Goal: Task Accomplishment & Management: Use online tool/utility

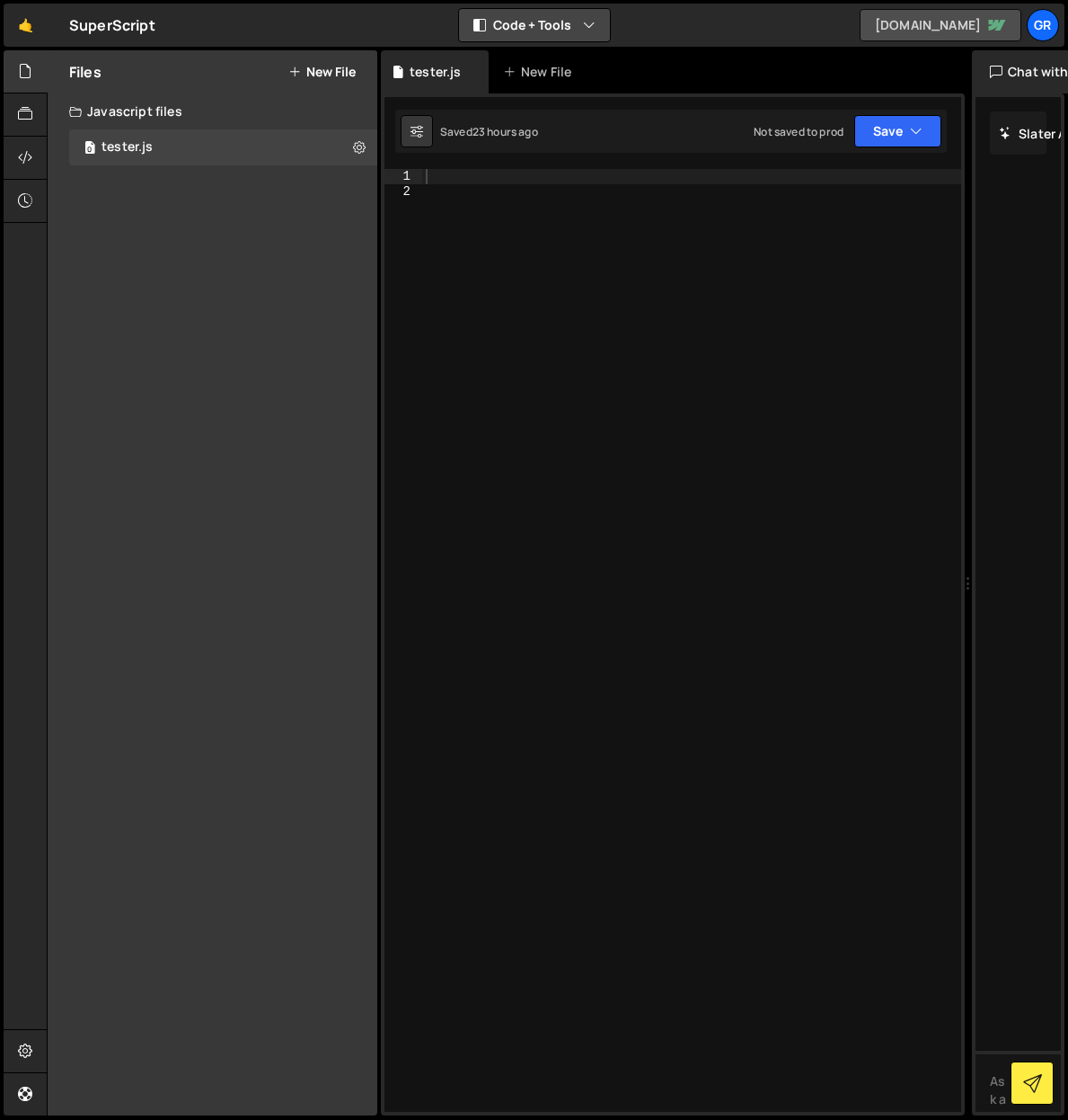
click at [935, 24] on link "foundry-31f391.webflow.io" at bounding box center [941, 24] width 162 height 32
click at [903, 28] on link "foundry-31f391.webflow.io" at bounding box center [941, 24] width 162 height 32
click at [34, 28] on link "🤙" at bounding box center [25, 25] width 44 height 43
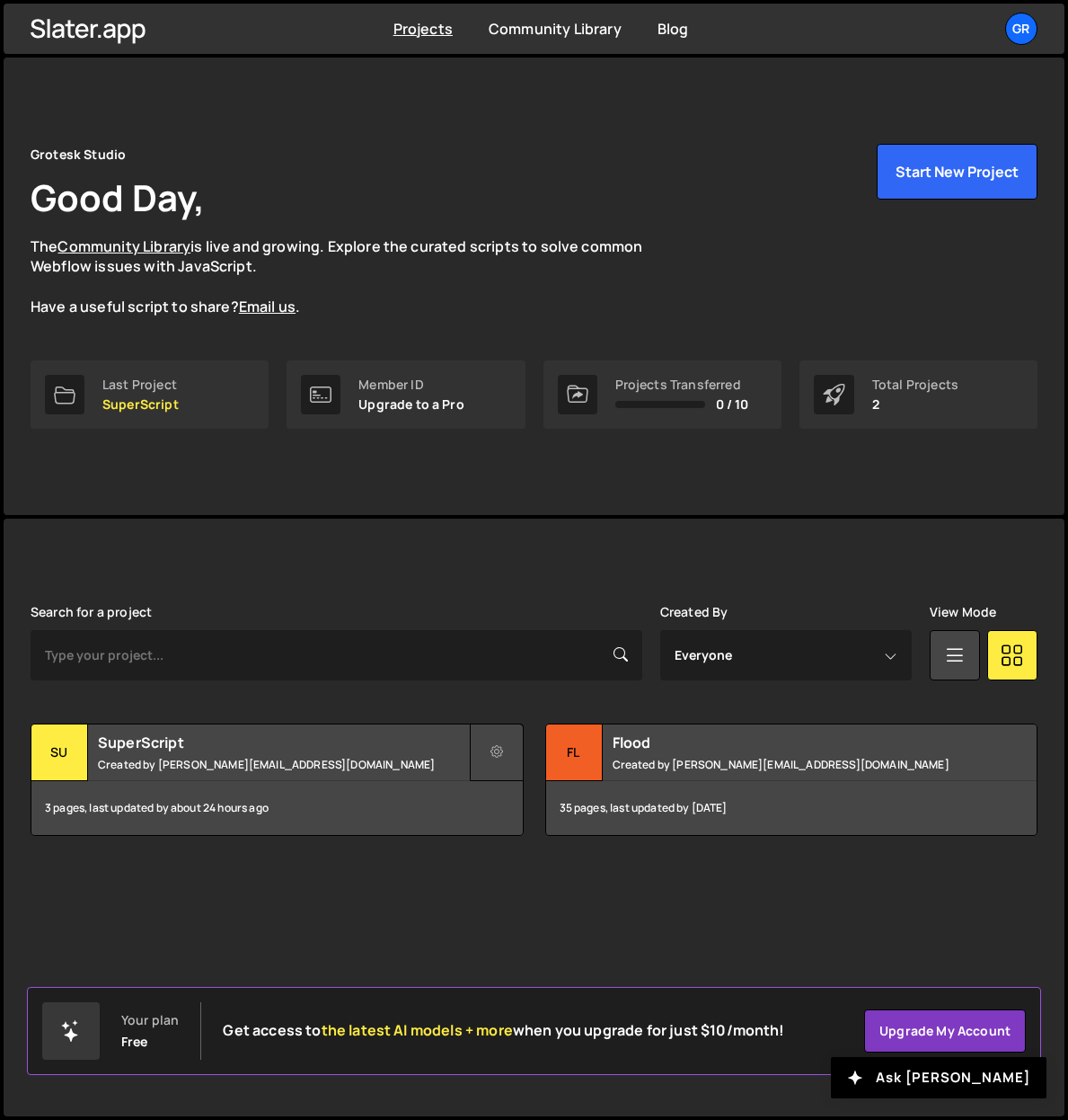
click at [497, 748] on icon at bounding box center [497, 752] width 13 height 18
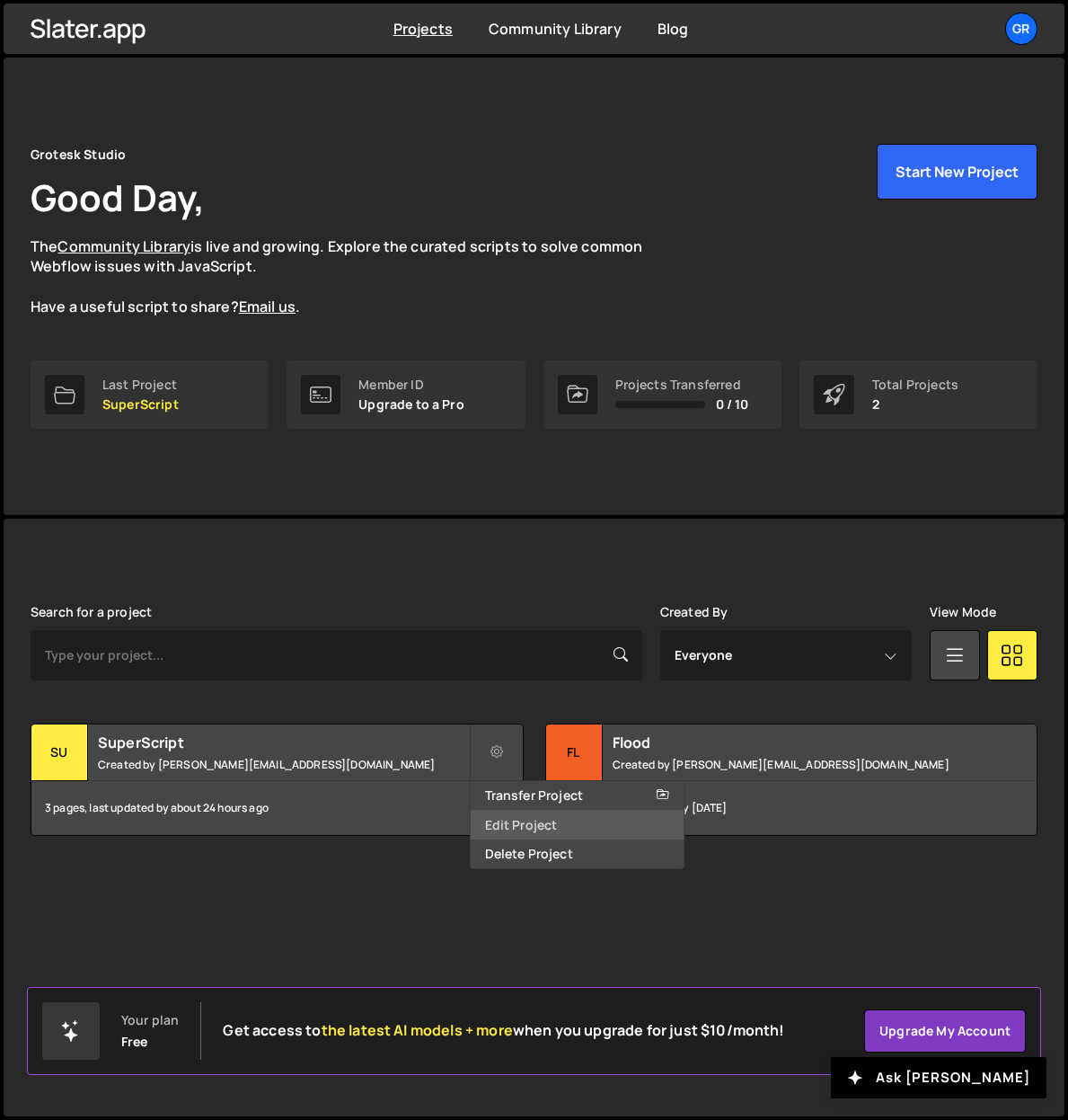
click at [505, 817] on link "Edit Project" at bounding box center [578, 824] width 214 height 28
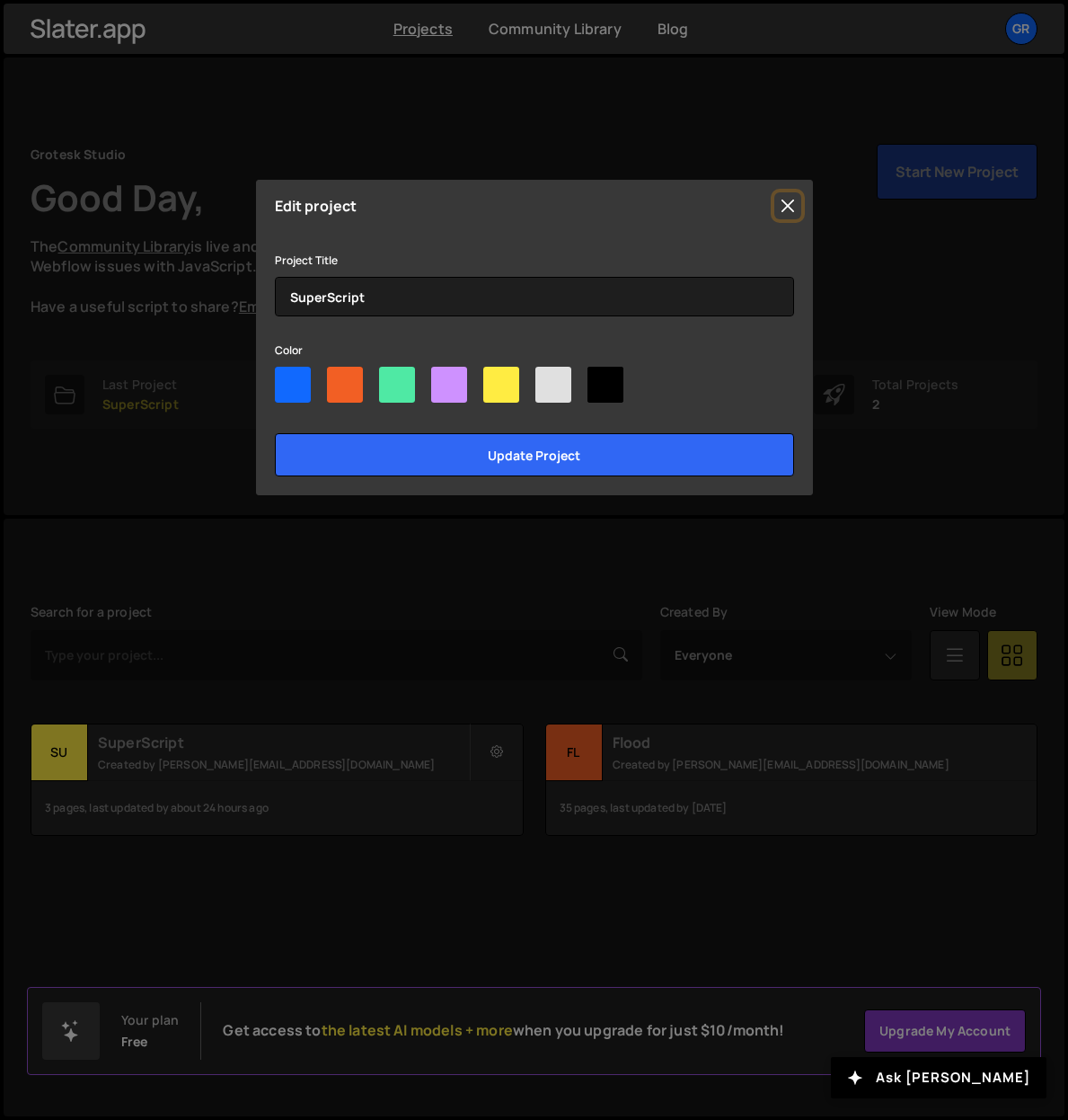
click at [792, 204] on button "Close" at bounding box center [788, 206] width 27 height 27
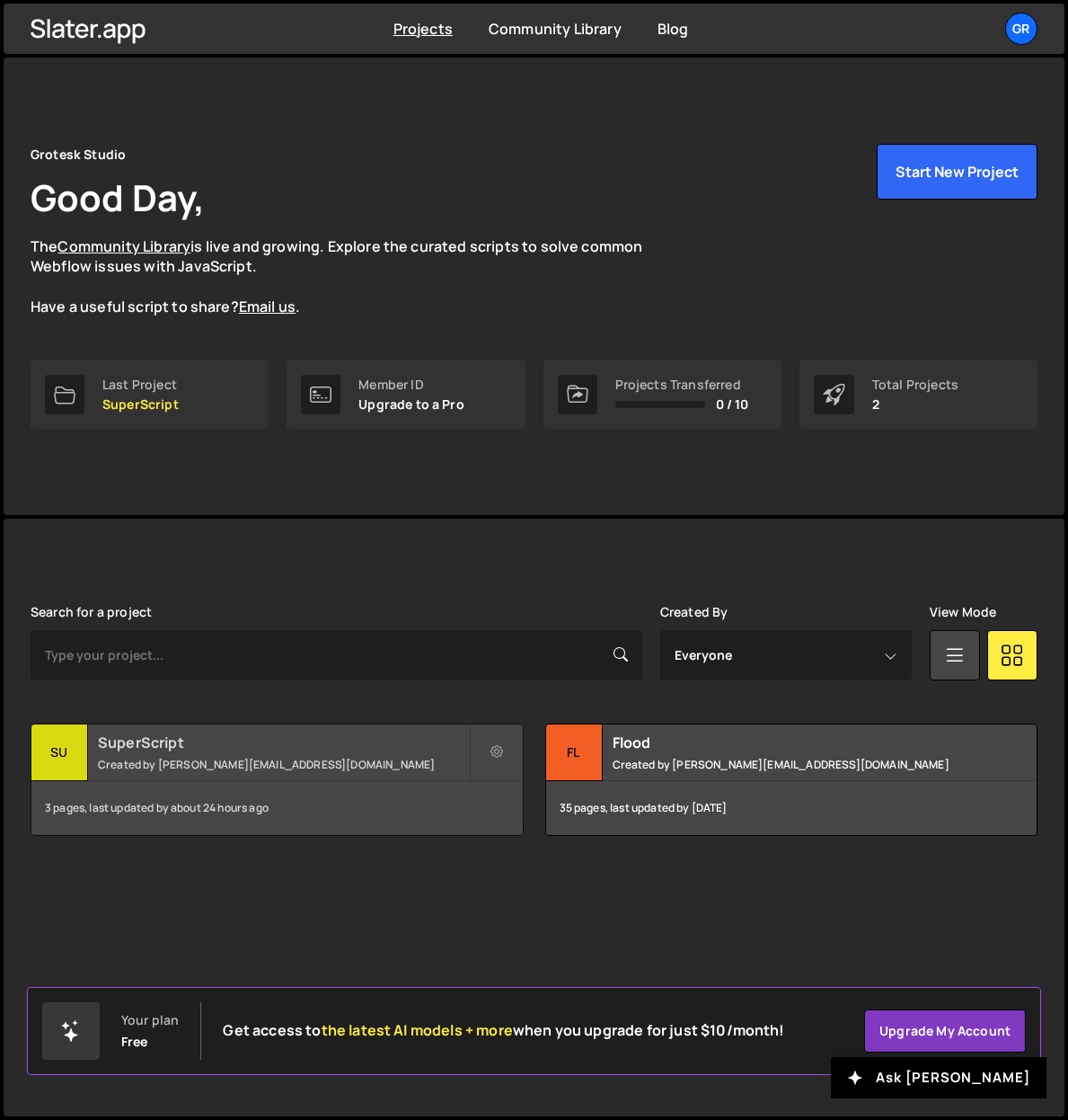
click at [176, 744] on h2 "SuperScript" at bounding box center [283, 742] width 371 height 20
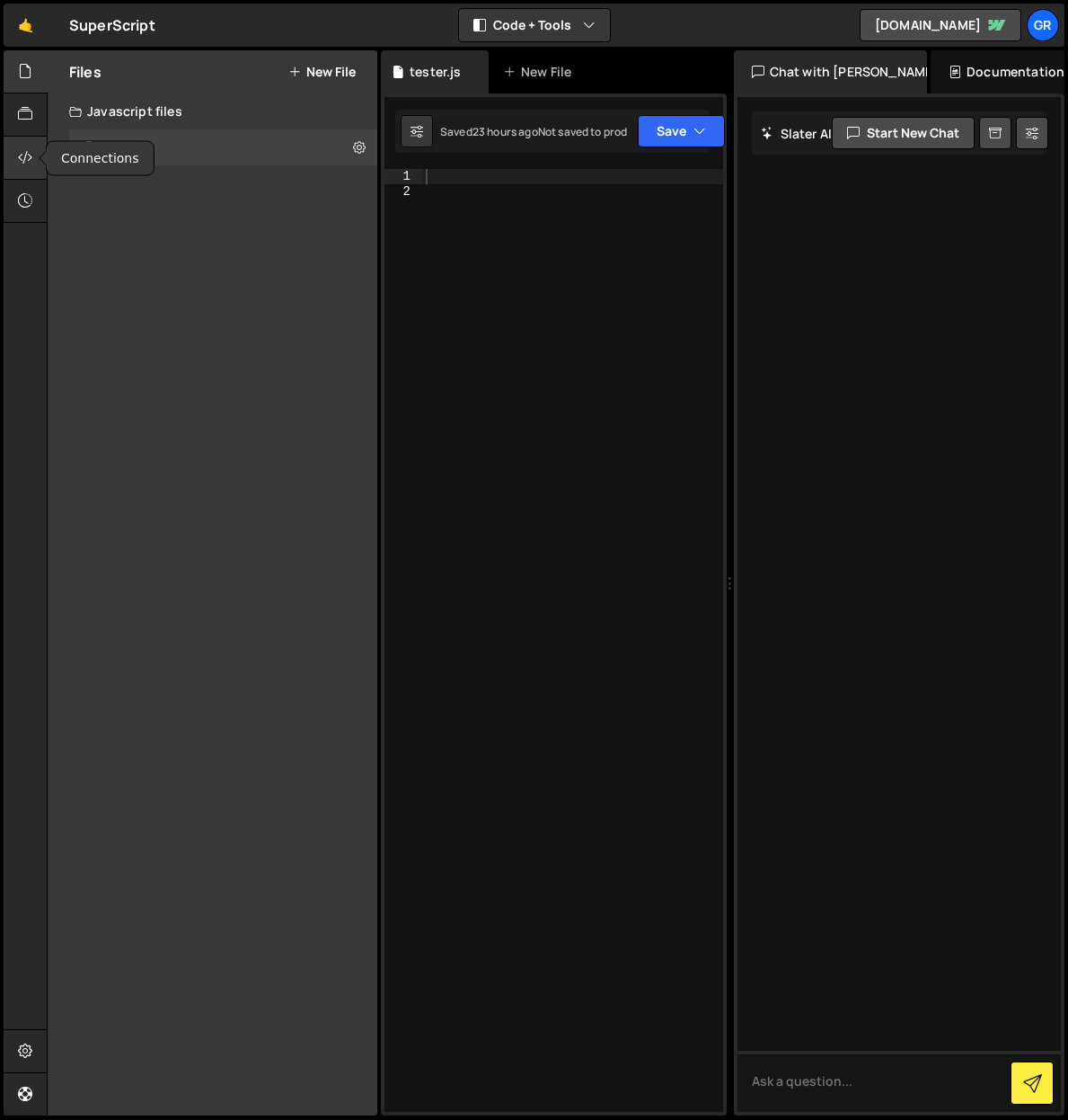
click at [31, 155] on icon at bounding box center [24, 157] width 15 height 20
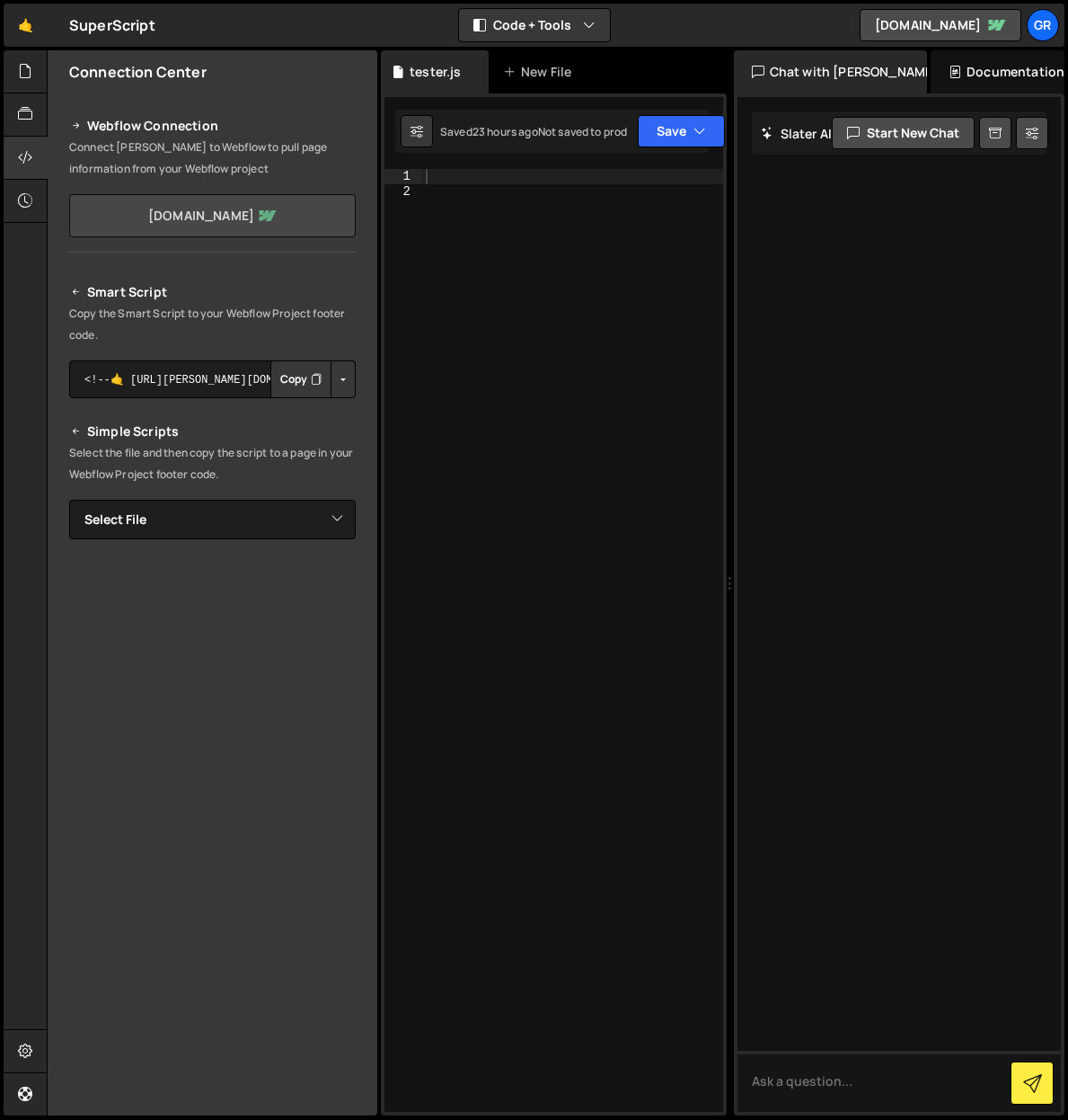
click at [250, 217] on link "superscriptfoundry.webflow.io" at bounding box center [213, 216] width 287 height 43
click at [30, 35] on link "🤙" at bounding box center [25, 25] width 44 height 43
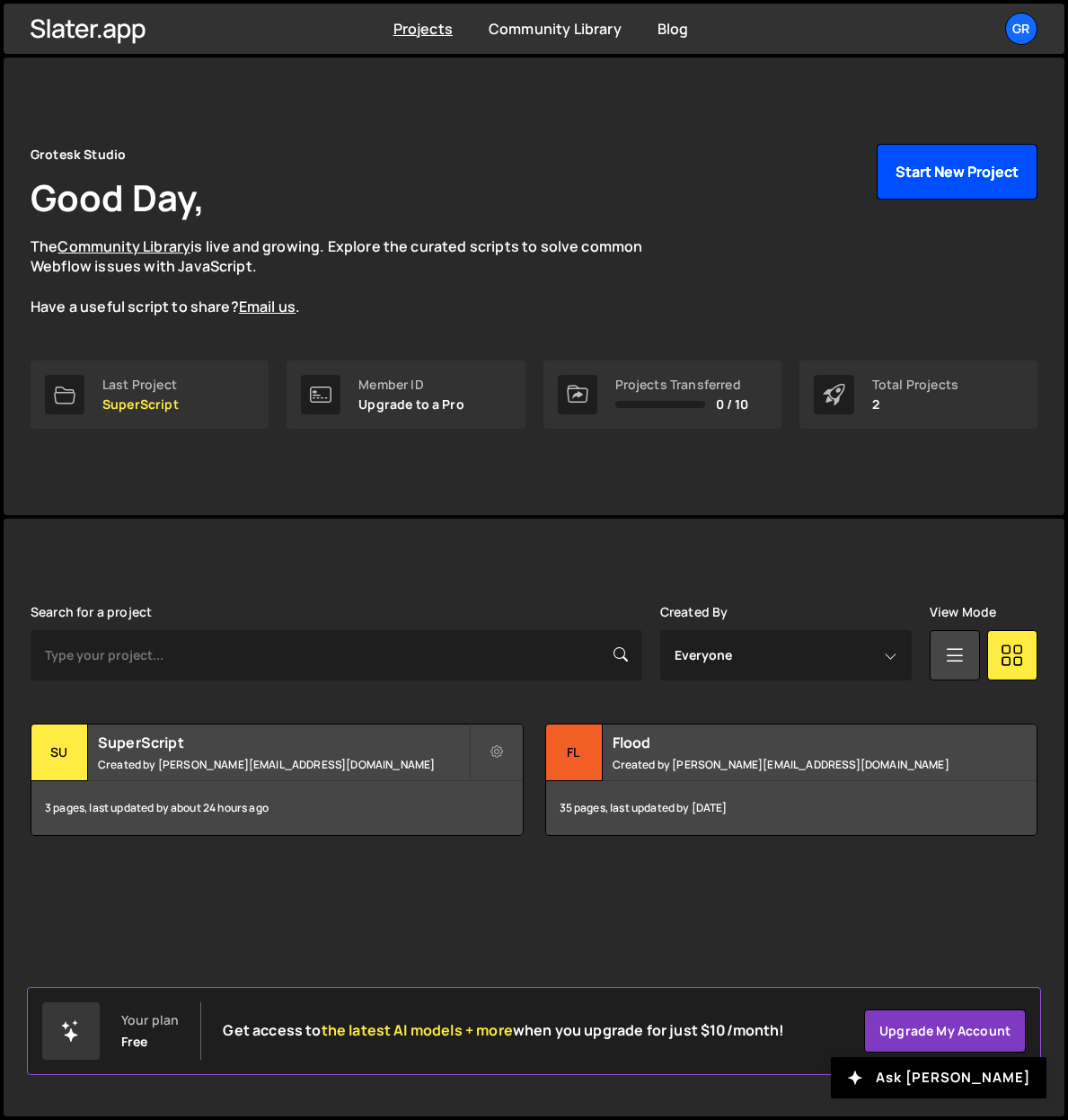
click at [925, 183] on button "Start New Project" at bounding box center [957, 171] width 161 height 56
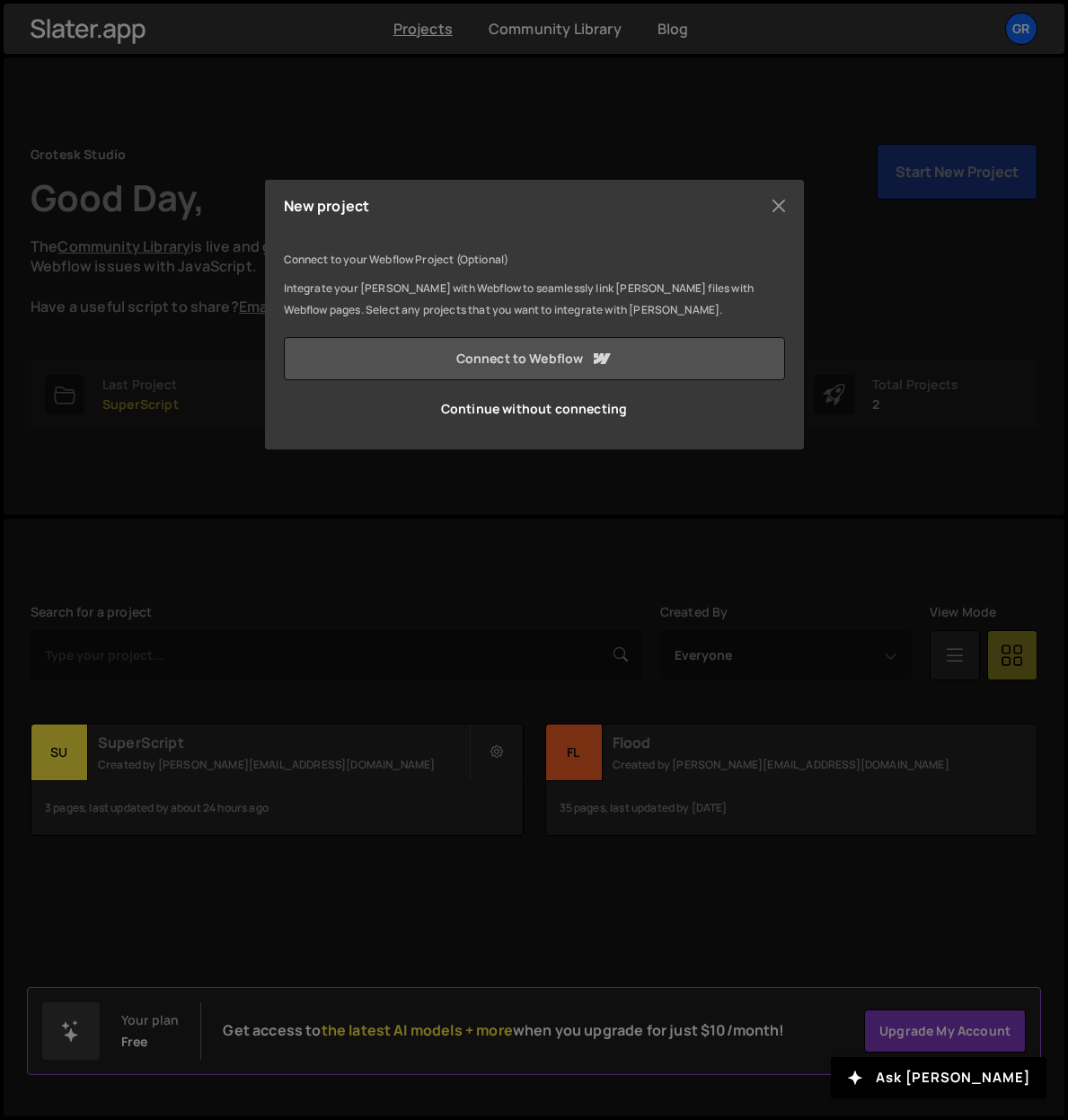
click at [565, 358] on link "Connect to Webflow" at bounding box center [535, 359] width 502 height 43
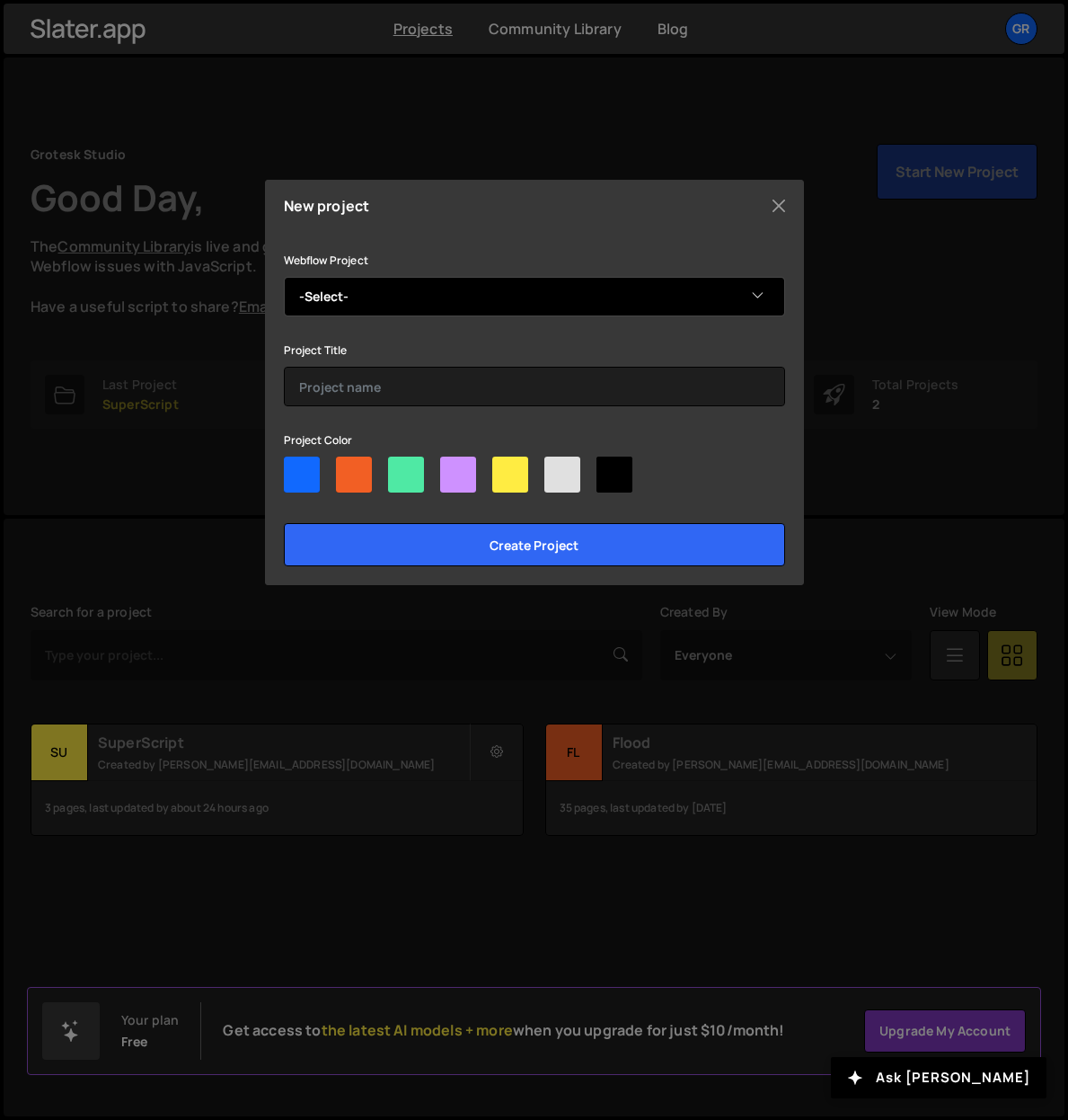
click at [493, 296] on select "-Select- TypeTesterTest" at bounding box center [535, 296] width 502 height 39
select select "68cbf7b3ab648fcce9fd5a7a"
click at [284, 276] on select "-Select- TypeTesterTest" at bounding box center [535, 296] width 502 height 39
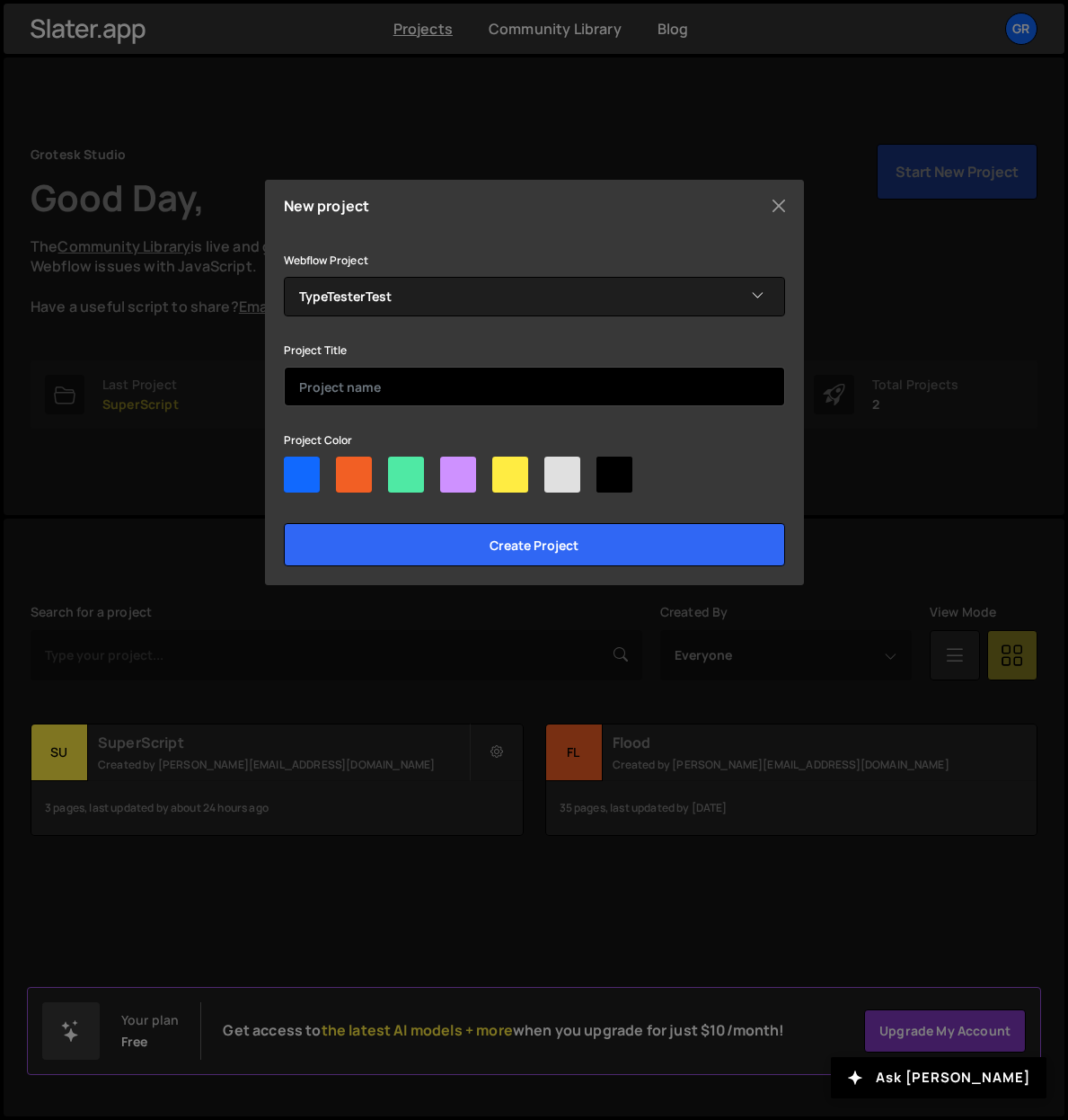
click at [412, 383] on input "text" at bounding box center [535, 386] width 502 height 39
type input "TypeTesterTest"
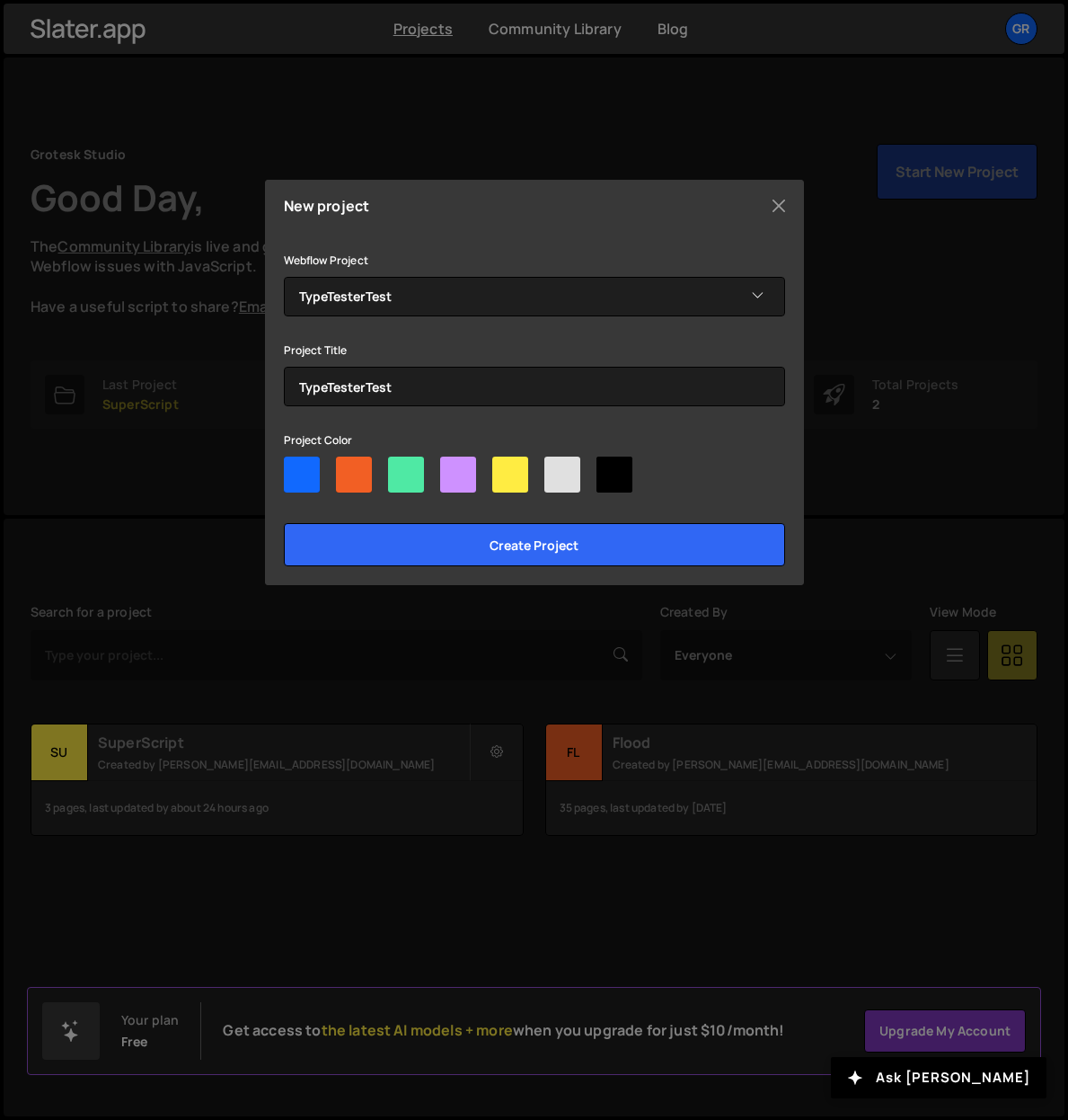
click at [340, 471] on div at bounding box center [354, 474] width 36 height 36
click at [340, 468] on input"] "radio" at bounding box center [342, 463] width 12 height 12
radio input"] "true"
click at [454, 476] on div at bounding box center [458, 474] width 36 height 36
click at [452, 468] on input"] "radio" at bounding box center [446, 463] width 12 height 12
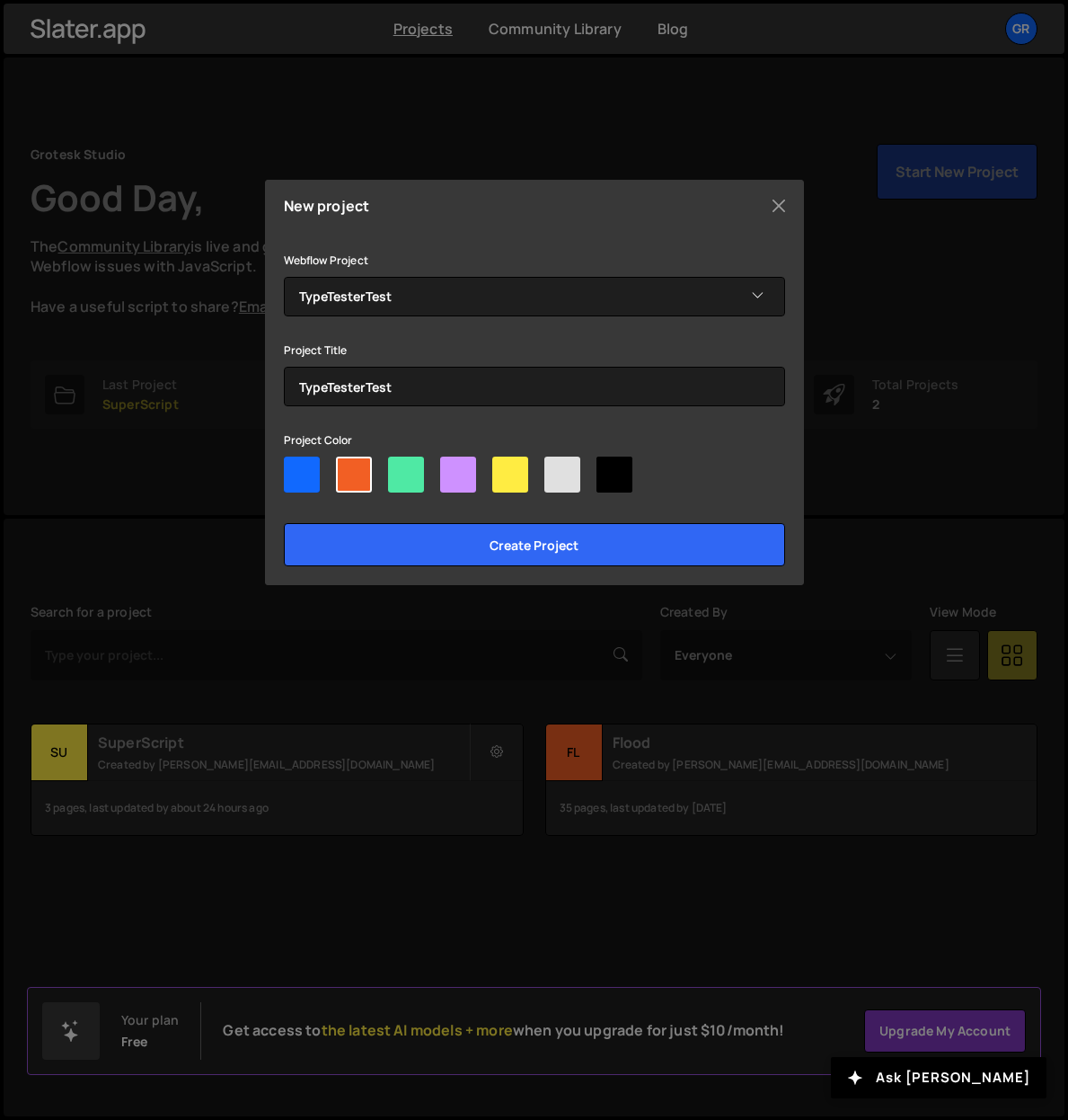
radio input"] "true"
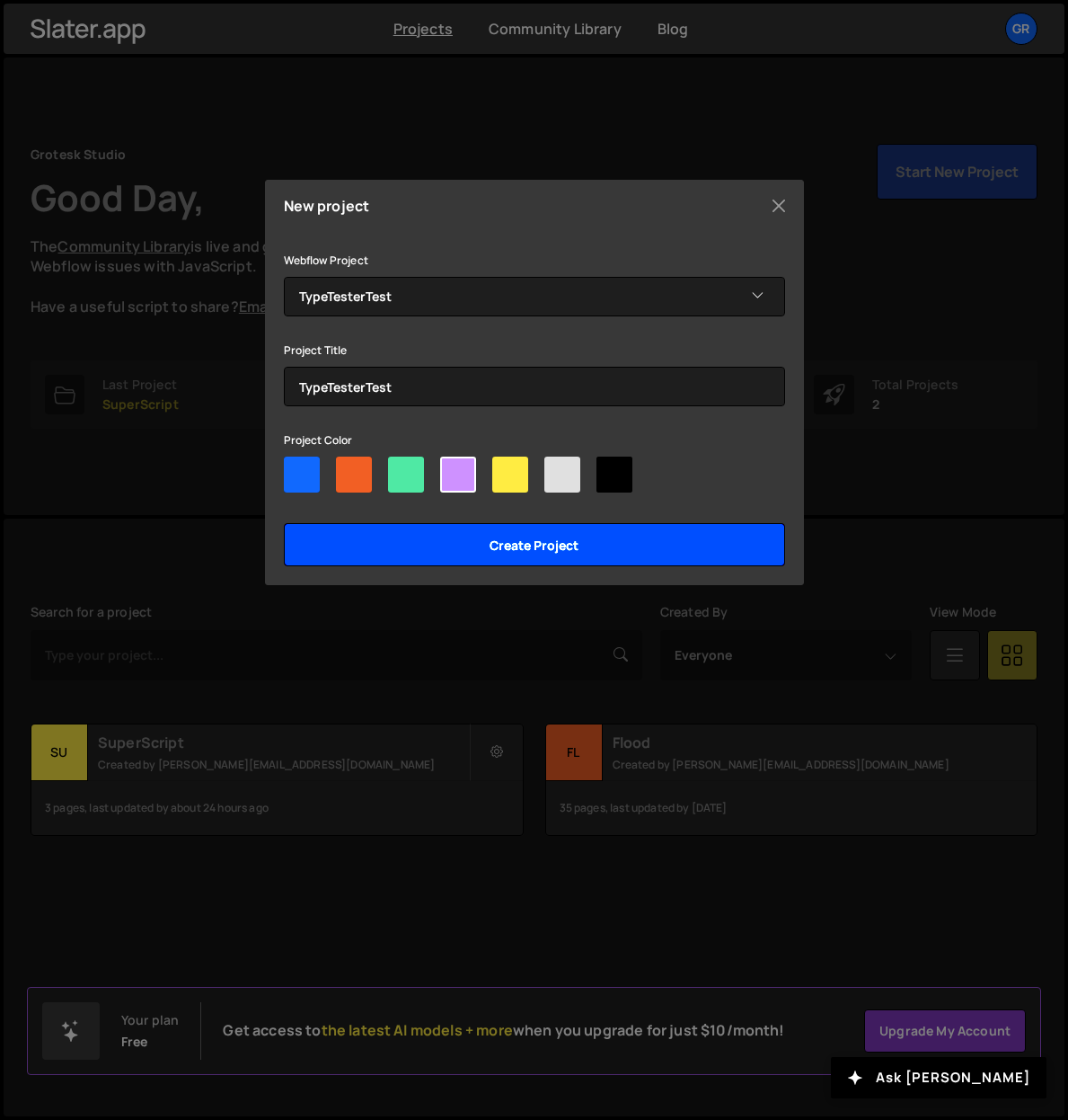
click at [485, 534] on input "Create project" at bounding box center [535, 545] width 502 height 43
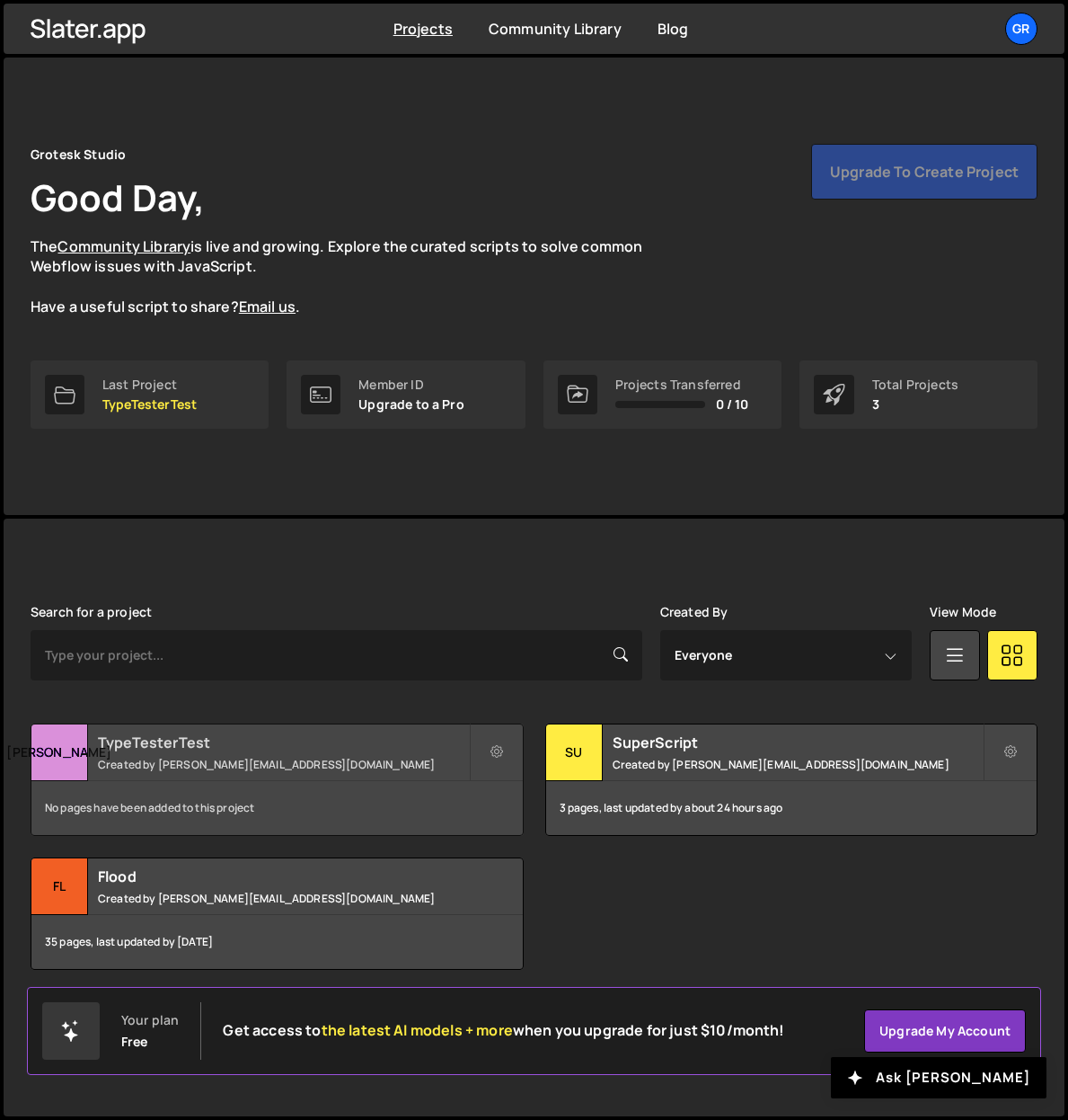
click at [170, 745] on h2 "TypeTesterTest" at bounding box center [283, 742] width 371 height 20
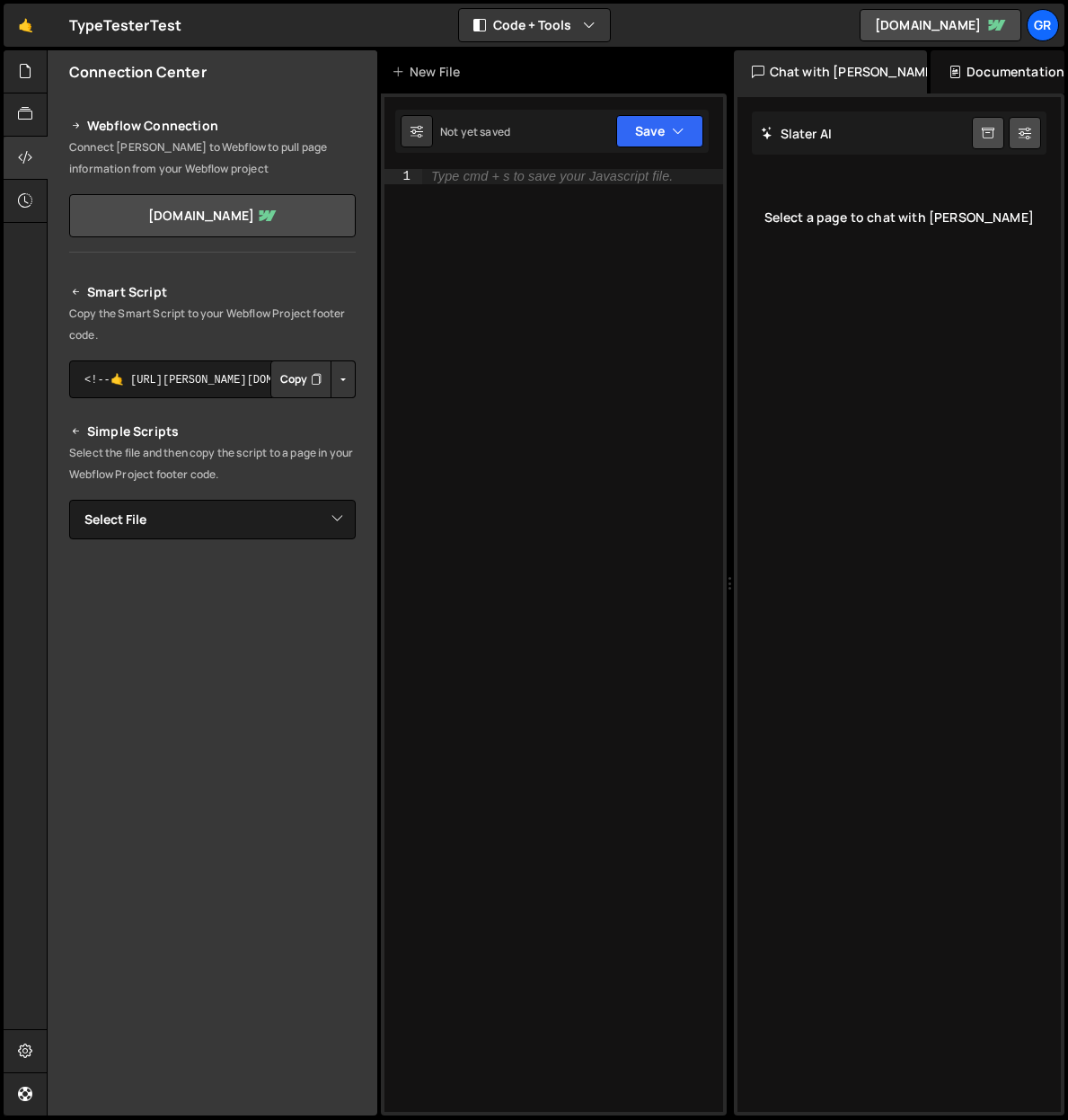
click at [315, 381] on icon "Button group with nested dropdown" at bounding box center [316, 379] width 11 height 18
click at [27, 26] on link "🤙" at bounding box center [25, 25] width 44 height 43
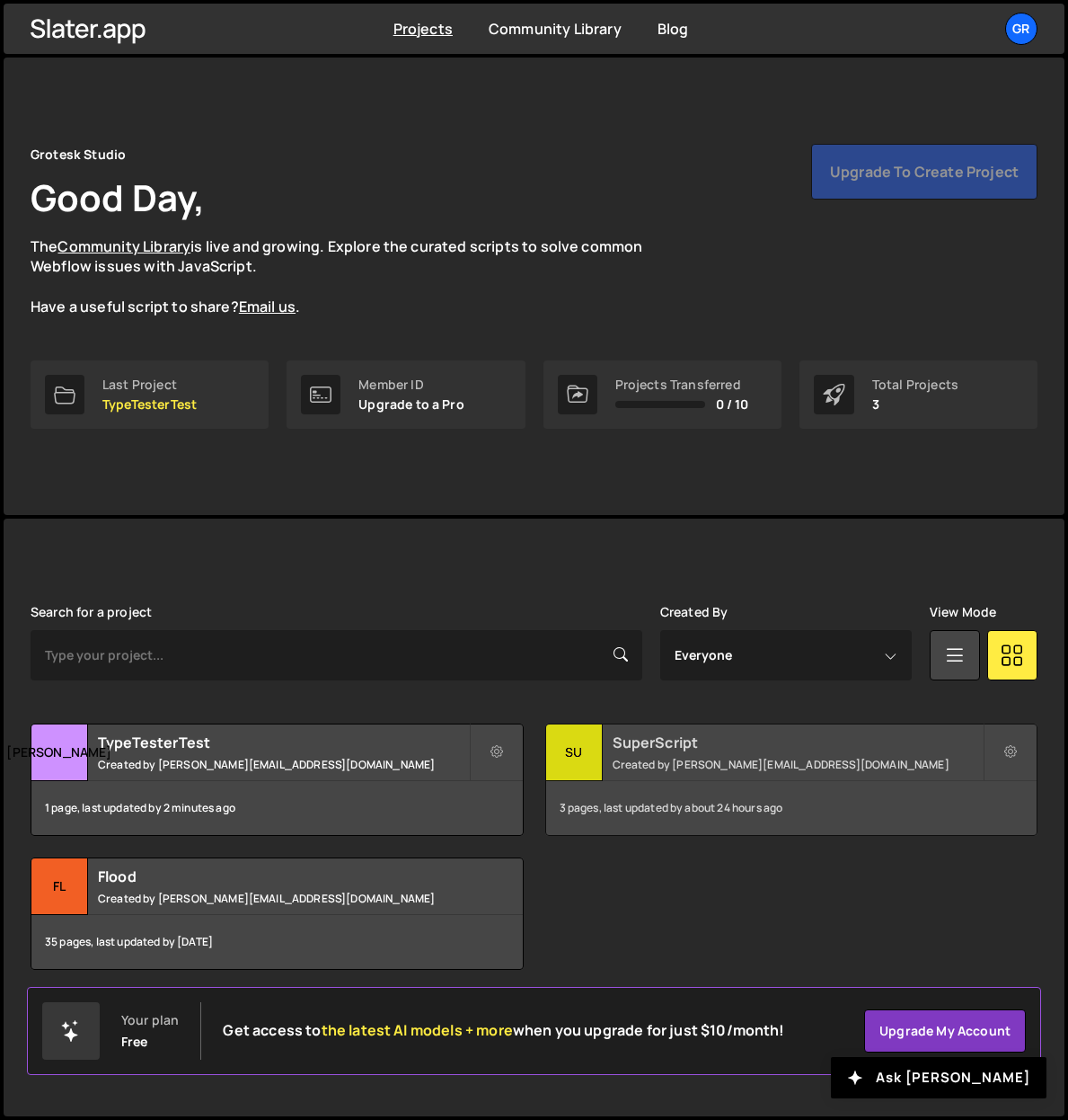
click at [780, 748] on h2 "SuperScript" at bounding box center [798, 742] width 371 height 20
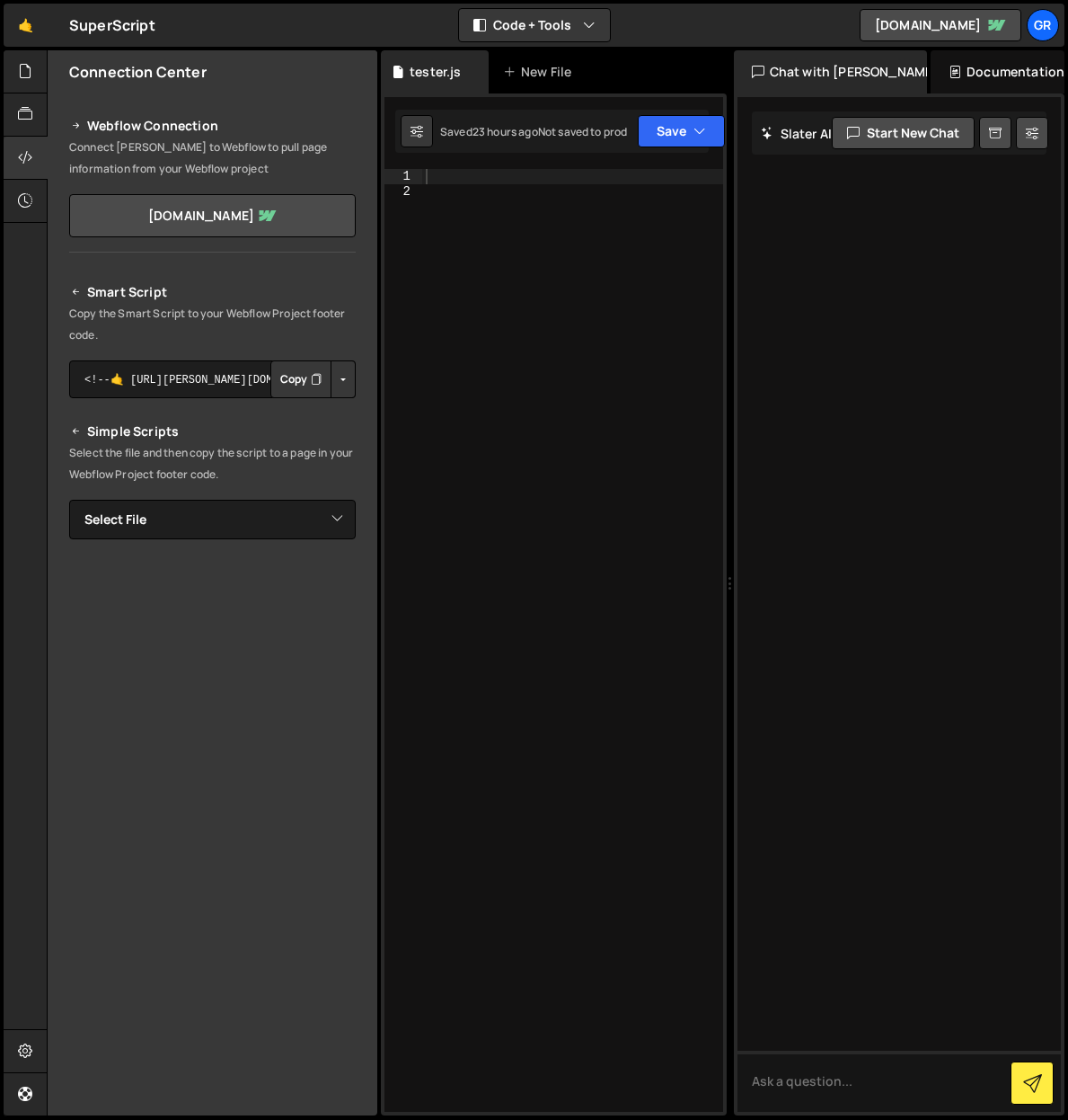
click at [290, 379] on button "Copy" at bounding box center [301, 379] width 61 height 38
click at [26, 32] on link "🤙" at bounding box center [25, 25] width 44 height 43
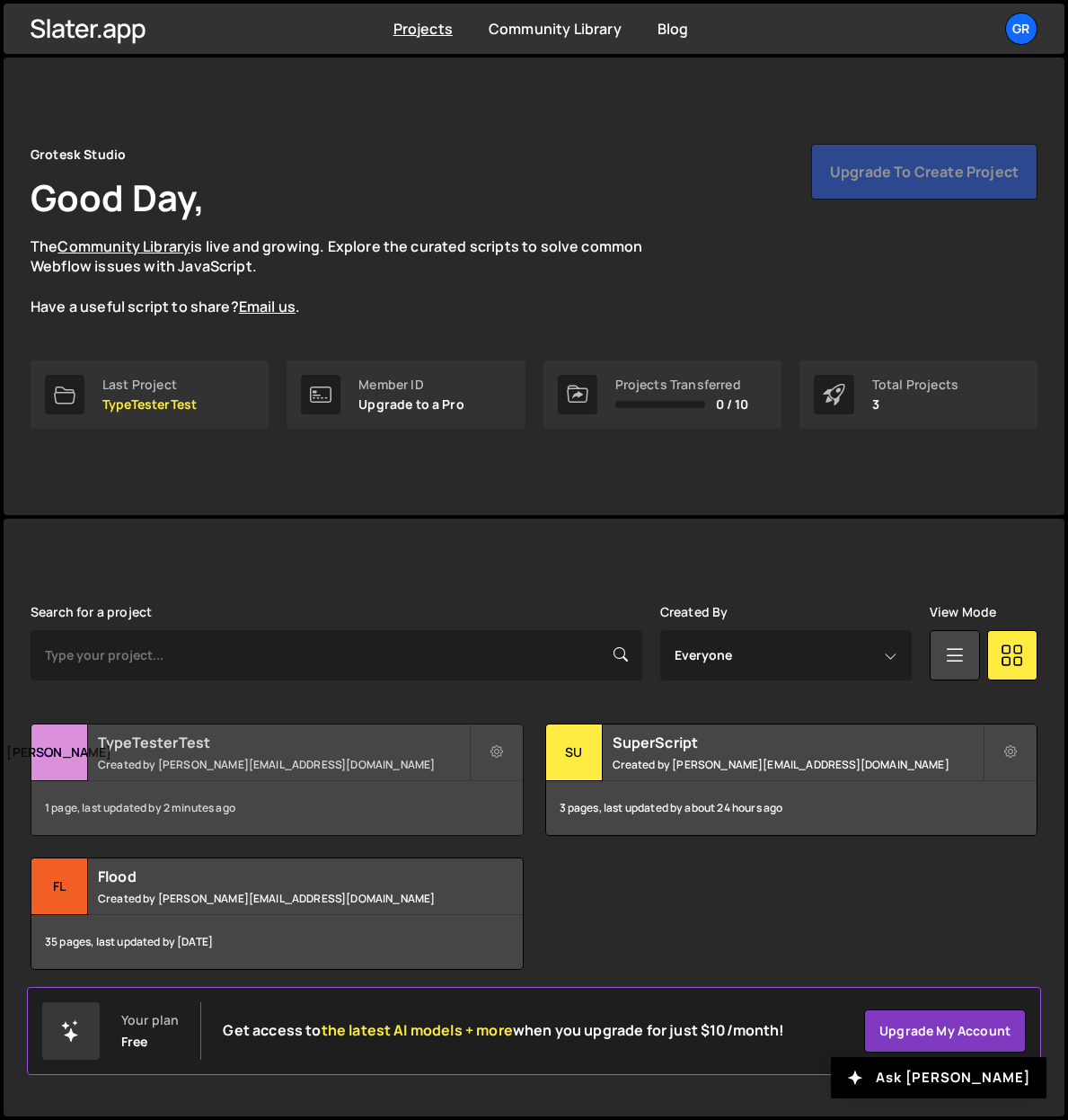
click at [224, 754] on div "TypeTesterTest Created by kieran@grotesk.studio" at bounding box center [277, 752] width 492 height 56
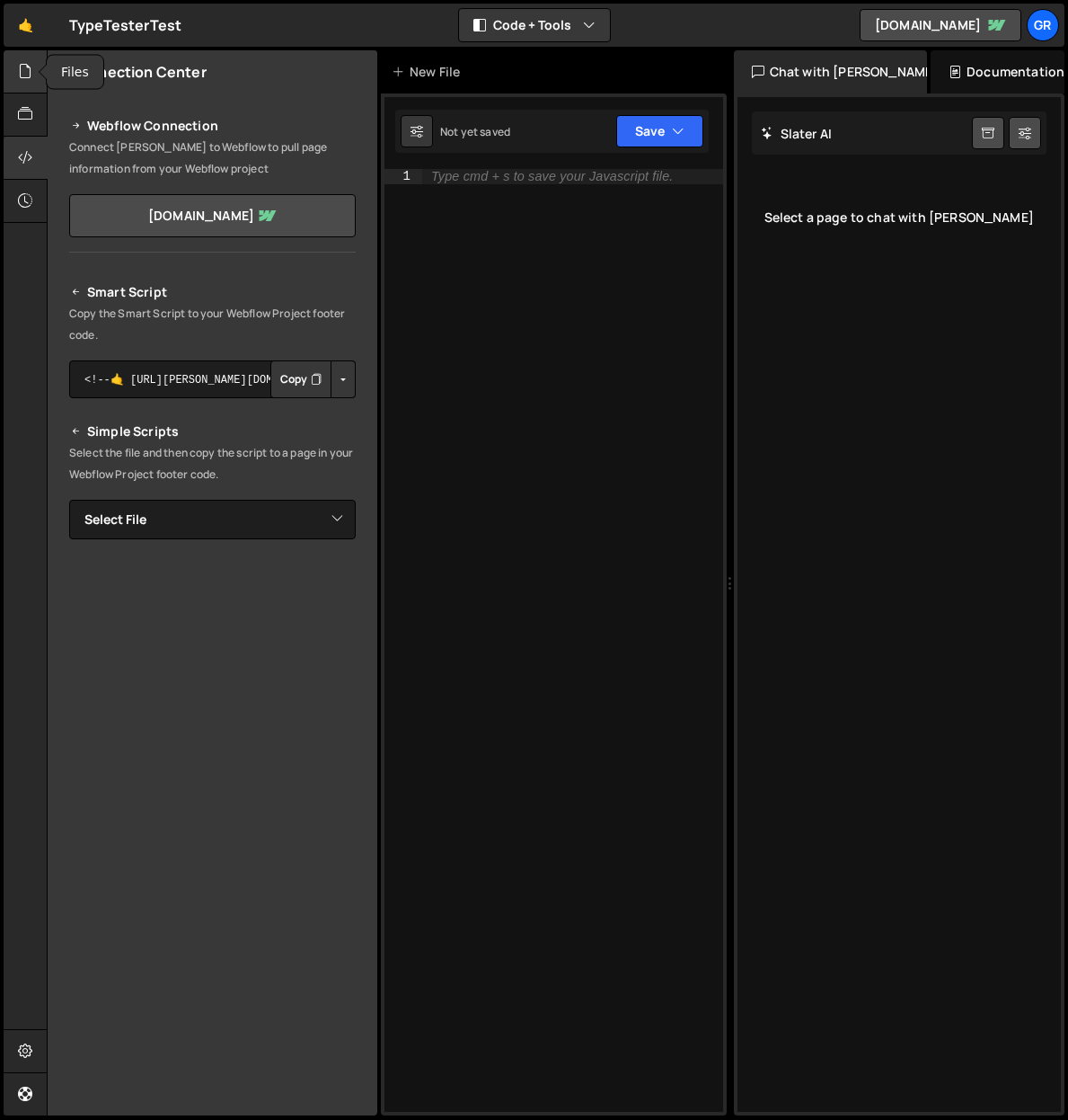
click at [28, 75] on icon at bounding box center [24, 71] width 15 height 20
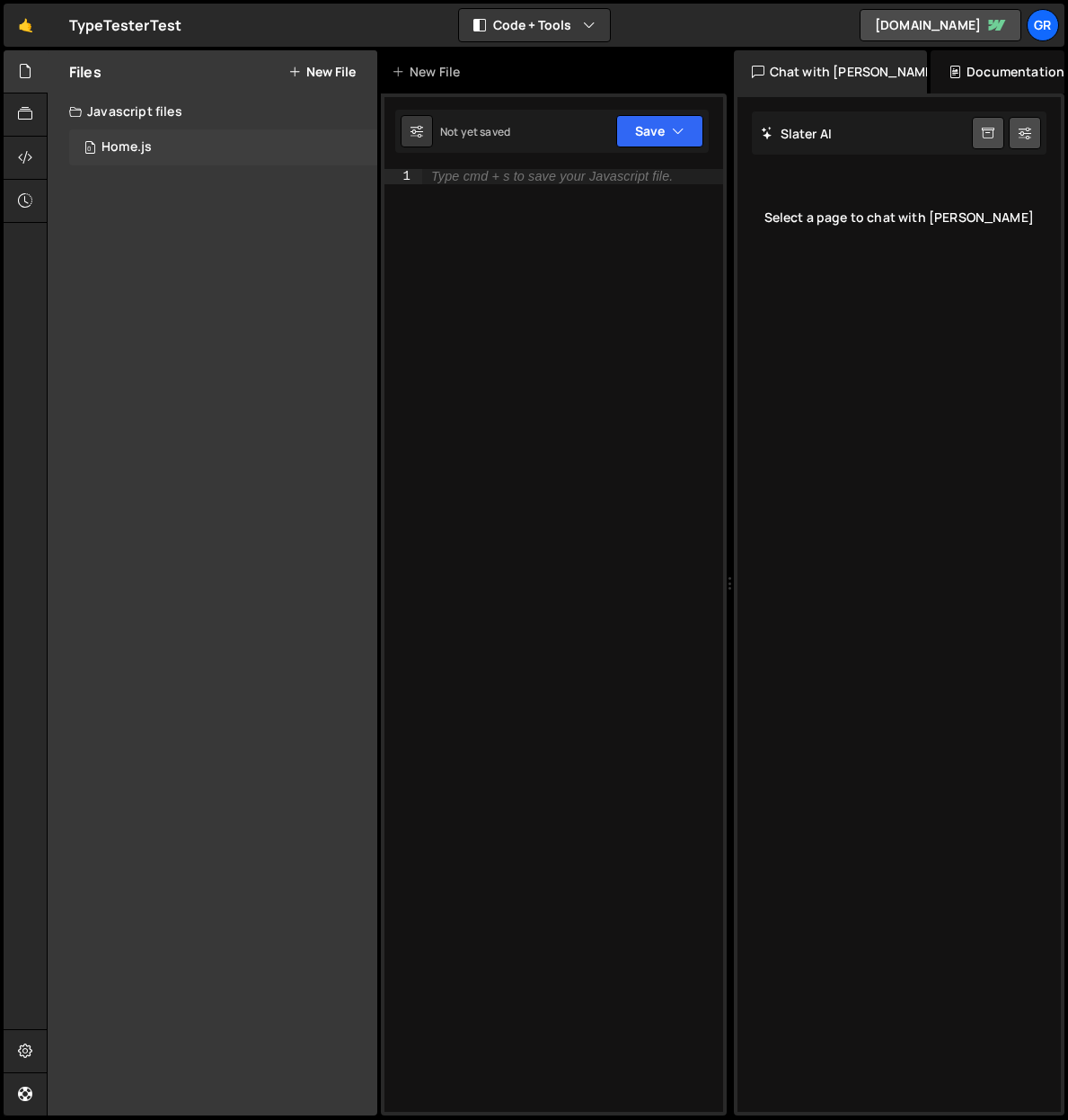
click at [134, 152] on div "Home.js" at bounding box center [126, 147] width 50 height 17
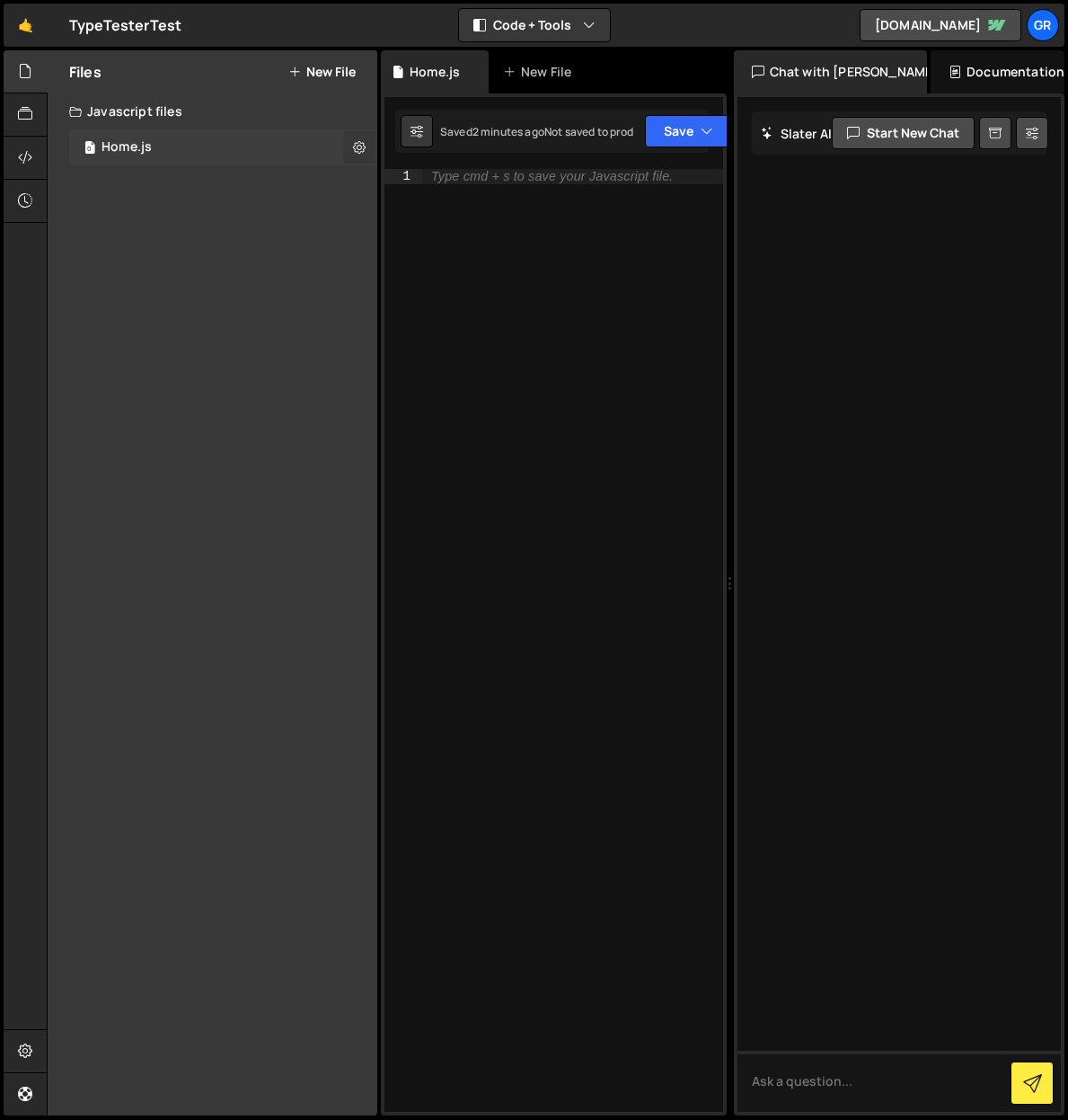
click at [362, 145] on icon at bounding box center [359, 146] width 13 height 17
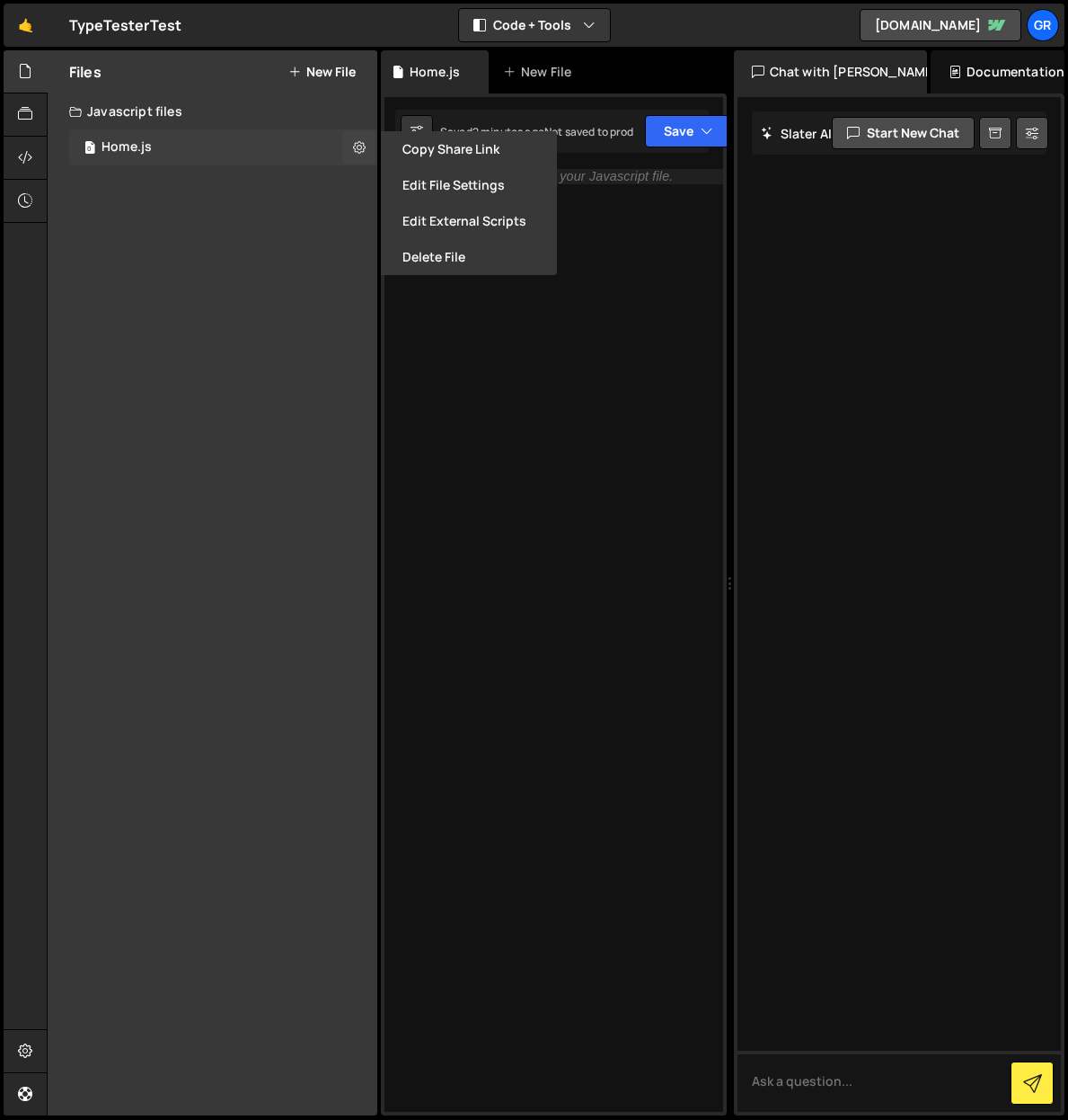
click at [128, 150] on div "Home.js" at bounding box center [126, 147] width 50 height 17
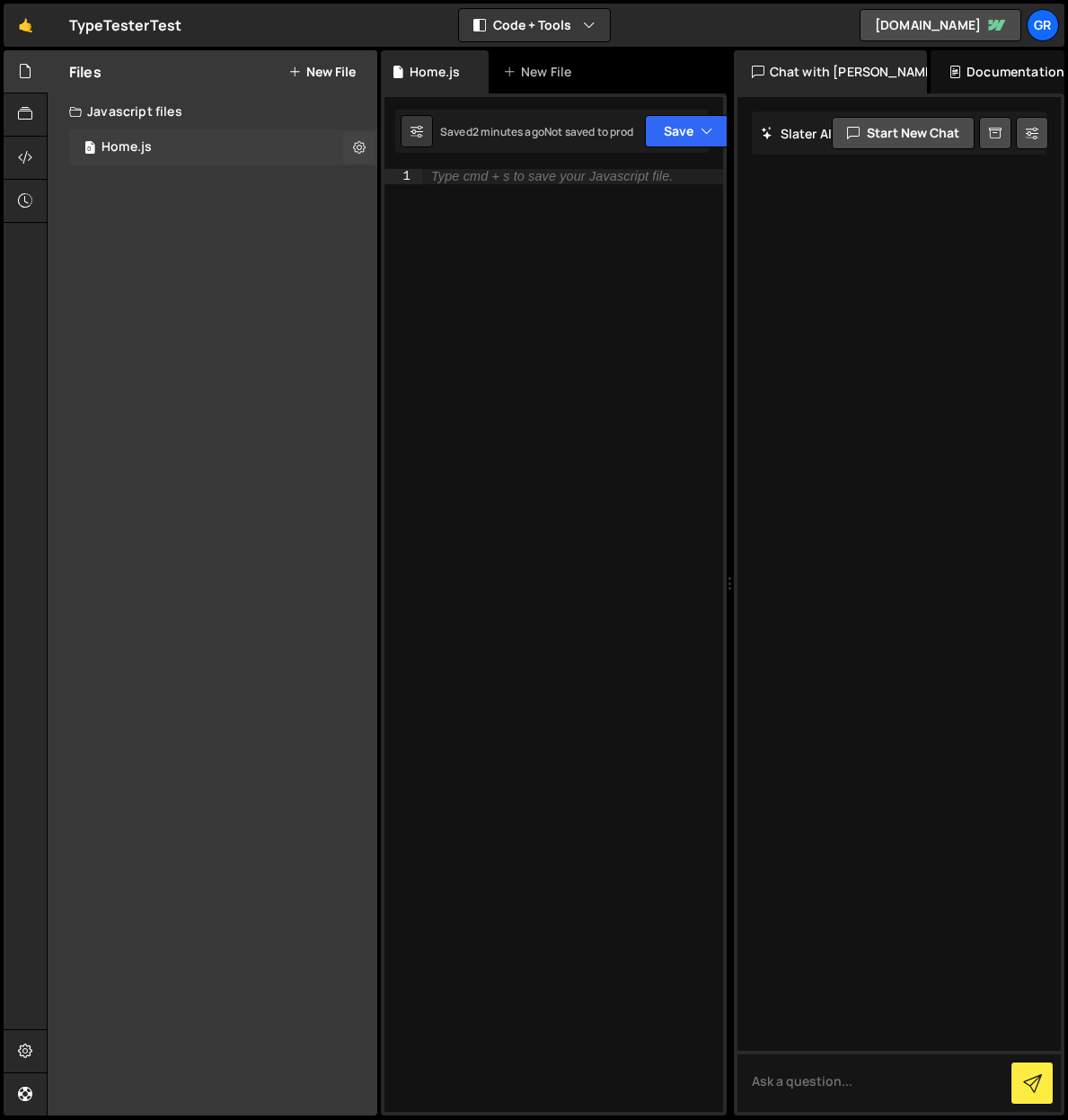
click at [121, 145] on div "Home.js" at bounding box center [126, 147] width 50 height 17
click at [439, 72] on div "Home.js" at bounding box center [434, 72] width 50 height 18
click at [359, 146] on icon at bounding box center [359, 146] width 13 height 17
type input "Home"
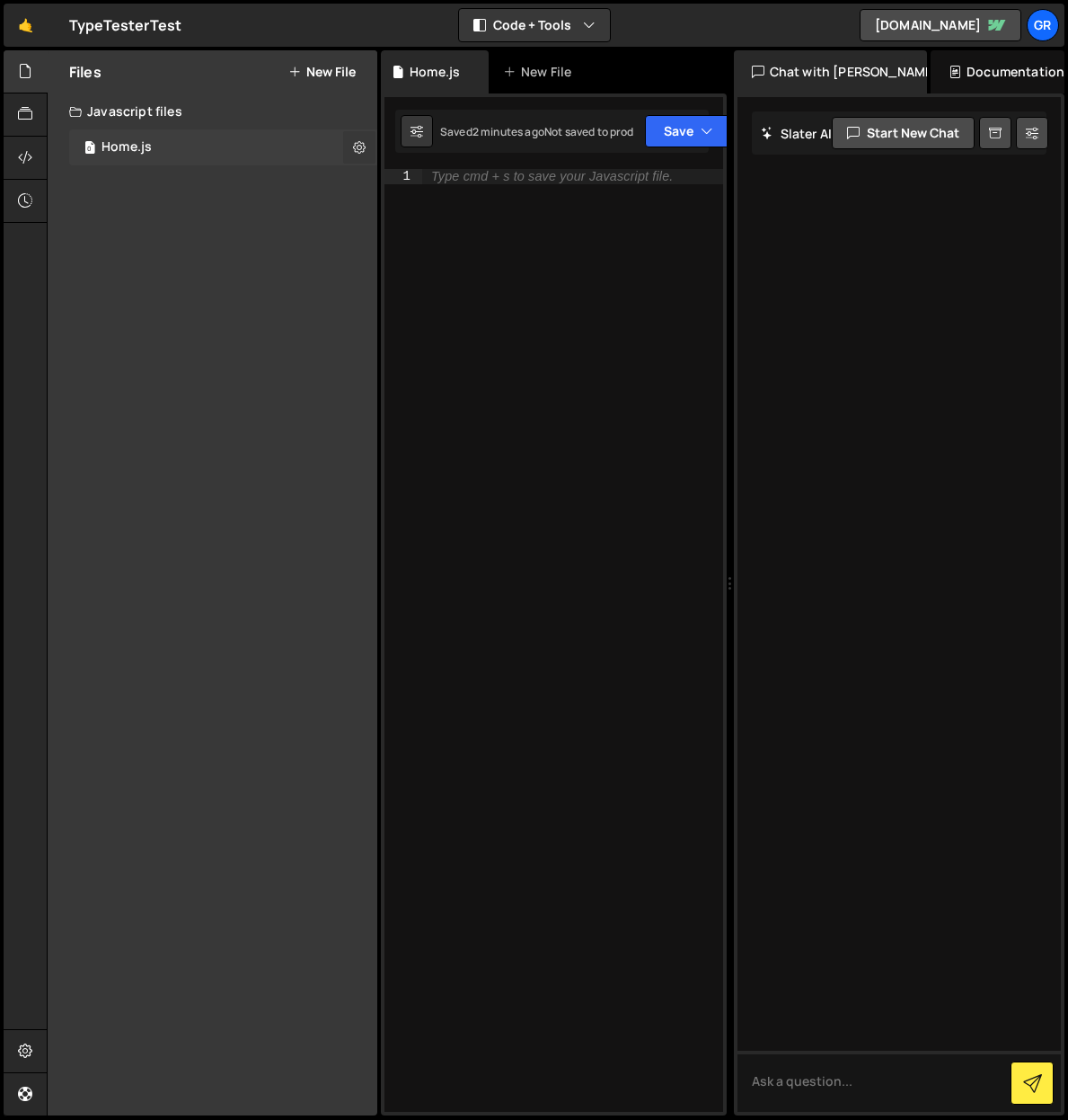
radio input "true"
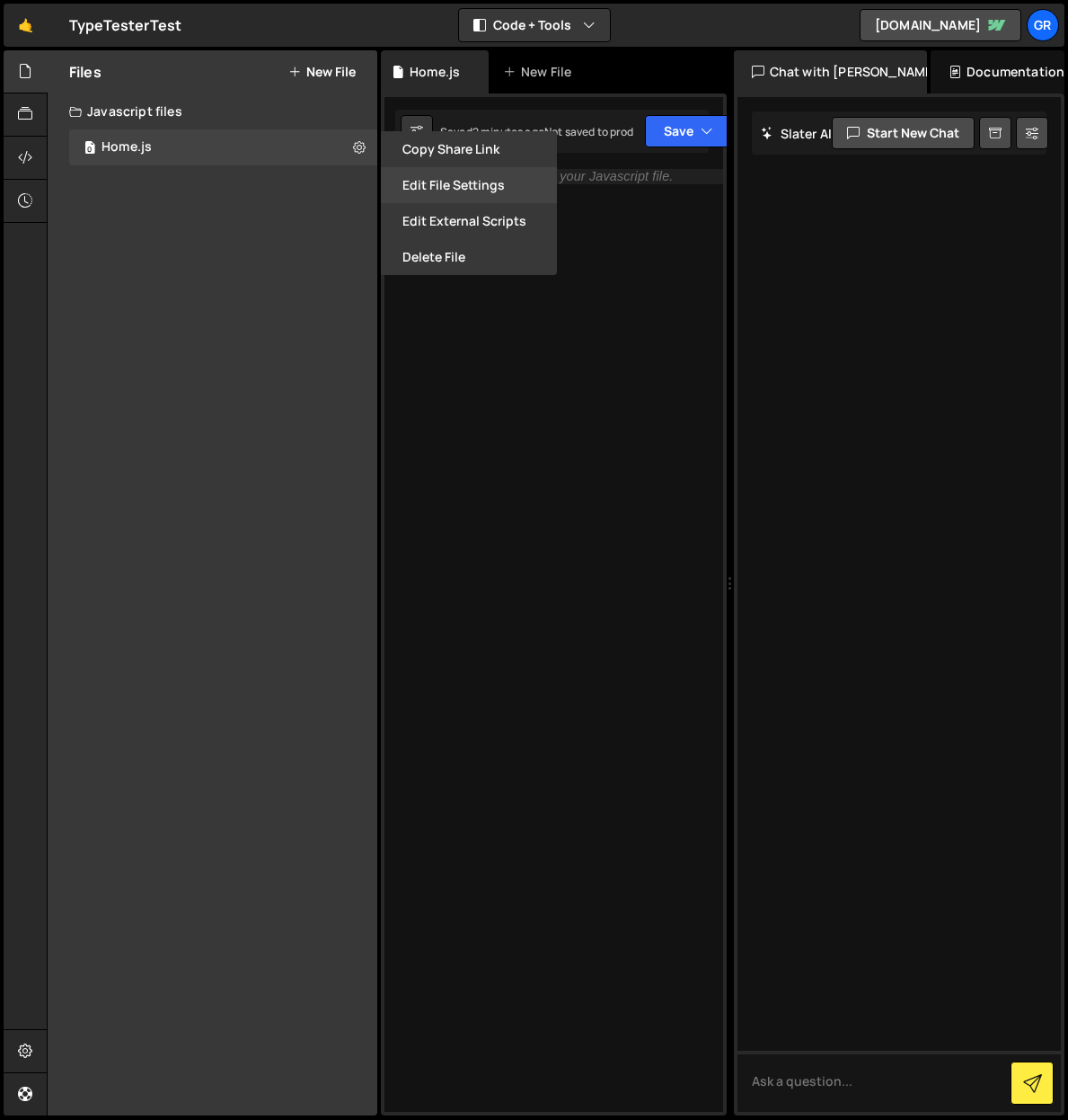
click at [462, 175] on button "Edit File Settings" at bounding box center [469, 185] width 176 height 36
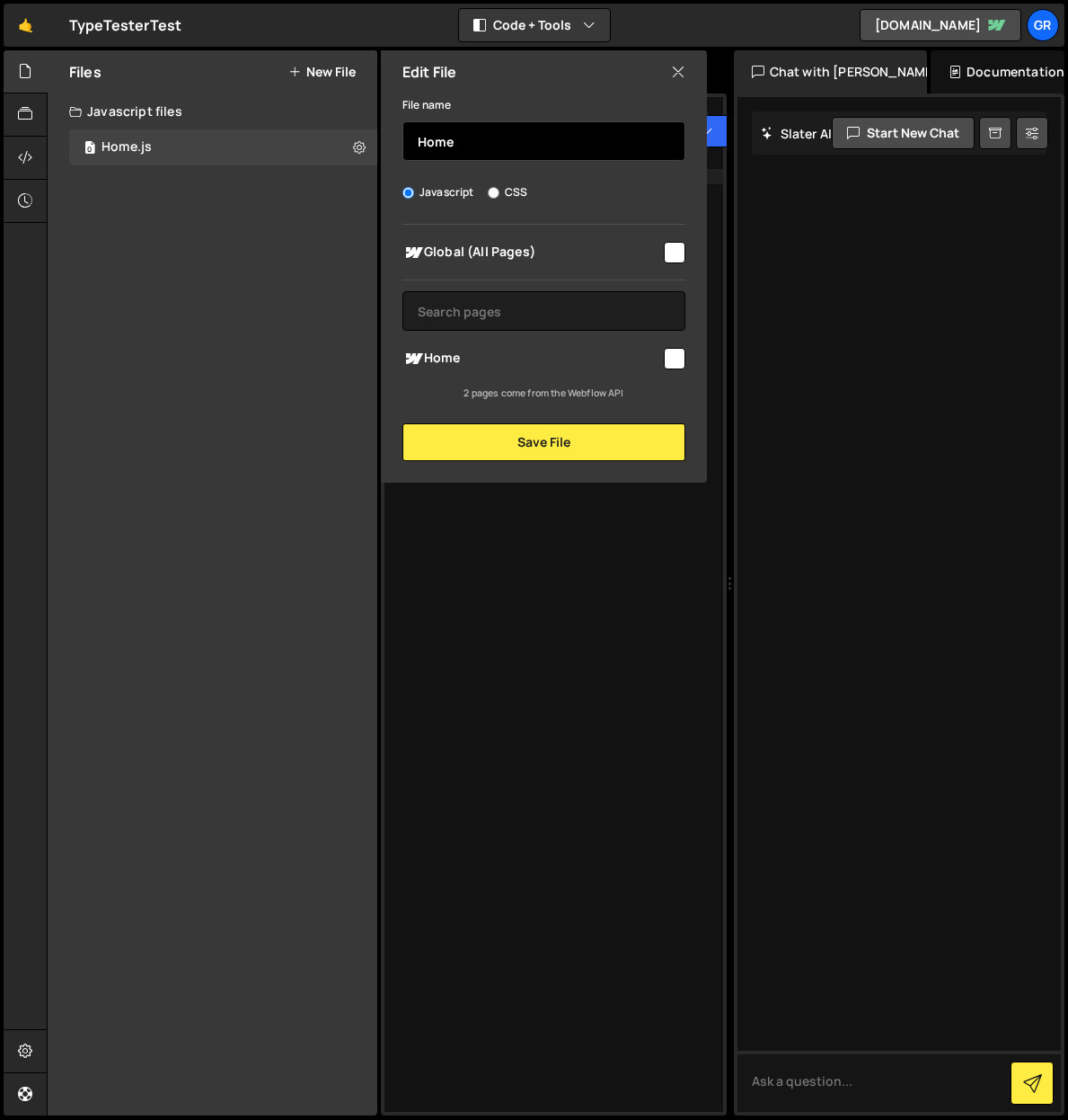
click at [472, 146] on input "Home" at bounding box center [544, 141] width 283 height 39
drag, startPoint x: 481, startPoint y: 144, endPoint x: 409, endPoint y: 135, distance: 72.6
click at [409, 135] on input "Home" at bounding box center [544, 141] width 283 height 39
type input "fontsampler.min"
click at [673, 251] on input "checkbox" at bounding box center [675, 253] width 22 height 22
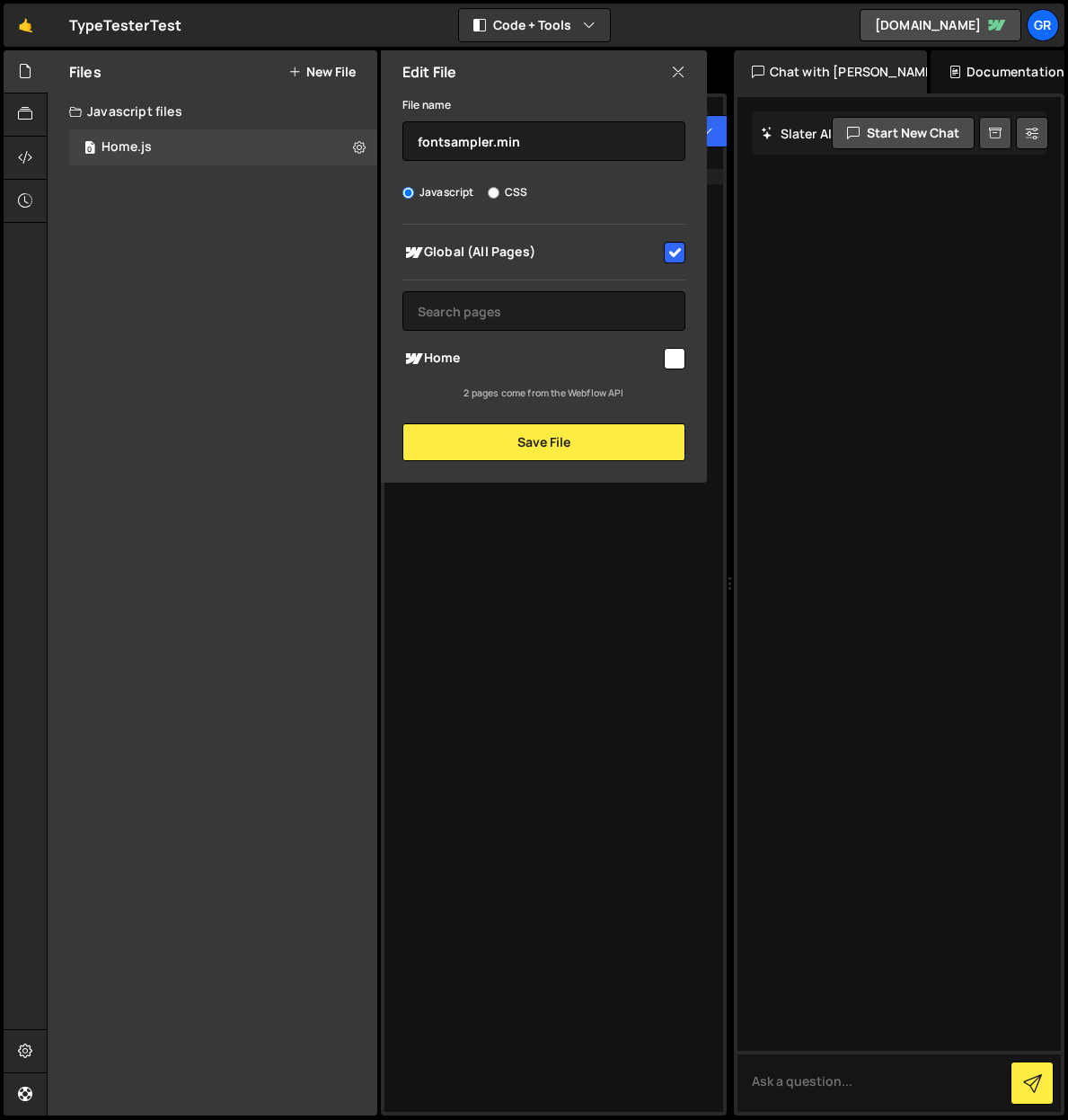
click at [671, 254] on input "checkbox" at bounding box center [675, 253] width 22 height 22
checkbox input "false"
click at [534, 444] on button "Save File" at bounding box center [544, 442] width 283 height 38
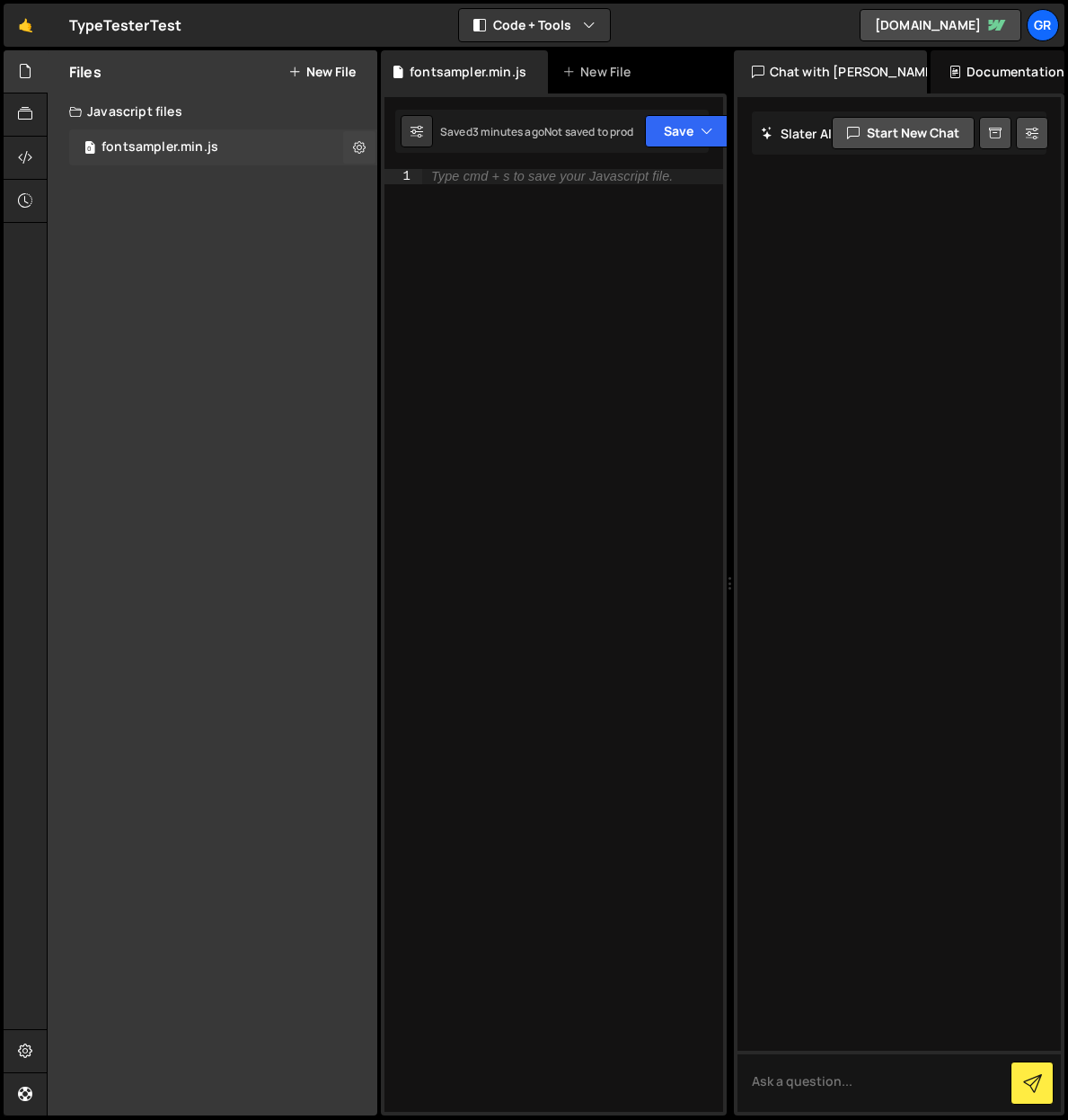
click at [190, 143] on div "fontsampler.min.js" at bounding box center [160, 147] width 117 height 17
click at [506, 172] on div "Type cmd + s to save your Javascript file." at bounding box center [552, 176] width 242 height 14
paste textarea "});"
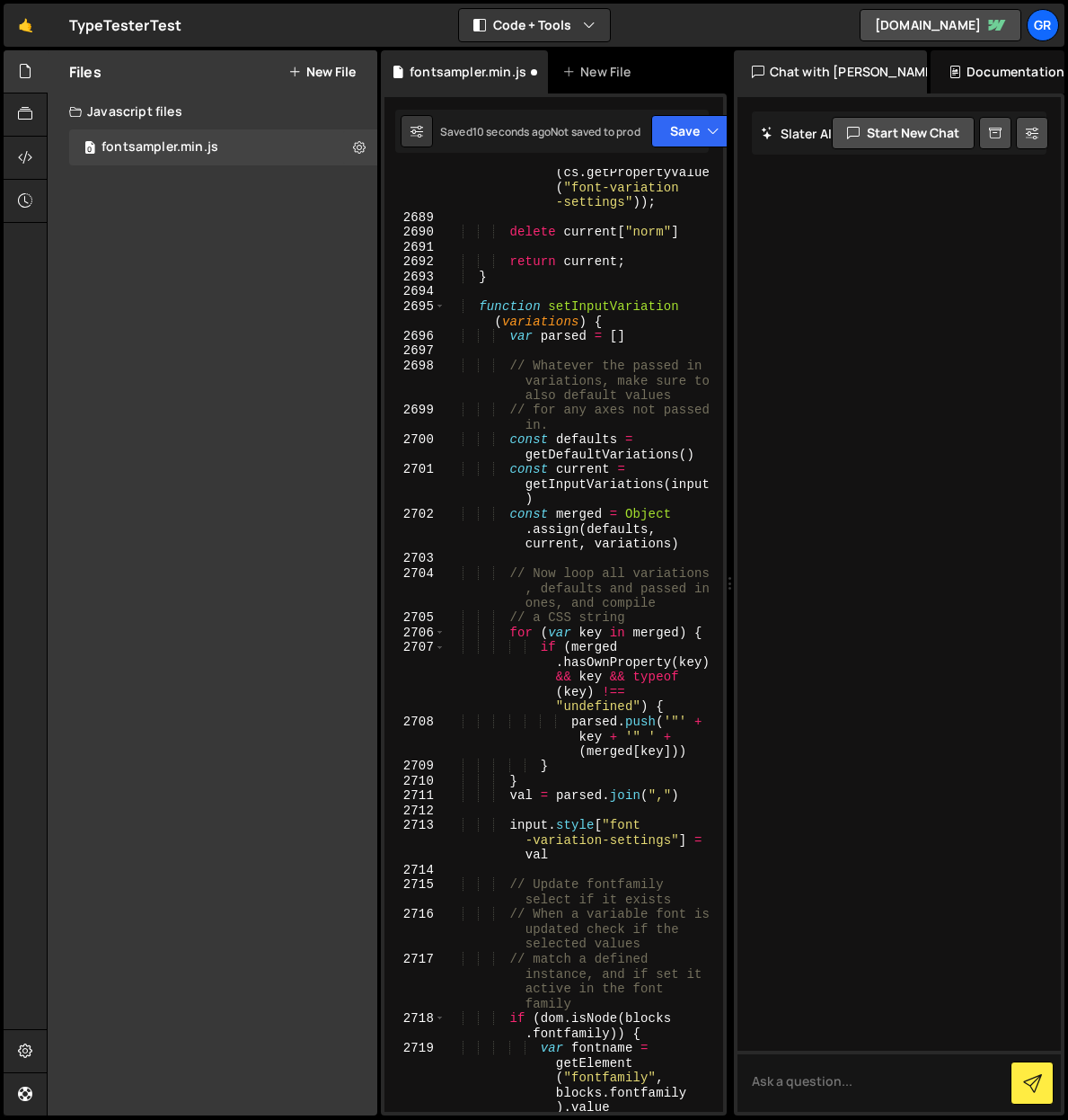
scroll to position [25183, 0]
type textarea "var label = document.createElement("label"),"
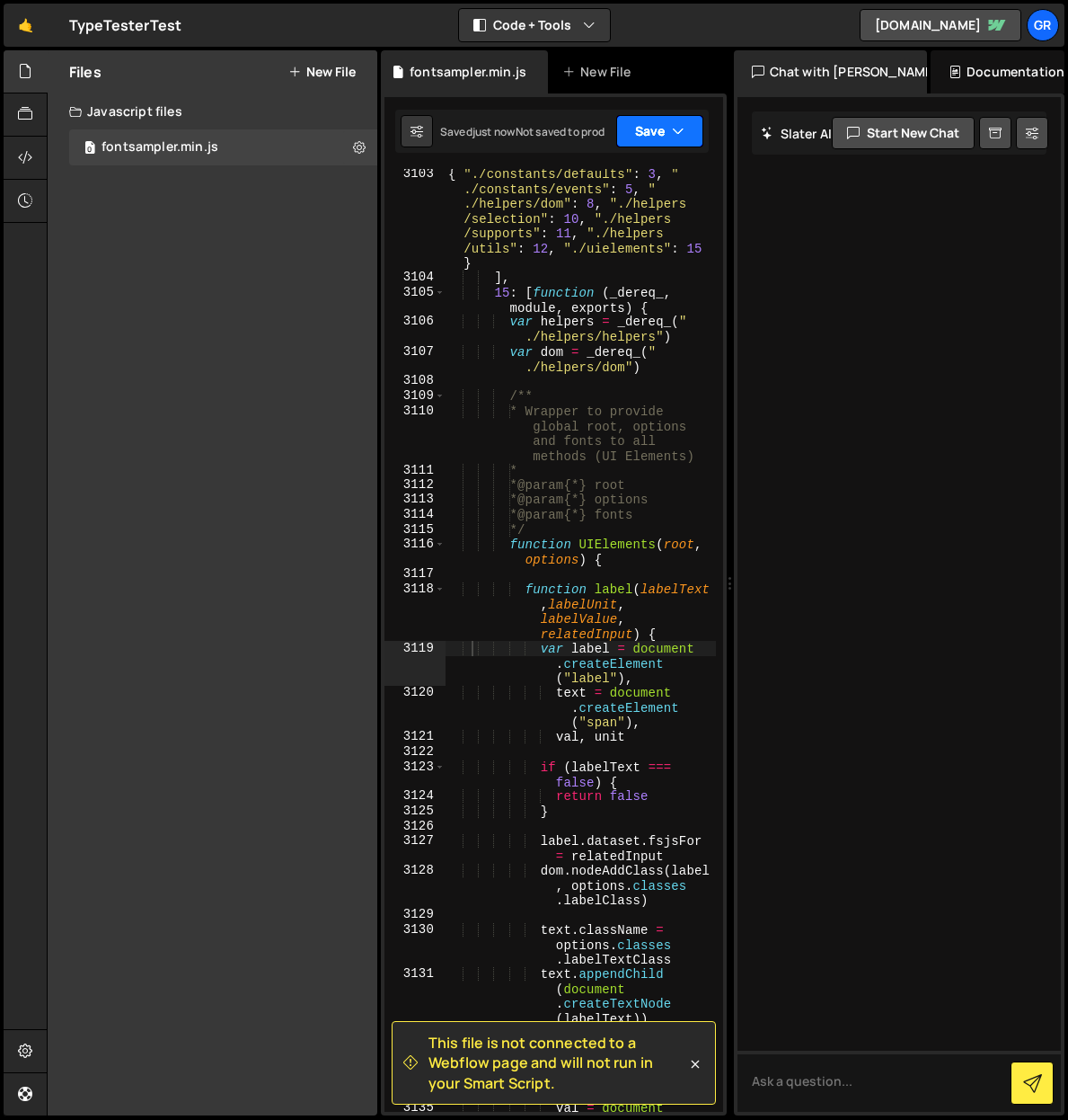
click at [685, 125] on icon "button" at bounding box center [678, 131] width 13 height 18
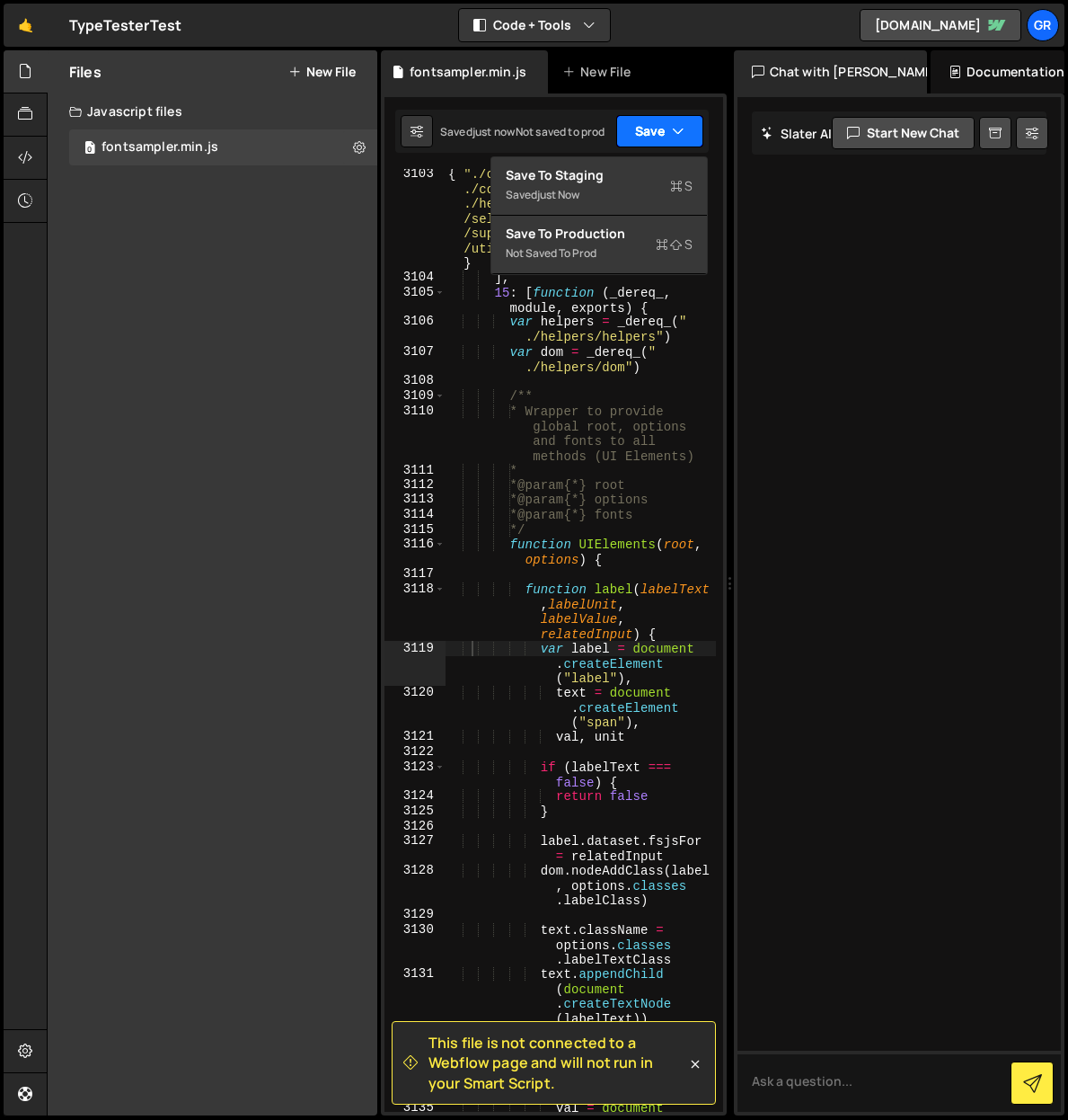
click at [685, 129] on icon "button" at bounding box center [678, 131] width 13 height 18
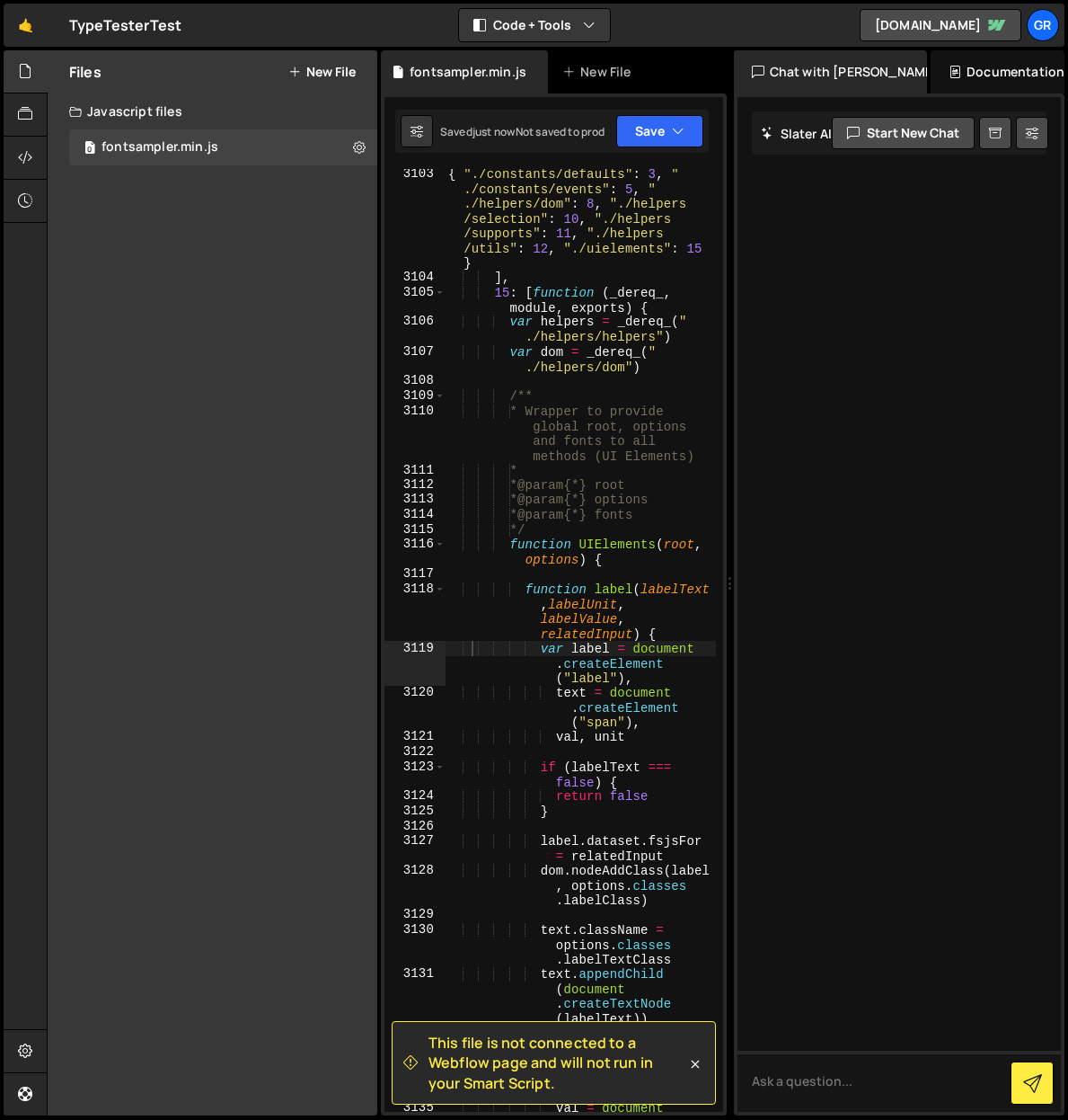
click at [193, 218] on div "Files New File Javascript files 0 fontsampler.min.js 0 CSS files Copy share lin…" at bounding box center [213, 582] width 330 height 1065
click at [315, 70] on button "New File" at bounding box center [321, 72] width 68 height 15
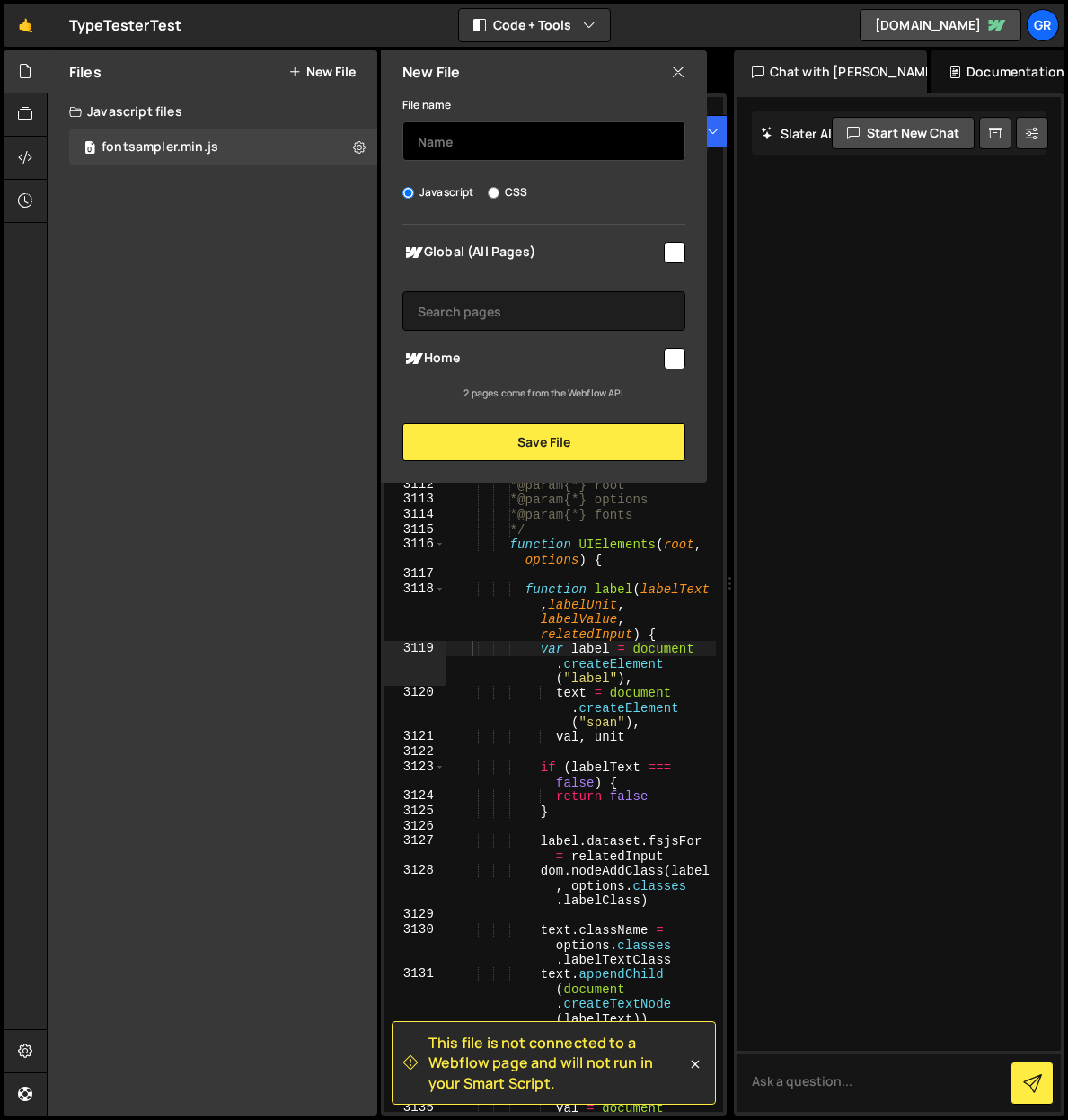
click at [480, 133] on input "text" at bounding box center [544, 141] width 283 height 39
type input "fontsampler-skin"
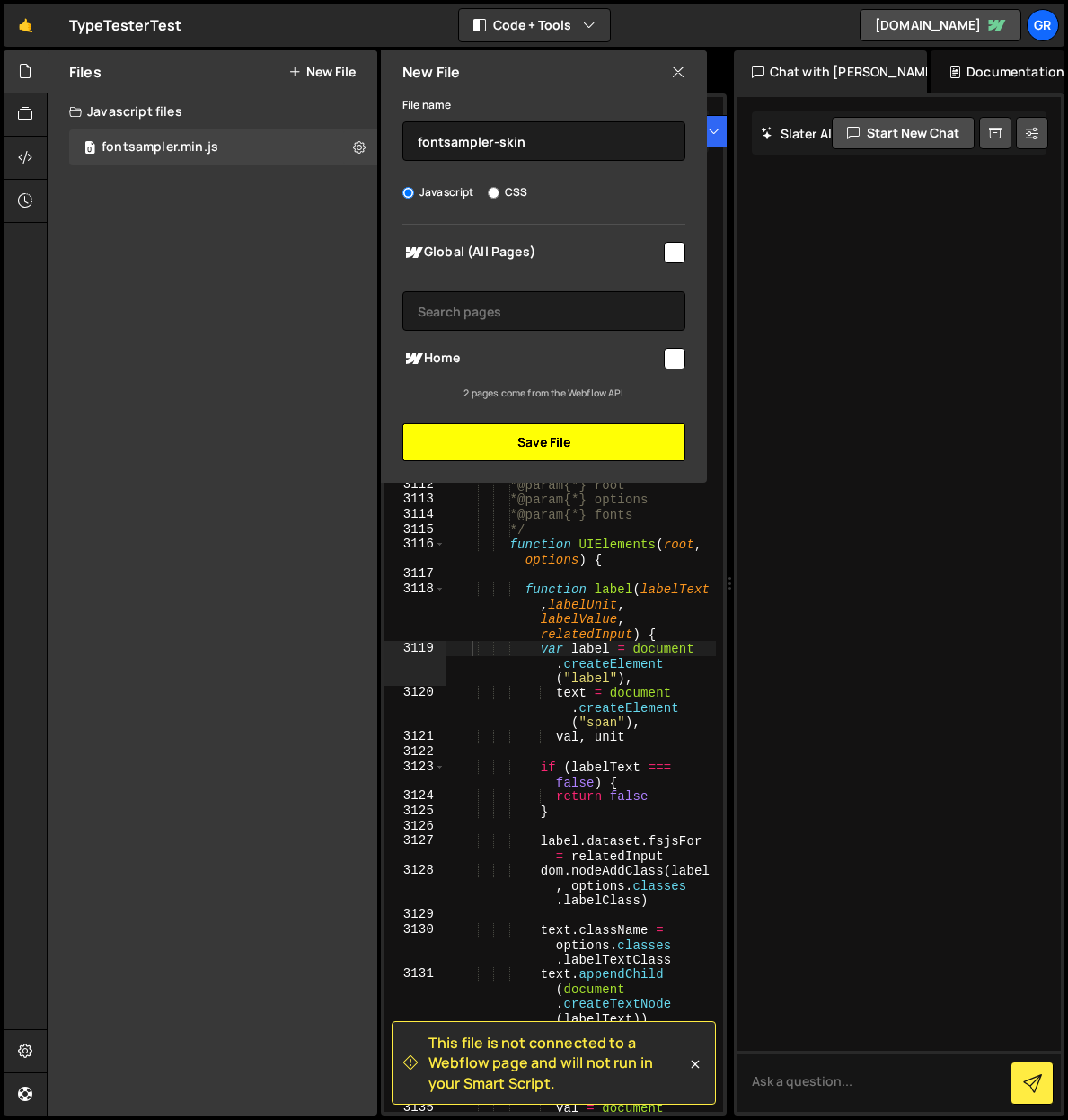
click at [534, 432] on button "Save File" at bounding box center [544, 442] width 283 height 38
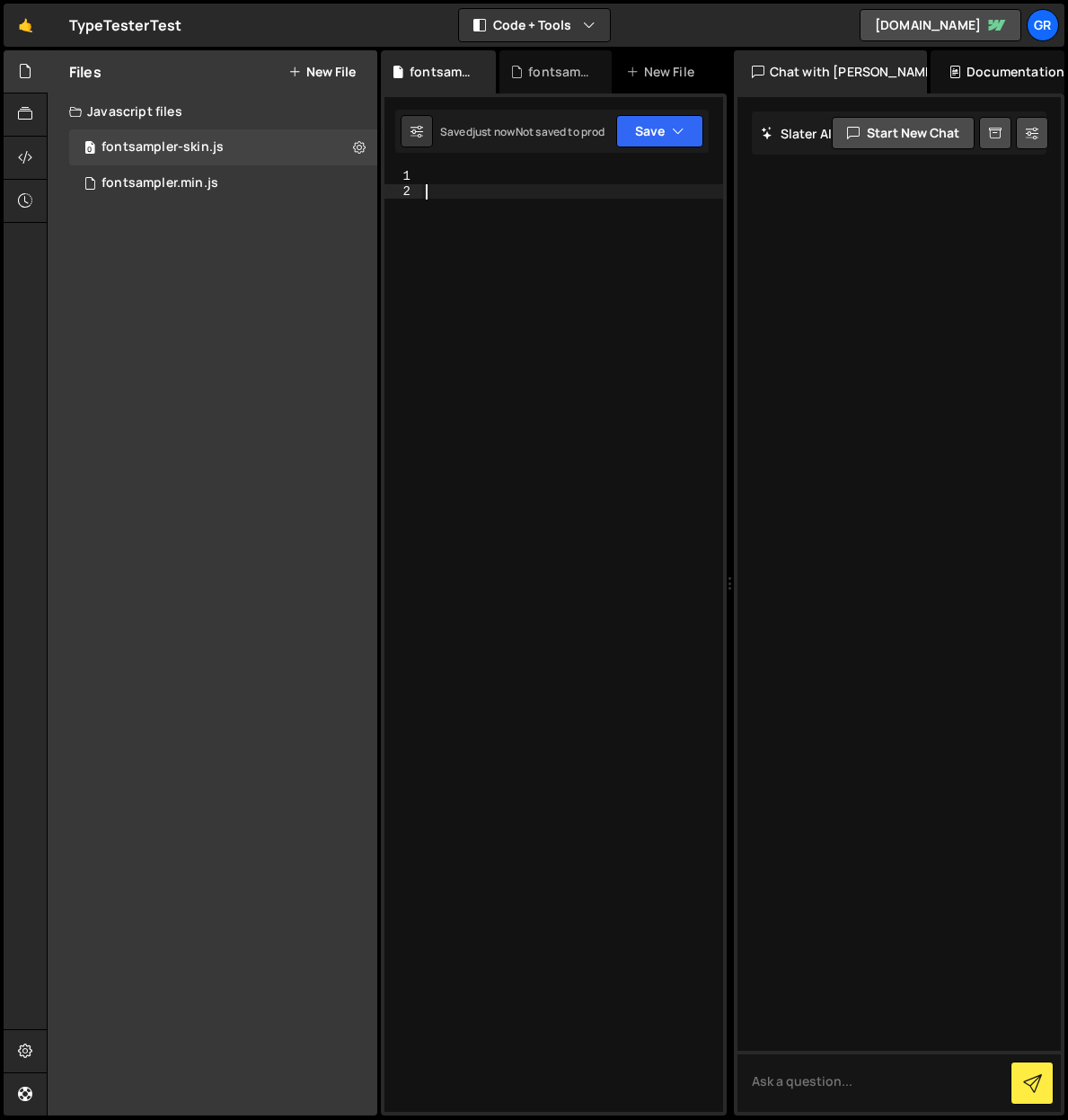
click at [452, 215] on div at bounding box center [572, 655] width 301 height 972
click at [463, 184] on div at bounding box center [572, 655] width 301 height 972
click at [442, 173] on div at bounding box center [572, 655] width 301 height 972
paste textarea "});"
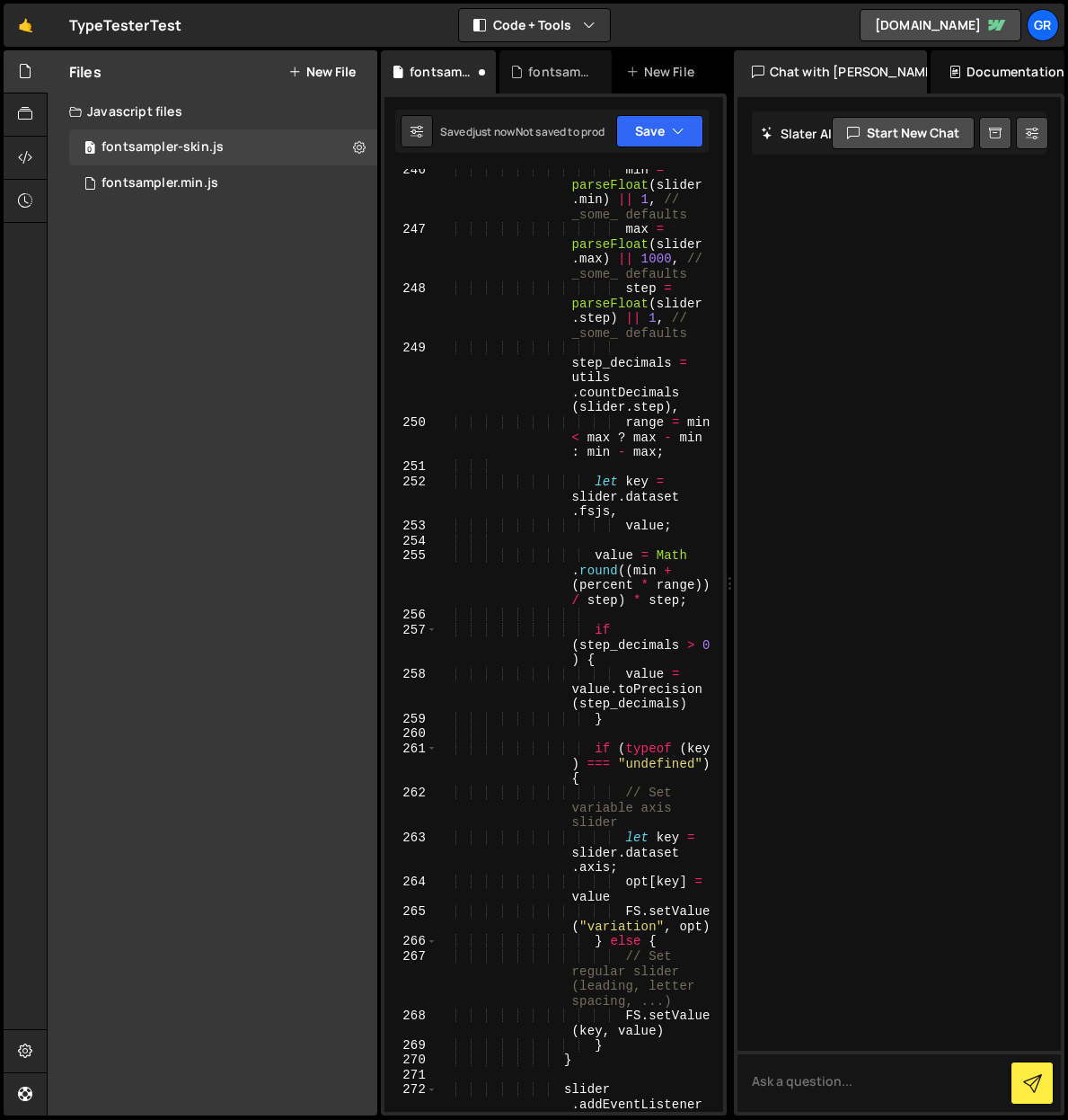
scroll to position [13764, 0]
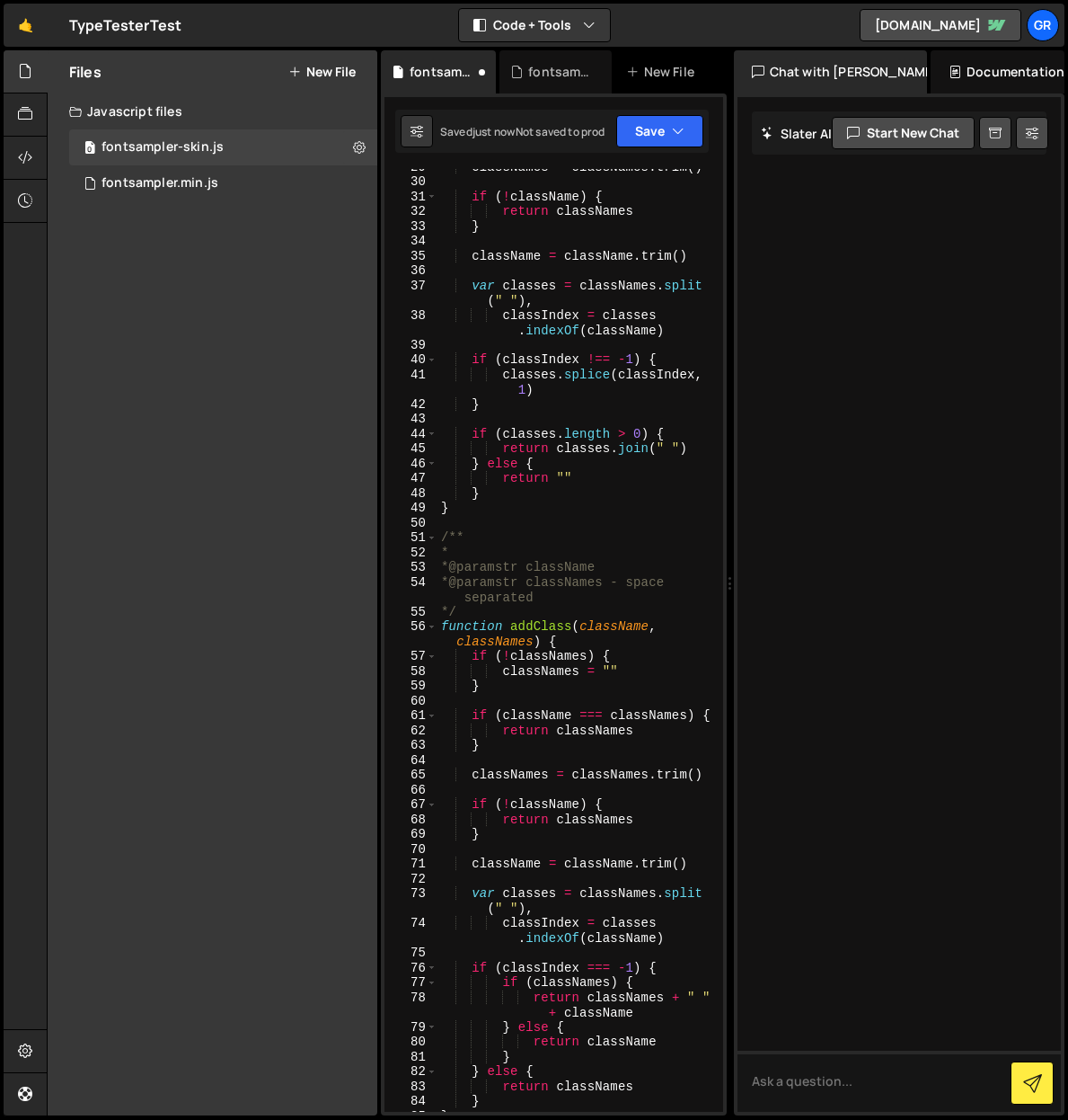
type textarea "{ key: "_searchOptions", value: function (e) { var t, i ="
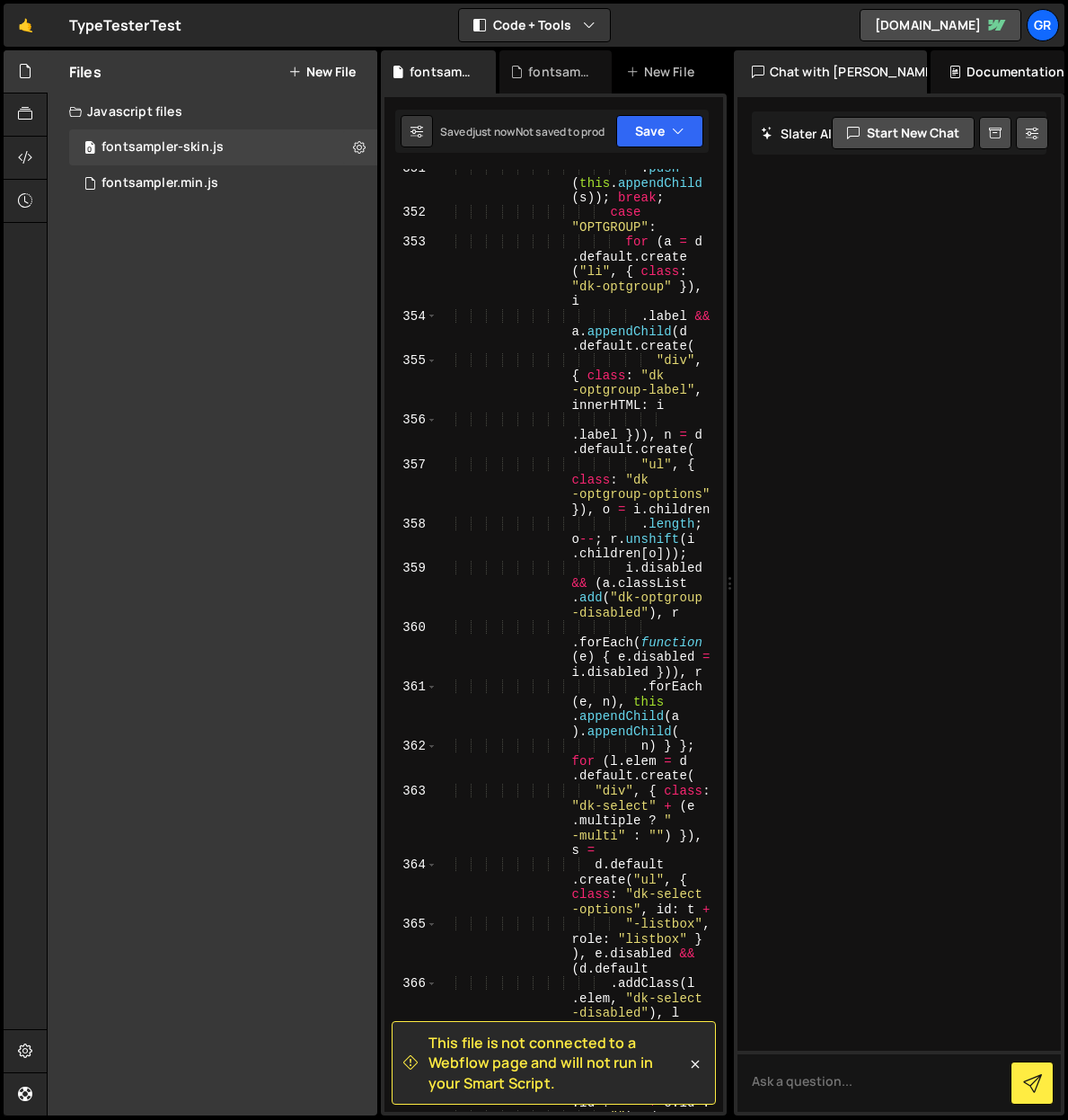
scroll to position [17374, 0]
click at [685, 136] on icon "button" at bounding box center [678, 131] width 13 height 18
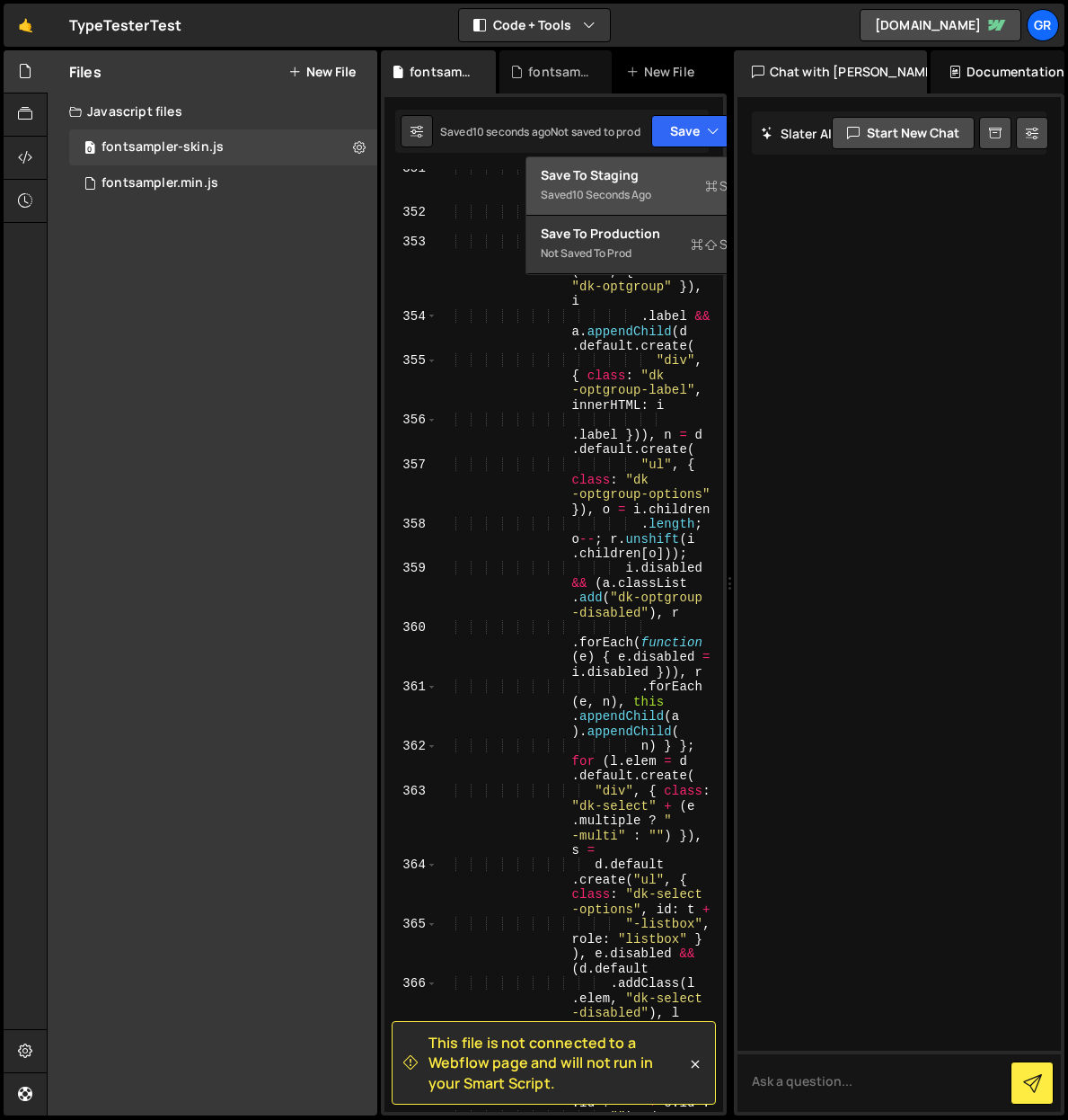
click at [622, 178] on div "Save to Staging S" at bounding box center [634, 175] width 187 height 18
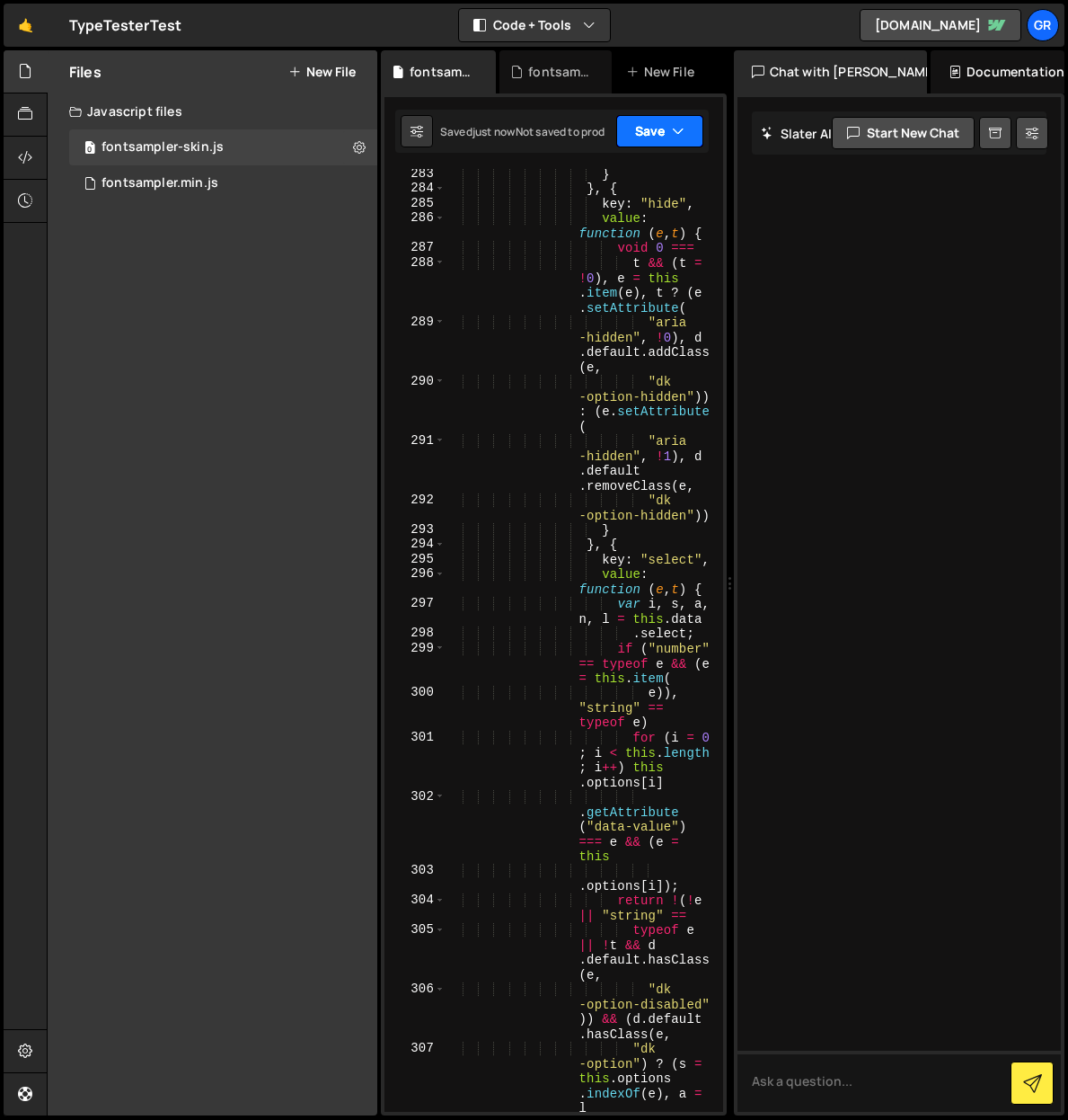
click at [692, 132] on button "Save" at bounding box center [659, 130] width 87 height 32
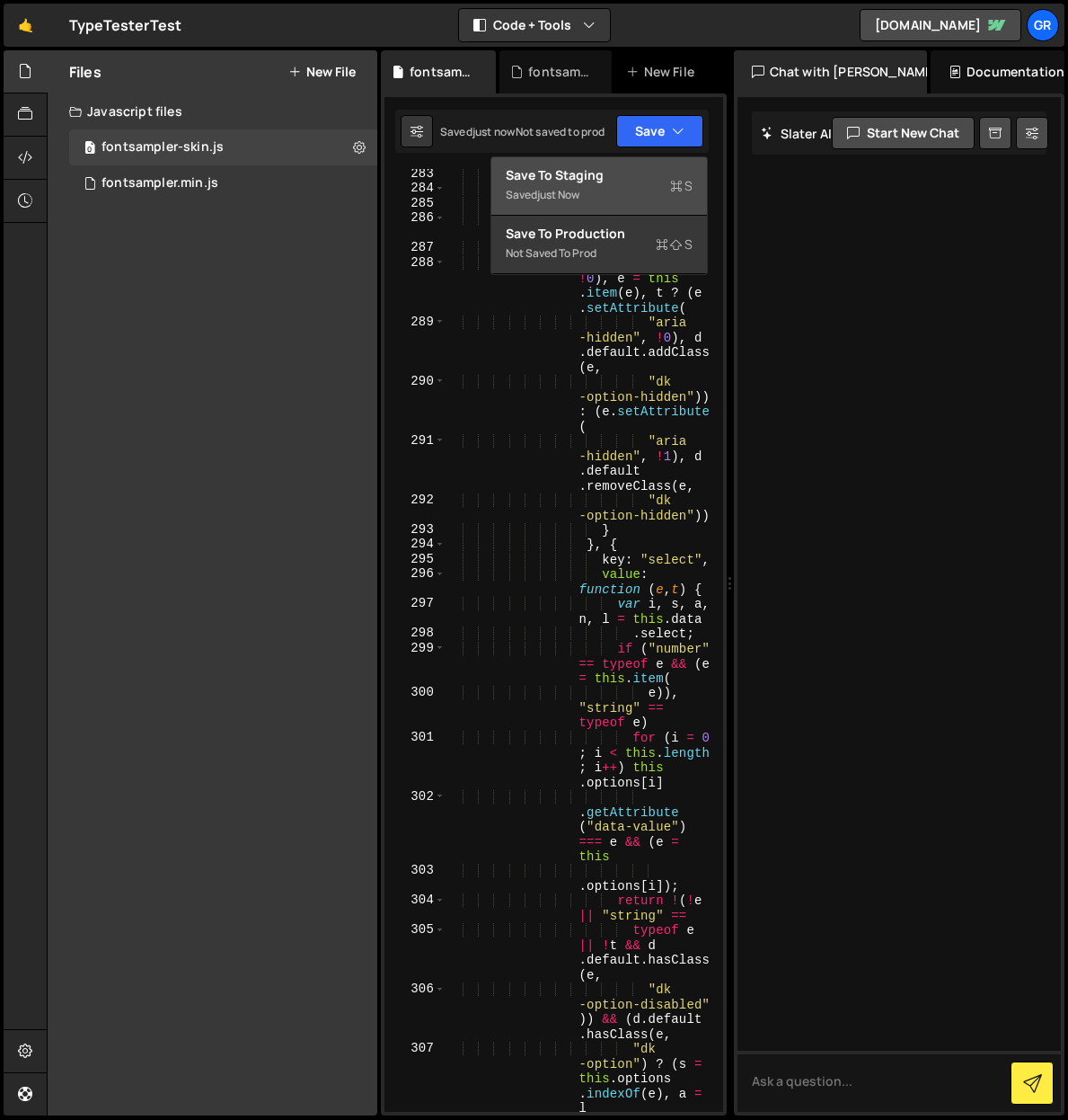
click at [629, 172] on div "Save to Staging S" at bounding box center [599, 175] width 187 height 18
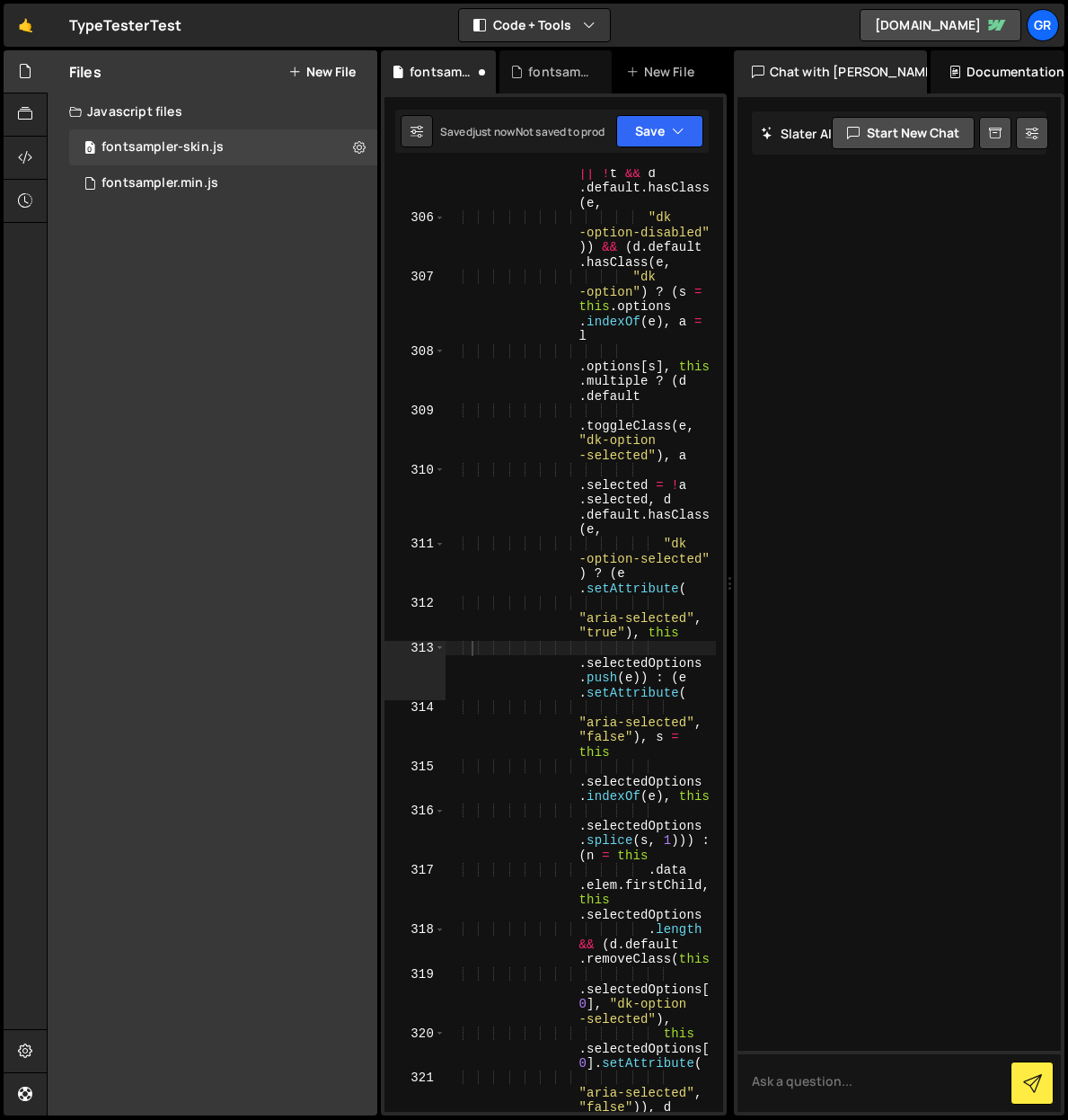
scroll to position [8825, 0]
click at [145, 189] on div "fontsampler.min.js" at bounding box center [160, 183] width 117 height 17
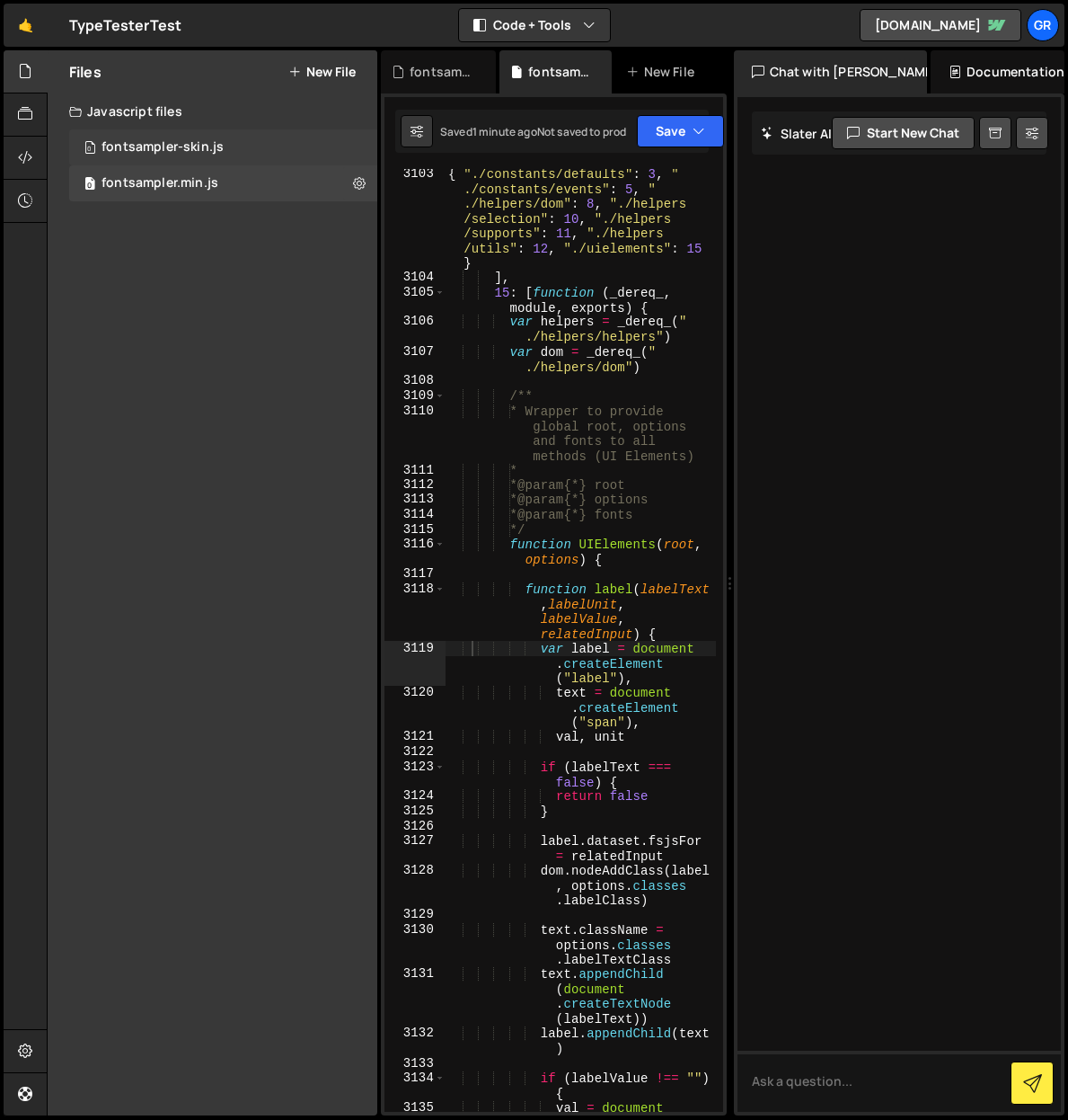
click at [118, 152] on div "fontsampler-skin.js" at bounding box center [163, 147] width 122 height 17
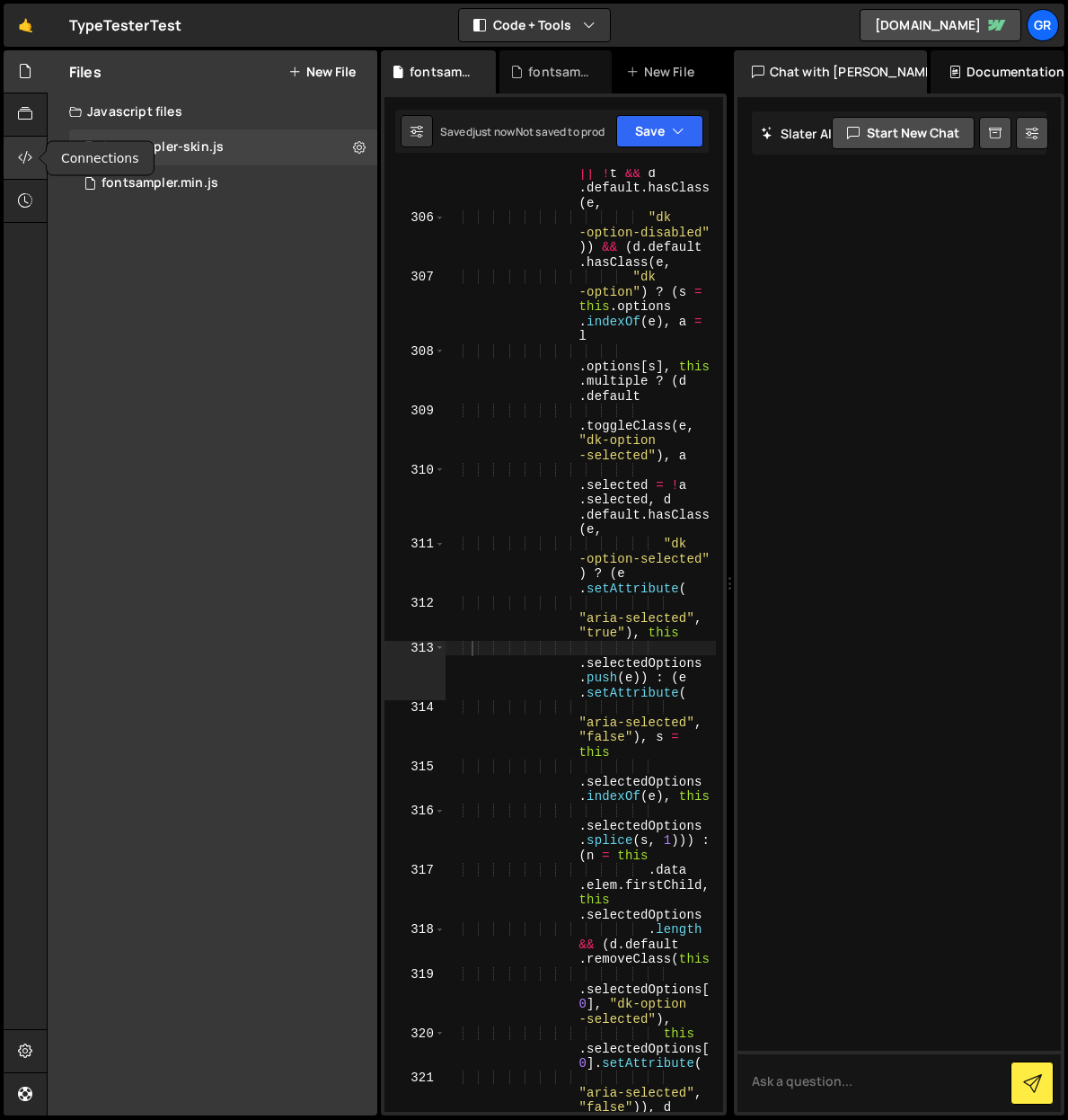
click at [16, 152] on div at bounding box center [25, 158] width 44 height 43
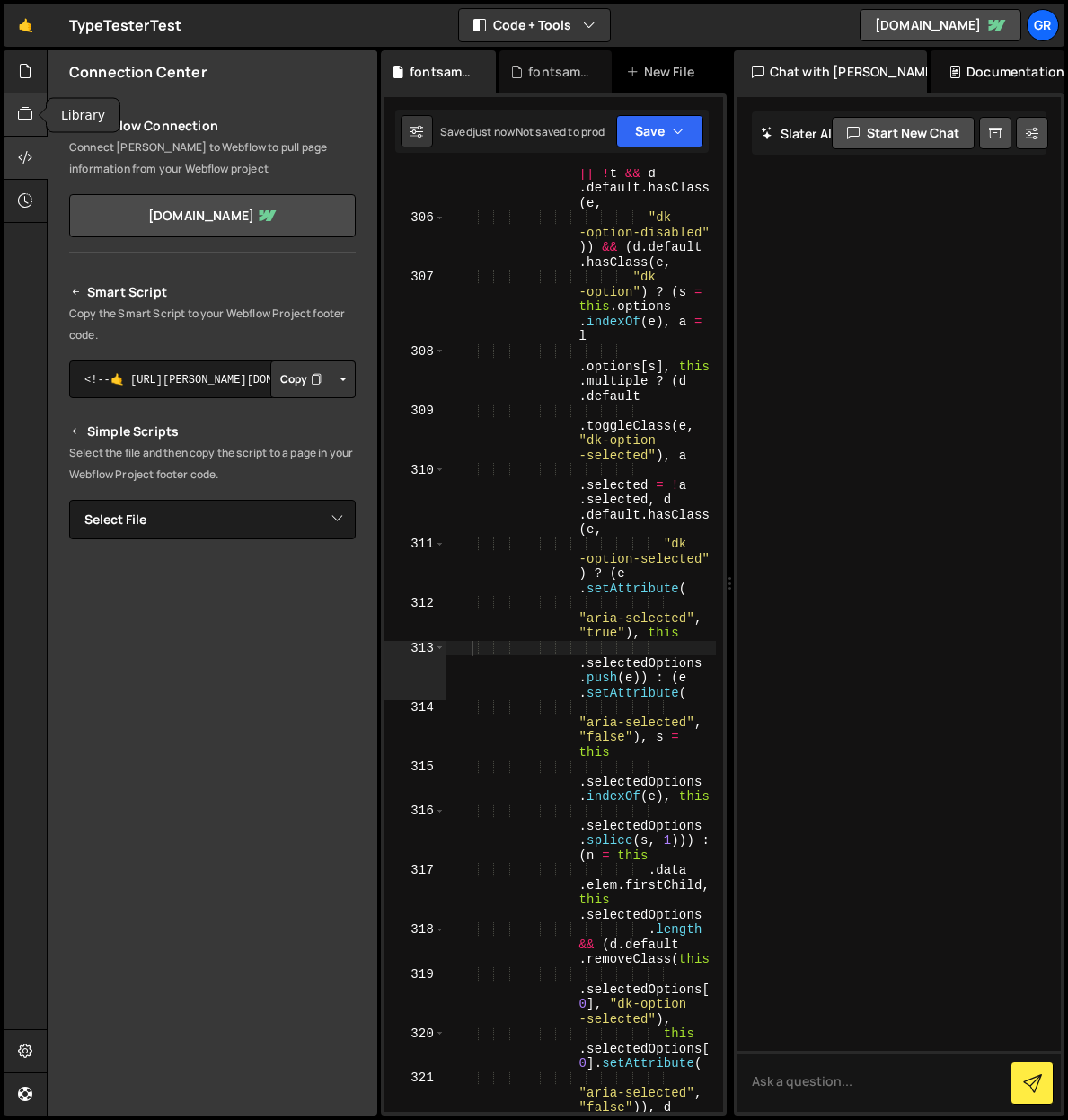
click at [25, 117] on icon at bounding box center [24, 114] width 15 height 20
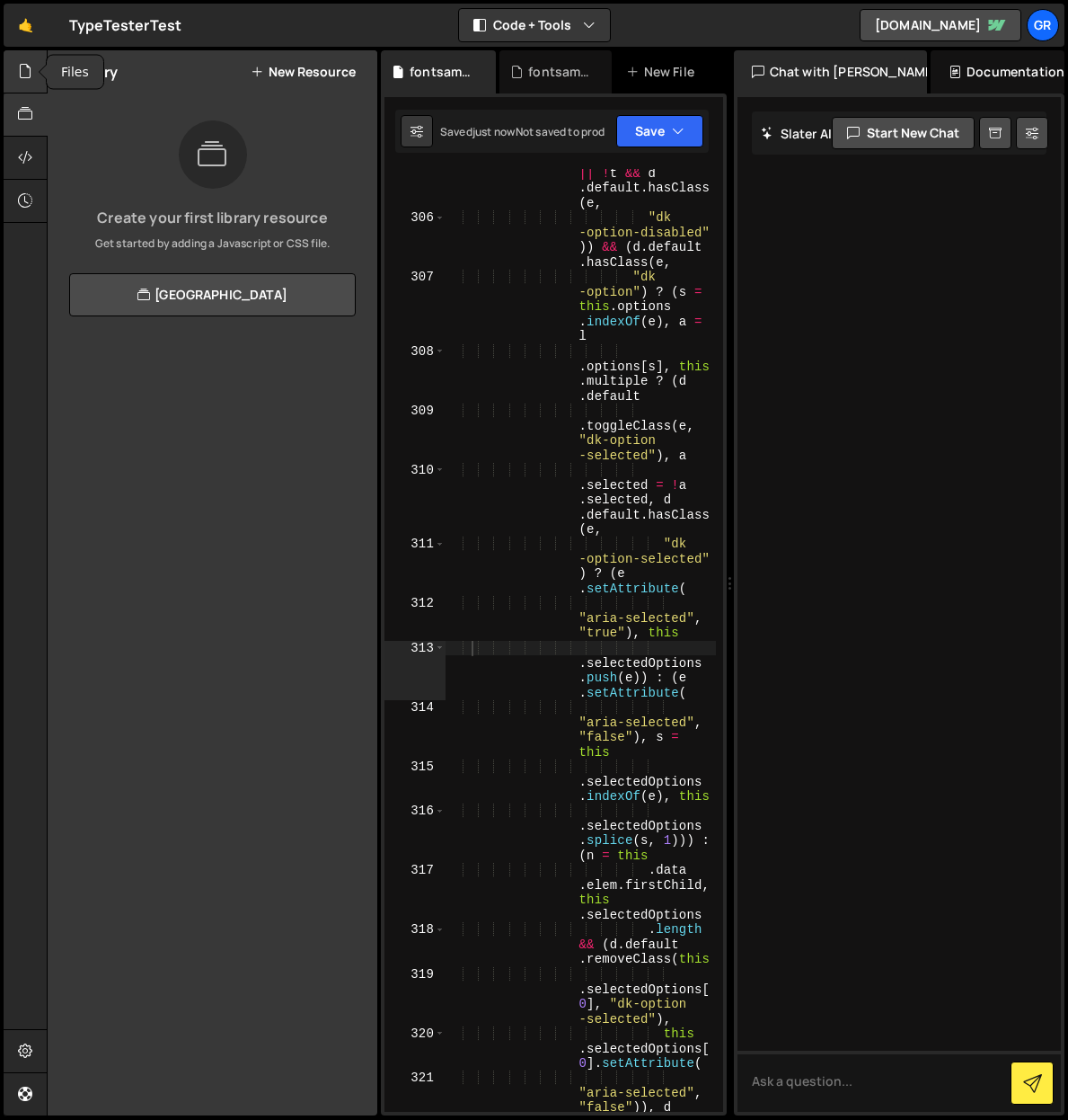
click at [29, 77] on icon at bounding box center [24, 71] width 15 height 20
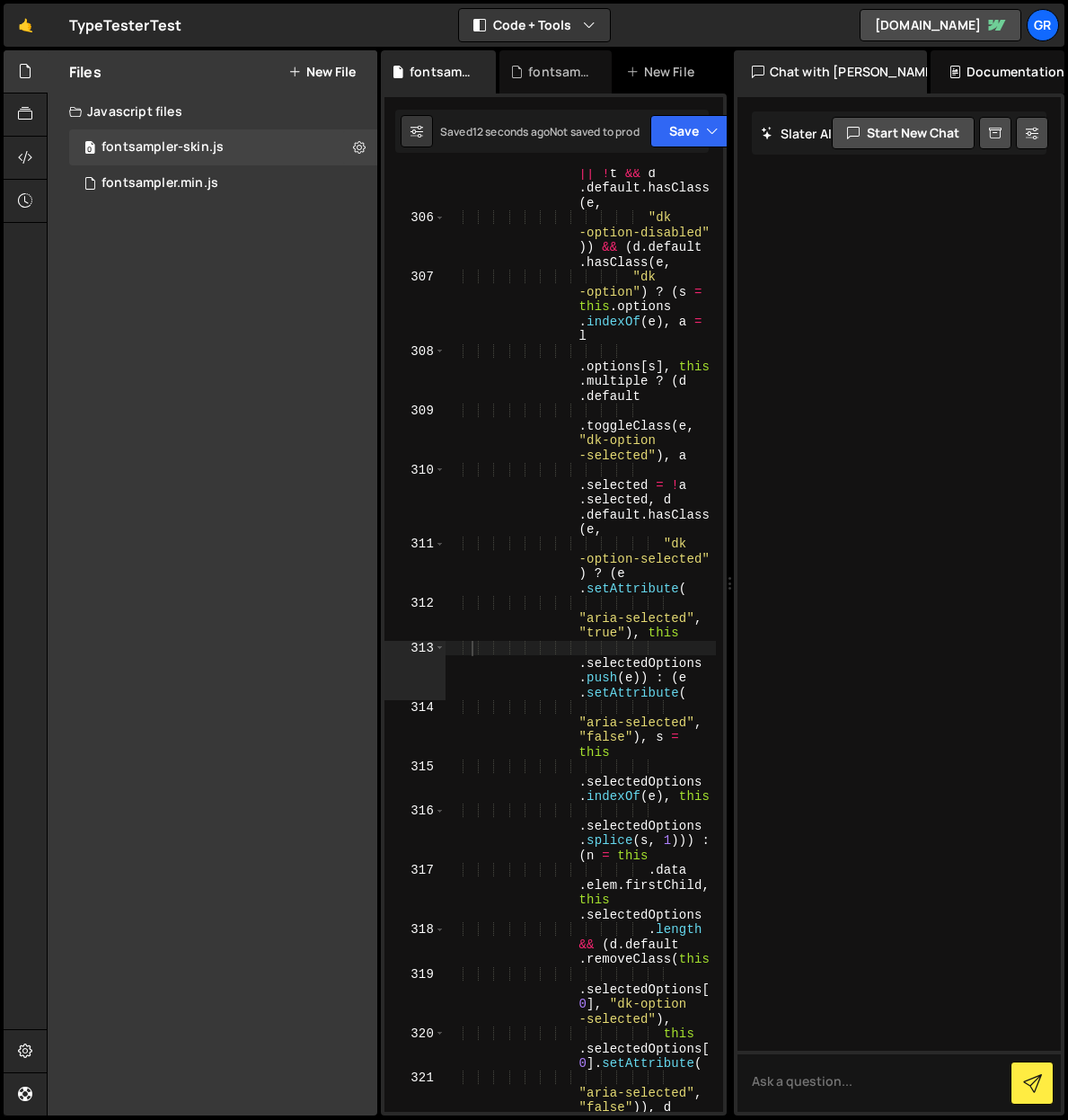
click at [322, 69] on button "New File" at bounding box center [321, 72] width 68 height 15
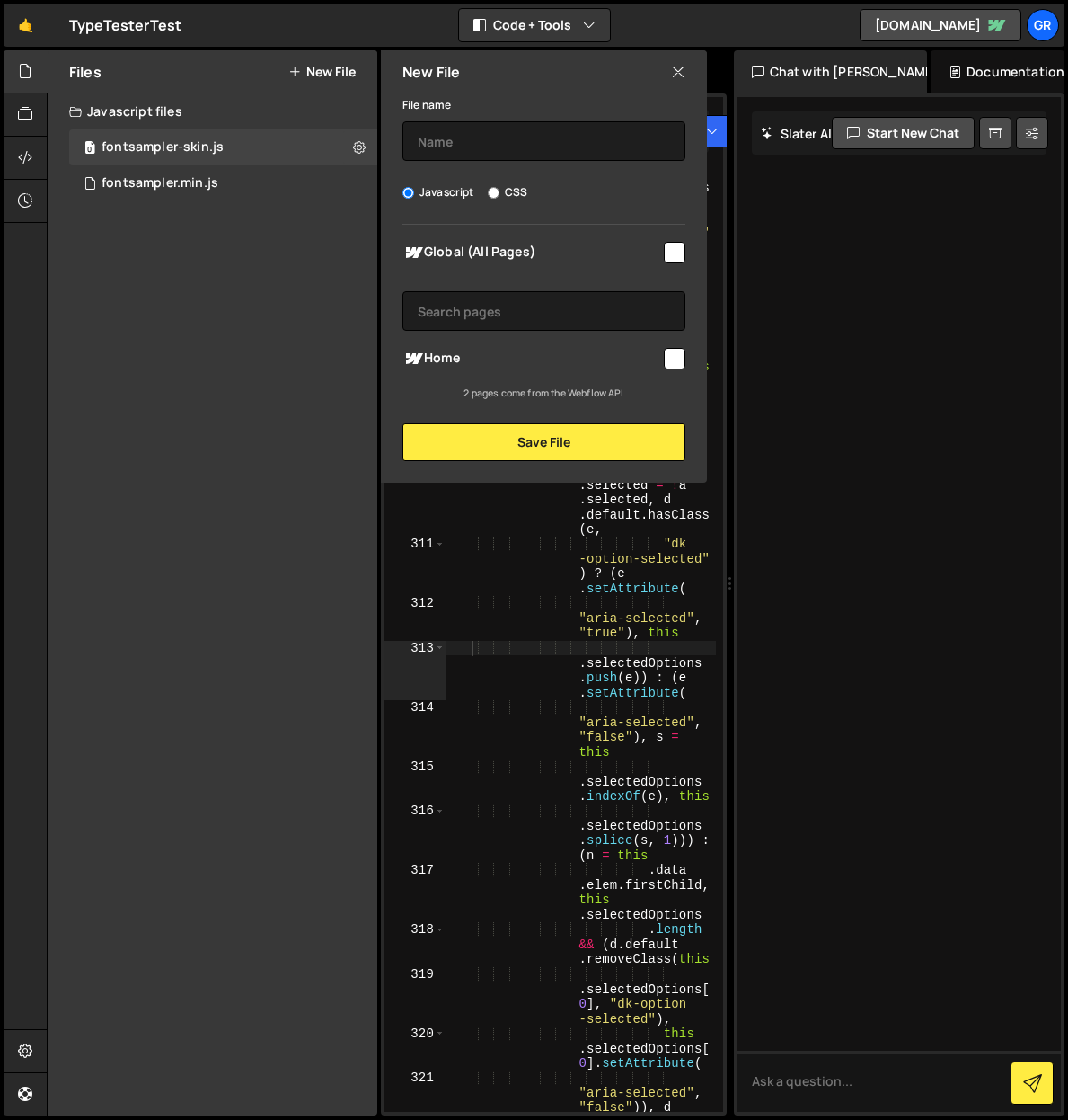
click at [496, 194] on input "CSS" at bounding box center [494, 193] width 12 height 12
radio input "true"
click at [535, 136] on input "text" at bounding box center [544, 141] width 283 height 39
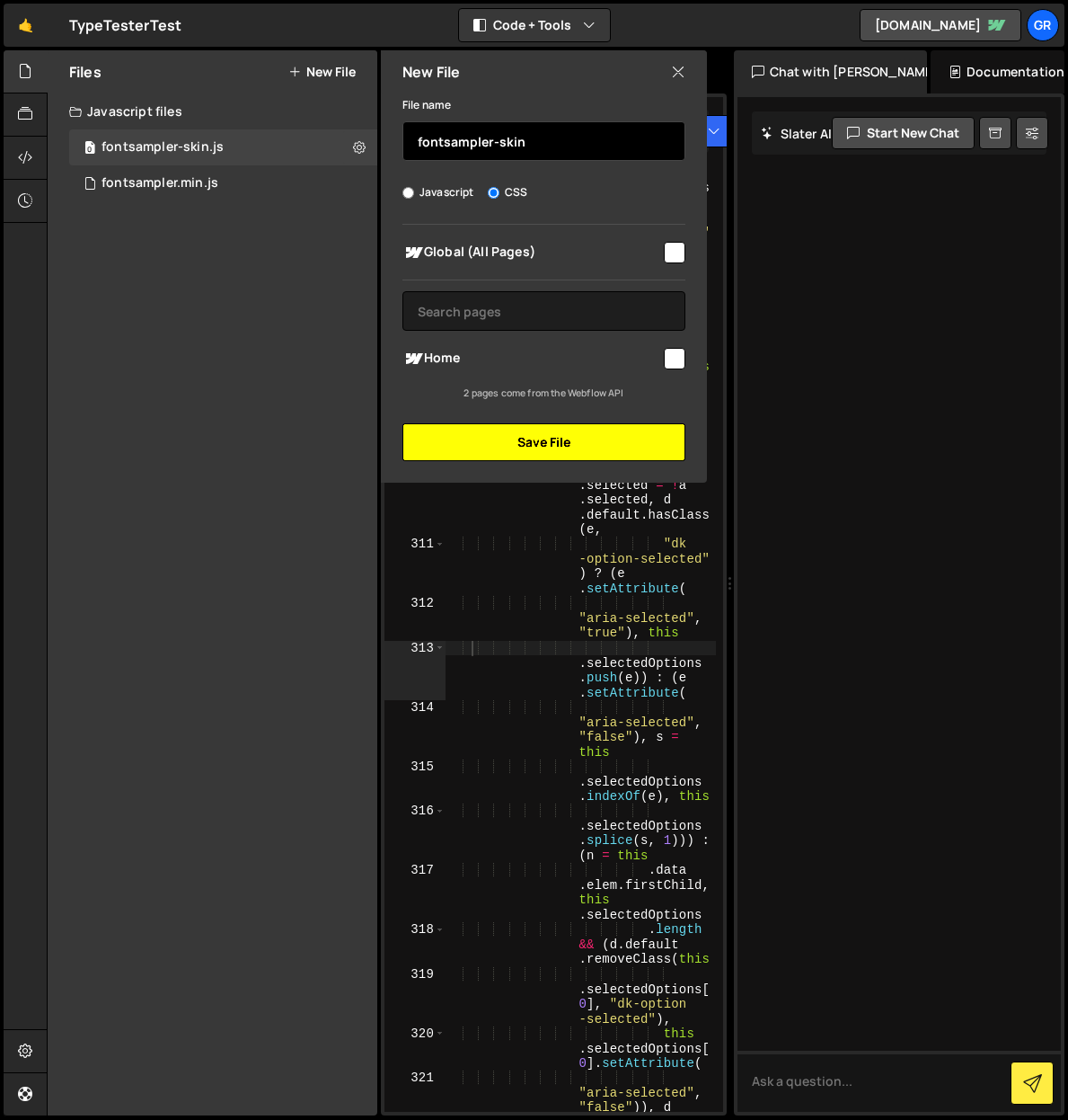
type input "fontsampler-skin"
click at [545, 447] on button "Save File" at bounding box center [544, 442] width 283 height 38
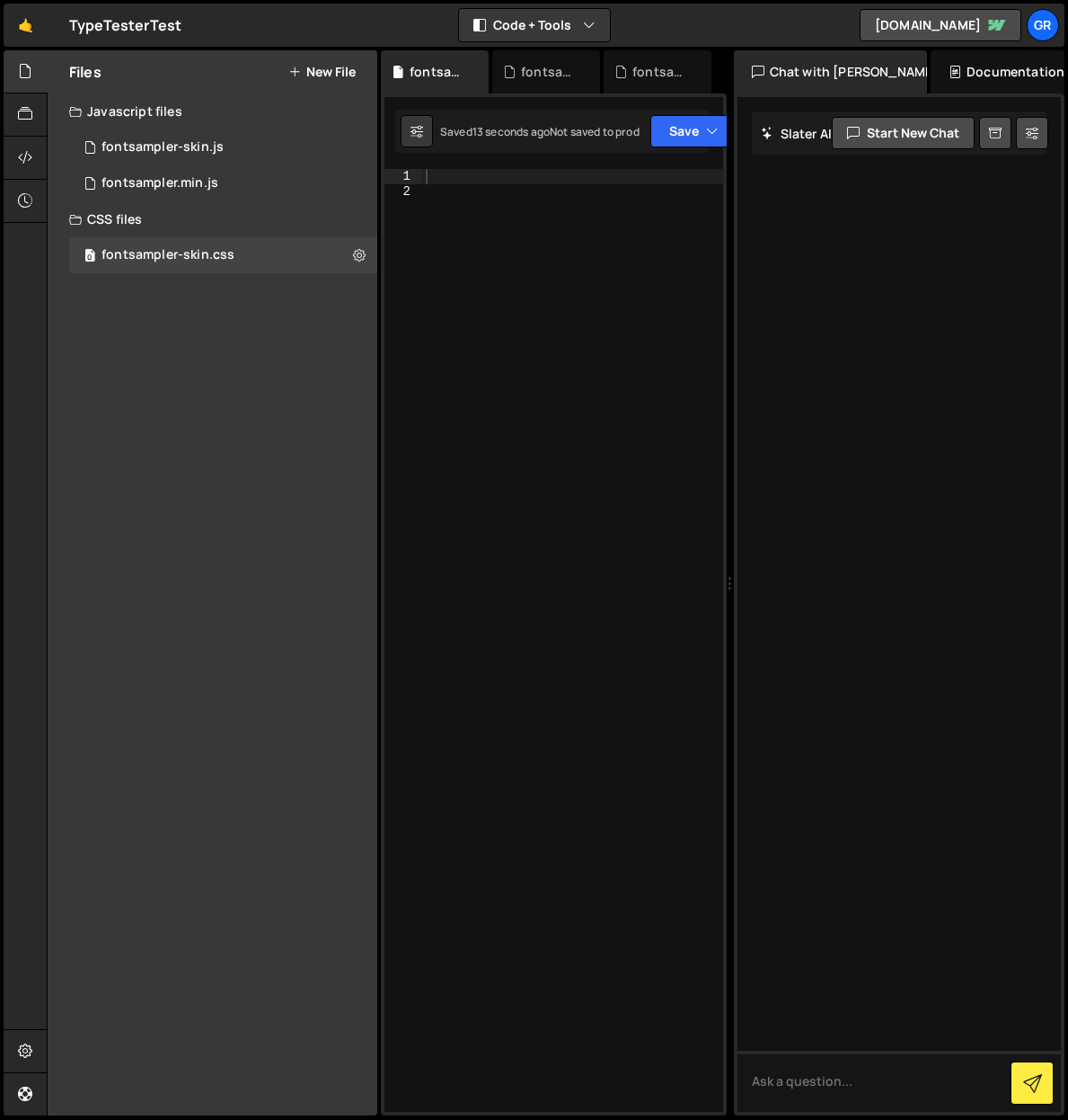
click at [496, 173] on div at bounding box center [572, 655] width 301 height 972
paste textarea "/*# sourceMappingURL=fontsampler-skin.css.map */"
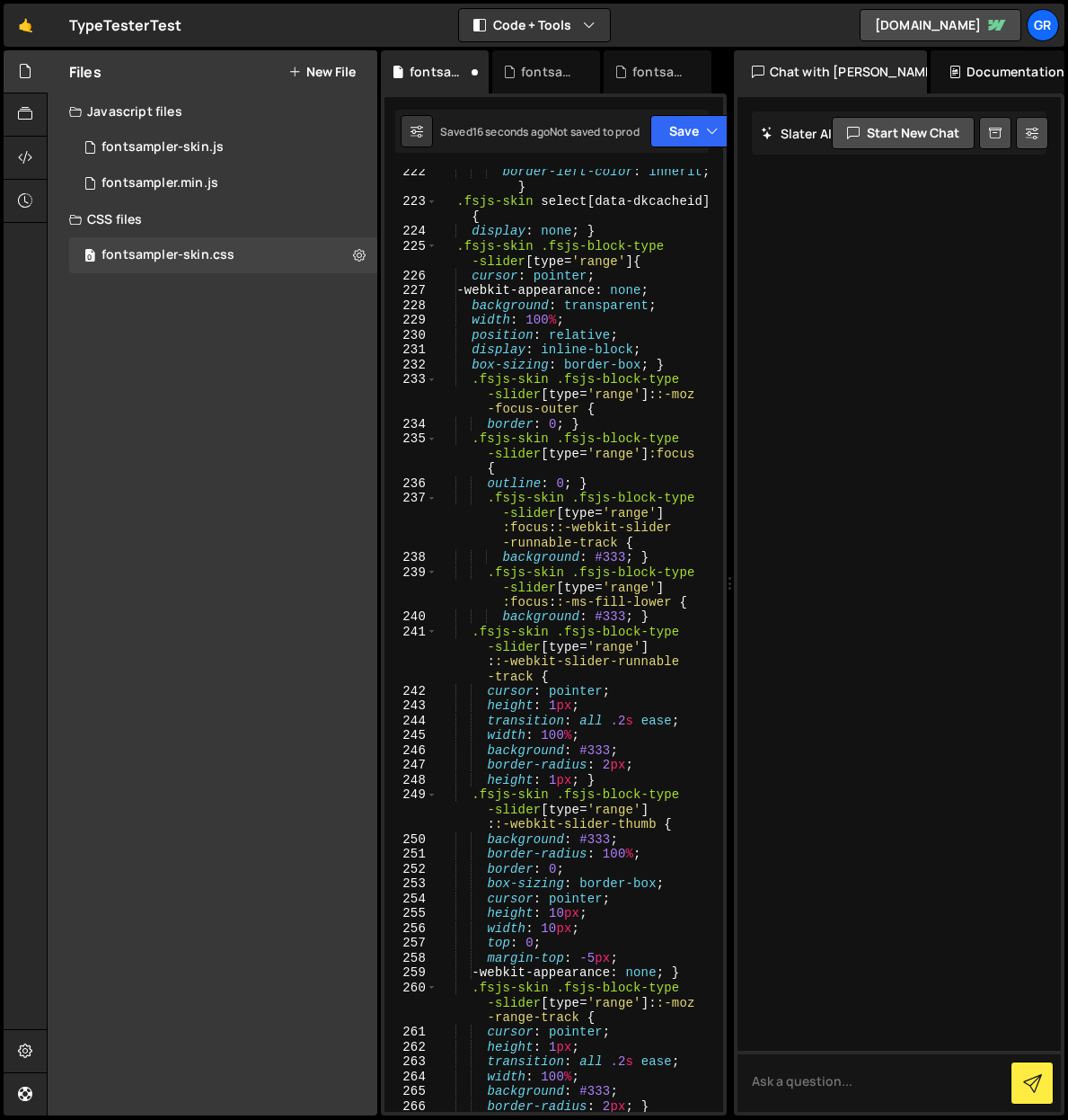
scroll to position [4863, 0]
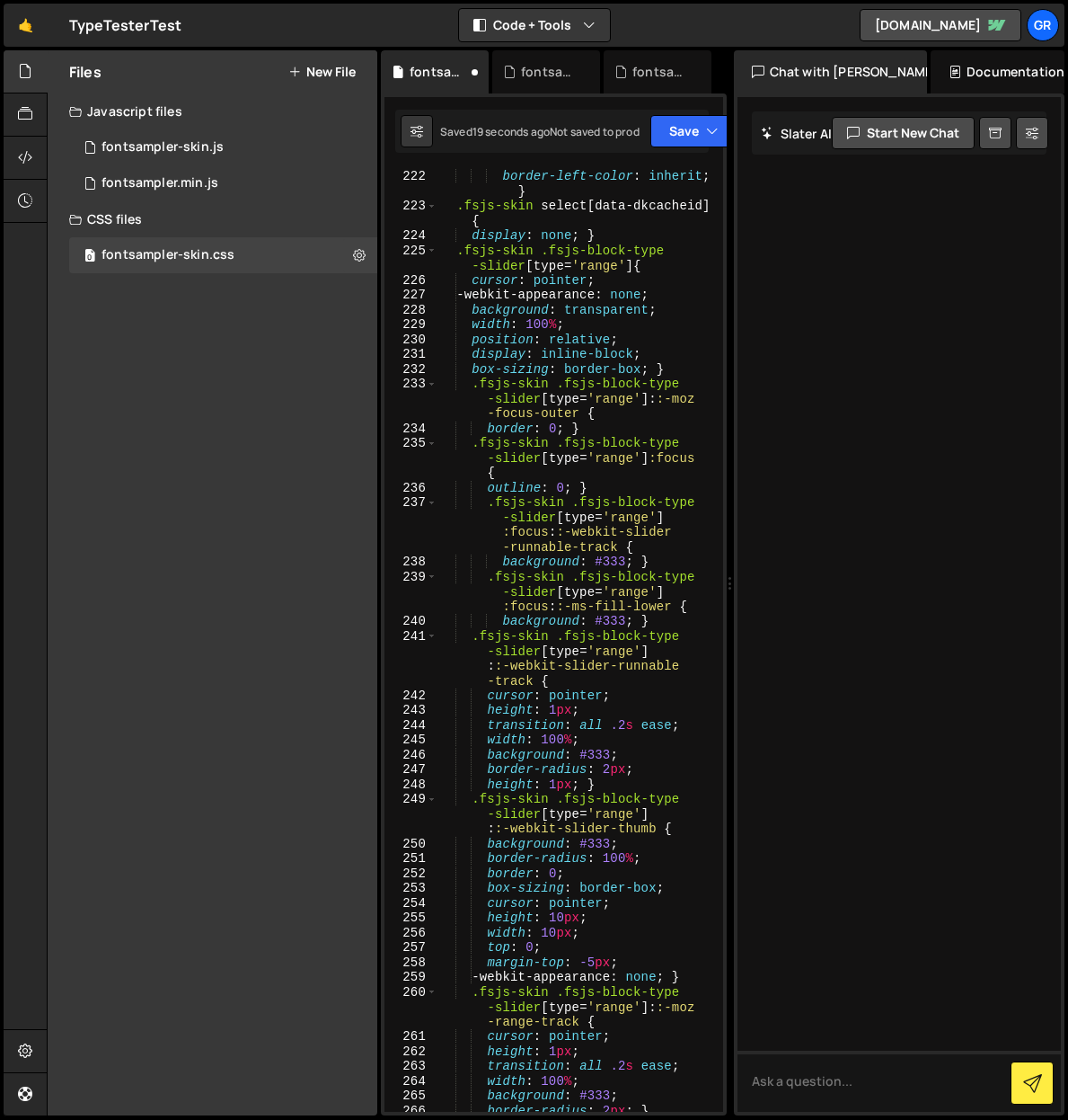
type textarea ".fsjs-skin .dk-selected:focus {"
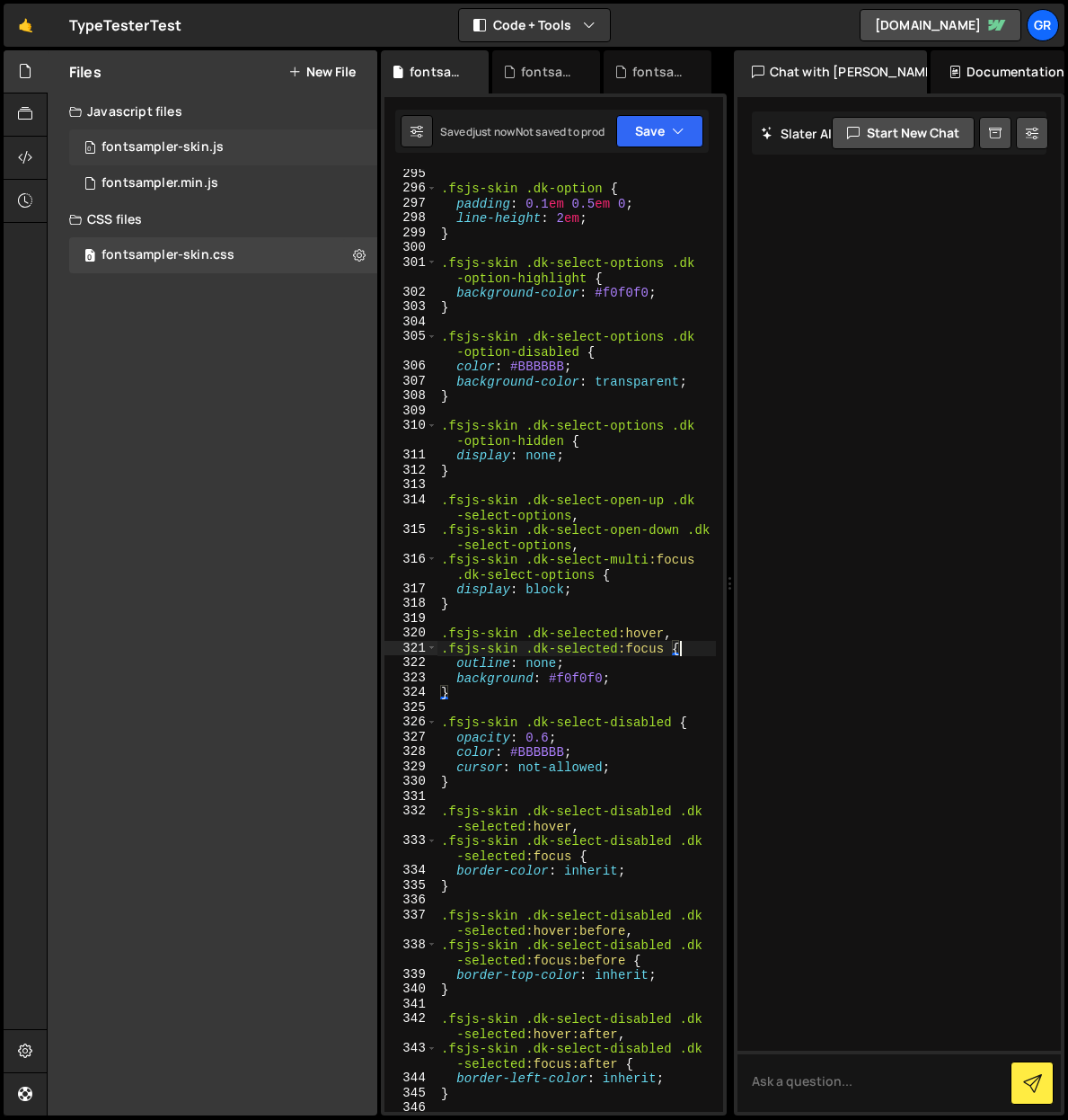
click at [241, 152] on div "0 fontsampler-skin.js 0" at bounding box center [223, 147] width 309 height 36
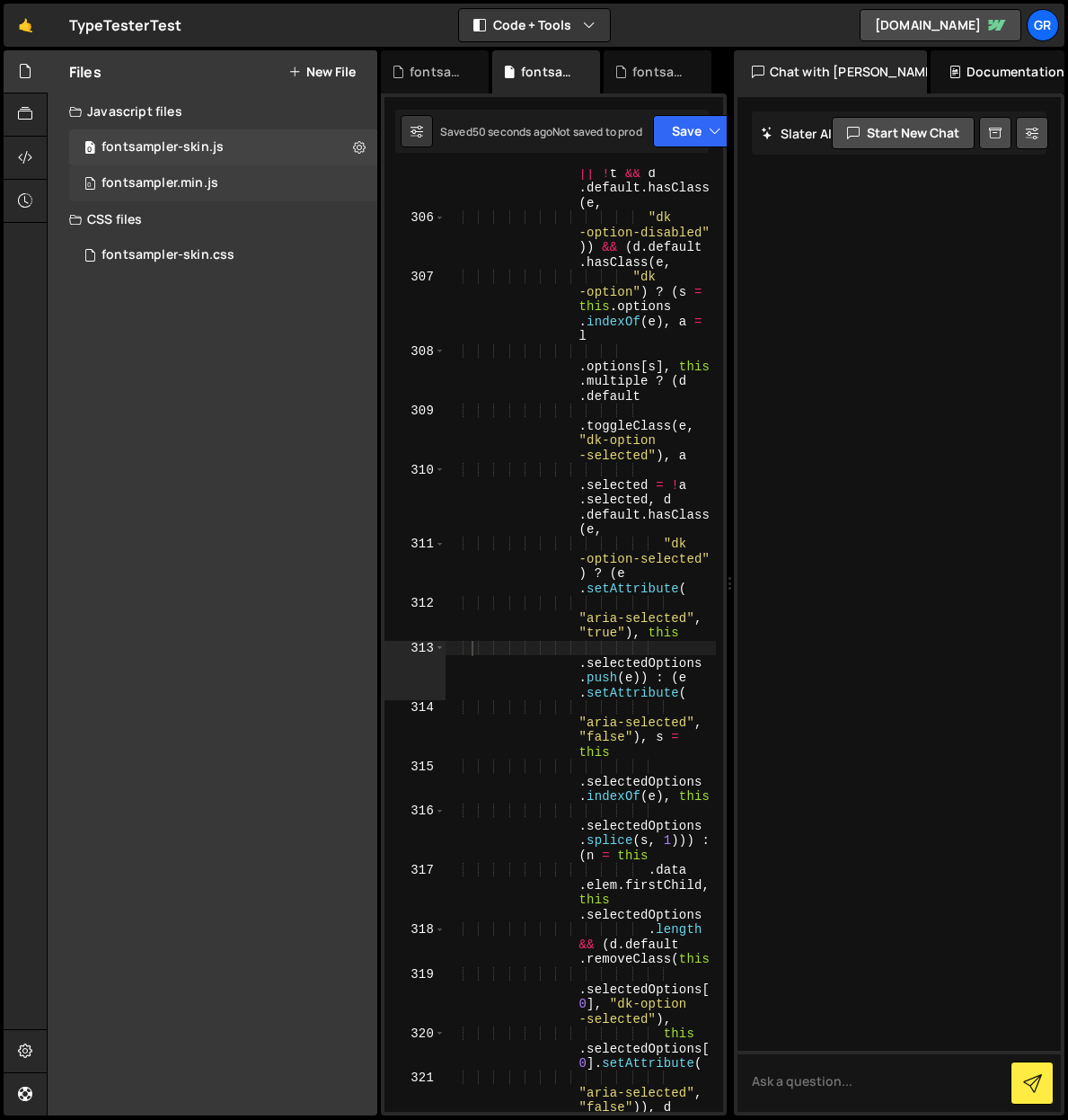
click at [191, 186] on div "fontsampler.min.js" at bounding box center [160, 183] width 117 height 17
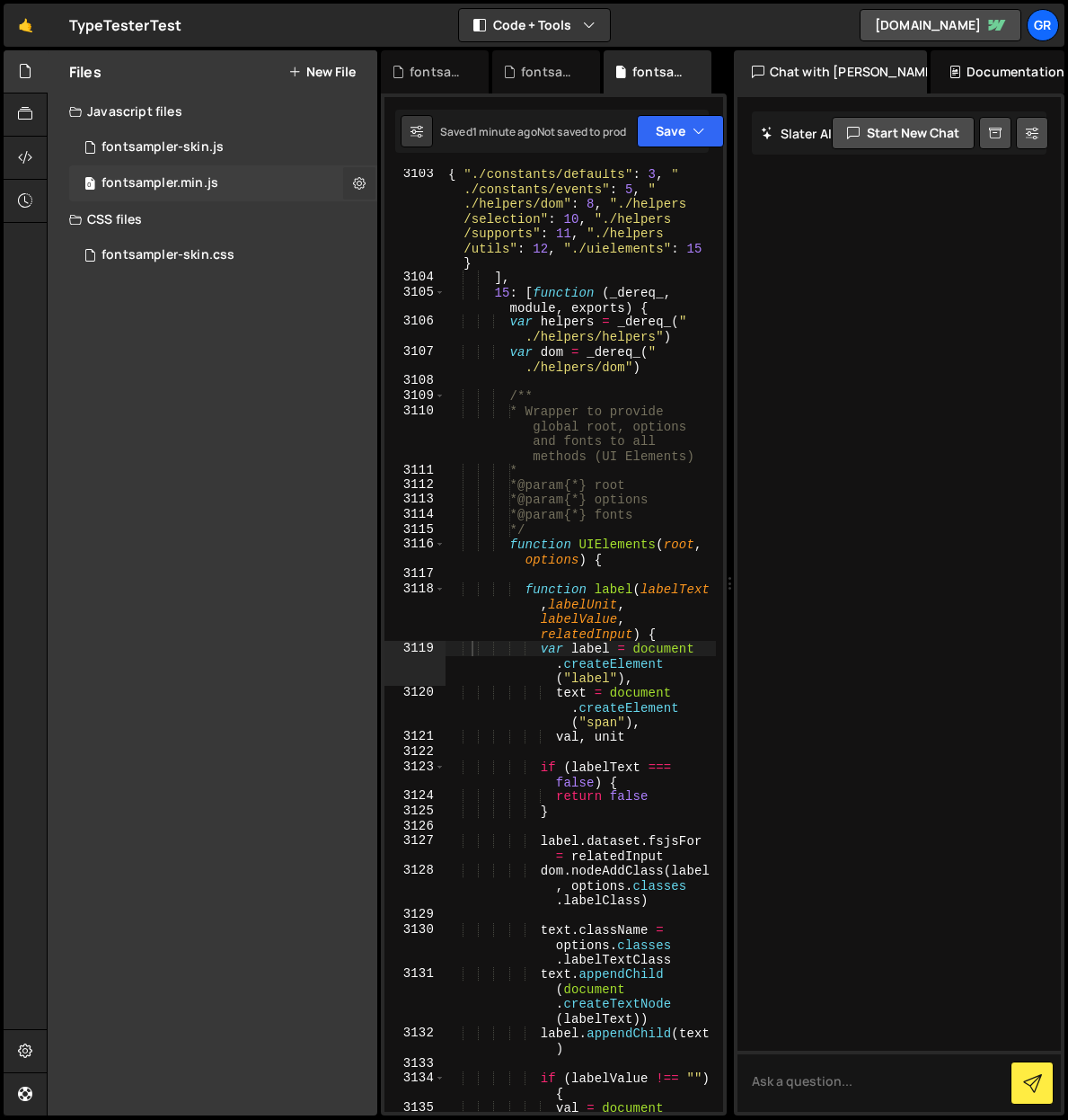
click at [363, 178] on icon at bounding box center [359, 182] width 13 height 17
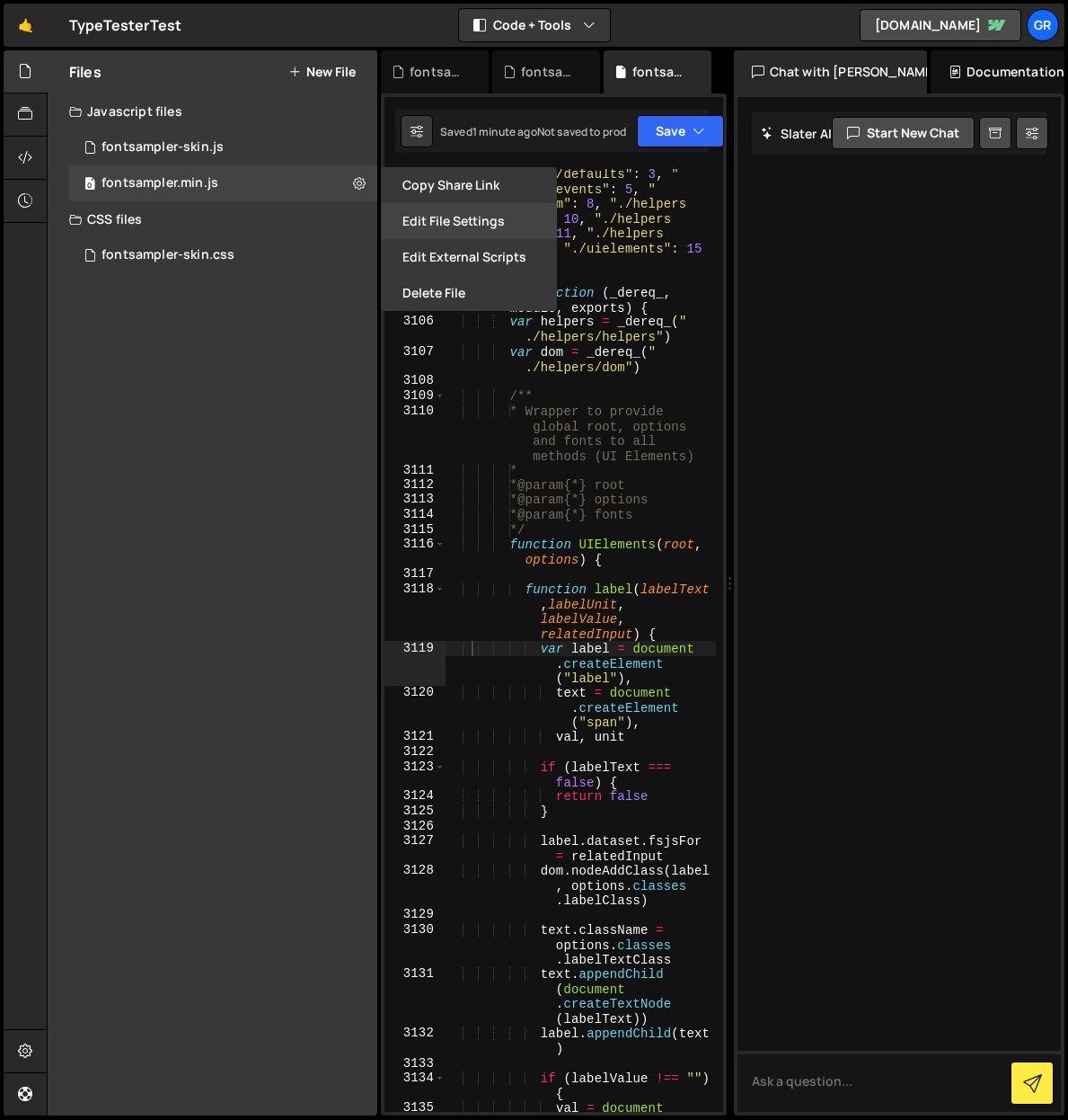
click at [509, 215] on button "Edit File Settings" at bounding box center [469, 220] width 176 height 36
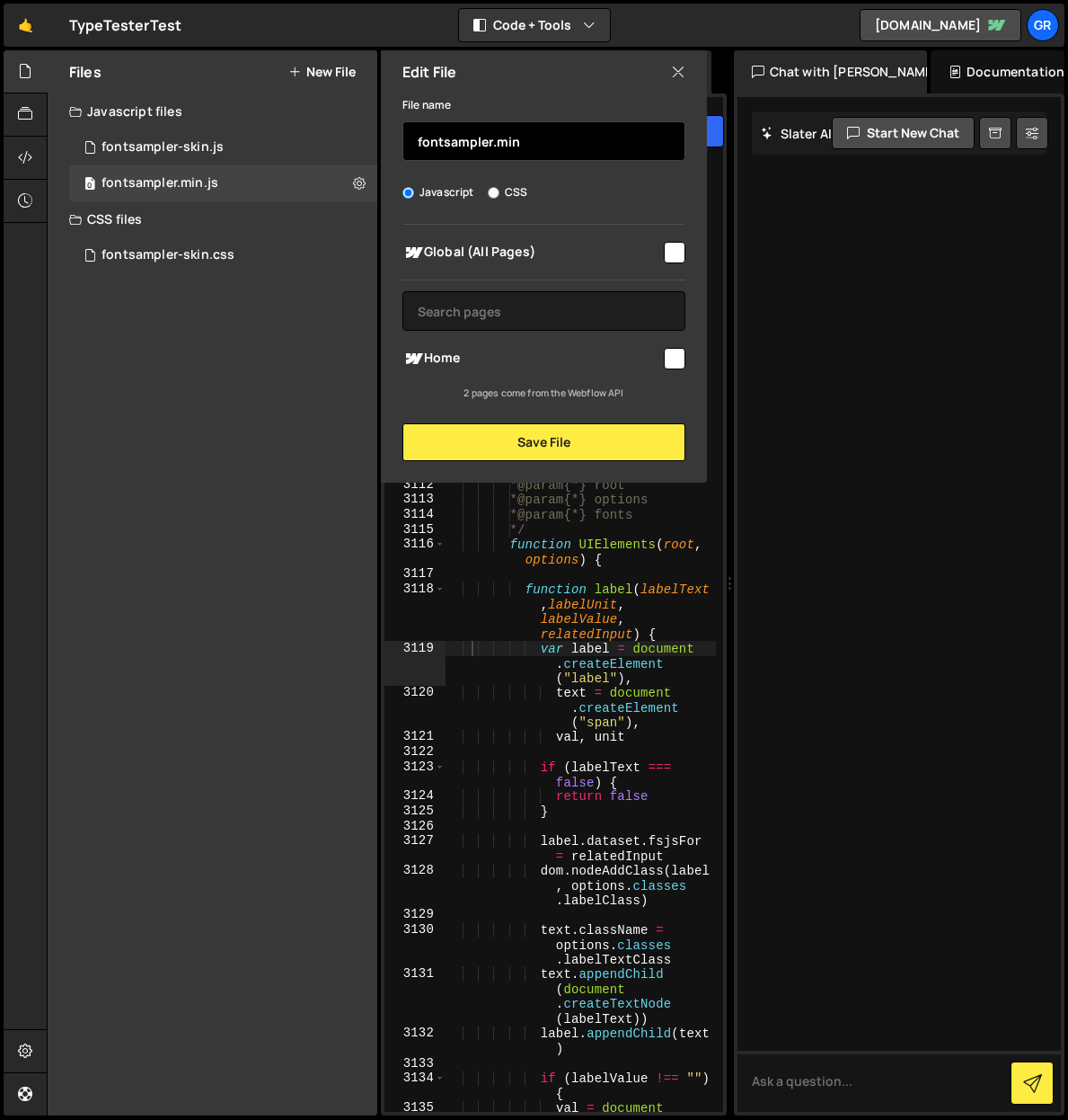
click at [521, 143] on input "fontsampler.min" at bounding box center [544, 141] width 283 height 39
type input "fontsampler"
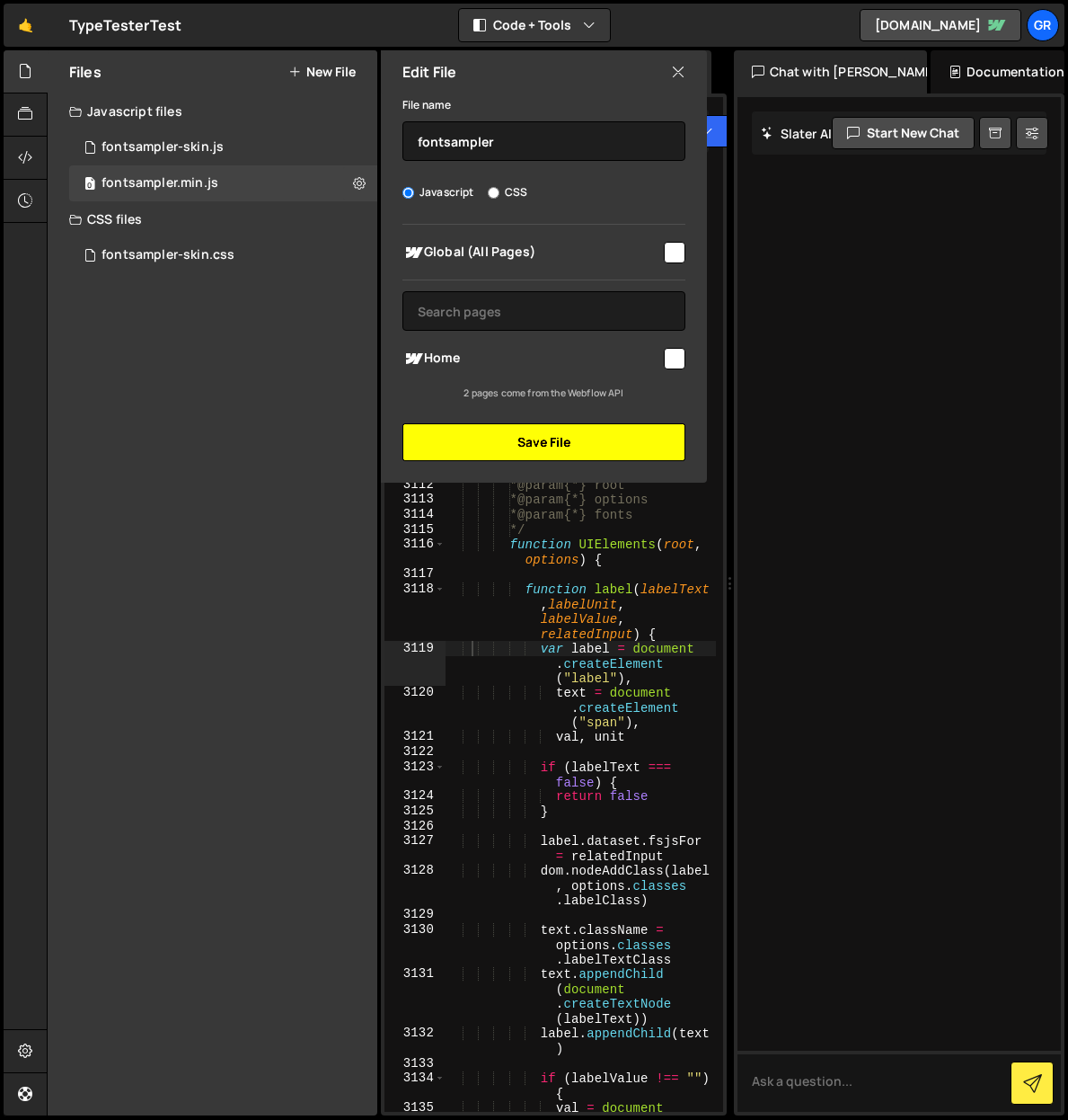
click at [598, 429] on button "Save File" at bounding box center [544, 442] width 283 height 38
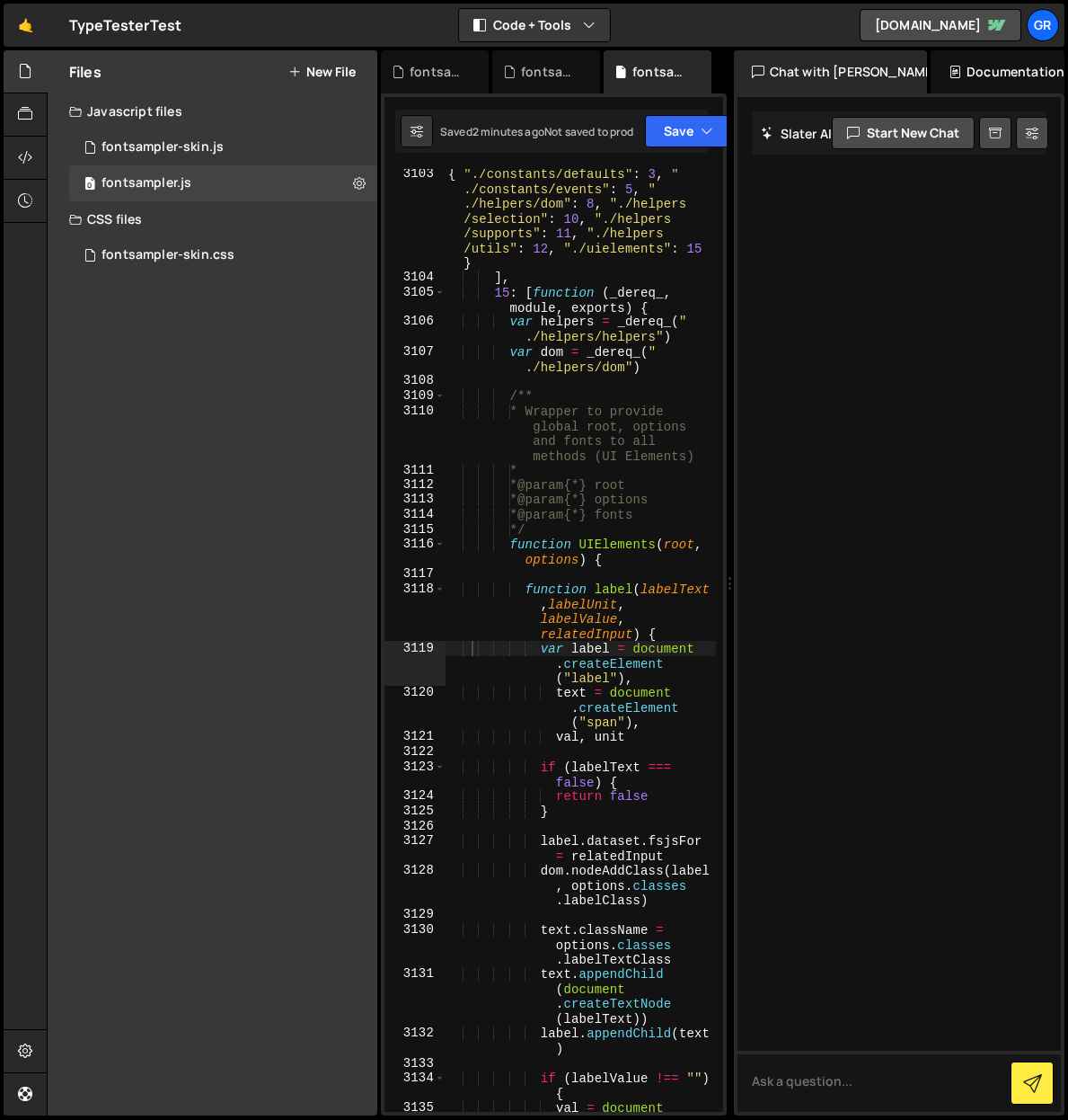
click at [575, 198] on div "{ "./constants/defaults" : 3 , " ./constants/events" : 5 , " ./helpers/dom" : 8…" at bounding box center [580, 711] width 271 height 1091
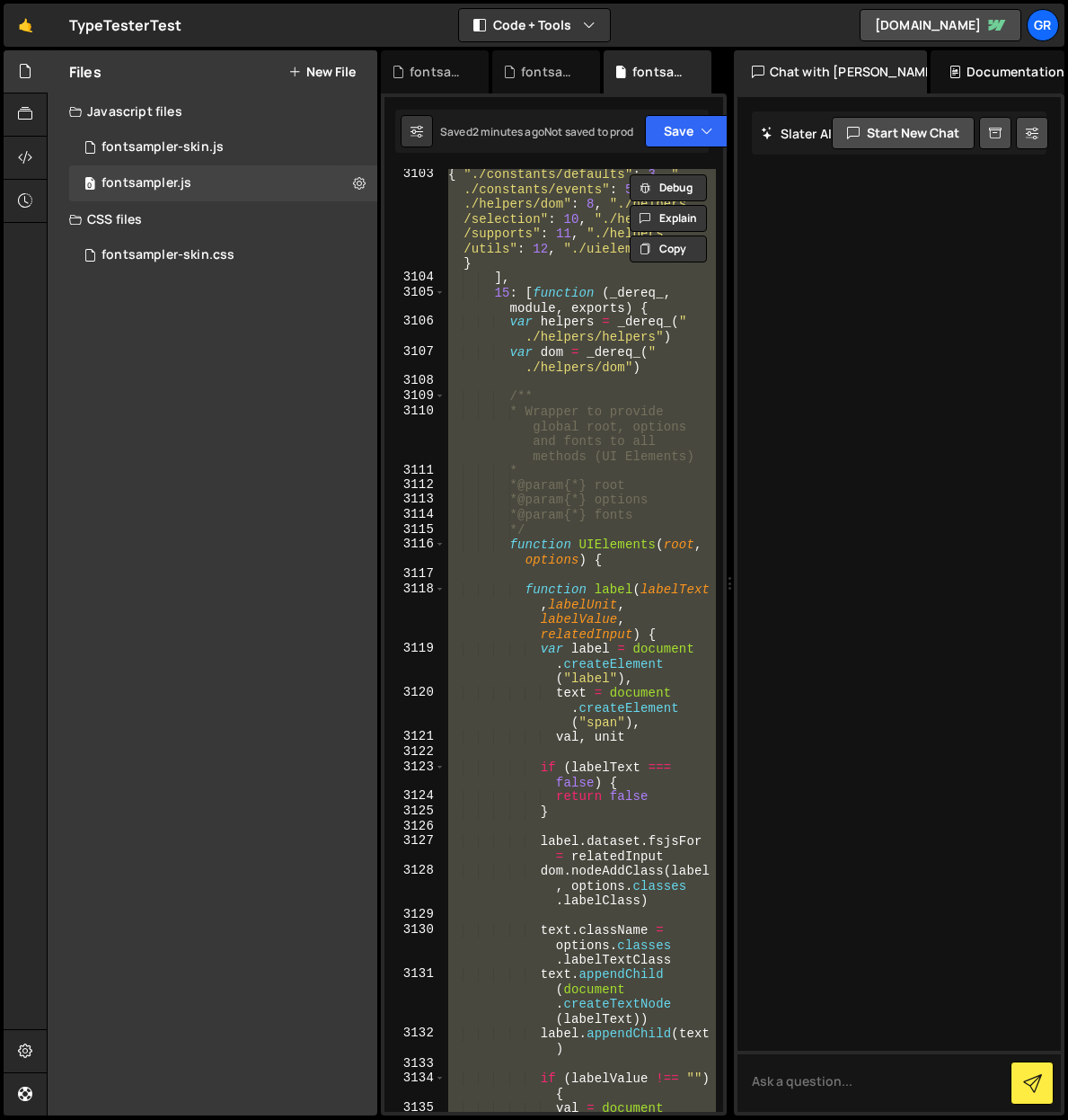
paste textarea
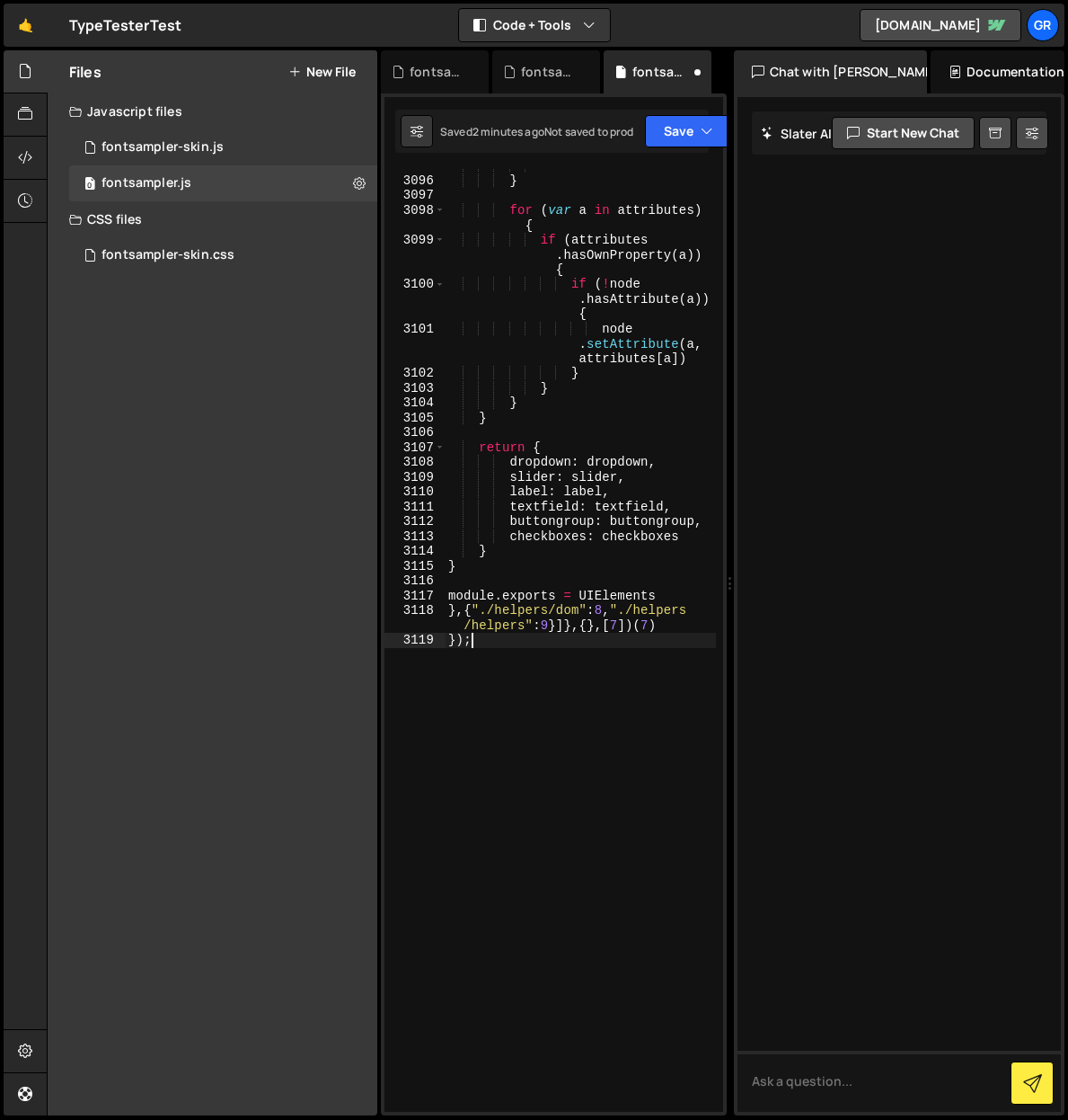
scroll to position [28501, 0]
type textarea "var label = document.createElement("label"),"
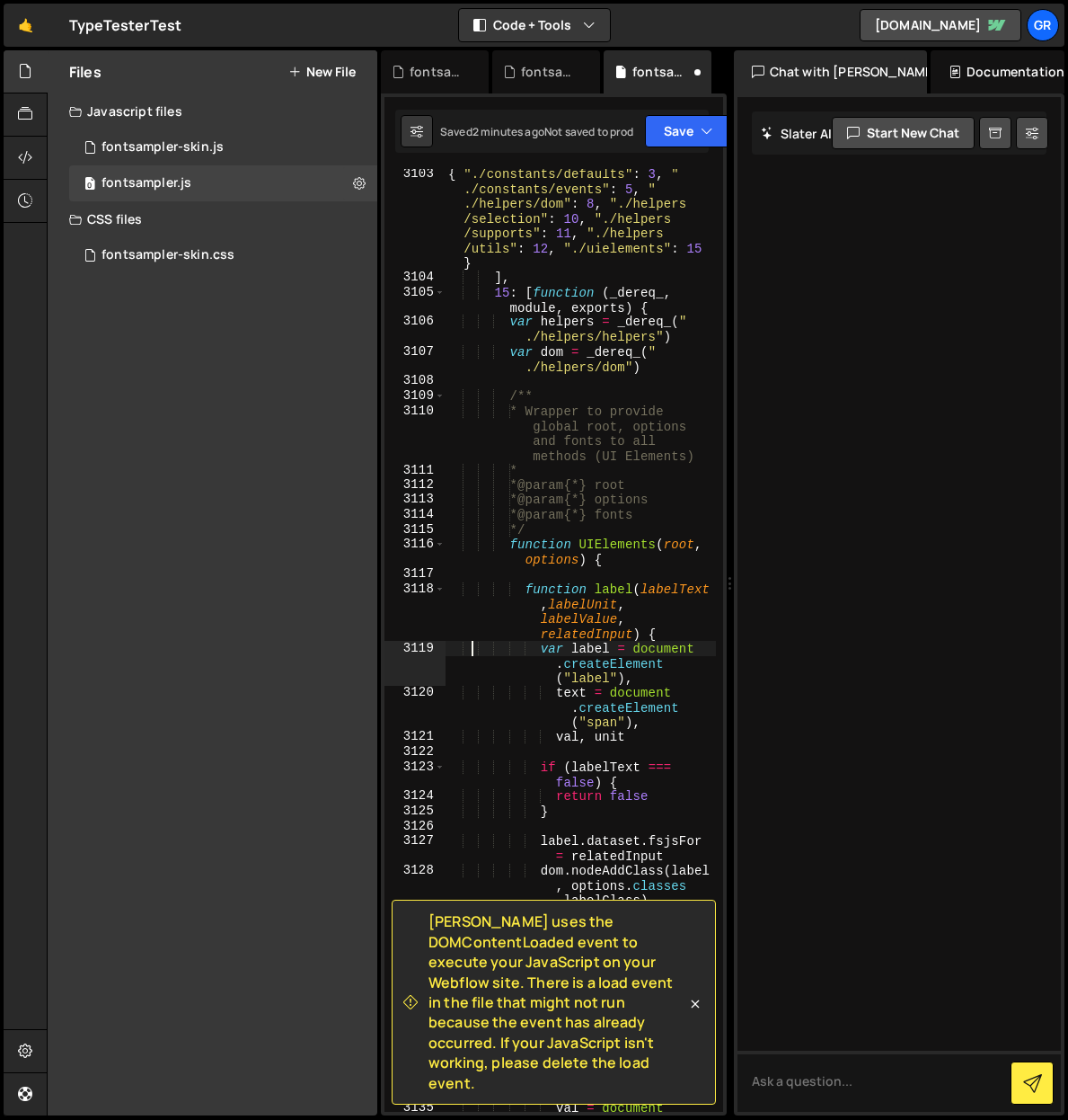
scroll to position [27393, 0]
click at [822, 1078] on textarea at bounding box center [899, 1081] width 324 height 61
type textarea "where is the load event in this file that conflicts with slaters DOMContentLoad…"
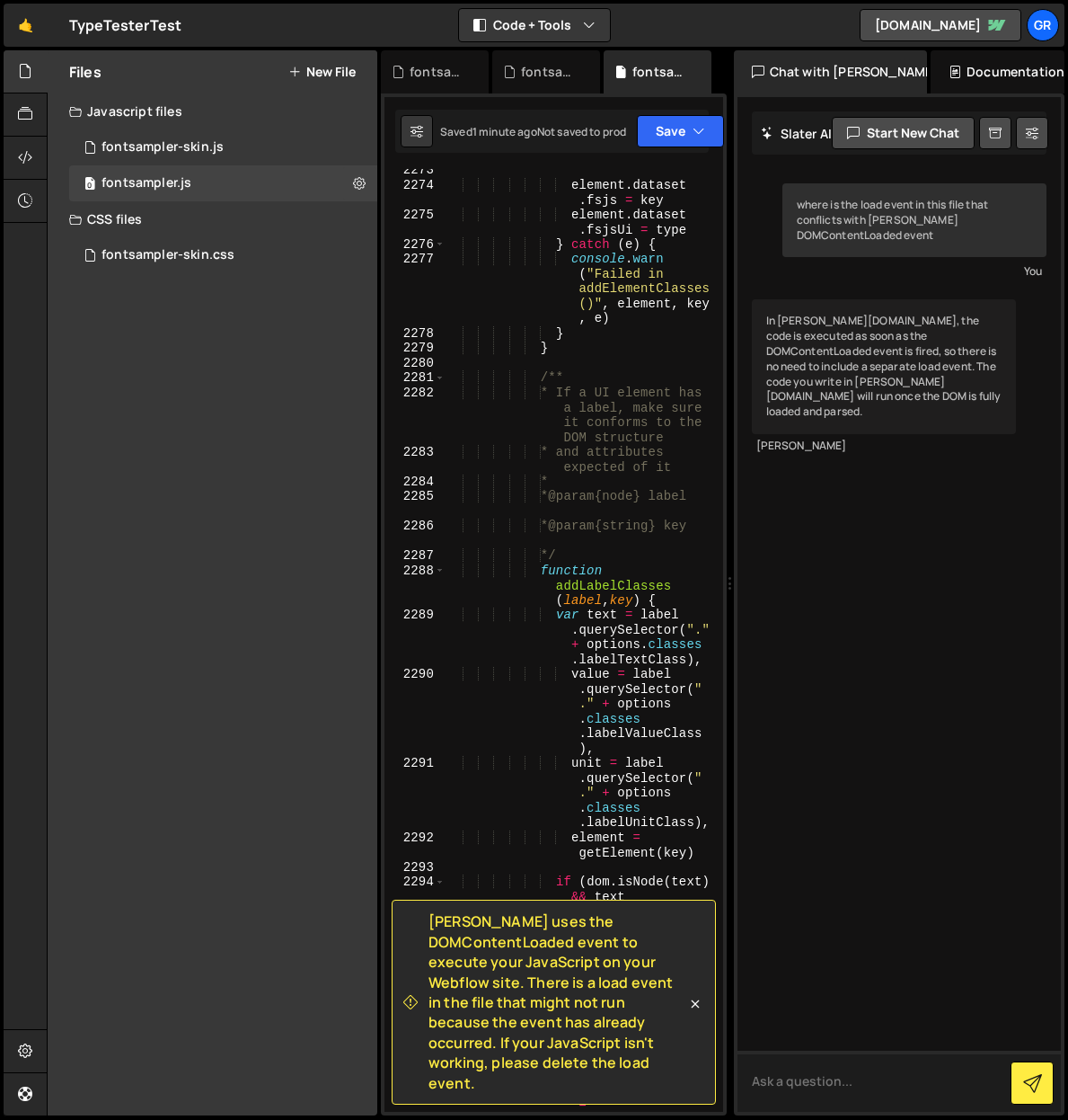
scroll to position [20146, 0]
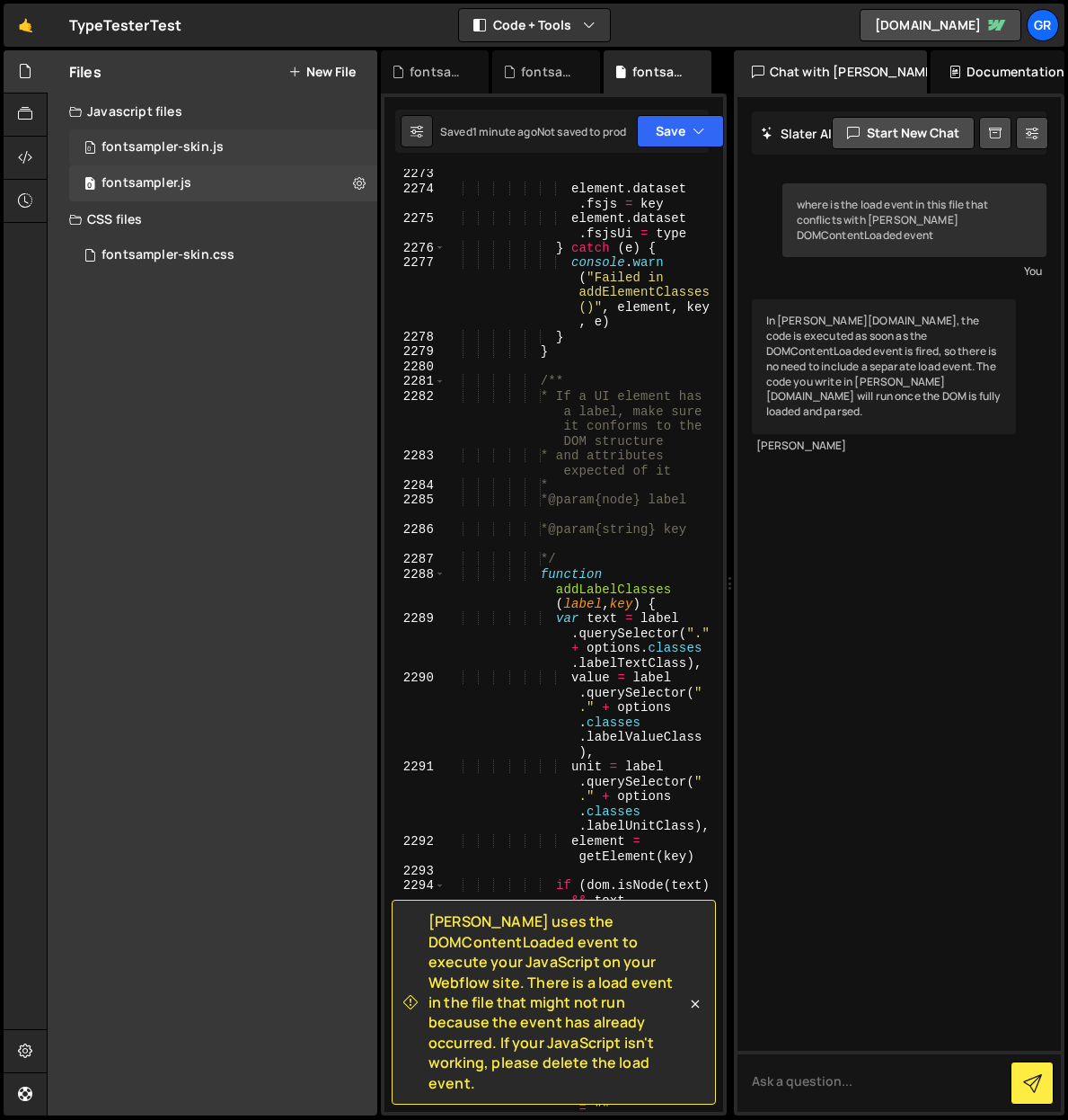
click at [189, 139] on div "fontsampler-skin.js" at bounding box center [163, 147] width 122 height 17
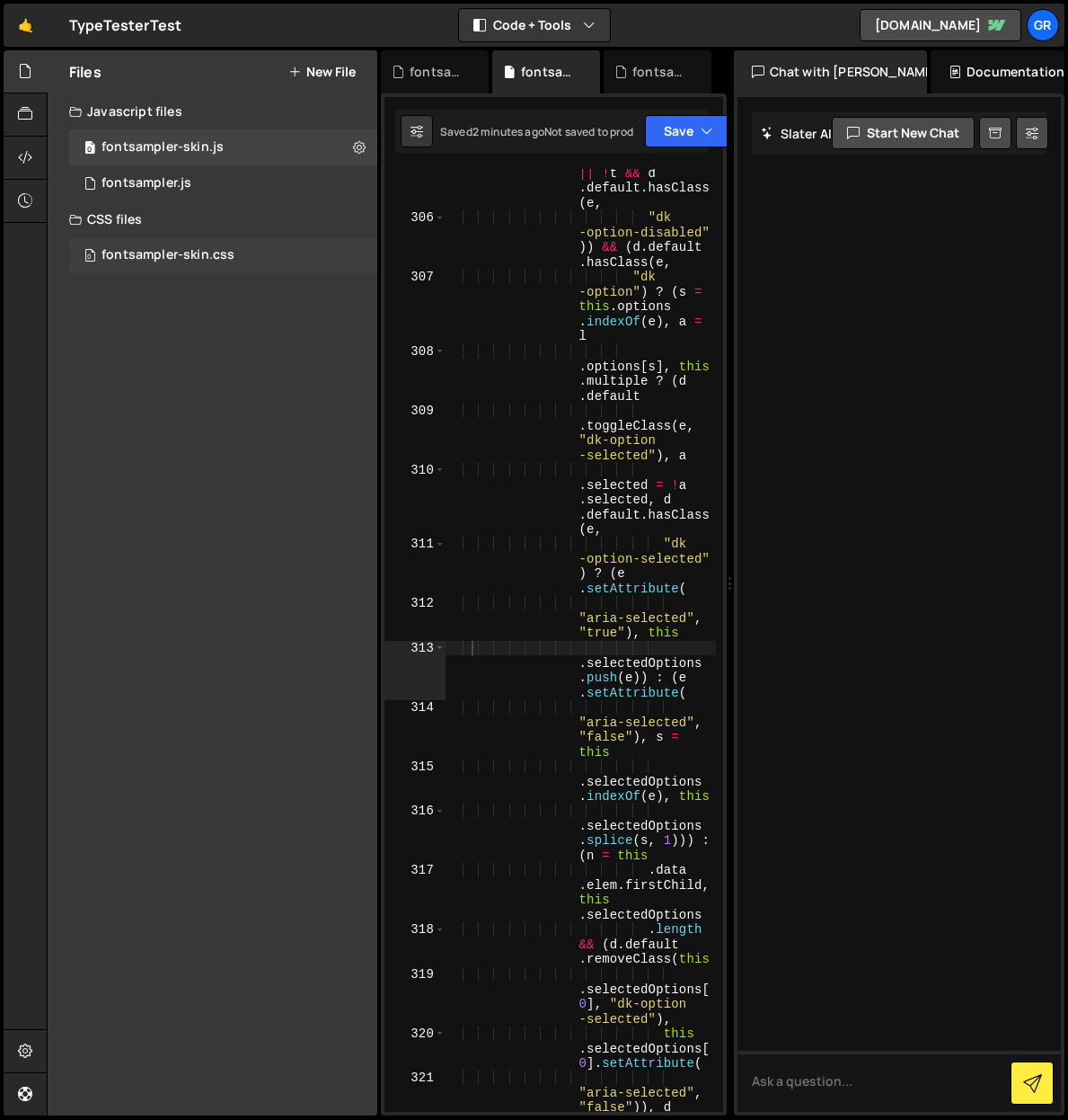
click at [197, 246] on div "0 fontsampler-skin.css 0" at bounding box center [223, 255] width 309 height 36
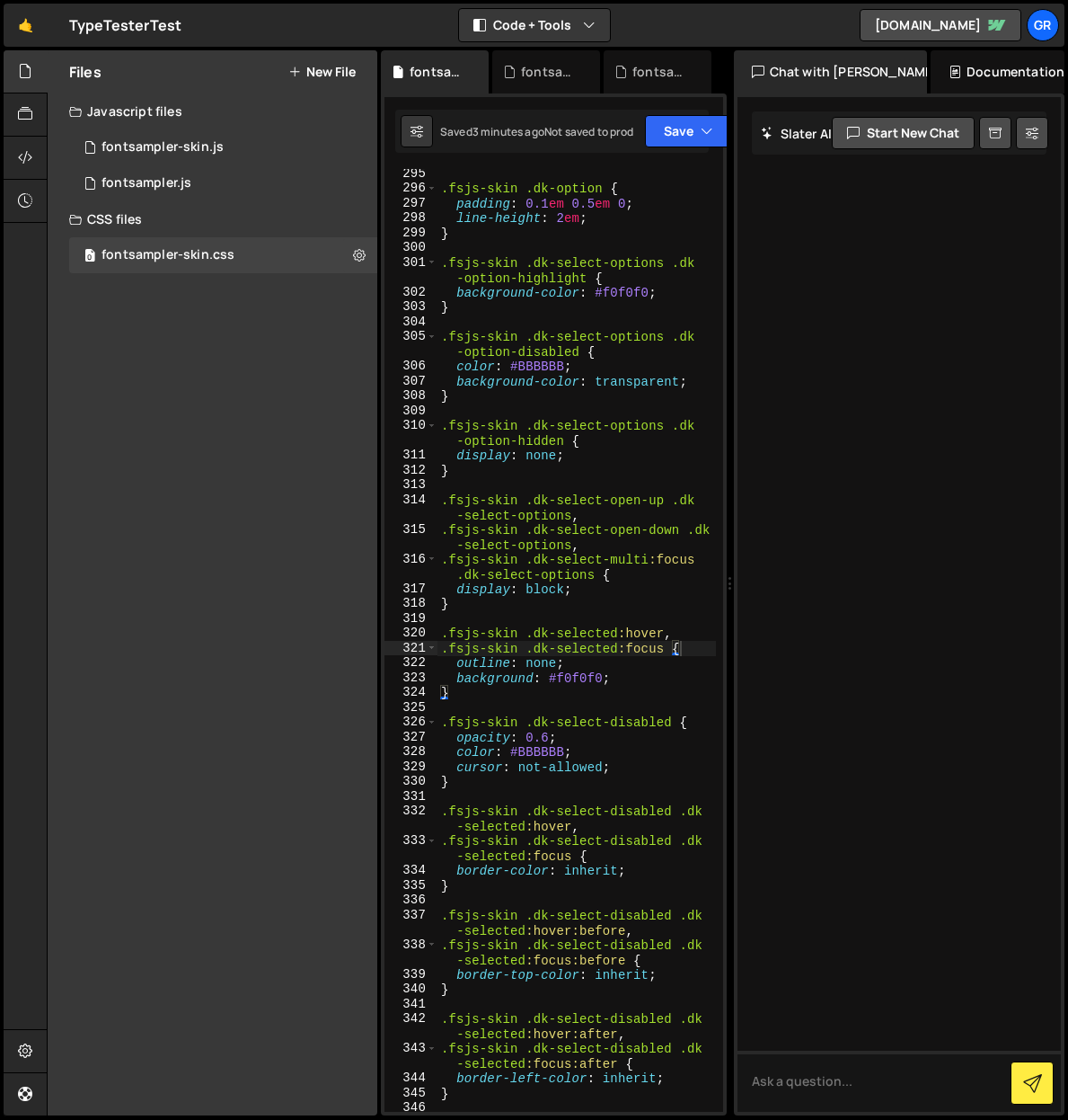
click at [292, 72] on icon at bounding box center [294, 72] width 13 height 15
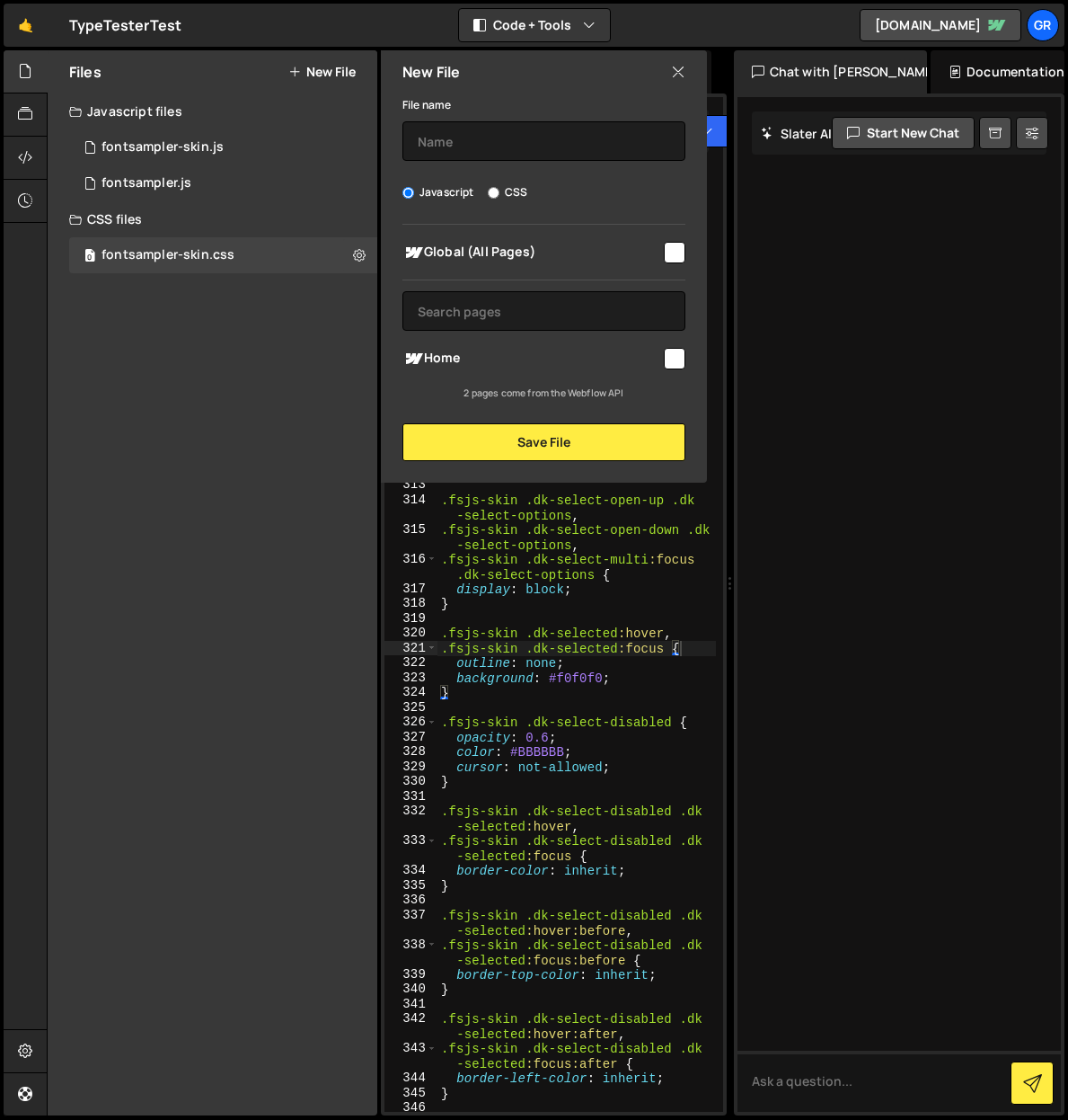
click at [254, 381] on div "Files New File Javascript files 0 fontsampler-skin.js 0 0 fontsampler.js 0 CSS …" at bounding box center [213, 582] width 330 height 1065
click at [680, 71] on icon at bounding box center [678, 72] width 15 height 20
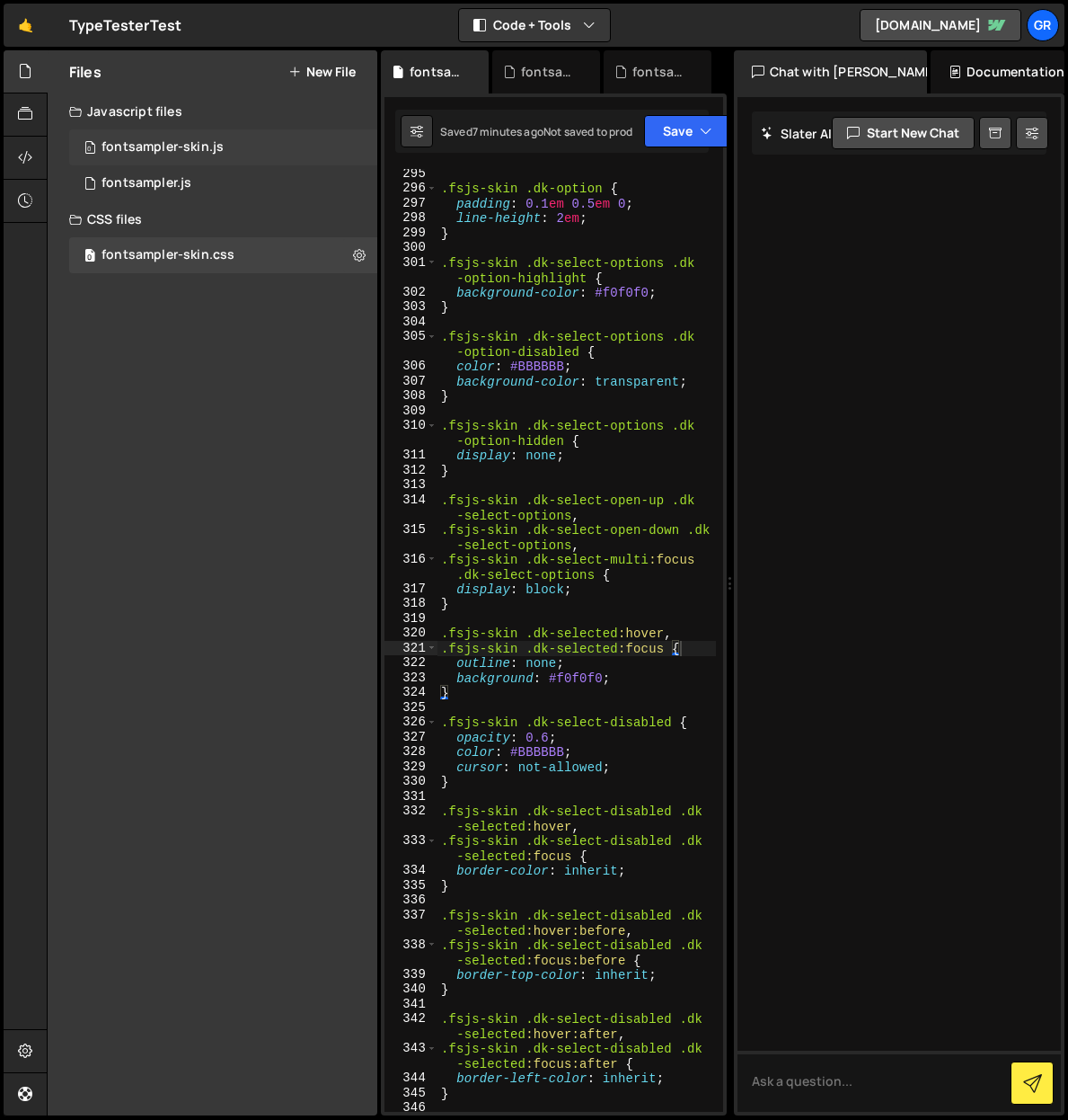
click at [353, 146] on div "0 fontsampler-skin.js 0" at bounding box center [223, 147] width 309 height 36
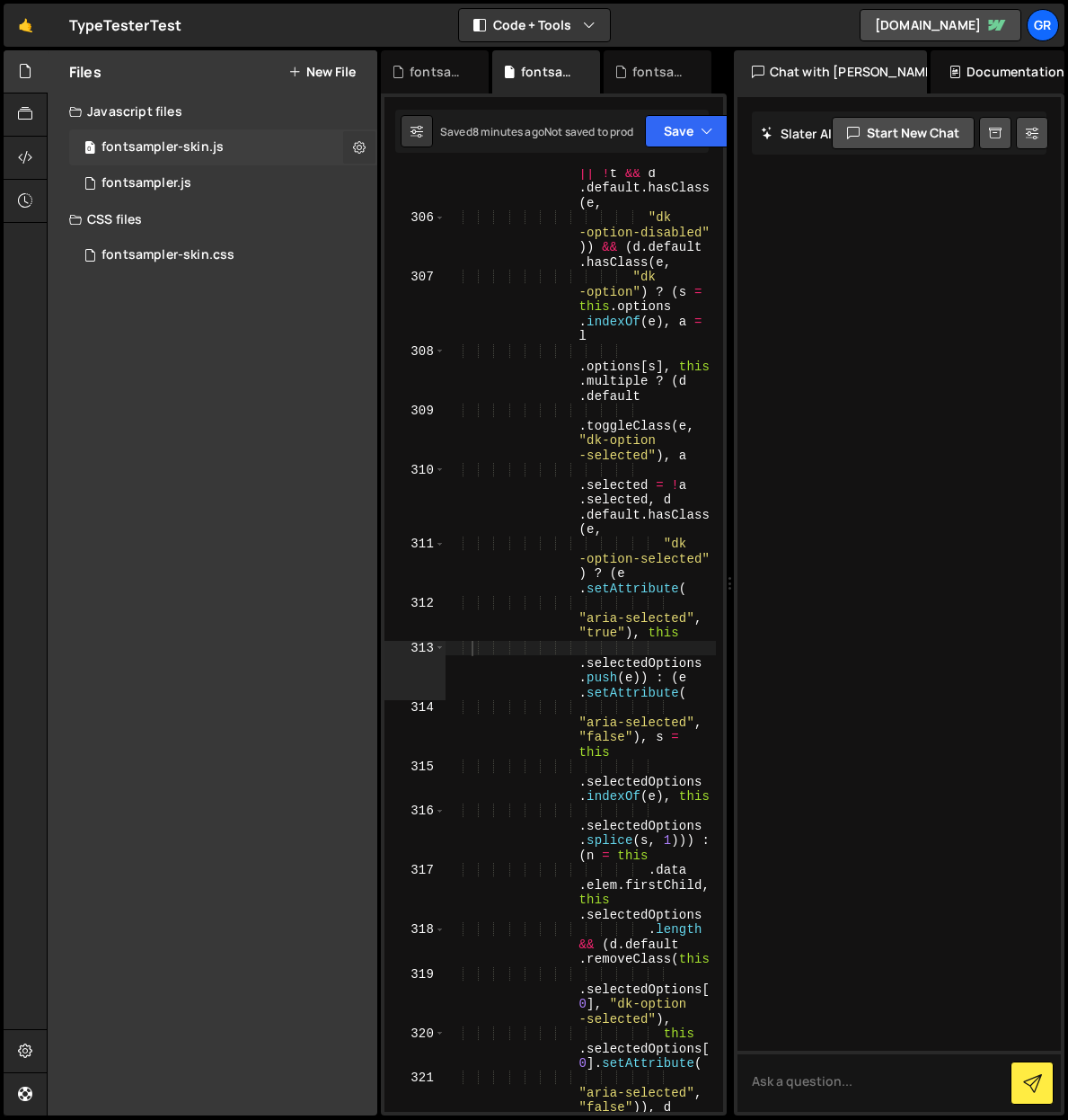
click at [358, 147] on icon at bounding box center [359, 146] width 13 height 17
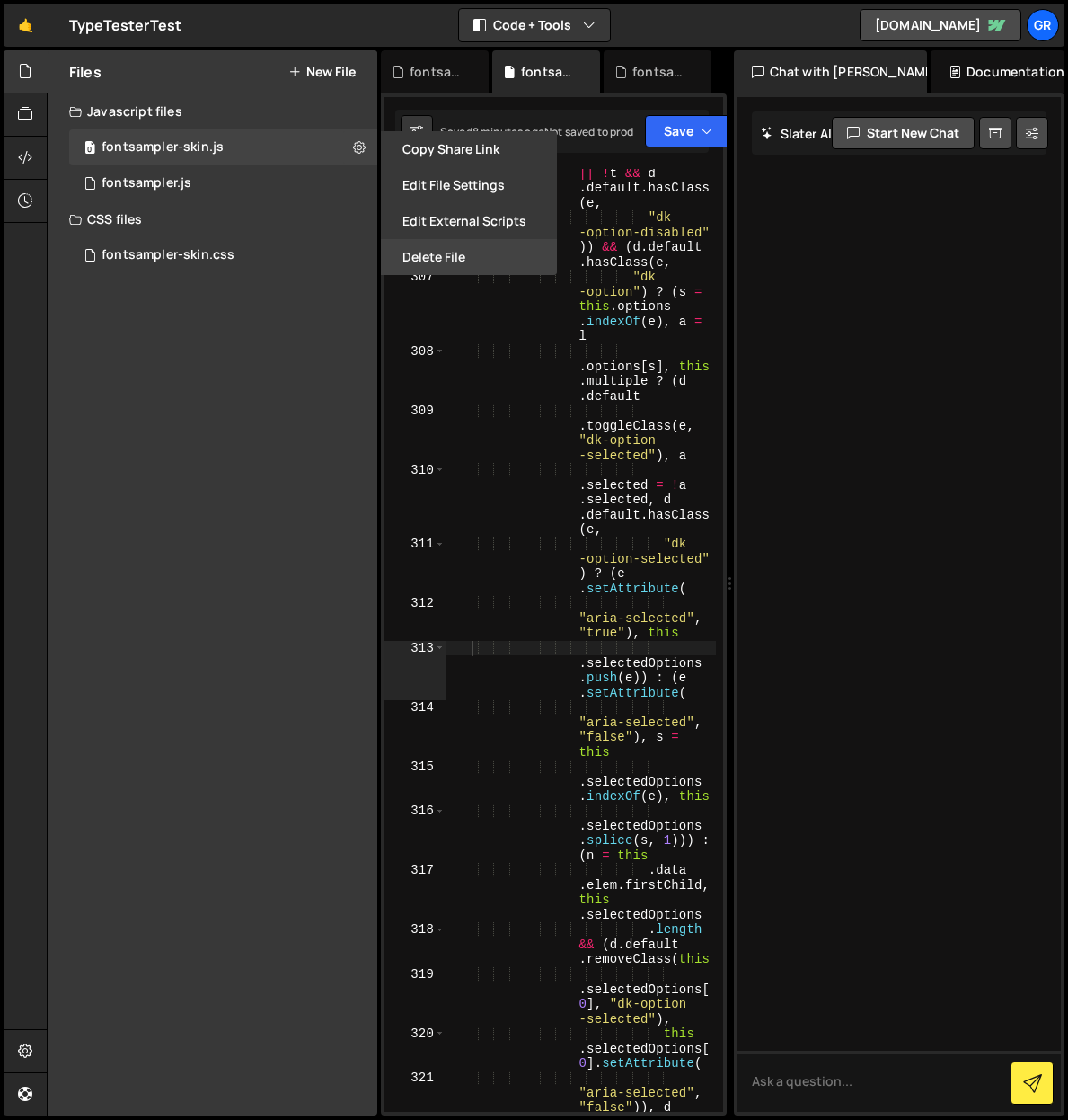
click at [441, 262] on button "Delete File" at bounding box center [469, 257] width 176 height 36
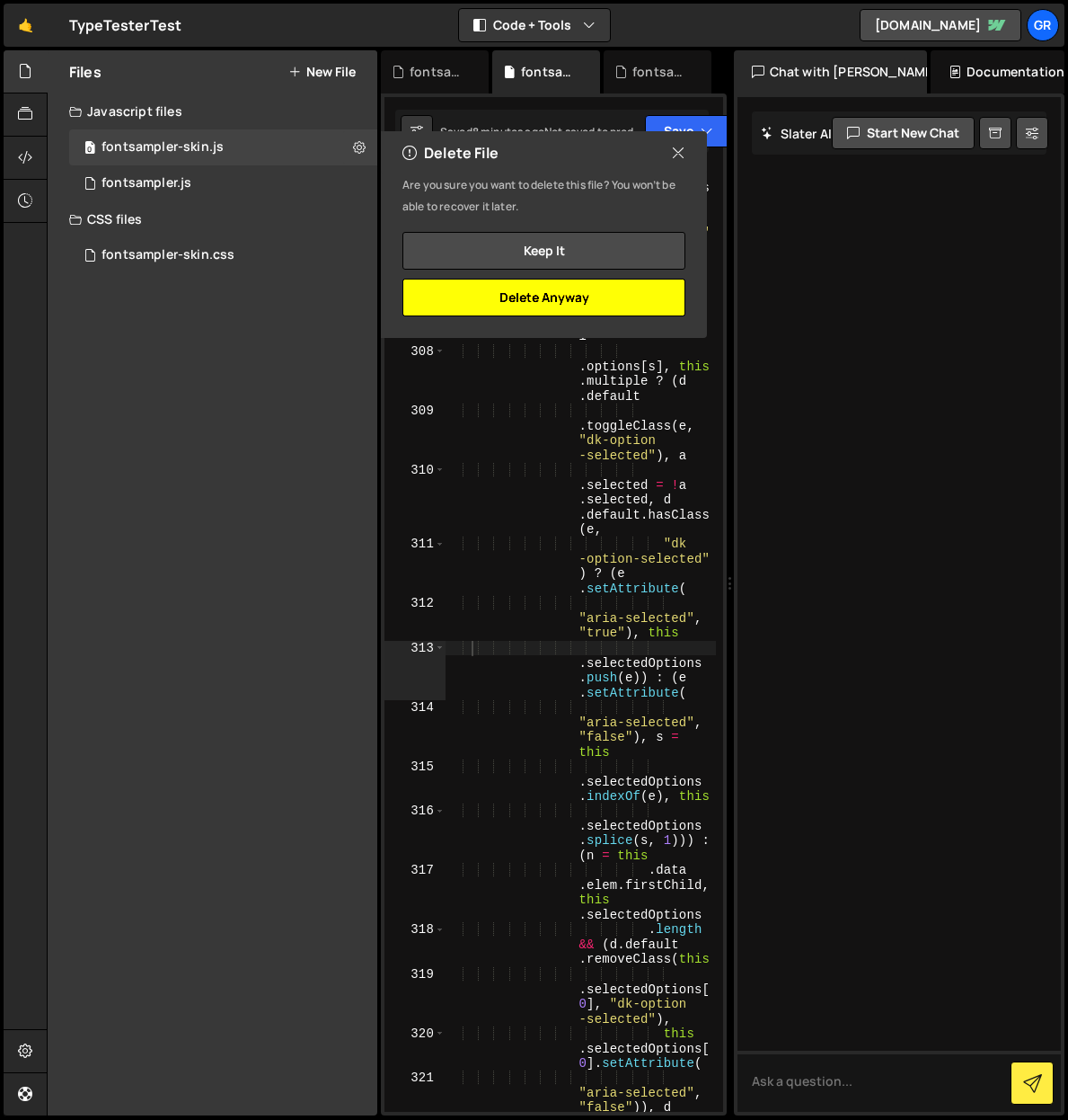
click at [498, 300] on button "Delete Anyway" at bounding box center [544, 297] width 283 height 38
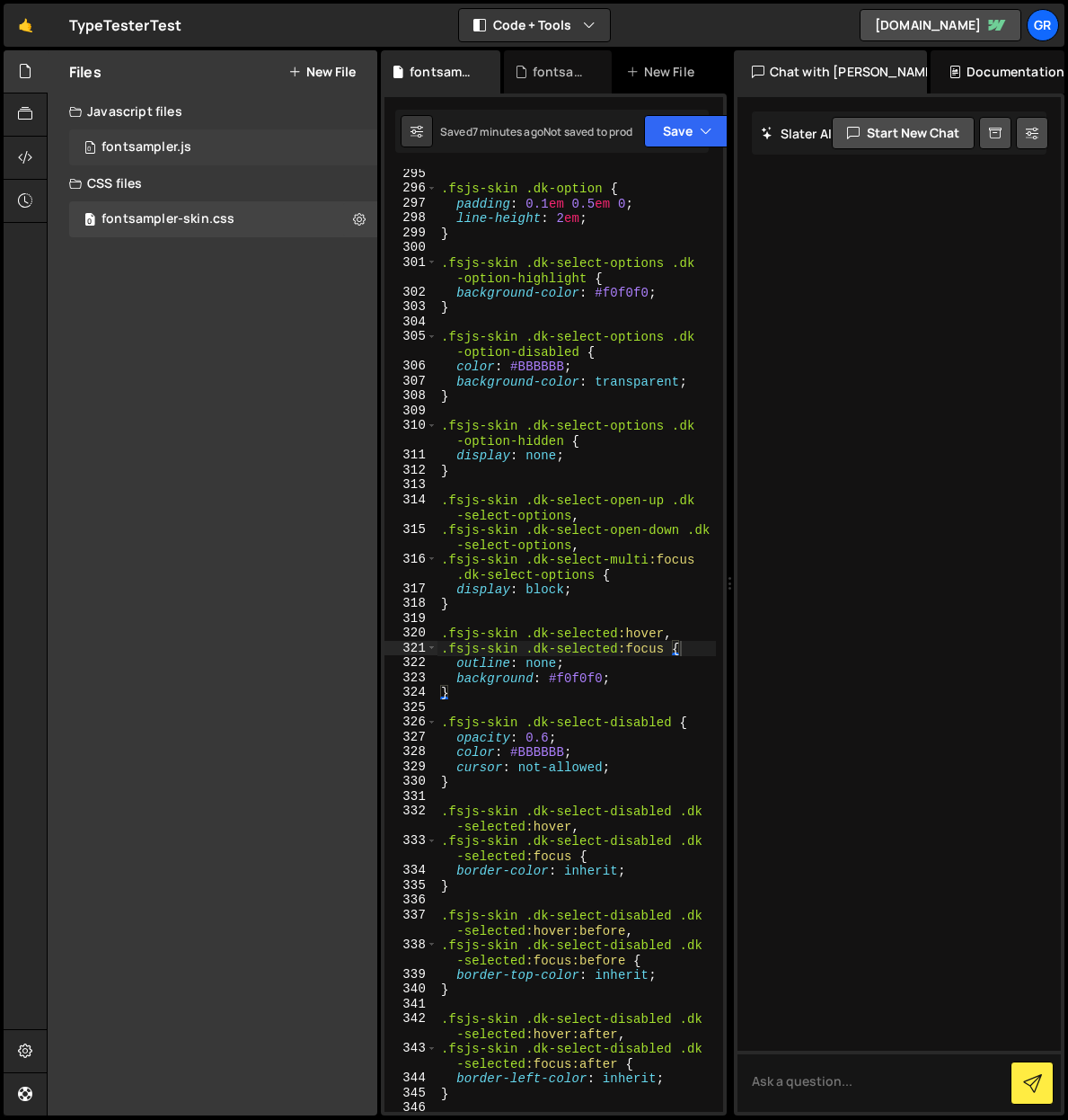
click at [362, 148] on div "0 fontsampler.js 0" at bounding box center [223, 147] width 309 height 36
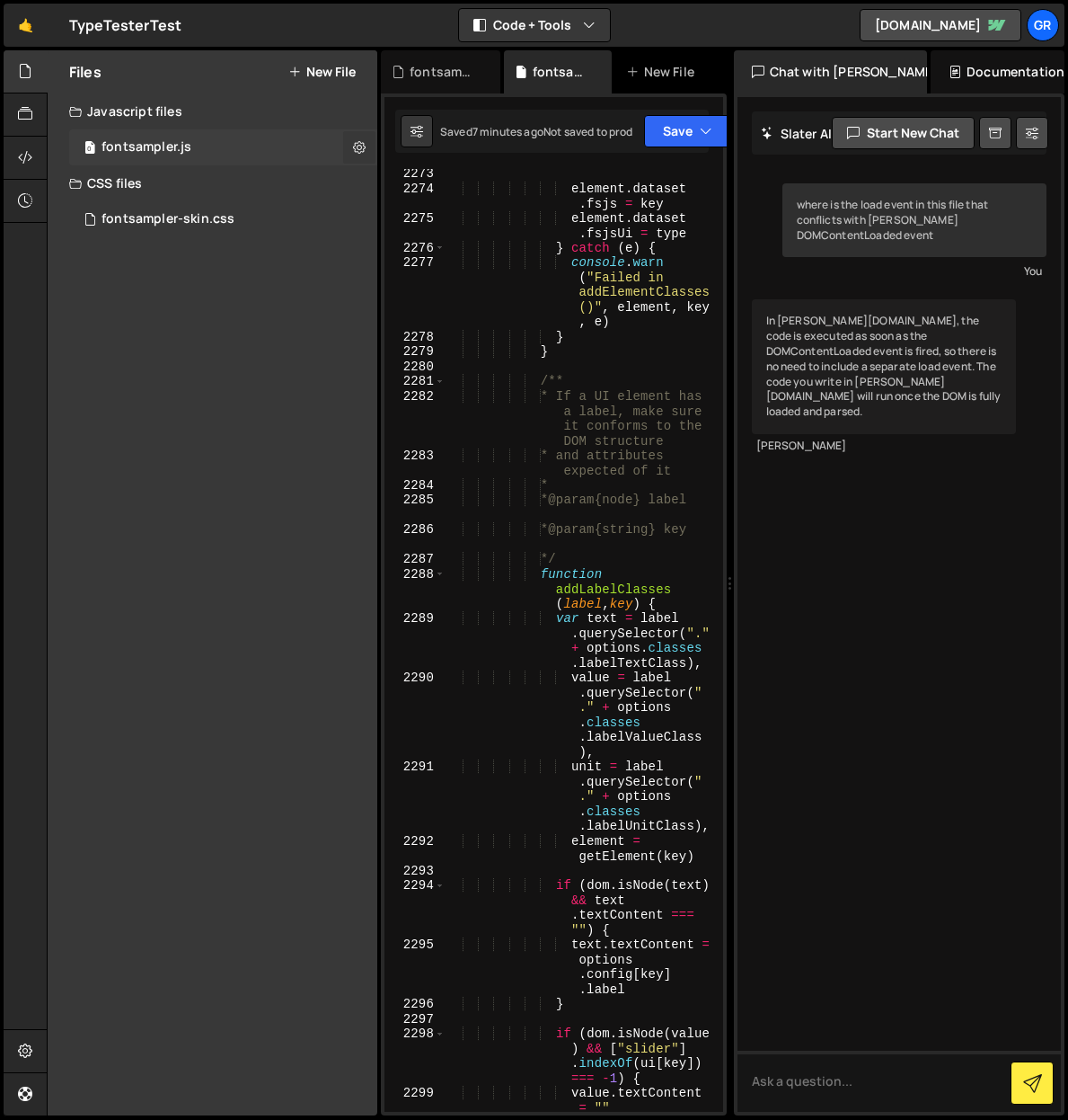
click at [362, 144] on icon at bounding box center [359, 146] width 13 height 17
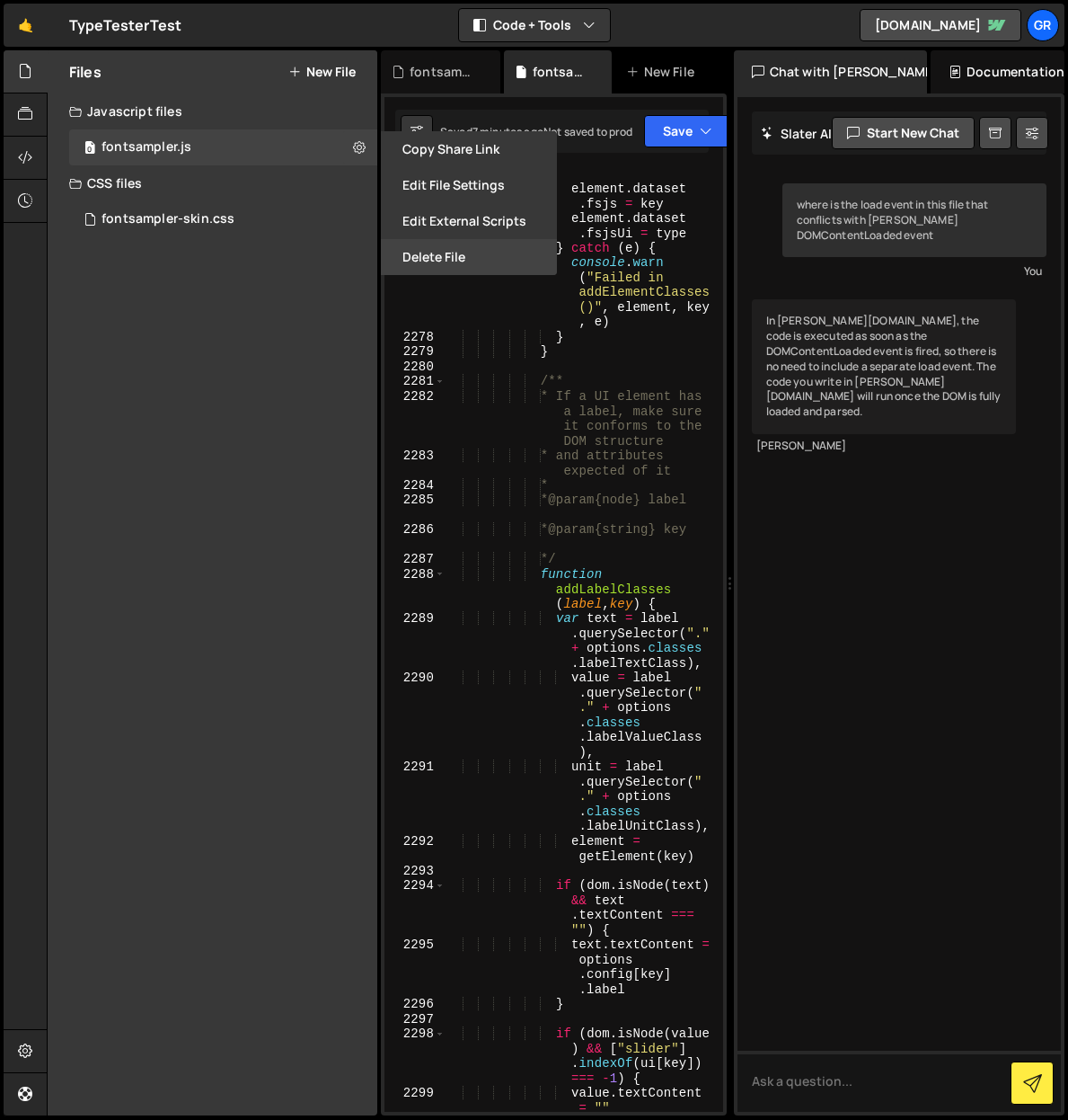
click at [439, 256] on button "Delete File" at bounding box center [469, 257] width 176 height 36
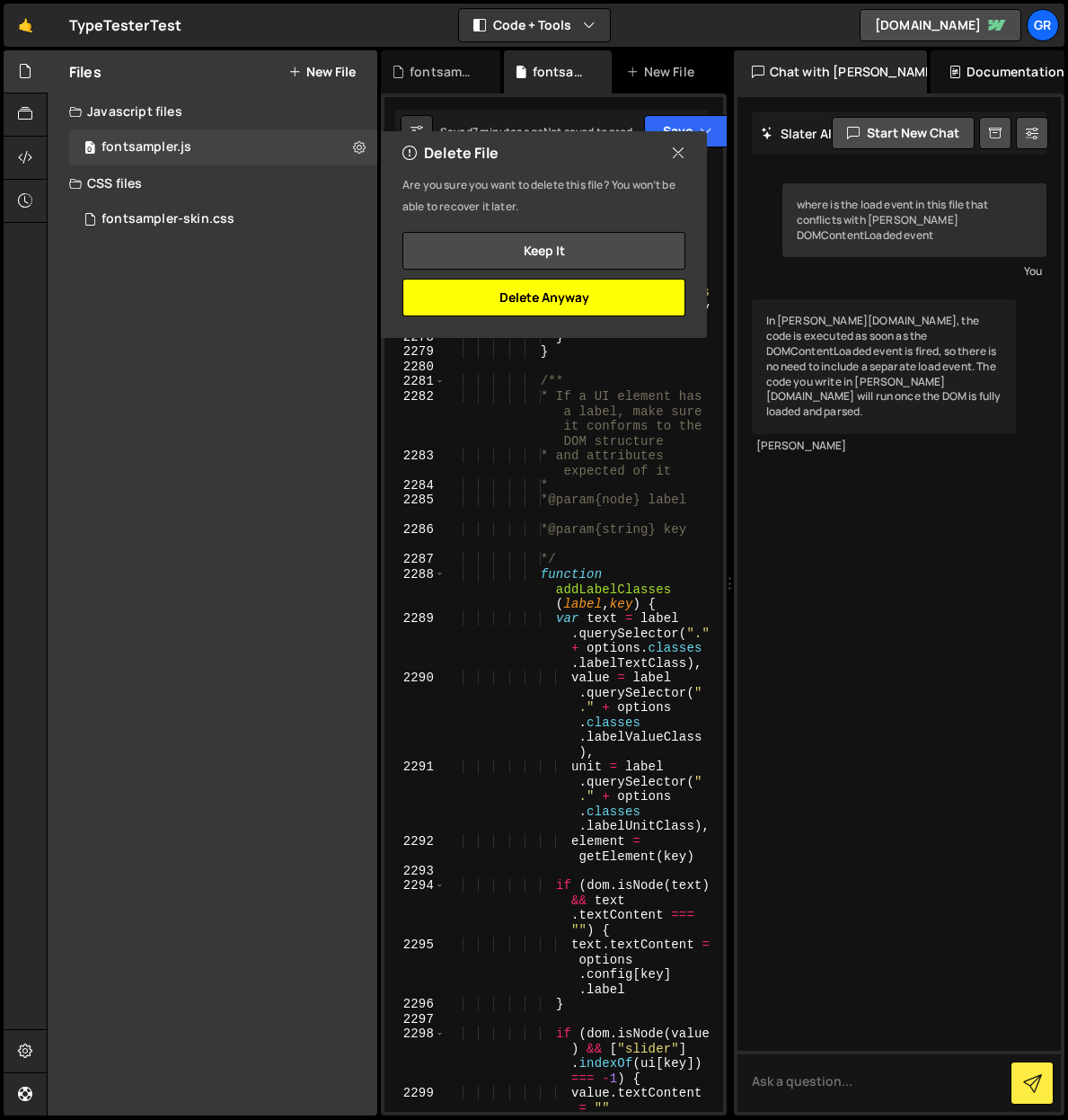
click at [504, 303] on button "Delete Anyway" at bounding box center [544, 297] width 283 height 38
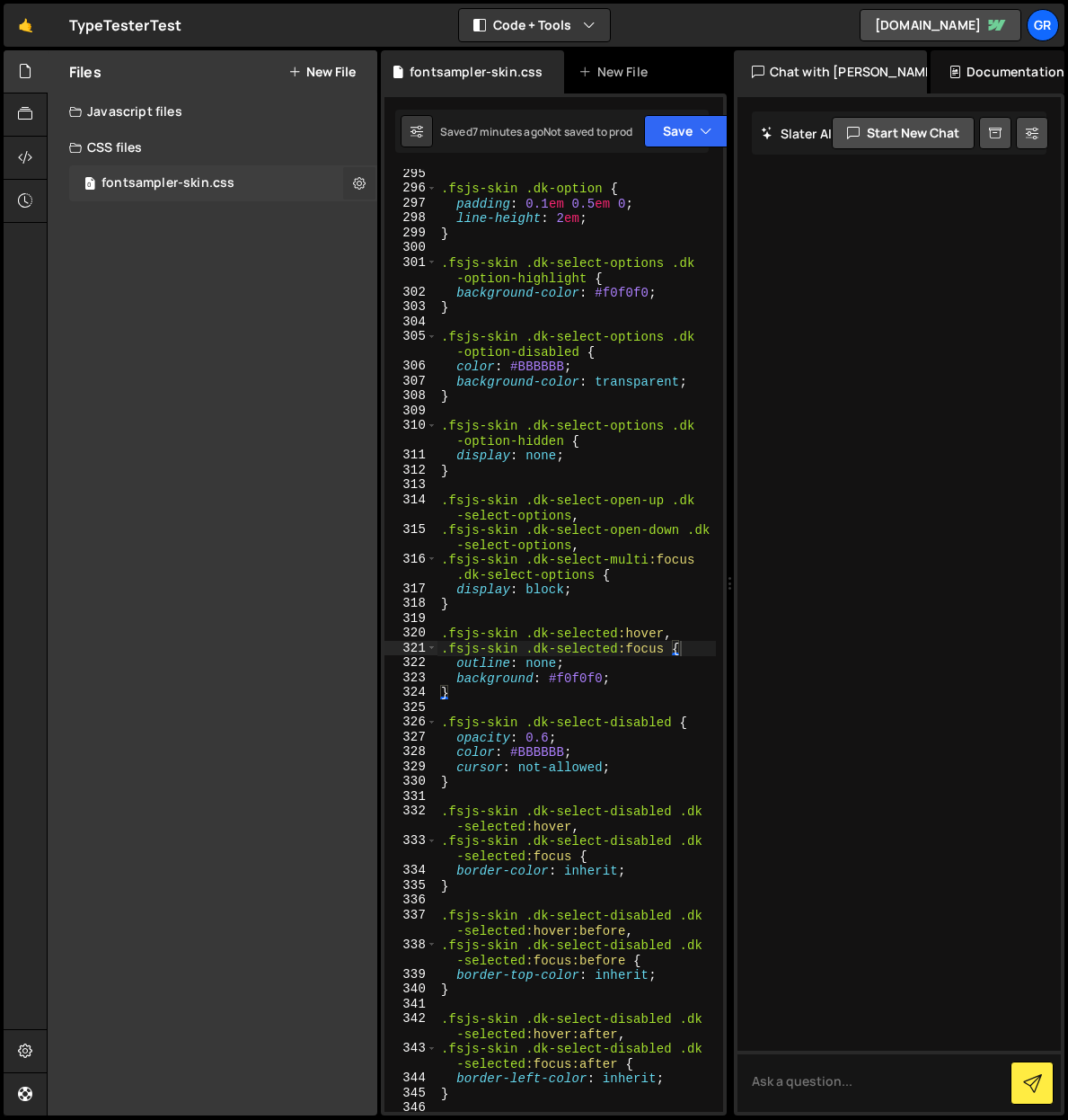
click at [364, 181] on icon at bounding box center [359, 182] width 13 height 17
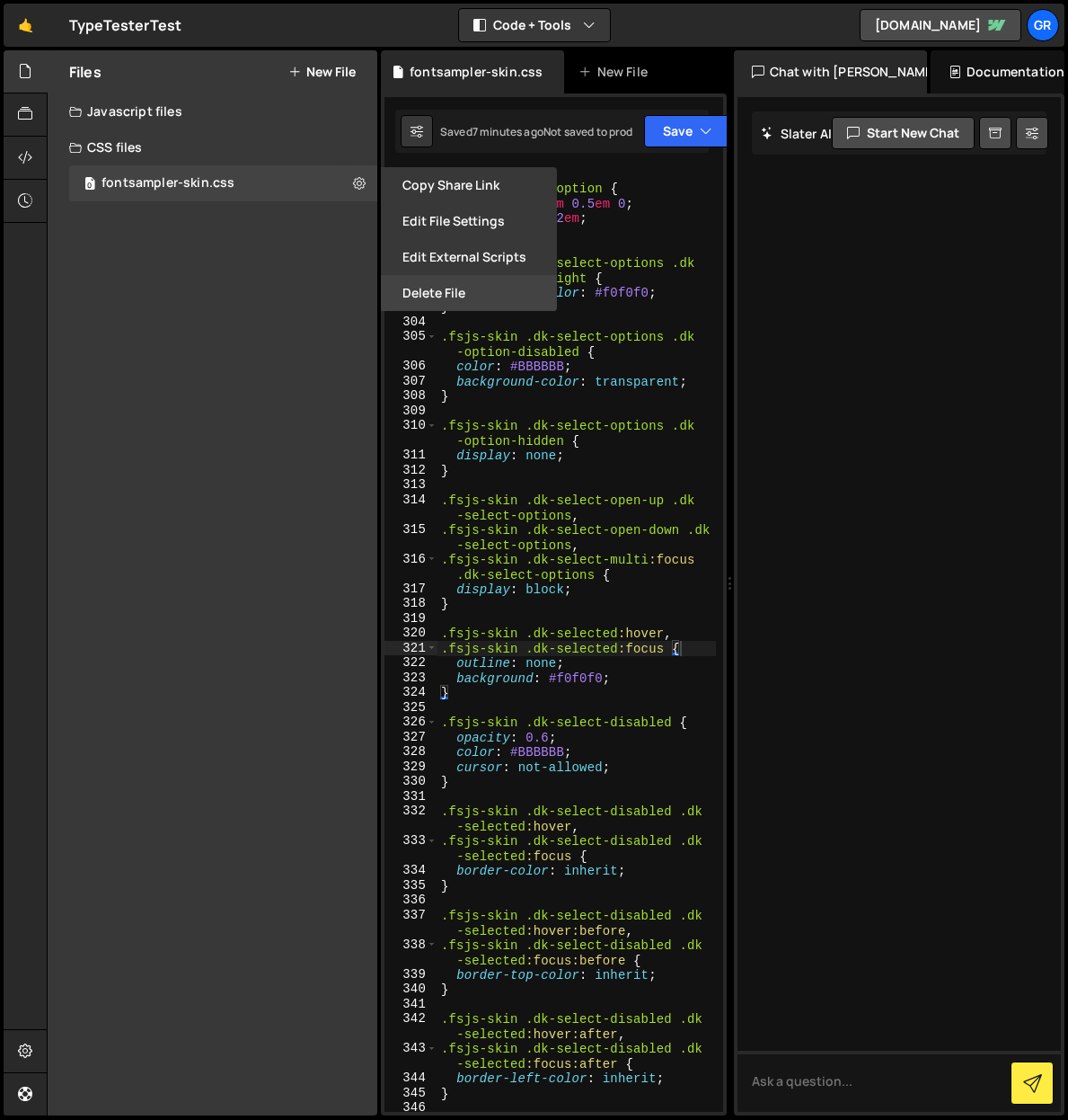
click at [430, 293] on button "Delete File" at bounding box center [469, 293] width 176 height 36
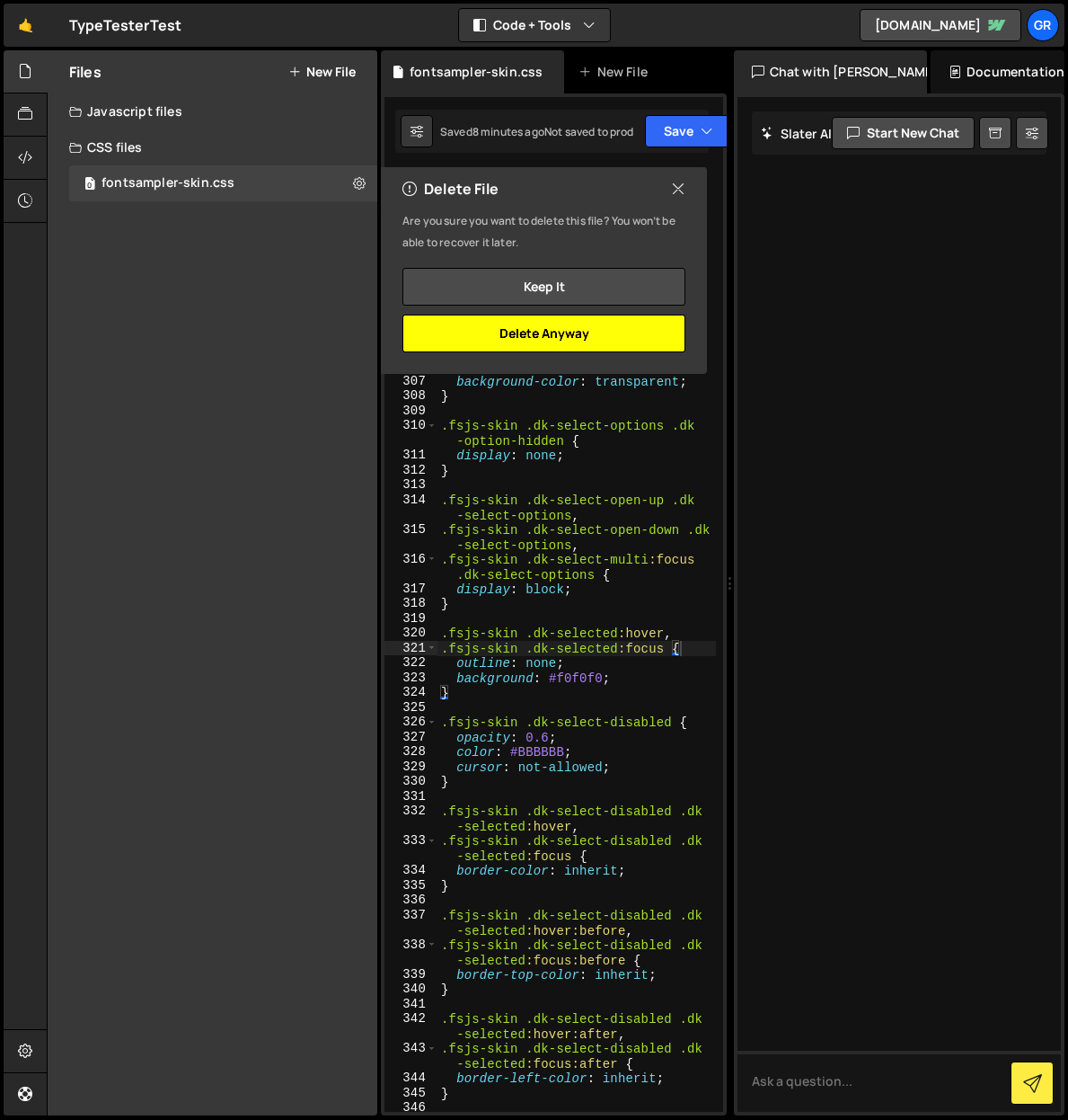
click at [512, 329] on button "Delete Anyway" at bounding box center [544, 333] width 283 height 38
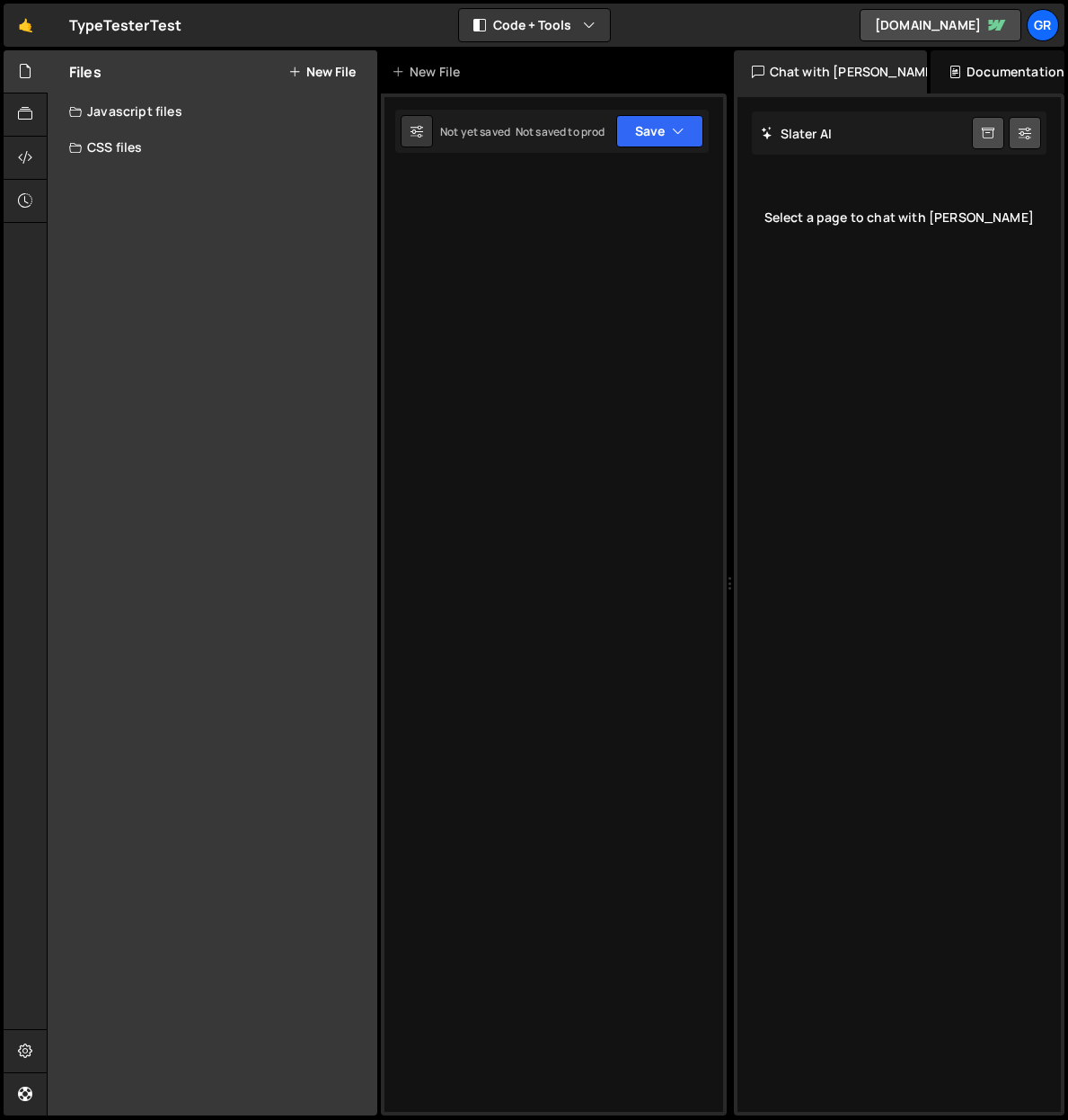
click at [320, 72] on button "New File" at bounding box center [321, 72] width 68 height 15
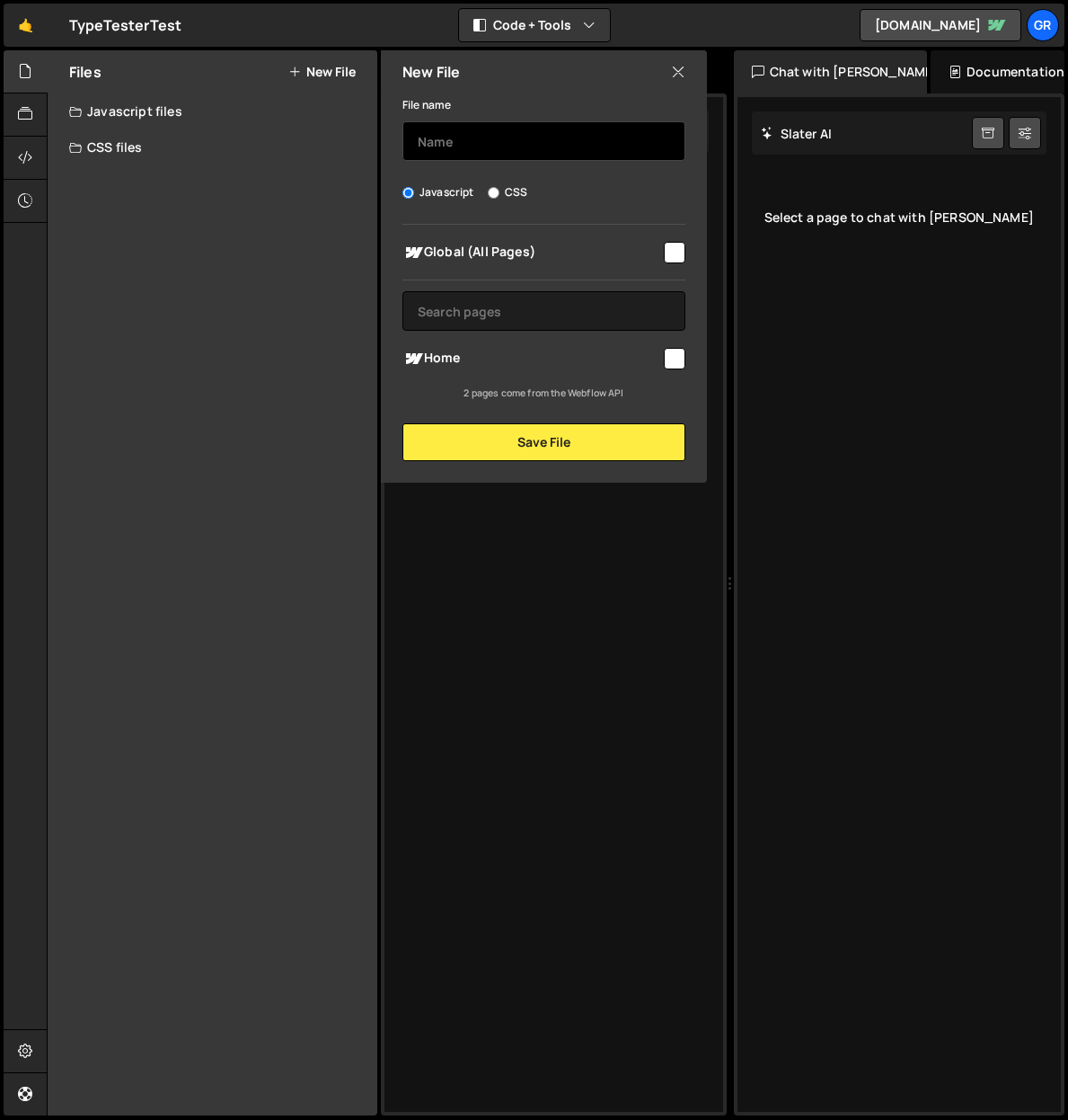
click at [476, 135] on input "text" at bounding box center [544, 141] width 283 height 39
type input "bootstrap"
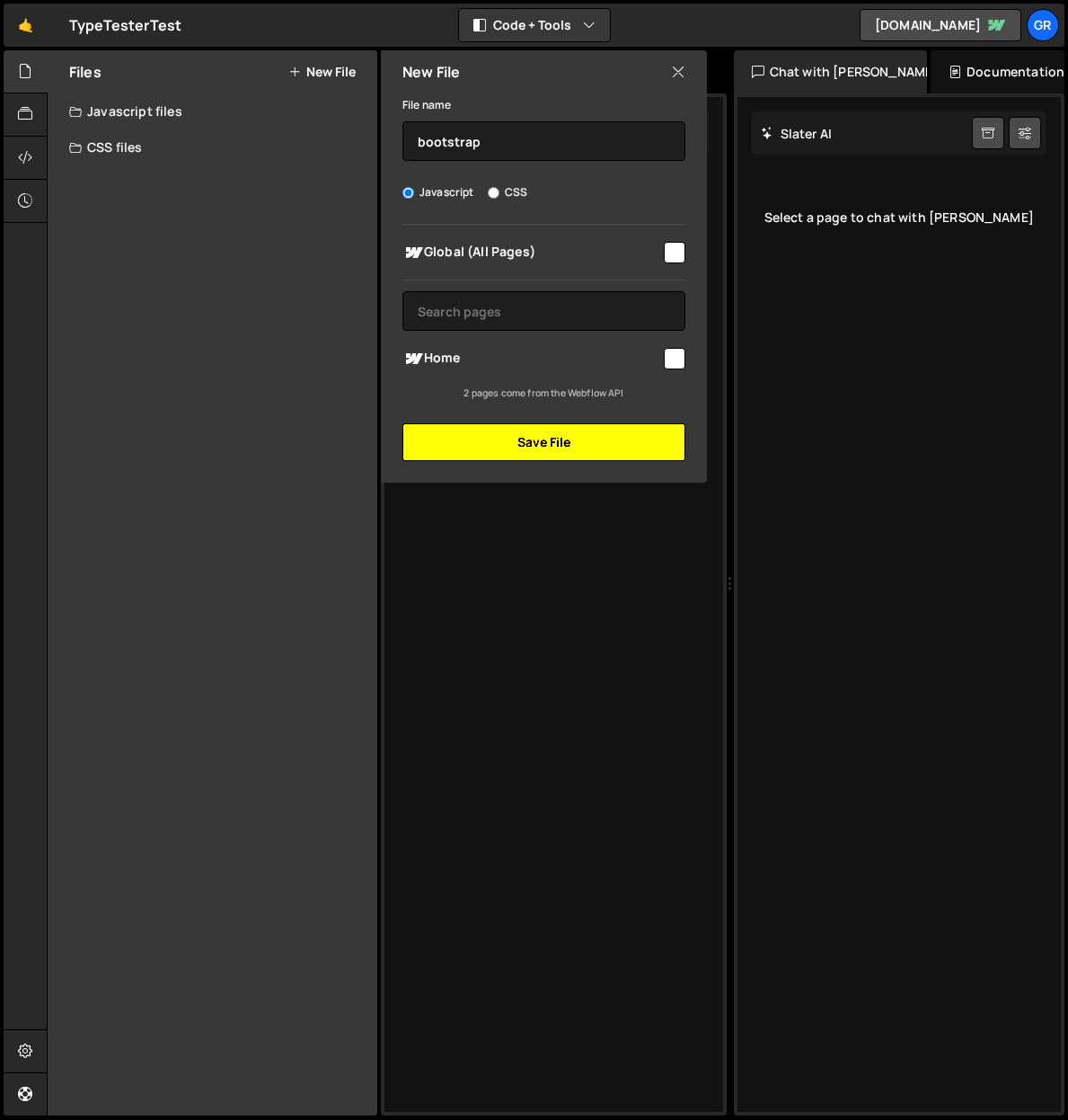
click at [530, 437] on button "Save File" at bounding box center [544, 442] width 283 height 38
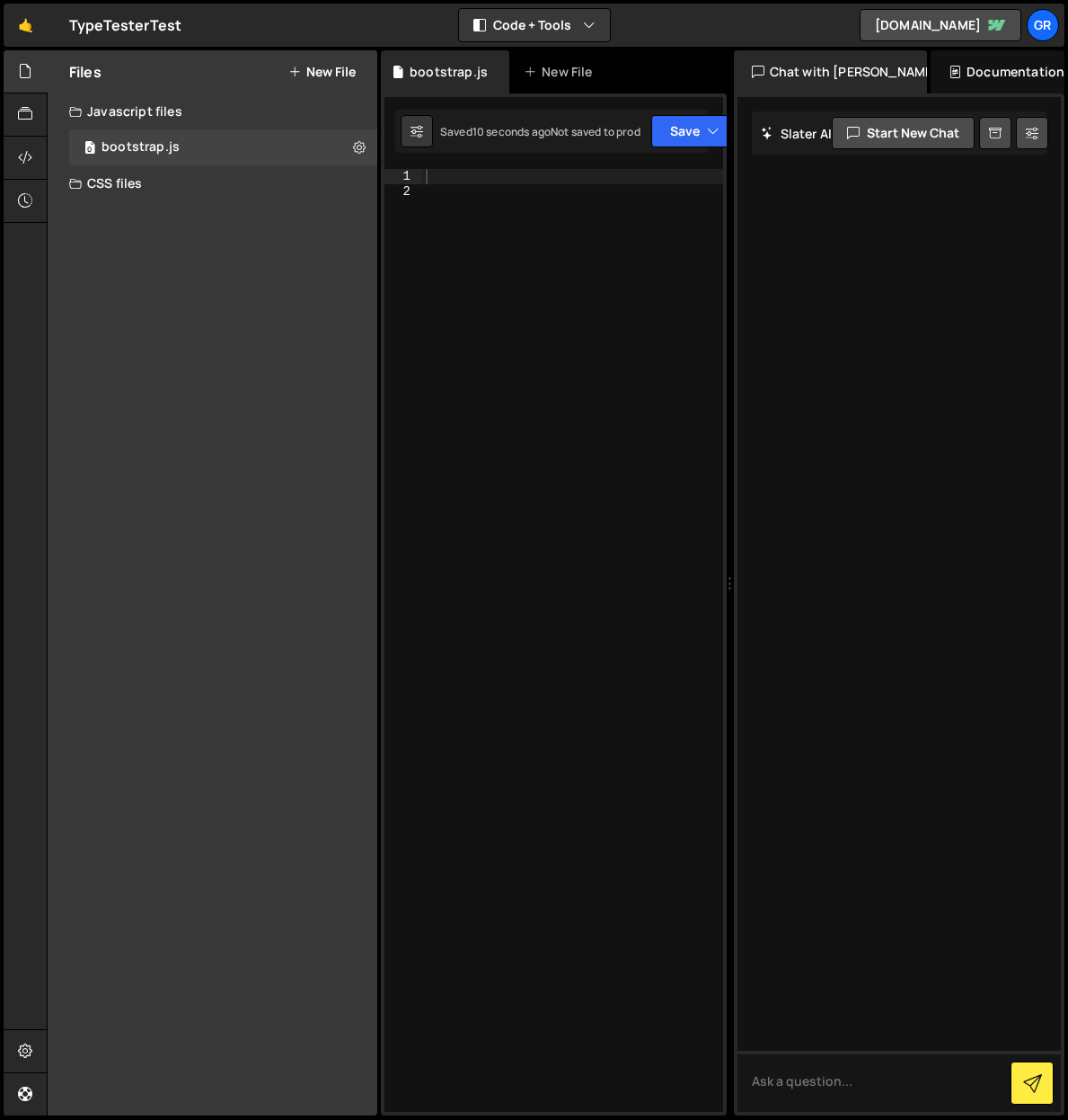
click at [454, 175] on div at bounding box center [572, 655] width 301 height 972
paste textarea "console.log("Slater loaded");"
type textarea "console.log("Slater loaded");"
click at [28, 26] on link "🤙" at bounding box center [25, 25] width 44 height 43
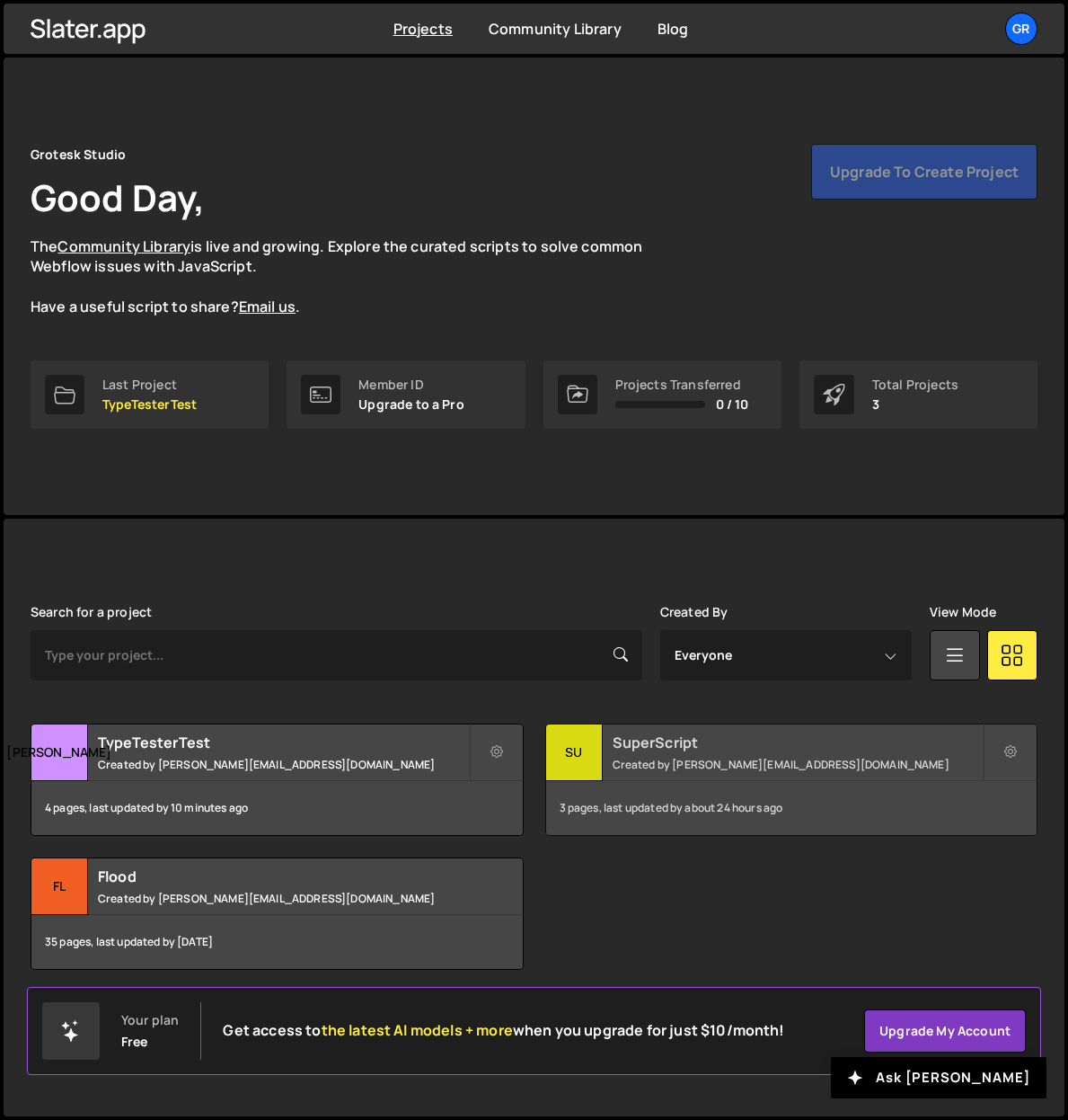
click at [684, 747] on h2 "SuperScript" at bounding box center [798, 742] width 371 height 20
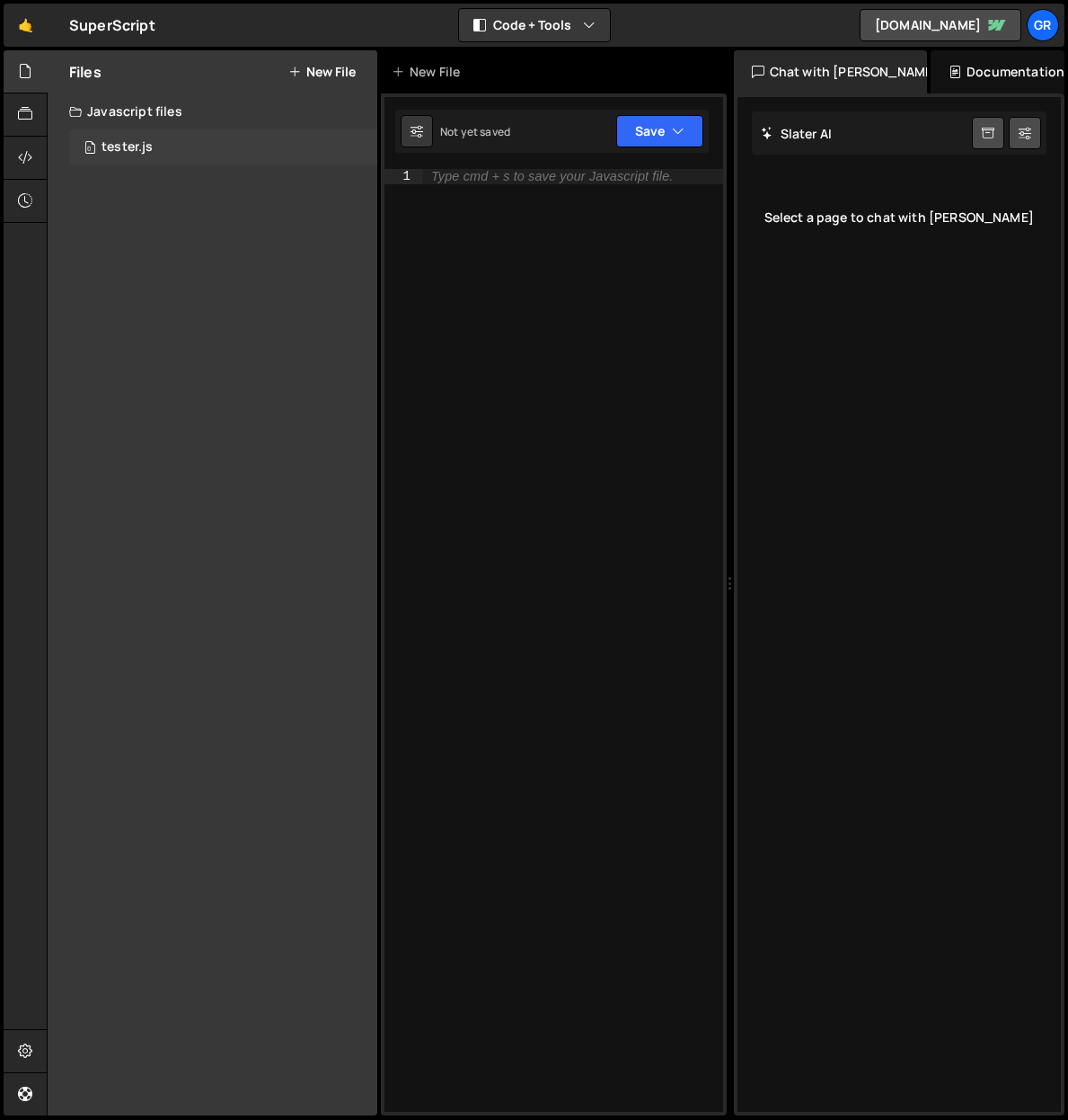
click at [140, 145] on div "tester.js" at bounding box center [127, 147] width 51 height 17
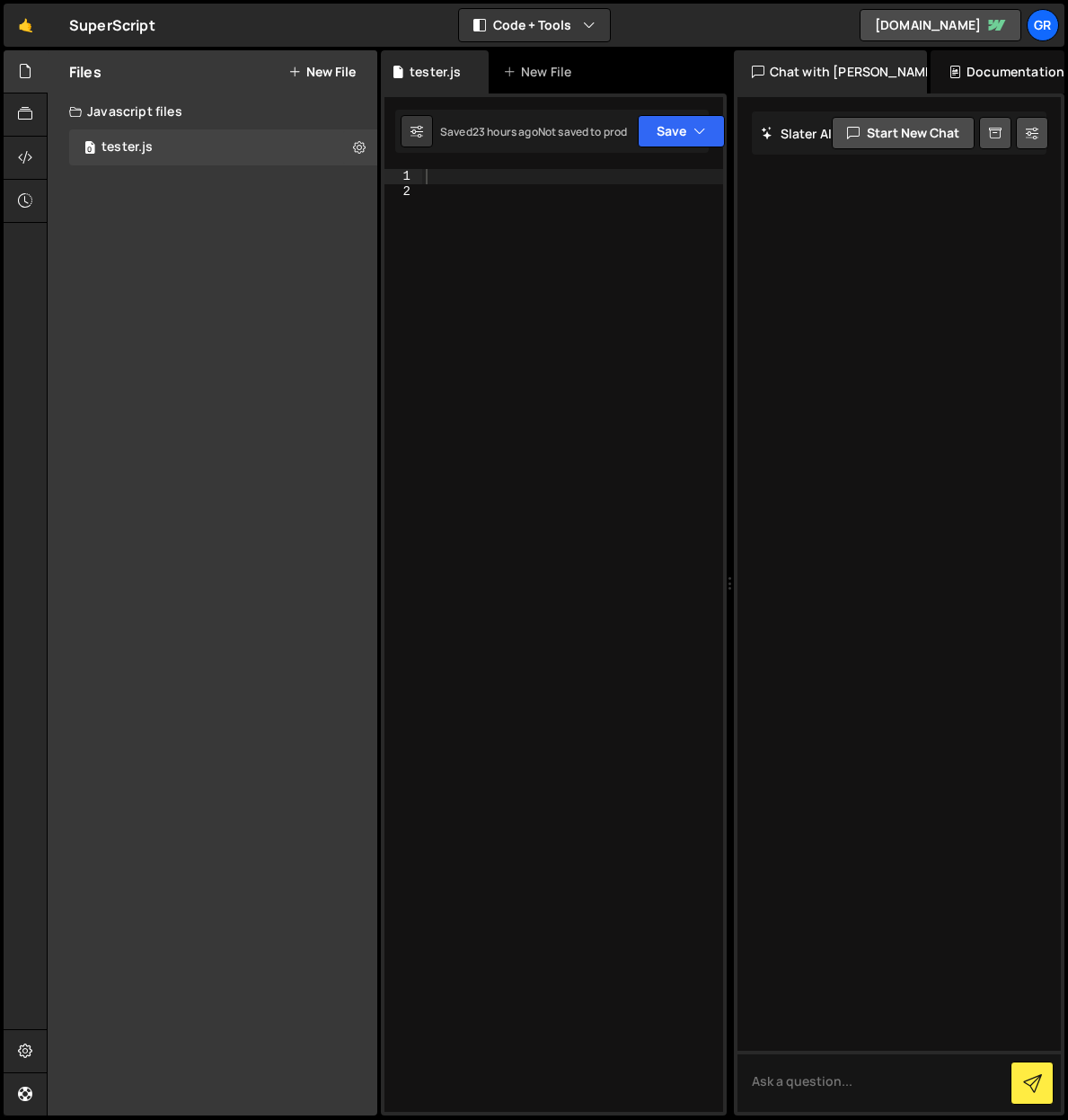
click at [146, 109] on div "Javascript files" at bounding box center [213, 111] width 330 height 36
click at [149, 113] on div "Javascript files" at bounding box center [213, 111] width 330 height 36
click at [25, 27] on link "🤙" at bounding box center [25, 25] width 44 height 43
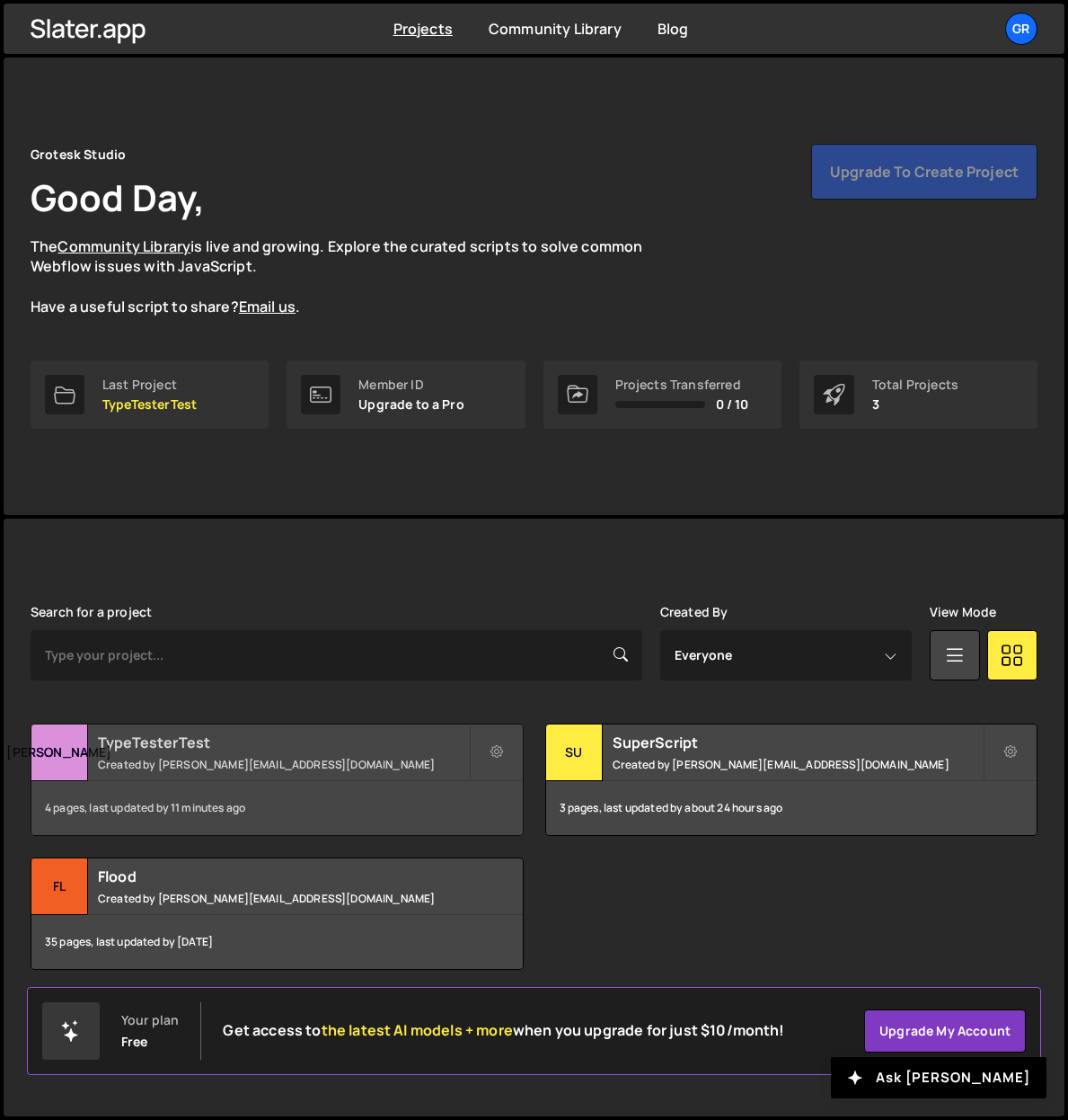
click at [176, 745] on h2 "TypeTesterTest" at bounding box center [283, 742] width 371 height 20
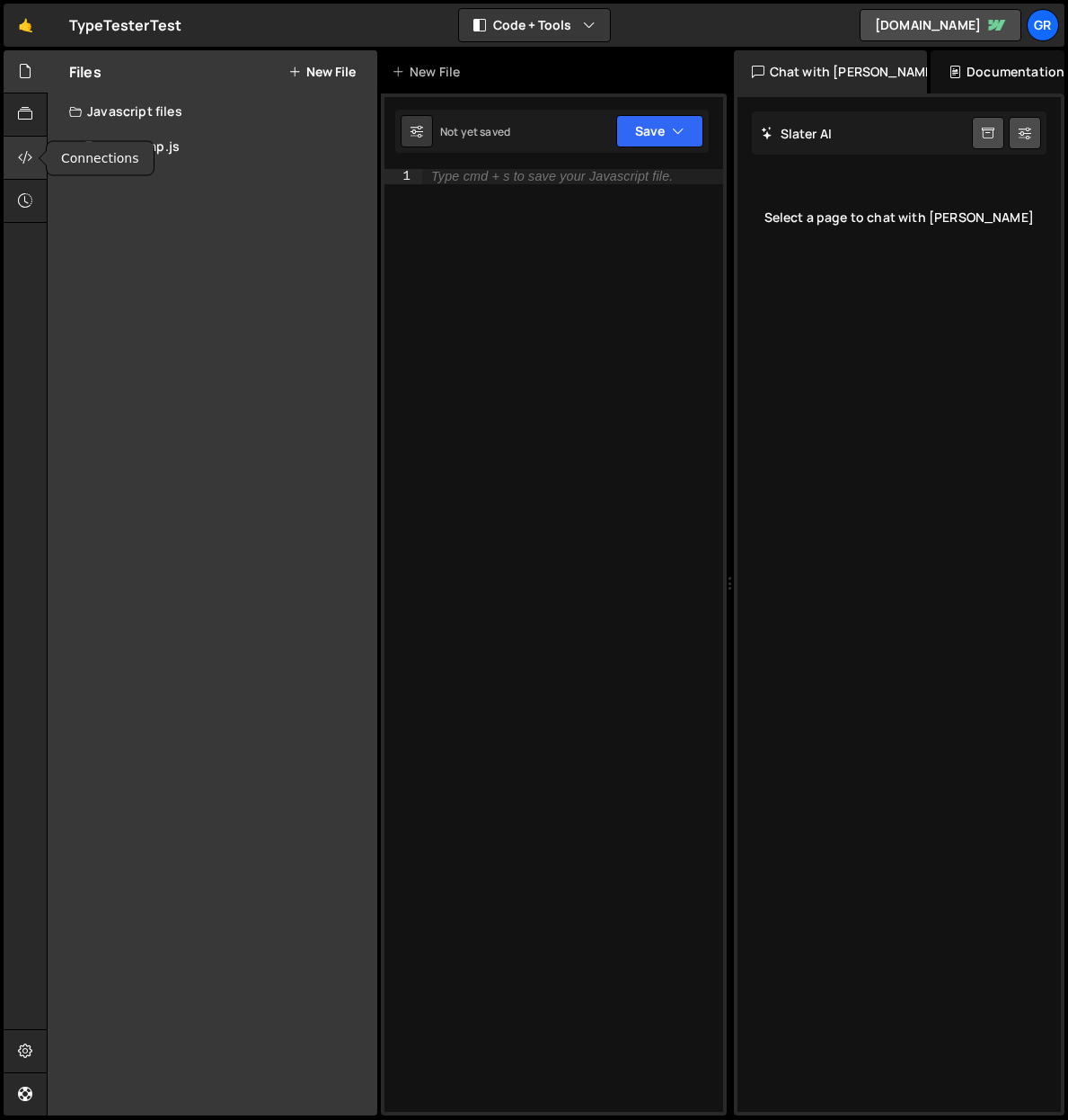
click at [30, 162] on icon at bounding box center [24, 157] width 15 height 20
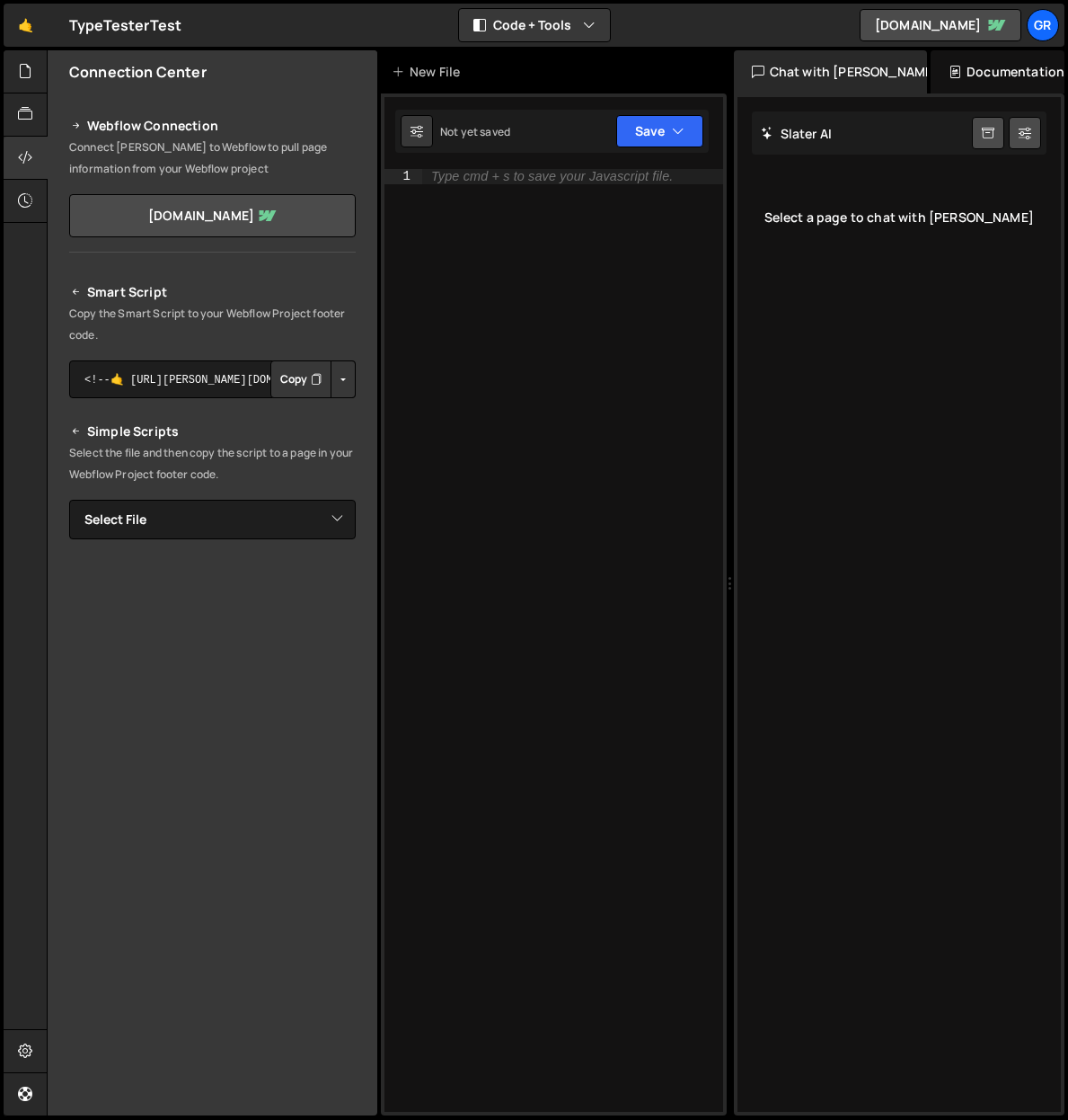
click at [299, 384] on button "Copy" at bounding box center [301, 379] width 61 height 38
click at [24, 70] on icon at bounding box center [24, 71] width 15 height 20
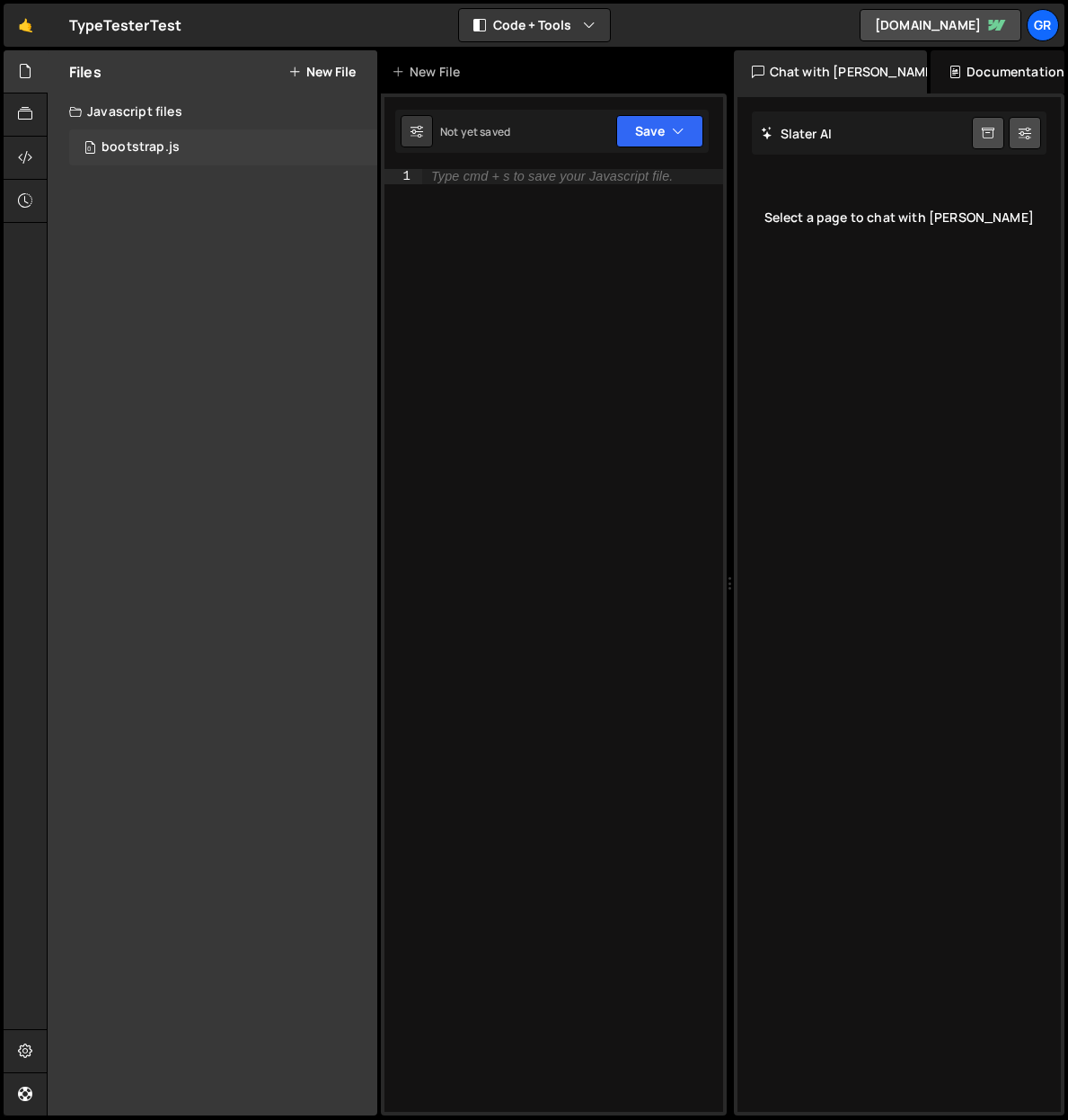
click at [128, 150] on div "bootstrap.js" at bounding box center [141, 147] width 78 height 17
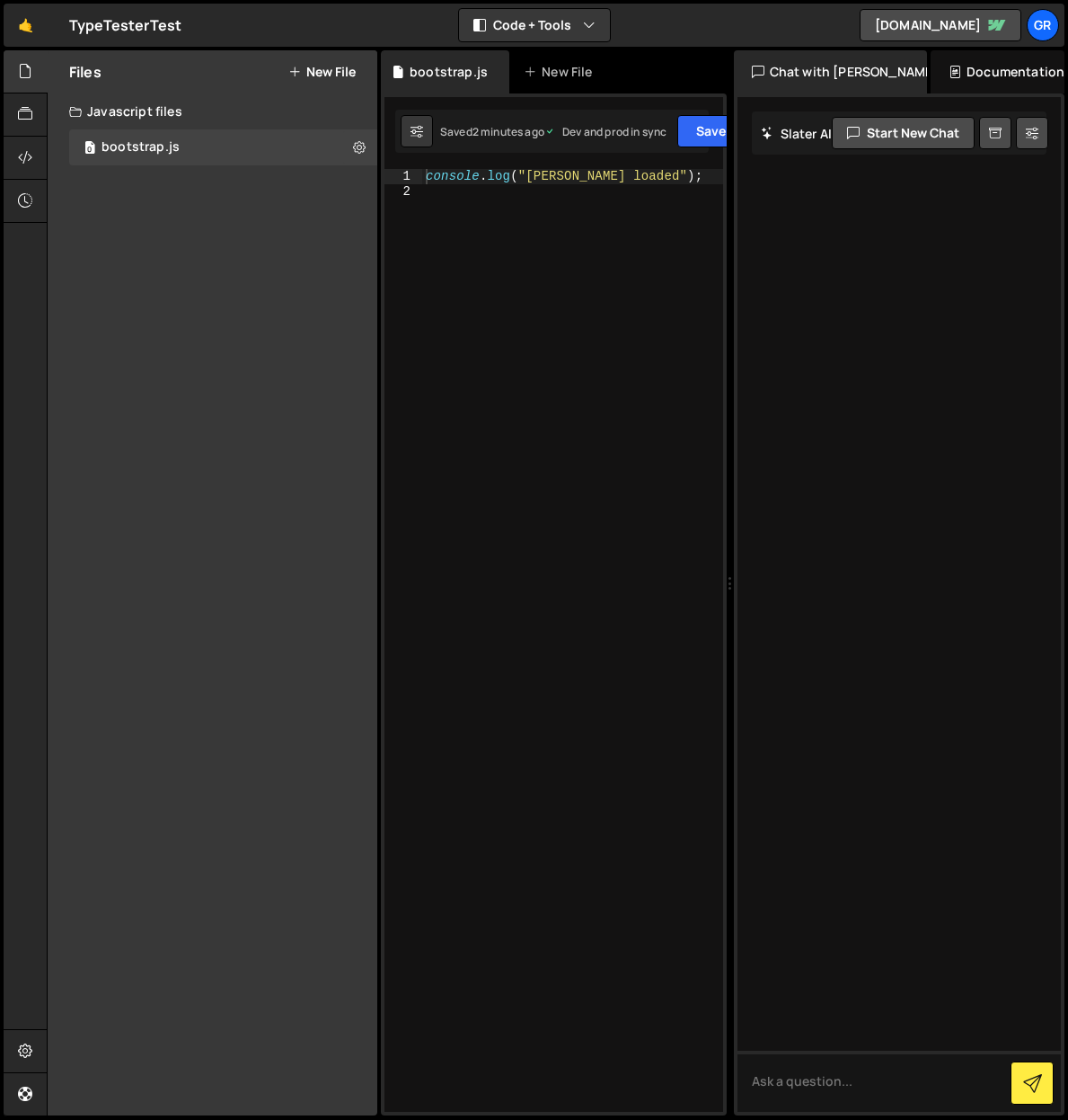
click at [527, 177] on div "console . log ( "Slater loaded" ) ;" at bounding box center [572, 655] width 301 height 972
drag, startPoint x: 525, startPoint y: 178, endPoint x: 627, endPoint y: 177, distance: 102.0
click at [627, 177] on div "console . log ( "Slater loaded" ) ;" at bounding box center [572, 655] width 301 height 972
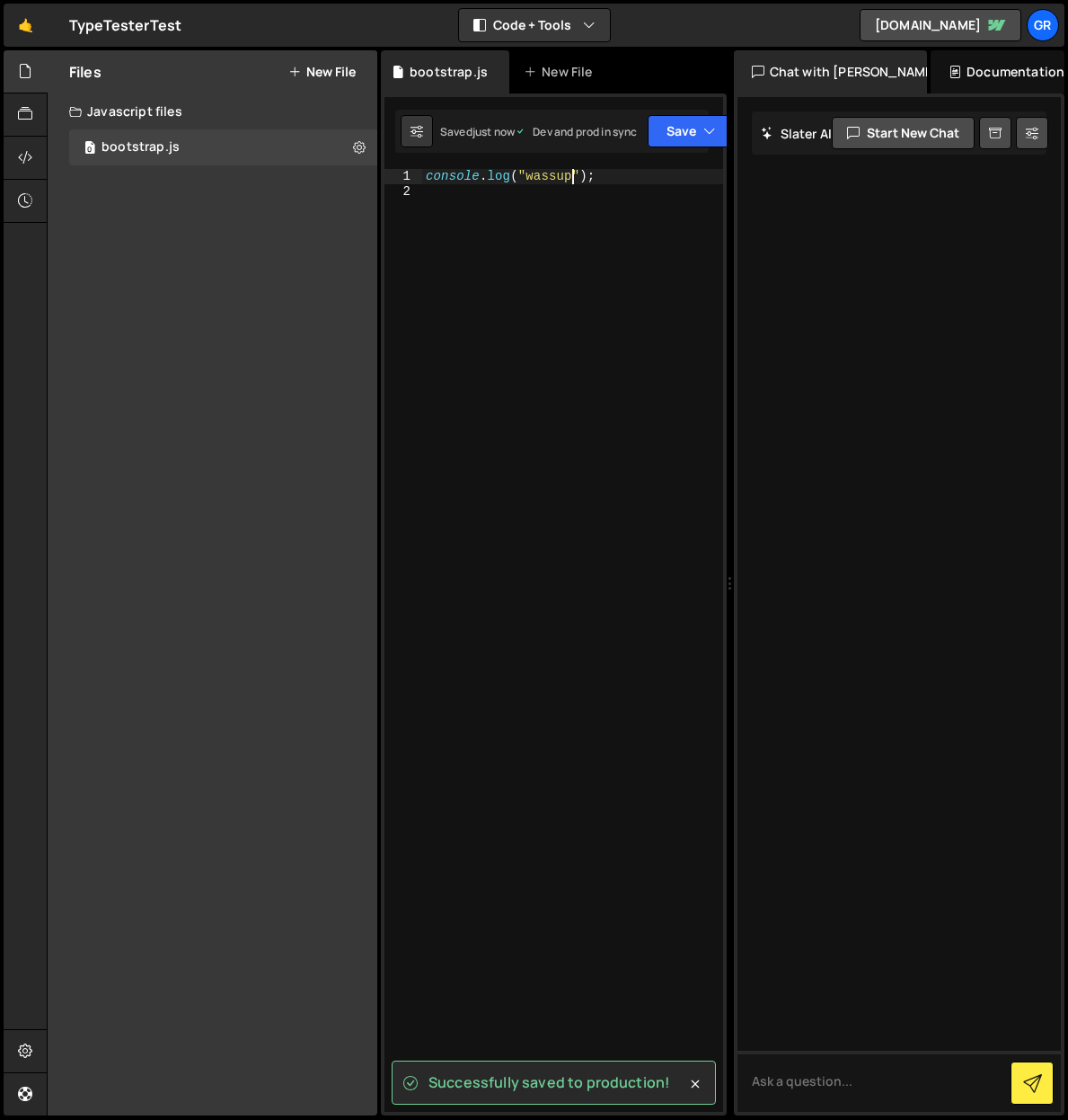
type textarea "console.log("wassup");"
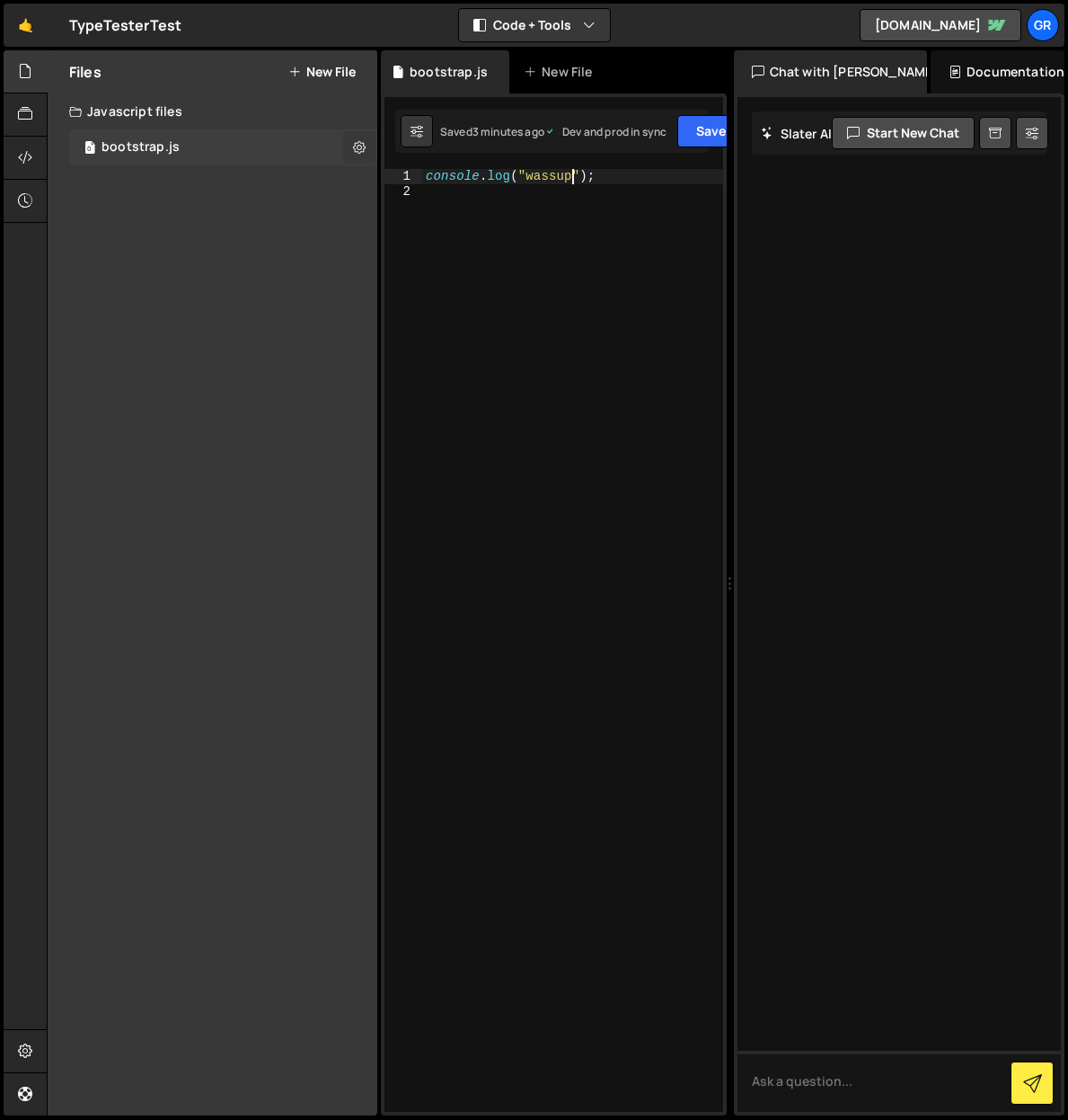
click at [358, 147] on icon at bounding box center [359, 146] width 13 height 17
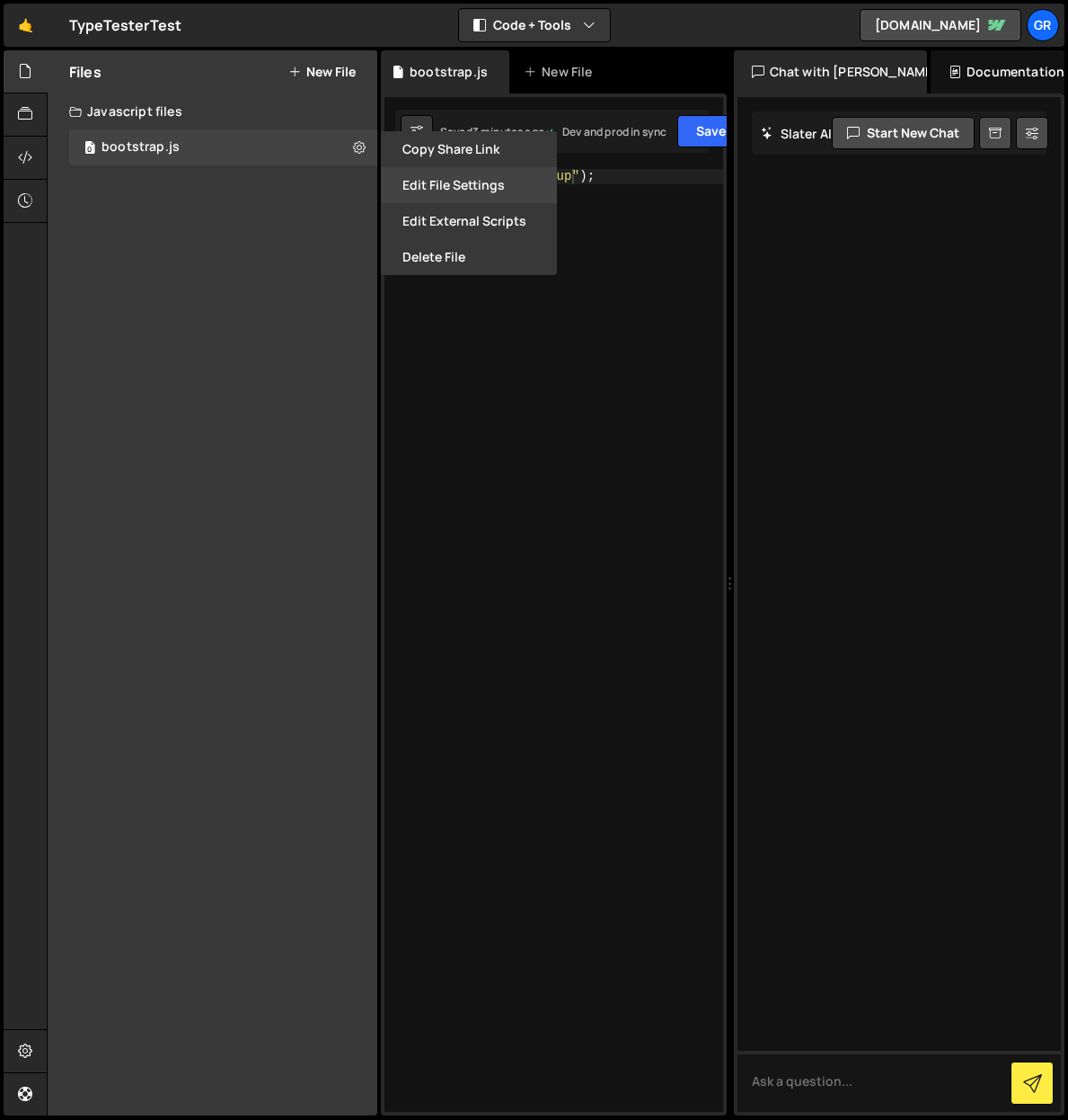
click at [468, 187] on button "Edit File Settings" at bounding box center [469, 185] width 176 height 36
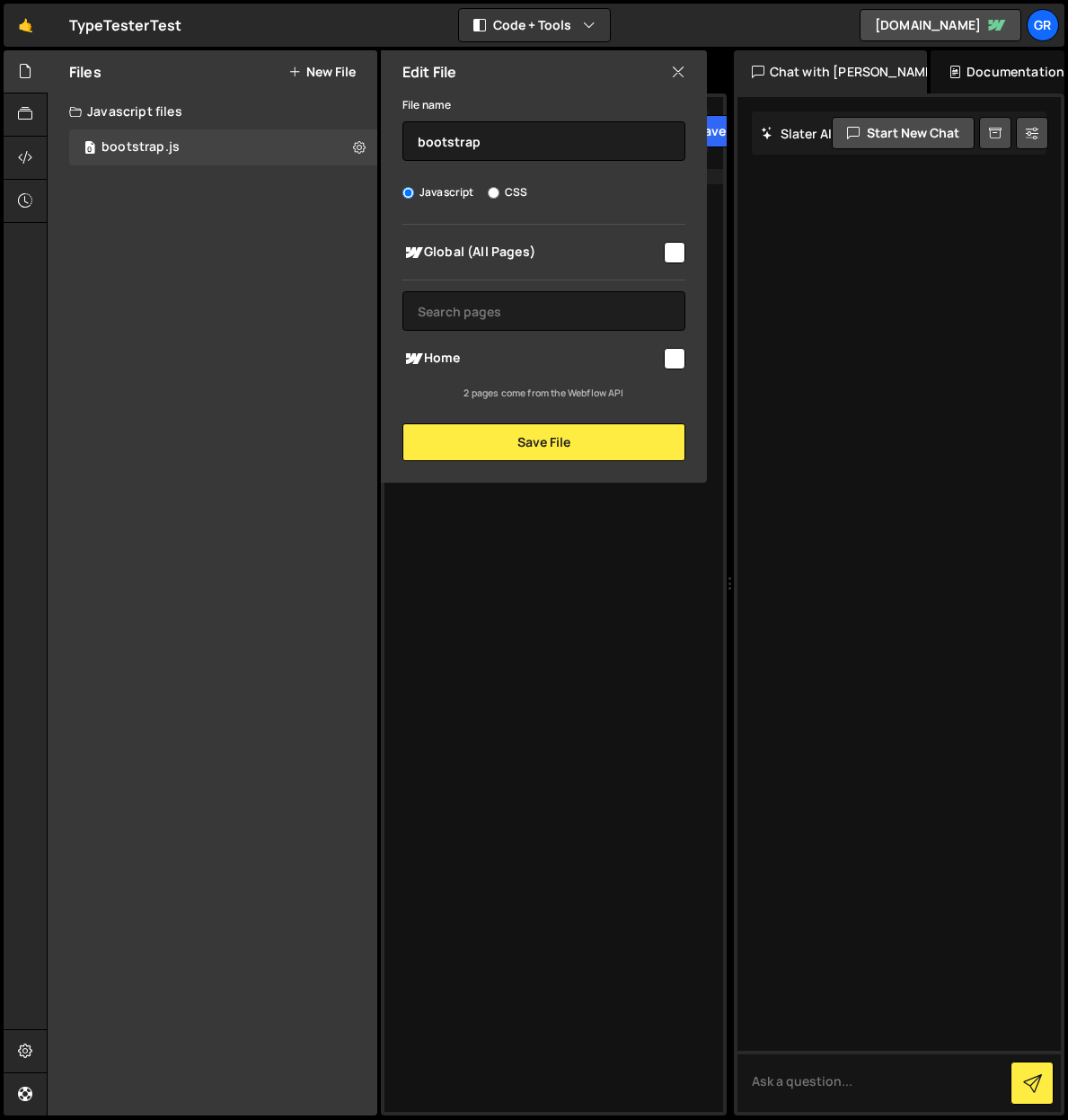
click at [674, 254] on input "checkbox" at bounding box center [675, 253] width 22 height 22
checkbox input "true"
click at [536, 445] on button "Save File" at bounding box center [544, 442] width 283 height 38
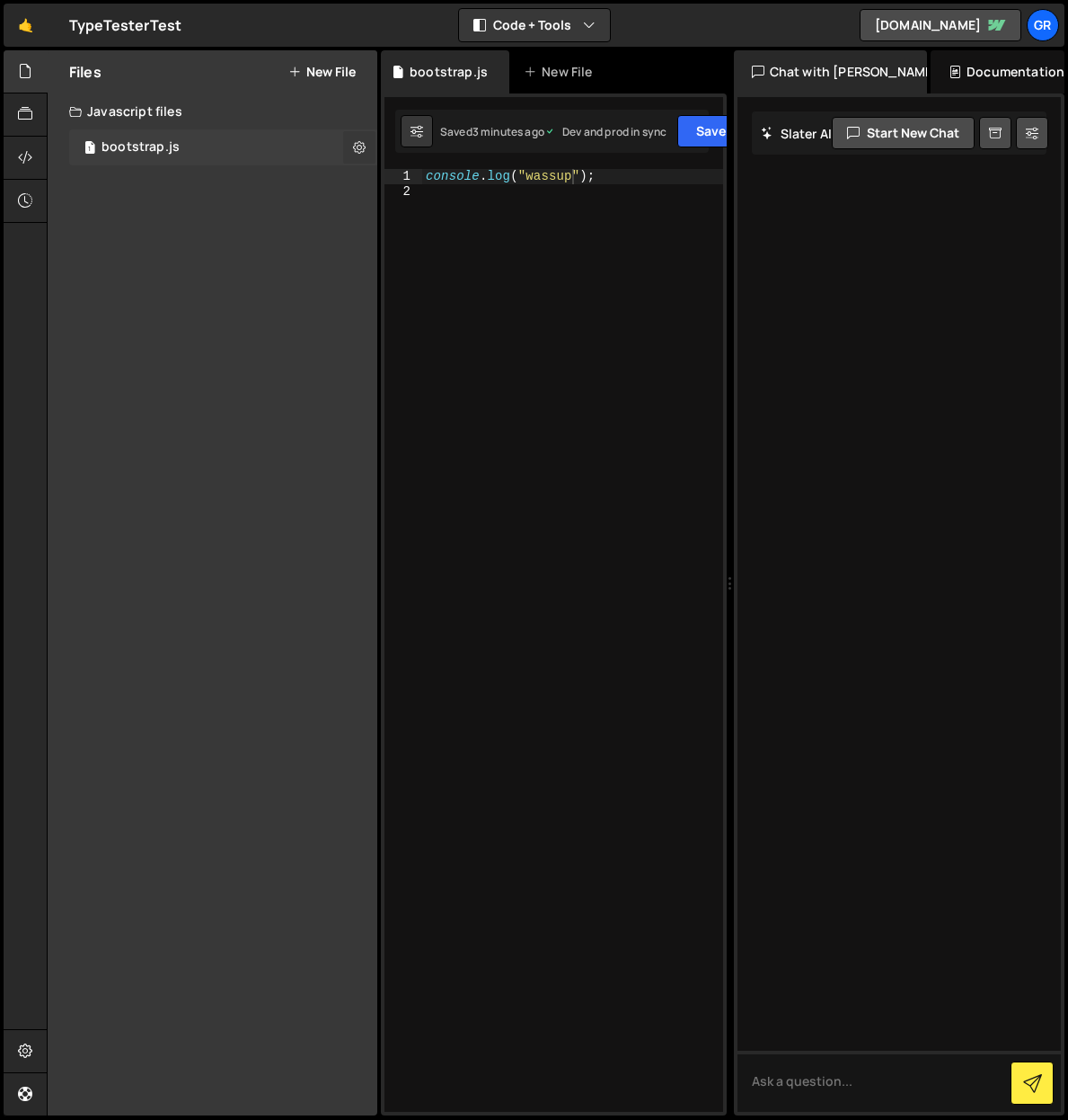
click at [359, 146] on icon at bounding box center [359, 146] width 13 height 17
type input "bootstrap"
radio input "true"
checkbox input "true"
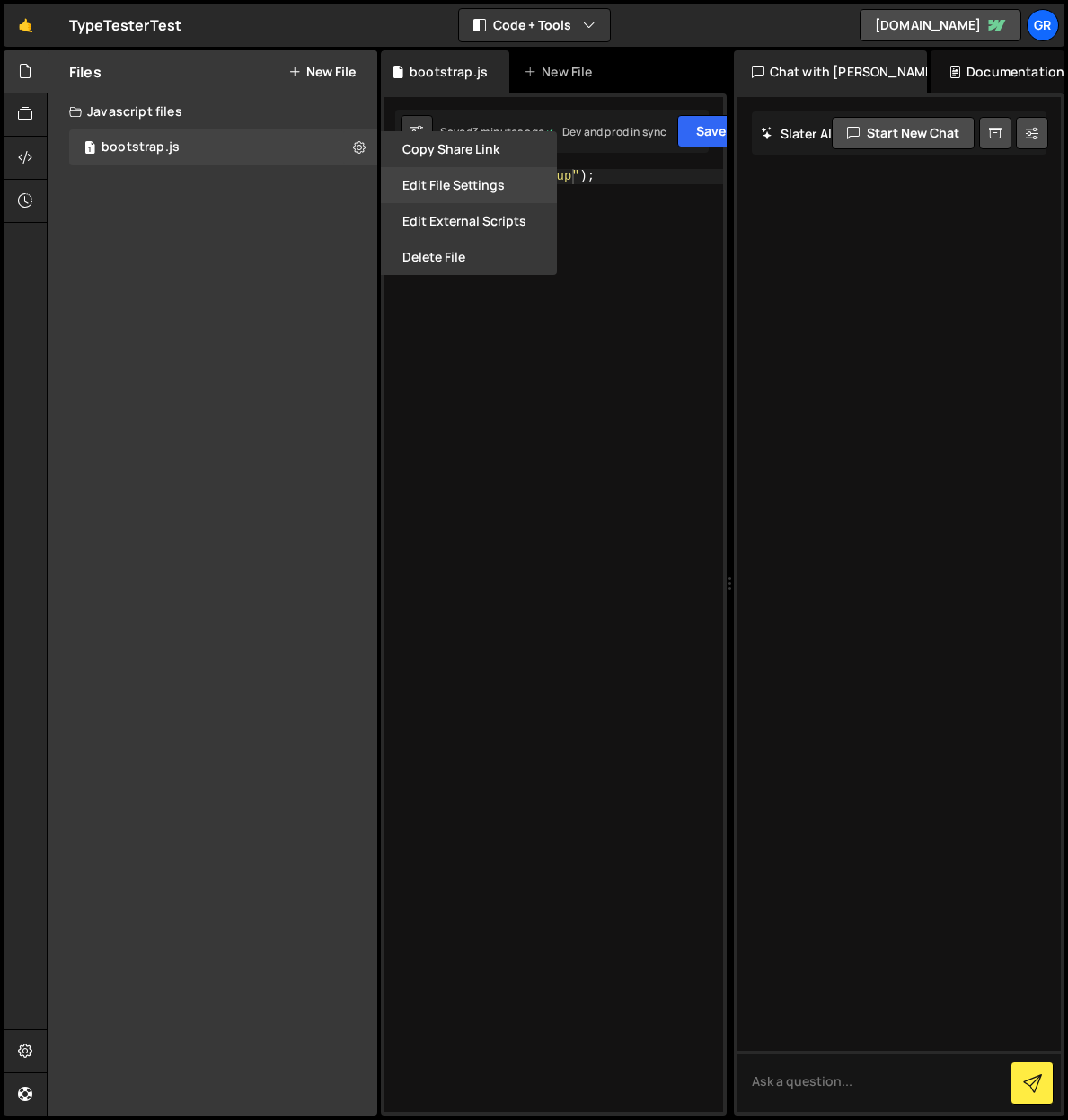
click at [438, 182] on button "Edit File Settings" at bounding box center [469, 185] width 176 height 36
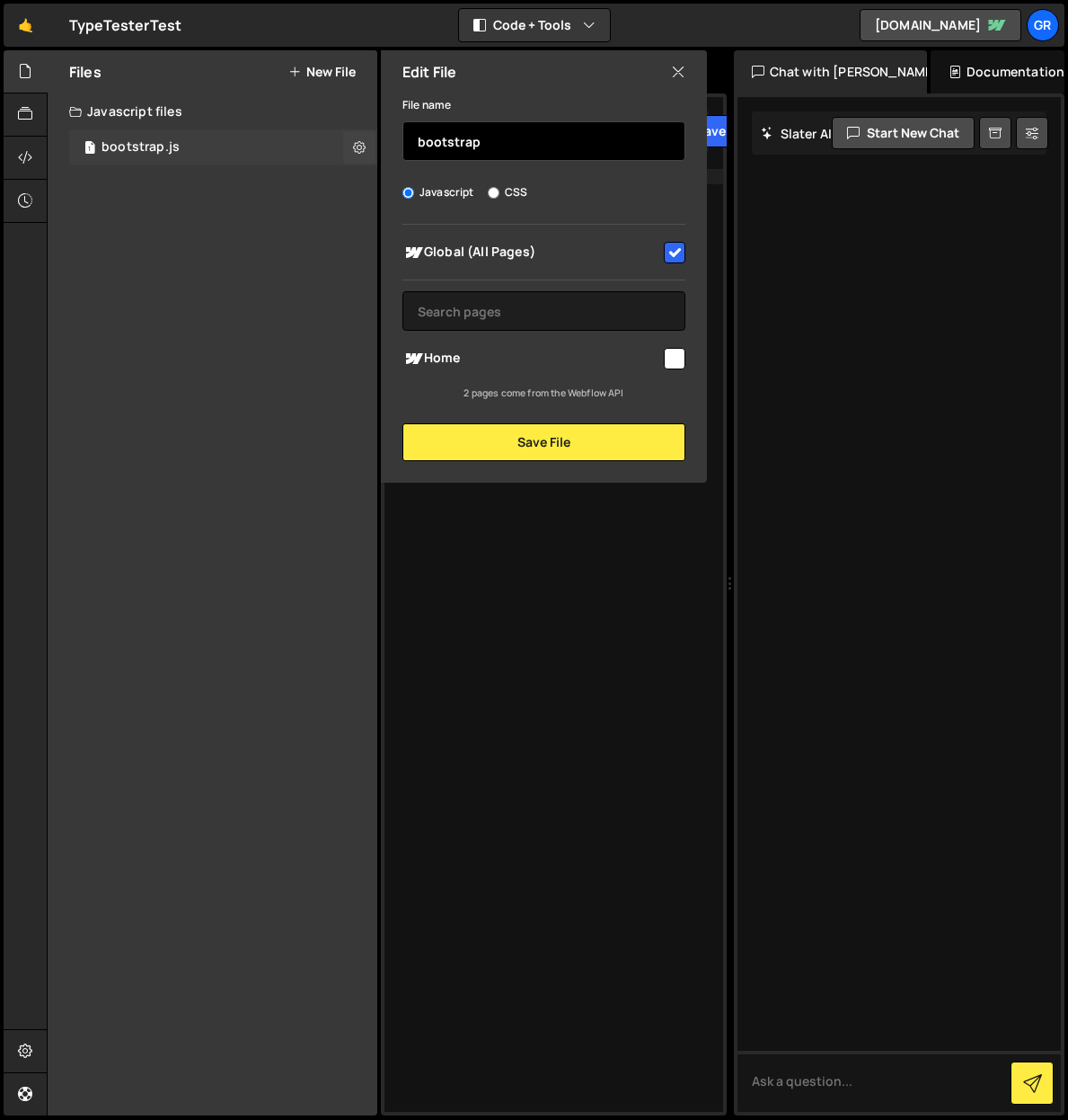
drag, startPoint x: 504, startPoint y: 141, endPoint x: 355, endPoint y: 130, distance: 149.4
click at [355, 130] on div "Files New File Javascript files 1 bootstrap.js 0 CSS files Copy share link Edit…" at bounding box center [213, 582] width 330 height 1065
type input "fontsampler"
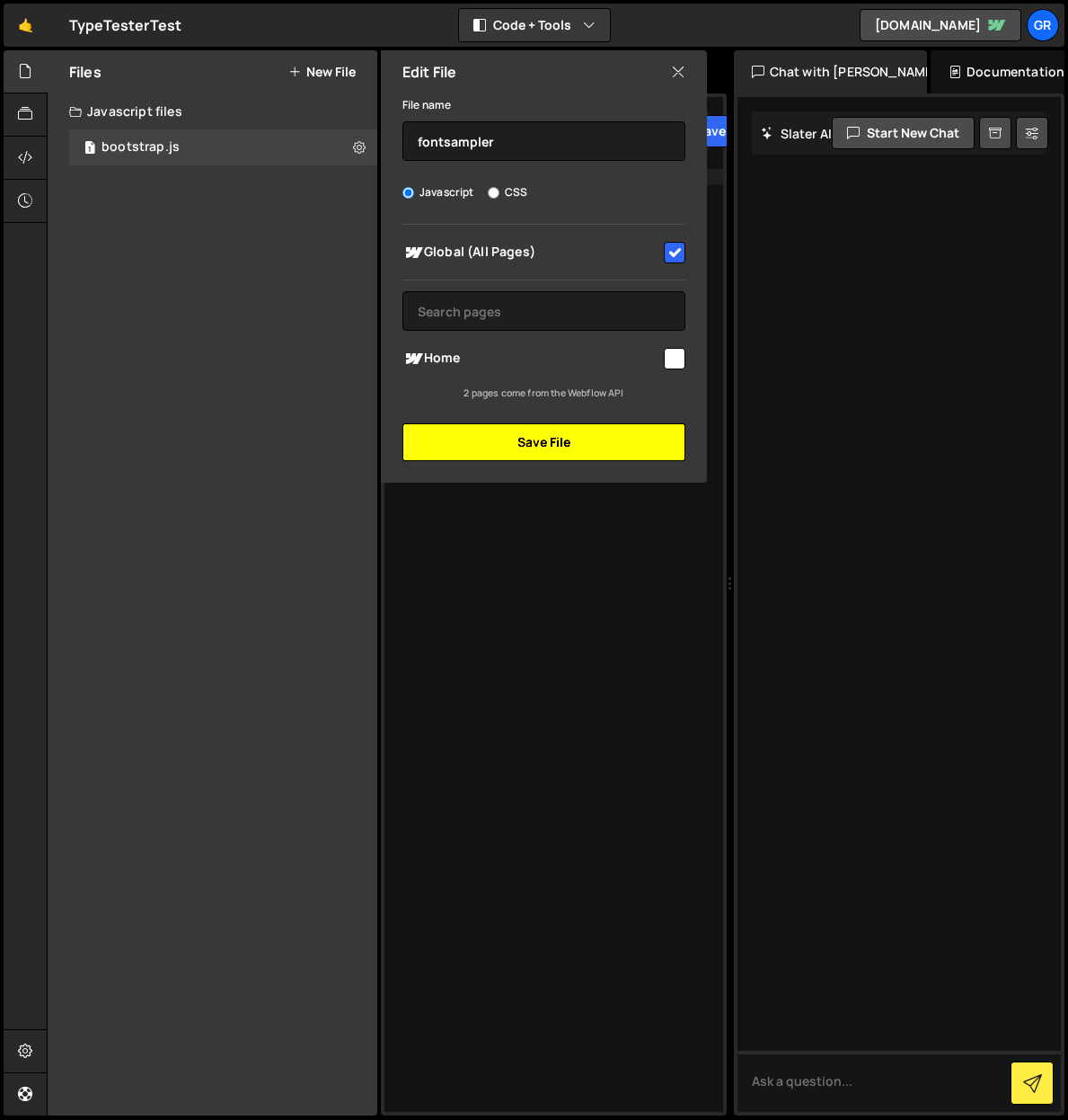
click at [536, 448] on button "Save File" at bounding box center [544, 442] width 283 height 38
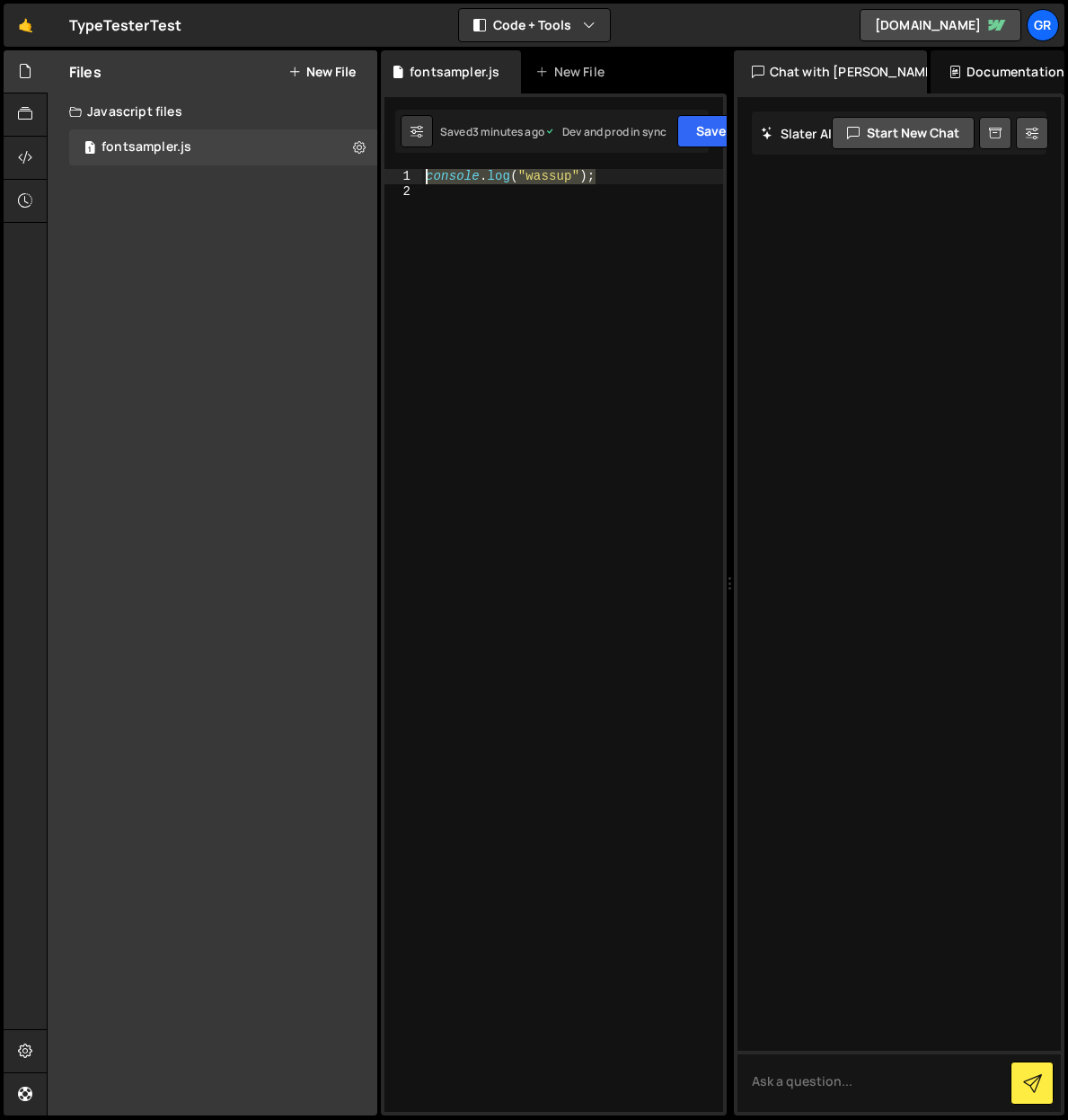
drag, startPoint x: 611, startPoint y: 178, endPoint x: 377, endPoint y: 170, distance: 234.1
click at [377, 170] on div "Files New File Javascript files 1 fontsampler.js 0 CSS files Copy share link Ed…" at bounding box center [558, 583] width 1022 height 1066
paste textarea "}"
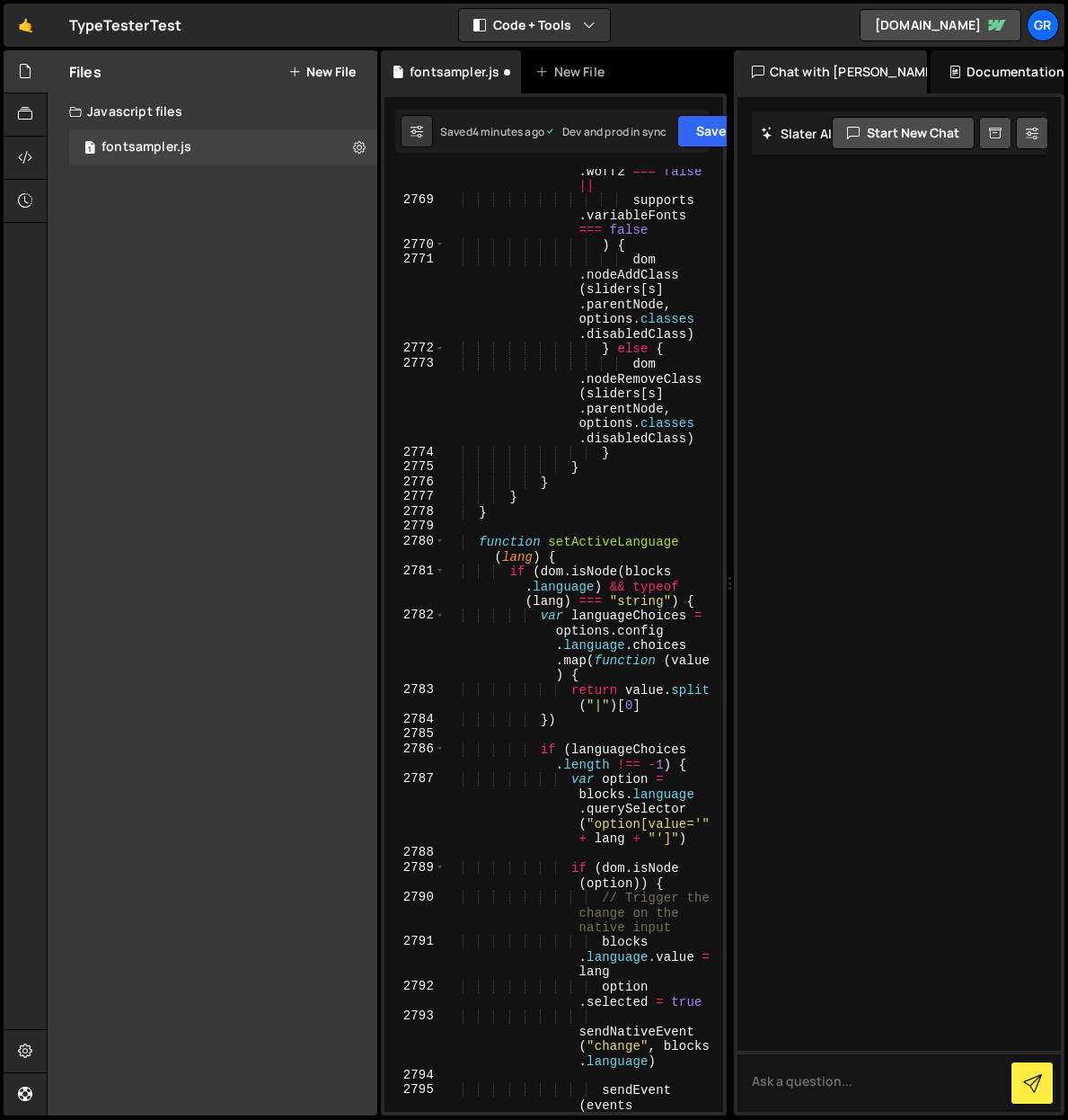
type textarea "}"
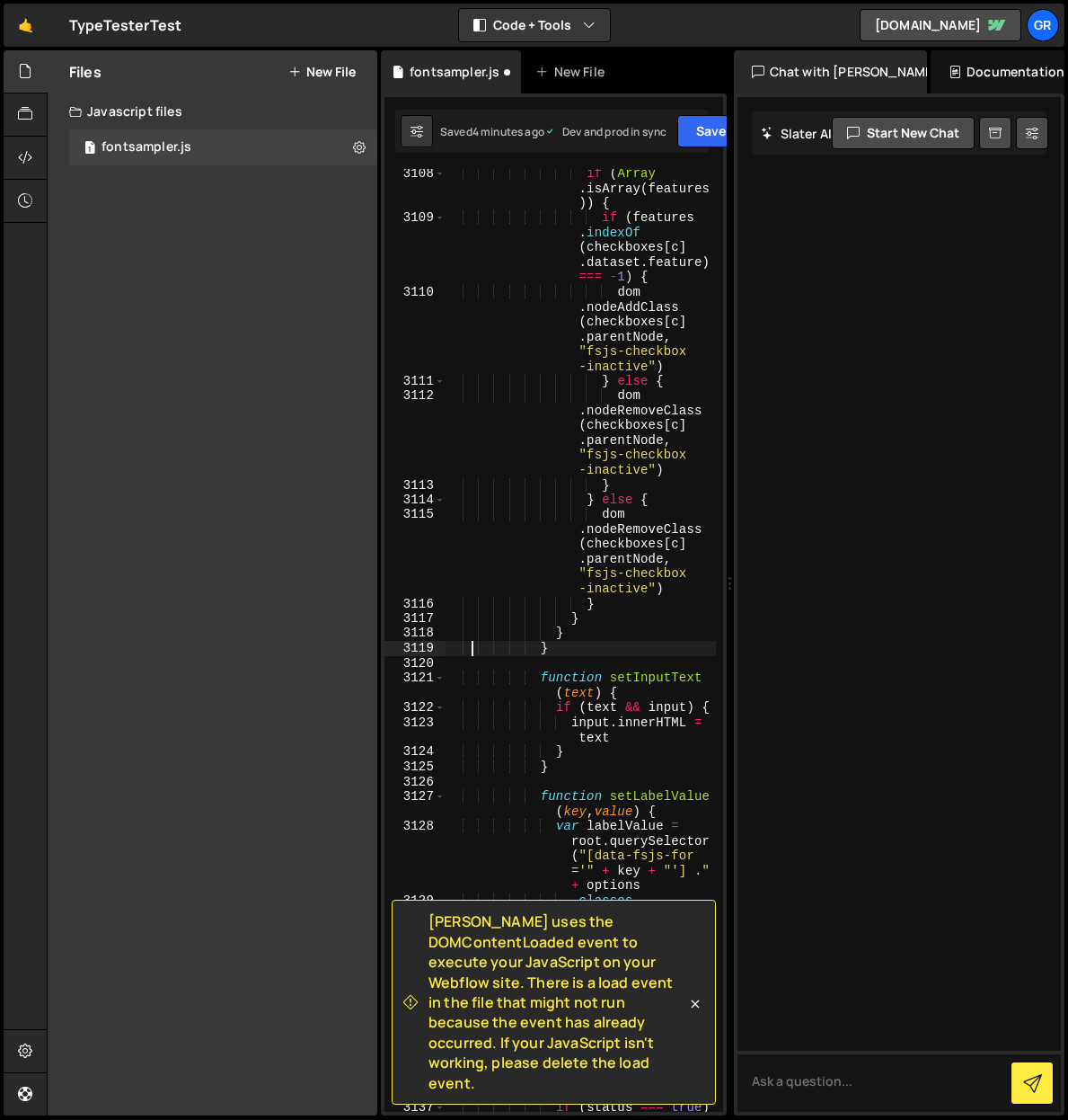
scroll to position [26737, 0]
click at [496, 1030] on span "Slater uses the DOMContentLoaded event to execute your JavaScript on your Webfl…" at bounding box center [557, 1001] width 258 height 181
drag, startPoint x: 431, startPoint y: 943, endPoint x: 486, endPoint y: 1078, distance: 145.8
click at [486, 1078] on span "Slater uses the DOMContentLoaded event to execute your JavaScript on your Webfl…" at bounding box center [557, 1001] width 258 height 181
copy span "Slater uses the DOMContentLoaded event to execute your JavaScript on your Webfl…"
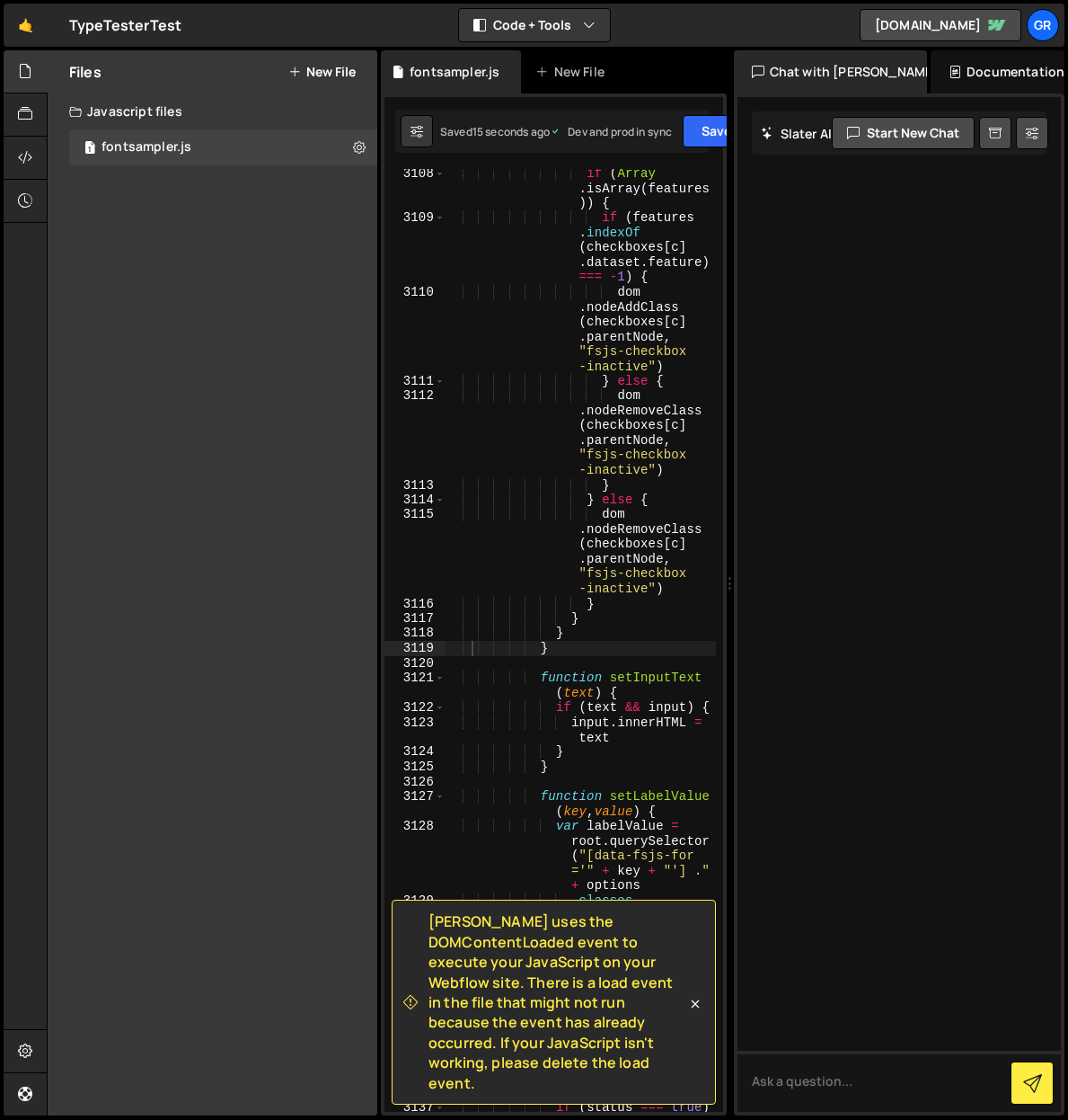
click at [320, 74] on button "New File" at bounding box center [321, 72] width 68 height 15
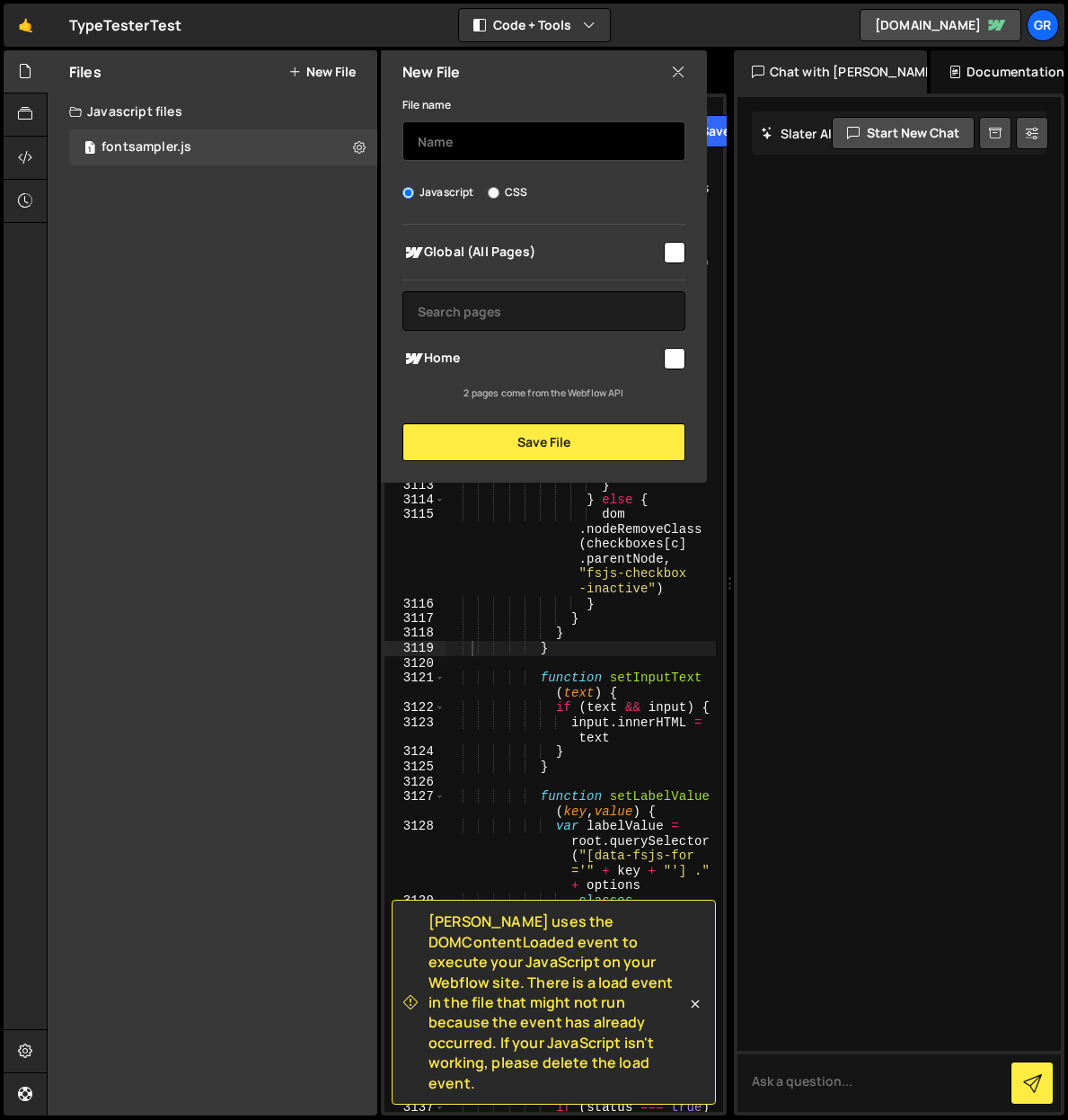
click at [470, 139] on input "text" at bounding box center [544, 141] width 283 height 39
click at [539, 136] on input "fontsampler" at bounding box center [544, 141] width 283 height 39
type input "fontsampler-skin"
click at [673, 251] on input "checkbox" at bounding box center [675, 253] width 22 height 22
checkbox input "true"
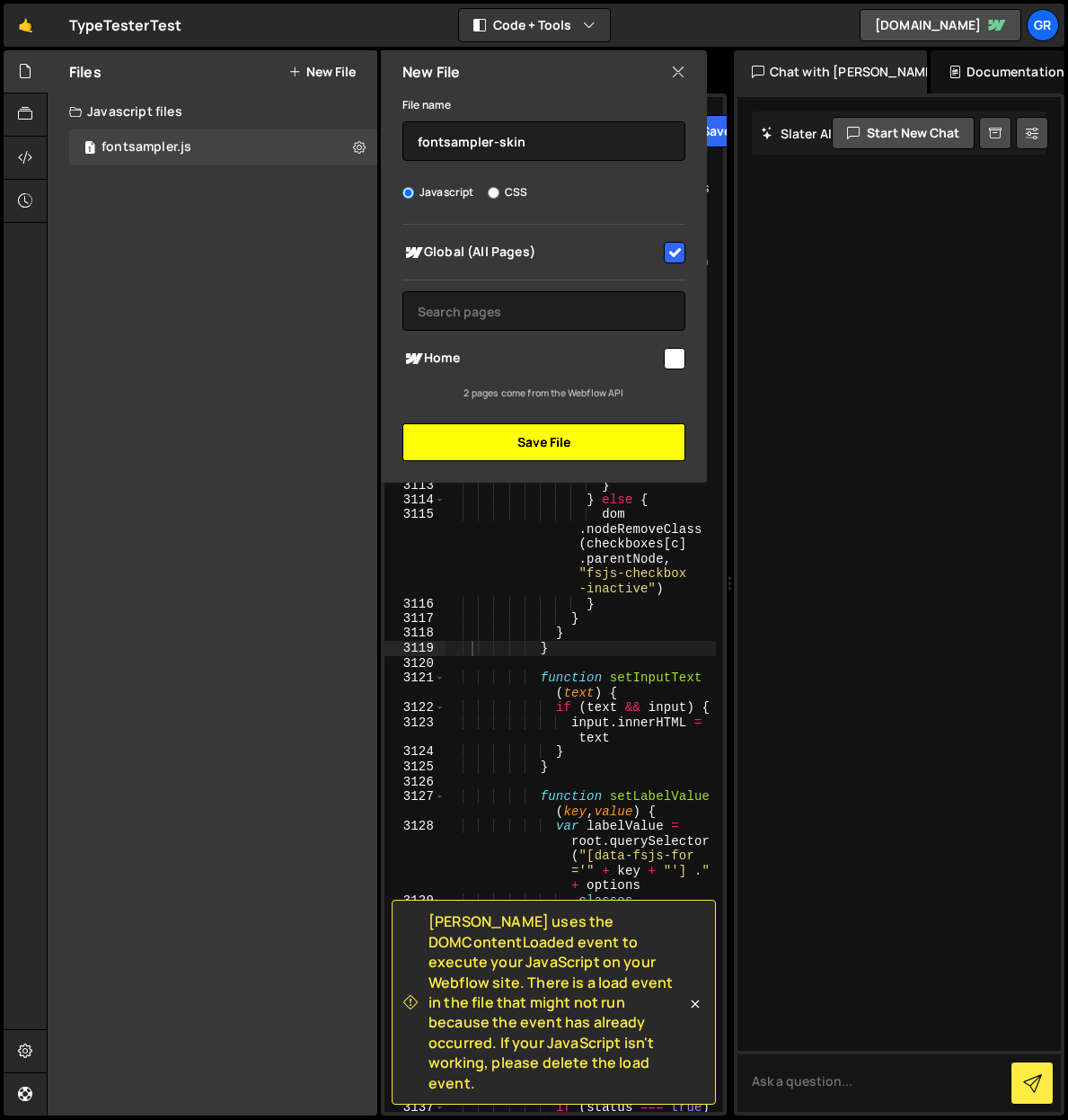
click at [554, 444] on button "Save File" at bounding box center [544, 442] width 283 height 38
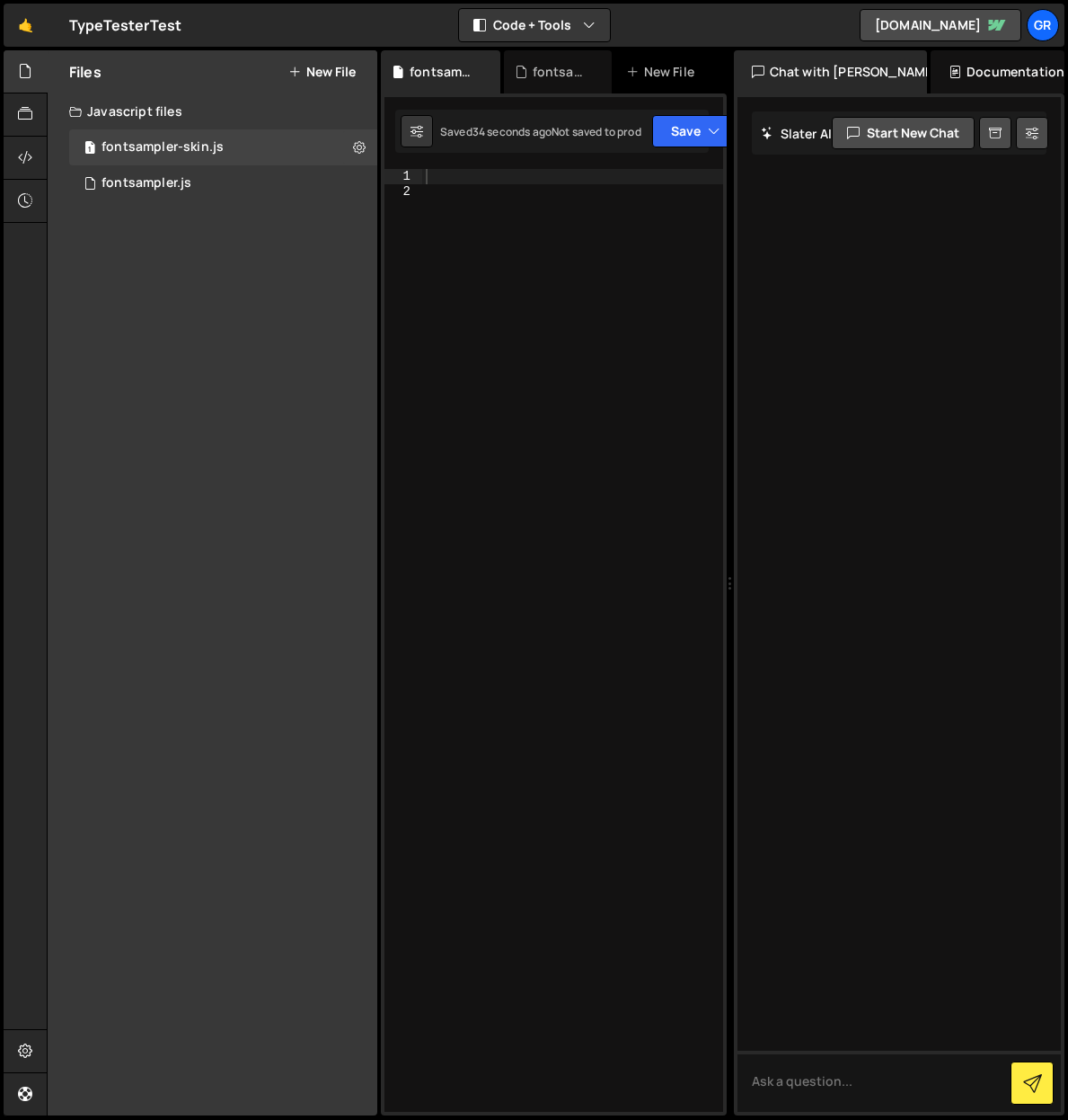
click at [471, 169] on div at bounding box center [572, 655] width 301 height 972
paste textarea "});"
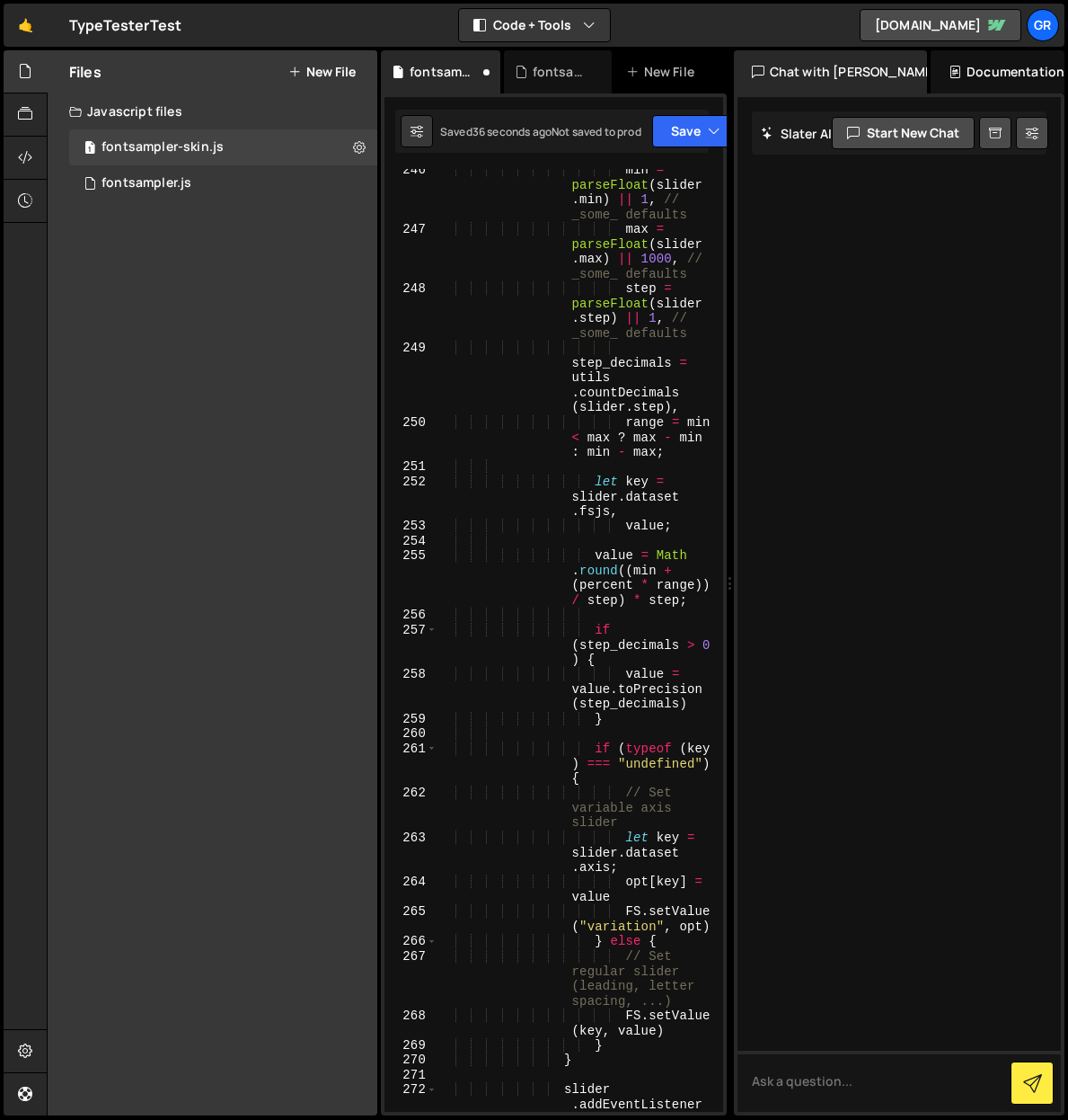
scroll to position [13764, 0]
type textarea ".selectedOptions.push(e)) : (e.setAttribute("
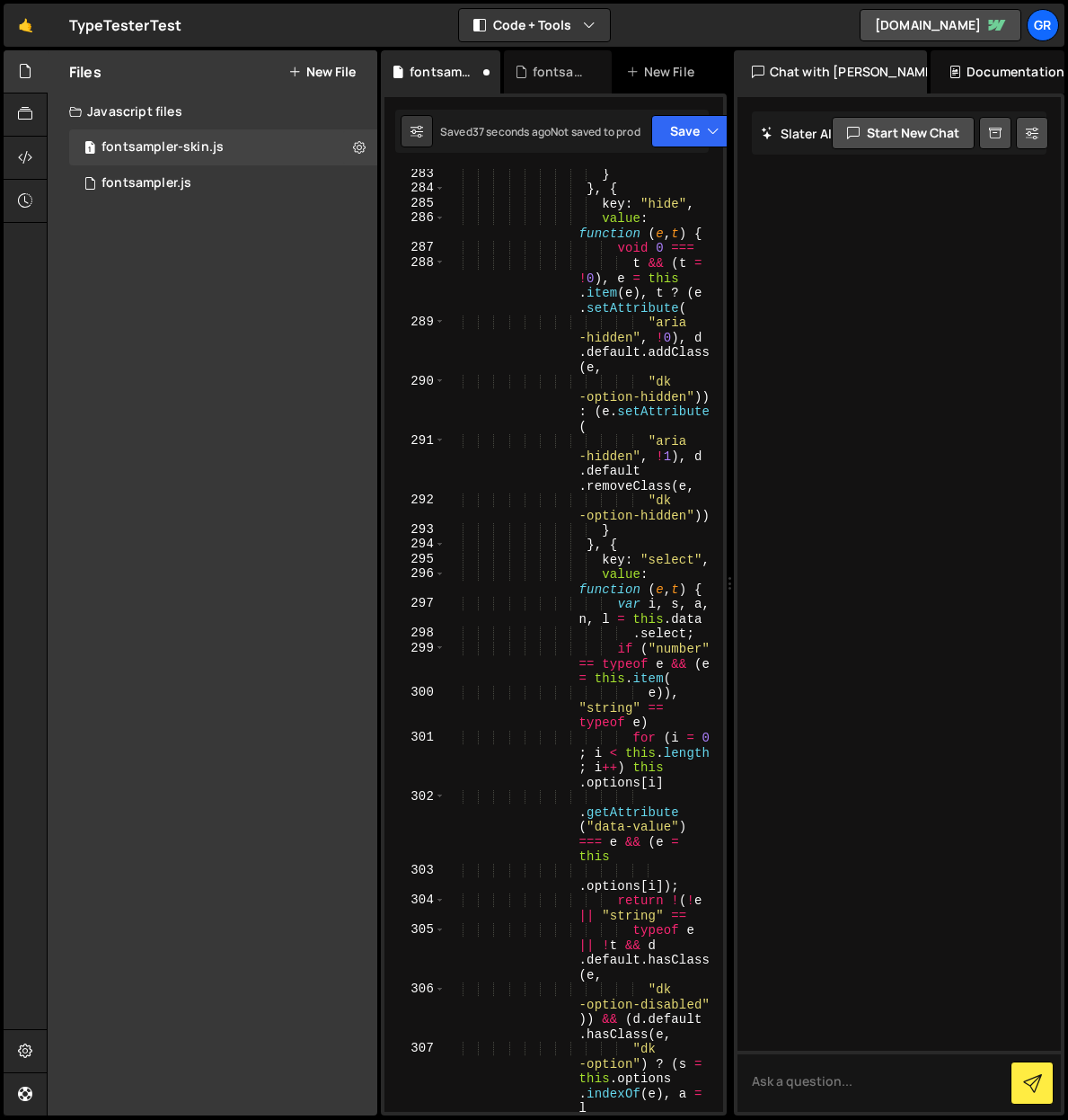
scroll to position [8685, 0]
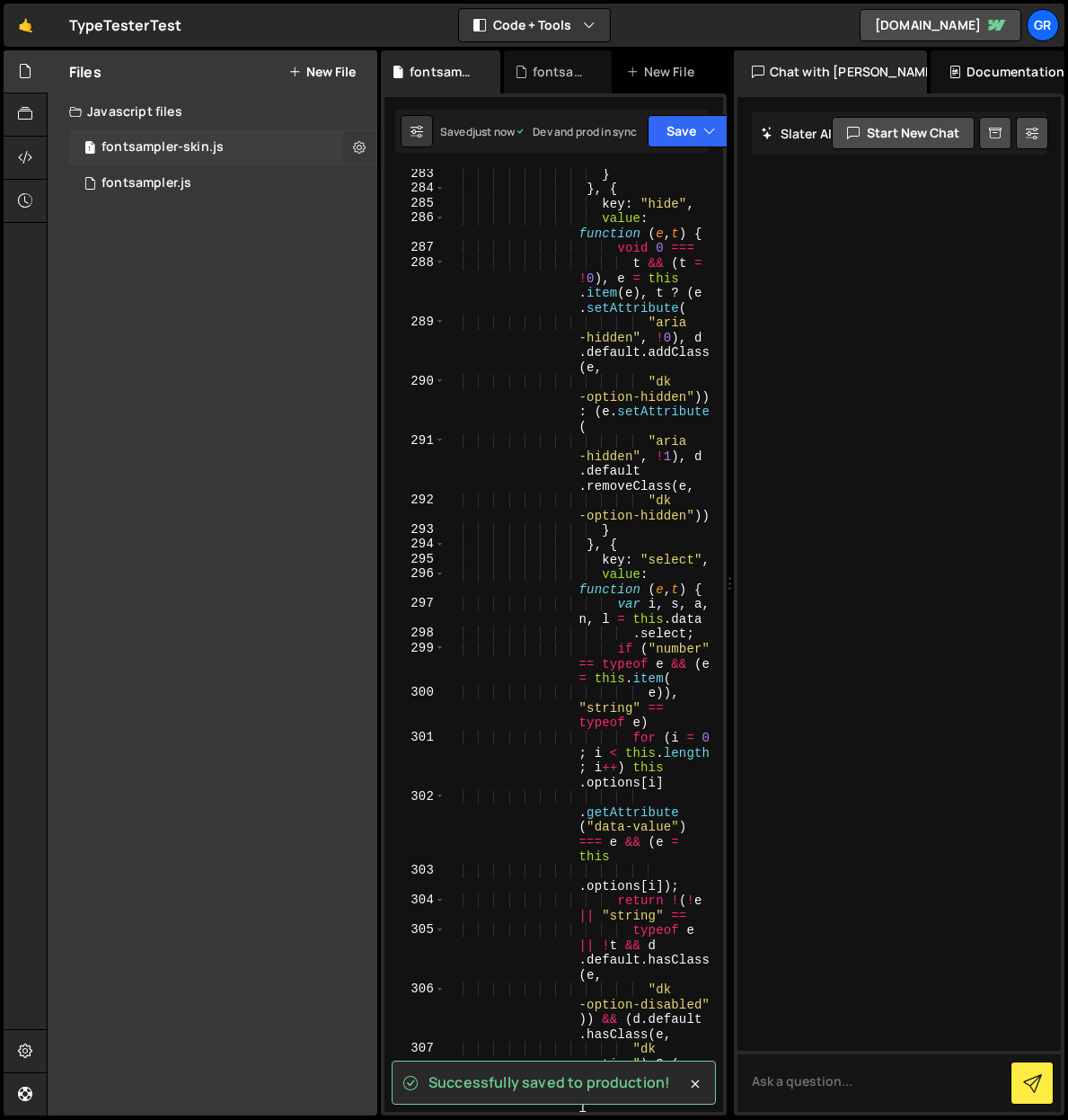
click at [360, 147] on icon at bounding box center [359, 146] width 13 height 17
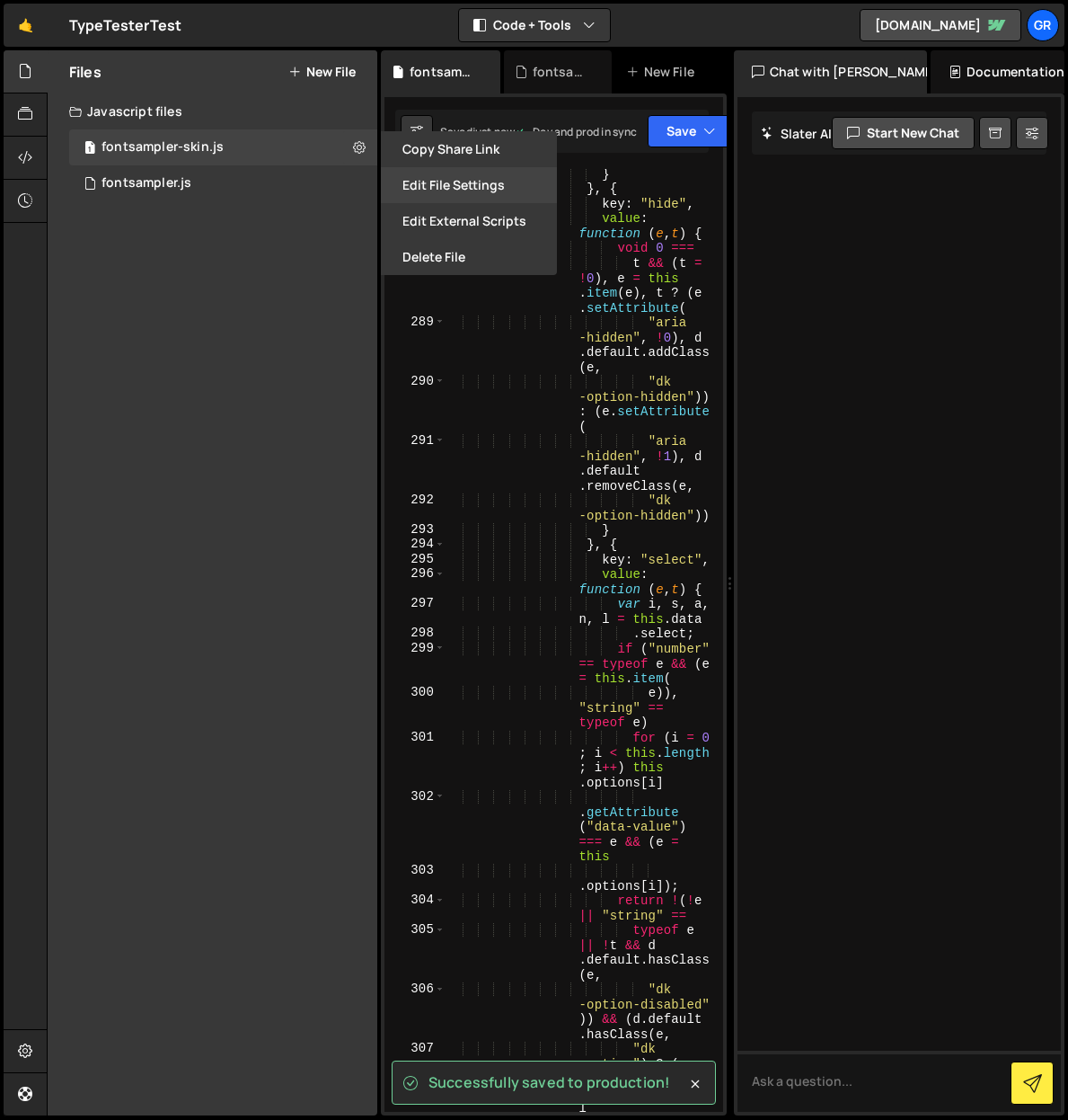
click at [455, 179] on button "Edit File Settings" at bounding box center [469, 185] width 176 height 36
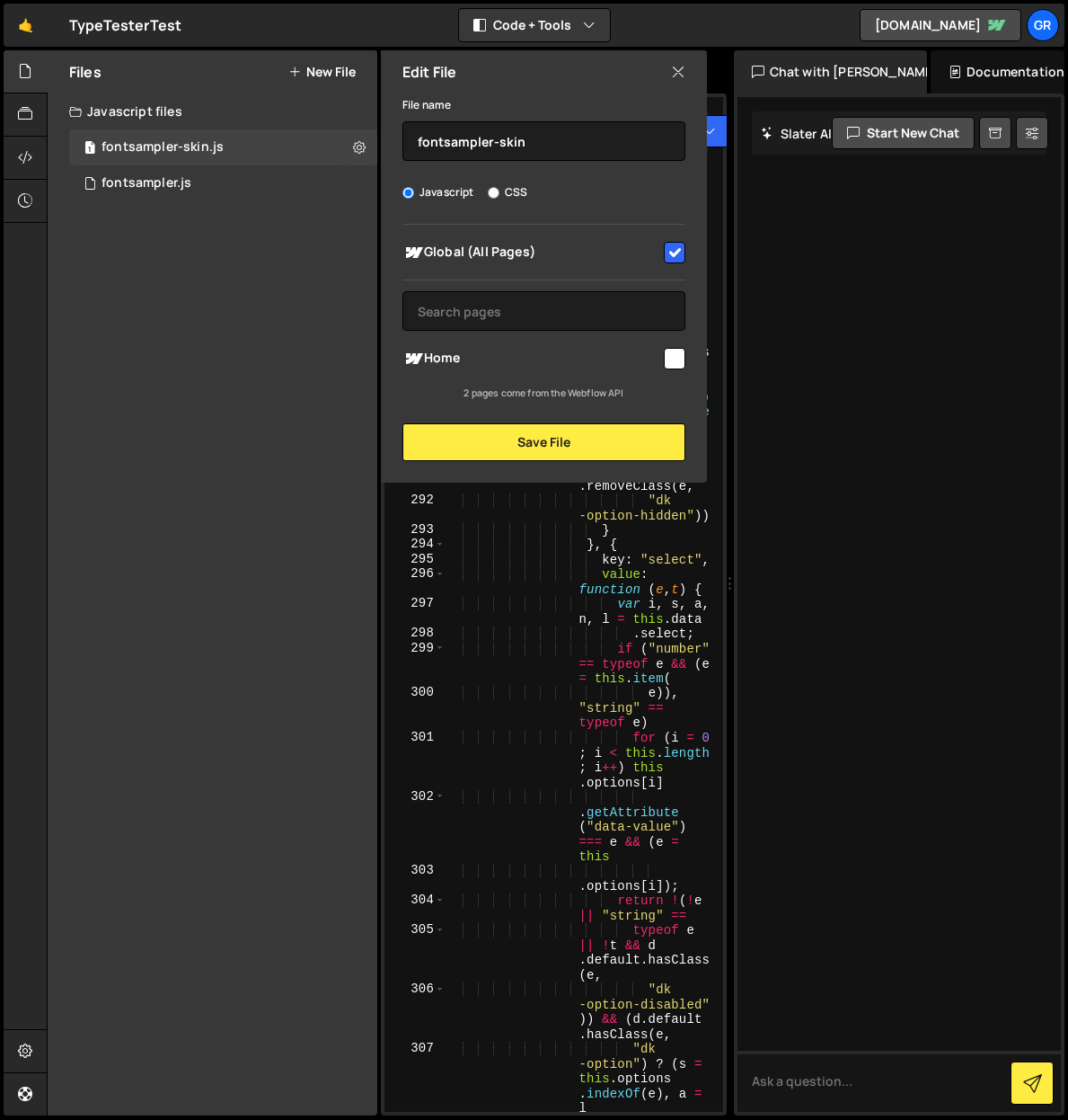
click at [680, 66] on icon at bounding box center [678, 72] width 15 height 20
checkbox input "false"
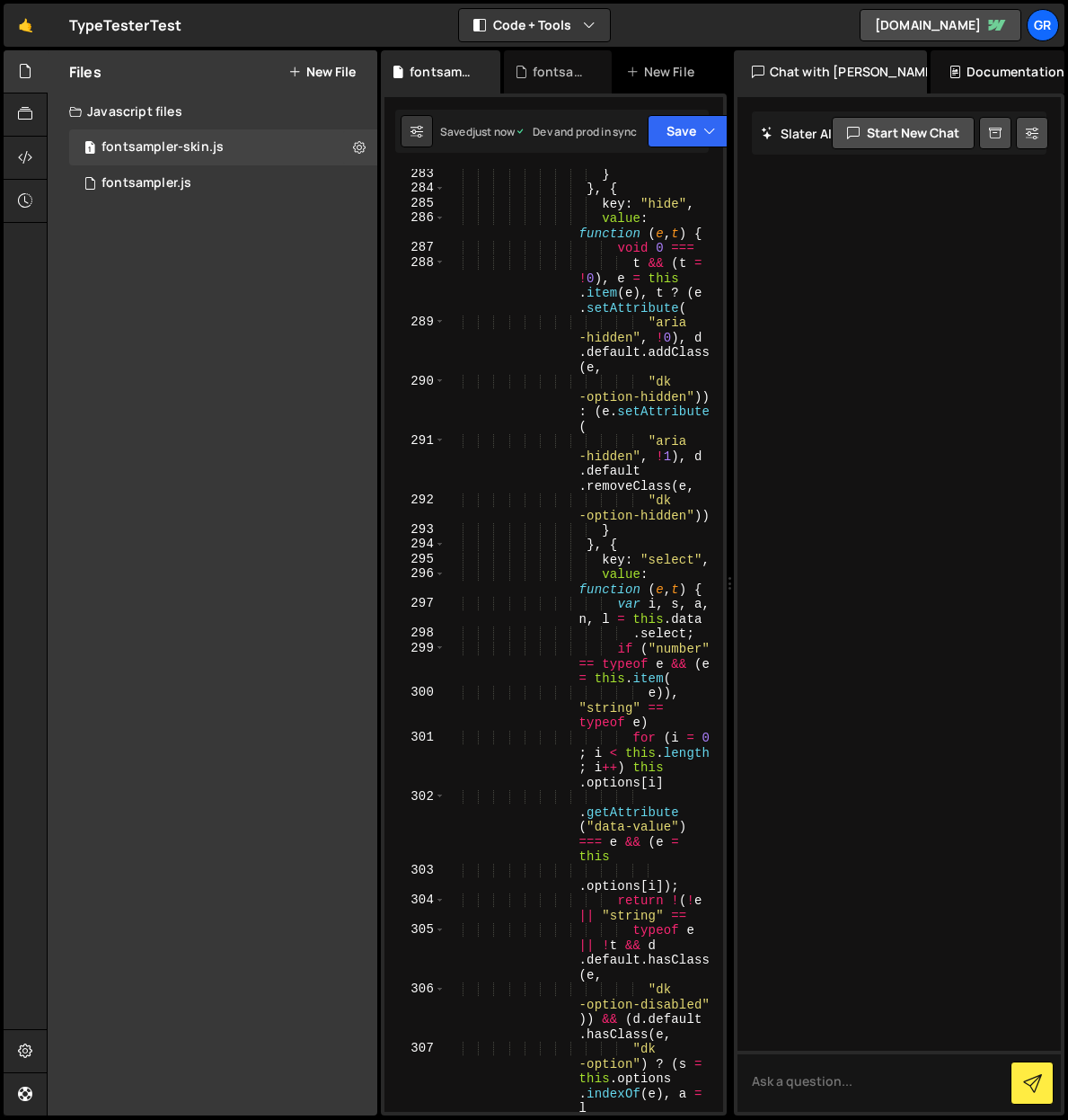
click at [336, 70] on button "New File" at bounding box center [321, 72] width 68 height 15
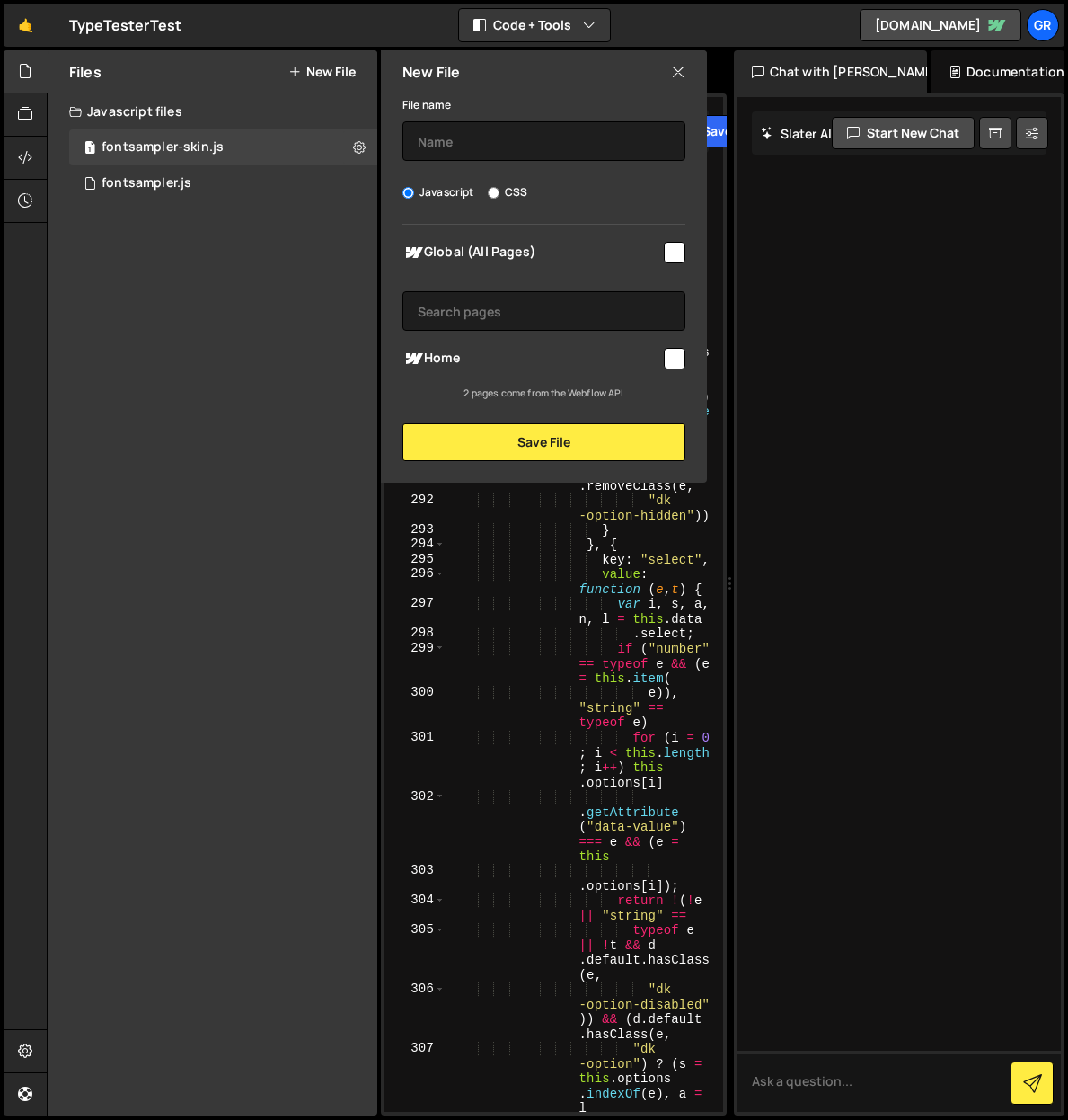
click at [495, 189] on input "CSS" at bounding box center [494, 193] width 12 height 12
radio input "true"
click at [668, 248] on input "checkbox" at bounding box center [675, 253] width 22 height 22
checkbox input "true"
click at [510, 148] on input "text" at bounding box center [544, 141] width 283 height 39
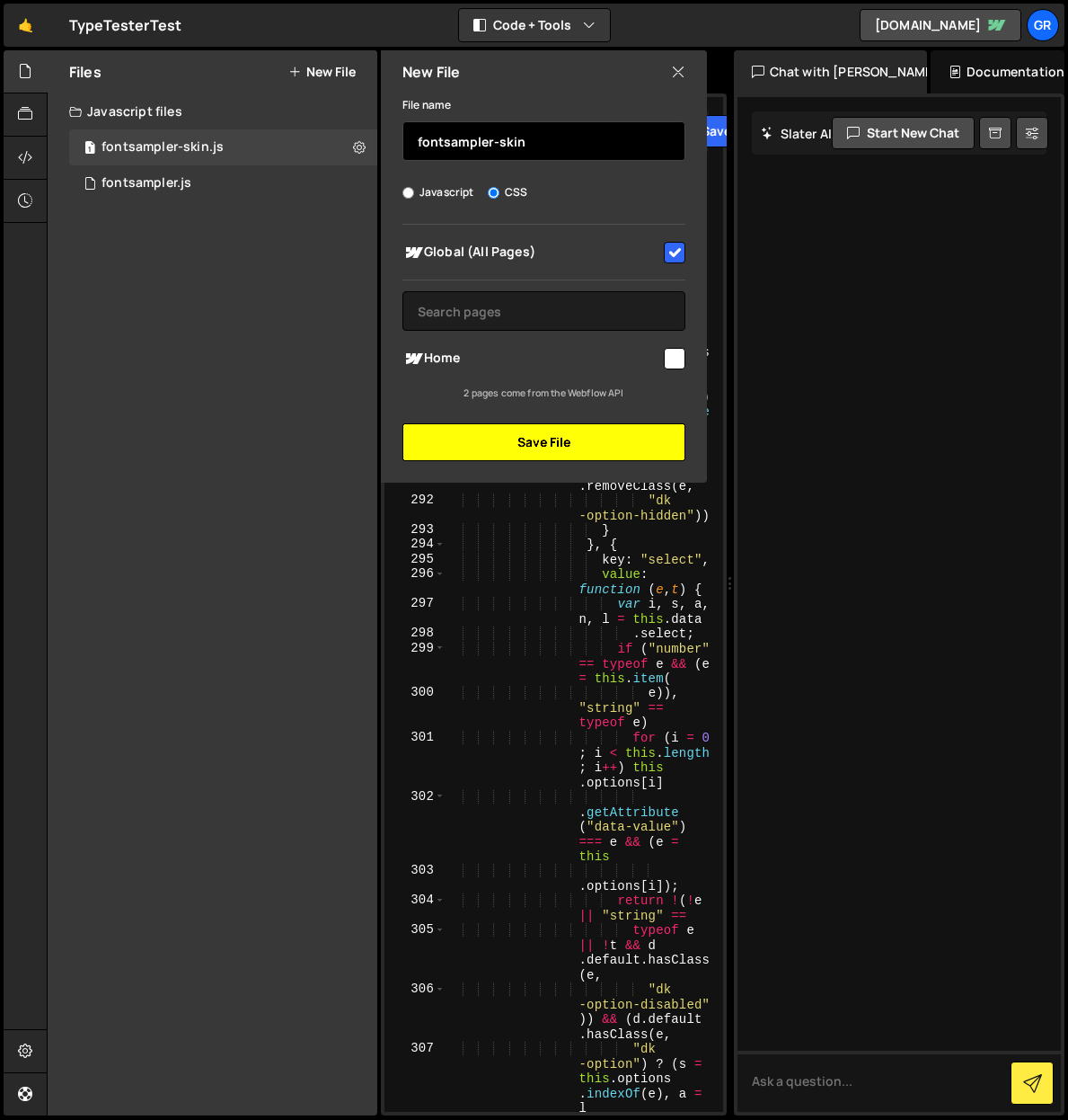
type input "fontsampler-skin"
click at [550, 434] on button "Save File" at bounding box center [544, 442] width 283 height 38
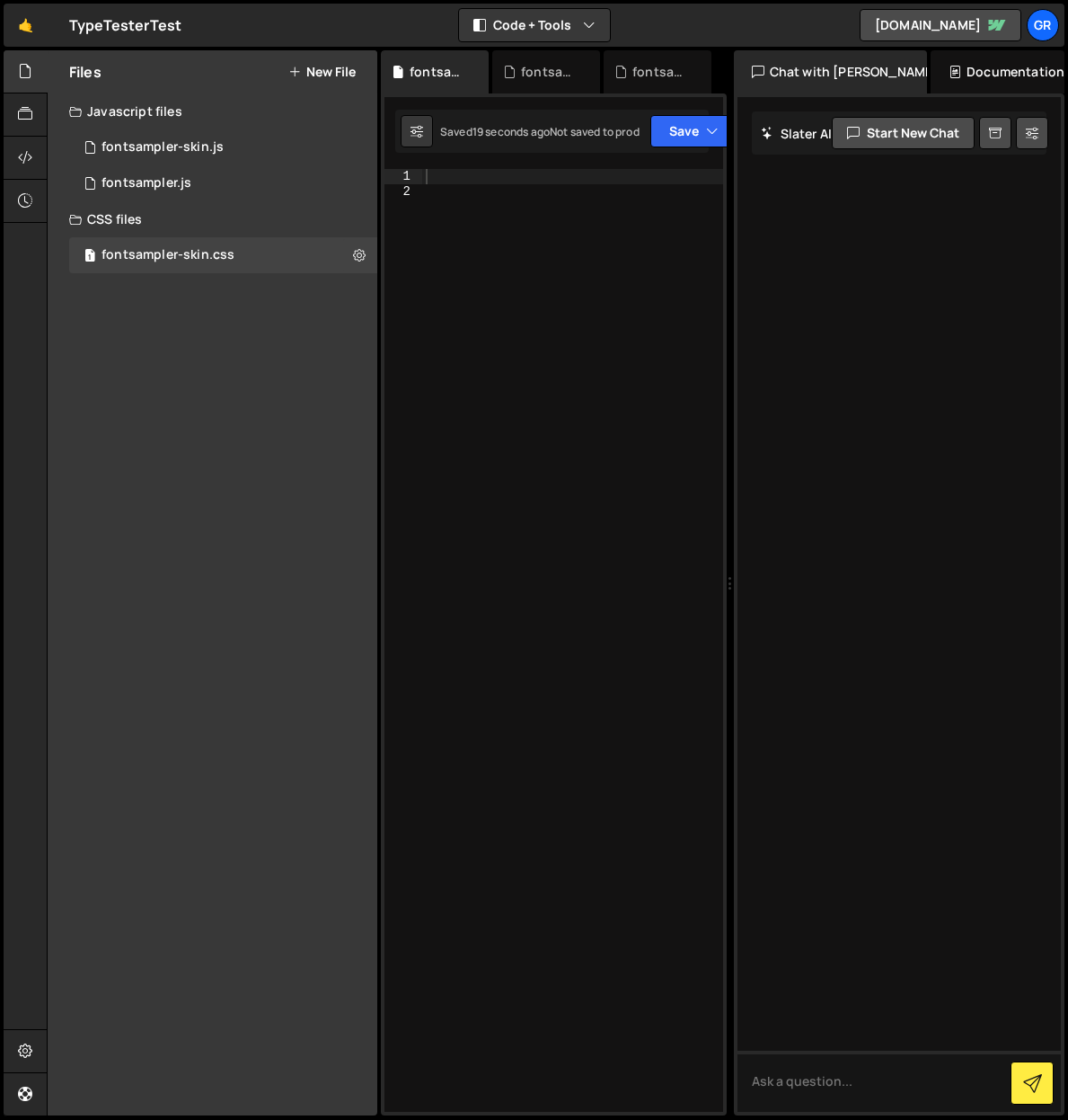
click at [445, 174] on div at bounding box center [572, 655] width 301 height 972
paste textarea "/*# sourceMappingURL=fontsampler-skin.css.map */"
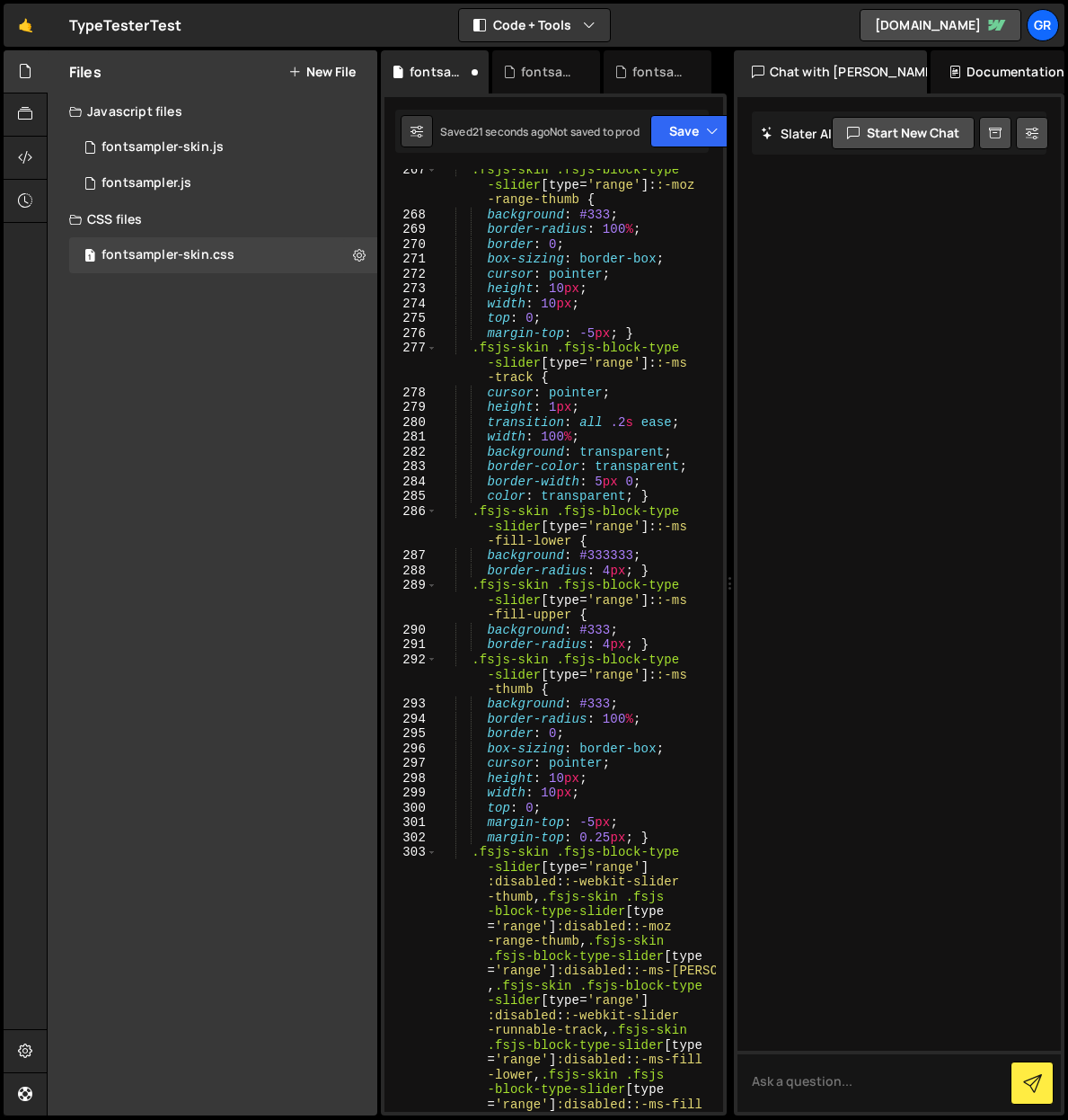
scroll to position [5819, 0]
type textarea ".fsjs-skin .dk-selected:focus {"
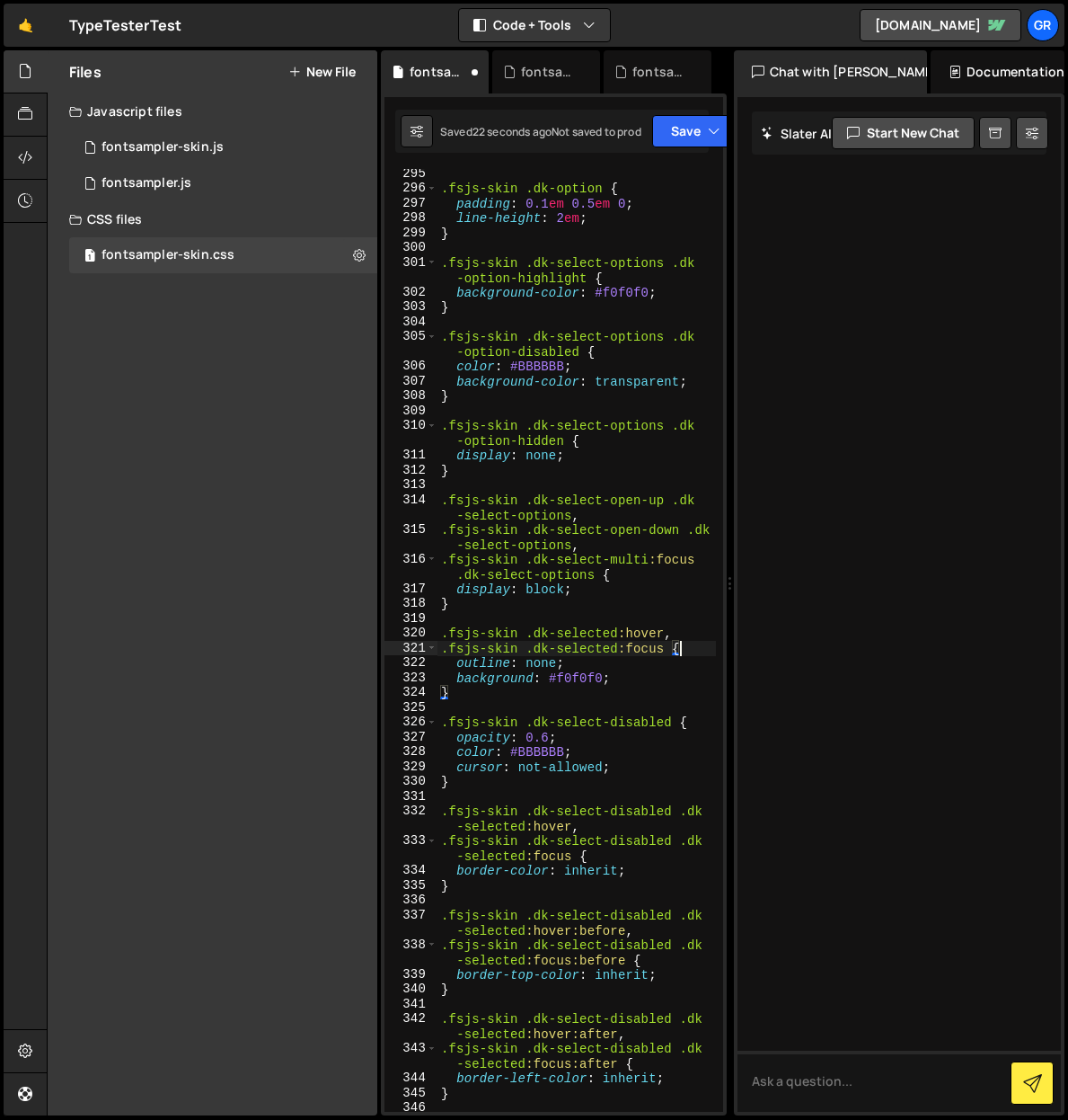
scroll to position [5355, 0]
click at [296, 71] on icon at bounding box center [294, 72] width 13 height 15
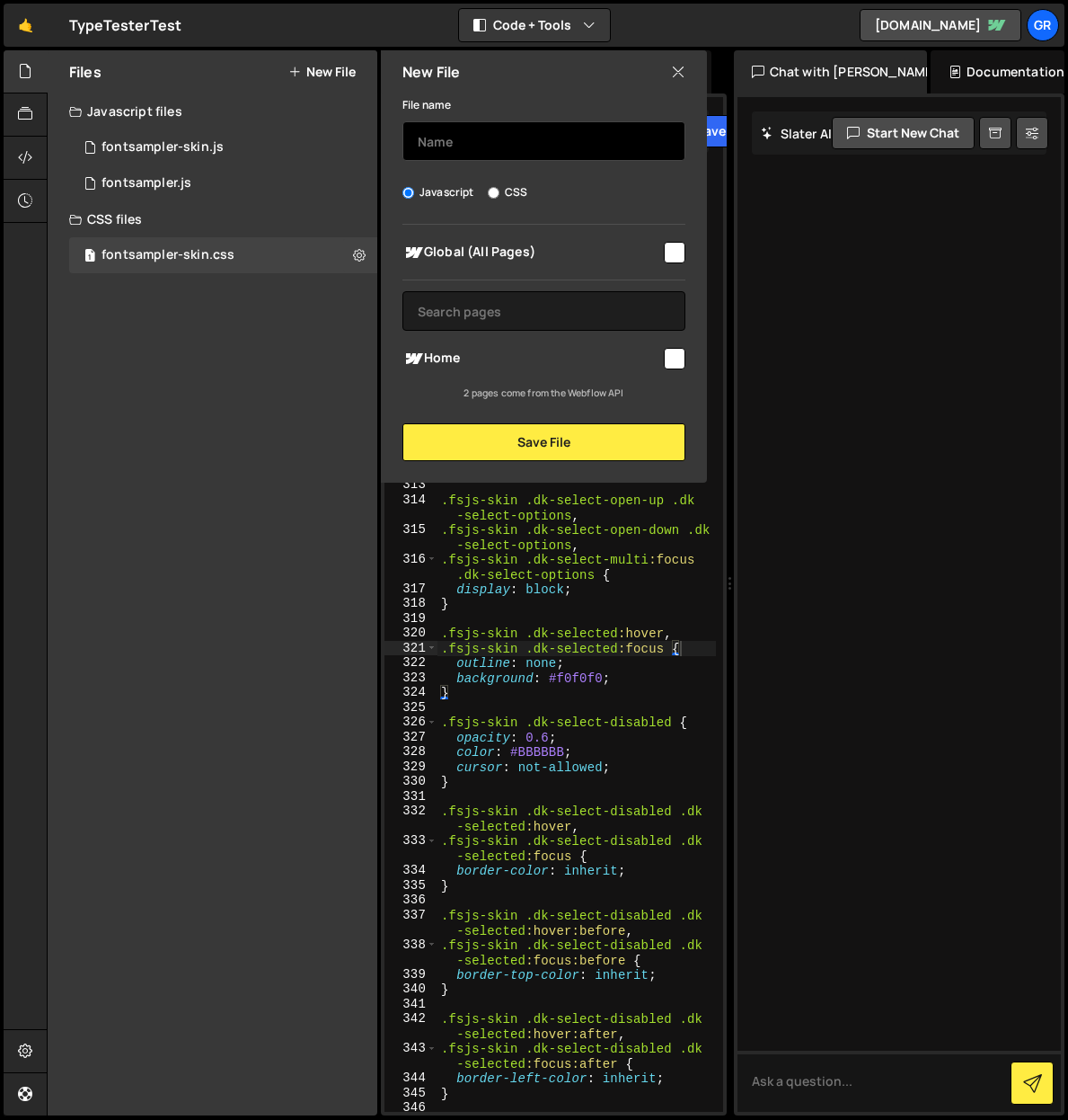
click at [428, 136] on input "text" at bounding box center [544, 141] width 283 height 39
type input "init"
click at [673, 247] on input "checkbox" at bounding box center [675, 253] width 22 height 22
checkbox input "true"
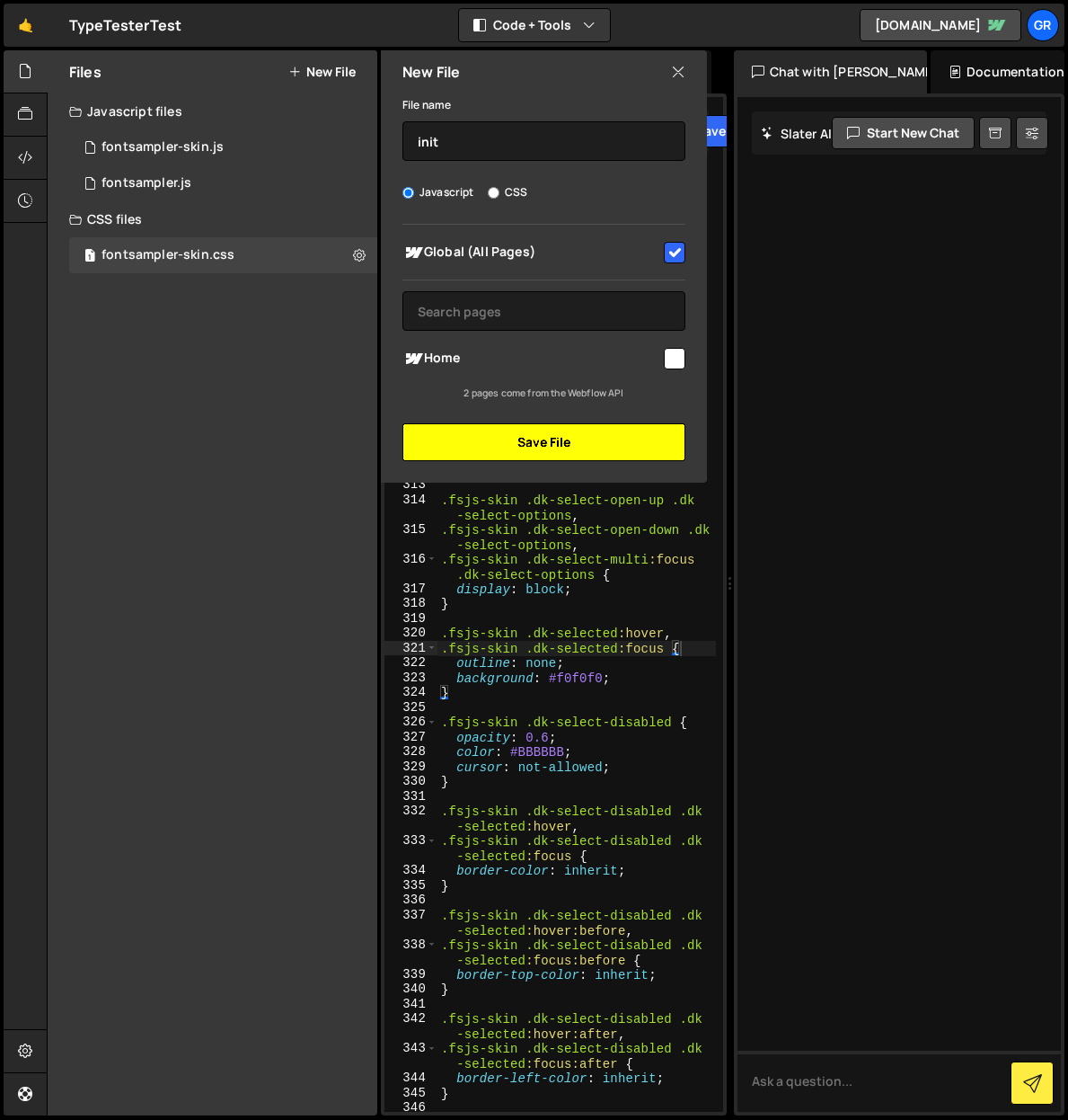
click at [566, 436] on button "Save File" at bounding box center [544, 442] width 283 height 38
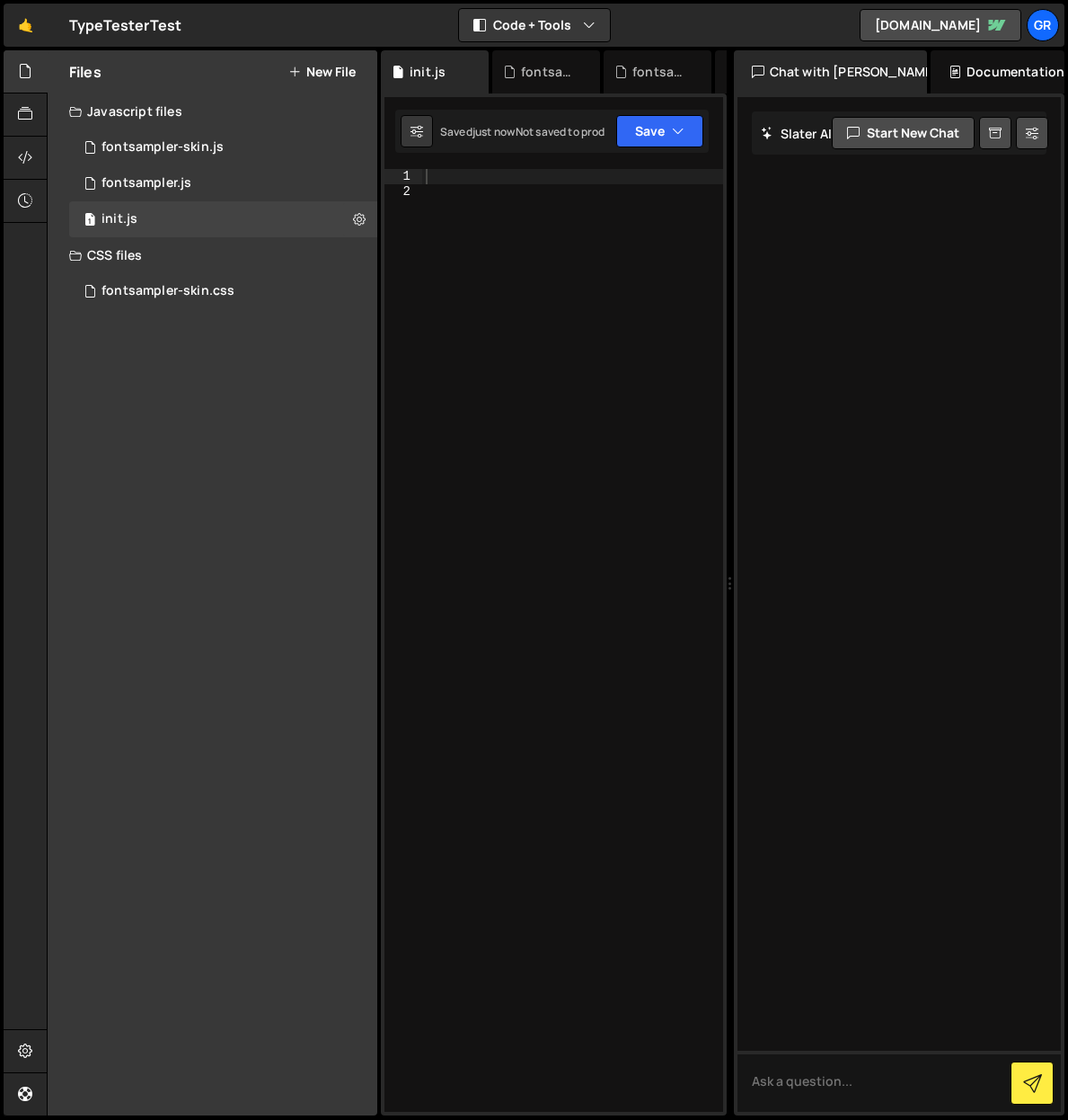
click at [434, 175] on div at bounding box center [572, 655] width 301 height 972
paste textarea "}"
type textarea "}"
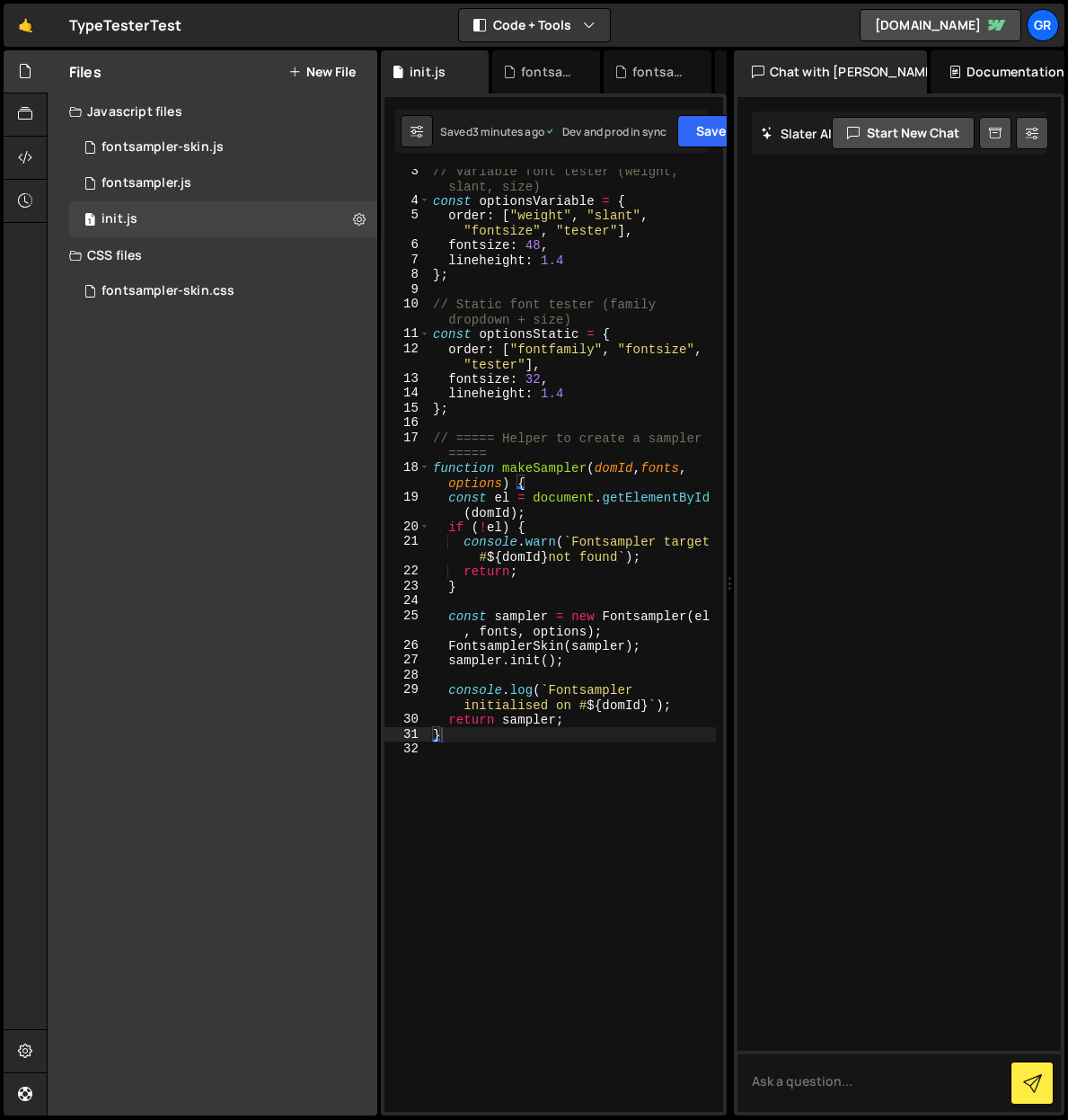
scroll to position [60, 0]
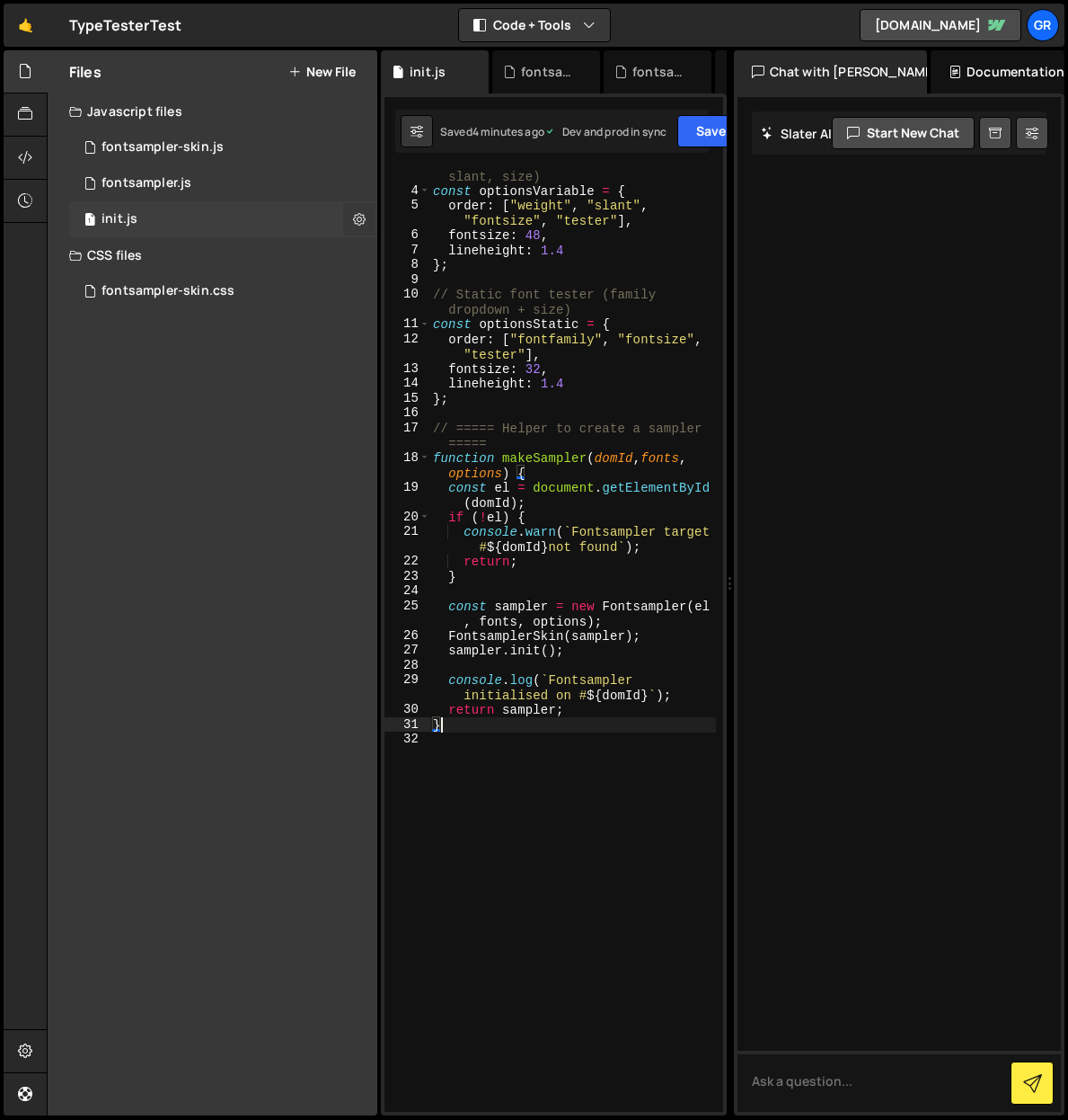
click at [358, 218] on icon at bounding box center [359, 219] width 13 height 17
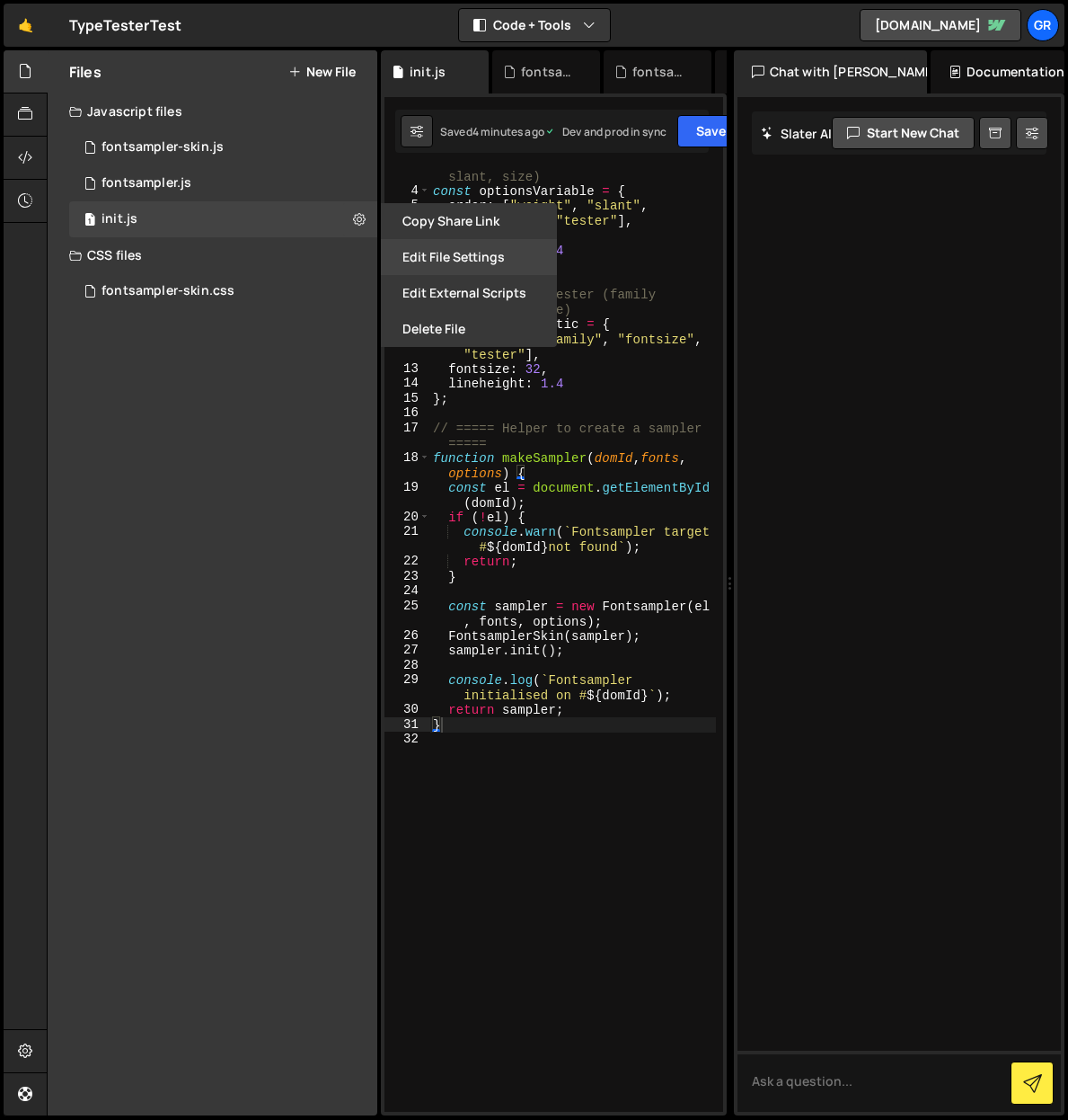
click at [473, 256] on button "Edit File Settings" at bounding box center [469, 257] width 176 height 36
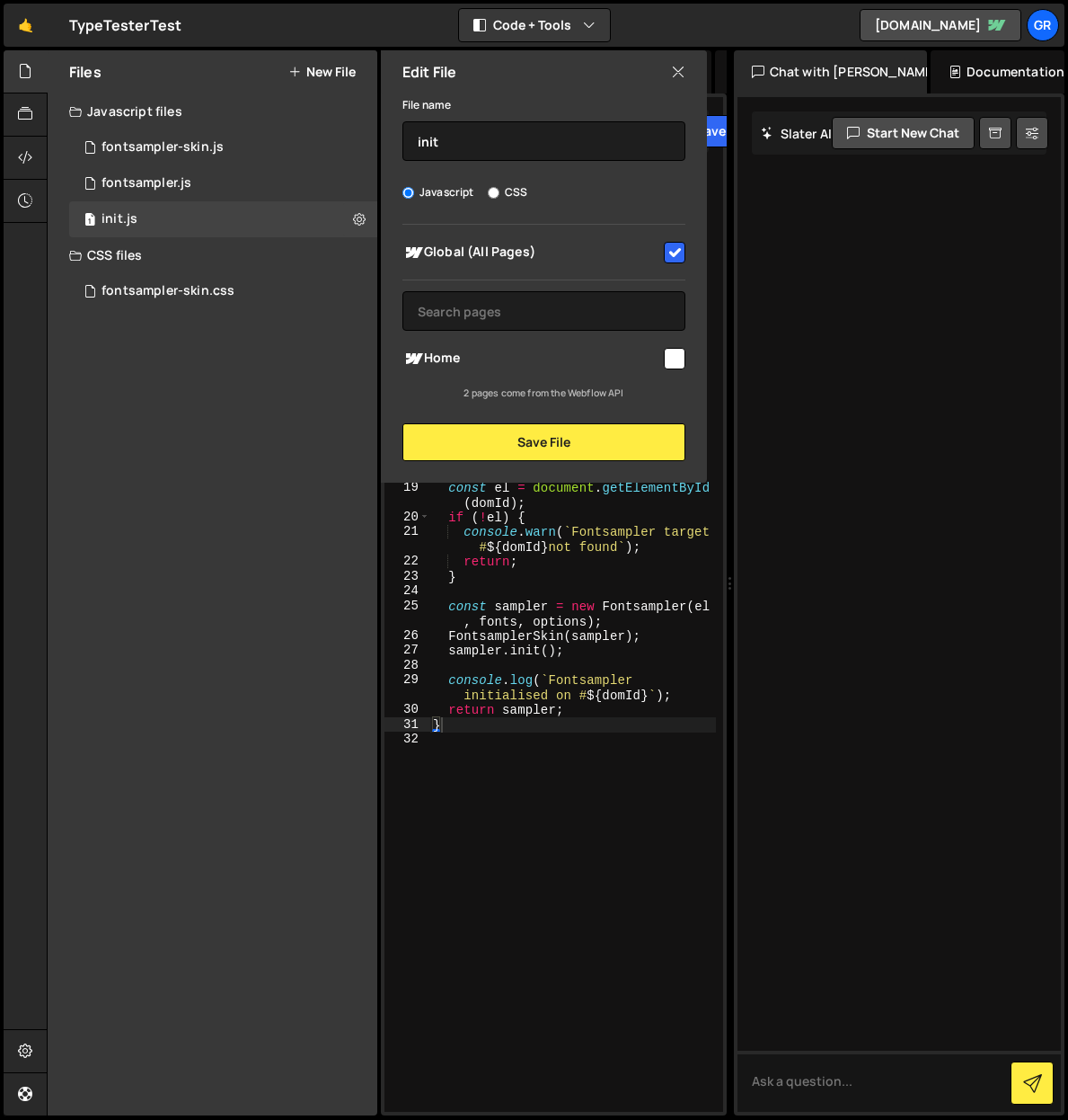
click at [678, 252] on input "checkbox" at bounding box center [675, 253] width 22 height 22
click at [564, 446] on button "Save File" at bounding box center [544, 442] width 283 height 38
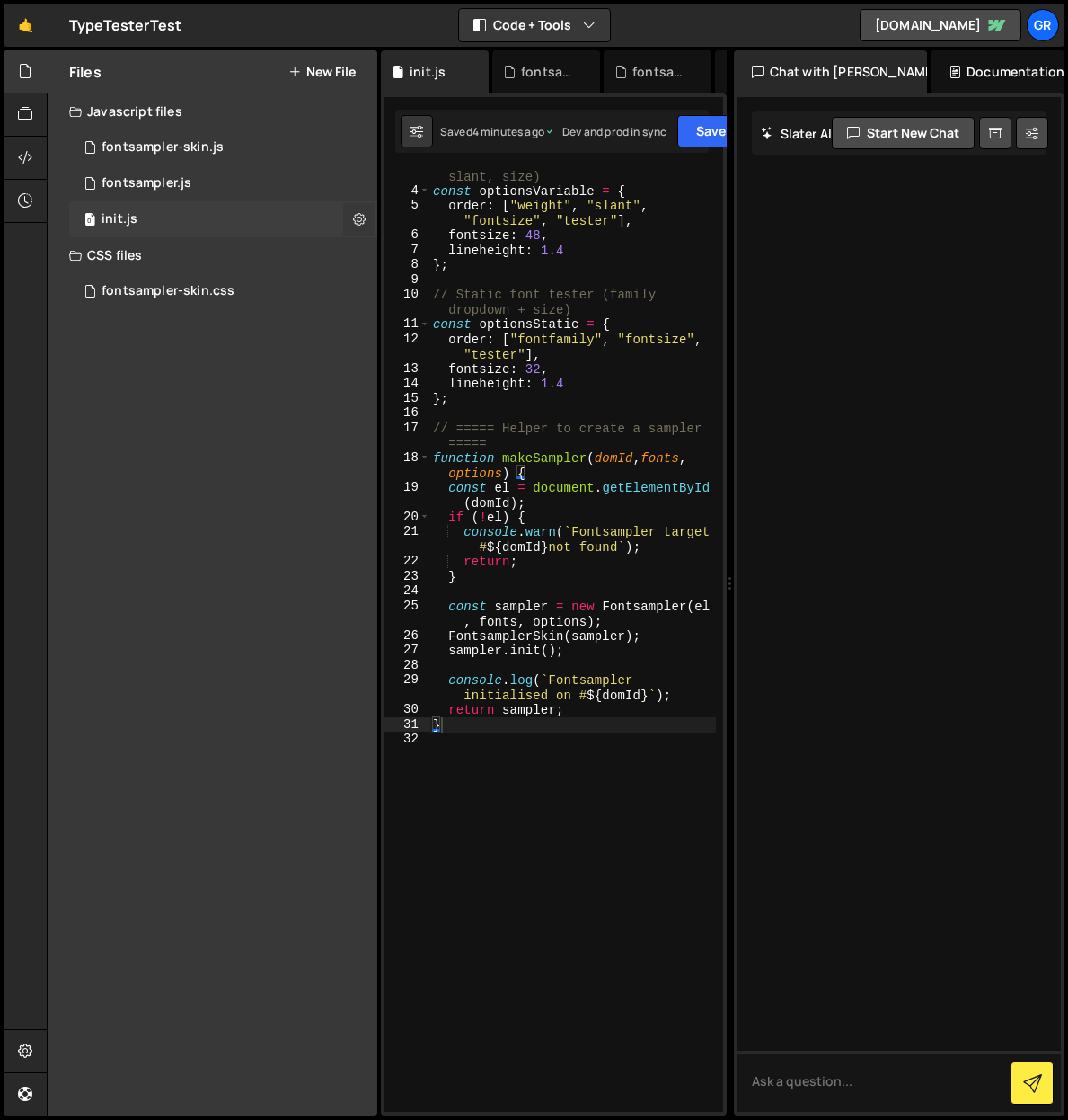
click at [360, 217] on icon at bounding box center [359, 219] width 13 height 17
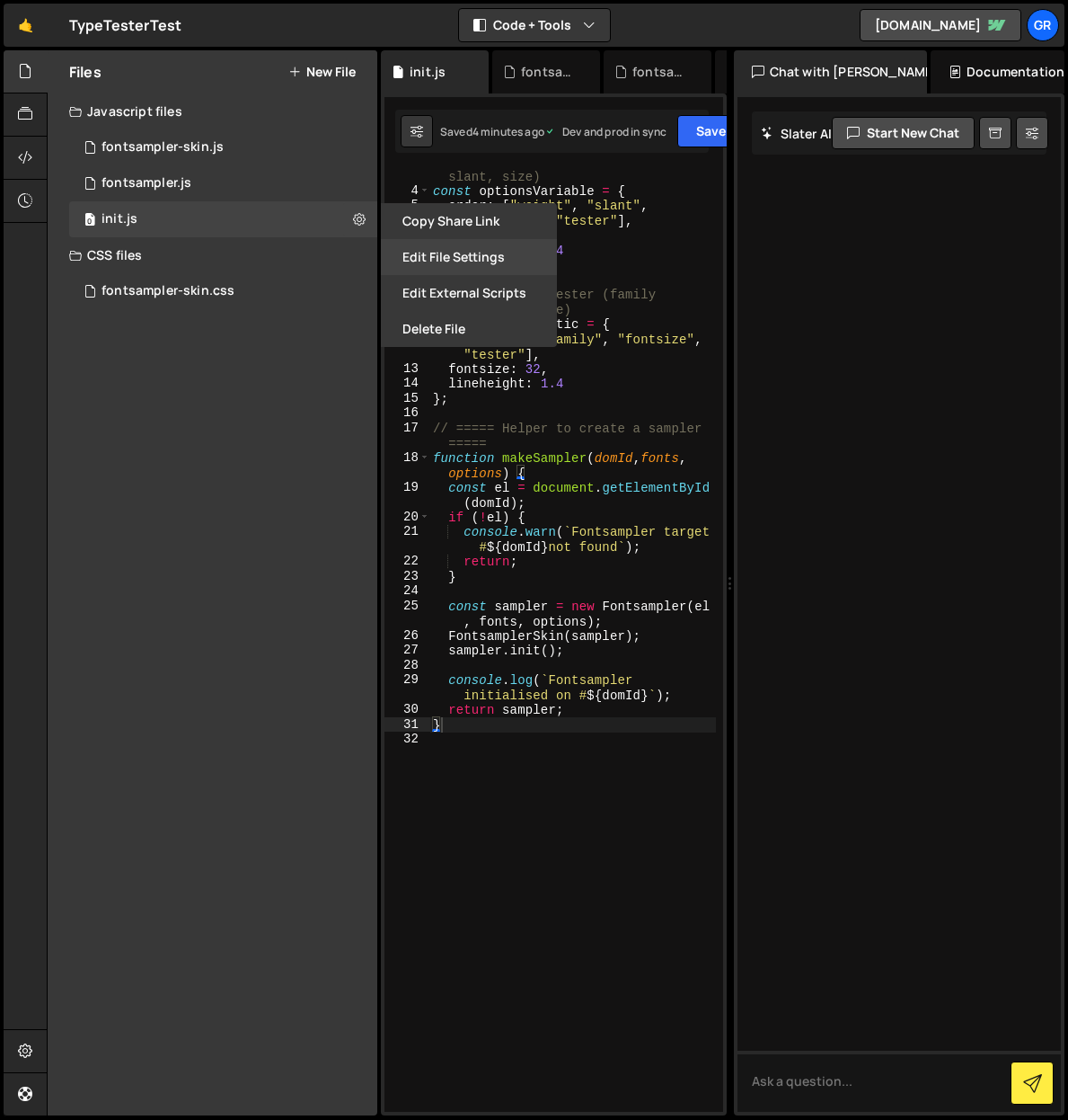
click at [454, 256] on button "Edit File Settings" at bounding box center [469, 257] width 176 height 36
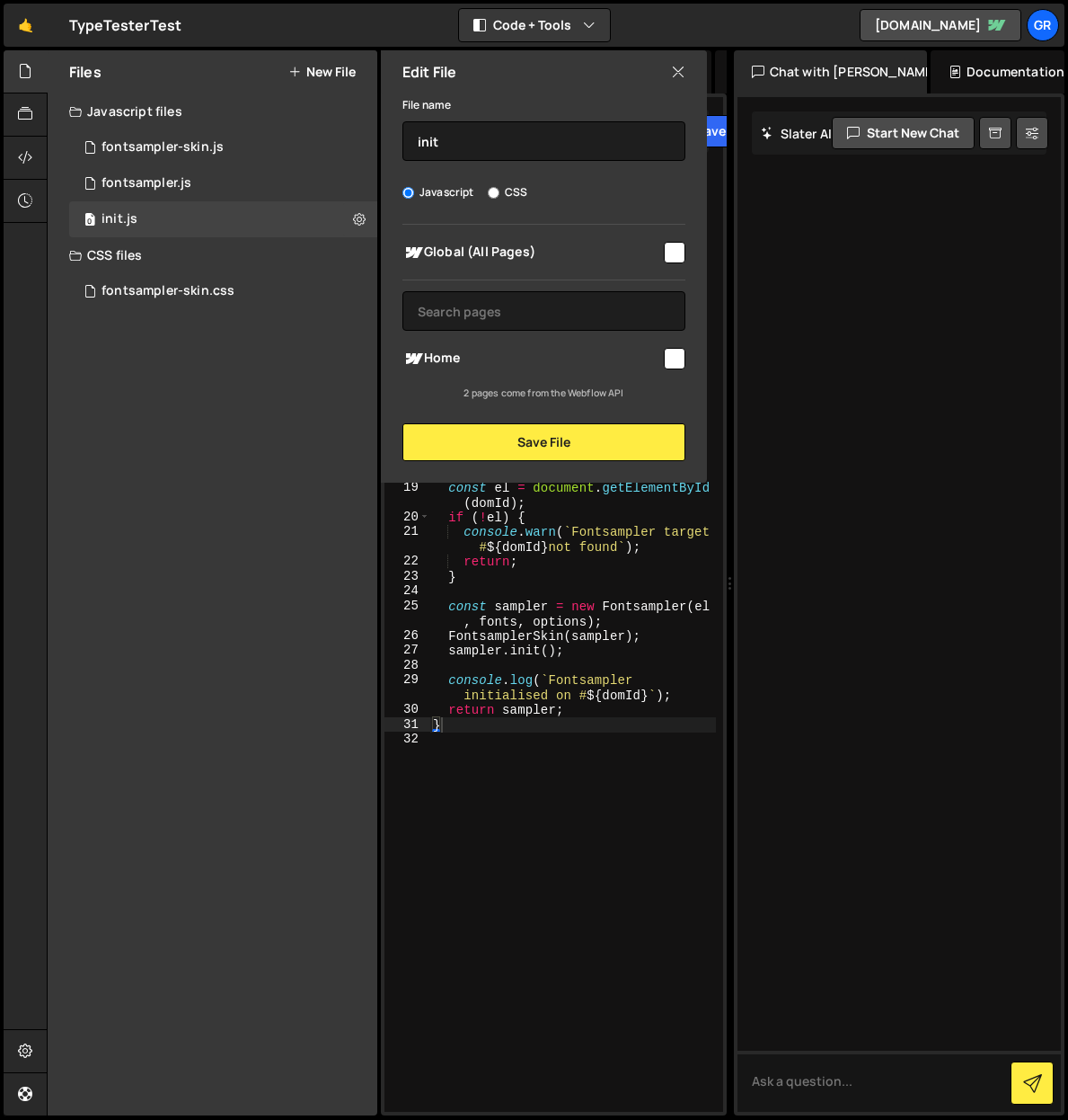
click at [671, 244] on input "checkbox" at bounding box center [675, 253] width 22 height 22
checkbox input "true"
click at [564, 434] on button "Save File" at bounding box center [544, 442] width 283 height 38
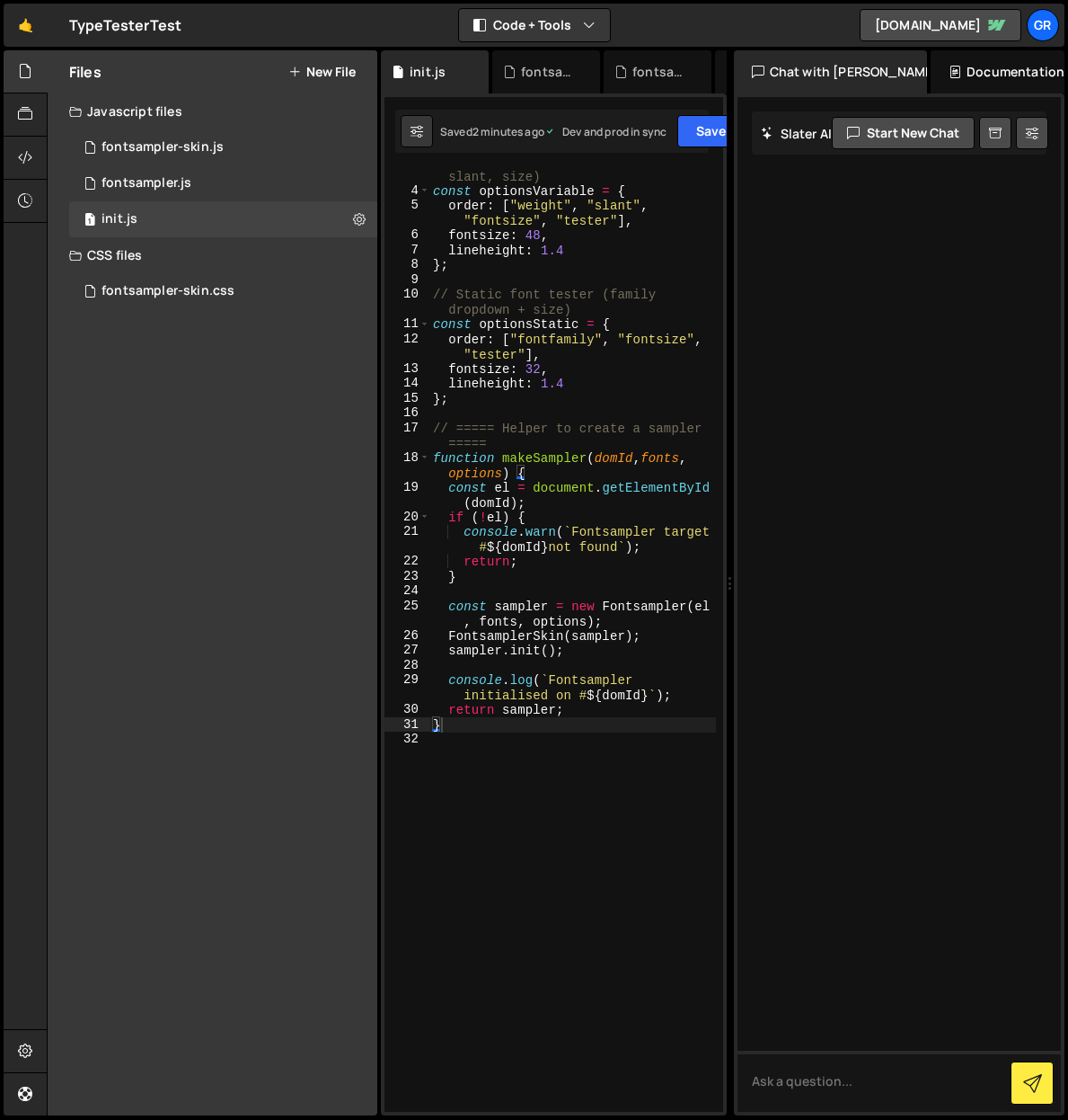
scroll to position [0, 0]
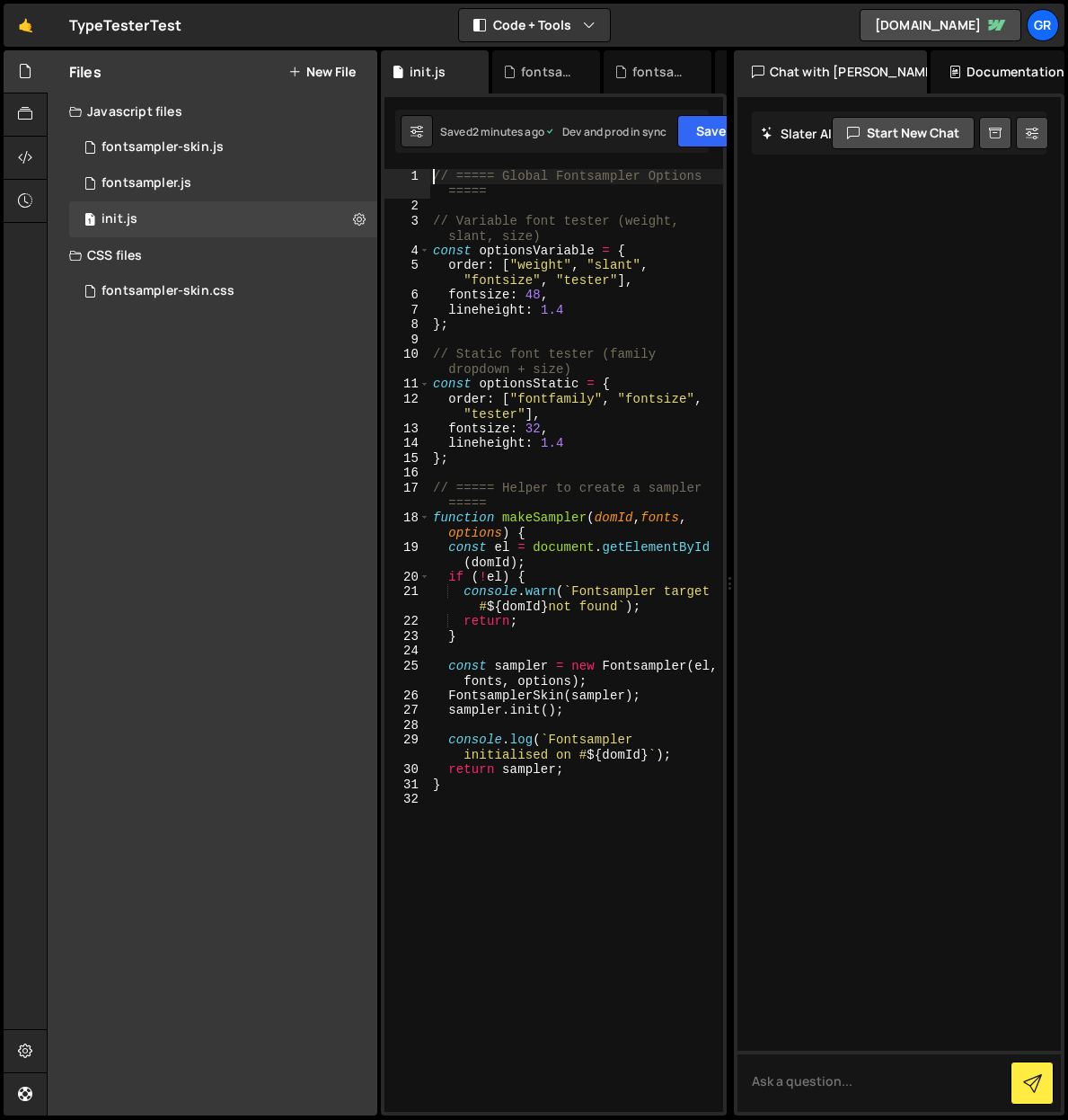
drag, startPoint x: 430, startPoint y: 174, endPoint x: 450, endPoint y: 174, distance: 20.0
click at [430, 174] on div "// ===== Global Fontsampler Options ===== // Variable font tester (weight, slan…" at bounding box center [576, 662] width 294 height 988
type textarea "// ===== Global Fontsampler Options ====="
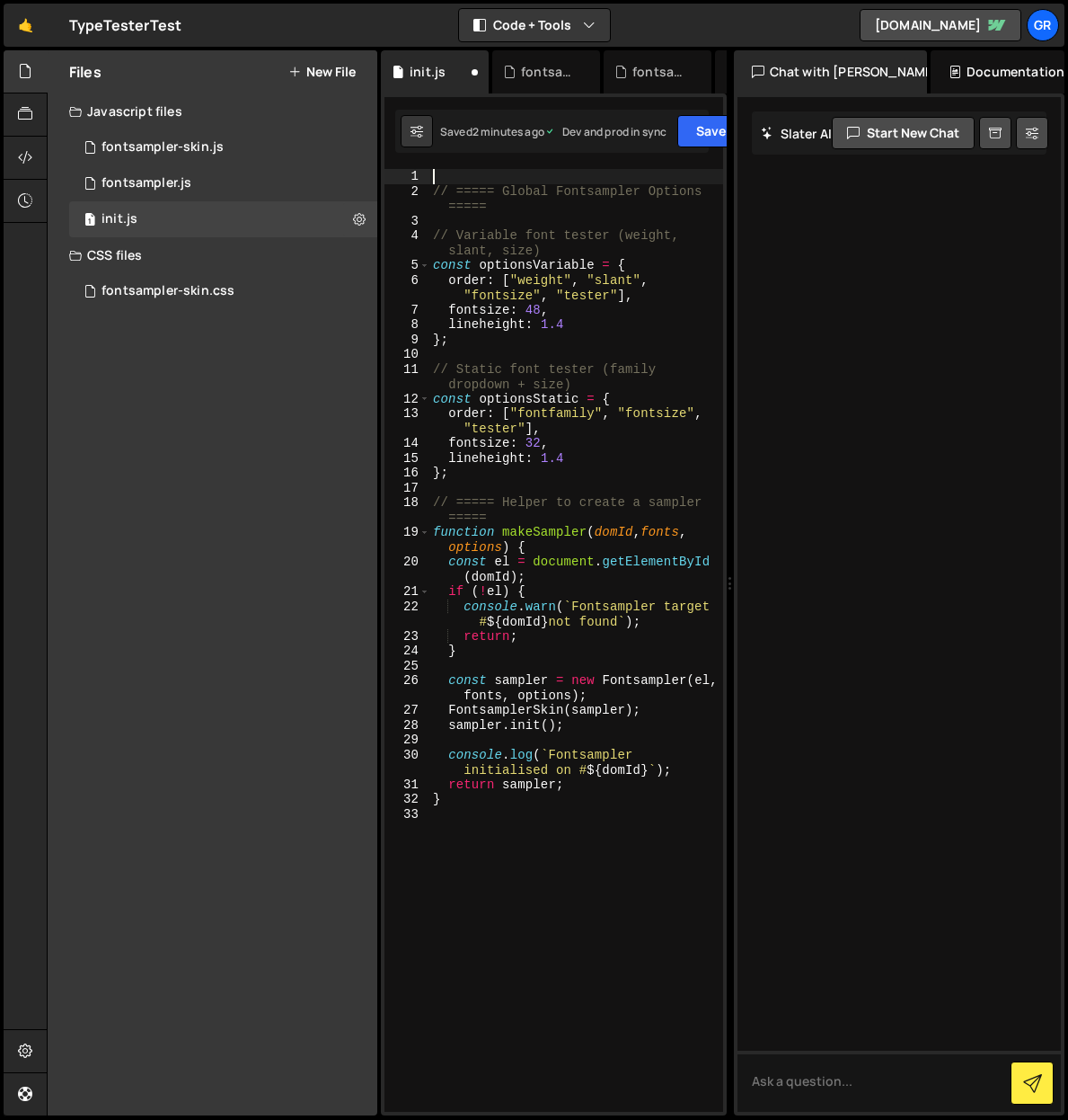
paste textarea "console.log("init.js running")"
drag, startPoint x: 599, startPoint y: 176, endPoint x: 646, endPoint y: 176, distance: 47.0
click at [646, 176] on div "console . log ( "init.js running" ) // ===== Global Fontsampler Options ===== /…" at bounding box center [576, 655] width 294 height 972
click at [412, 191] on div "2" at bounding box center [407, 199] width 46 height 29
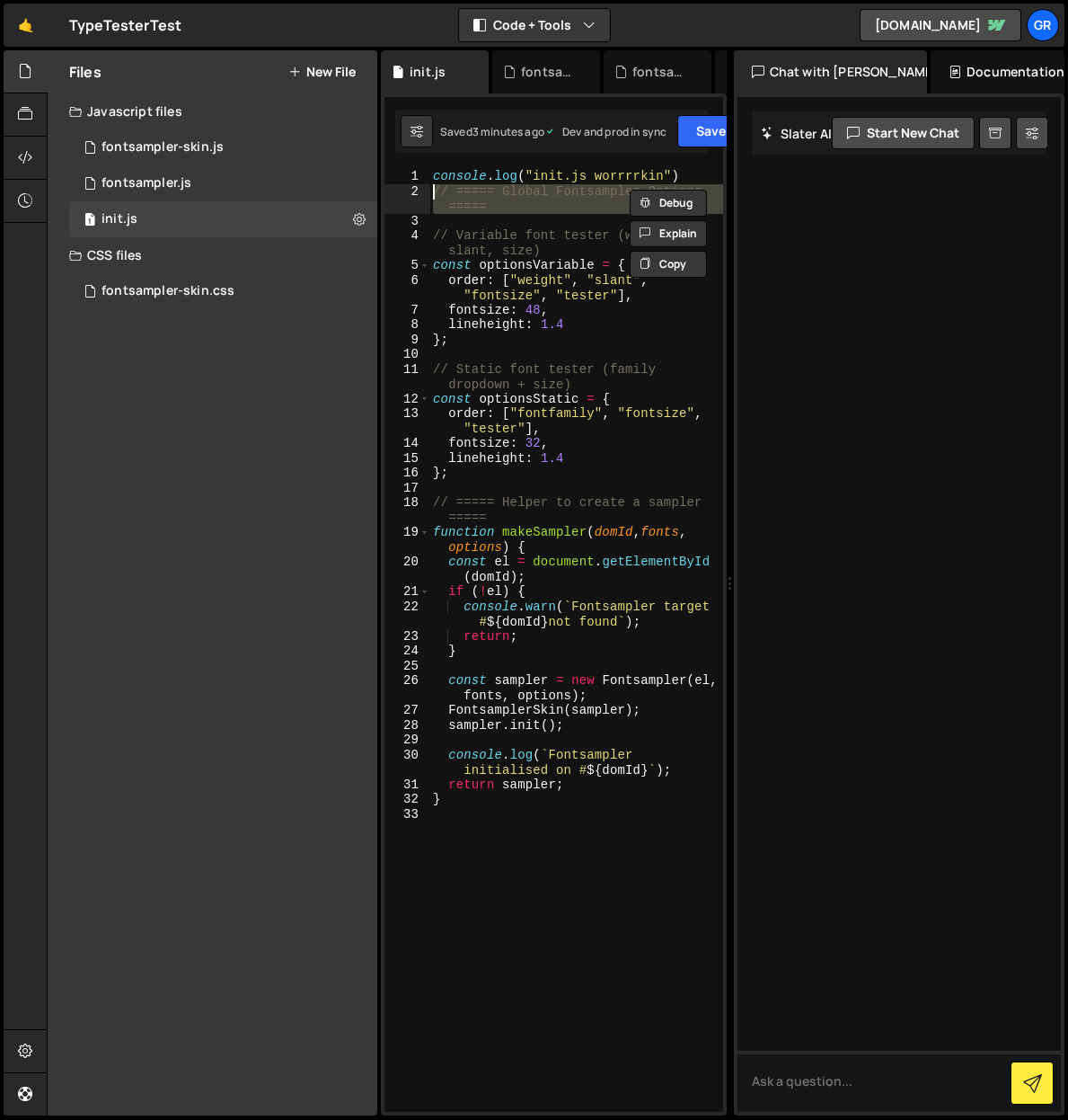
click at [428, 191] on div "2" at bounding box center [407, 199] width 46 height 29
click at [437, 193] on div "console . log ( "init.js worrrrkin" ) // ===== Global Fontsampler Options =====…" at bounding box center [575, 640] width 293 height 943
type textarea "// ===== Global Fontsampler Options ====="
type textarea "};"
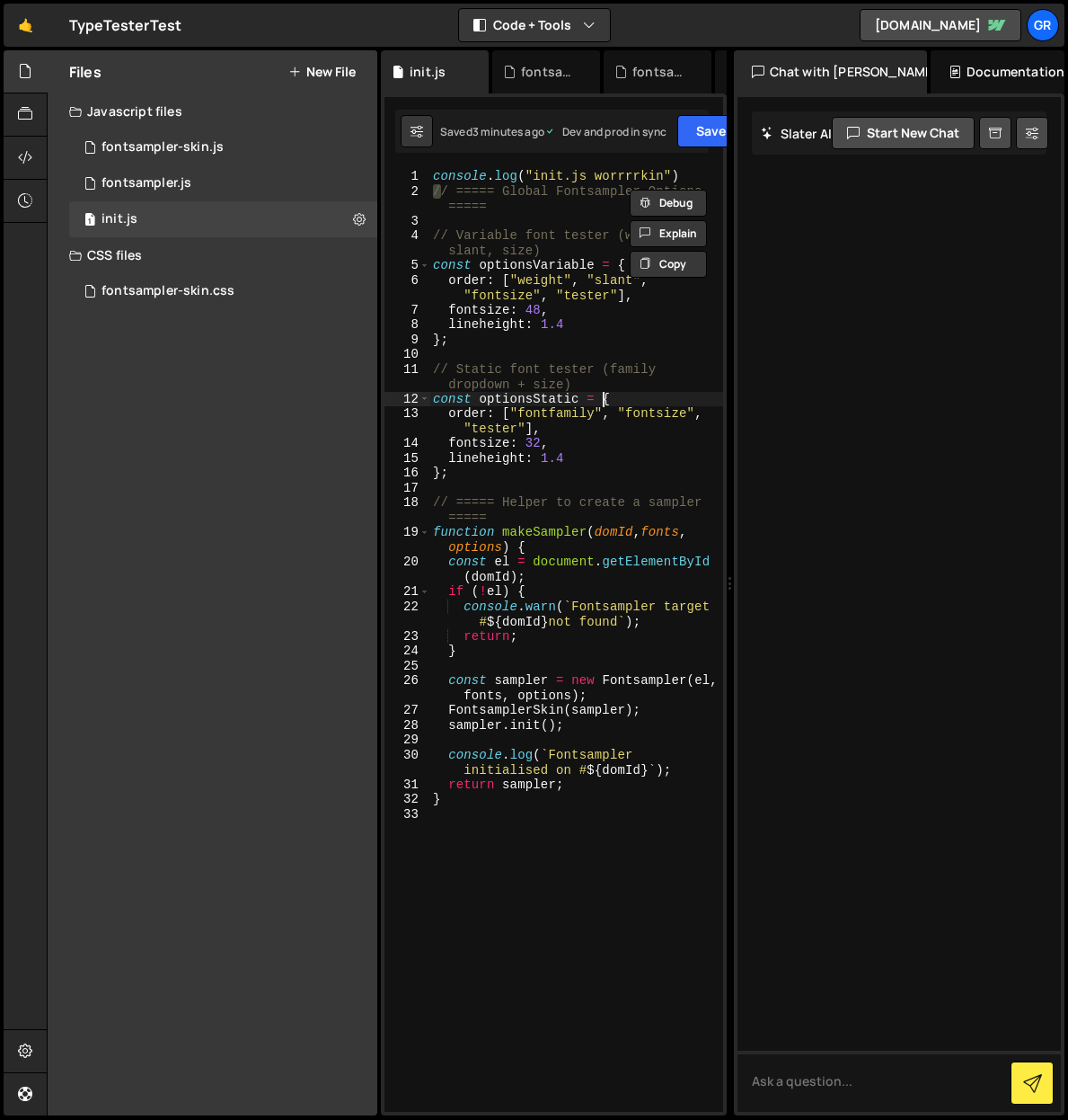
type textarea "};"
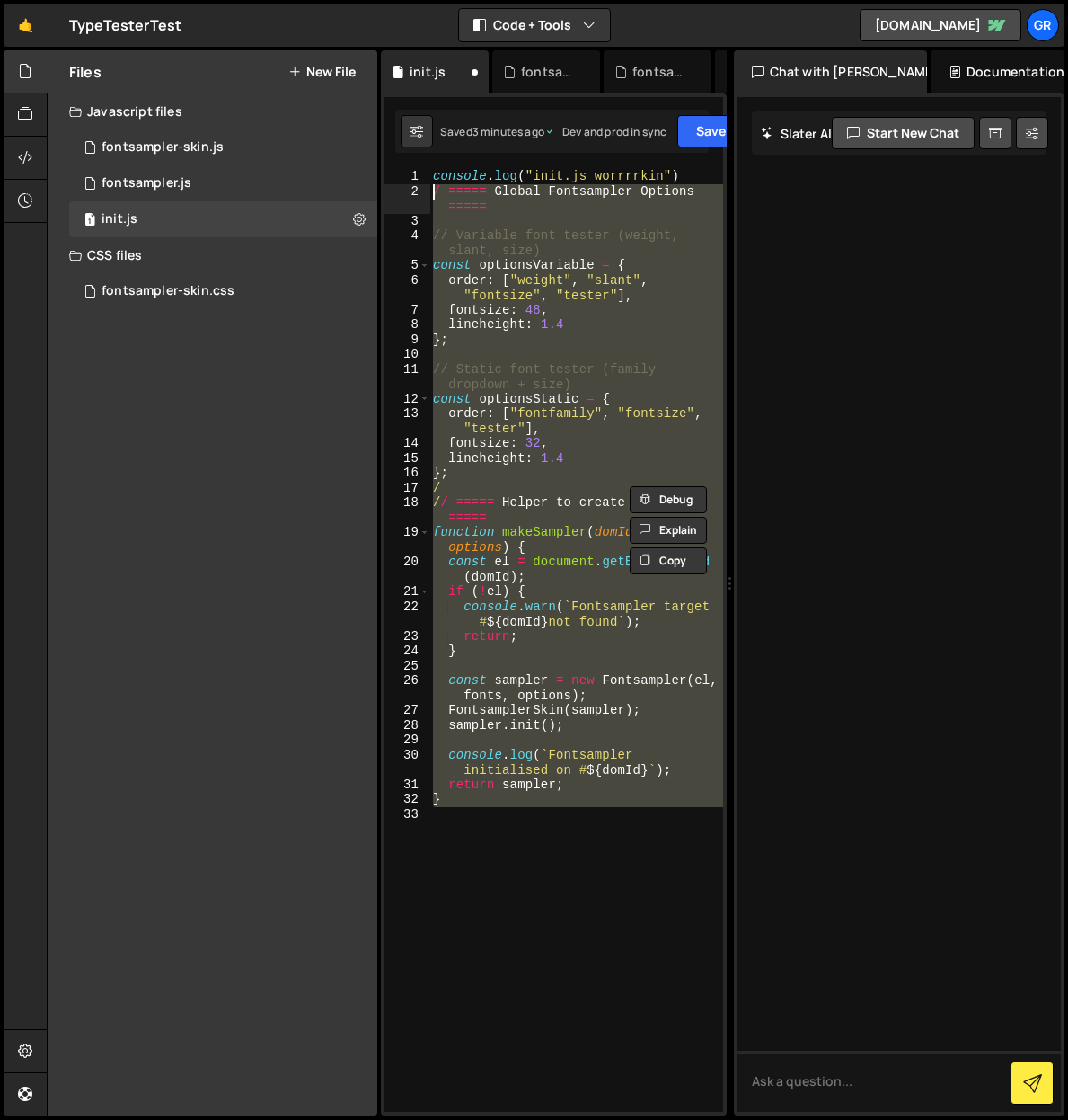
drag, startPoint x: 550, startPoint y: 812, endPoint x: 425, endPoint y: 191, distance: 633.5
click at [425, 191] on div "/ 1 2 3 4 5 6 7 8 9 10 11 12 13 14 15 16 17 18 19 20 21 22 23 24 25 26 27 28 29…" at bounding box center [554, 640] width 339 height 943
paste textarea "};"
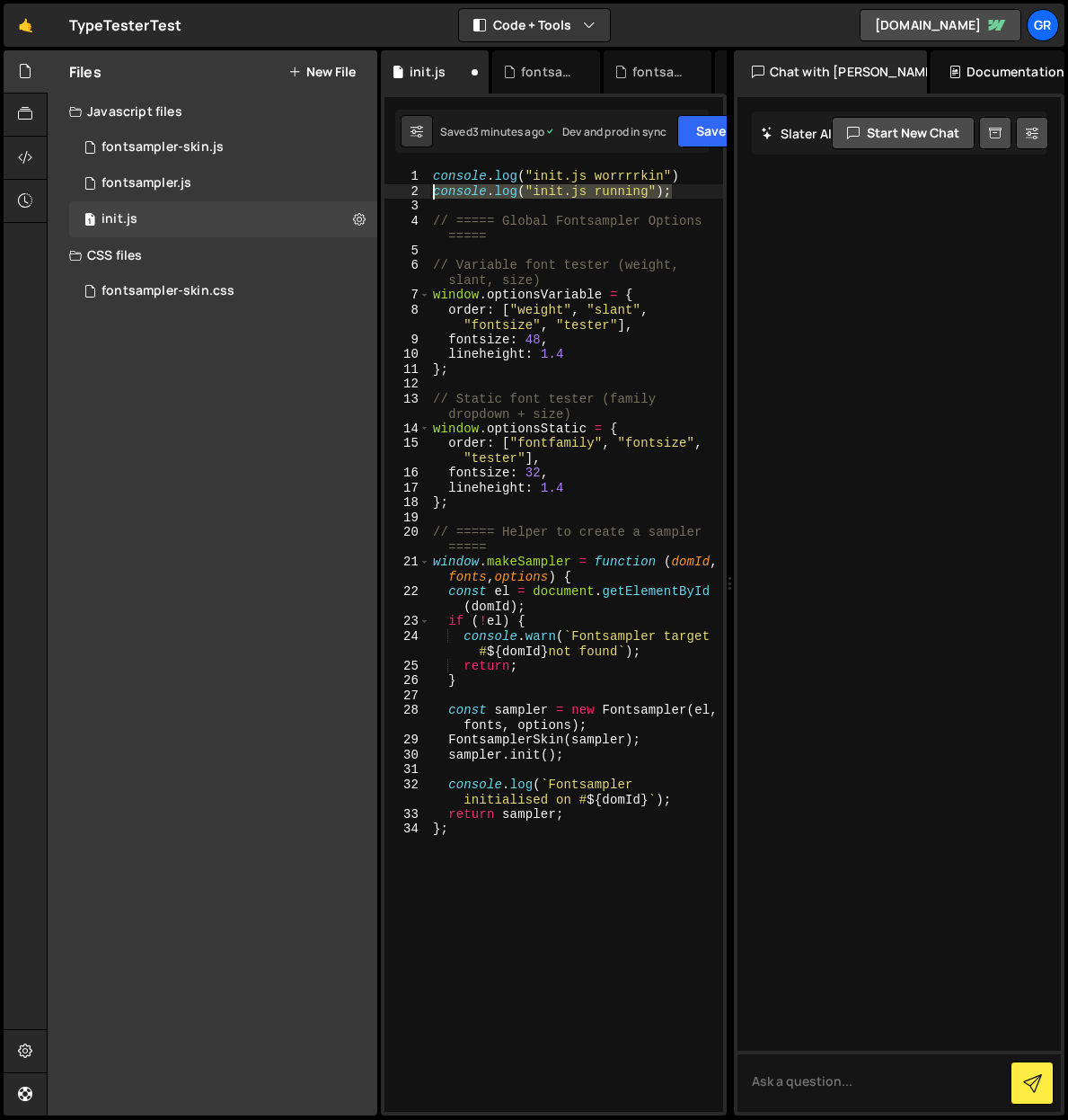
drag, startPoint x: 678, startPoint y: 190, endPoint x: 418, endPoint y: 190, distance: 260.0
click at [418, 190] on div "}; 1 2 3 4 5 6 7 8 9 10 11 12 13 14 15 16 17 18 19 20 21 22 23 24 25 26 27 28 2…" at bounding box center [554, 640] width 339 height 943
type textarea "console.log("init.js running");"
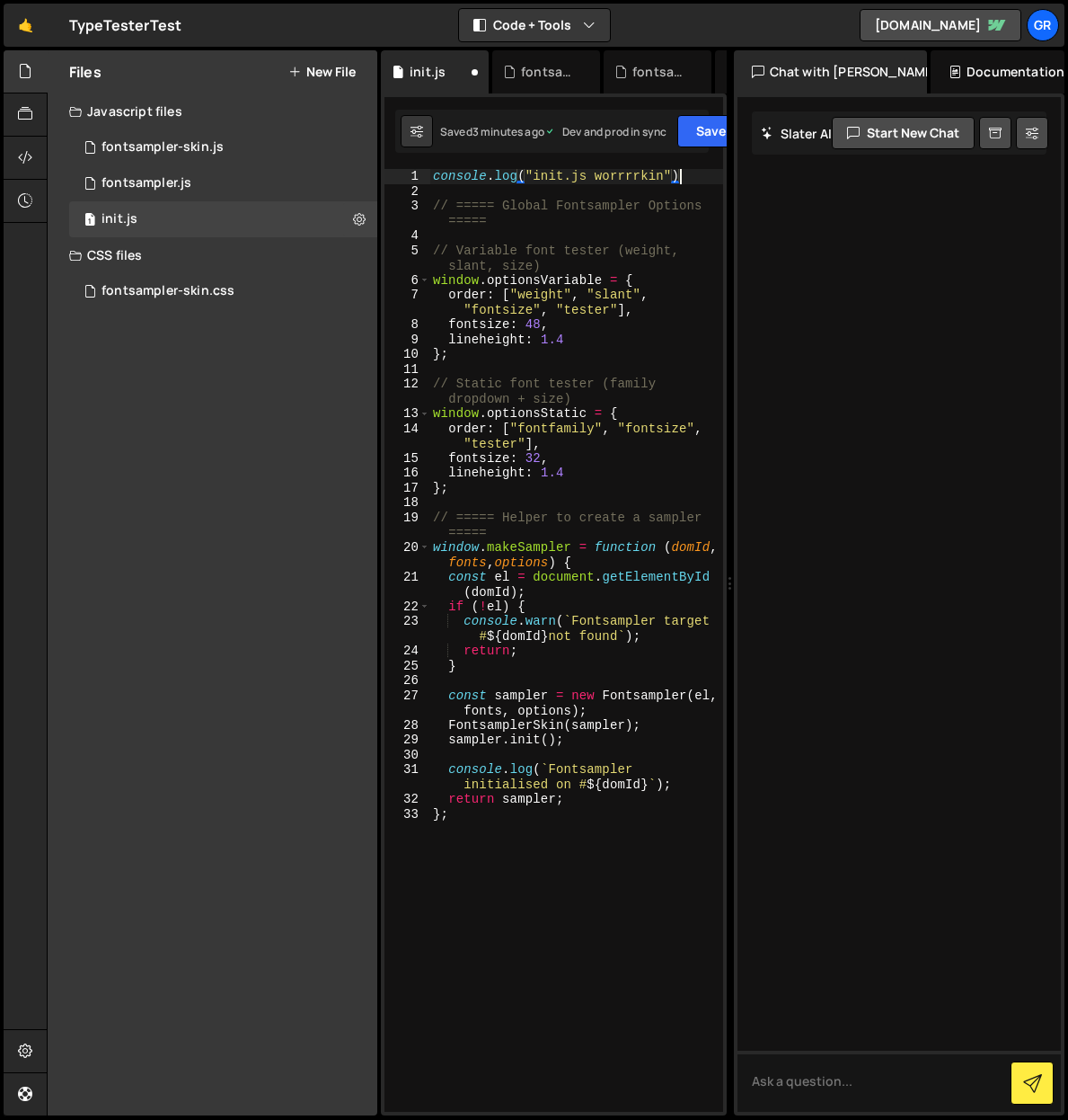
scroll to position [0, 17]
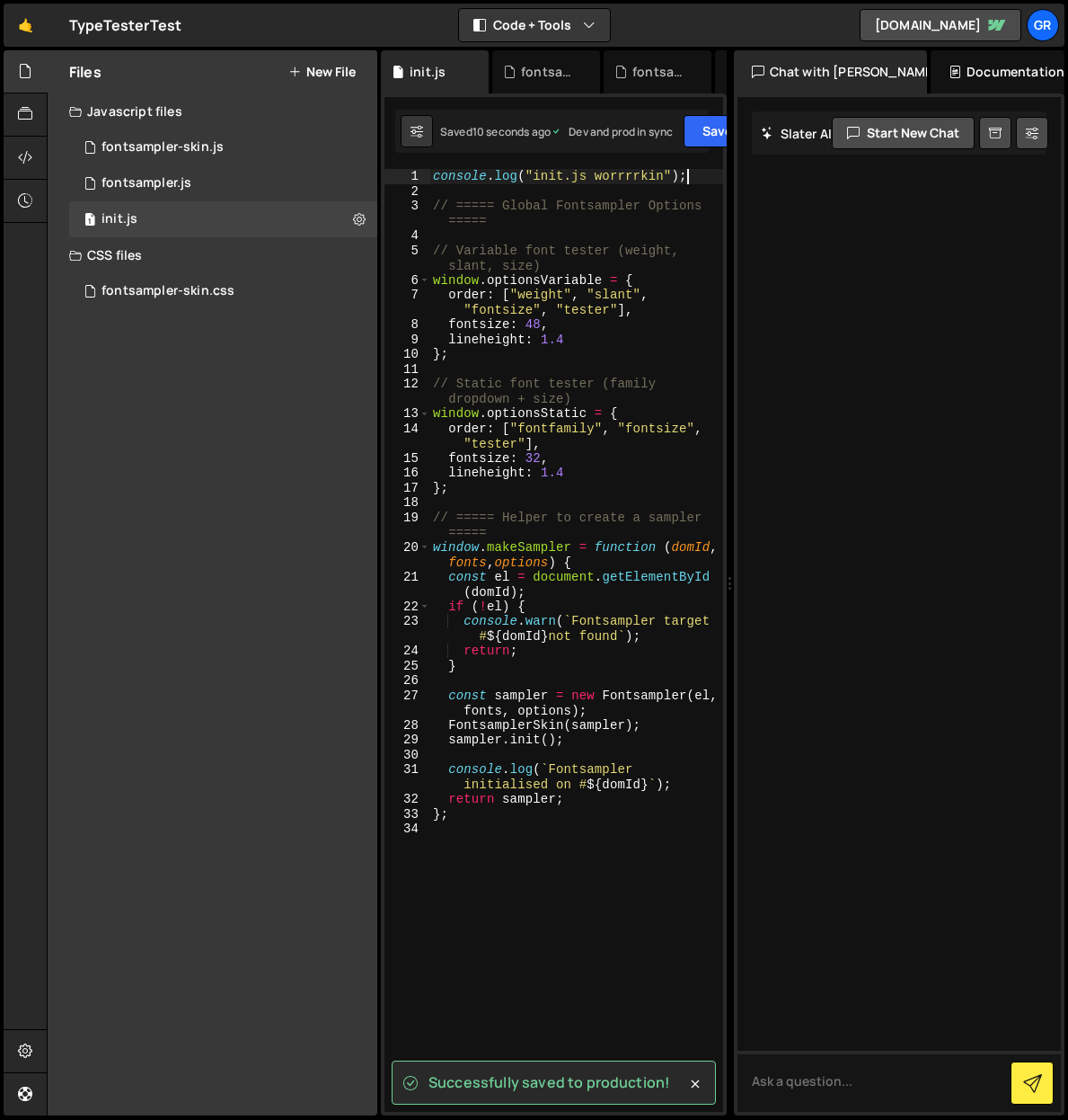
type textarea "console.log("init.js worrrrkin");"
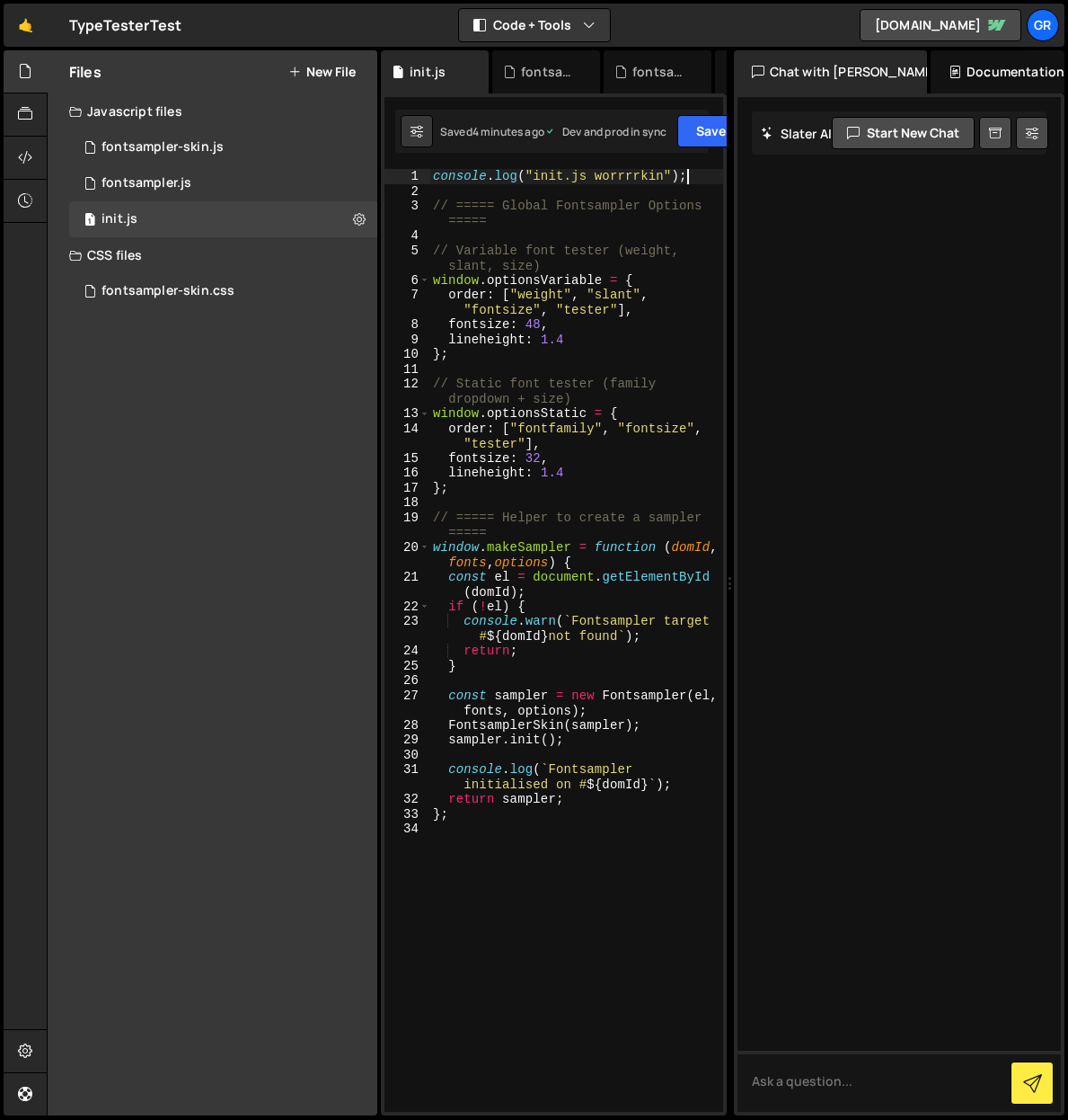
click at [293, 72] on icon at bounding box center [294, 72] width 13 height 15
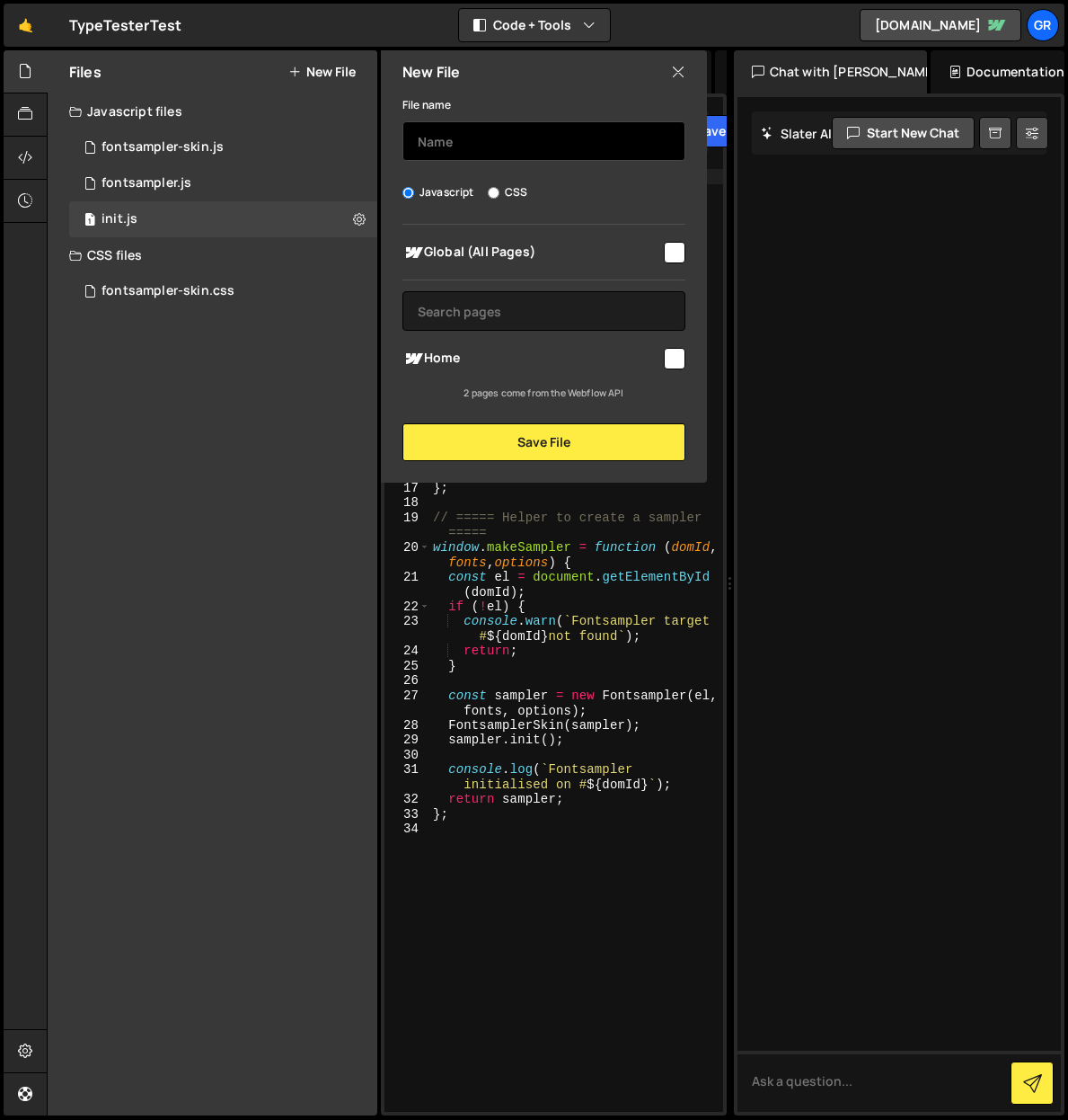
click at [461, 137] on input "text" at bounding box center [544, 141] width 283 height 39
type input "page-signal"
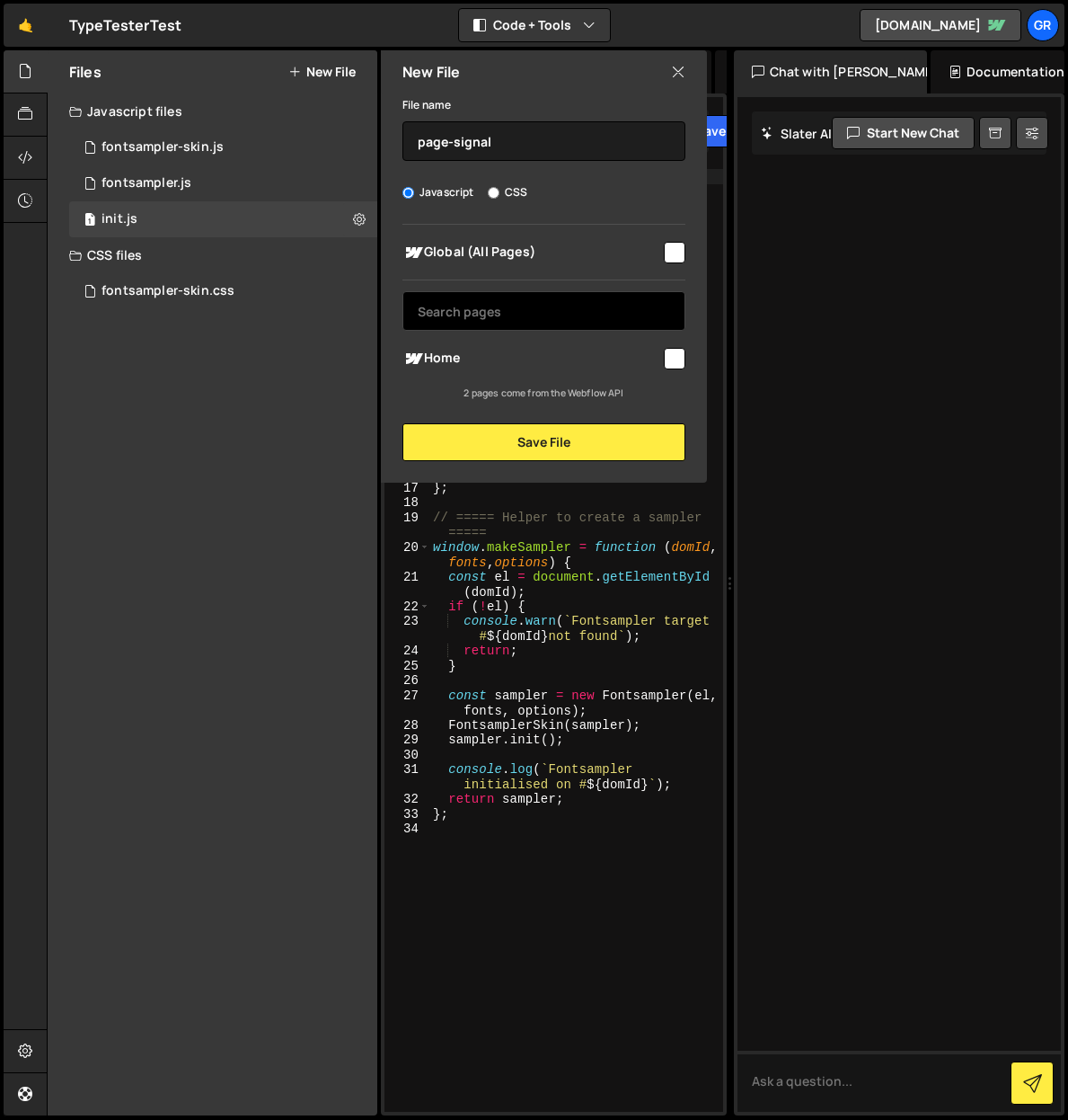
click at [594, 308] on input "text" at bounding box center [544, 311] width 283 height 39
click at [676, 73] on icon at bounding box center [678, 72] width 15 height 20
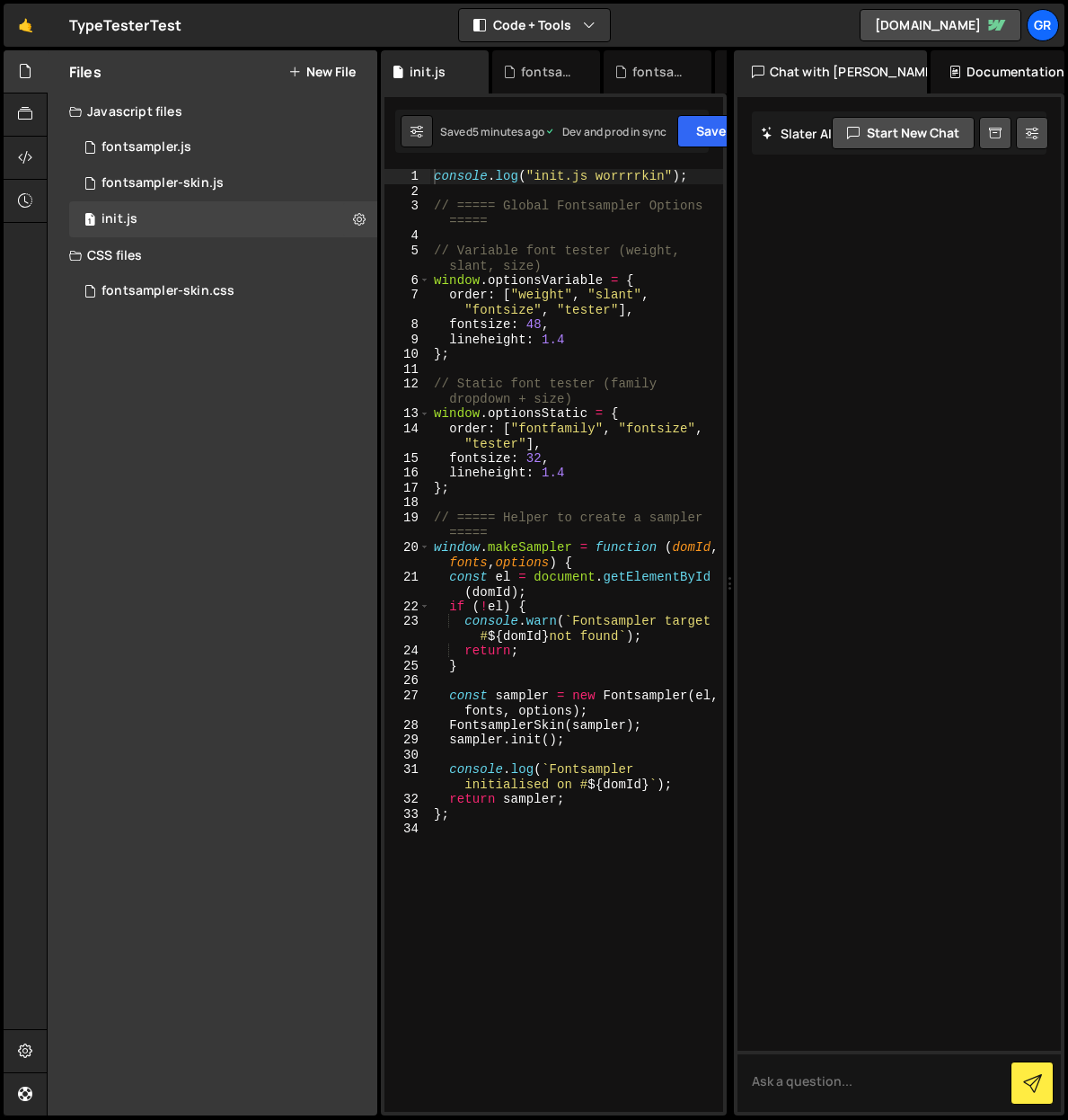
click at [309, 72] on button "New File" at bounding box center [321, 72] width 68 height 15
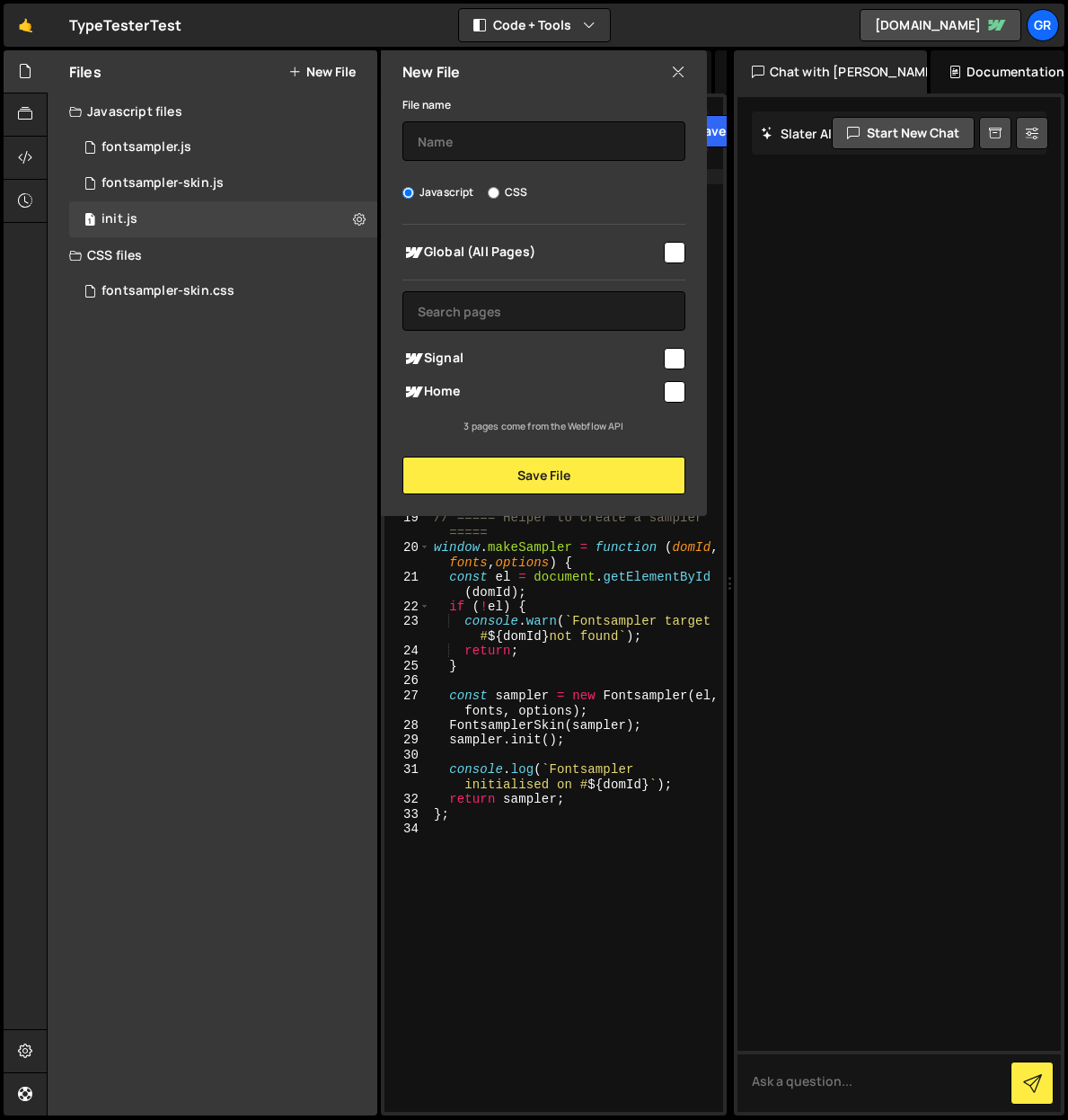
click at [670, 351] on input "checkbox" at bounding box center [675, 359] width 22 height 22
checkbox input "true"
click at [482, 144] on input "text" at bounding box center [544, 141] width 283 height 39
type input "f"
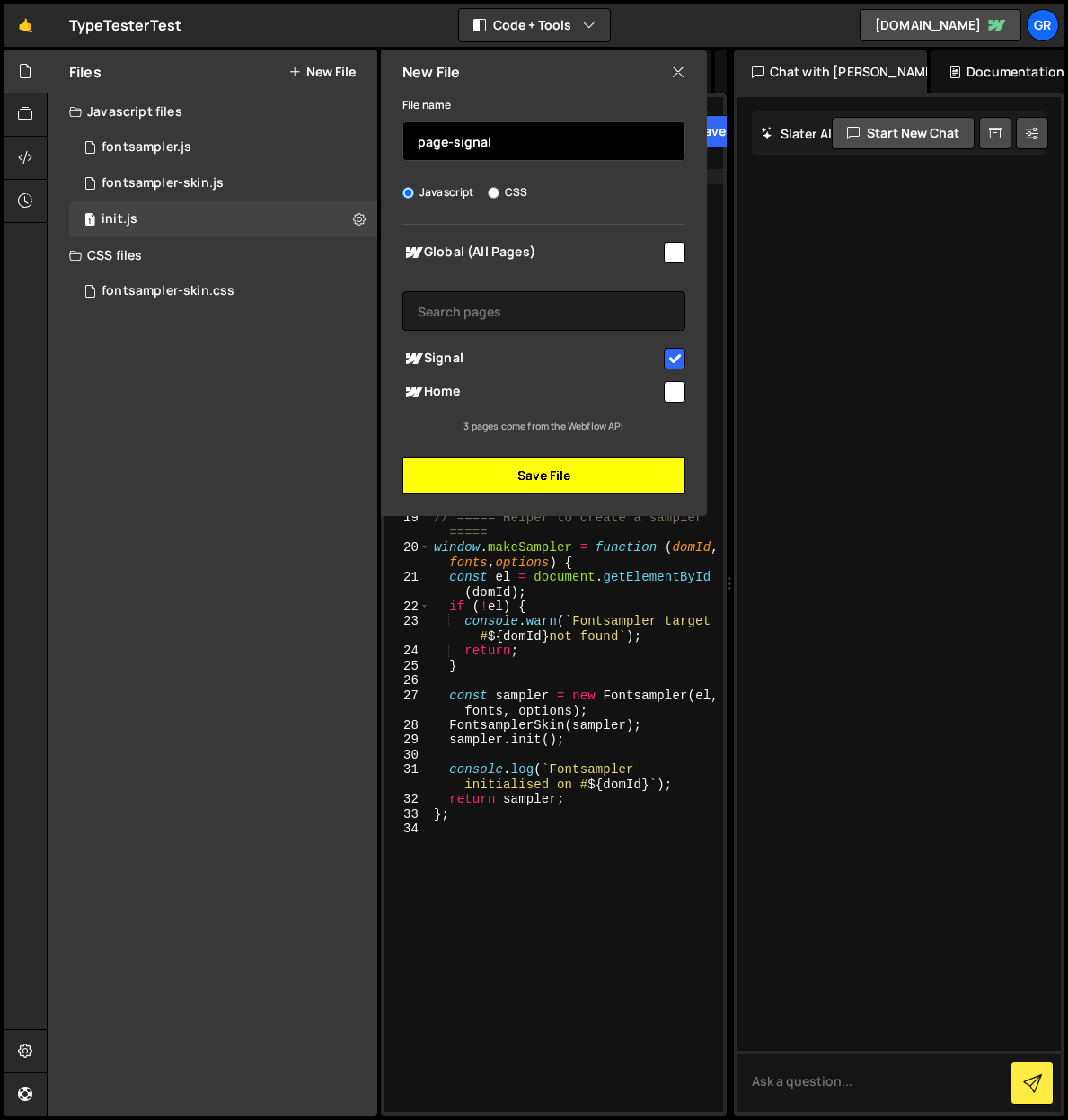
type input "page-signal"
click at [547, 473] on button "Save File" at bounding box center [544, 475] width 283 height 38
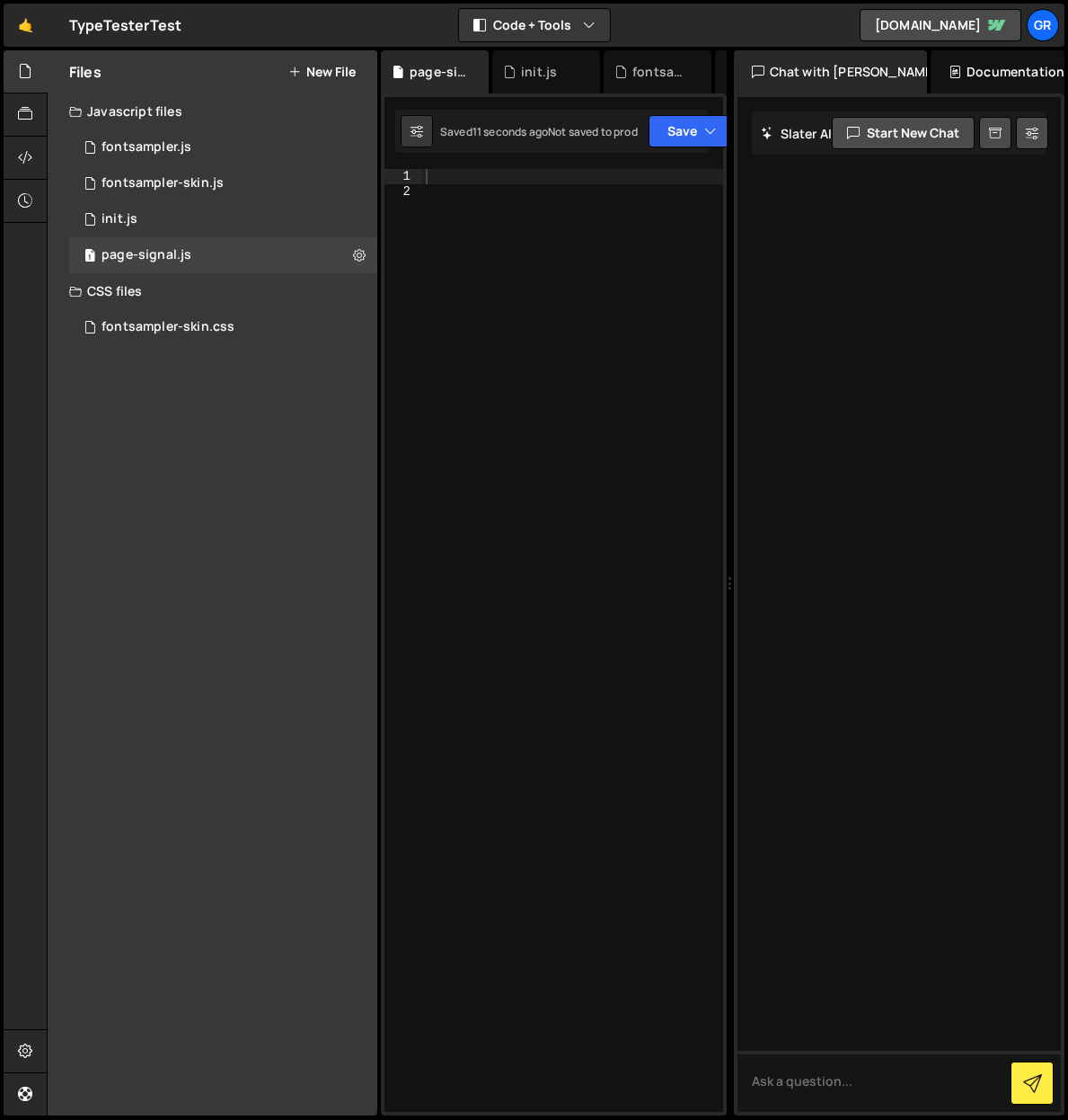
click at [434, 176] on div at bounding box center [572, 655] width 301 height 972
paste textarea "});"
type textarea "});"
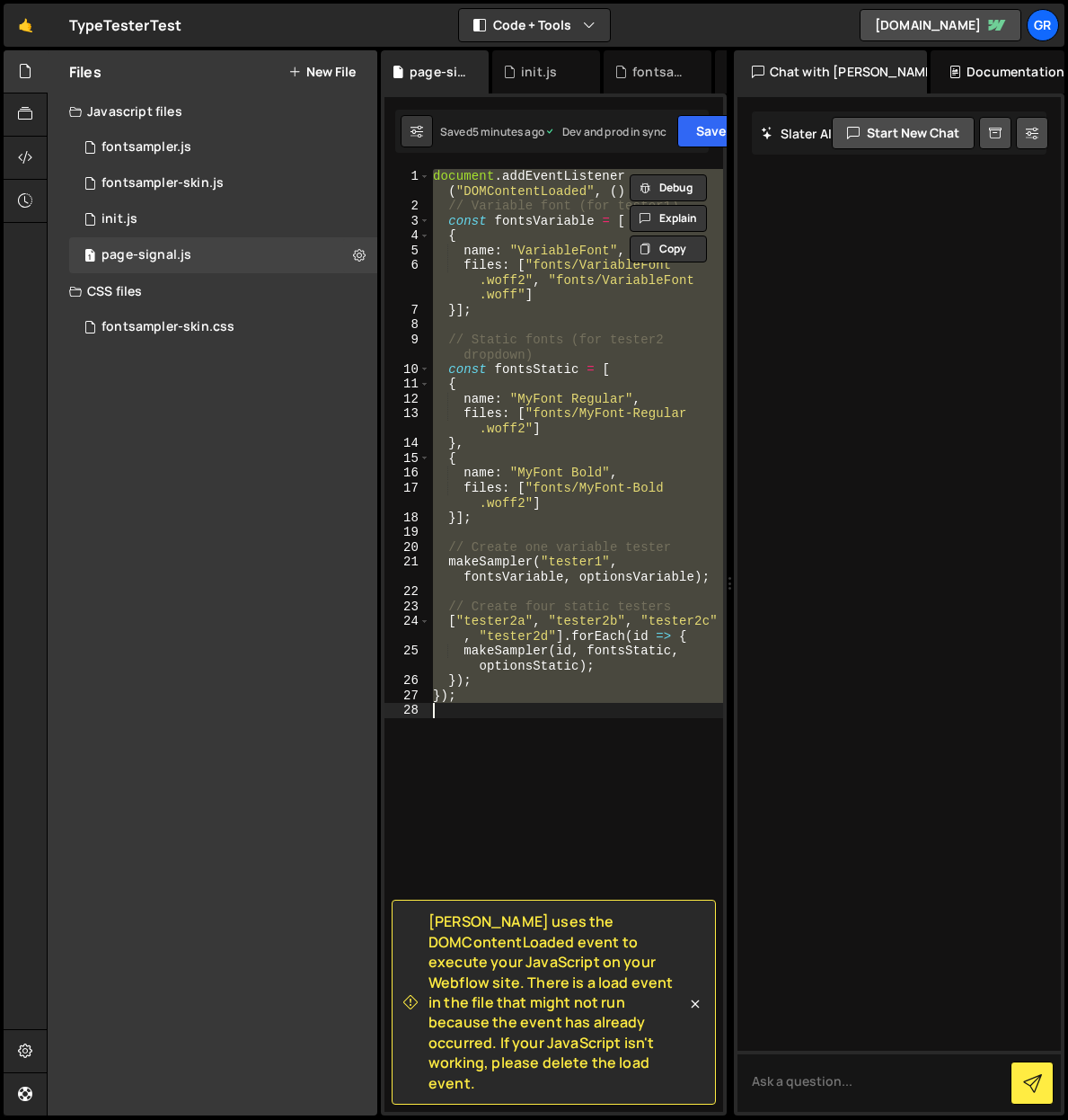
paste textarea
type textarea "});"
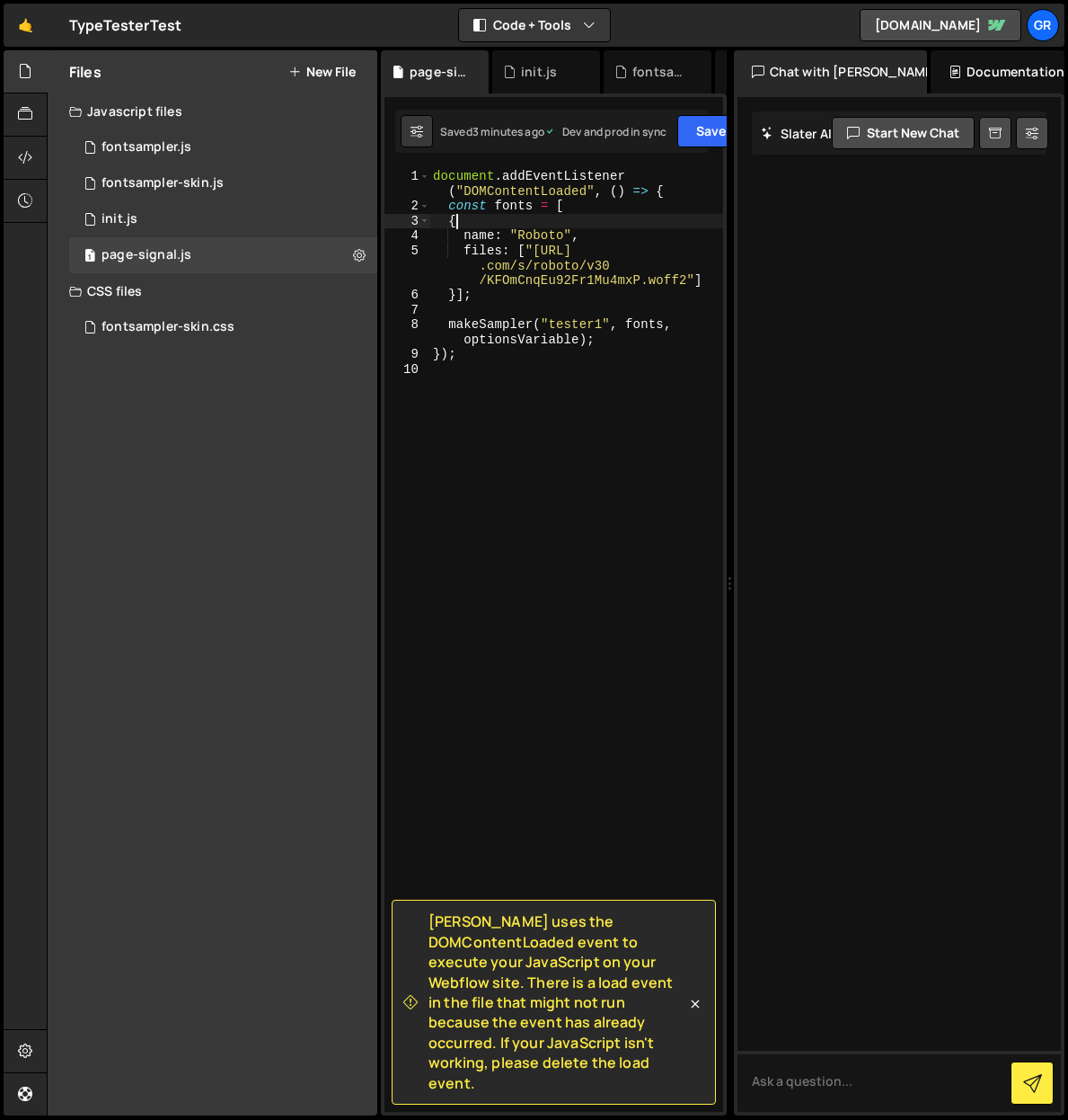
click at [597, 219] on div "document . addEventListener ( "DOMContentLoaded" , ( ) => { const fonts = [ { n…" at bounding box center [576, 662] width 294 height 988
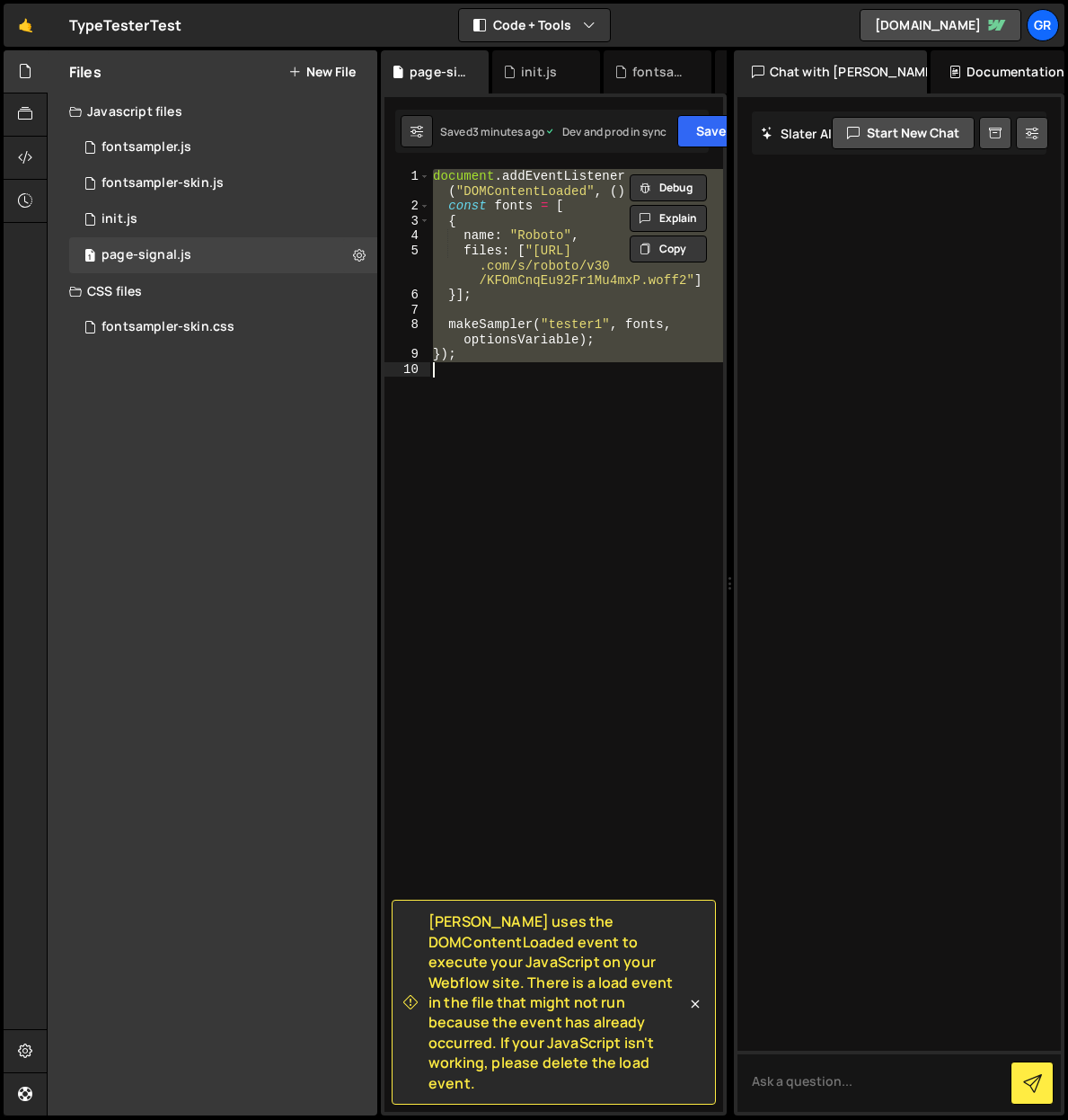
paste textarea "makeSampler("tester1", fonts, optionsVariable);"
type textarea "makeSampler("tester1", fonts, optionsVariable);"
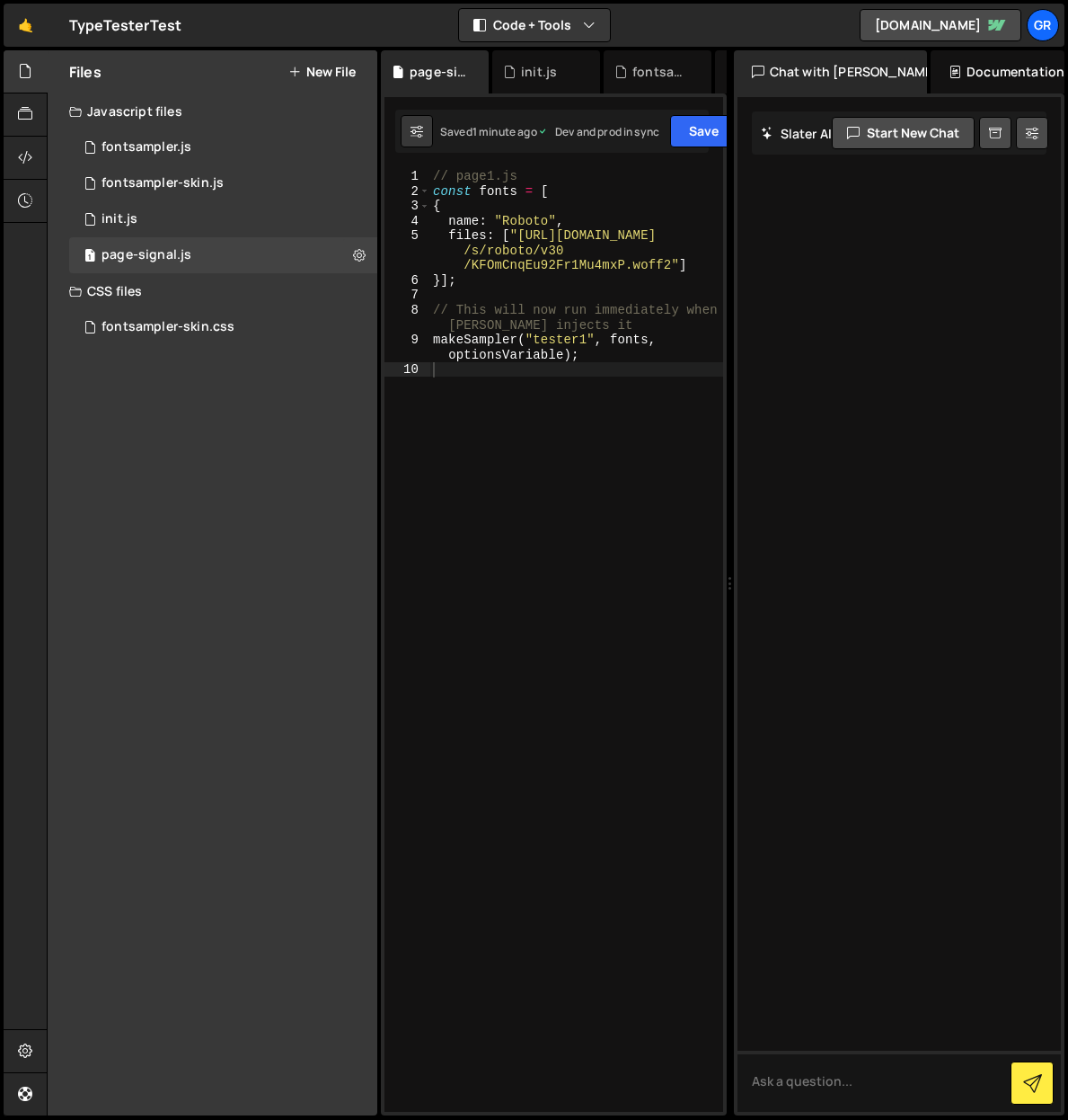
click at [537, 412] on div "// page1.js const fonts = [ { name : "Roboto" , files : [ "https://fonts.gstati…" at bounding box center [576, 655] width 294 height 972
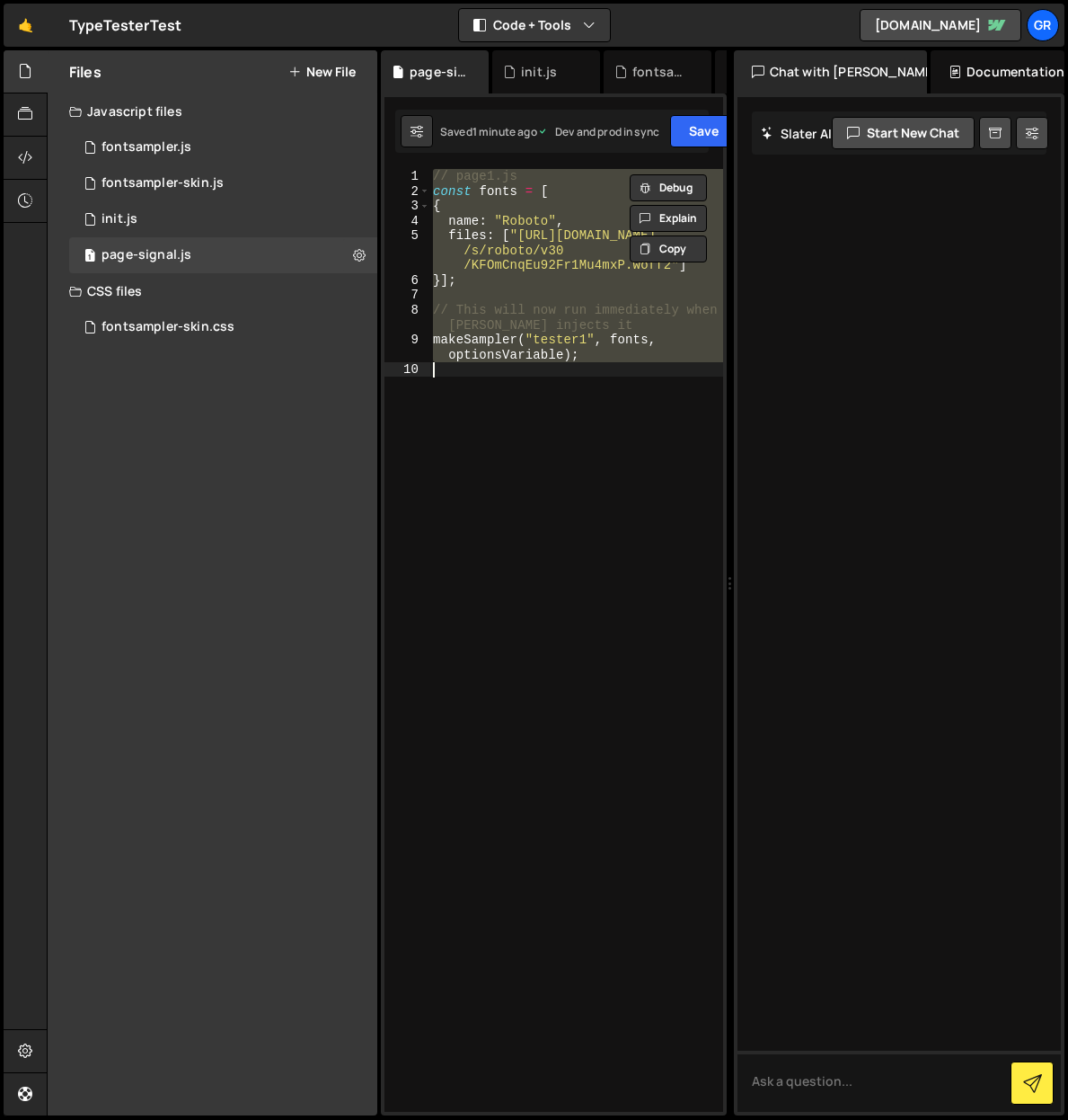
paste textarea "initSamplers();"
type textarea "initSamplers();"
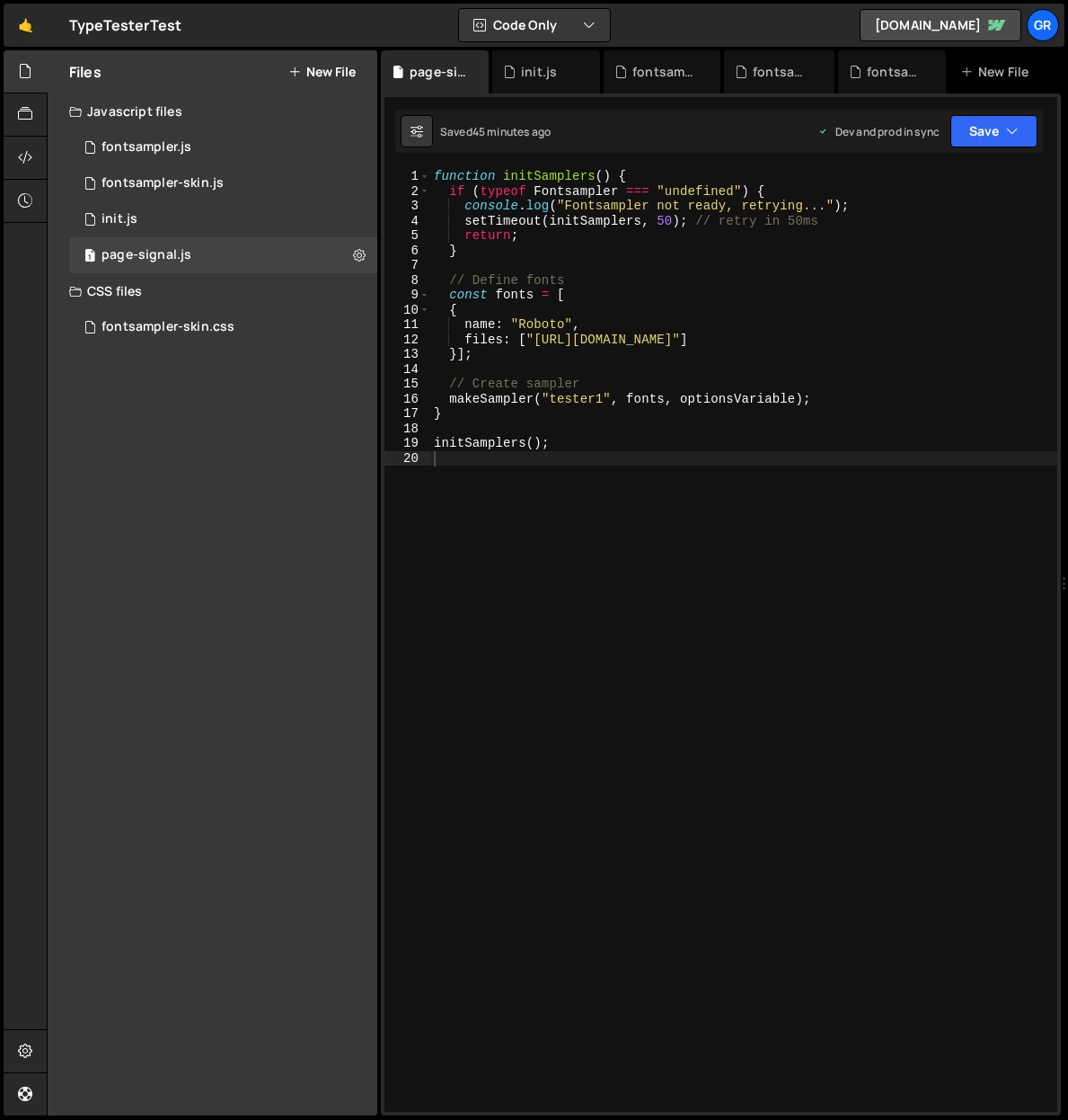
drag, startPoint x: 741, startPoint y: 210, endPoint x: 1183, endPoint y: 238, distance: 442.9
click at [1067, 238] on html "Projects Community Library Blog Gr Projects Your Teams Account Upgrade Logout" at bounding box center [534, 560] width 1068 height 1120
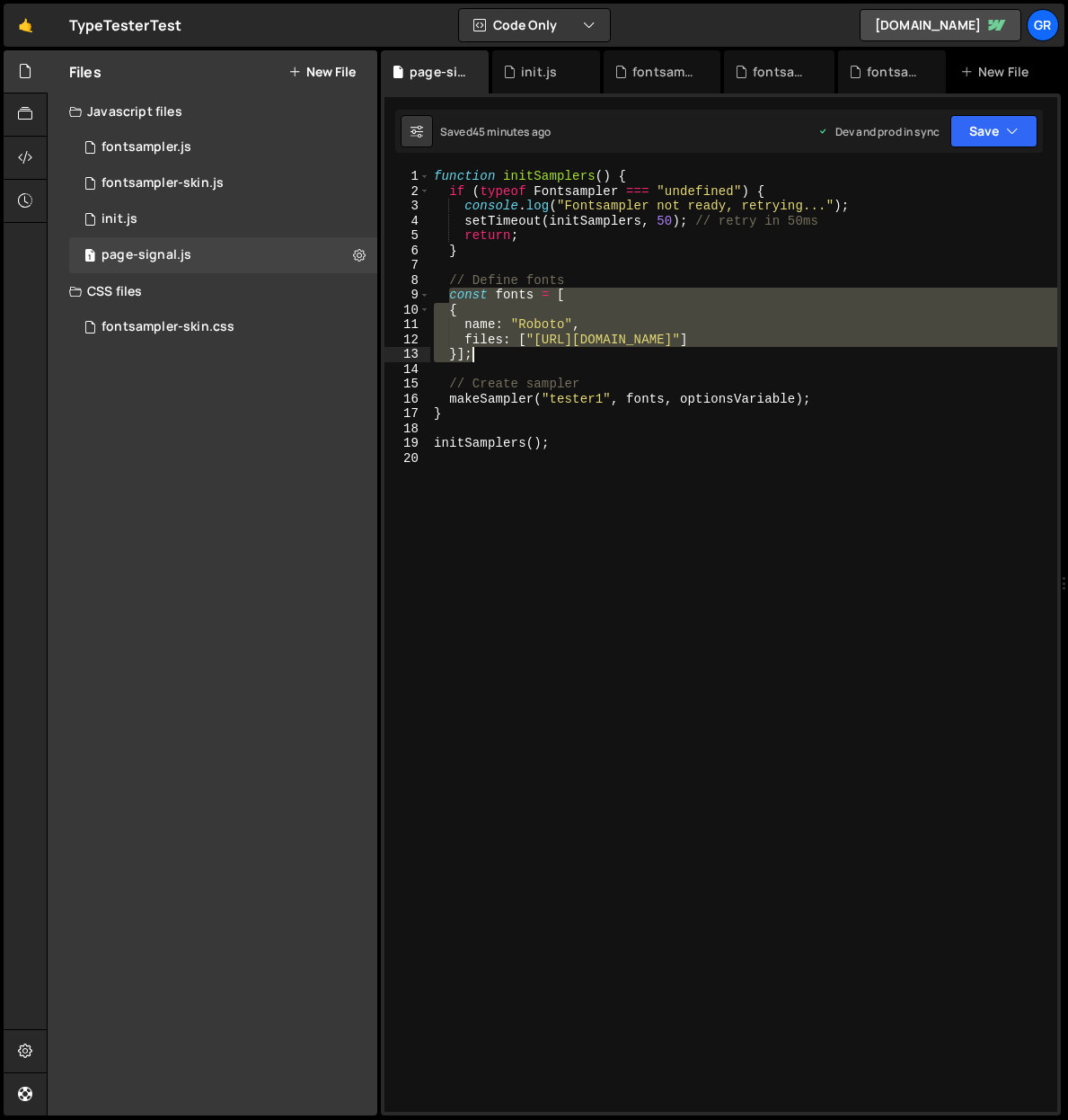
drag, startPoint x: 449, startPoint y: 296, endPoint x: 490, endPoint y: 355, distance: 71.8
click at [490, 355] on div "function initSamplers ( ) { if ( typeof Fontsampler === "undefined" ) { console…" at bounding box center [744, 655] width 627 height 972
paste textarea
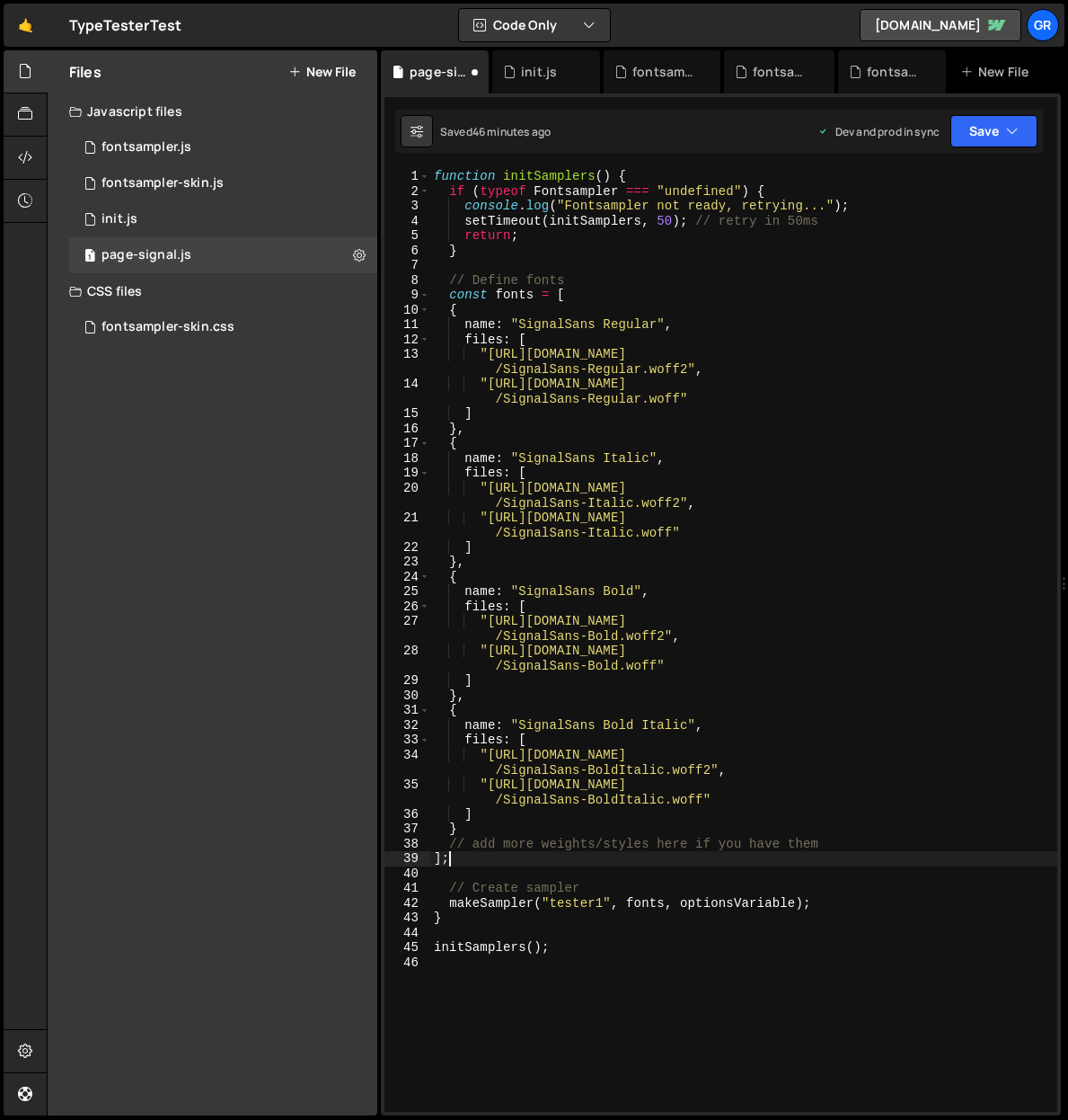
click at [588, 534] on div "function initSamplers ( ) { if ( typeof Fontsampler === "undefined" ) { console…" at bounding box center [744, 655] width 627 height 972
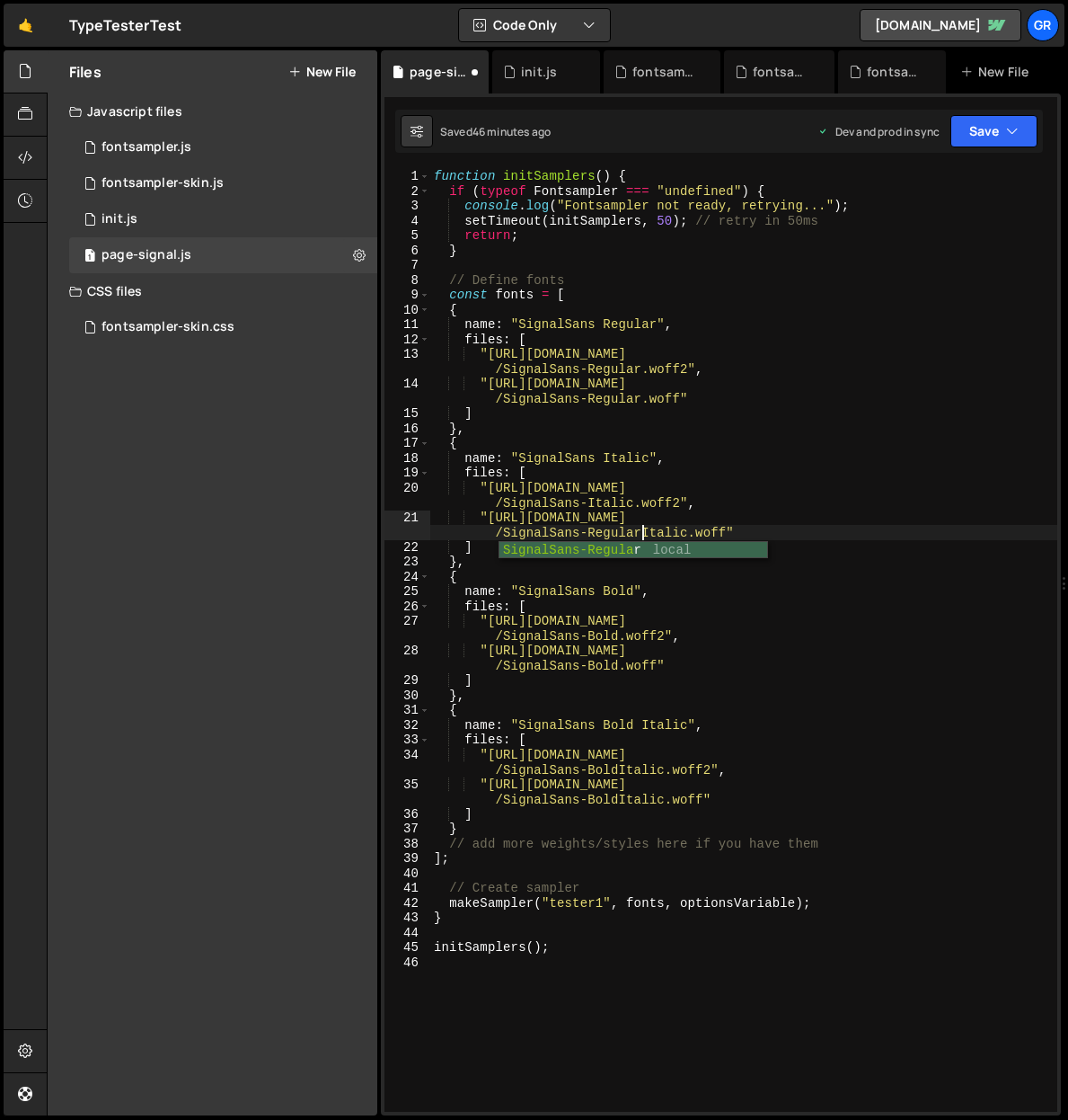
scroll to position [0, 50]
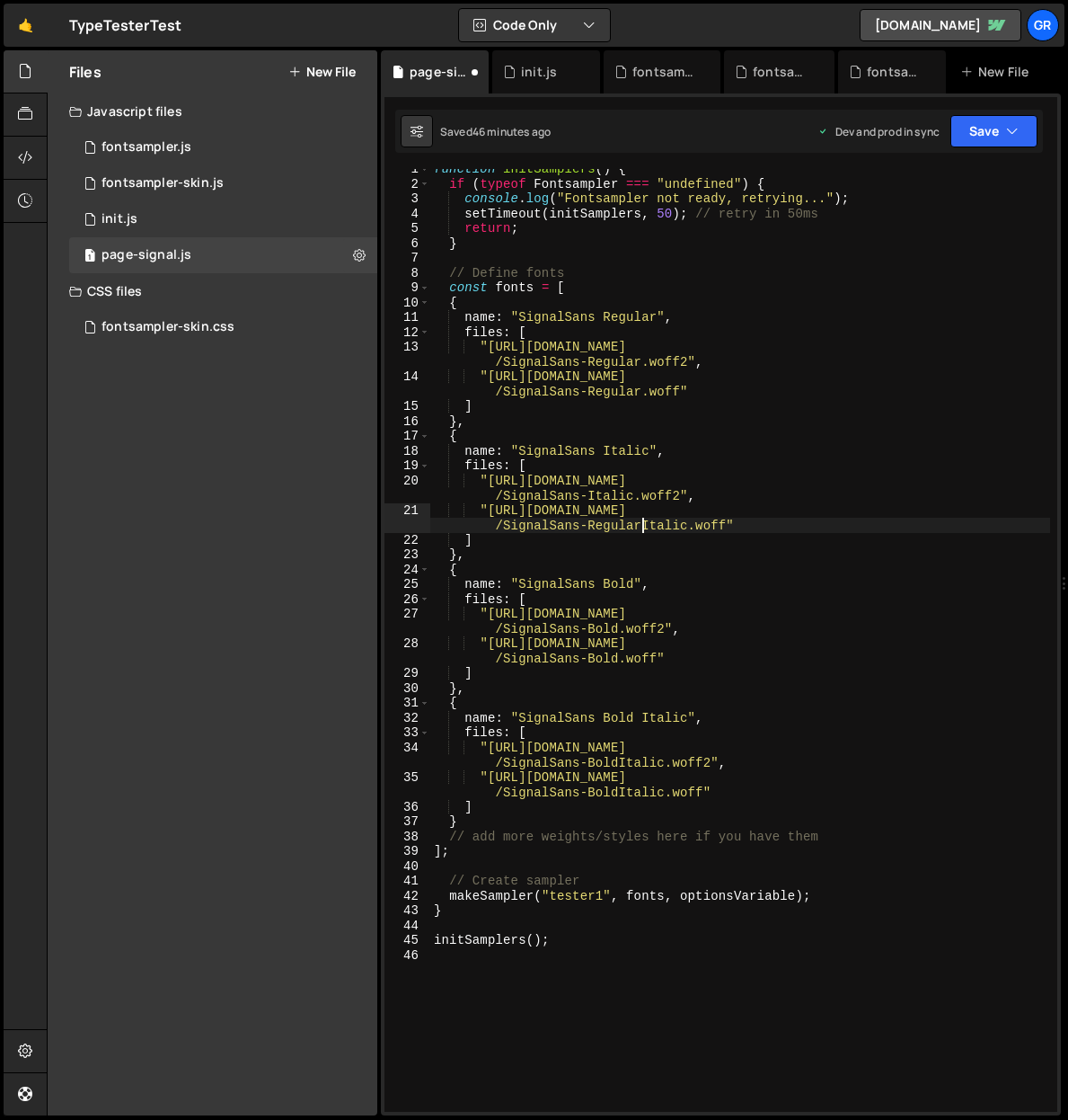
click at [590, 496] on div "function initSamplers ( ) { if ( typeof Fontsampler === "undefined" ) { console…" at bounding box center [740, 648] width 620 height 972
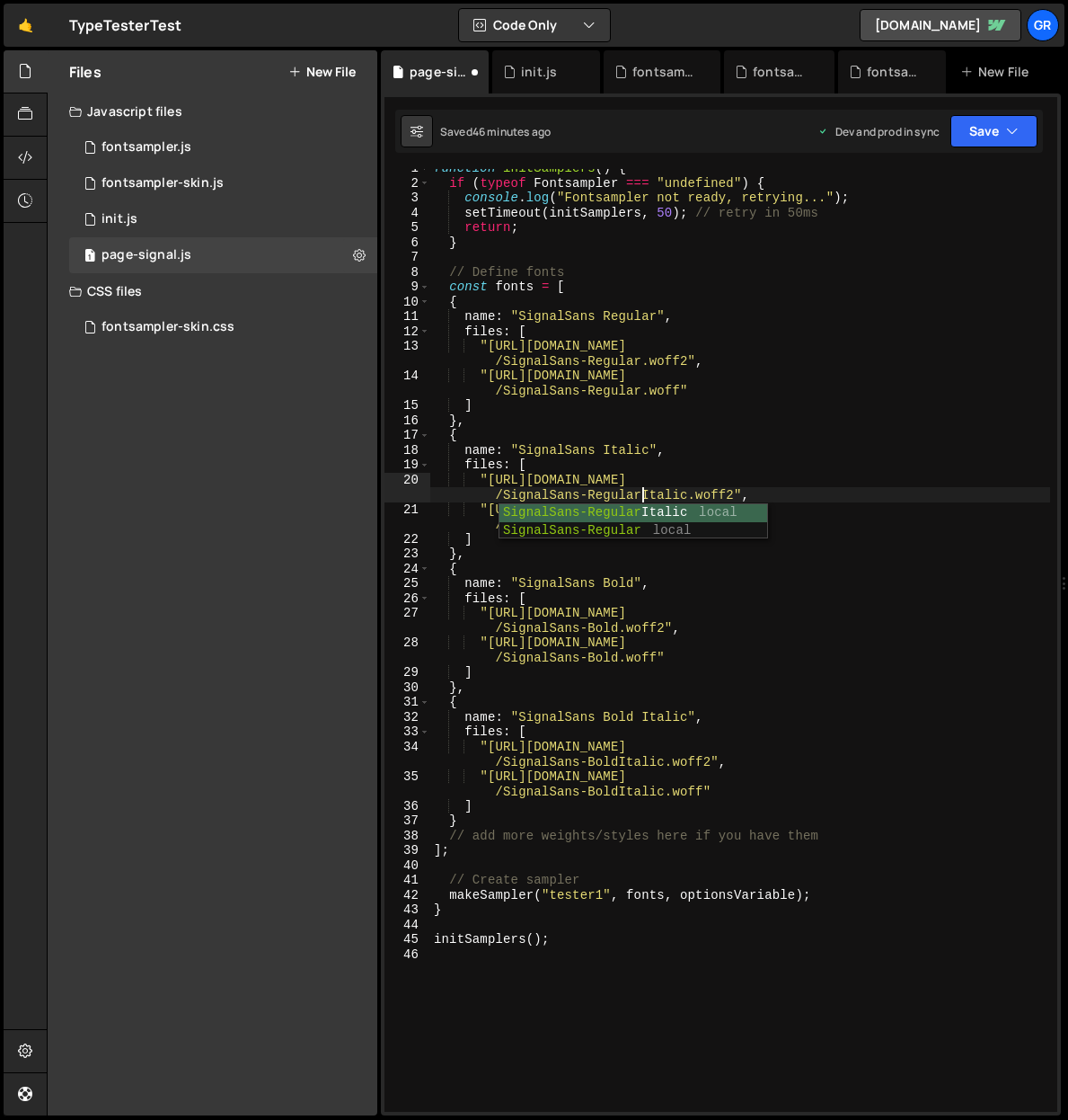
click at [813, 554] on div "function initSamplers ( ) { if ( typeof Fontsampler === "undefined" ) { console…" at bounding box center [740, 647] width 620 height 972
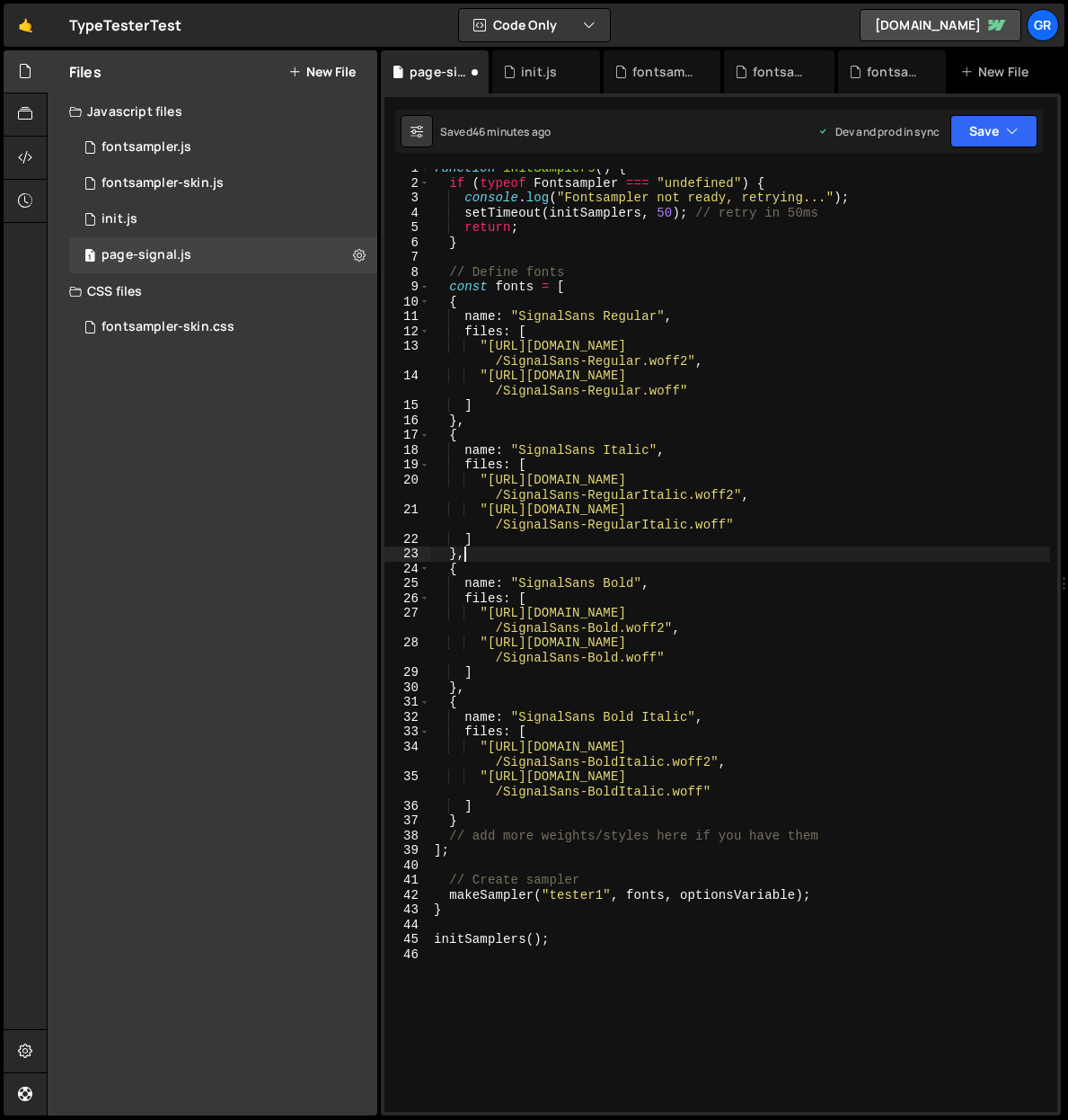
scroll to position [0, 1]
click at [602, 451] on div "function initSamplers ( ) { if ( typeof Fontsampler === "undefined" ) { console…" at bounding box center [740, 647] width 620 height 972
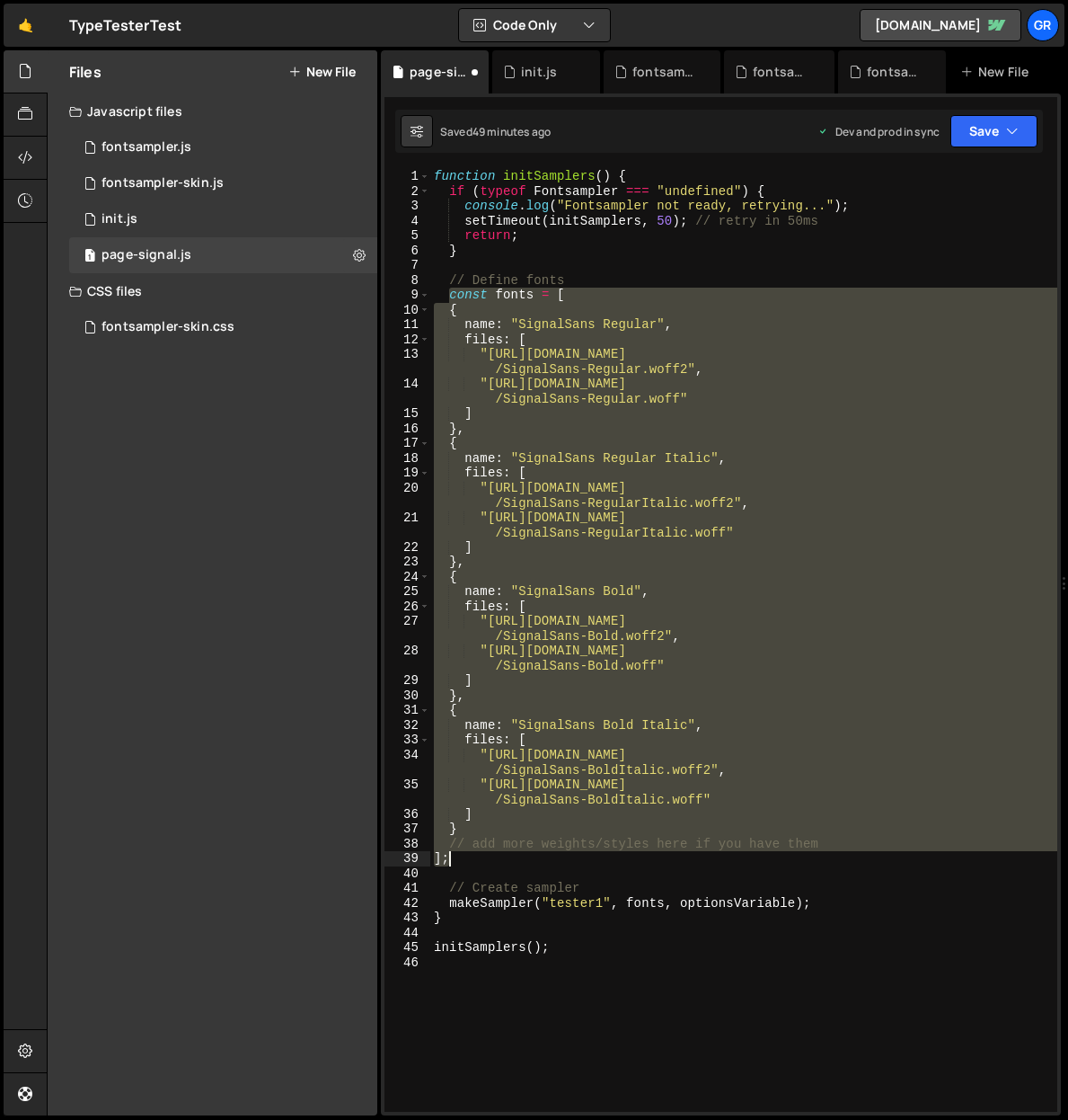
drag, startPoint x: 448, startPoint y: 296, endPoint x: 535, endPoint y: 850, distance: 560.8
click at [532, 854] on div "function initSamplers ( ) { if ( typeof Fontsampler === "undefined" ) { console…" at bounding box center [744, 655] width 627 height 972
paste textarea
type textarea "];"
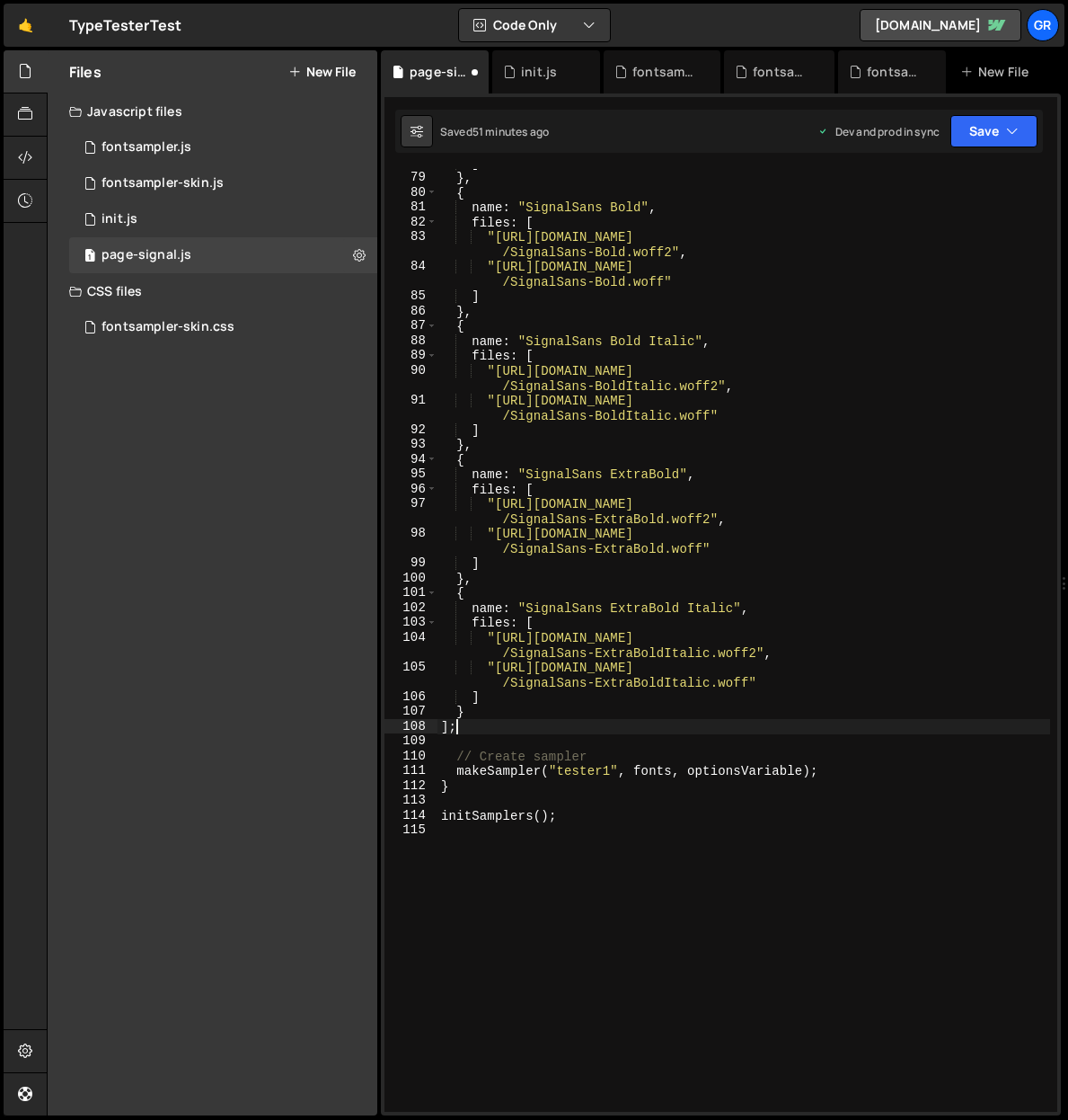
scroll to position [1452, 0]
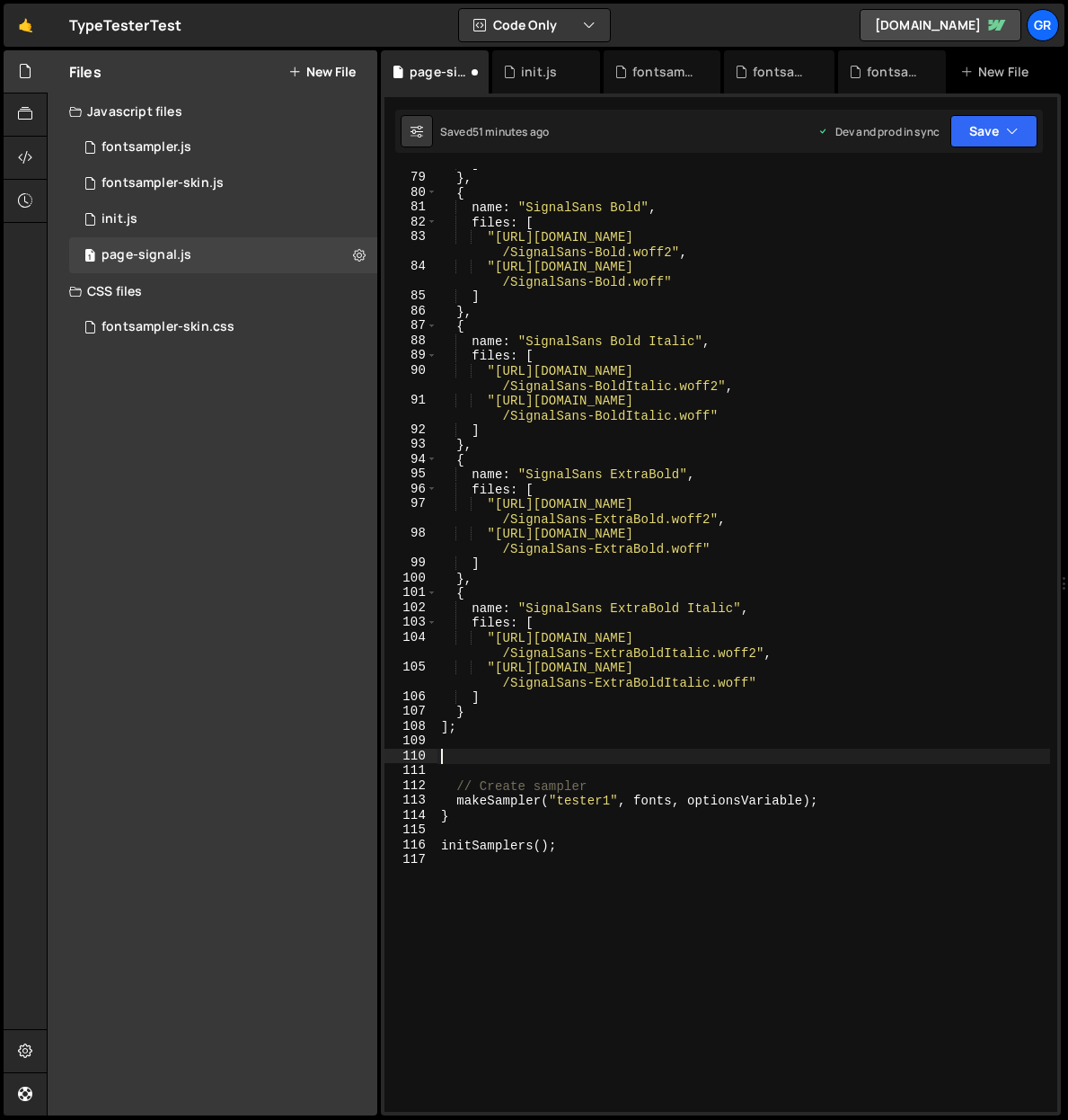
paste textarea "];"
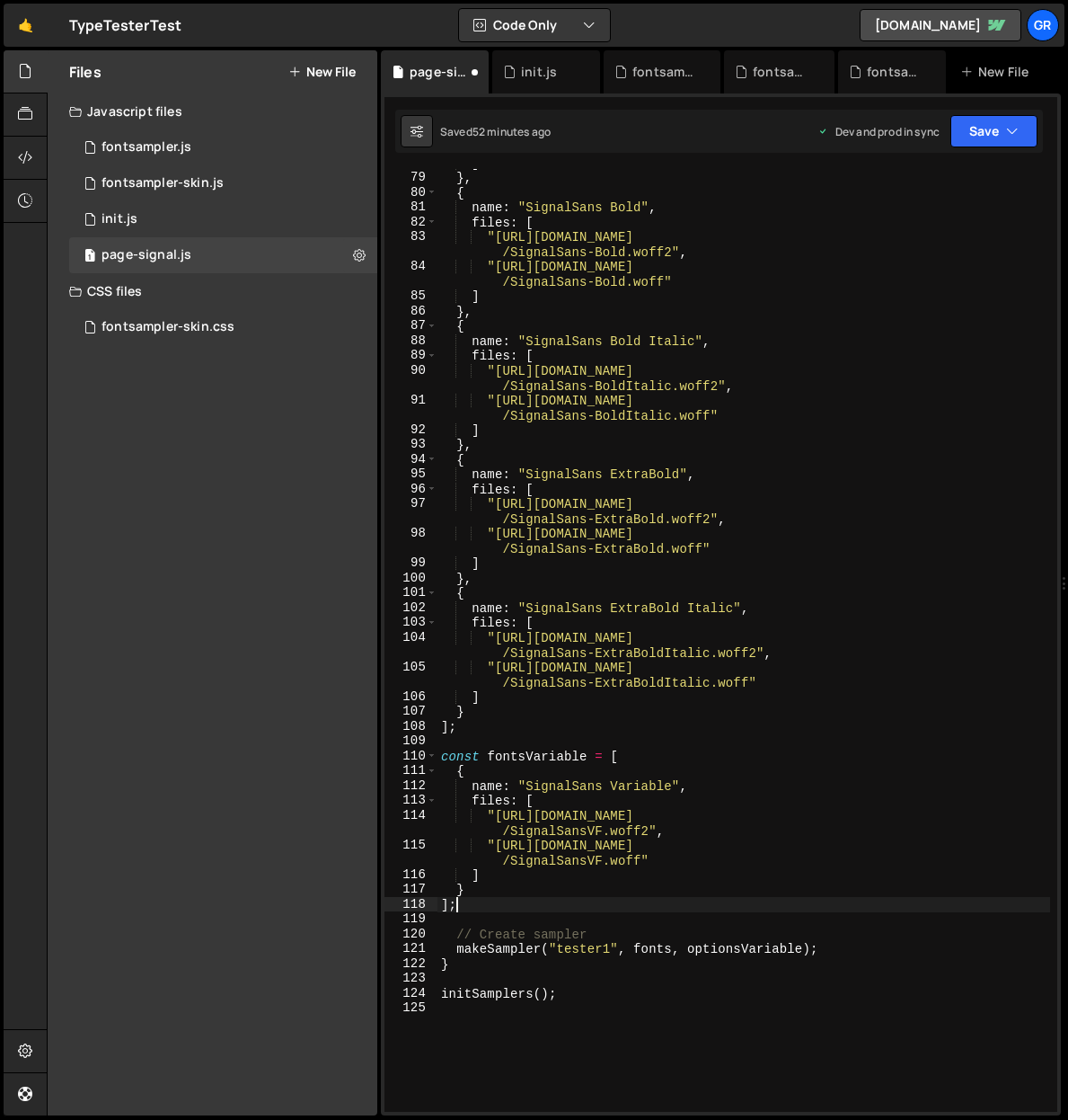
click at [627, 944] on div "] } , { name : "SignalSans Bold" , files : [ "https://cdn.jsdelivr.net/gh/kiera…" at bounding box center [744, 642] width 612 height 972
drag, startPoint x: 634, startPoint y: 947, endPoint x: 669, endPoint y: 946, distance: 35.0
click at [669, 946] on div "] } , { name : "SignalSans Bold" , files : [ "https://cdn.jsdelivr.net/gh/kiera…" at bounding box center [744, 642] width 612 height 972
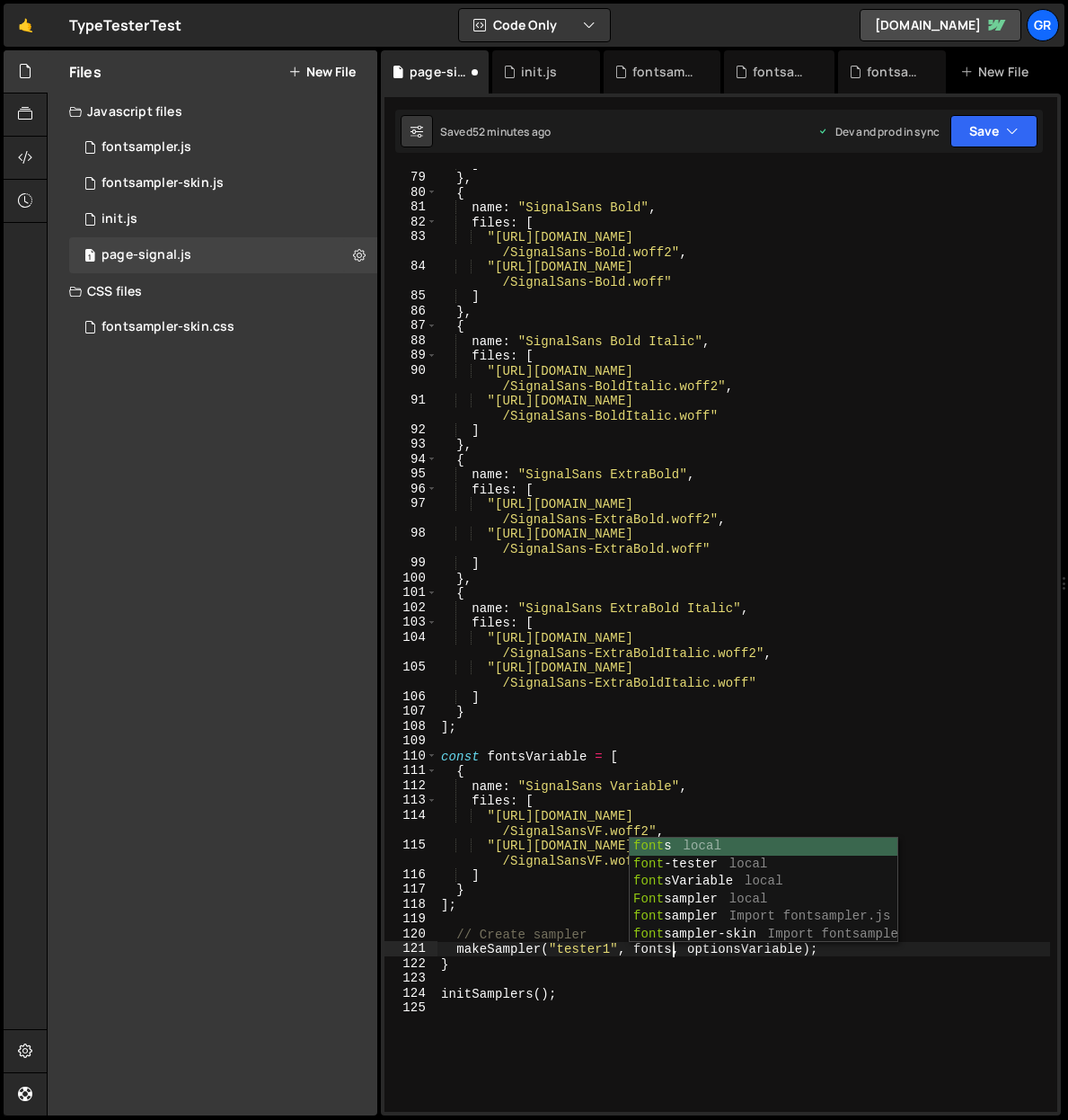
scroll to position [0, 16]
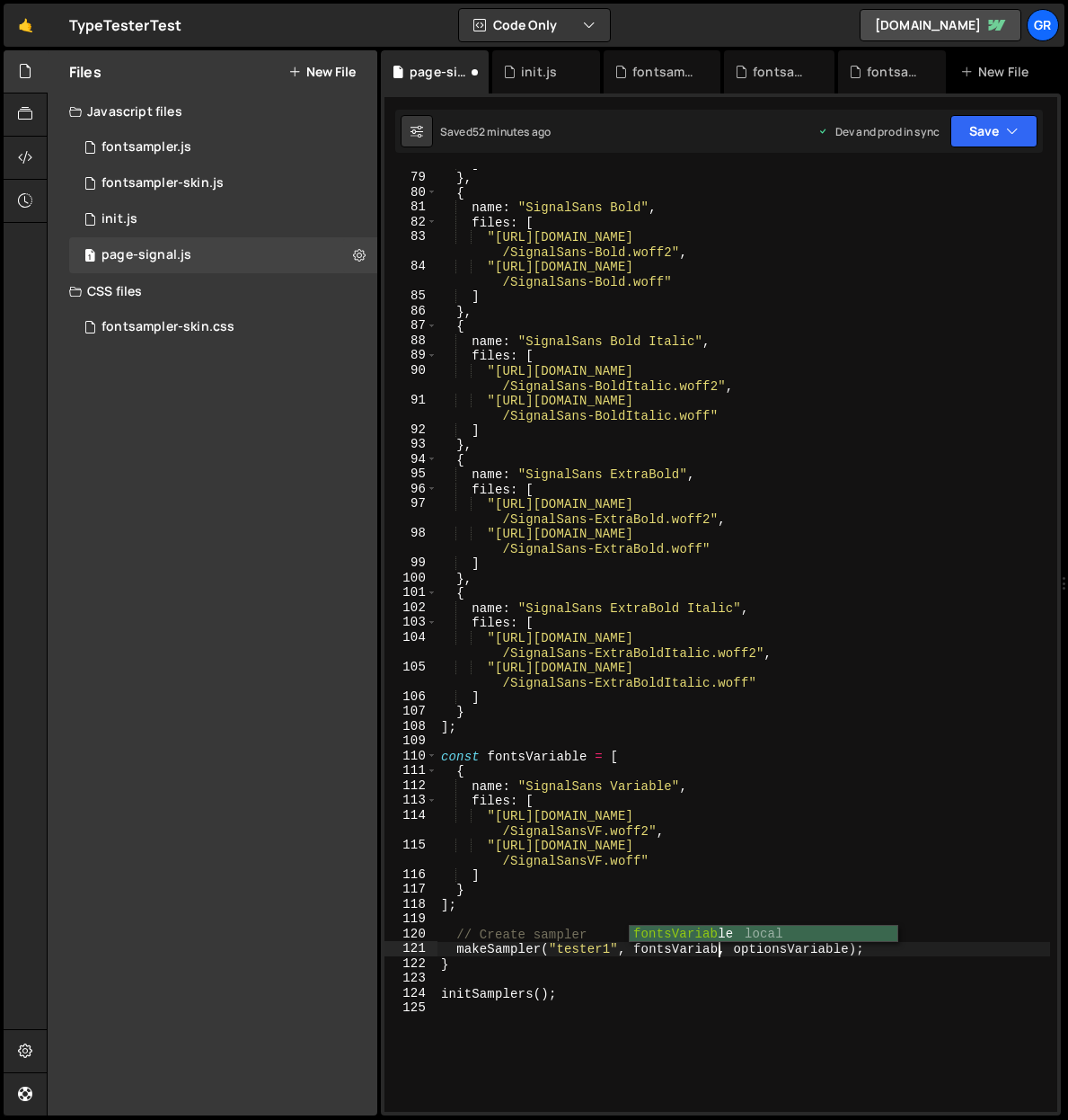
type textarea "makeSampler("tester1", fontsVariable, optionsVariable);"
click at [903, 948] on div "] } , { name : "SignalSans Bold" , files : [ "https://cdn.jsdelivr.net/gh/kiera…" at bounding box center [744, 642] width 612 height 972
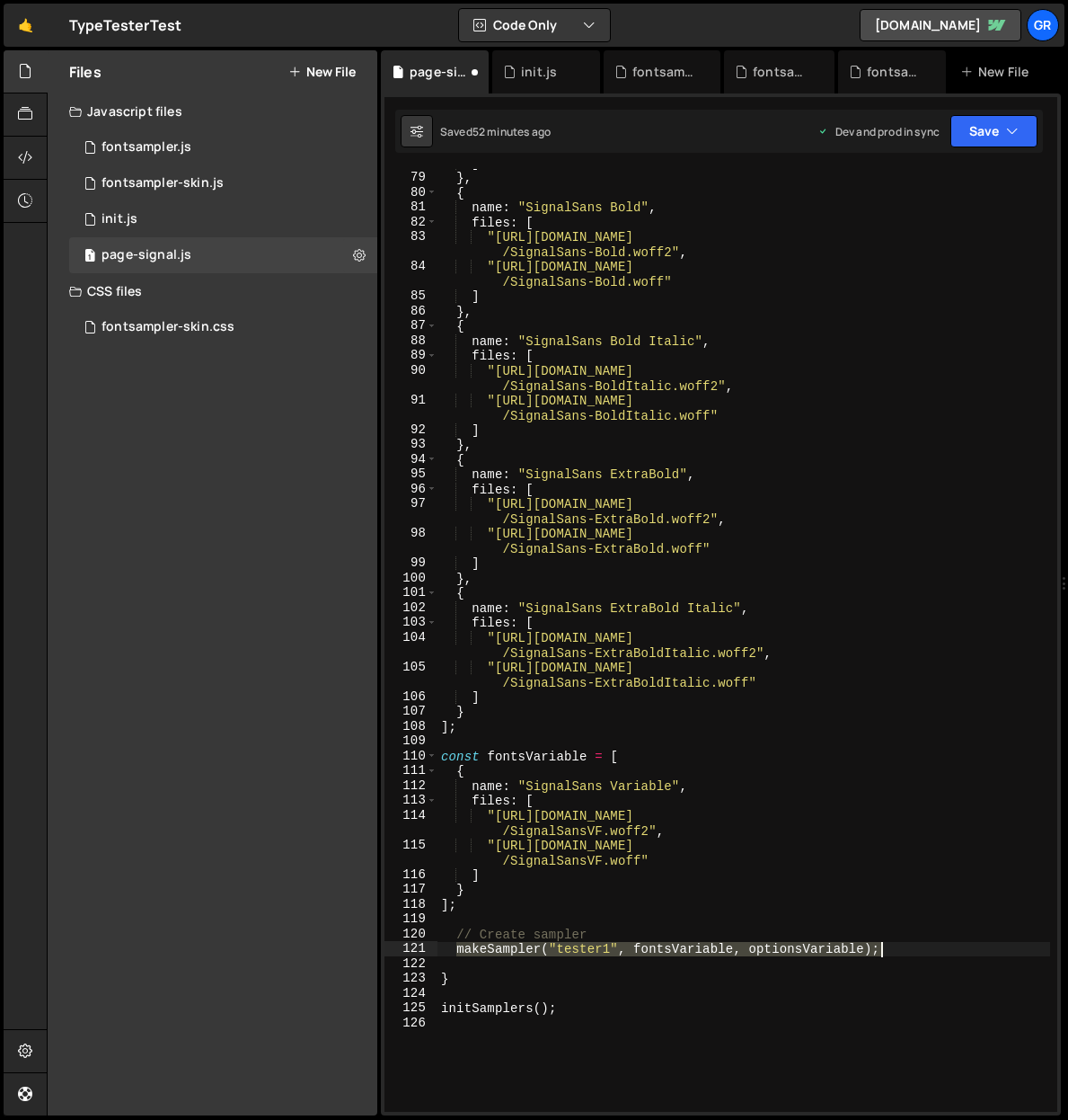
drag, startPoint x: 455, startPoint y: 949, endPoint x: 887, endPoint y: 950, distance: 432.0
click at [887, 950] on div "] } , { name : "SignalSans Bold" , files : [ "https://cdn.jsdelivr.net/gh/kiera…" at bounding box center [744, 642] width 612 height 972
type textarea "makeSampler("tester1", fontsVariable, optionsVariable);"
click at [488, 969] on div "] } , { name : "SignalSans Bold" , files : [ "https://cdn.jsdelivr.net/gh/kiera…" at bounding box center [744, 642] width 612 height 972
paste textarea "makeSampler("tester1", fontsVariable, optionsVariable);"
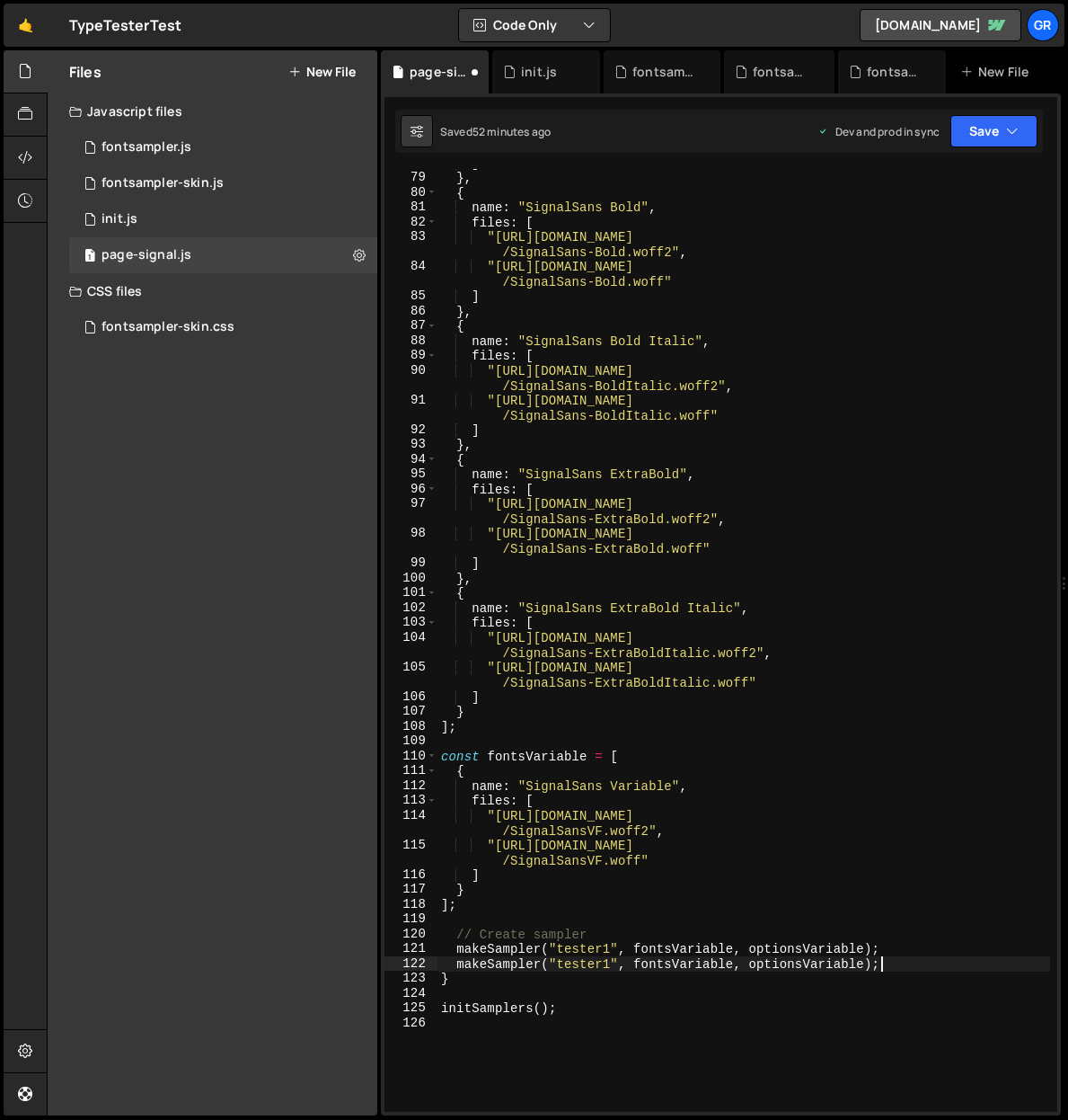
click at [611, 964] on div "] } , { name : "SignalSans Bold" , files : [ "https://cdn.jsdelivr.net/gh/kiera…" at bounding box center [744, 642] width 612 height 972
drag, startPoint x: 671, startPoint y: 962, endPoint x: 743, endPoint y: 944, distance: 74.2
click at [733, 959] on div "] } , { name : "SignalSans Bold" , files : [ "https://cdn.jsdelivr.net/gh/kiera…" at bounding box center [744, 642] width 612 height 972
drag, startPoint x: 743, startPoint y: 961, endPoint x: 809, endPoint y: 936, distance: 70.6
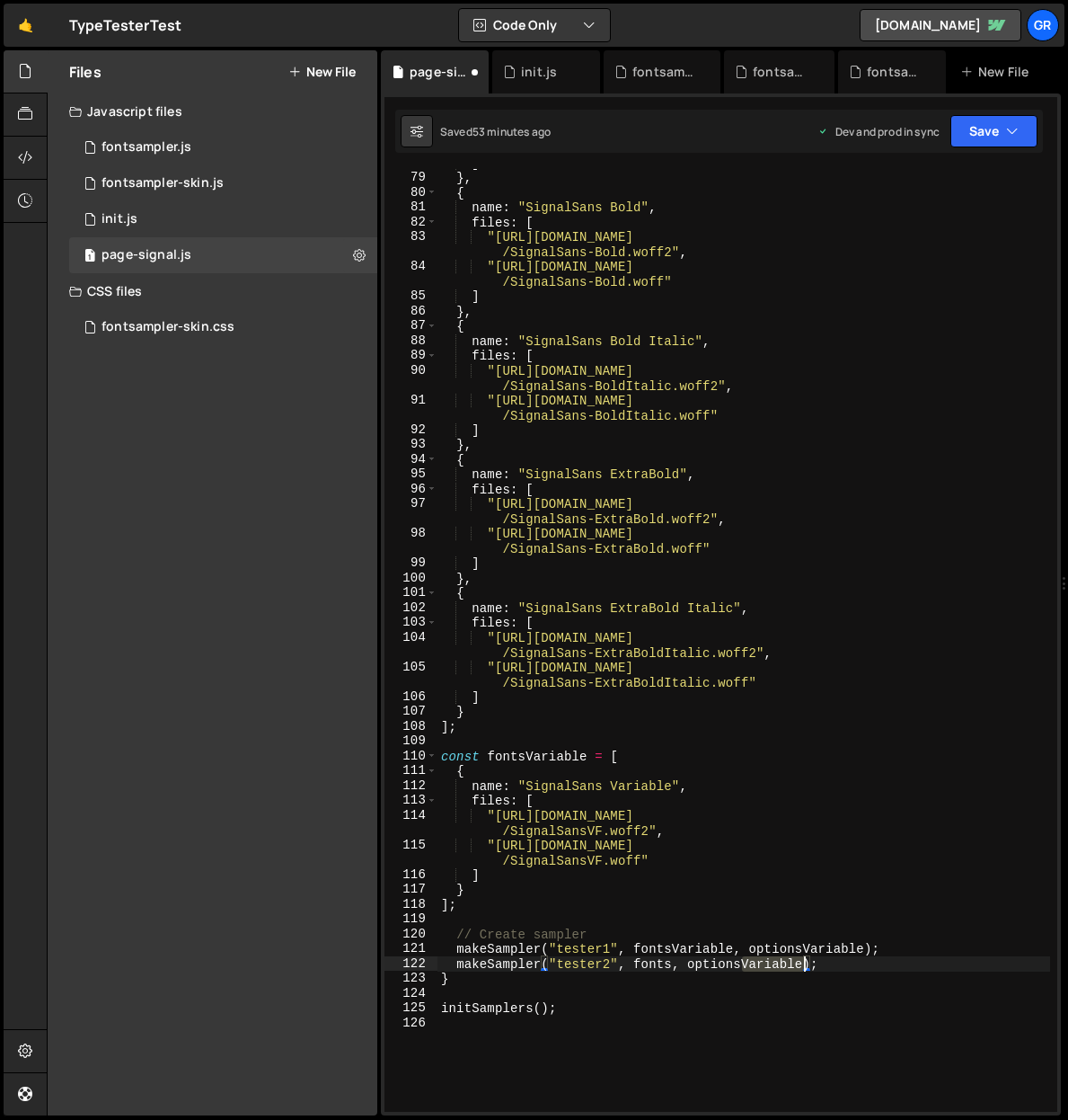
click at [803, 958] on div "] } , { name : "SignalSans Bold" , files : [ "https://cdn.jsdelivr.net/gh/kiera…" at bounding box center [744, 642] width 612 height 972
type textarea "makeSampler("tester2", fonts, optionsStatic);"
click at [617, 998] on div "] } , { name : "SignalSans Bold" , files : [ "https://cdn.jsdelivr.net/gh/kiera…" at bounding box center [744, 642] width 612 height 972
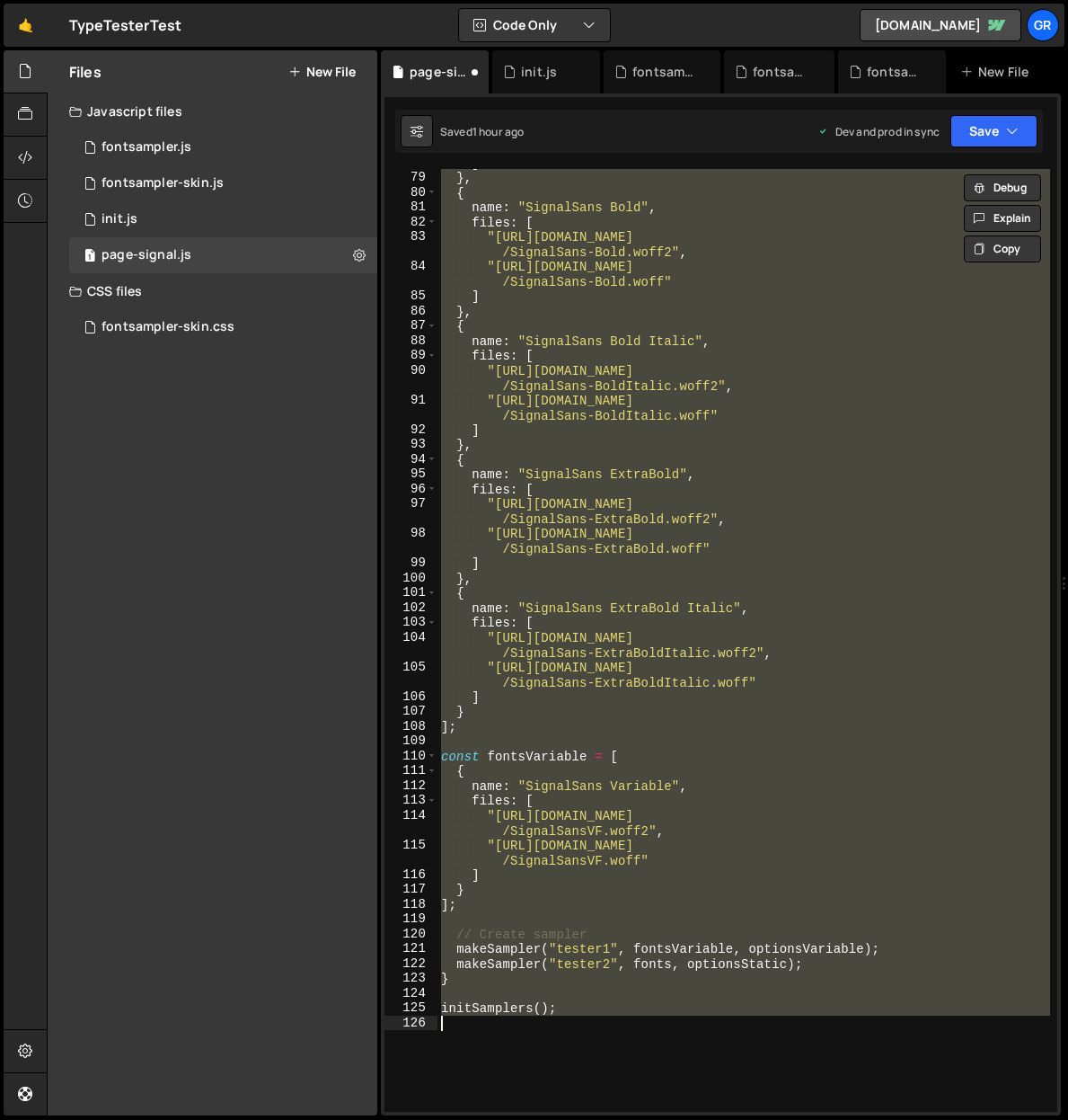
click at [728, 312] on div "] } , { name : "SignalSans Bold" , files : [ "https://cdn.jsdelivr.net/gh/kiera…" at bounding box center [744, 640] width 612 height 943
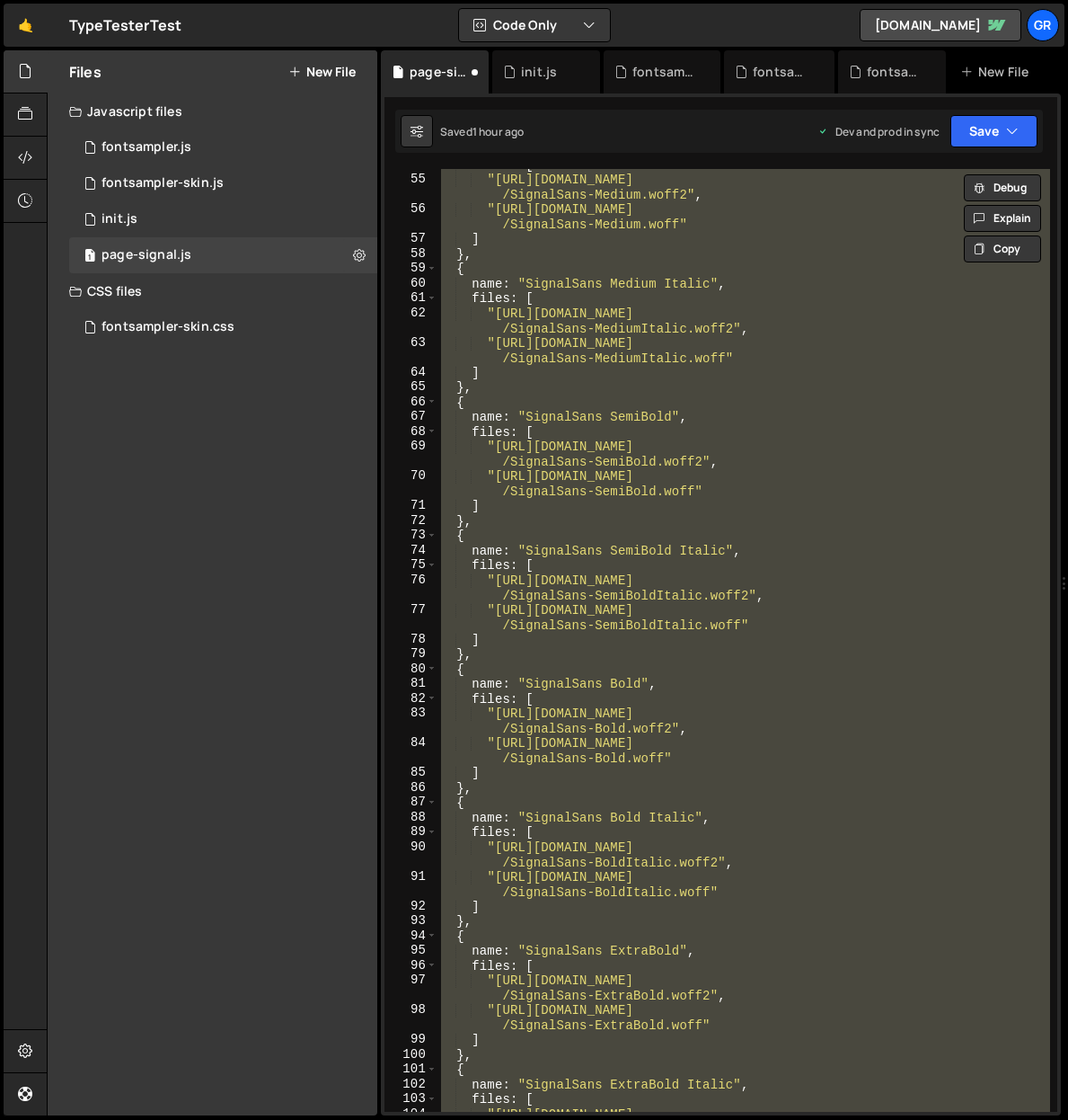
paste textarea
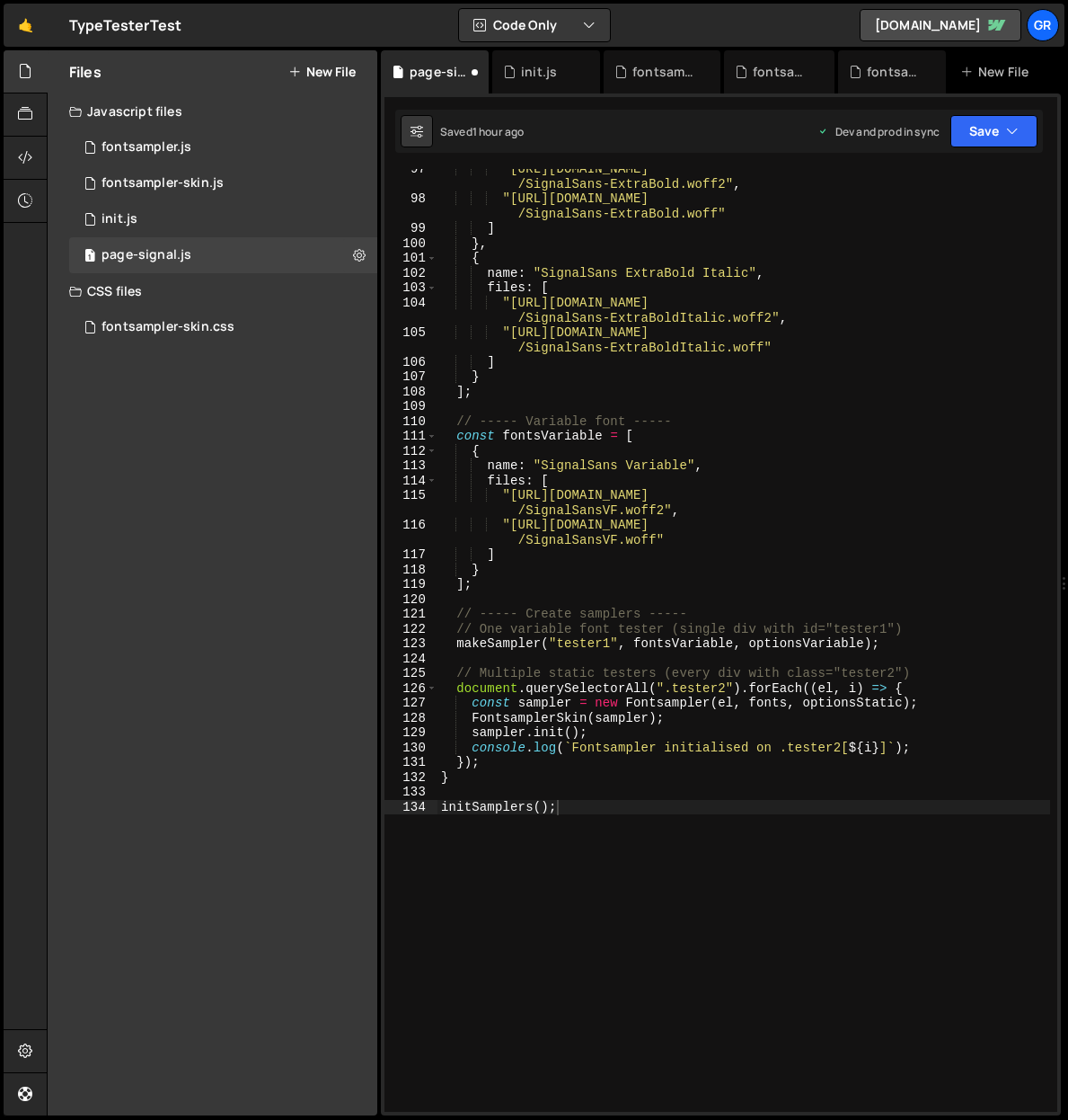
scroll to position [1953, 0]
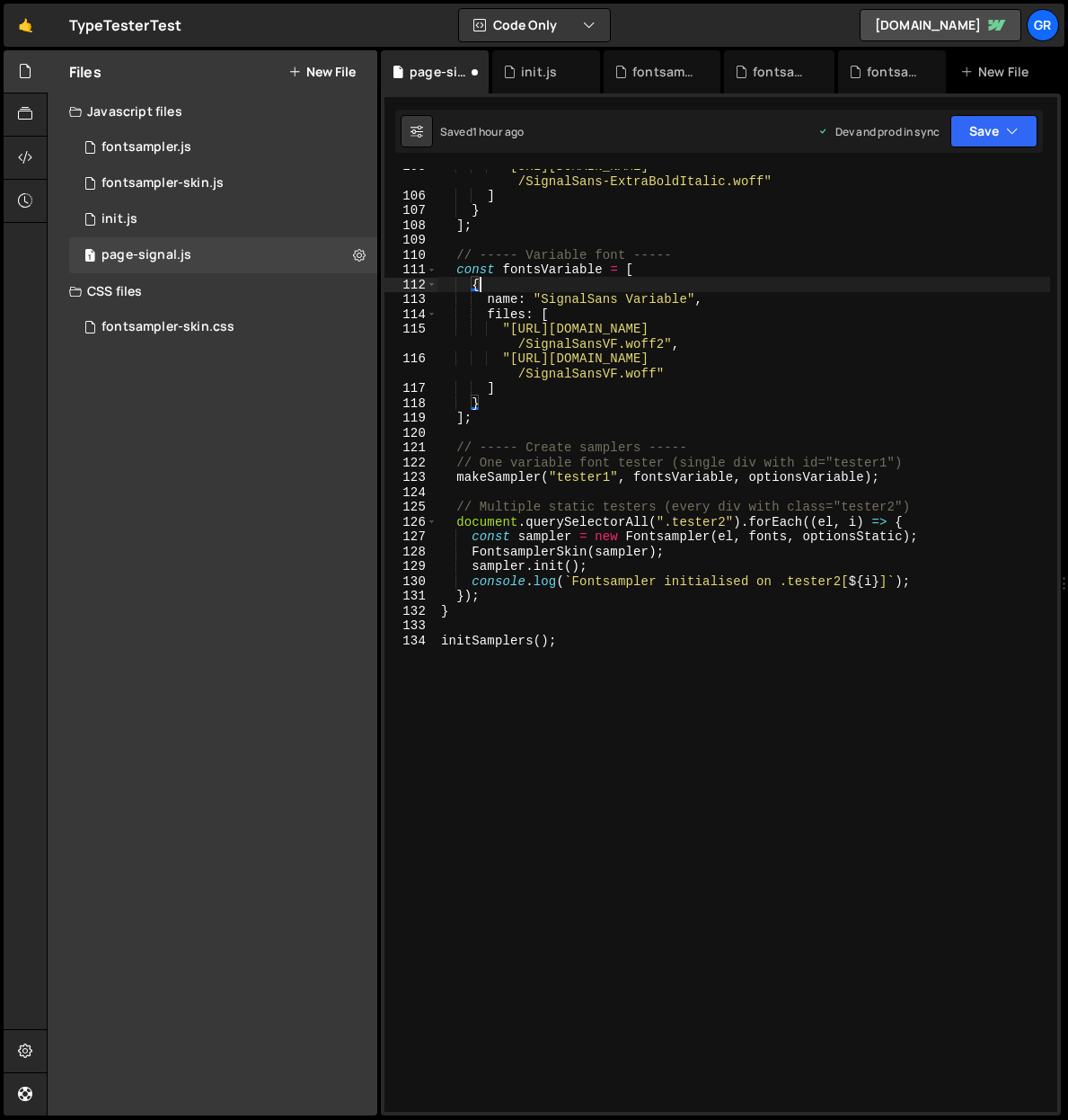
click at [785, 282] on div ""https://cdn.jsdelivr.net/gh/kieran-grot/font-tester@main/fonts/signal /SignalS…" at bounding box center [744, 652] width 612 height 988
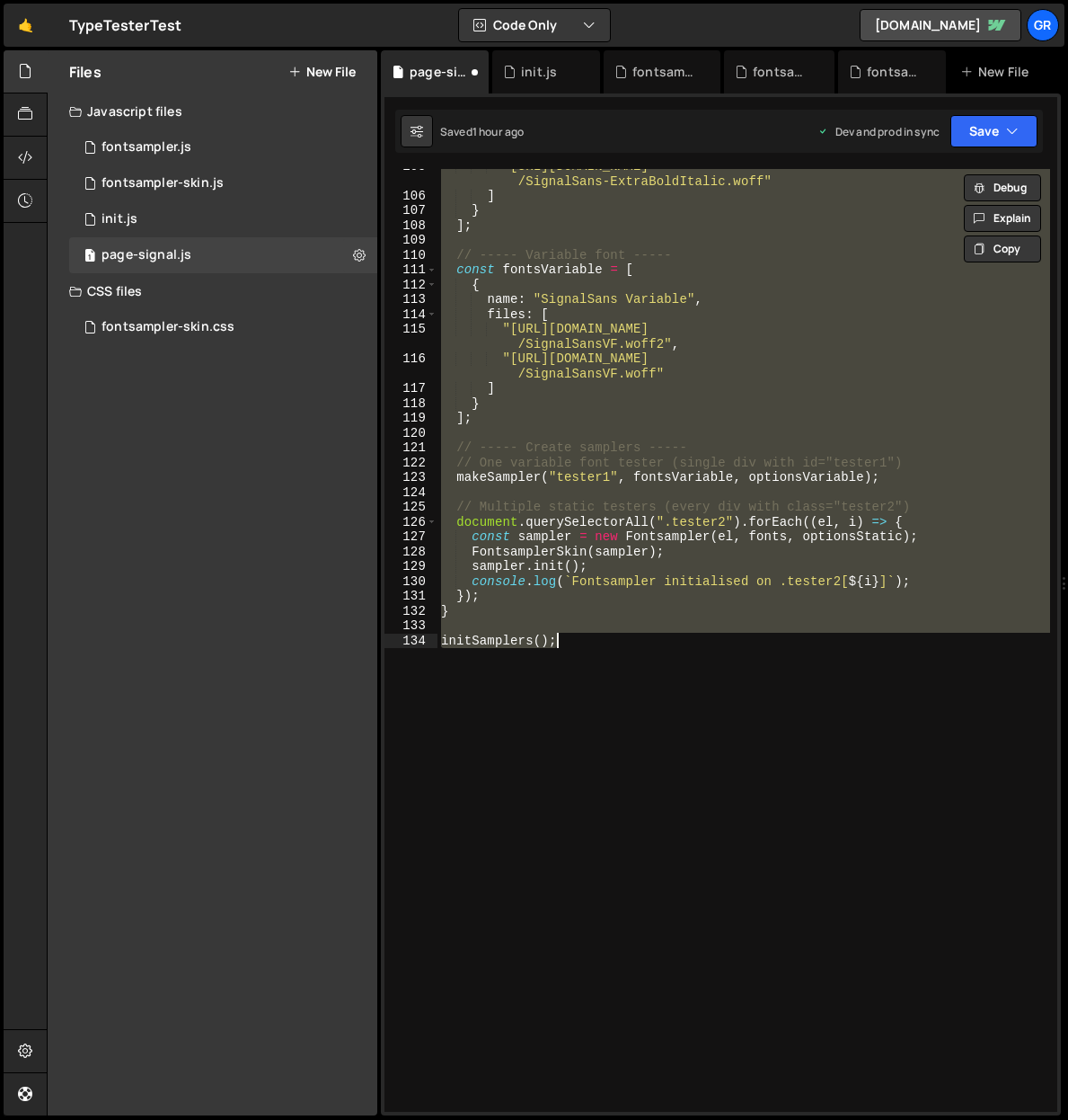
paste textarea
type textarea "initSamplers();"
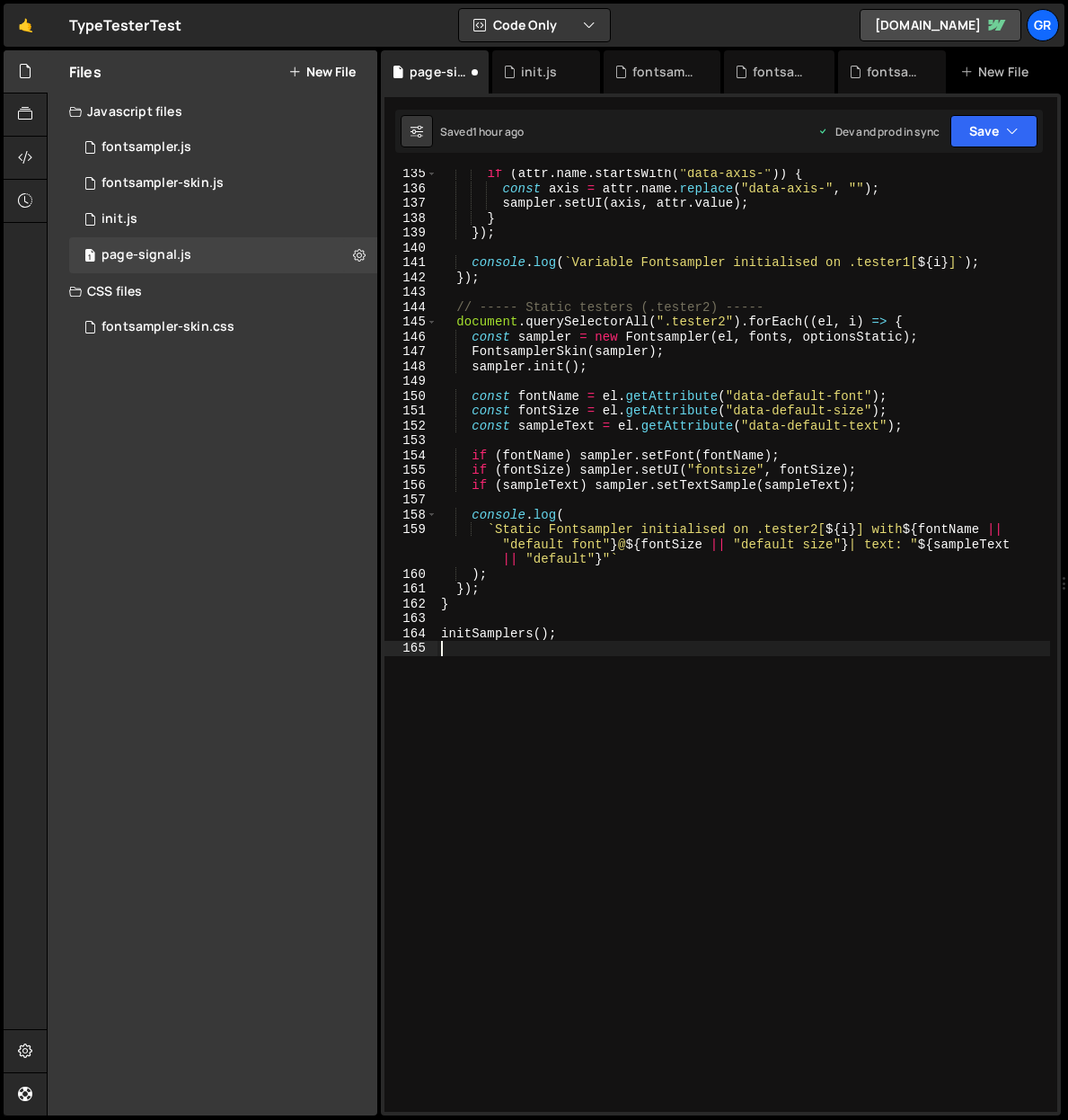
scroll to position [2434, 0]
click at [125, 219] on div "init.js" at bounding box center [120, 219] width 36 height 17
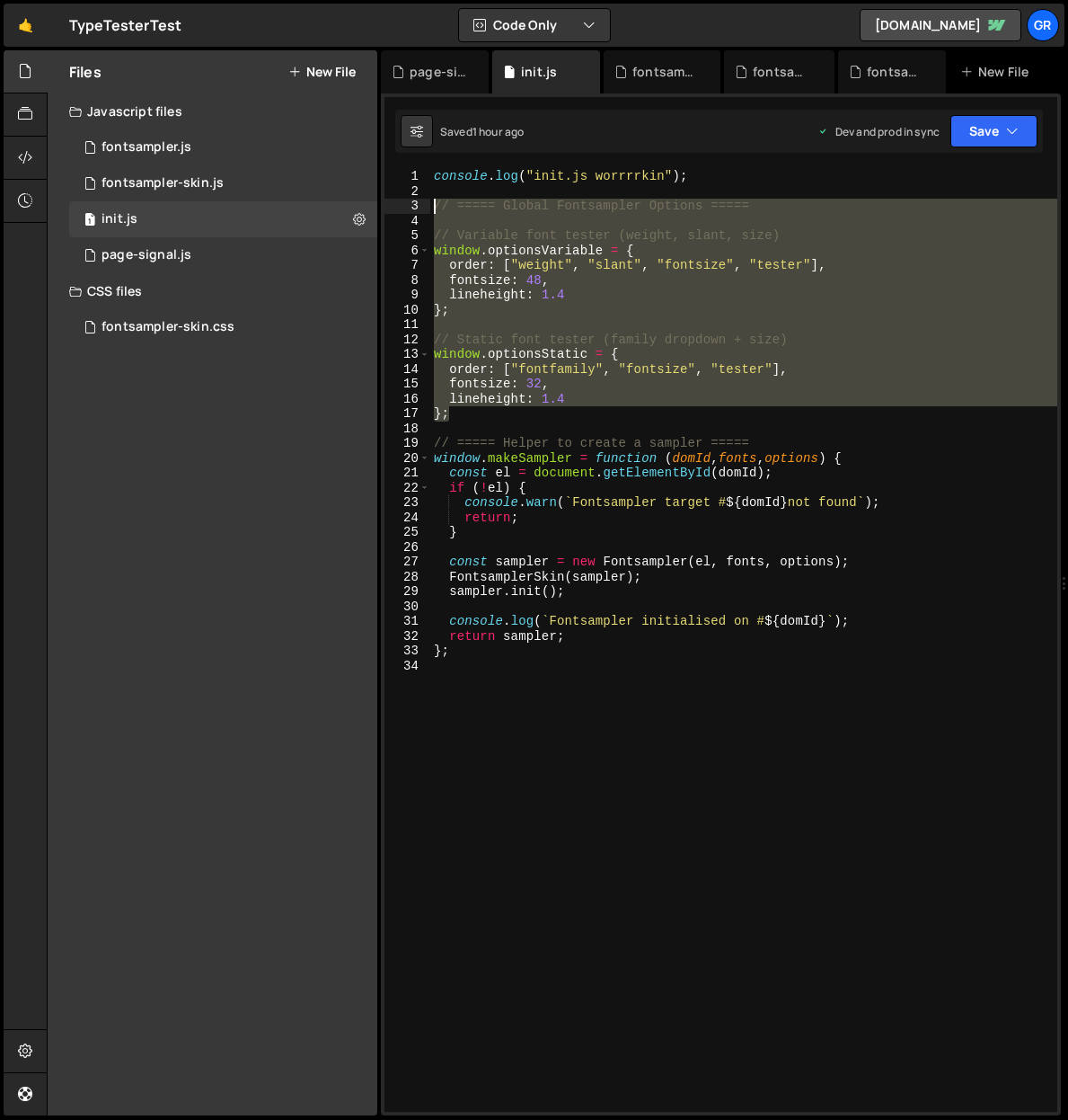
drag, startPoint x: 488, startPoint y: 493, endPoint x: 428, endPoint y: 203, distance: 296.1
click at [428, 203] on div "}; 1 2 3 4 5 6 7 8 9 10 11 12 13 14 15 16 17 18 19 20 21 22 23 24 25 26 27 28 2…" at bounding box center [720, 640] width 673 height 943
paste textarea "};"
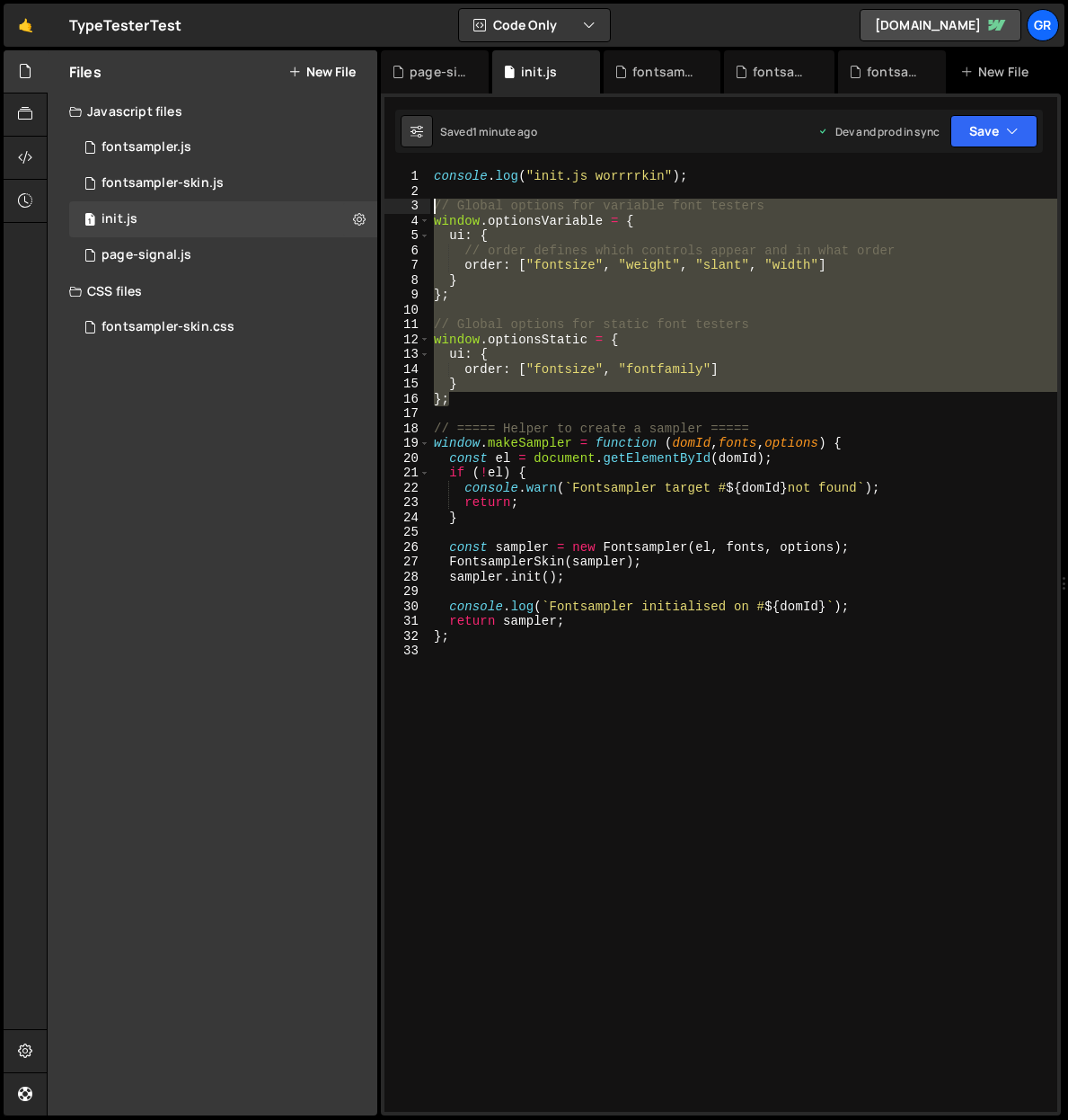
drag, startPoint x: 475, startPoint y: 403, endPoint x: 425, endPoint y: 211, distance: 198.4
click at [425, 211] on div "}; 1 2 3 4 5 6 7 8 9 10 11 12 13 14 15 16 17 18 19 20 21 22 23 24 25 26 27 28 2…" at bounding box center [720, 640] width 673 height 943
paste textarea "};"
type textarea "};"
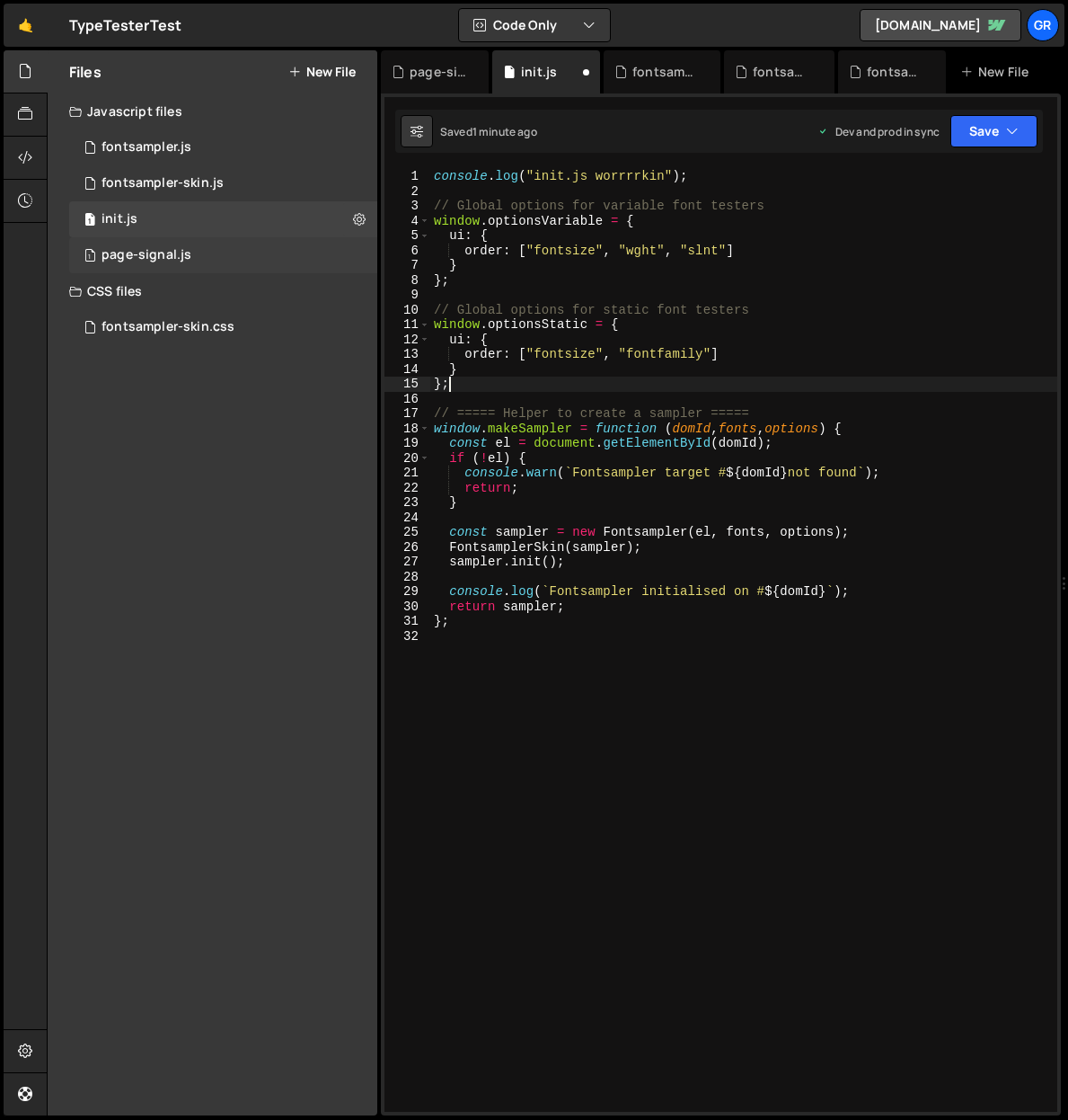
click at [169, 255] on div "page-signal.js" at bounding box center [147, 255] width 90 height 17
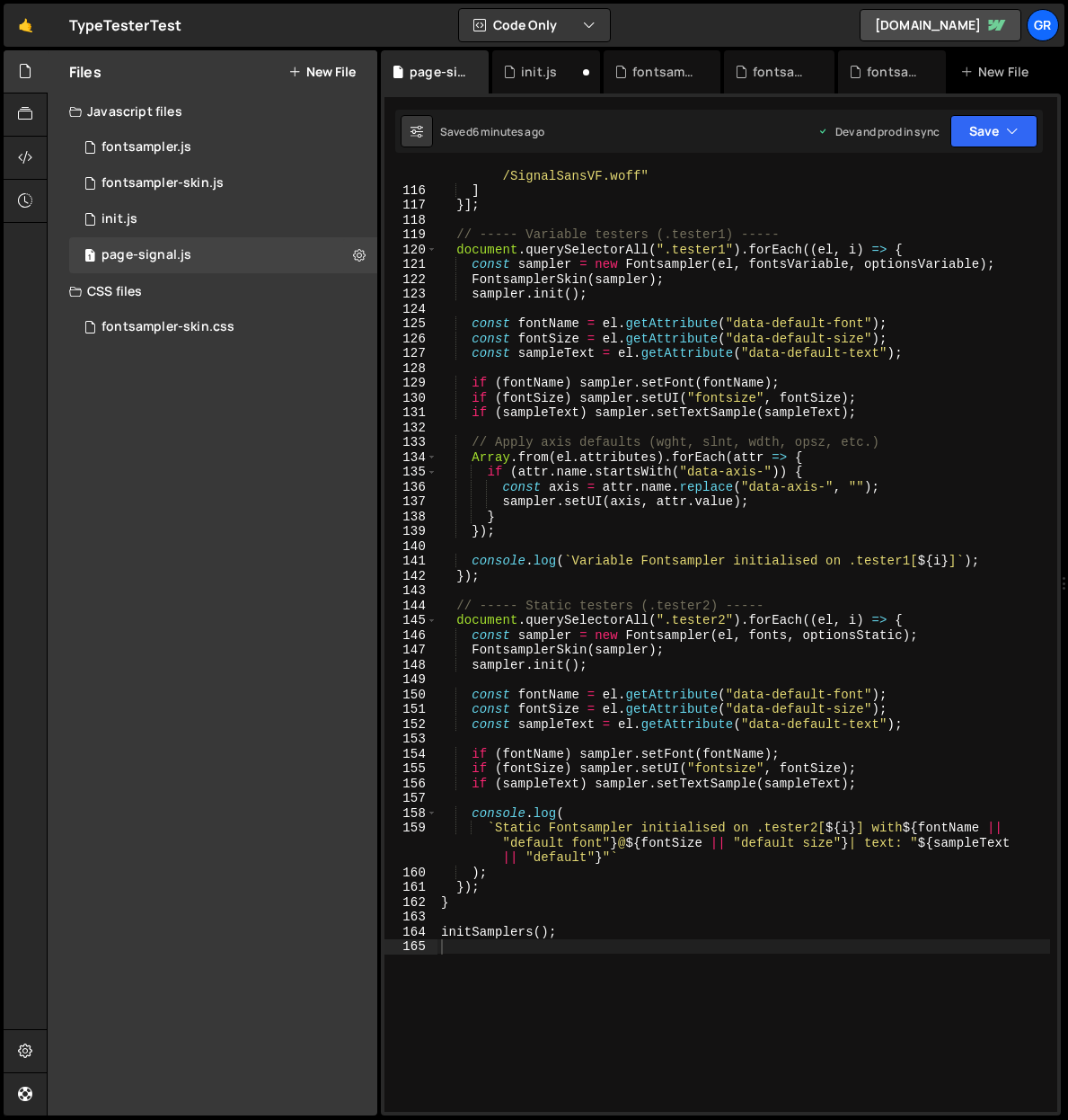
scroll to position [2141, 0]
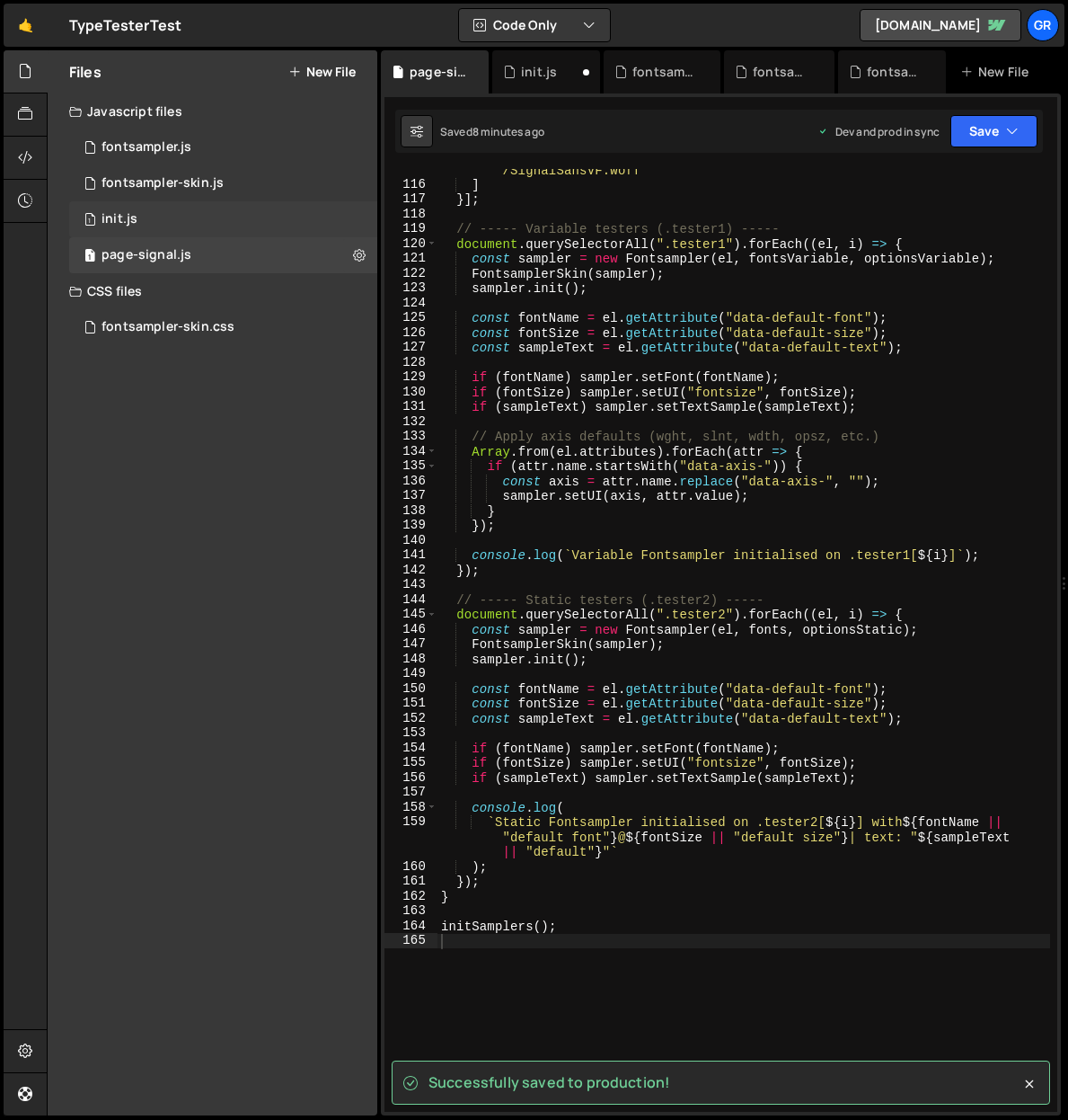
click at [155, 212] on div "1 init.js 0" at bounding box center [223, 219] width 309 height 36
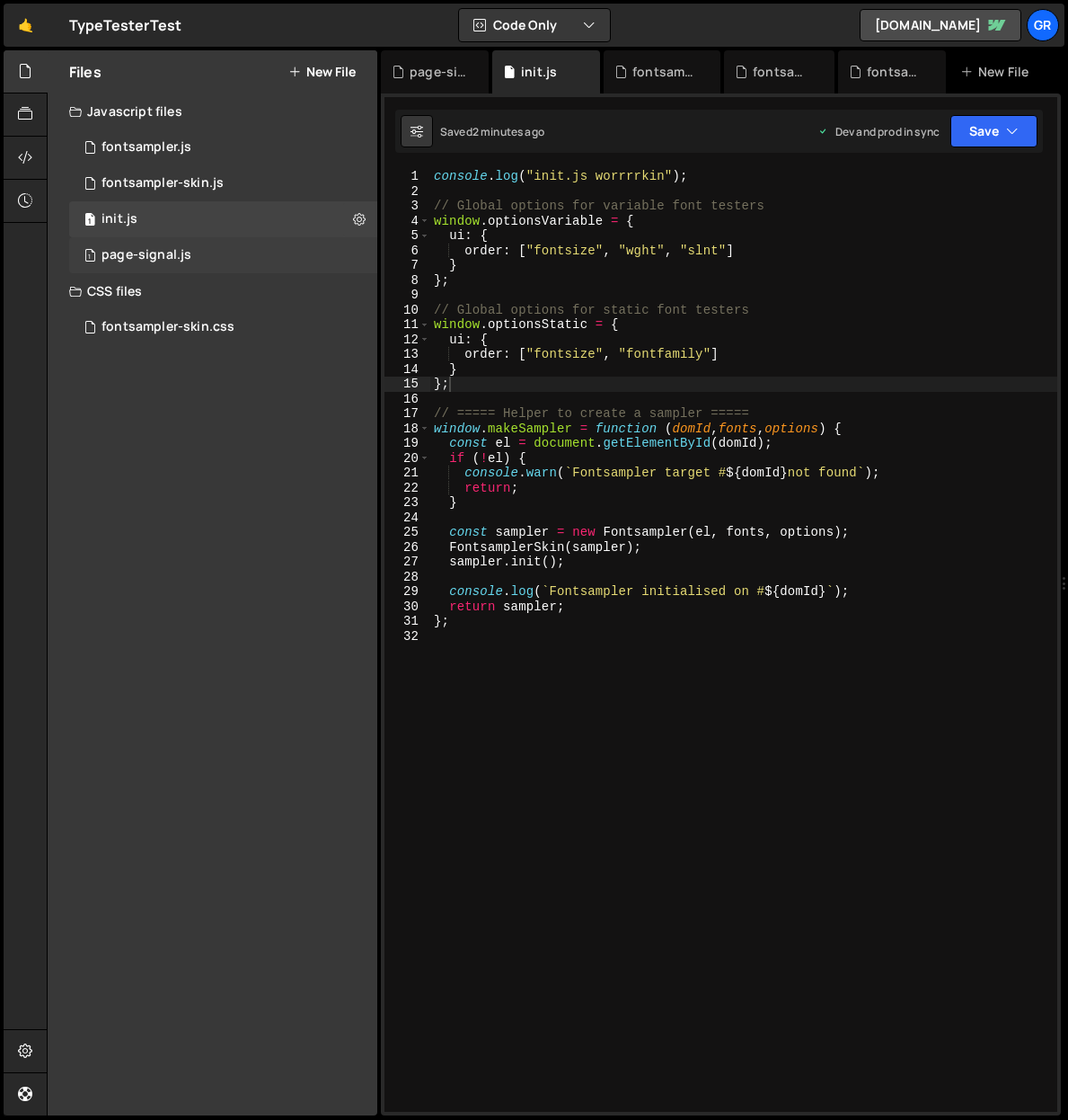
click at [184, 259] on div "page-signal.js" at bounding box center [147, 255] width 90 height 17
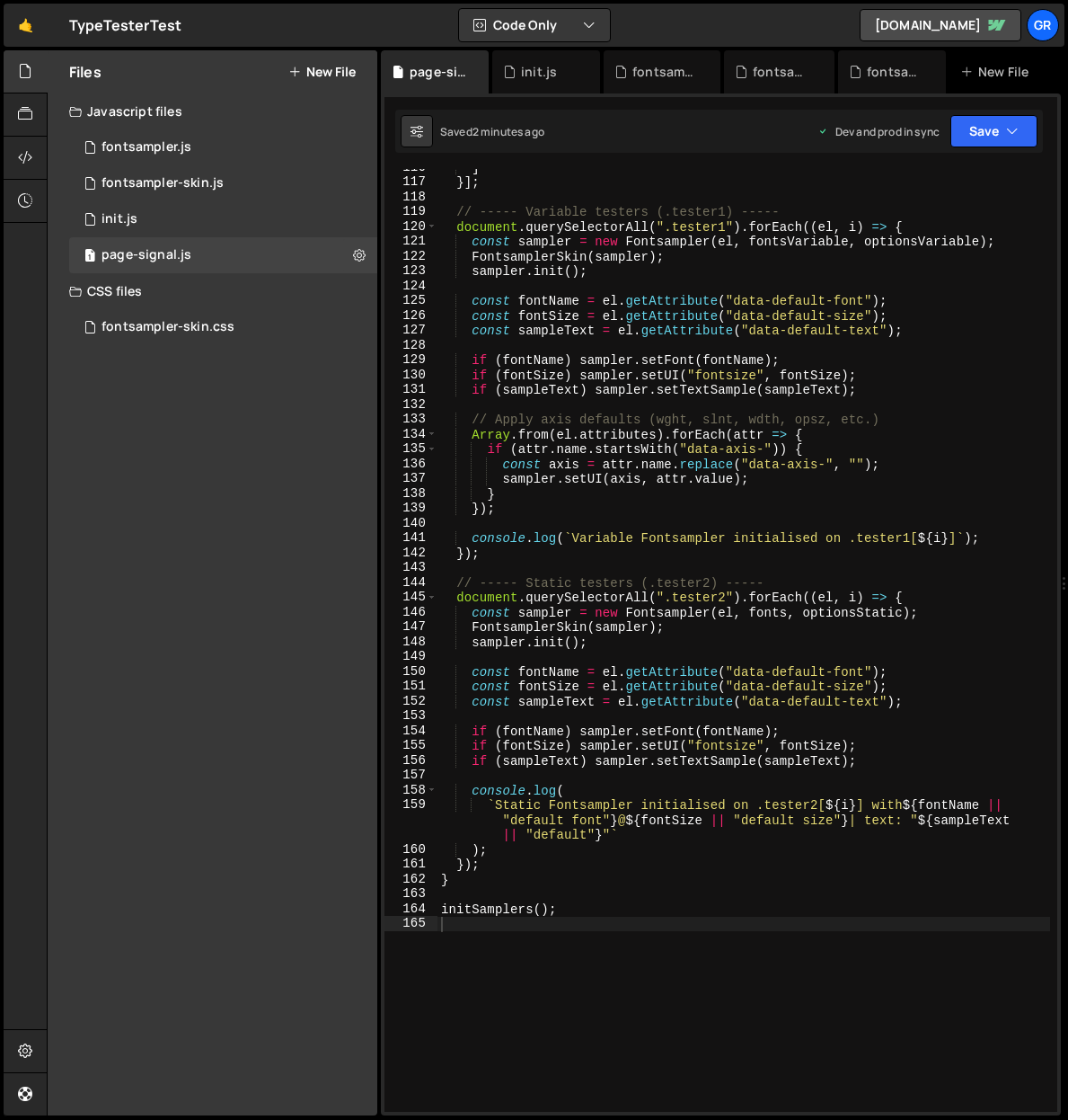
scroll to position [2162, 0]
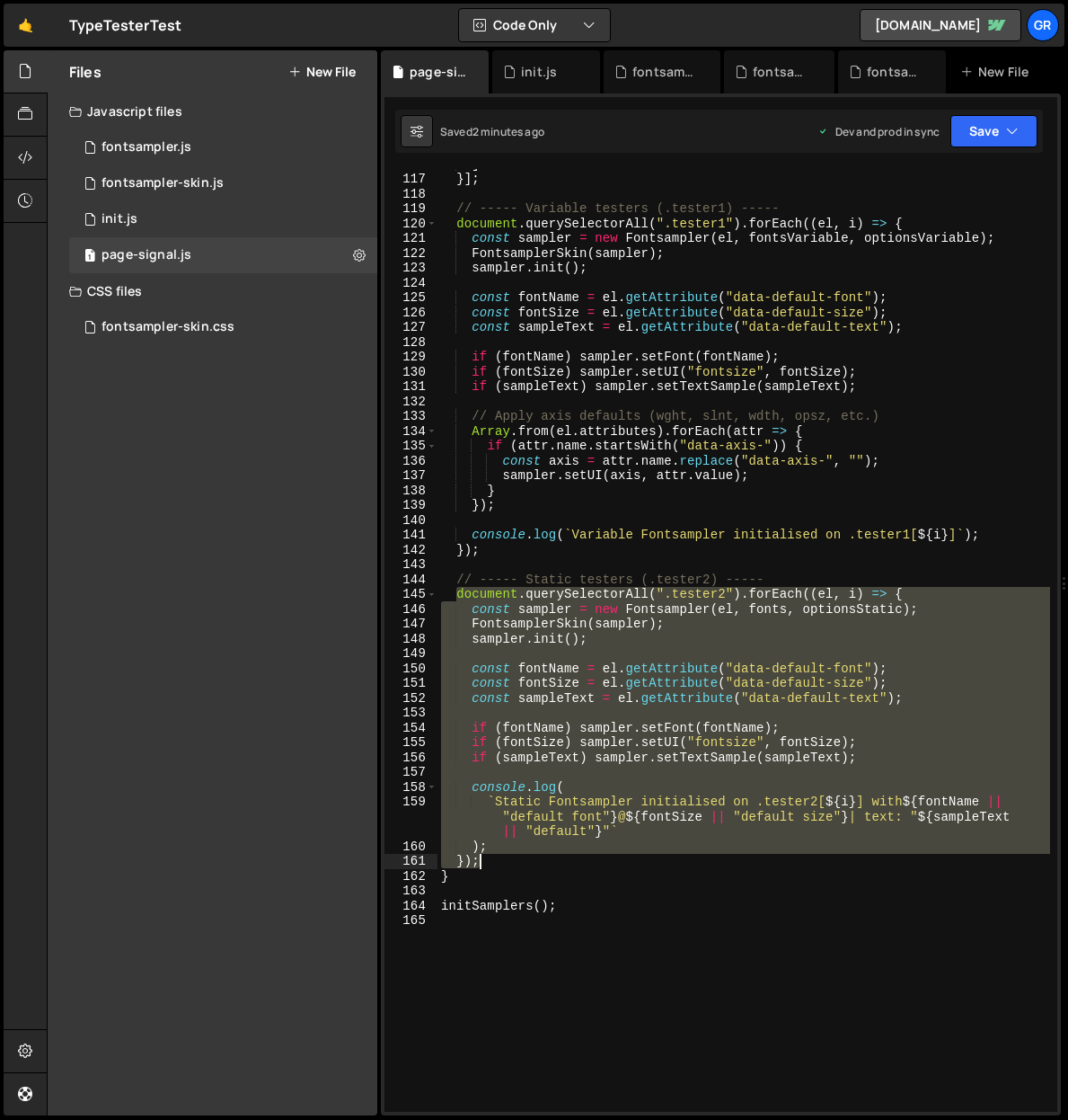
drag, startPoint x: 457, startPoint y: 593, endPoint x: 501, endPoint y: 859, distance: 269.6
click at [501, 859] on div "] }] ; // ----- Variable testers (.tester1) ----- document . querySelectorAll (…" at bounding box center [744, 643] width 612 height 972
paste textarea
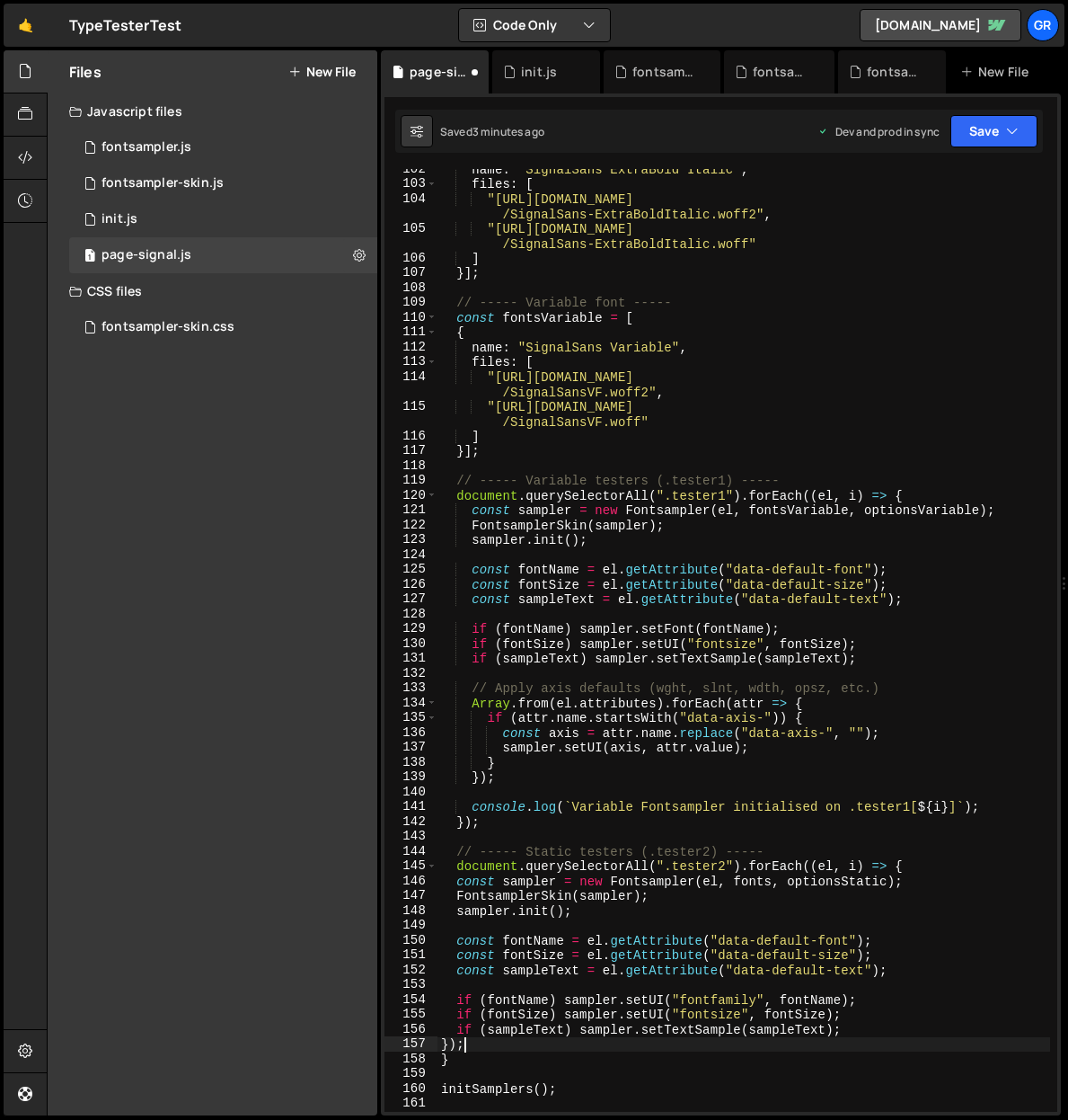
scroll to position [1895, 0]
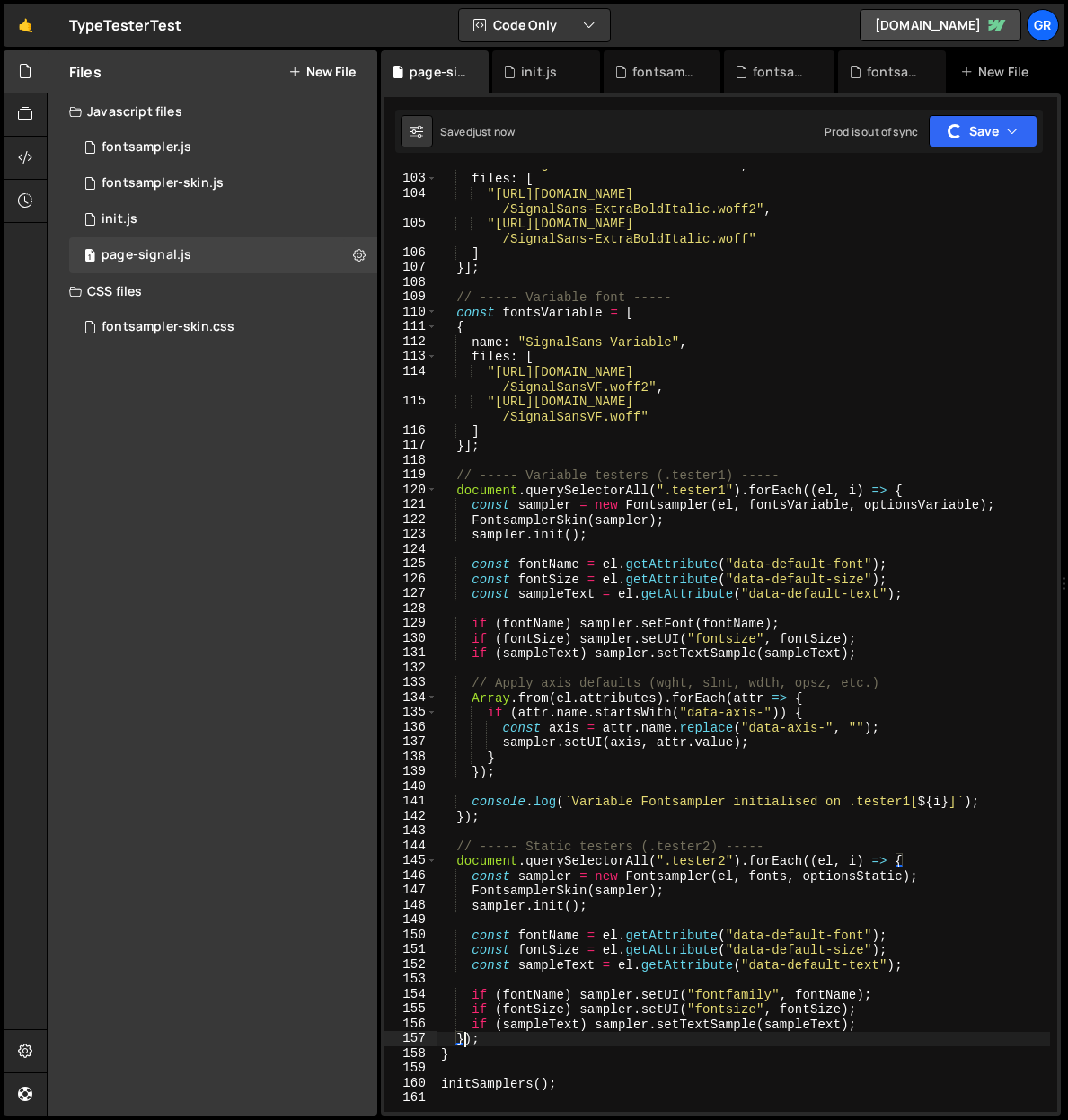
type textarea "initSamplers();"
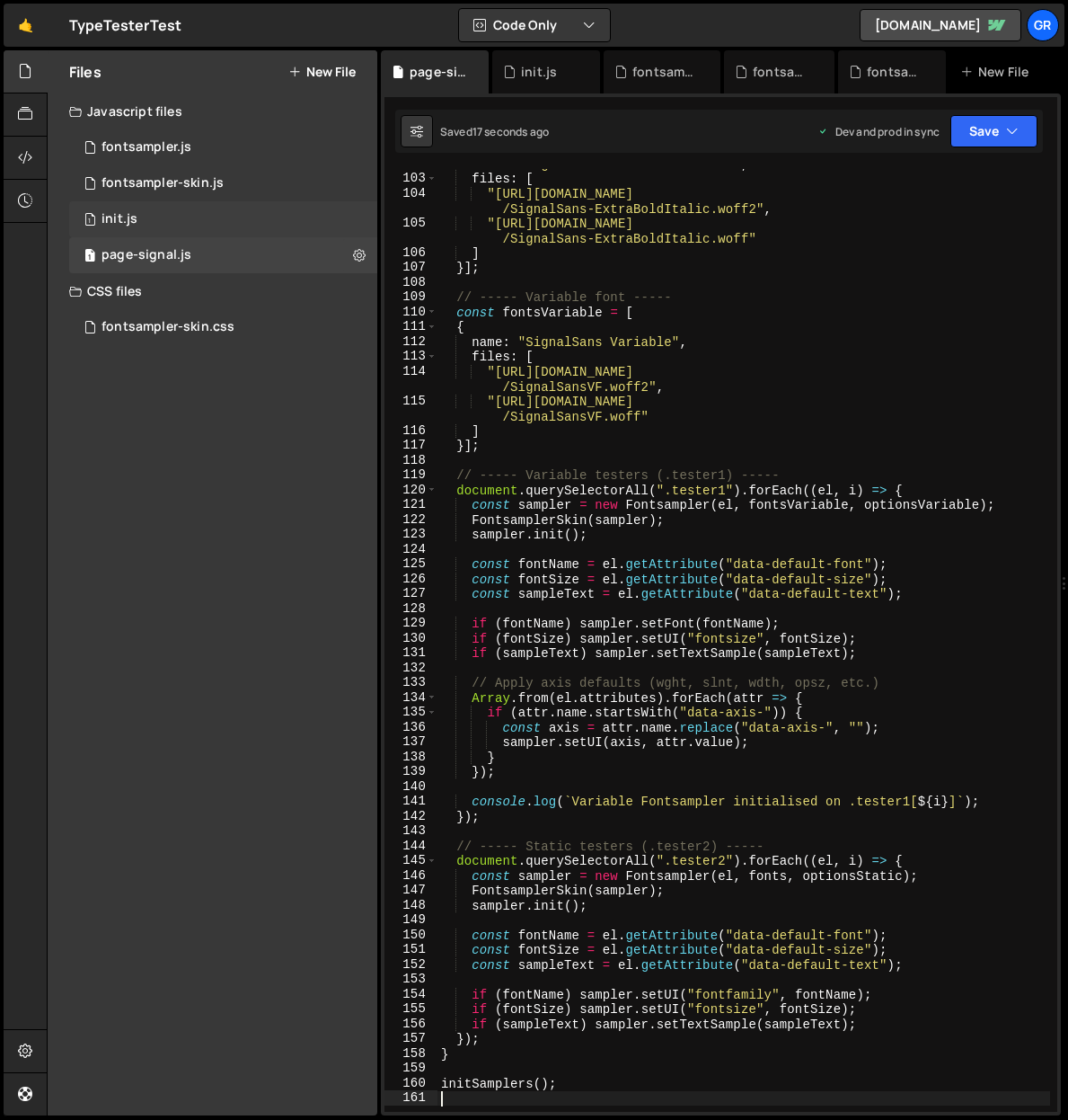
click at [141, 219] on div "1 init.js 0" at bounding box center [223, 219] width 309 height 36
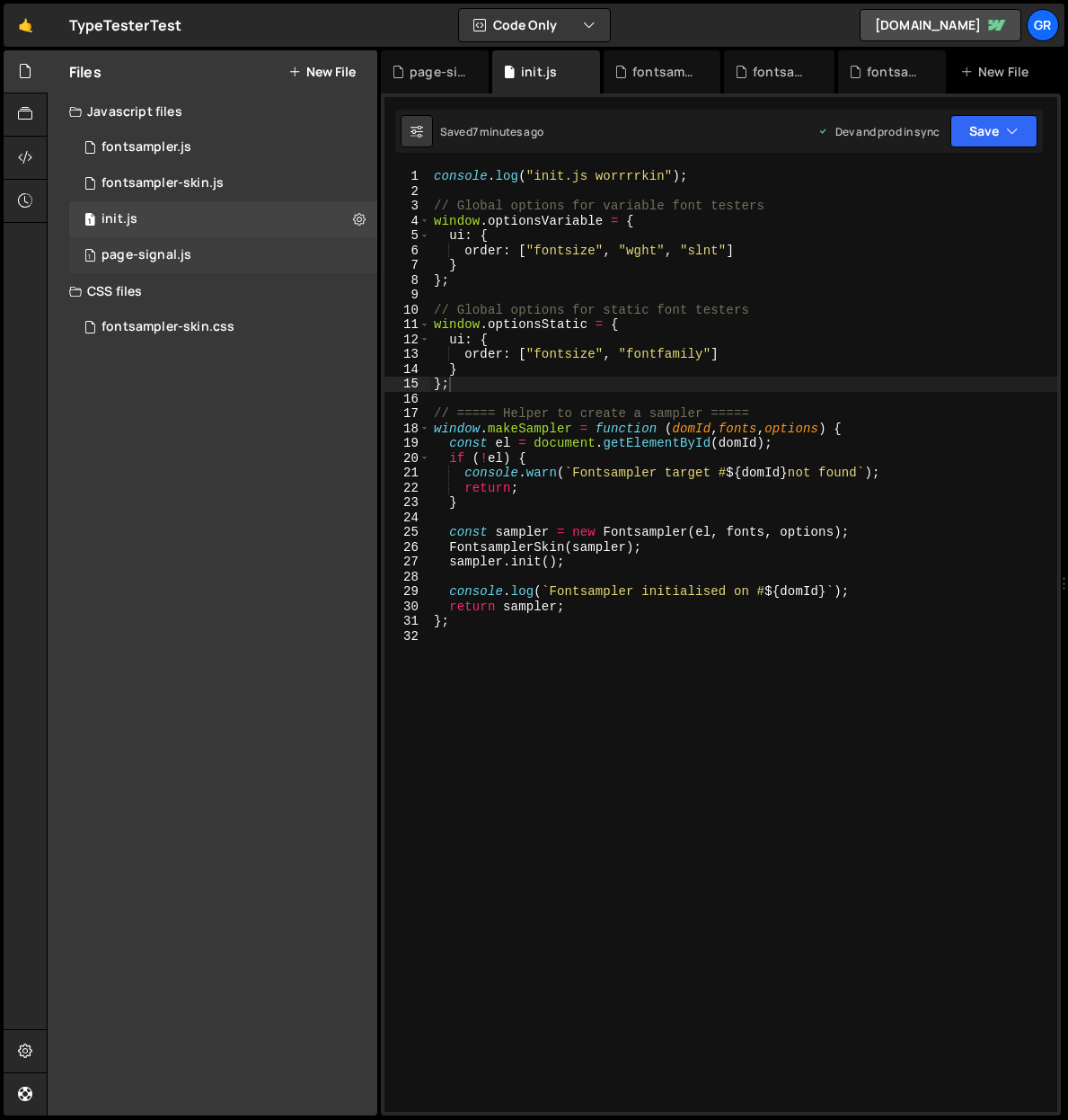
click at [168, 255] on div "page-signal.js" at bounding box center [147, 255] width 90 height 17
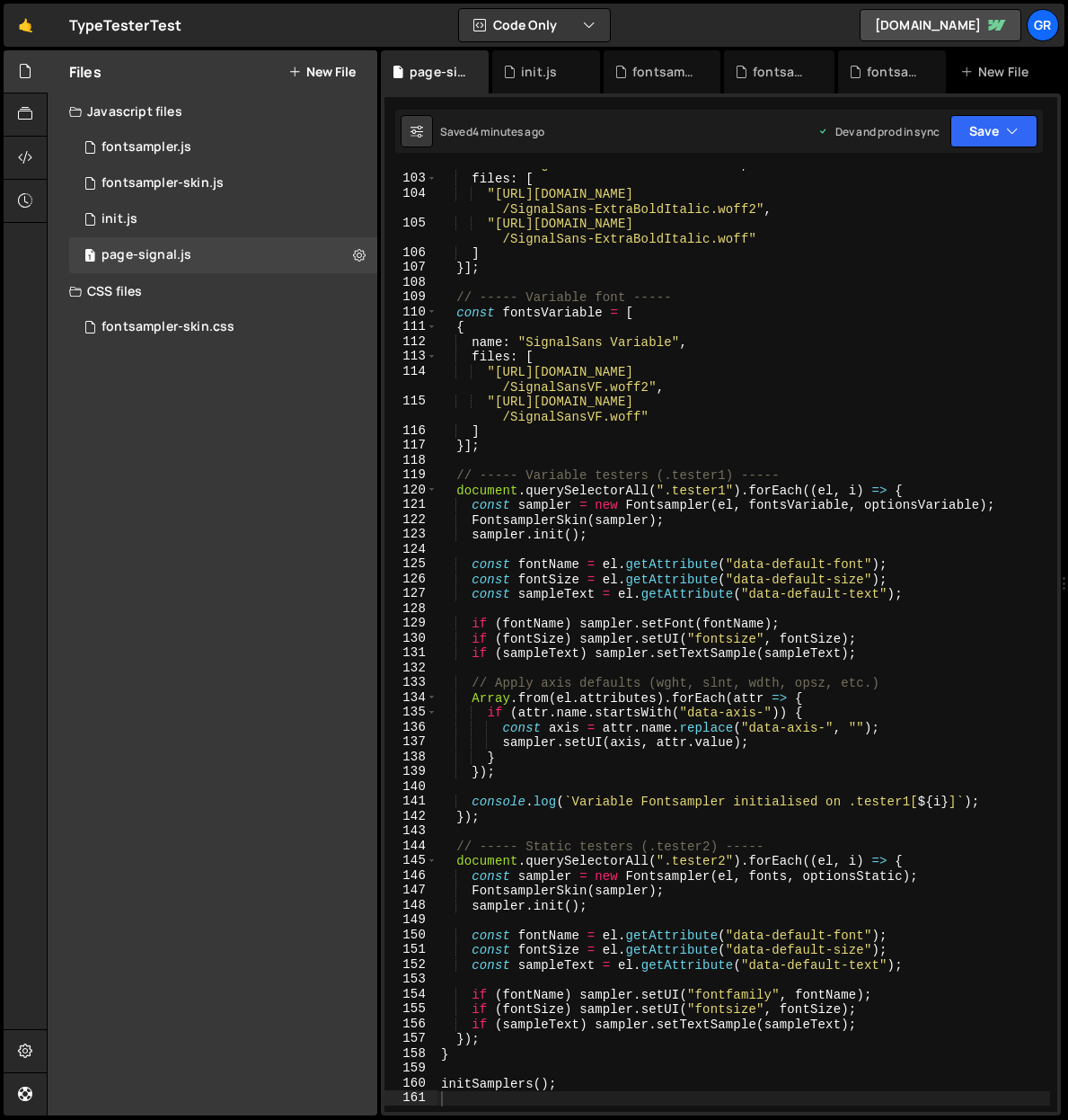
click at [574, 264] on div "name : "SignalSans ExtraBold Italic" , files : [ "https://cdn.jsdelivr.net/gh/k…" at bounding box center [744, 643] width 612 height 972
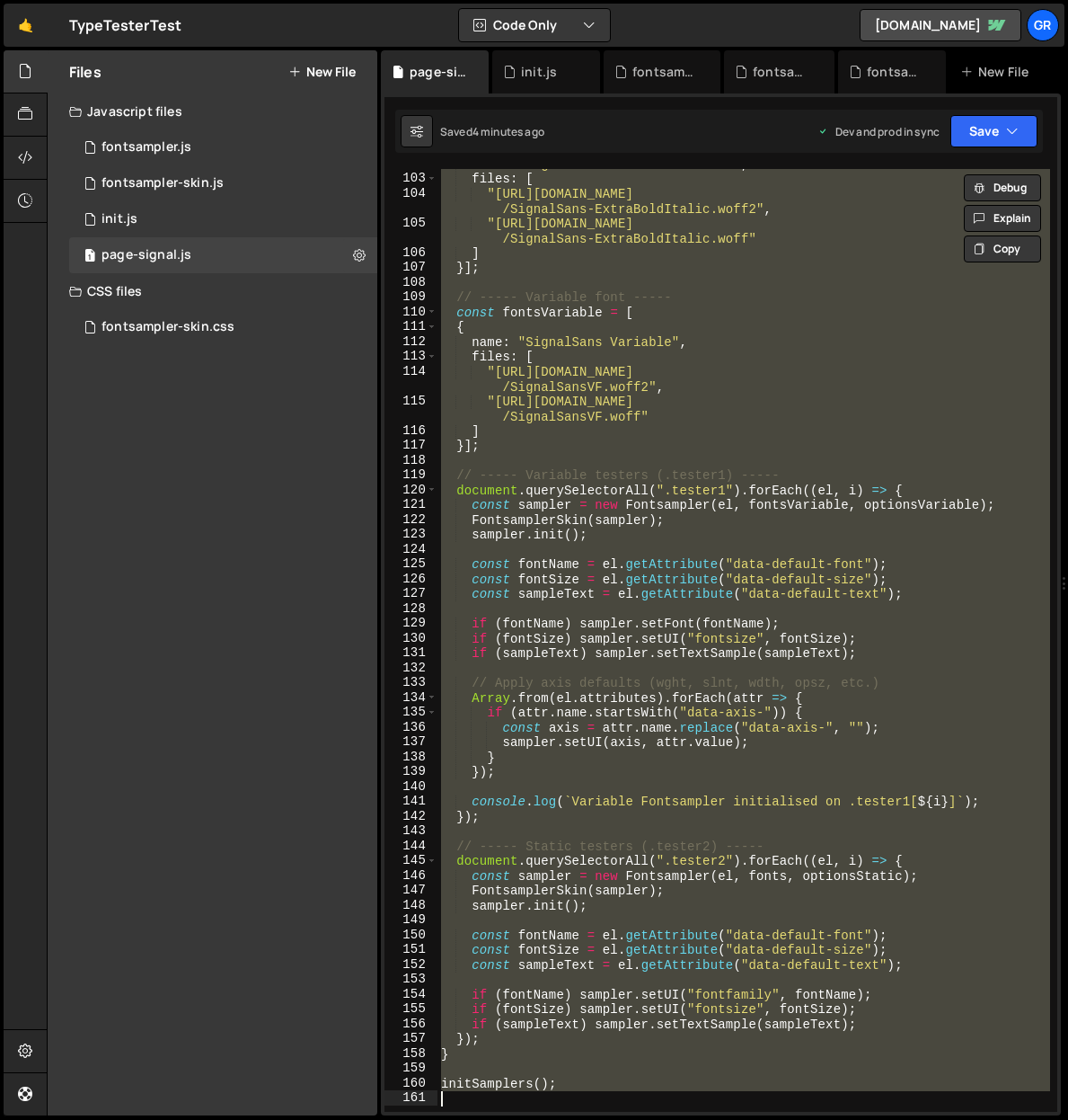
paste textarea
type textarea "initSamplers();"
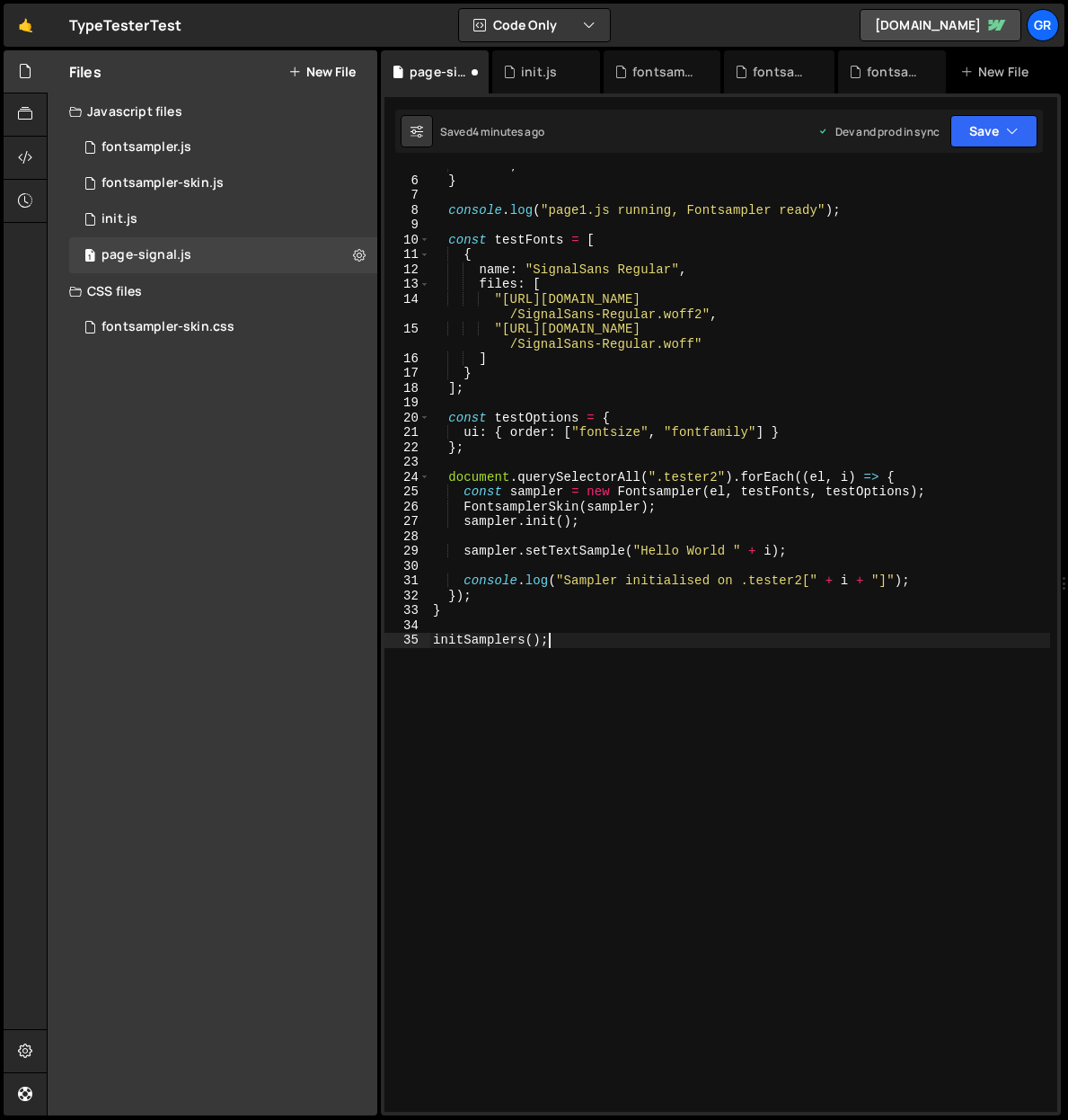
scroll to position [71, 0]
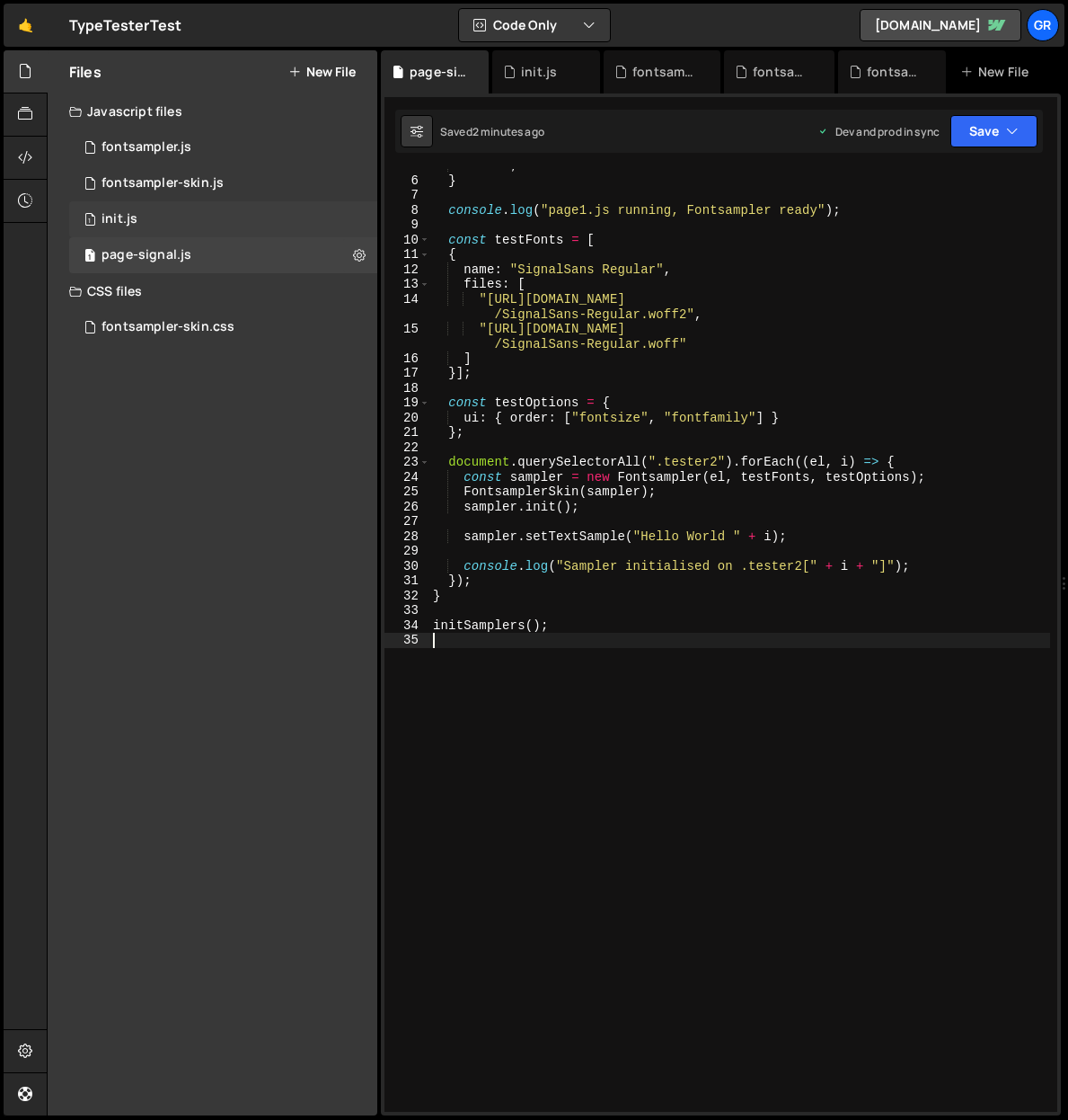
click at [131, 221] on div "init.js" at bounding box center [120, 219] width 36 height 17
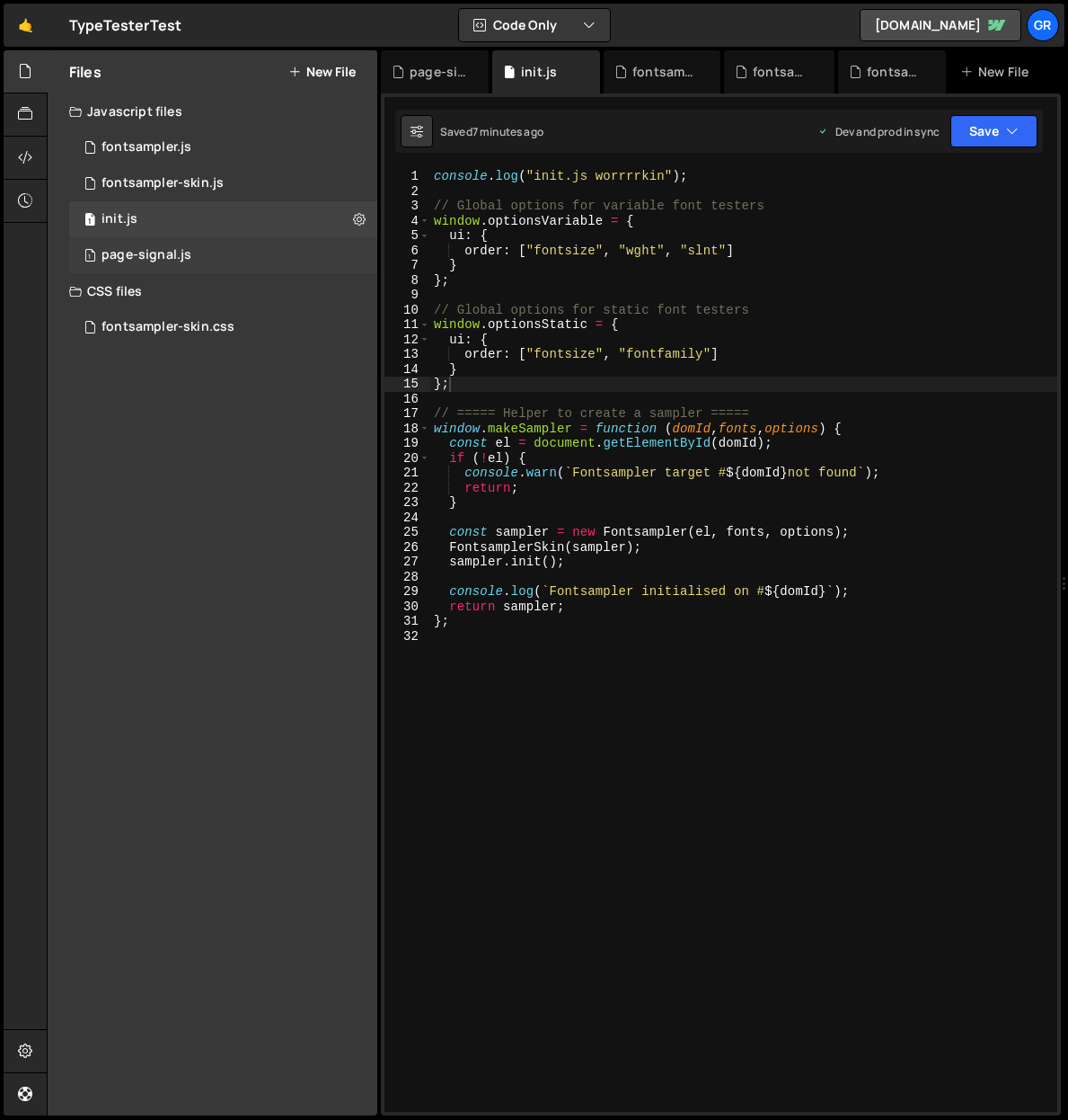
click at [184, 252] on div "page-signal.js" at bounding box center [147, 255] width 90 height 17
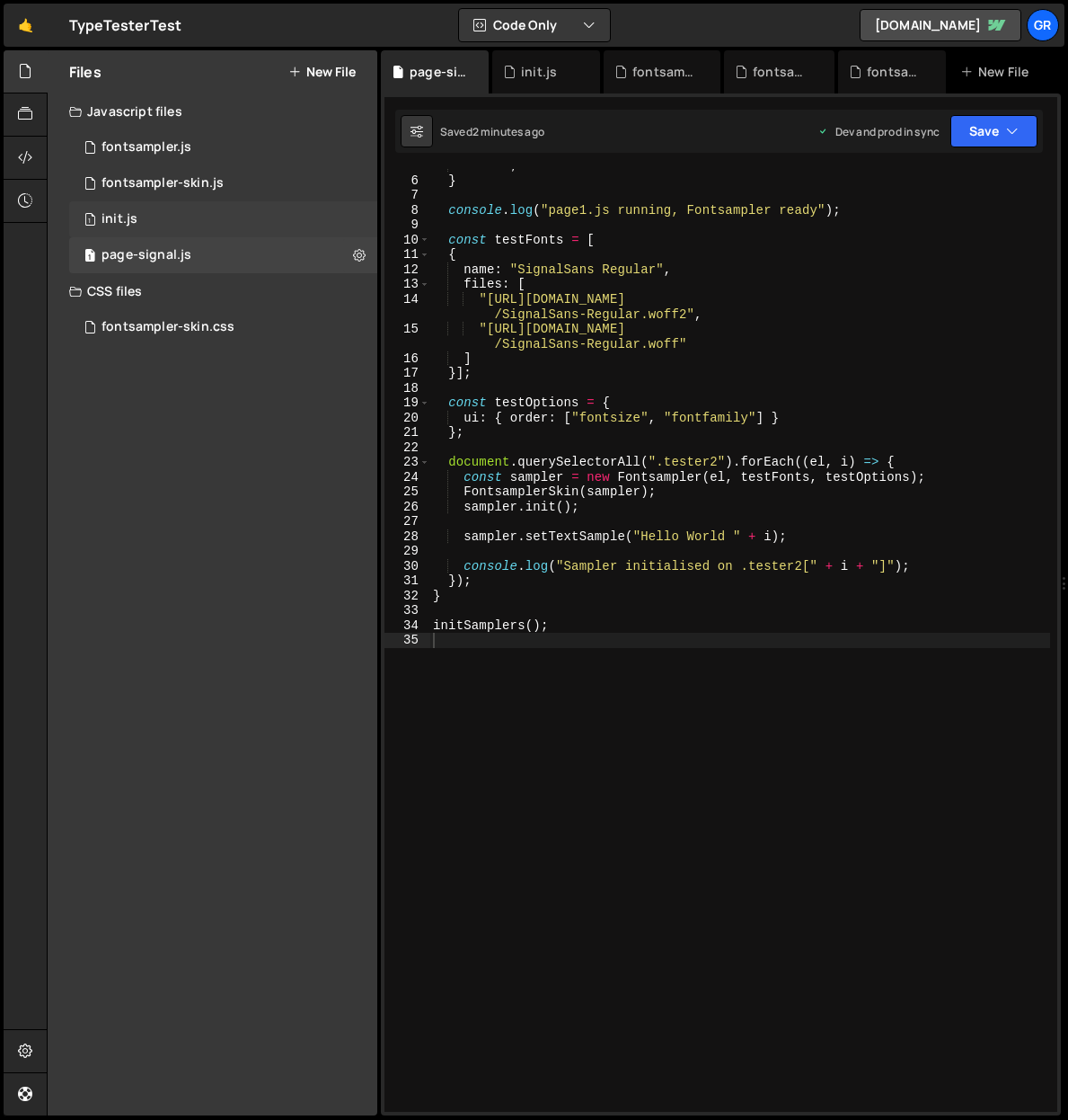
click at [196, 234] on div "1 init.js 0" at bounding box center [223, 219] width 309 height 36
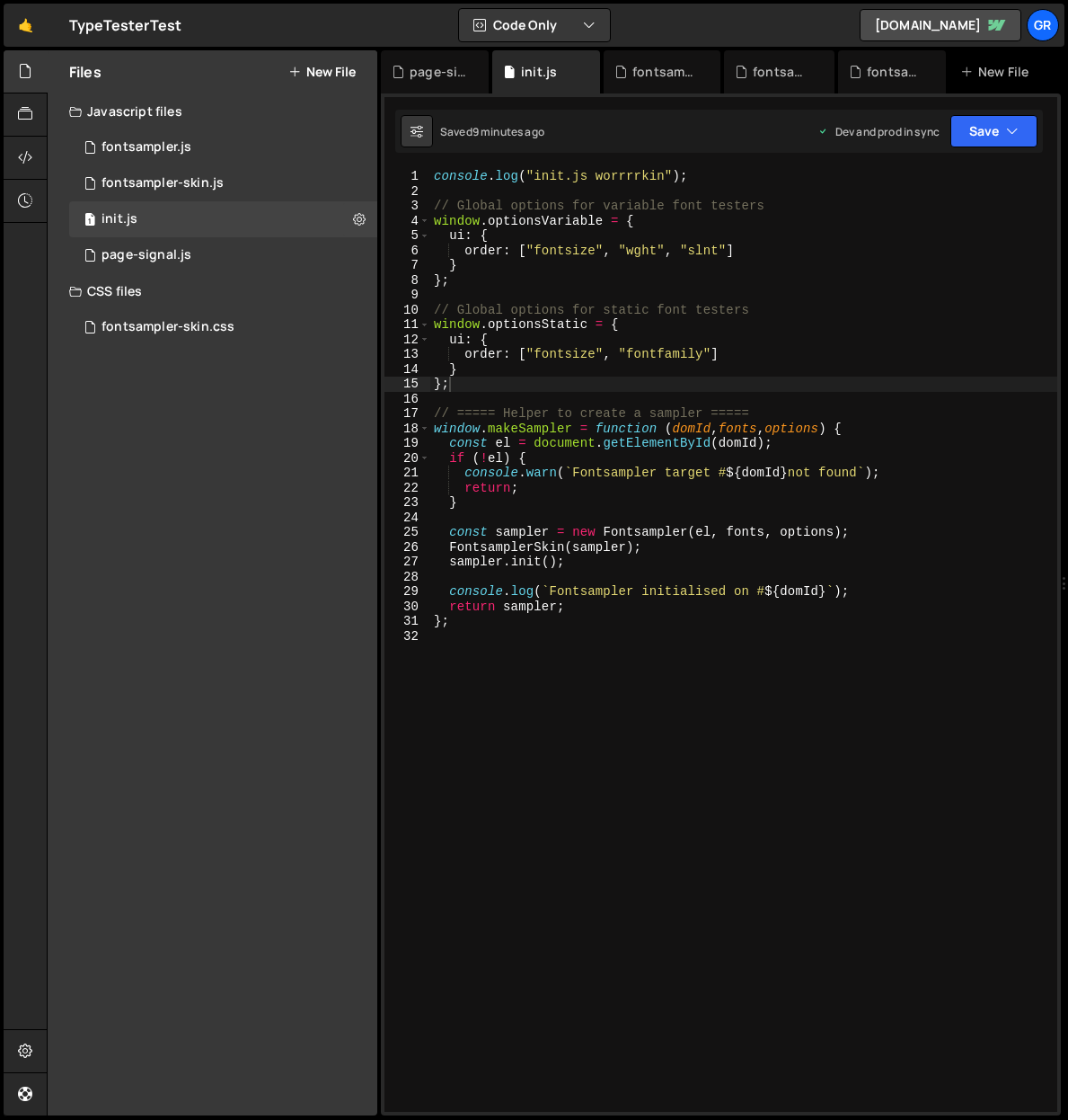
click at [665, 285] on div "console . log ( "init.js worrrrkin" ) ; // Global options for variable font tes…" at bounding box center [744, 655] width 627 height 972
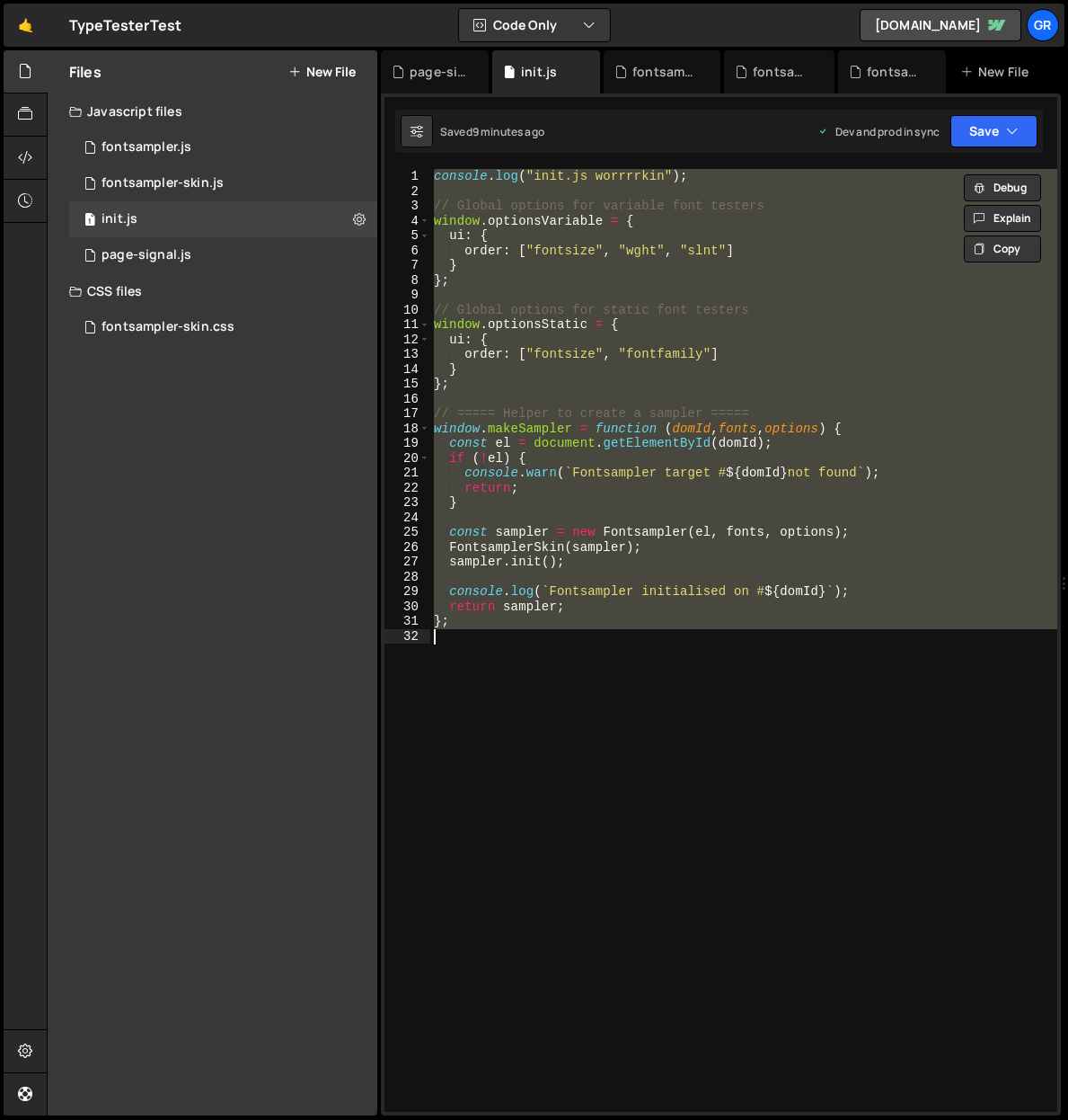
paste textarea
type textarea "};"
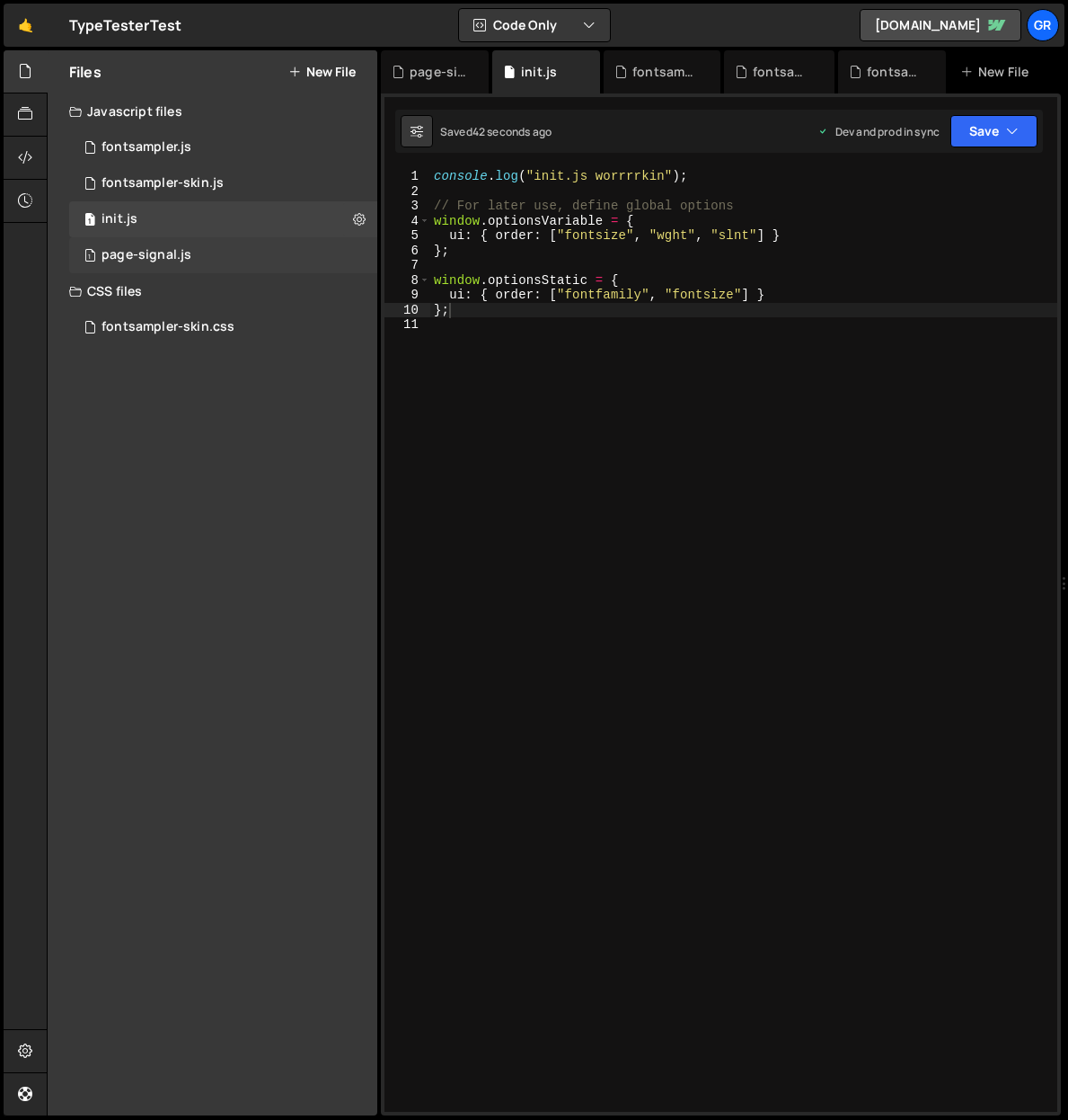
click at [174, 255] on div "page-signal.js" at bounding box center [147, 255] width 90 height 17
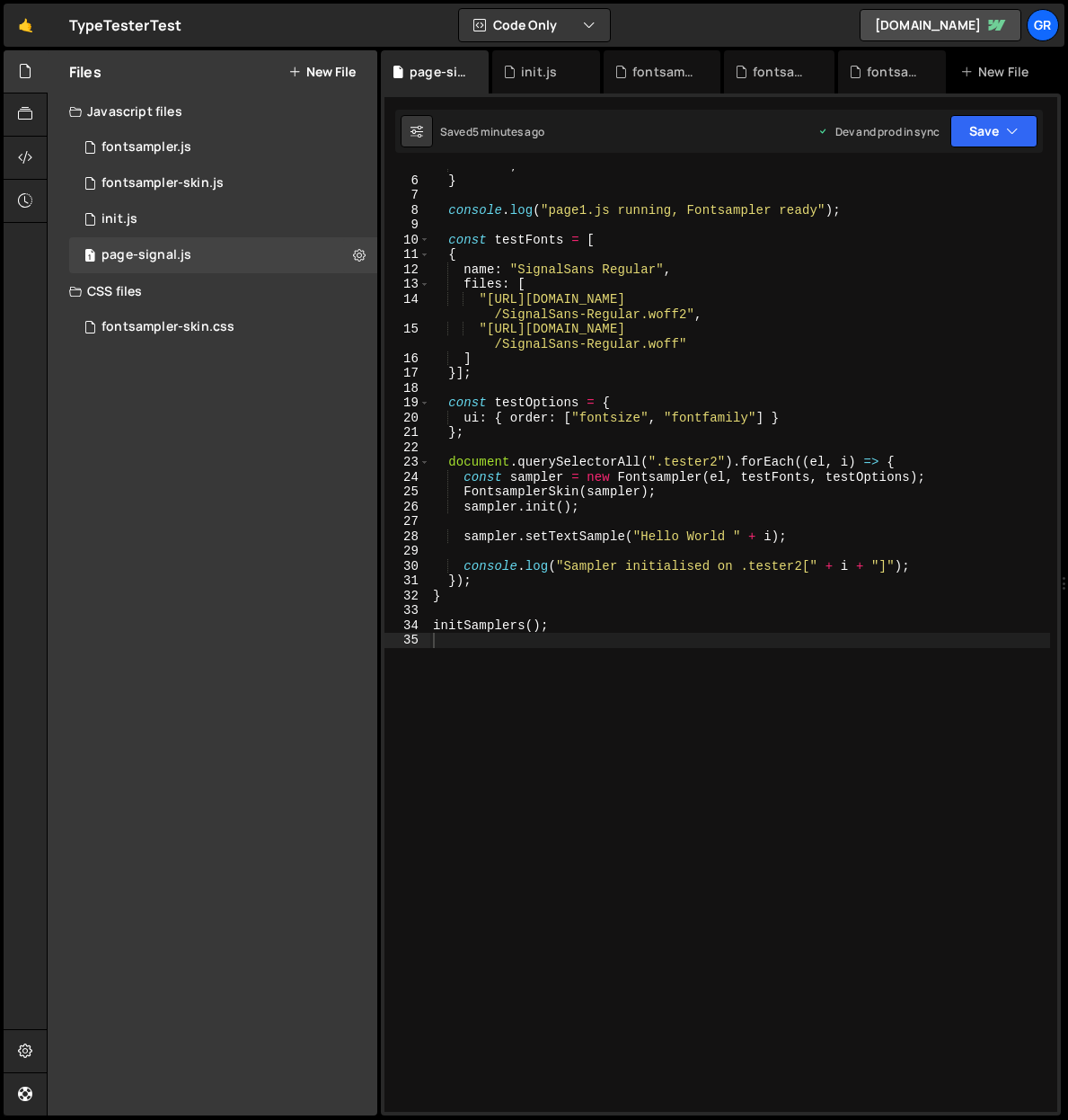
click at [622, 189] on div "return ; } console . log ( "page1.js running, Fontsampler ready" ) ; const test…" at bounding box center [740, 644] width 621 height 972
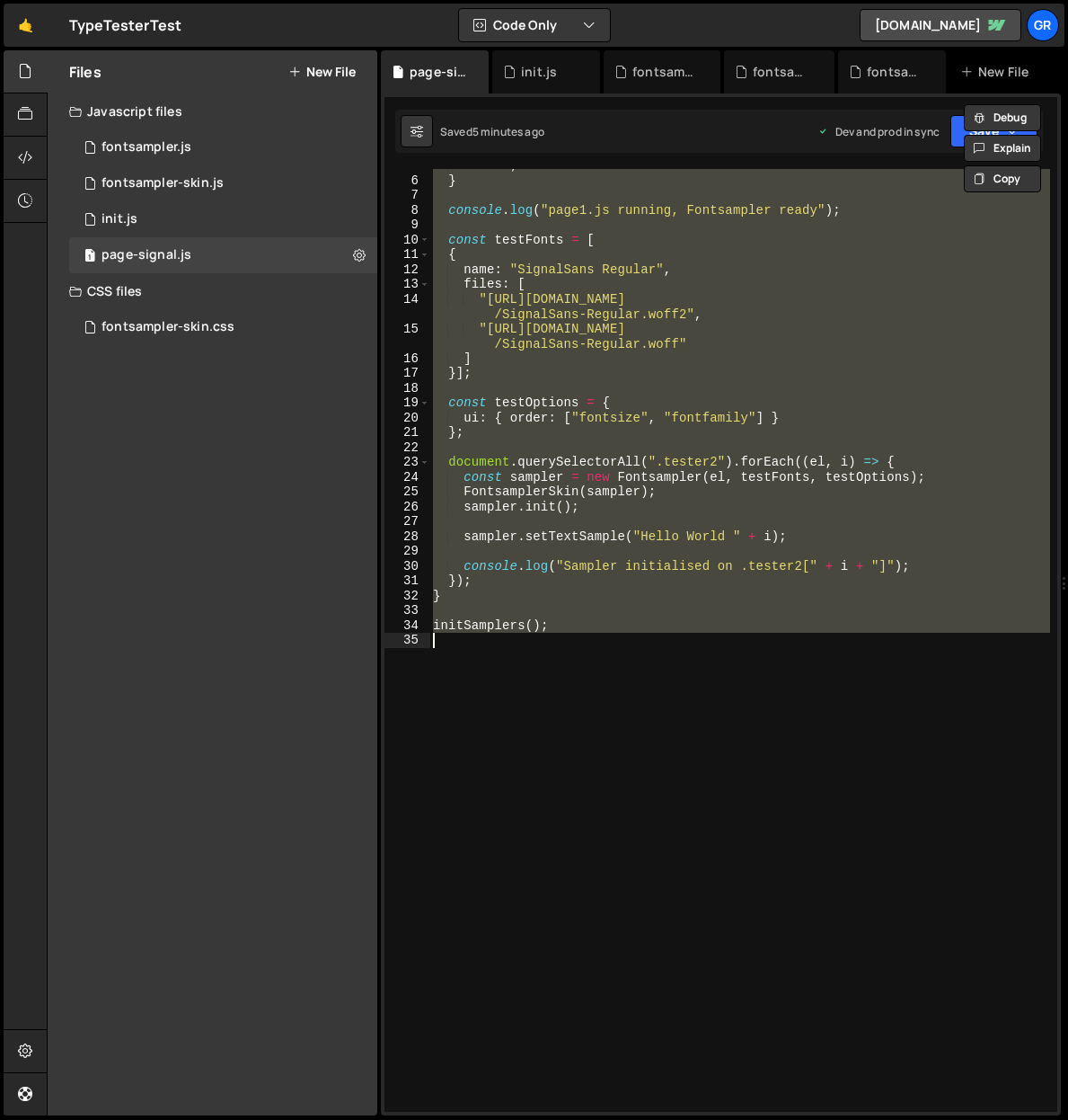
paste textarea
type textarea "initSamplers();"
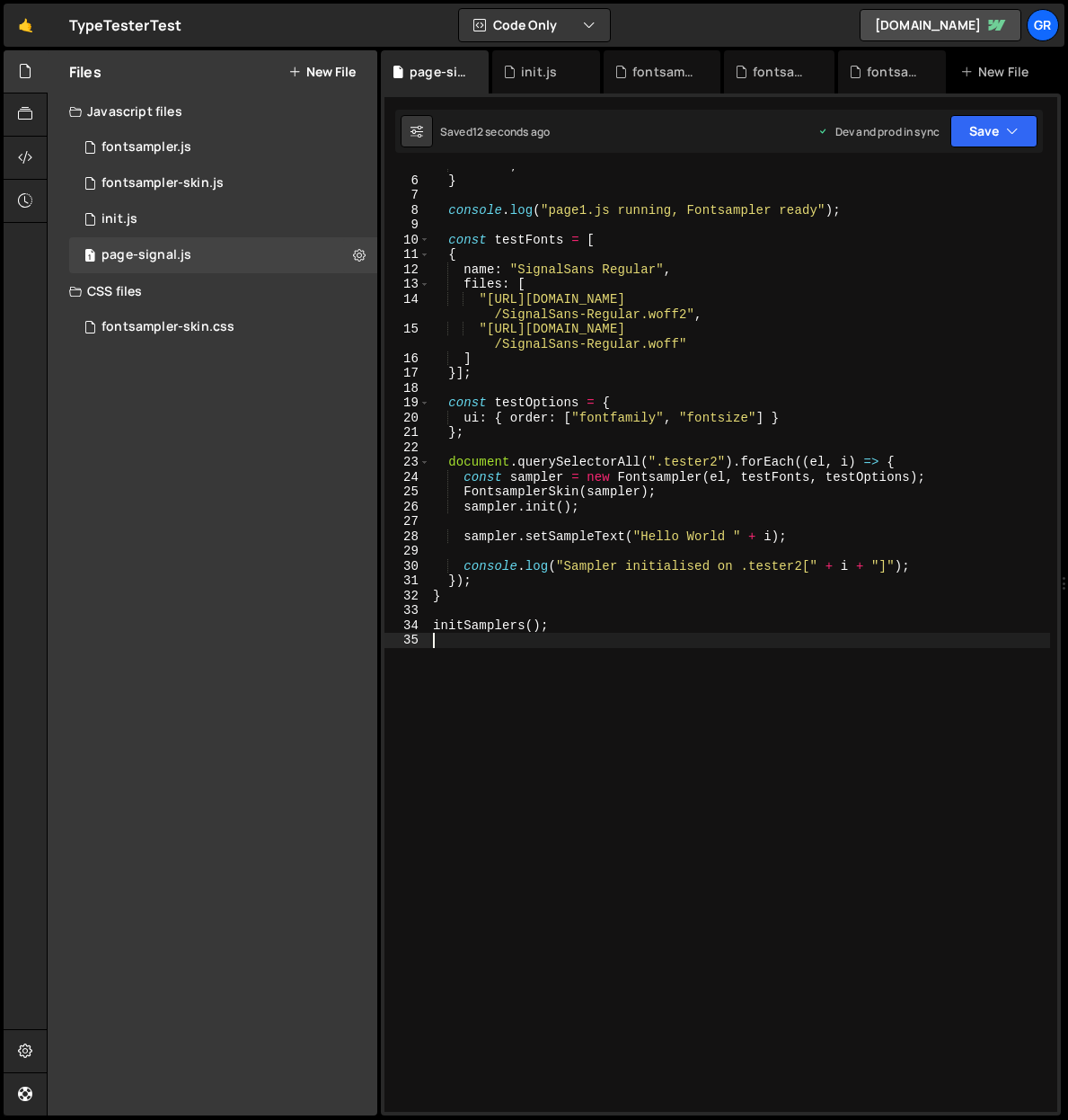
click at [105, 290] on div "CSS files" at bounding box center [213, 291] width 330 height 36
click at [93, 292] on div "CSS files" at bounding box center [213, 291] width 330 height 36
drag, startPoint x: 117, startPoint y: 292, endPoint x: 116, endPoint y: 315, distance: 23.0
click at [114, 313] on div "Files New File Javascript files 1 fontsampler.js 0 1 fontsampler-skin.js 0 1 in…" at bounding box center [213, 582] width 330 height 1065
drag, startPoint x: 123, startPoint y: 374, endPoint x: 112, endPoint y: 333, distance: 42.4
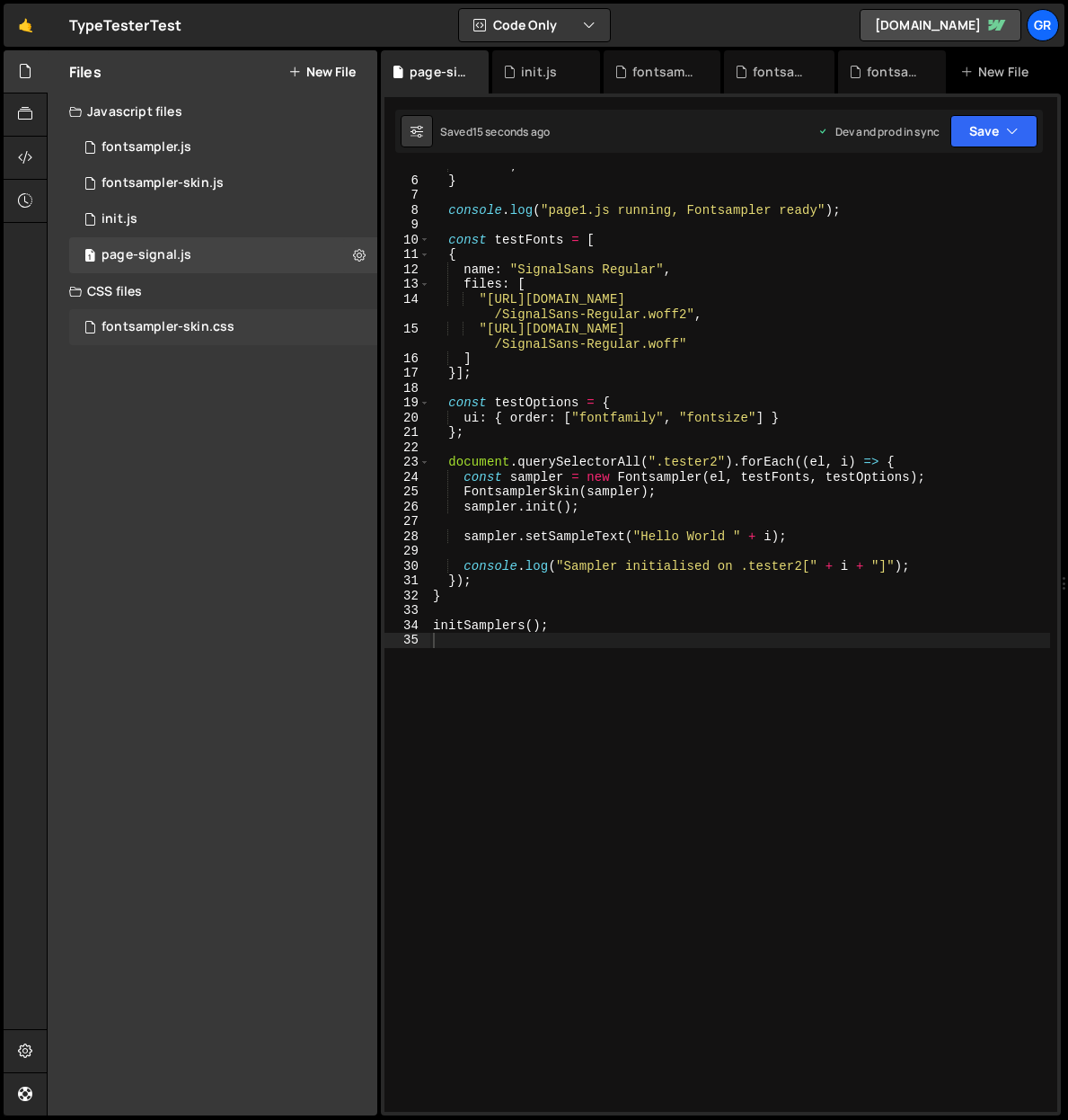
click at [123, 374] on div "Files New File Javascript files 1 fontsampler.js 0 1 fontsampler-skin.js 0 1 in…" at bounding box center [213, 582] width 330 height 1065
click at [142, 403] on div "Files New File Javascript files 1 fontsampler.js 0 1 fontsampler-skin.js 0 1 in…" at bounding box center [213, 582] width 330 height 1065
click at [367, 256] on button at bounding box center [359, 255] width 32 height 32
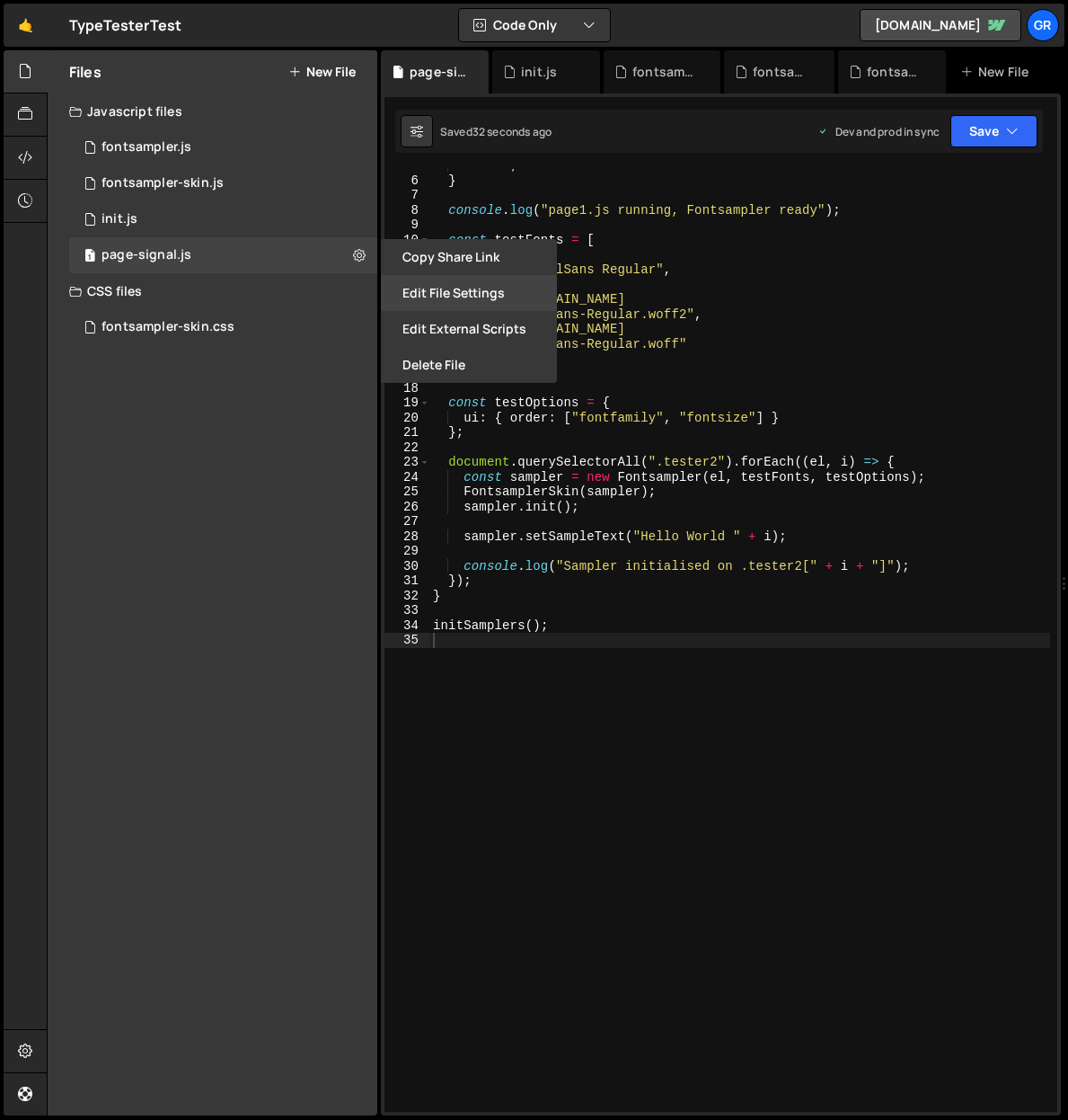
click at [475, 287] on button "Edit File Settings" at bounding box center [469, 293] width 176 height 36
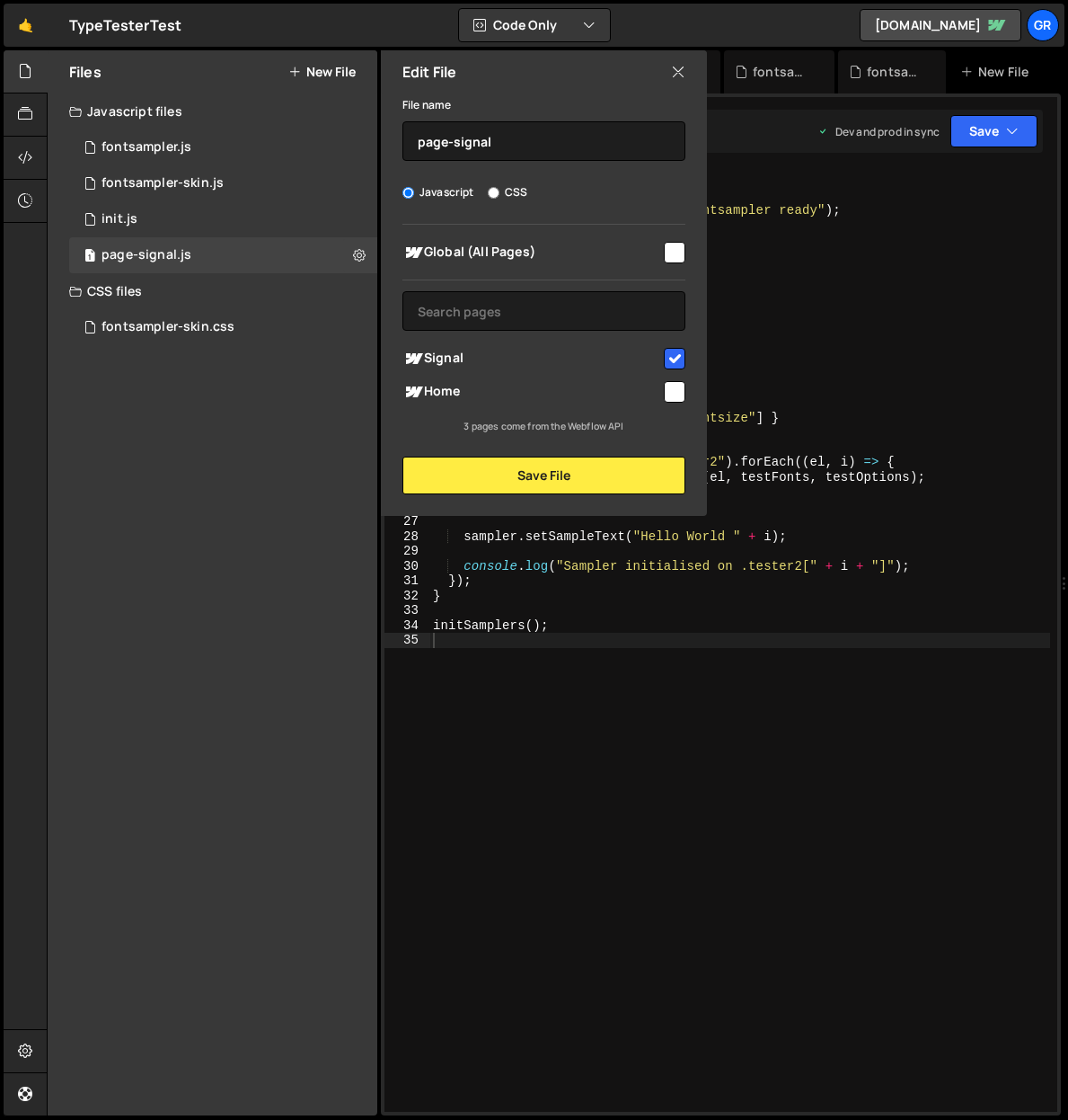
click at [263, 395] on div "Files New File Javascript files 1 fontsampler.js 0 1 fontsampler-skin.js 0 1 in…" at bounding box center [213, 582] width 330 height 1065
click at [471, 474] on button "Save File" at bounding box center [544, 475] width 283 height 38
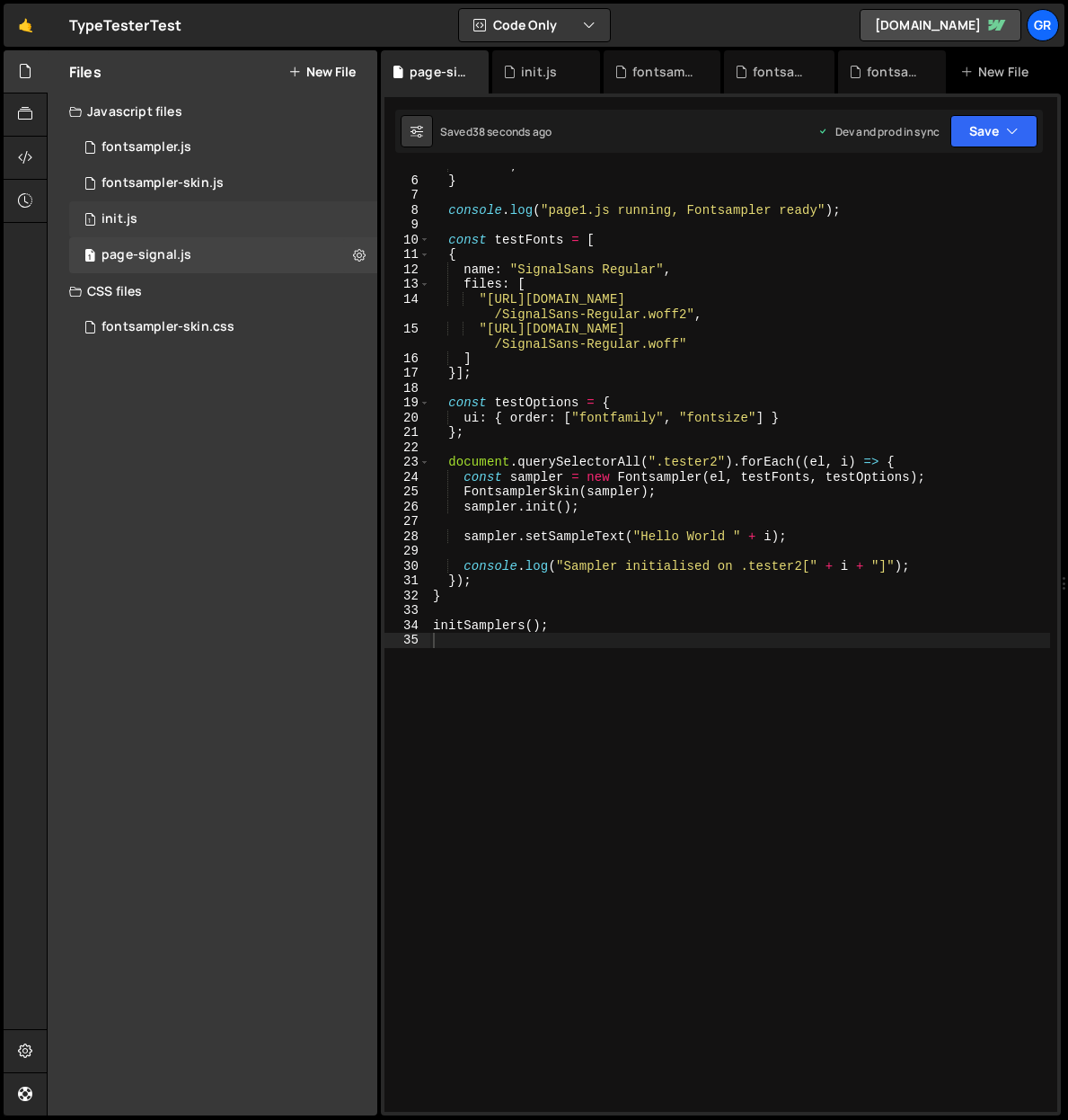
click at [361, 215] on div "1 init.js 0" at bounding box center [223, 219] width 309 height 36
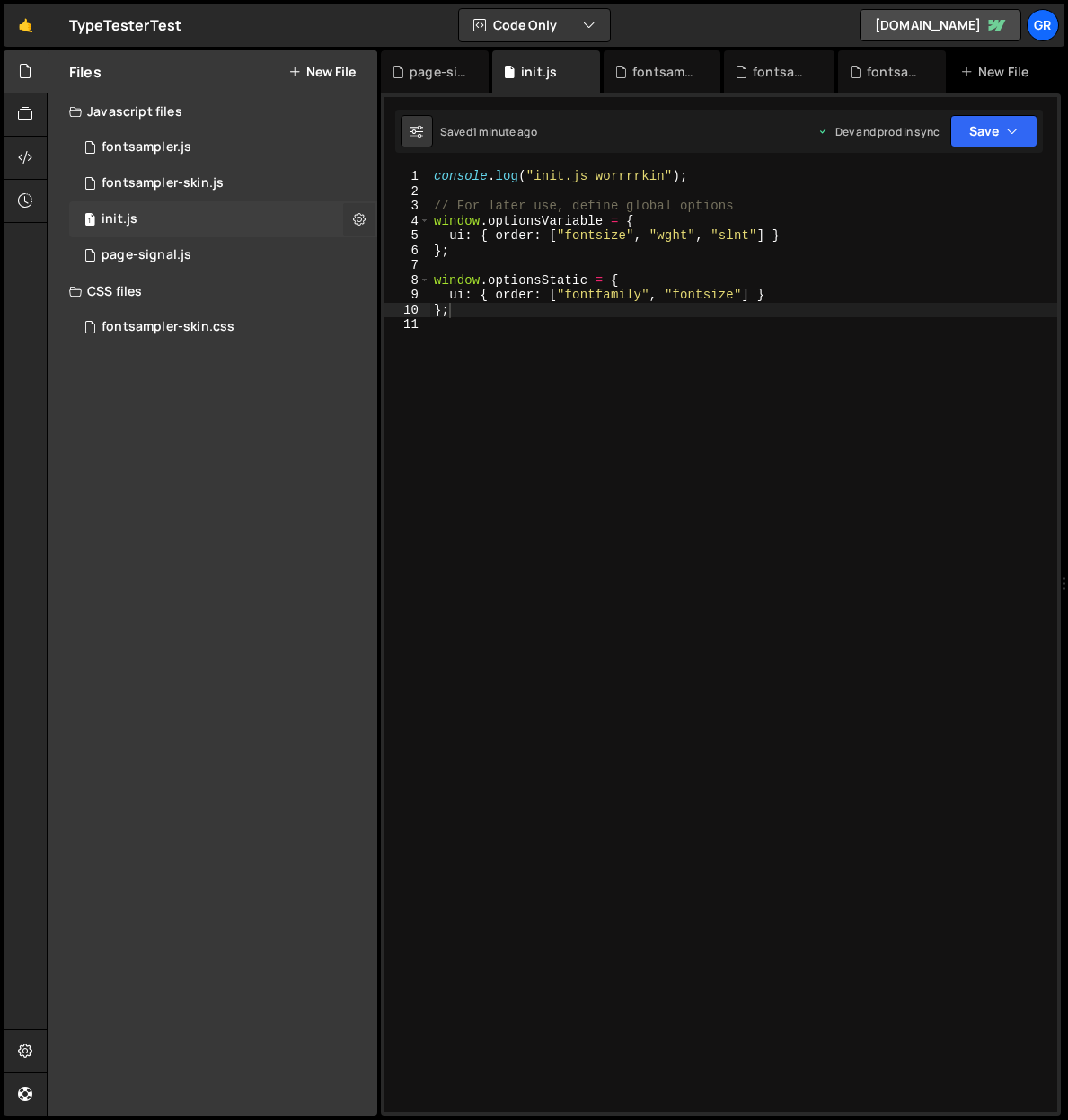
click at [358, 218] on icon at bounding box center [359, 219] width 13 height 17
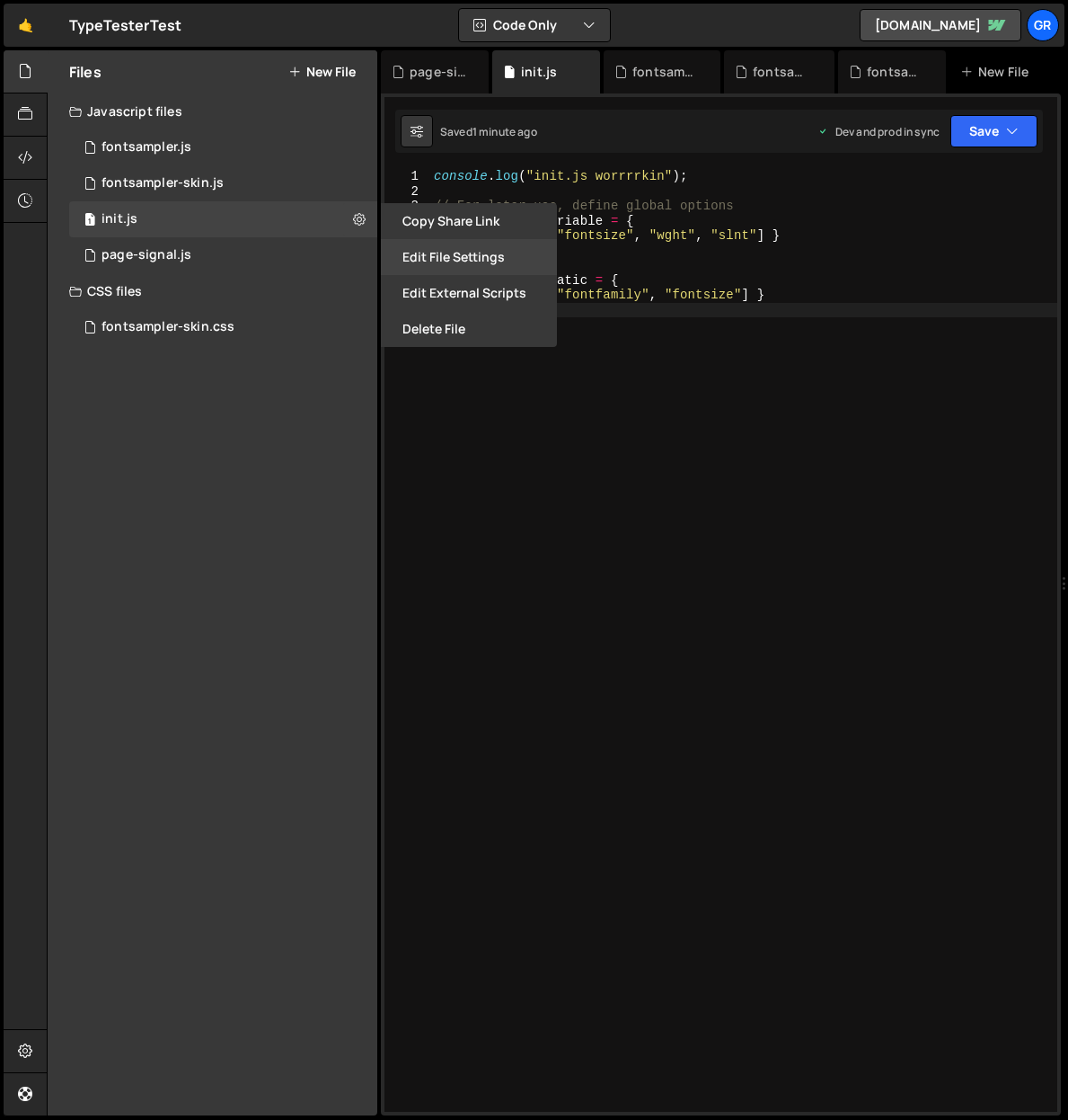
click at [444, 261] on button "Edit File Settings" at bounding box center [469, 257] width 176 height 36
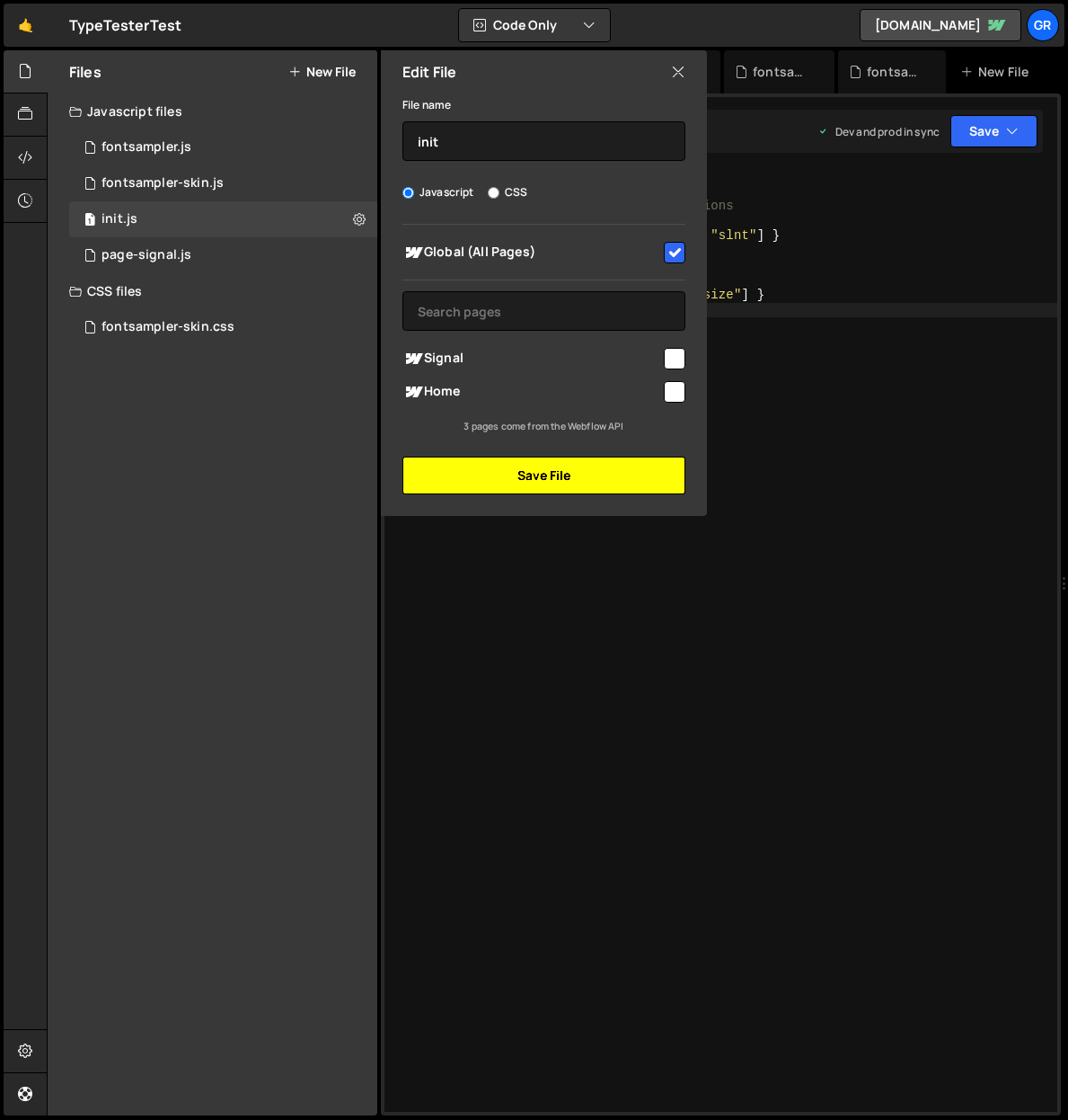
click at [500, 471] on button "Save File" at bounding box center [544, 475] width 283 height 38
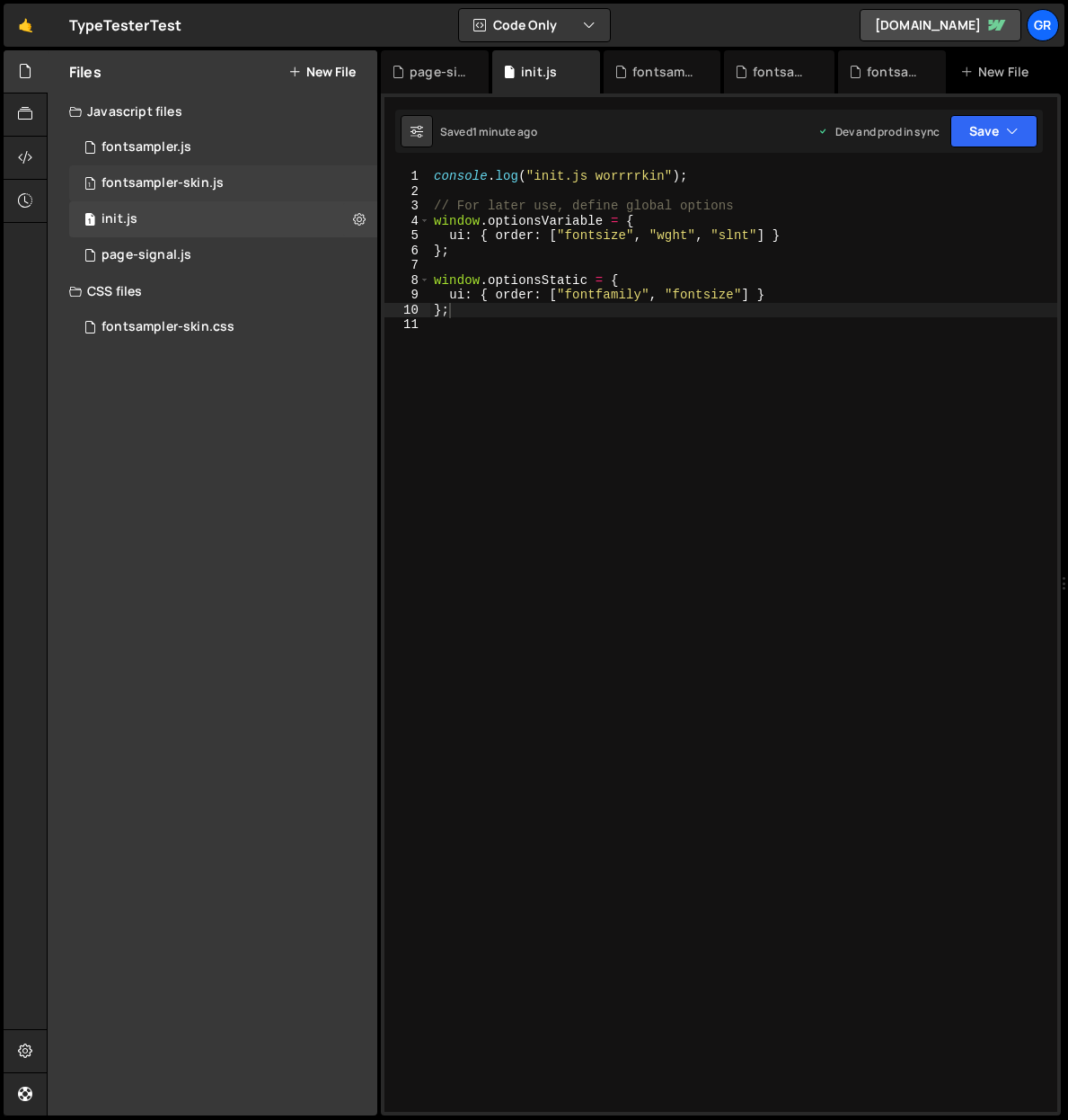
click at [363, 185] on div "1 fontsampler-skin.js 0" at bounding box center [223, 183] width 309 height 36
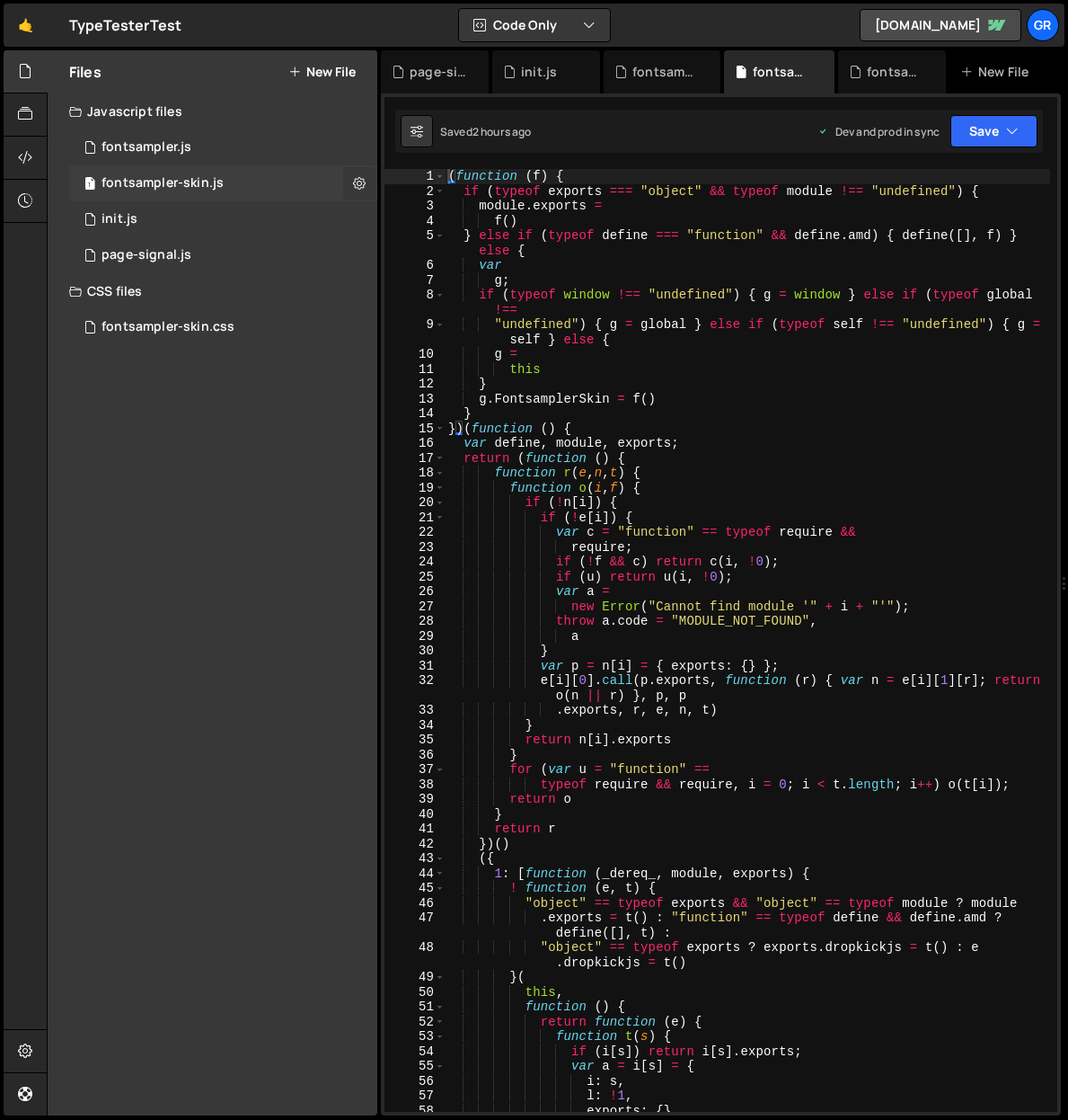
click at [361, 181] on icon at bounding box center [359, 182] width 13 height 17
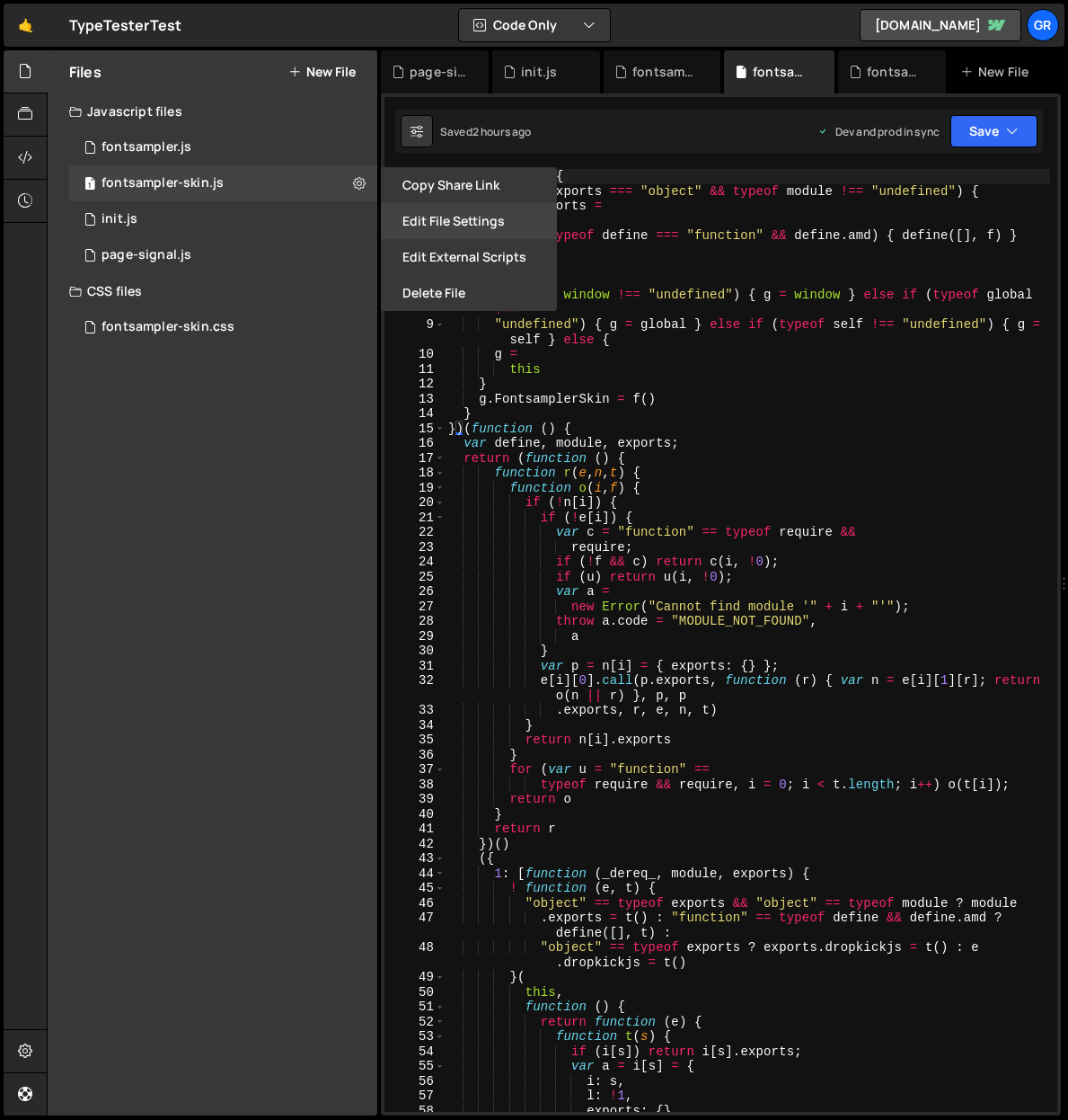
click at [442, 223] on button "Edit File Settings" at bounding box center [469, 220] width 176 height 36
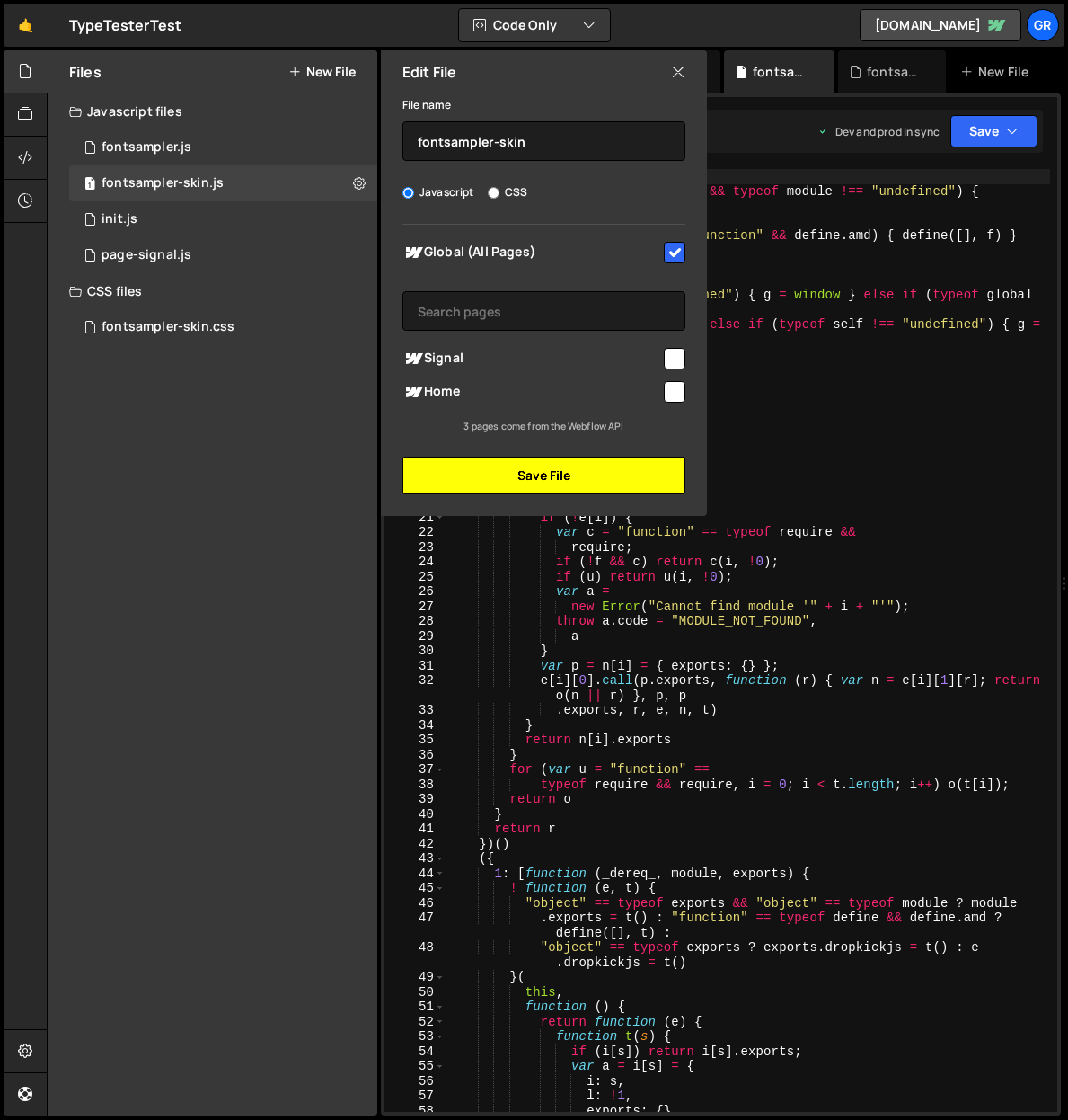
click at [510, 461] on button "Save File" at bounding box center [544, 475] width 283 height 38
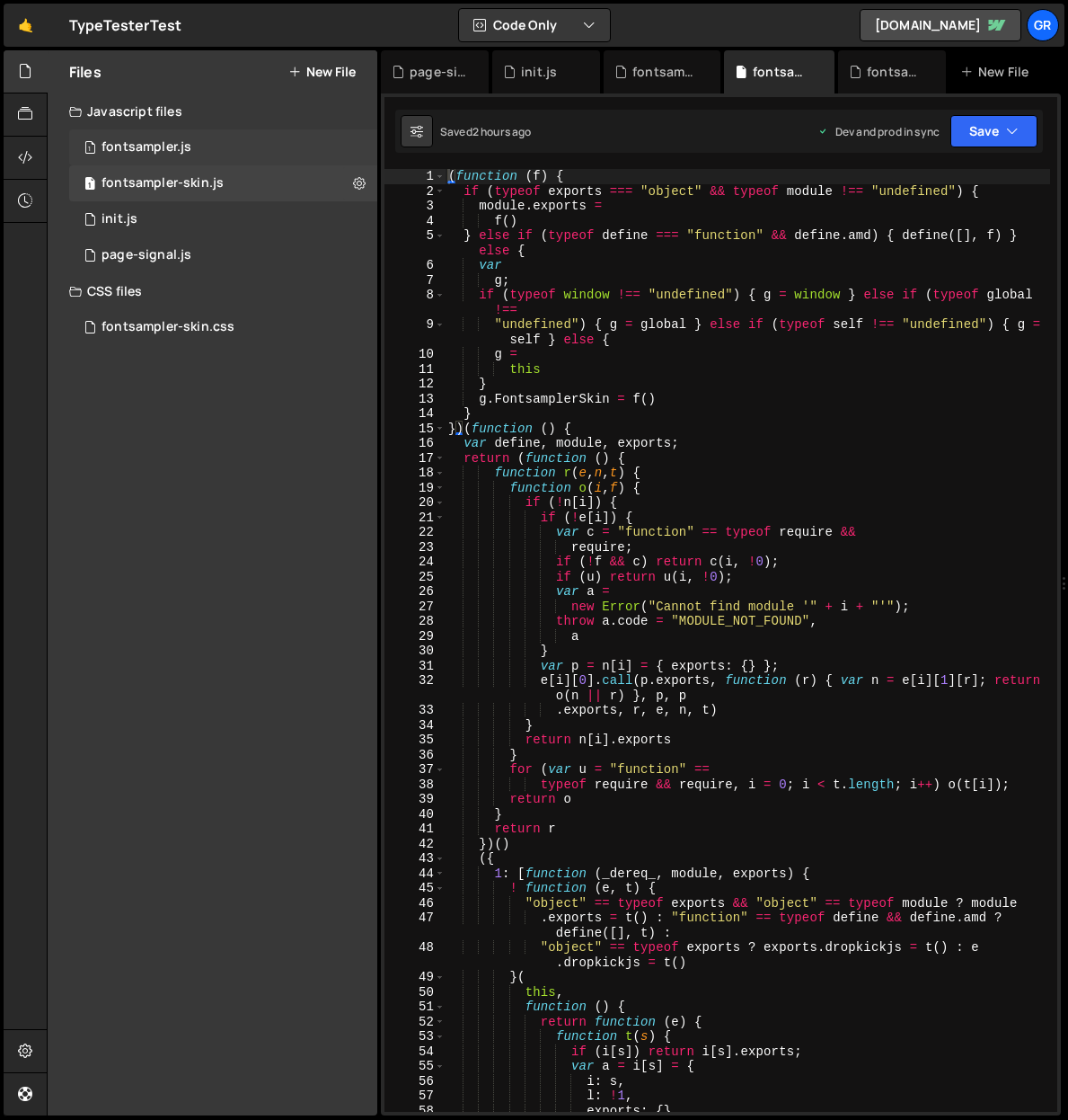
drag, startPoint x: 353, startPoint y: 137, endPoint x: 364, endPoint y: 149, distance: 16.3
click at [364, 146] on div "1 fontsampler.js 0" at bounding box center [223, 147] width 309 height 36
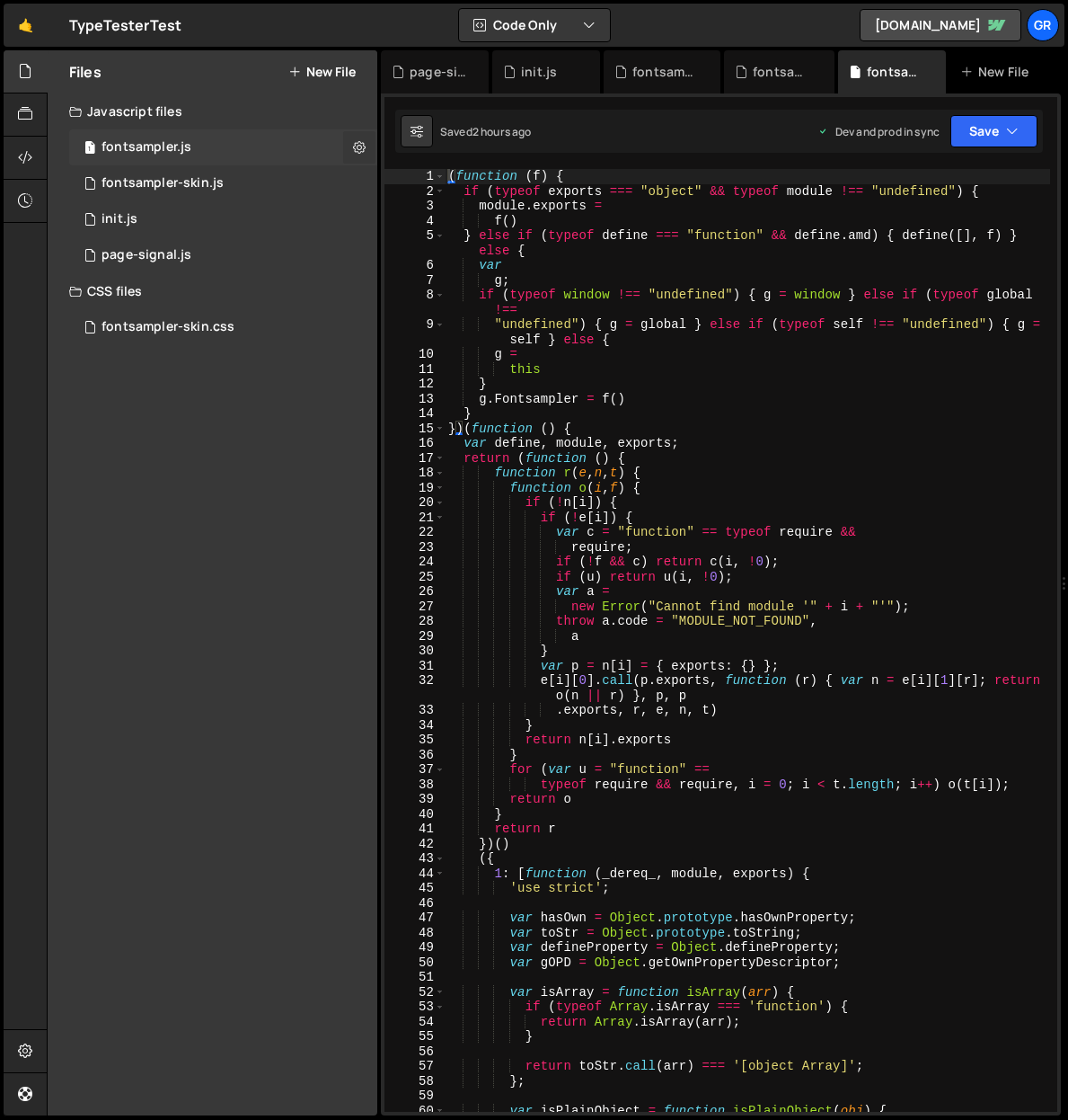
click at [361, 146] on icon at bounding box center [359, 146] width 13 height 17
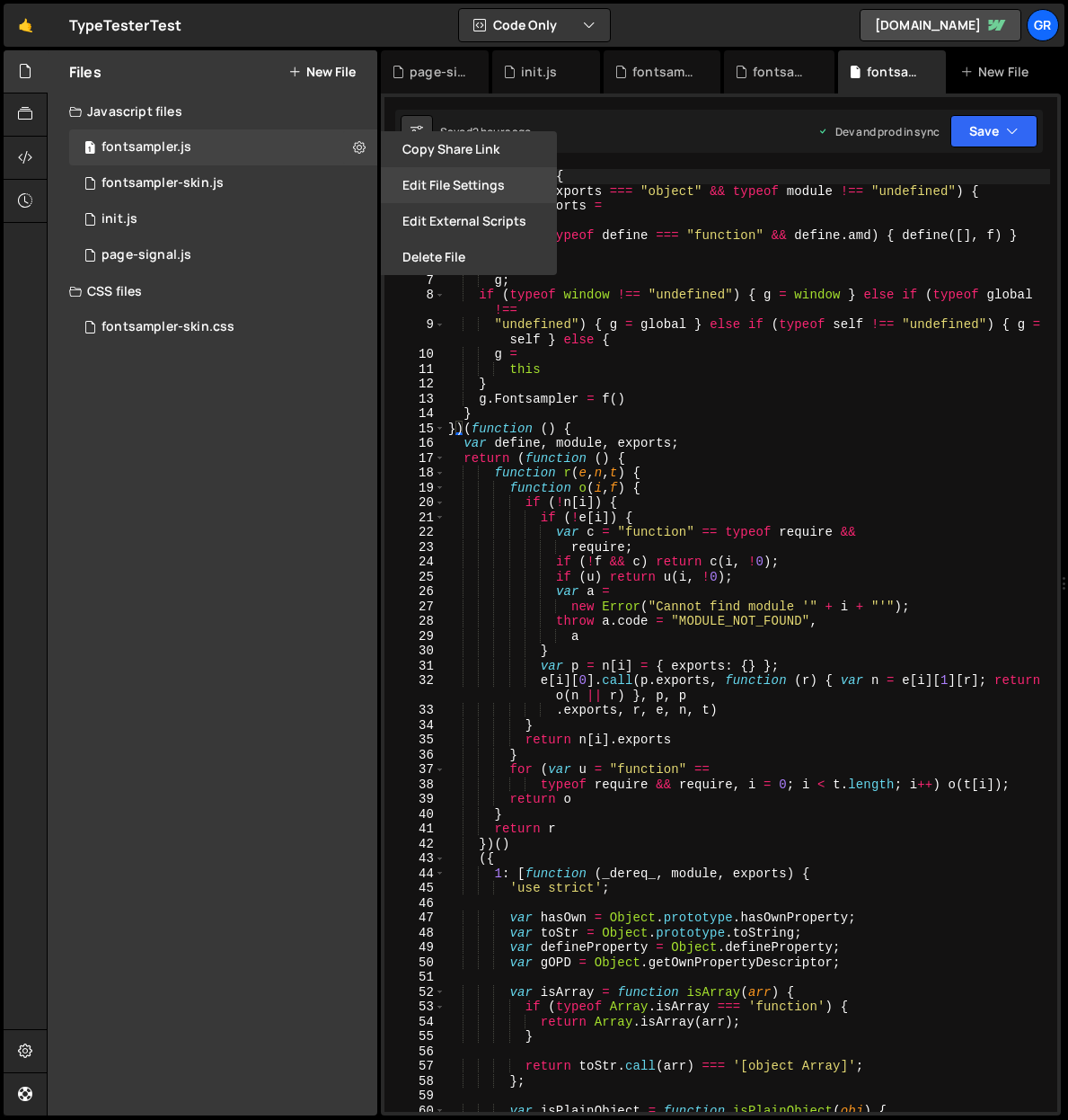
click at [451, 178] on button "Edit File Settings" at bounding box center [469, 185] width 176 height 36
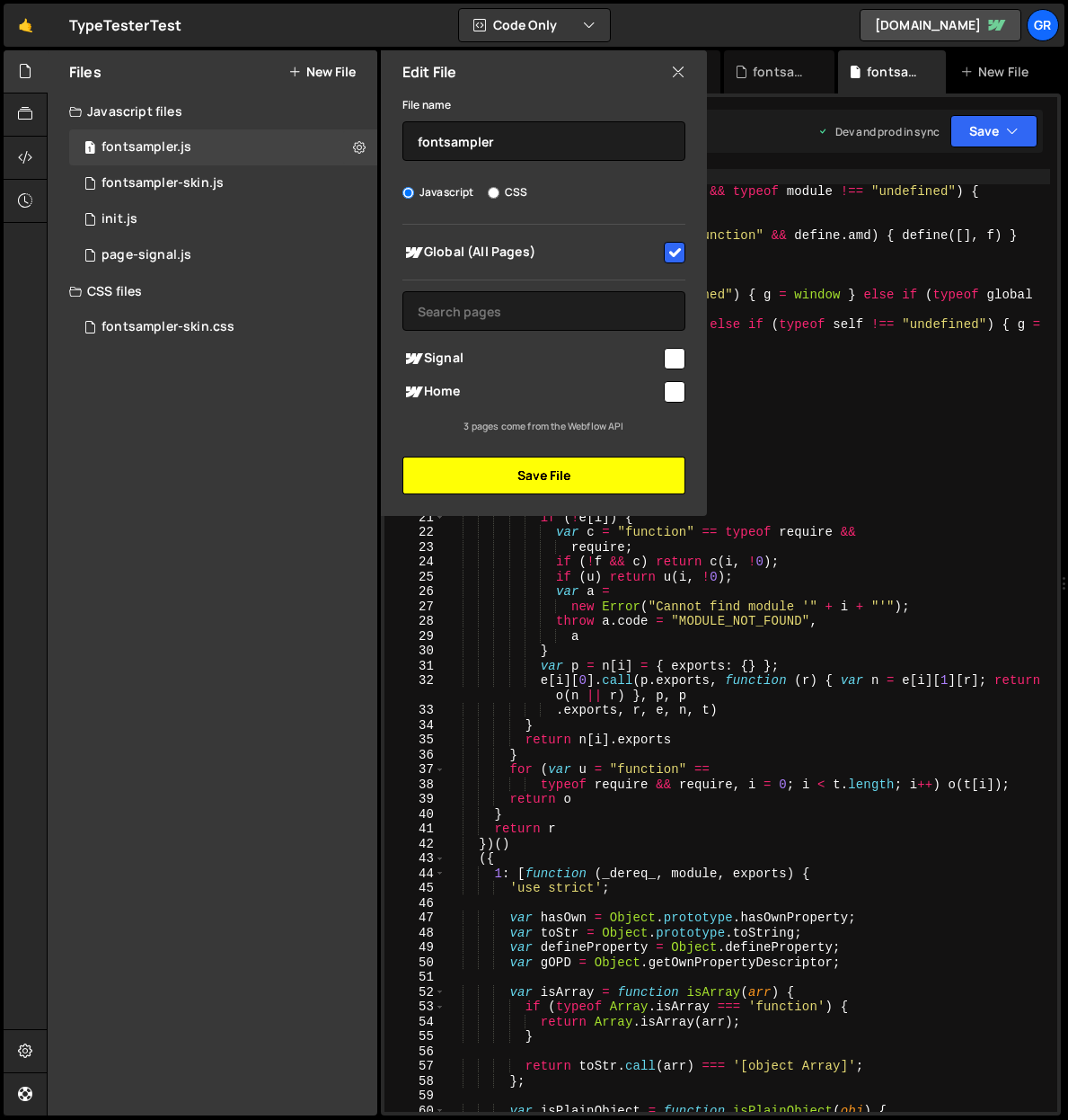
drag, startPoint x: 488, startPoint y: 472, endPoint x: 390, endPoint y: 439, distance: 103.4
click at [488, 472] on button "Save File" at bounding box center [544, 475] width 283 height 38
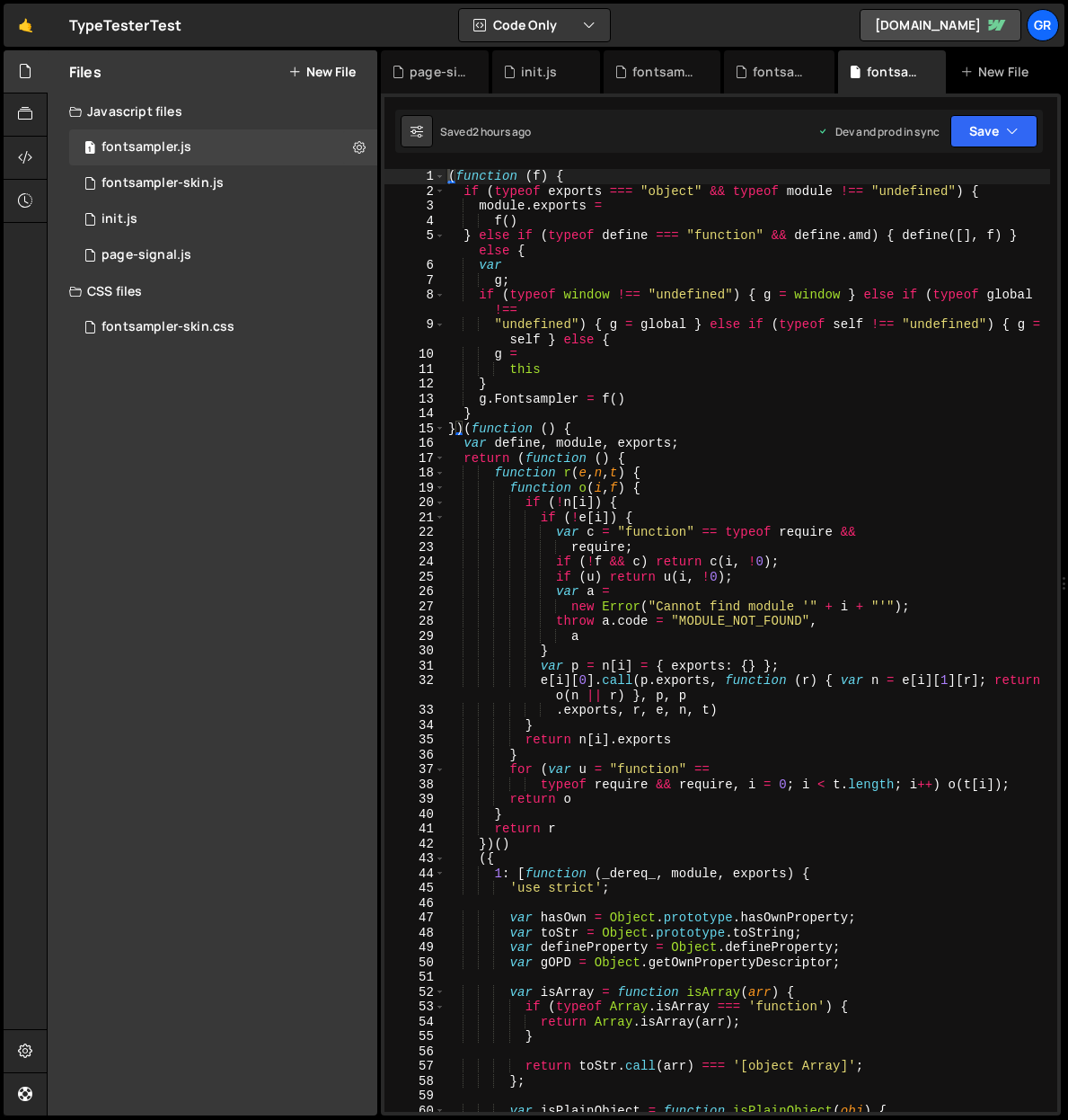
click at [323, 349] on div "Files New File Javascript files 1 fontsampler.js 0 1 fontsampler-skin.js 0 1 in…" at bounding box center [213, 582] width 330 height 1065
click at [353, 319] on div "fontsampler-skin.css 0" at bounding box center [226, 326] width 315 height 36
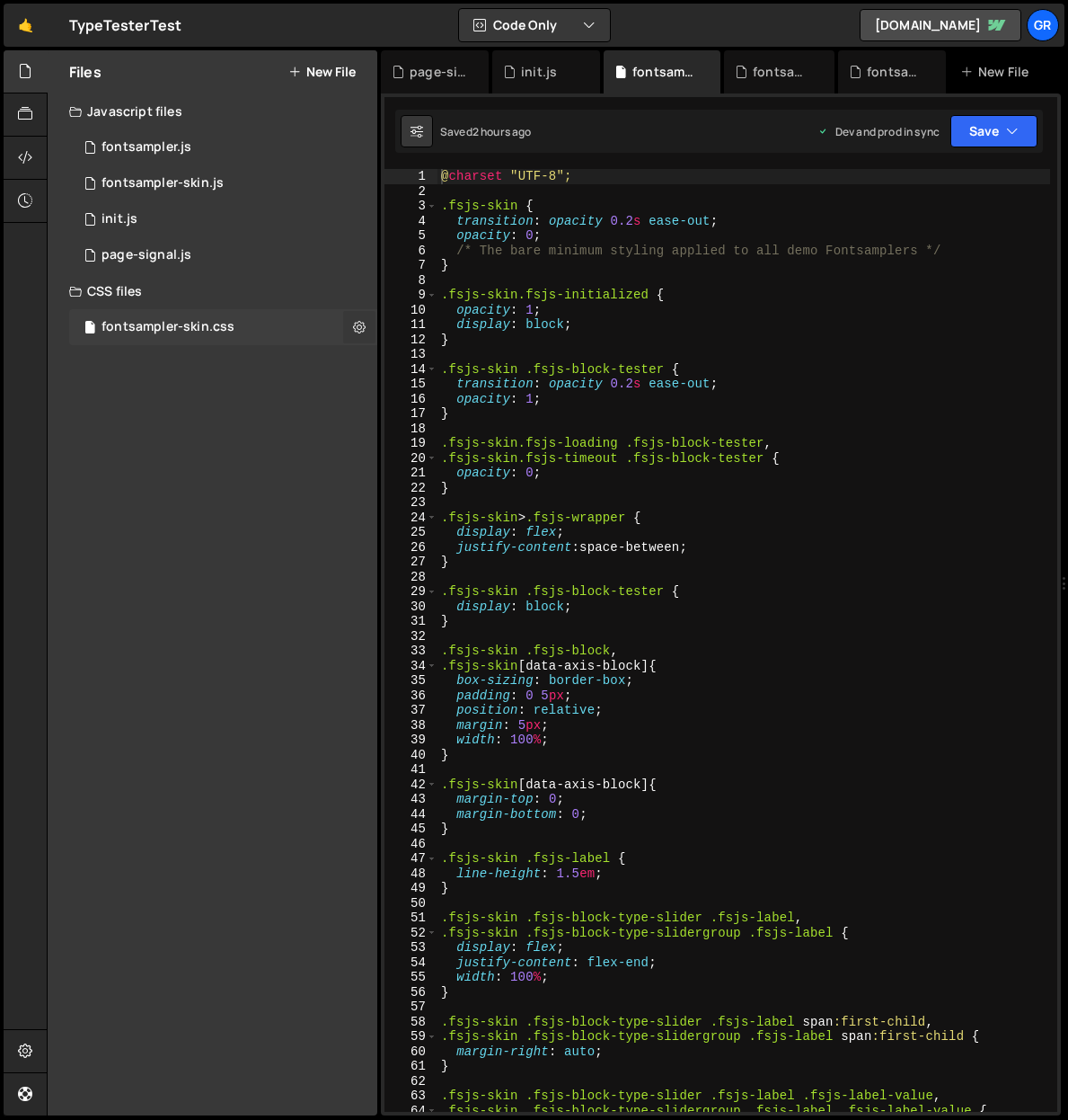
click at [356, 325] on icon at bounding box center [359, 326] width 13 height 17
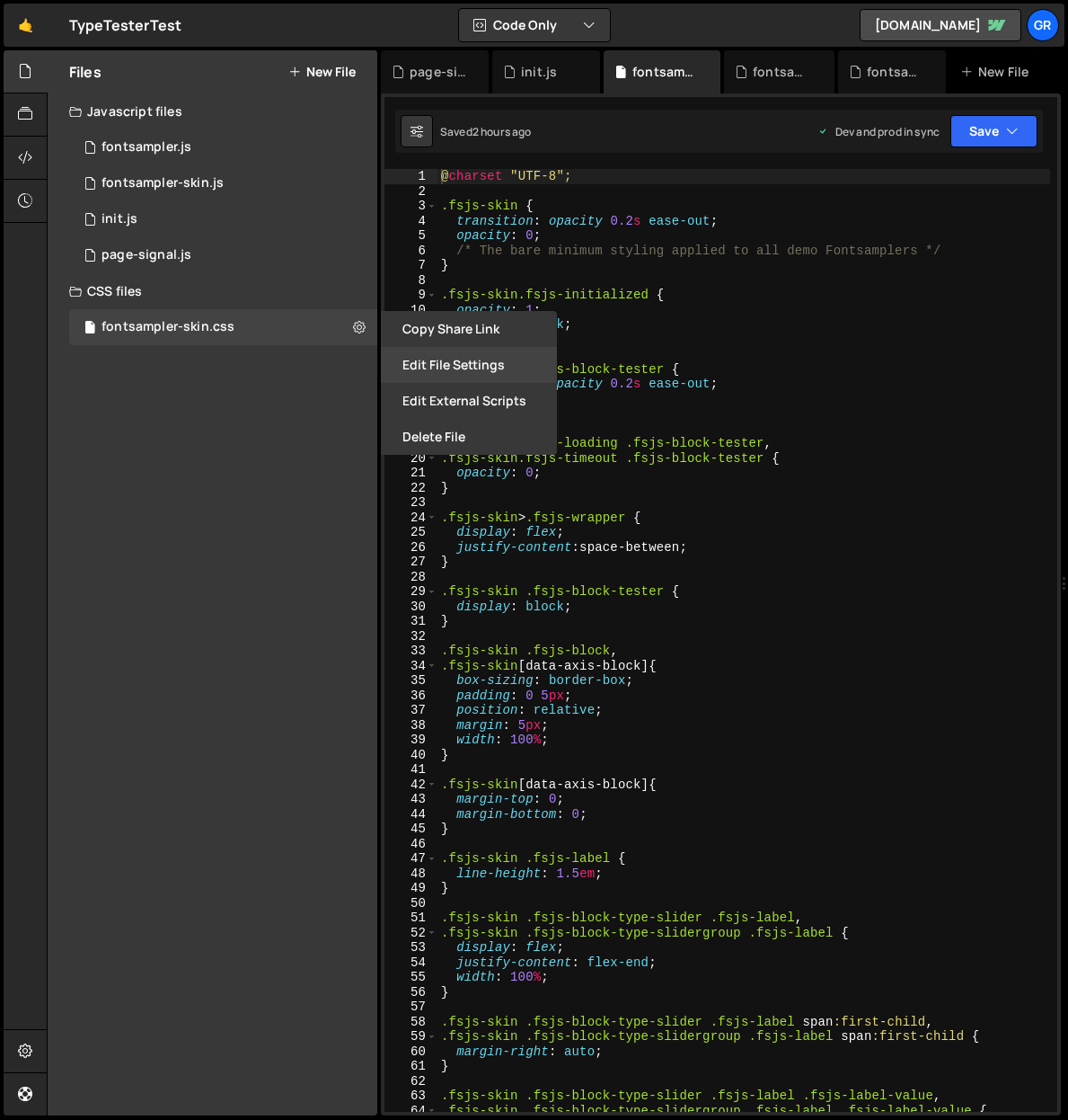
click at [438, 365] on button "Edit File Settings" at bounding box center [469, 365] width 176 height 36
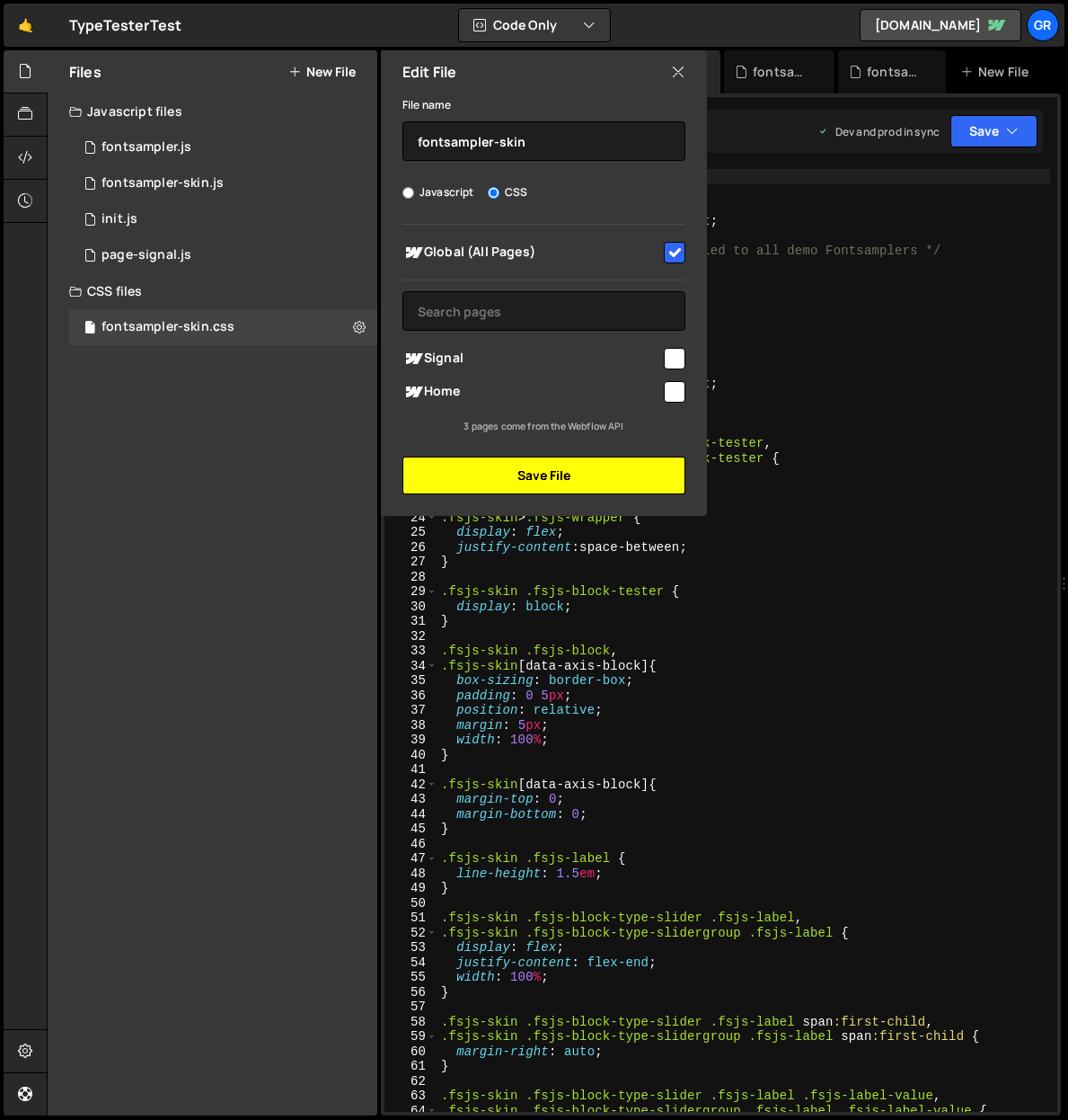
click at [493, 464] on button "Save File" at bounding box center [544, 475] width 283 height 38
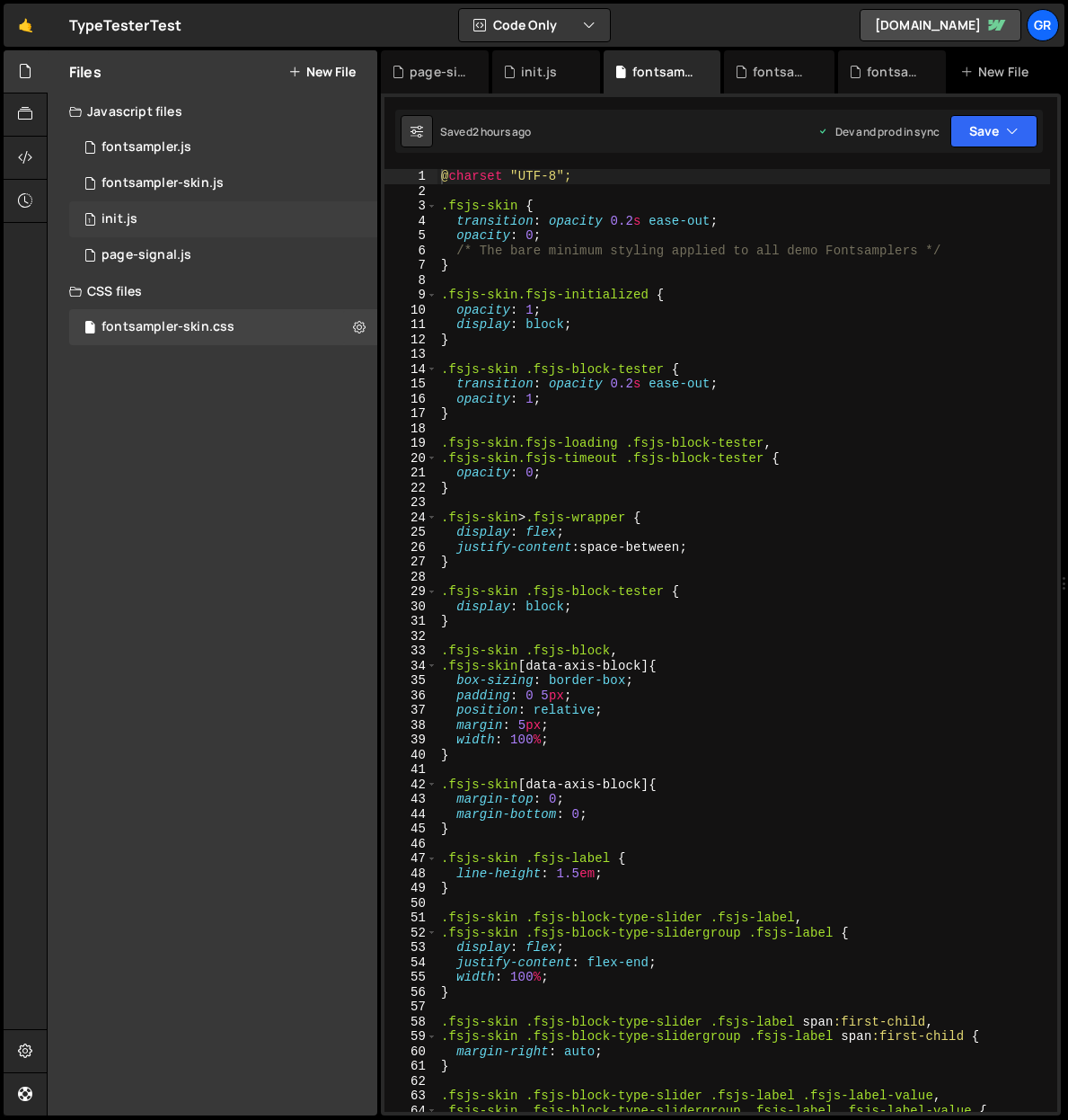
click at [153, 221] on div "1 init.js 0" at bounding box center [223, 219] width 309 height 36
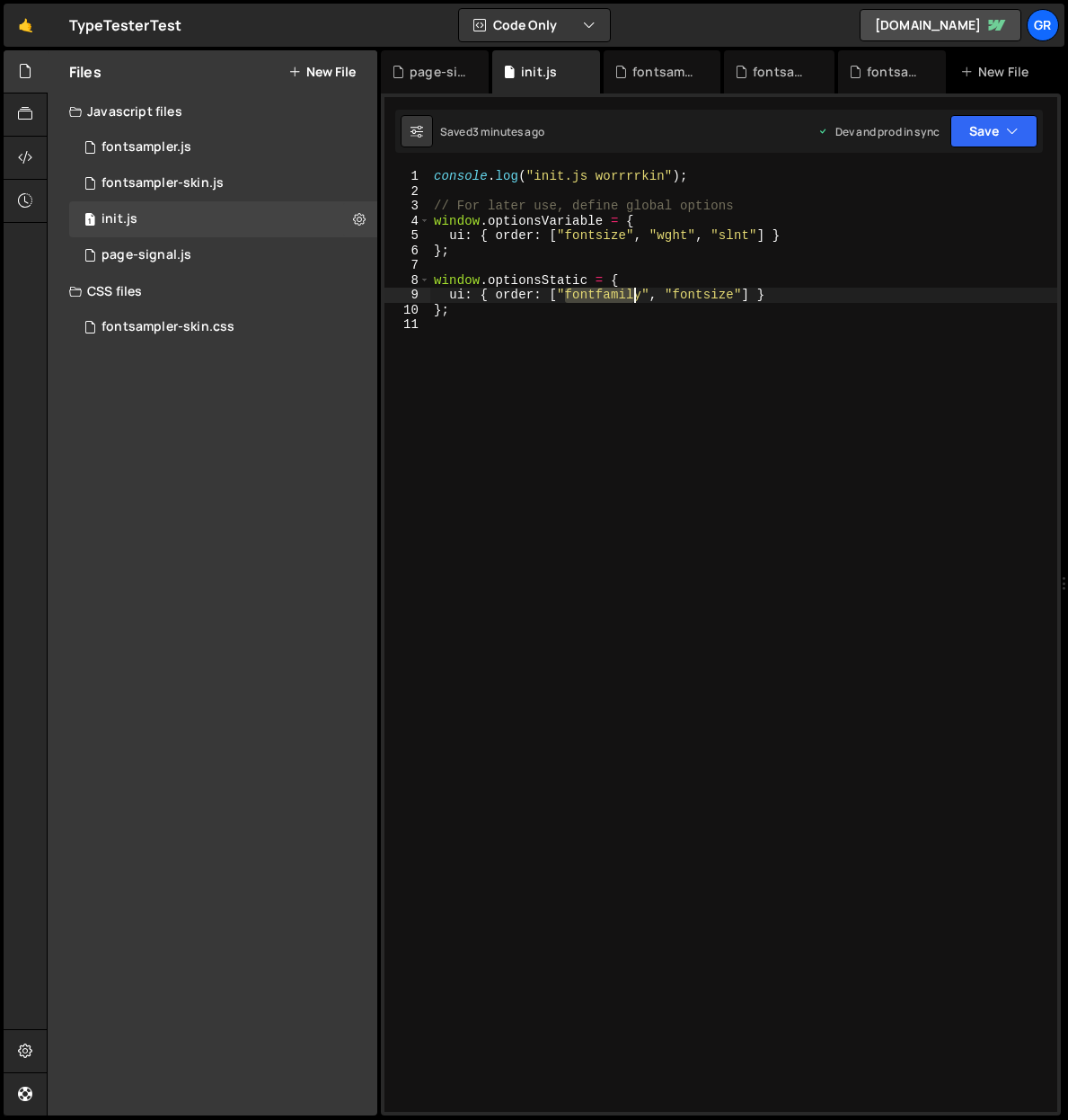
drag, startPoint x: 568, startPoint y: 295, endPoint x: 627, endPoint y: 299, distance: 59.1
click at [627, 299] on div "console . log ( "init.js worrrrkin" ) ; // For later use, define global options…" at bounding box center [744, 655] width 627 height 972
drag, startPoint x: 639, startPoint y: 295, endPoint x: 597, endPoint y: 296, distance: 42.0
click at [597, 296] on div "console . log ( "init.js worrrrkin" ) ; // For later use, define global options…" at bounding box center [744, 655] width 627 height 972
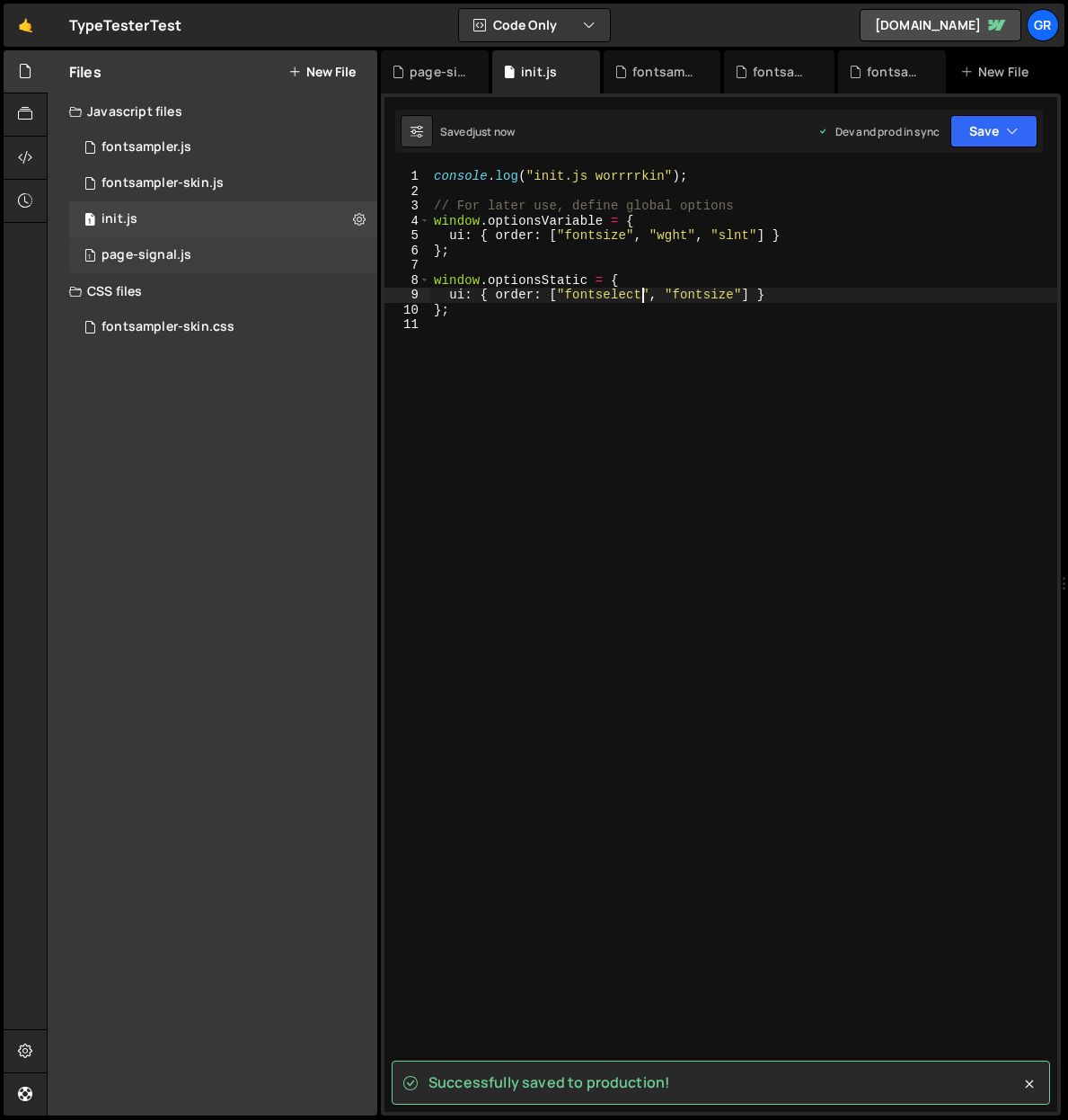
type textarea "ui: { order: ["fontselect", "fontsize"] }"
click at [188, 254] on div "page-signal.js" at bounding box center [147, 255] width 90 height 17
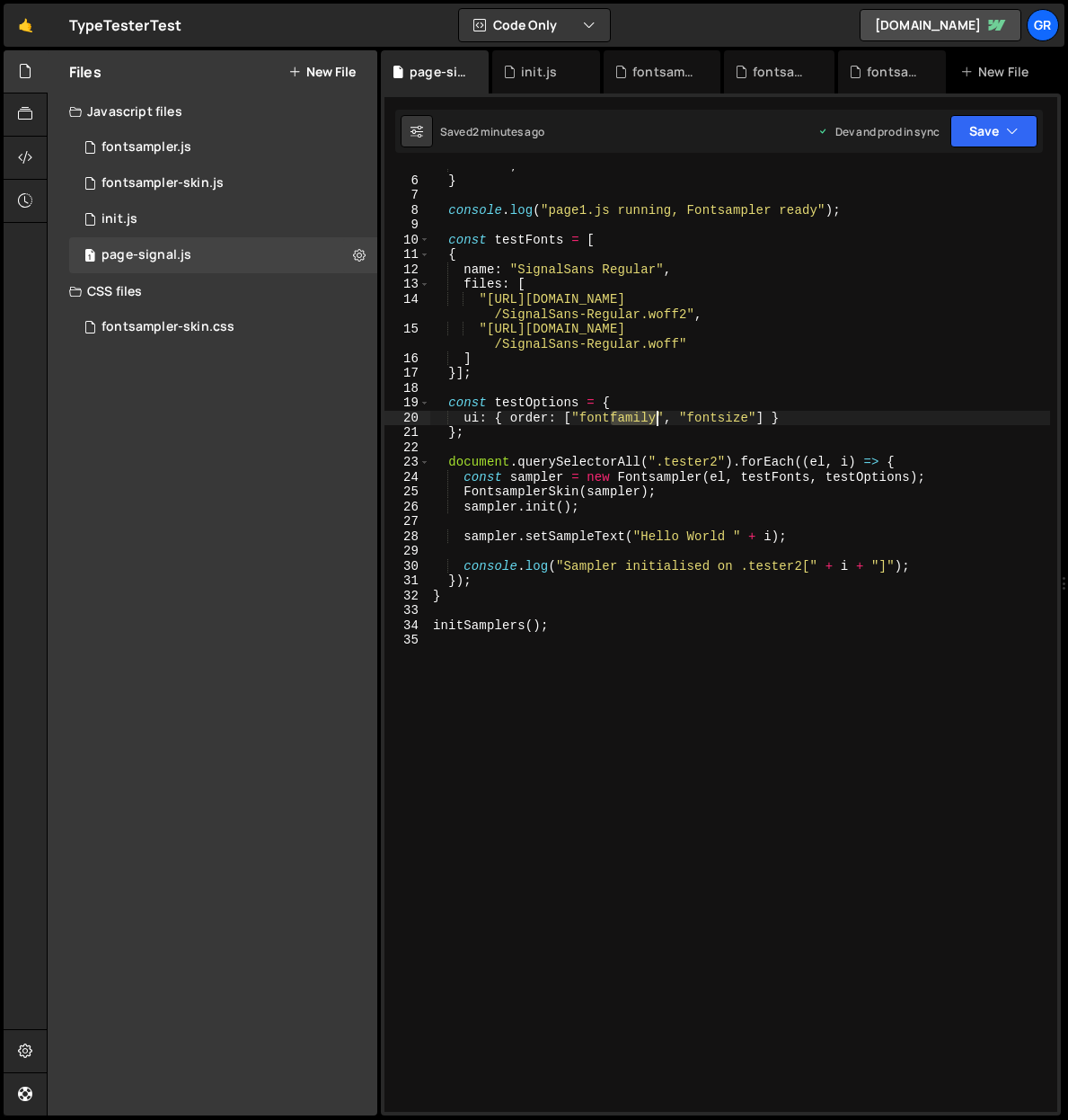
drag, startPoint x: 611, startPoint y: 416, endPoint x: 655, endPoint y: 415, distance: 44.0
click at [655, 415] on div "return ; } console . log ( "page1.js running, Fontsampler ready" ) ; const test…" at bounding box center [740, 644] width 621 height 972
drag, startPoint x: 551, startPoint y: 536, endPoint x: 593, endPoint y: 532, distance: 42.2
click at [593, 533] on div "return ; } console . log ( "page1.js running, Fontsampler ready" ) ; const test…" at bounding box center [740, 644] width 621 height 972
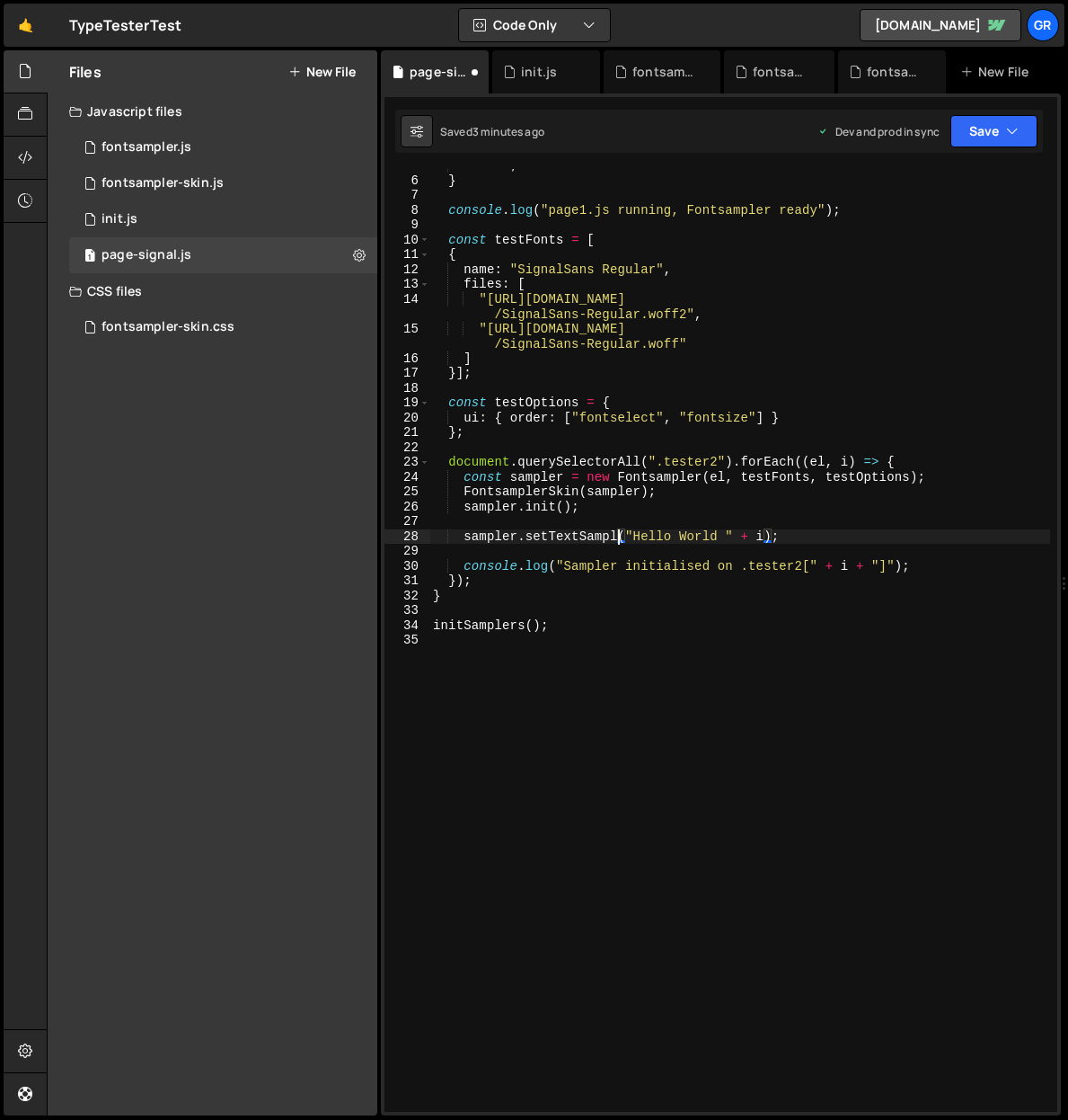
scroll to position [0, 13]
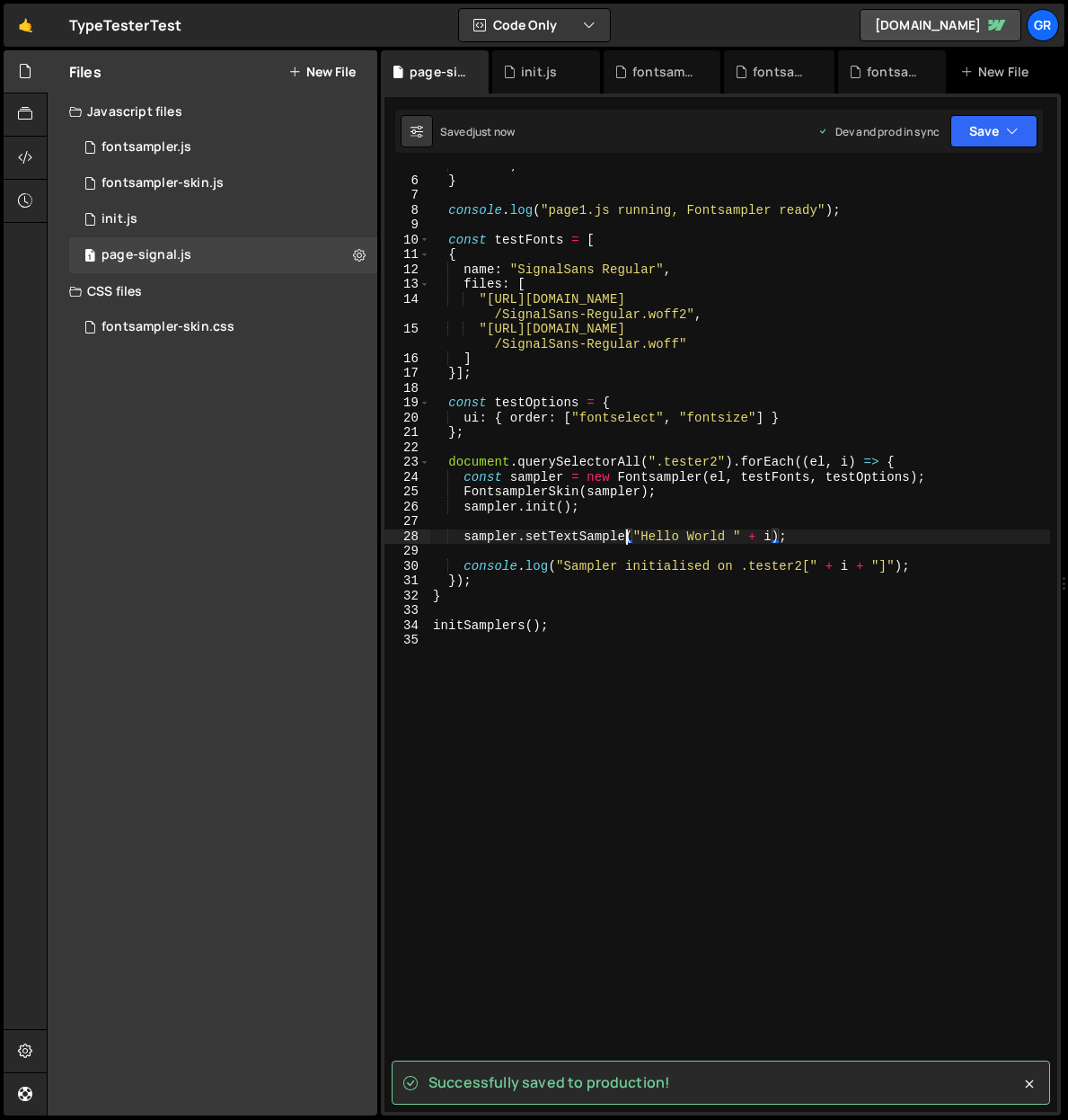
type textarea "sampler.setTextSample("Hello World " + i);"
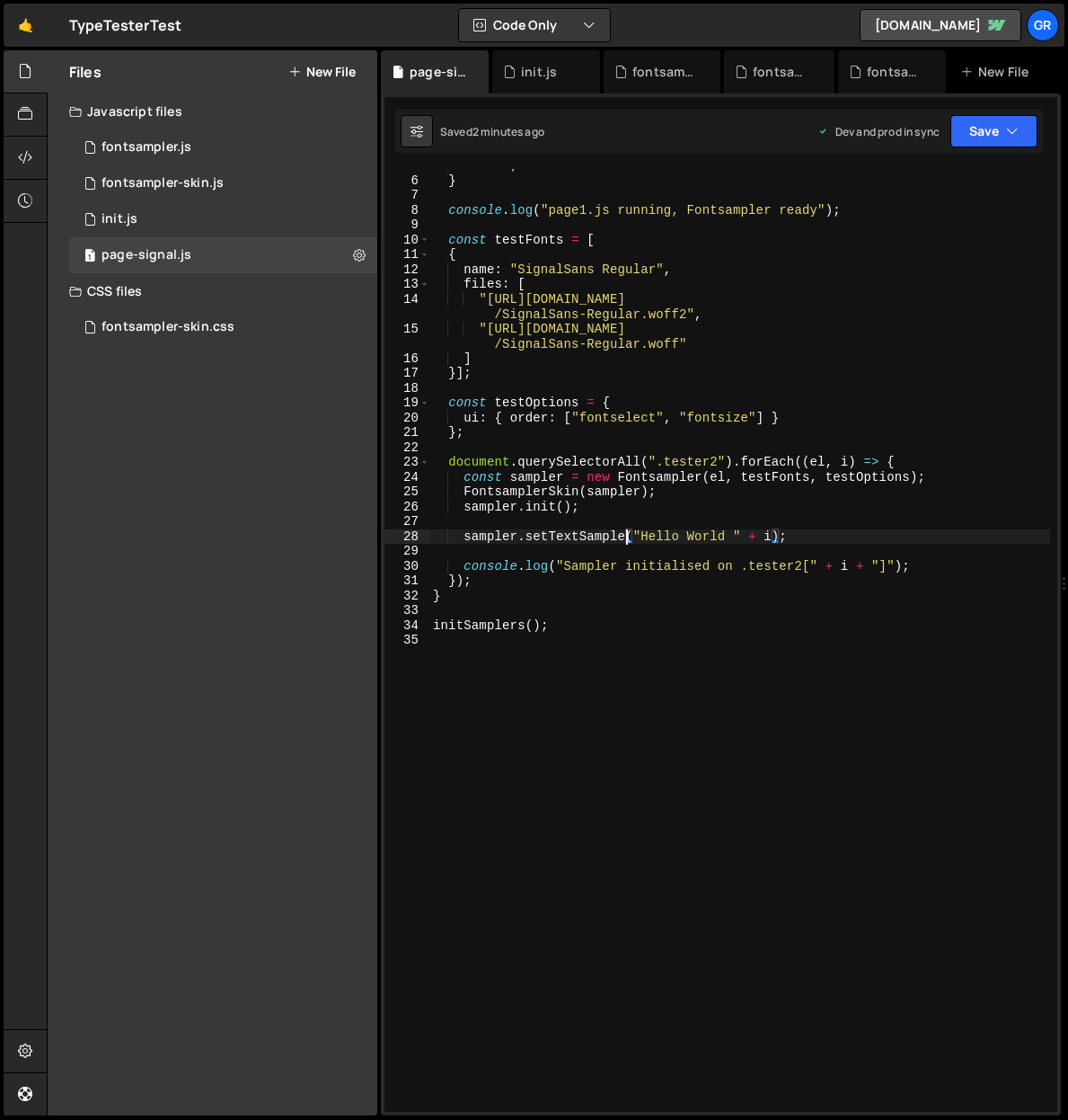
click at [635, 616] on div "return ; } console . log ( "page1.js running, Fontsampler ready" ) ; const test…" at bounding box center [740, 644] width 621 height 972
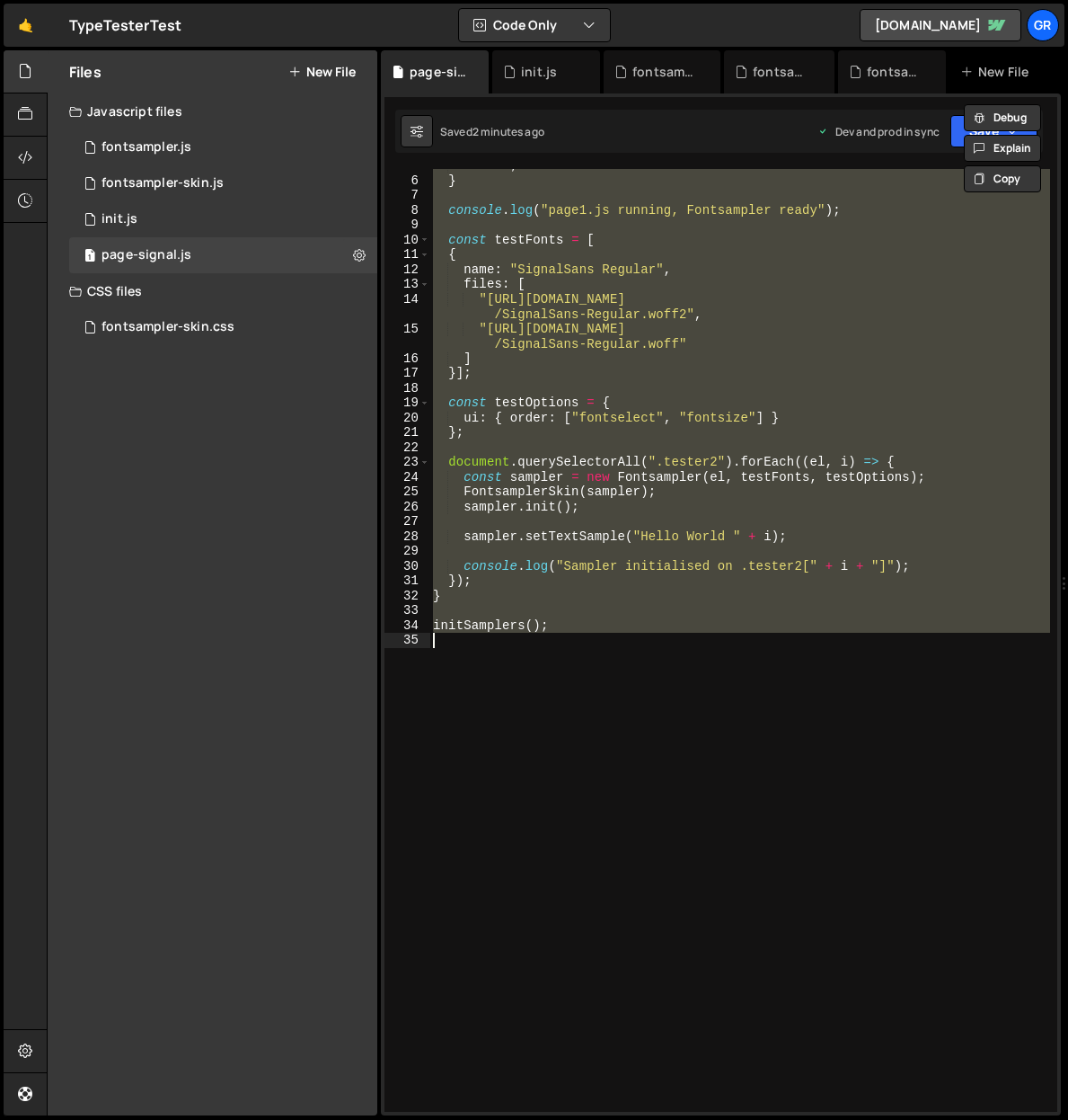
paste textarea
type textarea "initSamplers();"
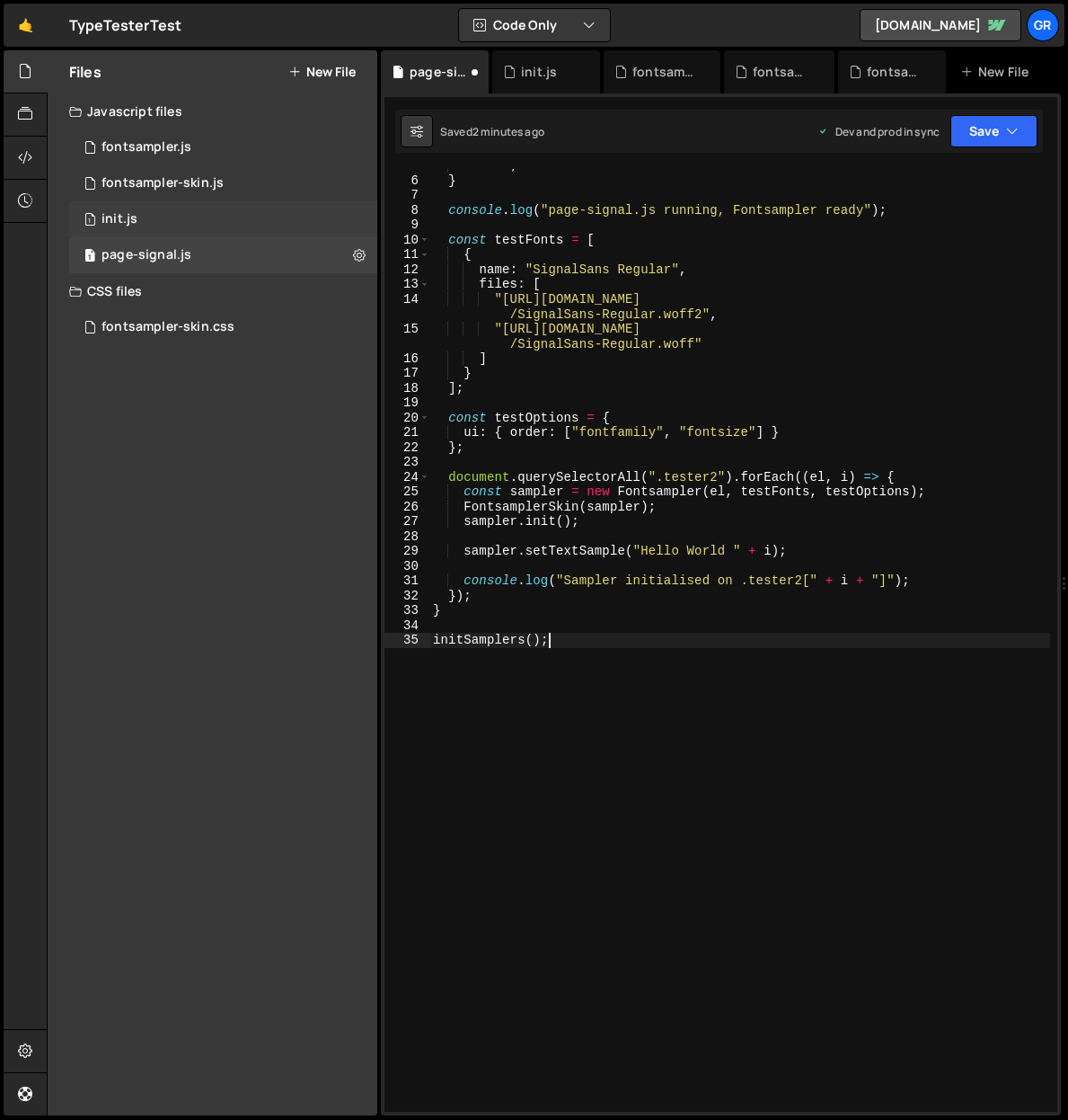
click at [134, 220] on div "init.js" at bounding box center [120, 219] width 36 height 17
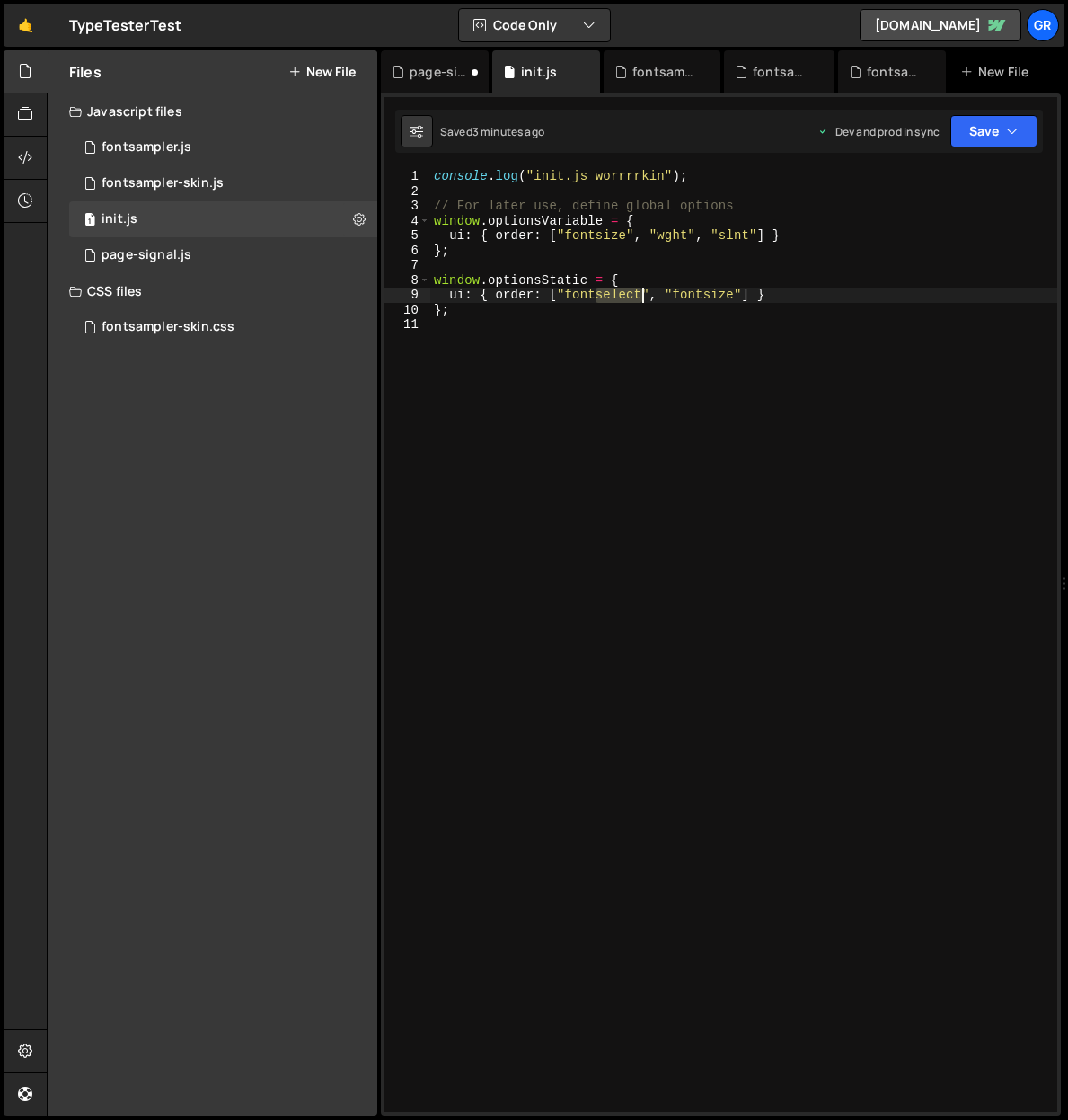
drag, startPoint x: 598, startPoint y: 295, endPoint x: 651, endPoint y: 261, distance: 63.0
click at [641, 291] on div "console . log ( "init.js worrrrkin" ) ; // For later use, define global options…" at bounding box center [744, 655] width 627 height 972
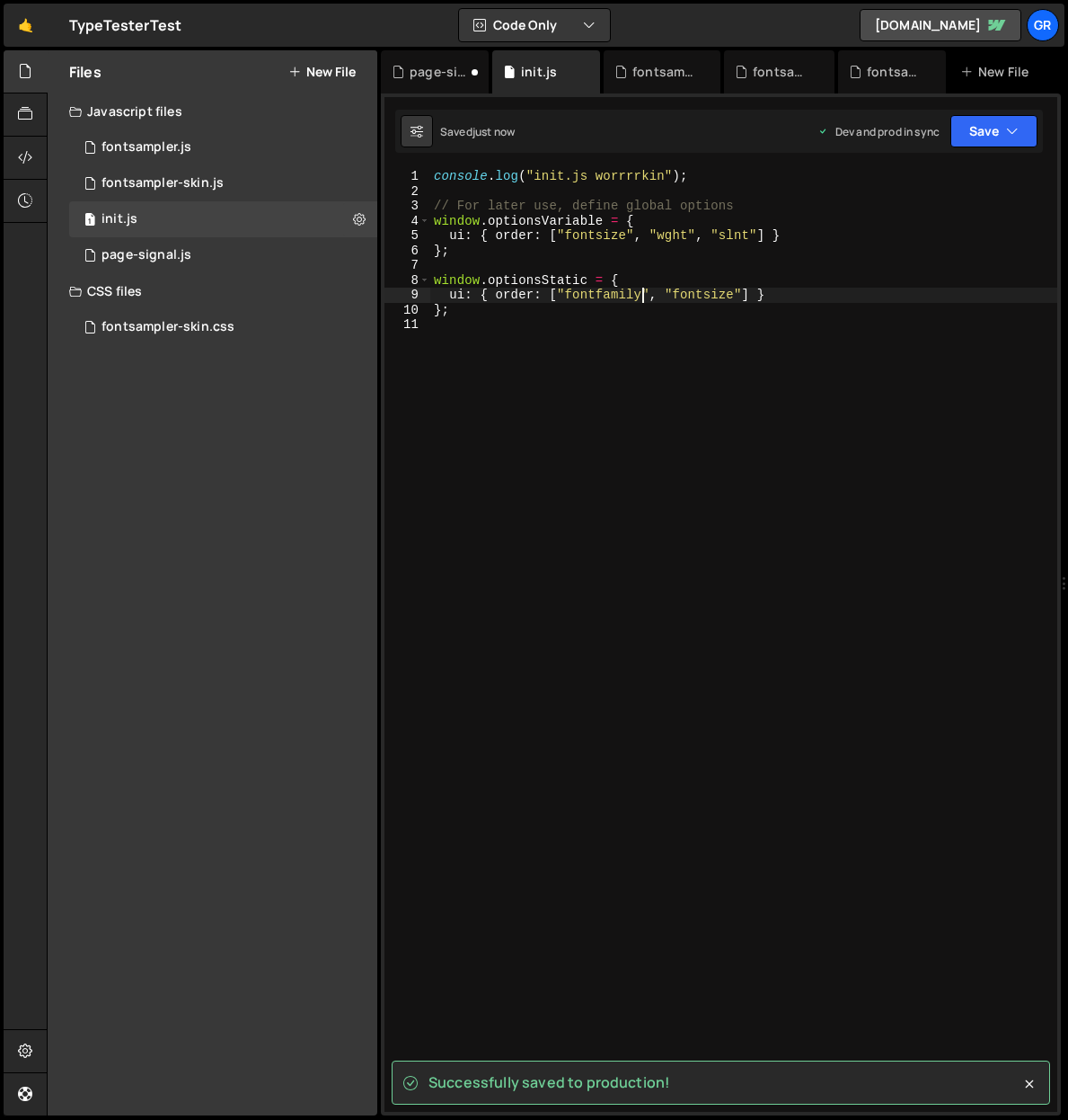
type textarea "ui: { order: ["fontfamily", "fontsize"] }"
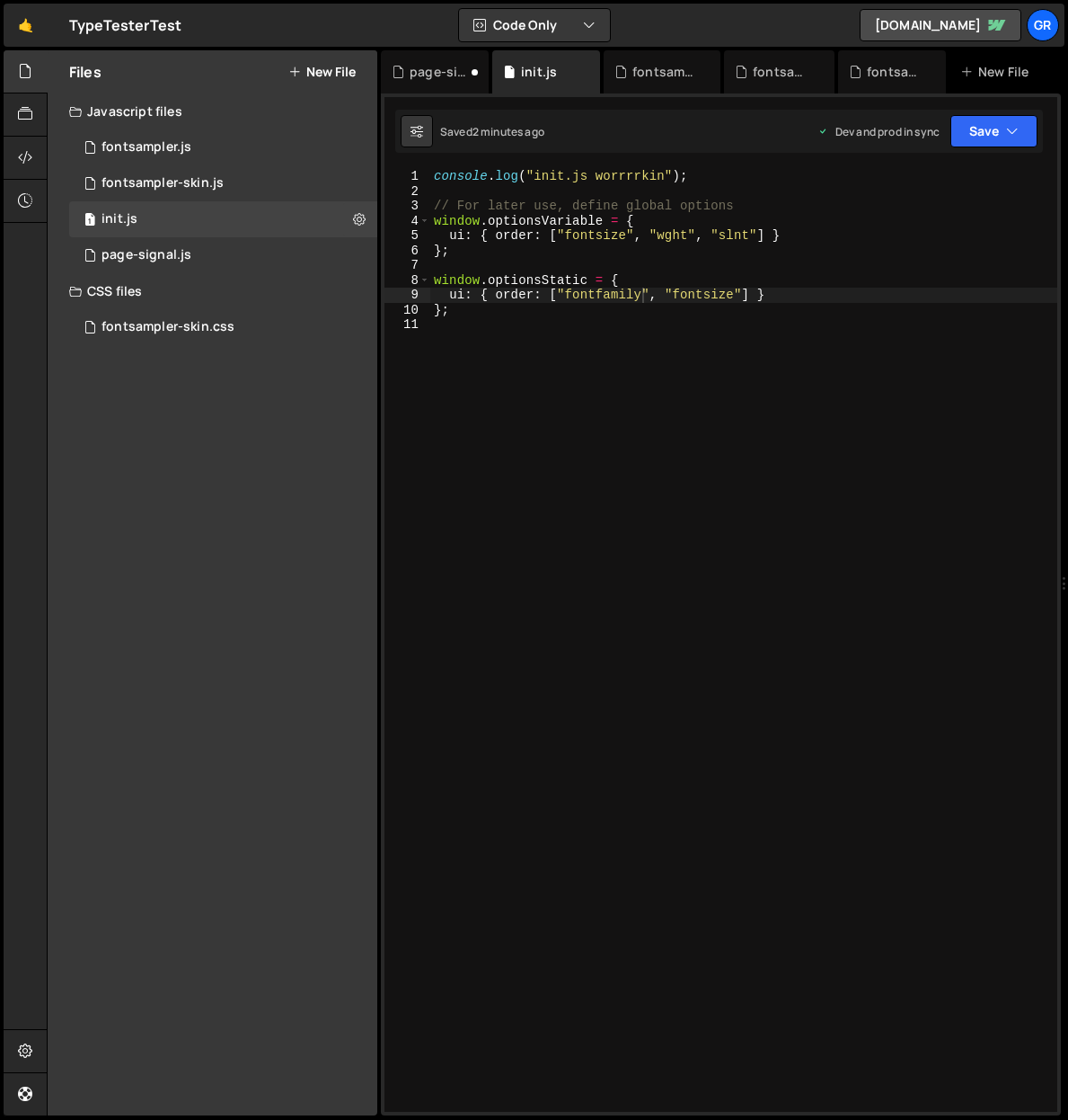
click at [294, 71] on icon at bounding box center [294, 72] width 13 height 15
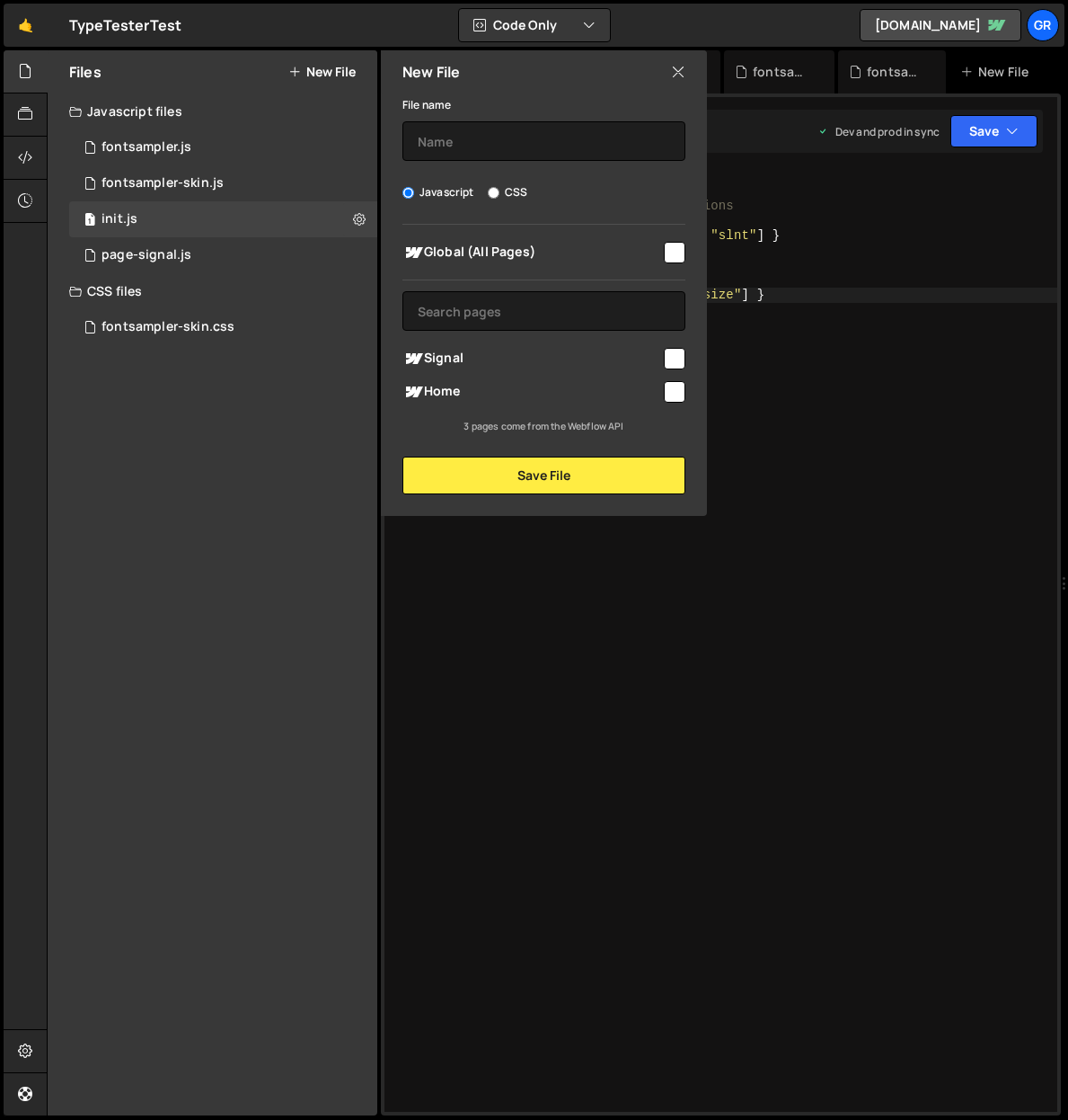
click at [500, 196] on label "CSS" at bounding box center [508, 192] width 39 height 18
click at [500, 196] on input "CSS" at bounding box center [494, 193] width 12 height 12
radio input "true"
click at [678, 248] on input "checkbox" at bounding box center [675, 253] width 22 height 22
checkbox input "true"
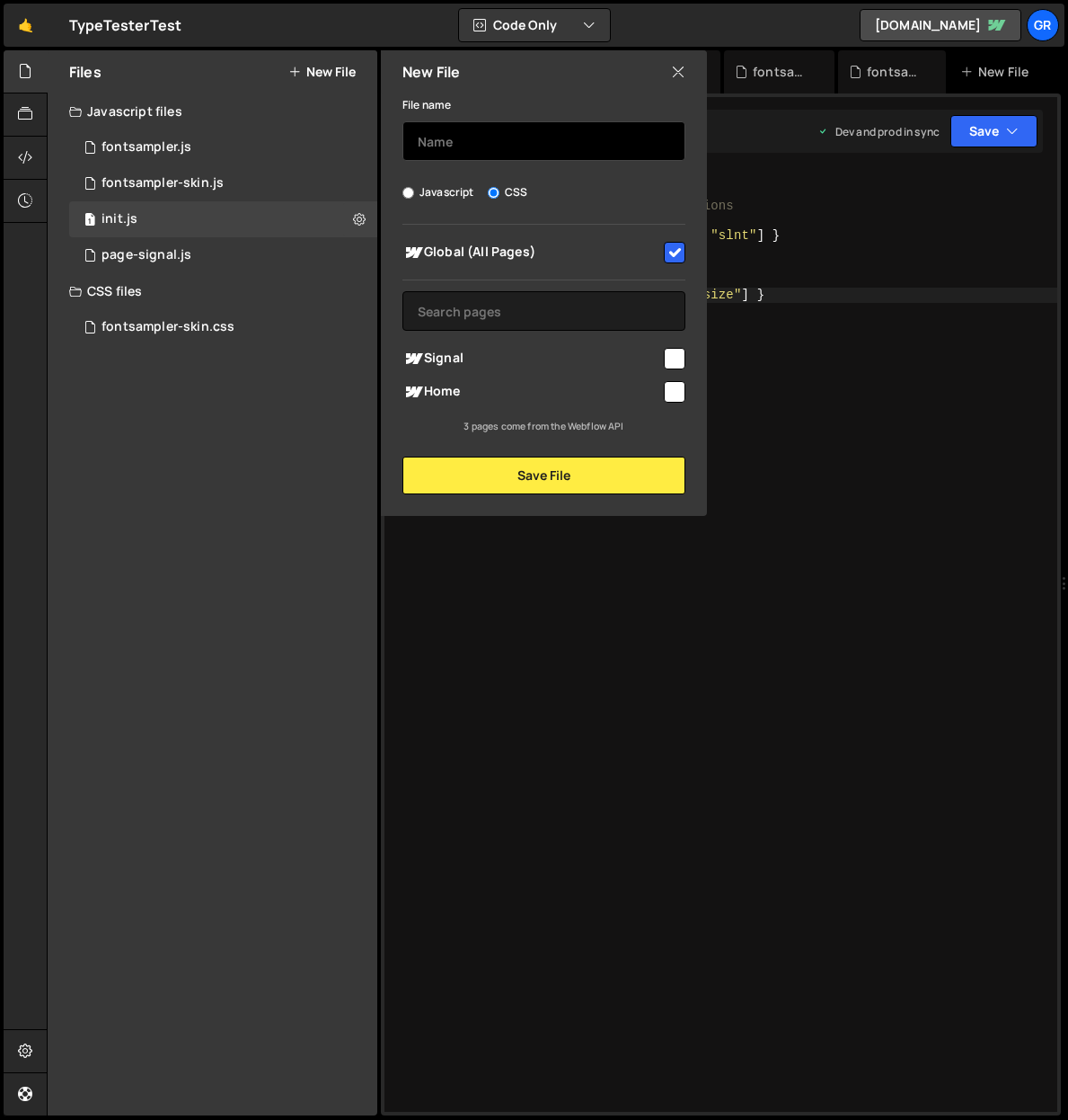
click at [539, 149] on input "text" at bounding box center [544, 141] width 283 height 39
type input "test-font"
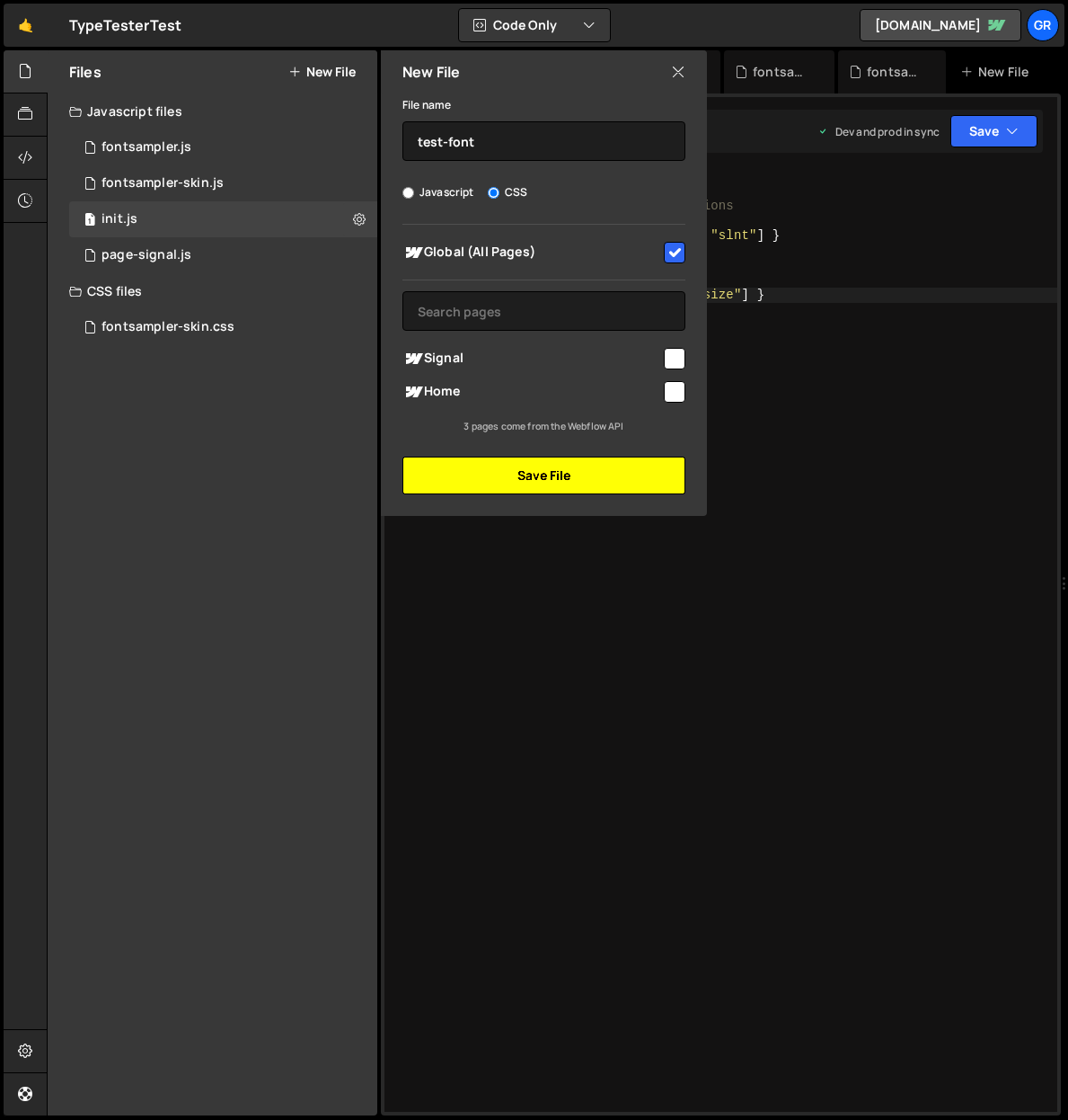
click at [563, 478] on button "Save File" at bounding box center [544, 475] width 283 height 38
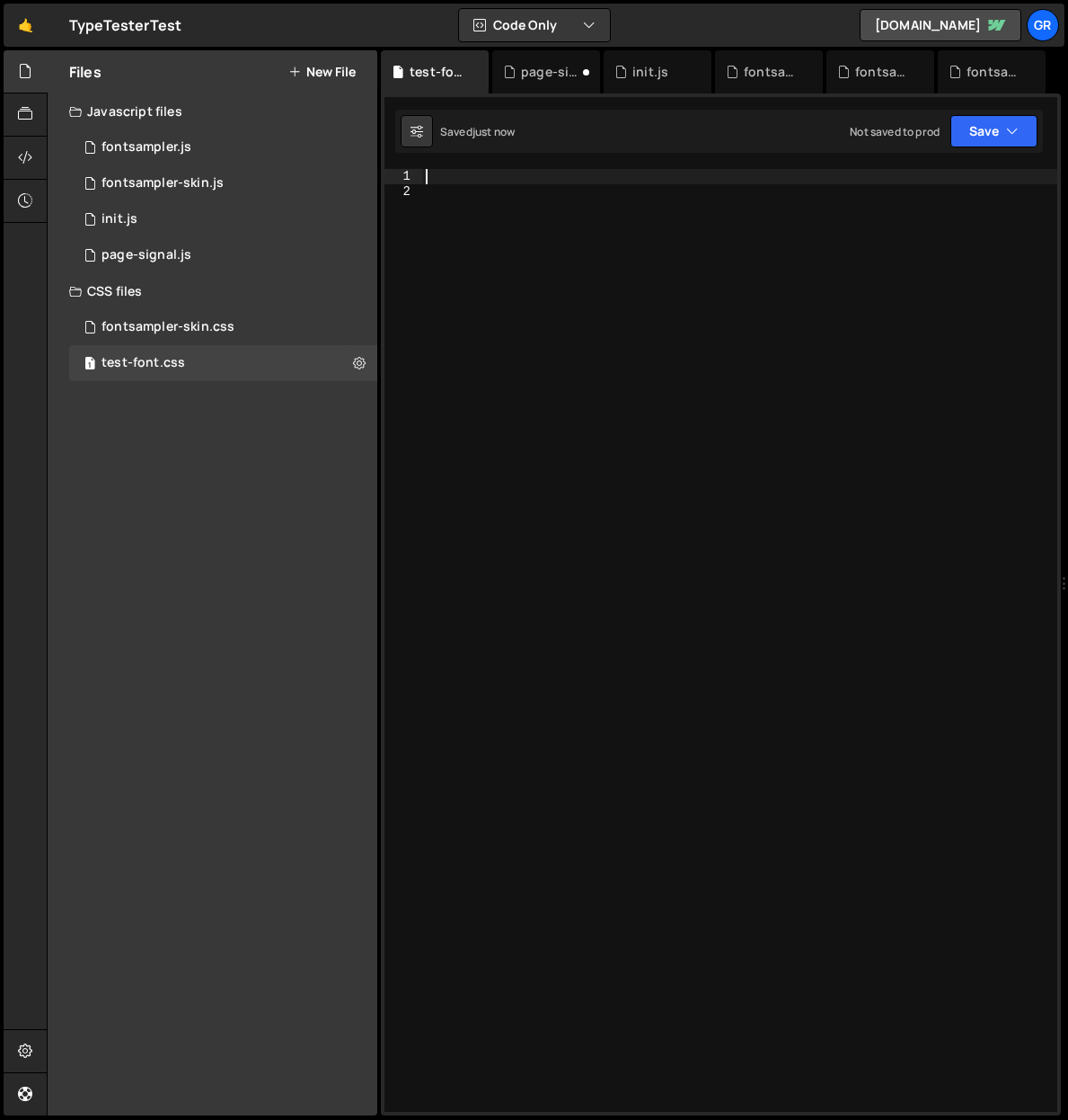
drag, startPoint x: 438, startPoint y: 171, endPoint x: 486, endPoint y: 188, distance: 50.9
click at [438, 171] on div at bounding box center [740, 655] width 635 height 972
paste textarea "}"
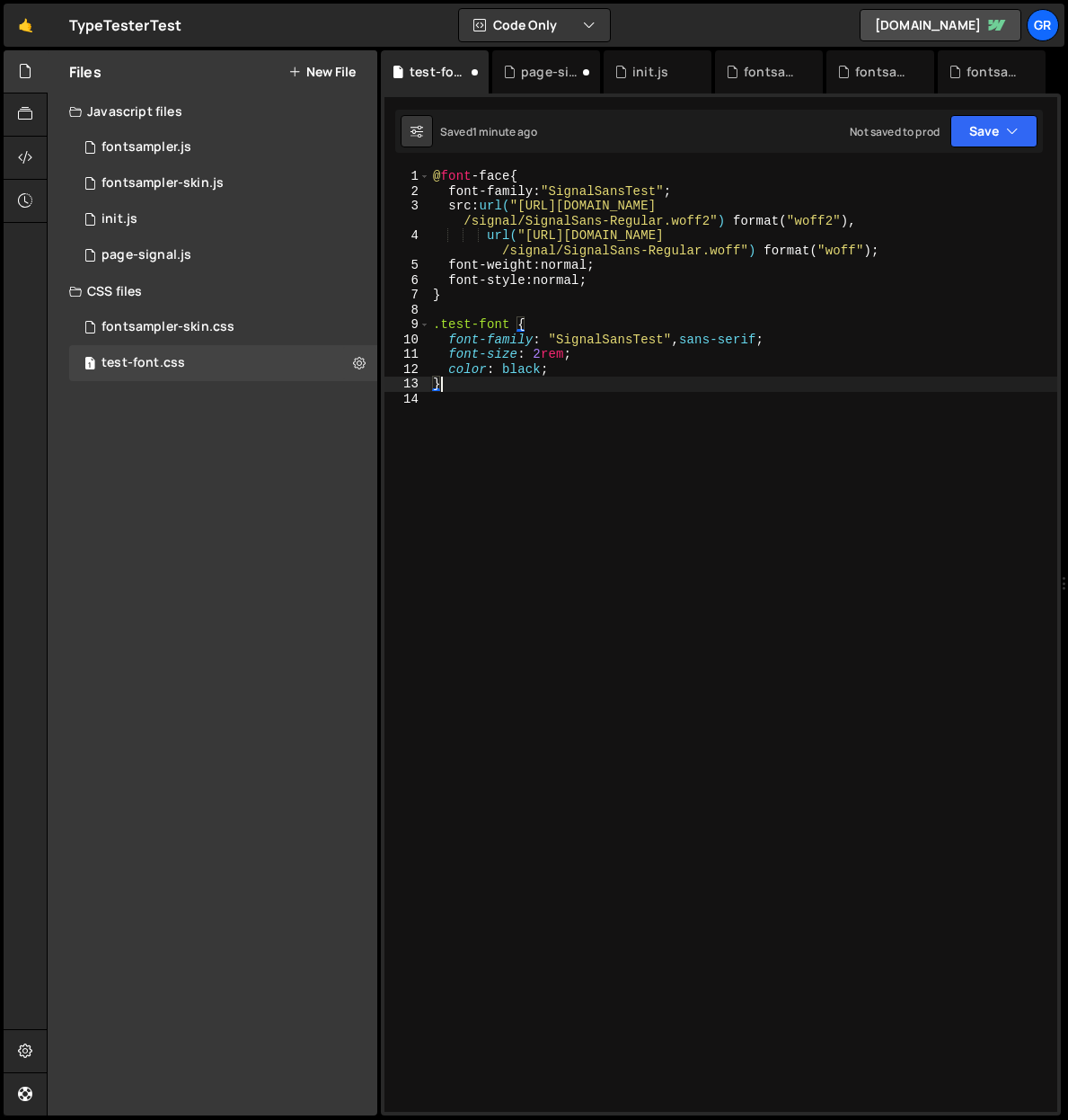
click at [538, 352] on div "@ font -face { font-family : " SignalSansTest " ; src : url( "[URL][DOMAIN_NAME…" at bounding box center [743, 655] width 628 height 972
type textarea "font-size: 8rem;"
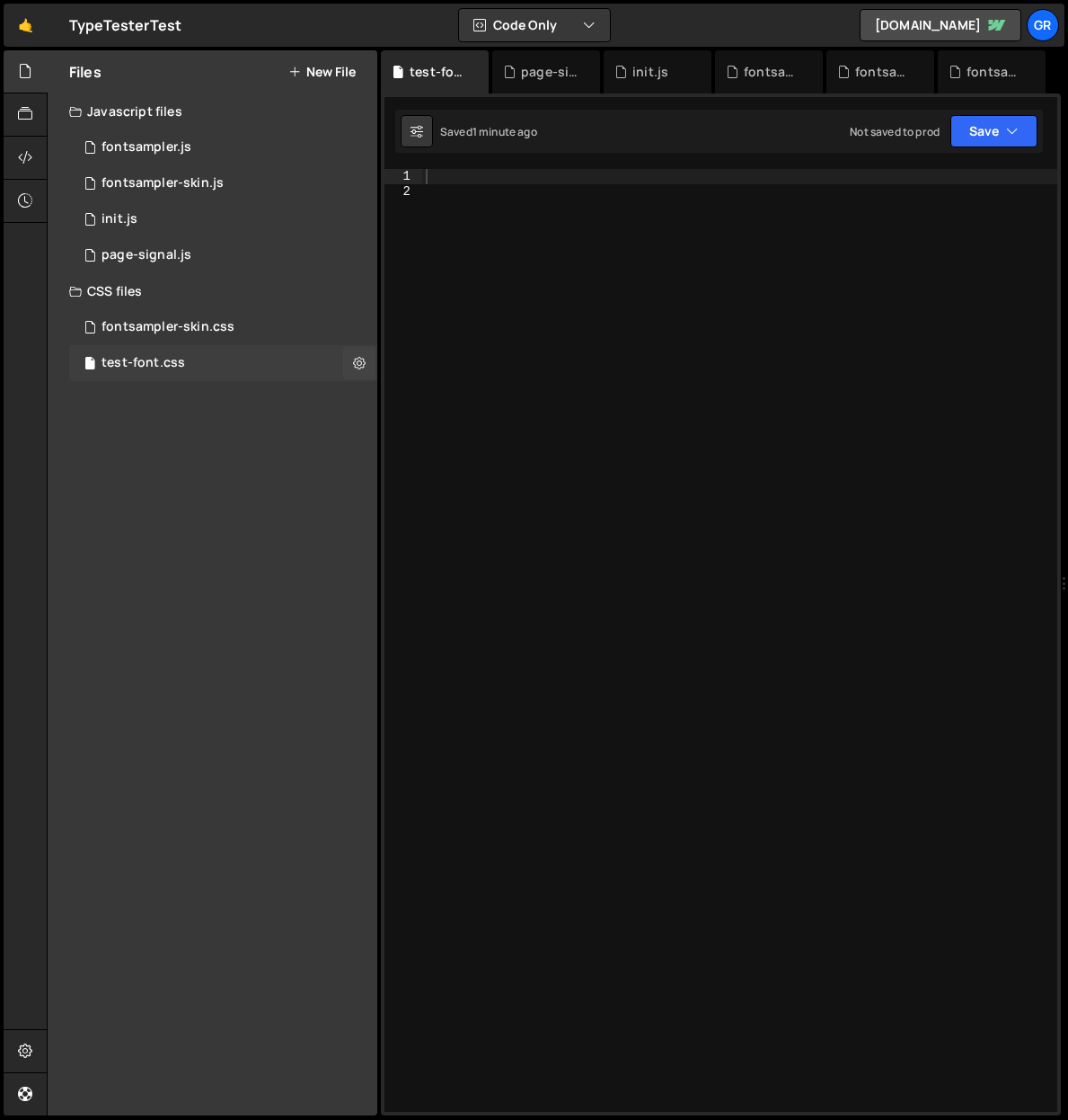
click at [200, 365] on div "test-font.css 0" at bounding box center [223, 363] width 309 height 36
click at [483, 180] on div at bounding box center [740, 655] width 635 height 972
paste textarea "}"
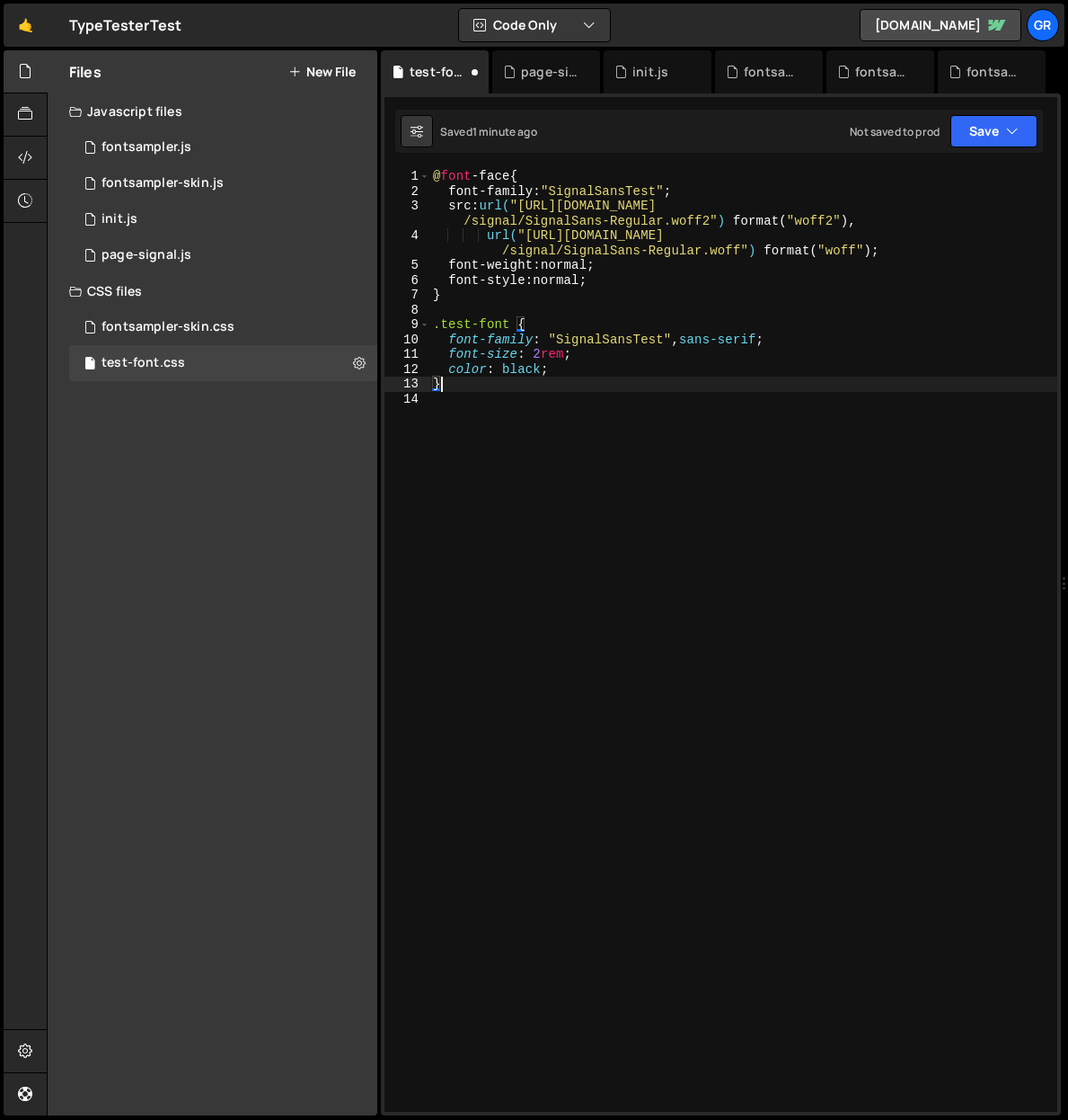
click at [539, 355] on div "@ font -face { font-family : " SignalSansTest " ; src : url( "[URL][DOMAIN_NAME…" at bounding box center [743, 655] width 628 height 972
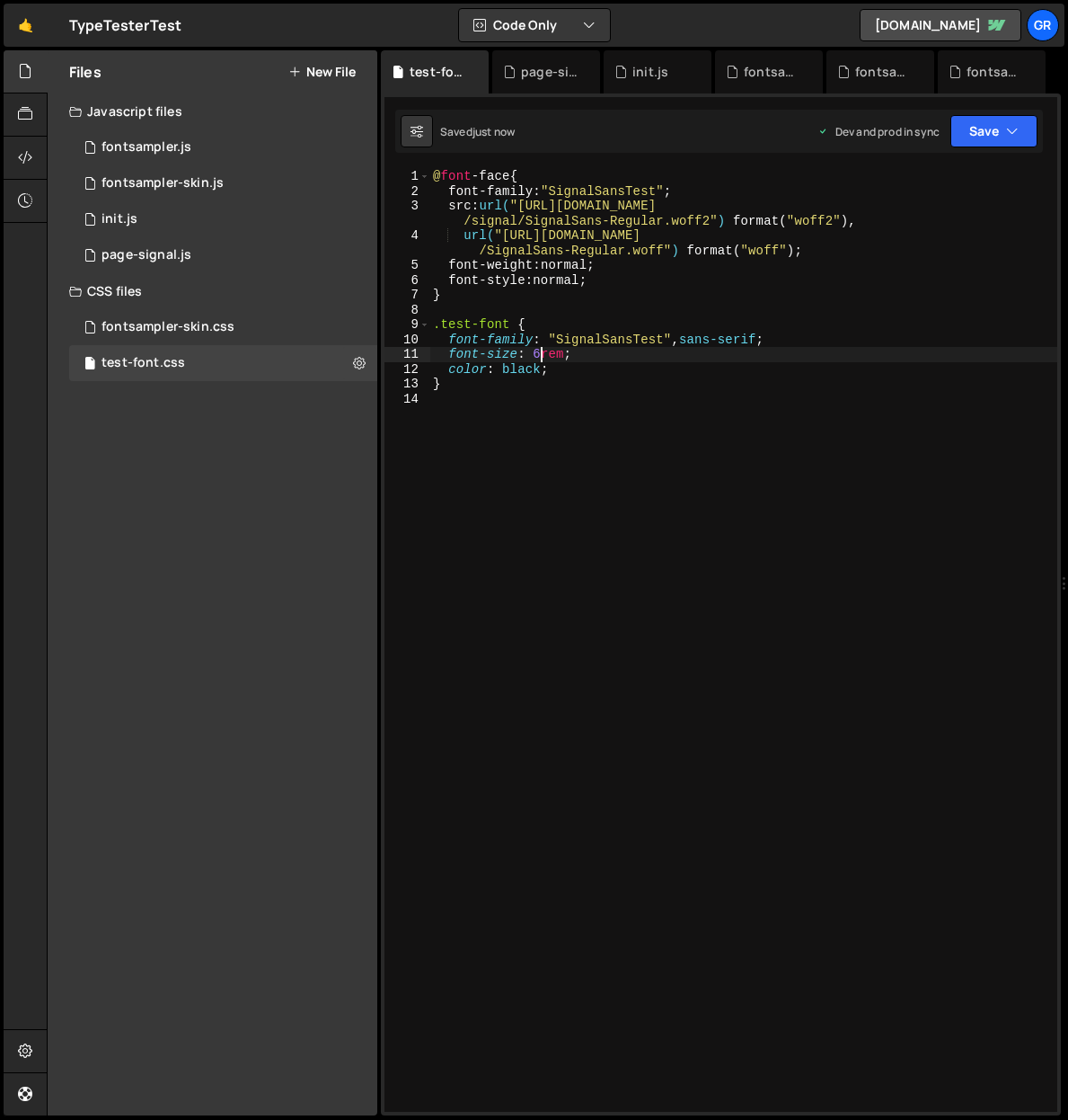
type textarea "font-size: 6rem;"
drag, startPoint x: 359, startPoint y: 220, endPoint x: 349, endPoint y: 225, distance: 11.2
click at [359, 220] on div "1 init.js 0" at bounding box center [223, 219] width 309 height 36
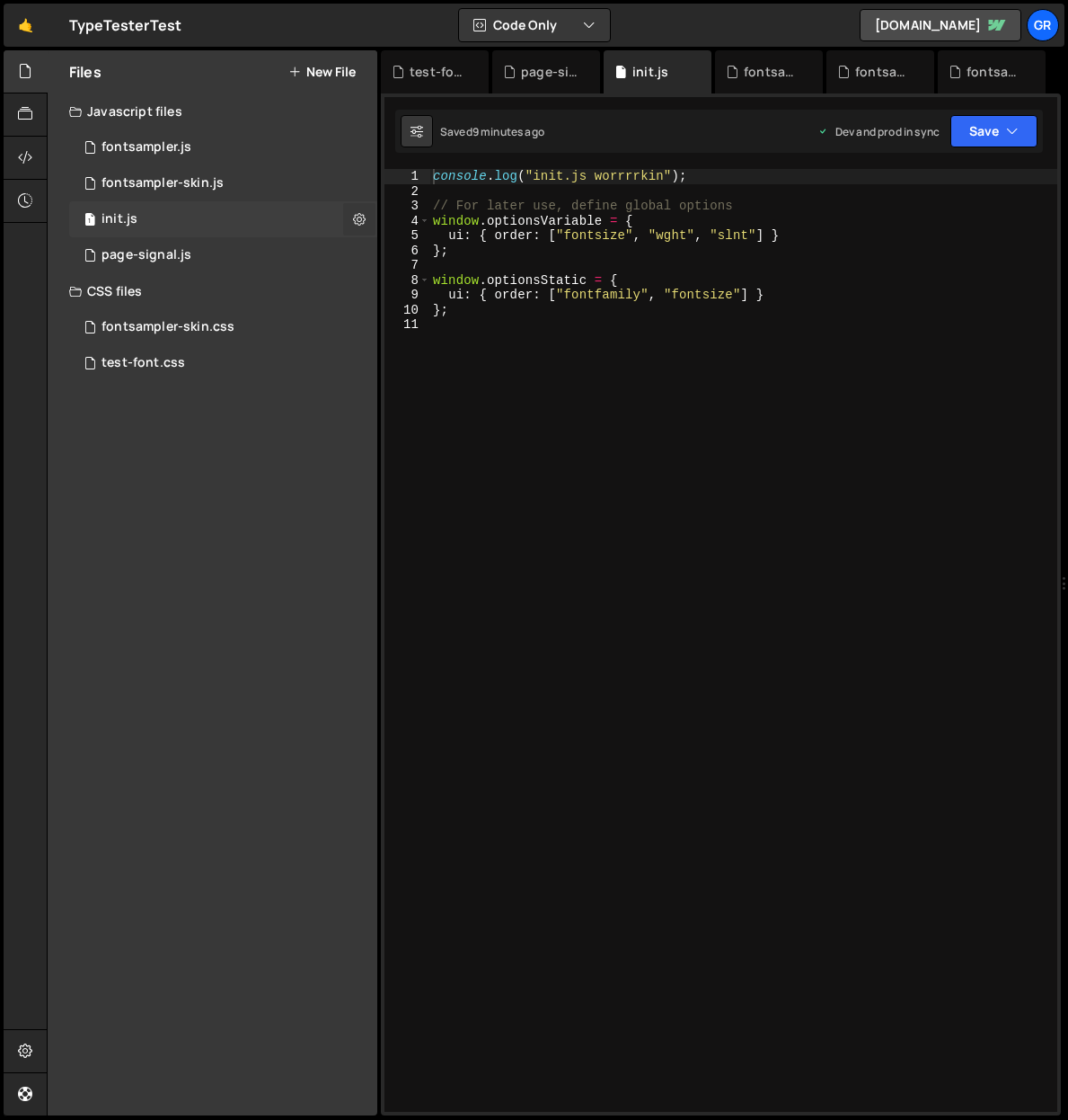
click at [357, 218] on icon at bounding box center [359, 219] width 13 height 17
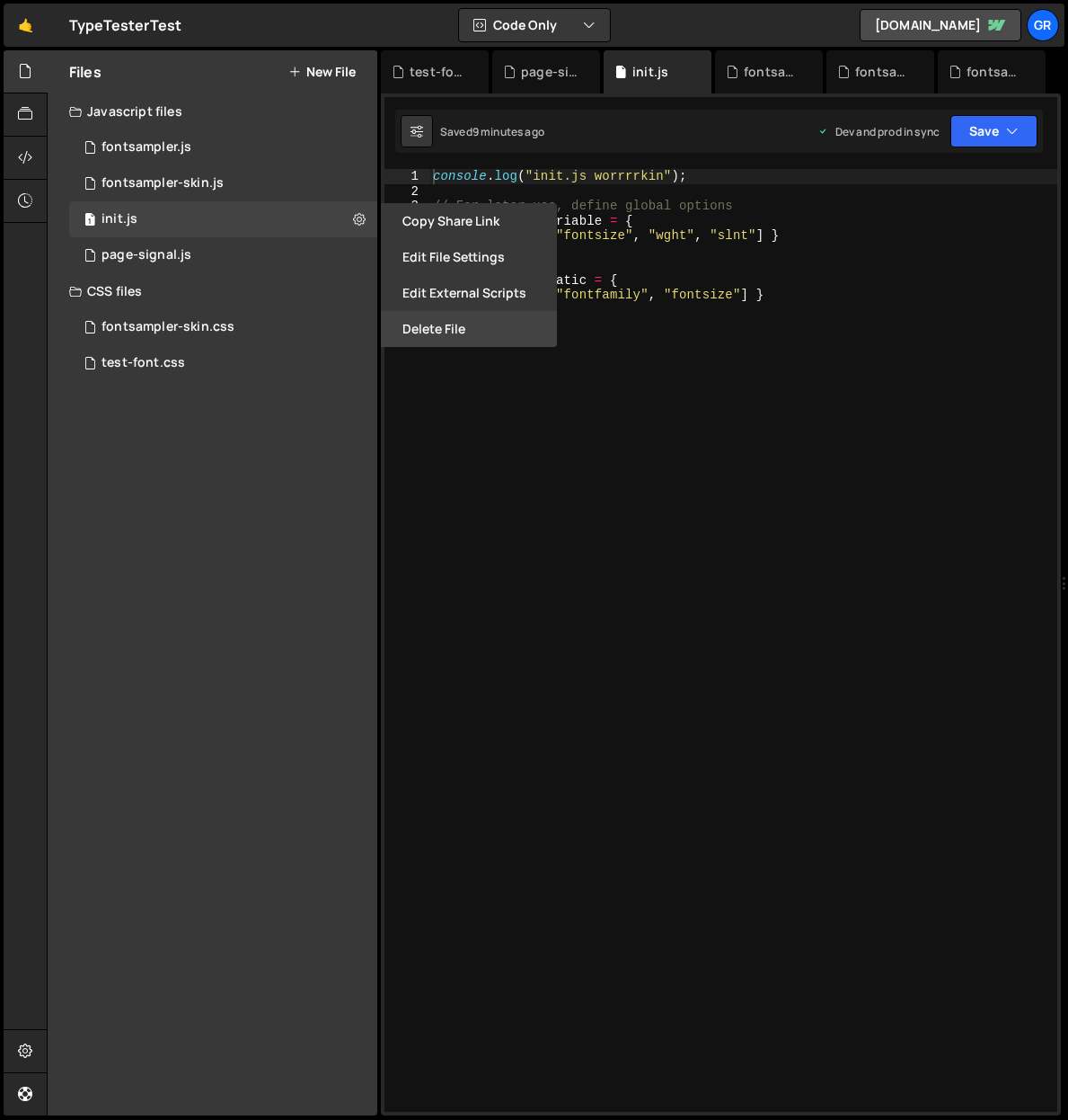
click at [427, 322] on button "Delete File" at bounding box center [469, 328] width 176 height 36
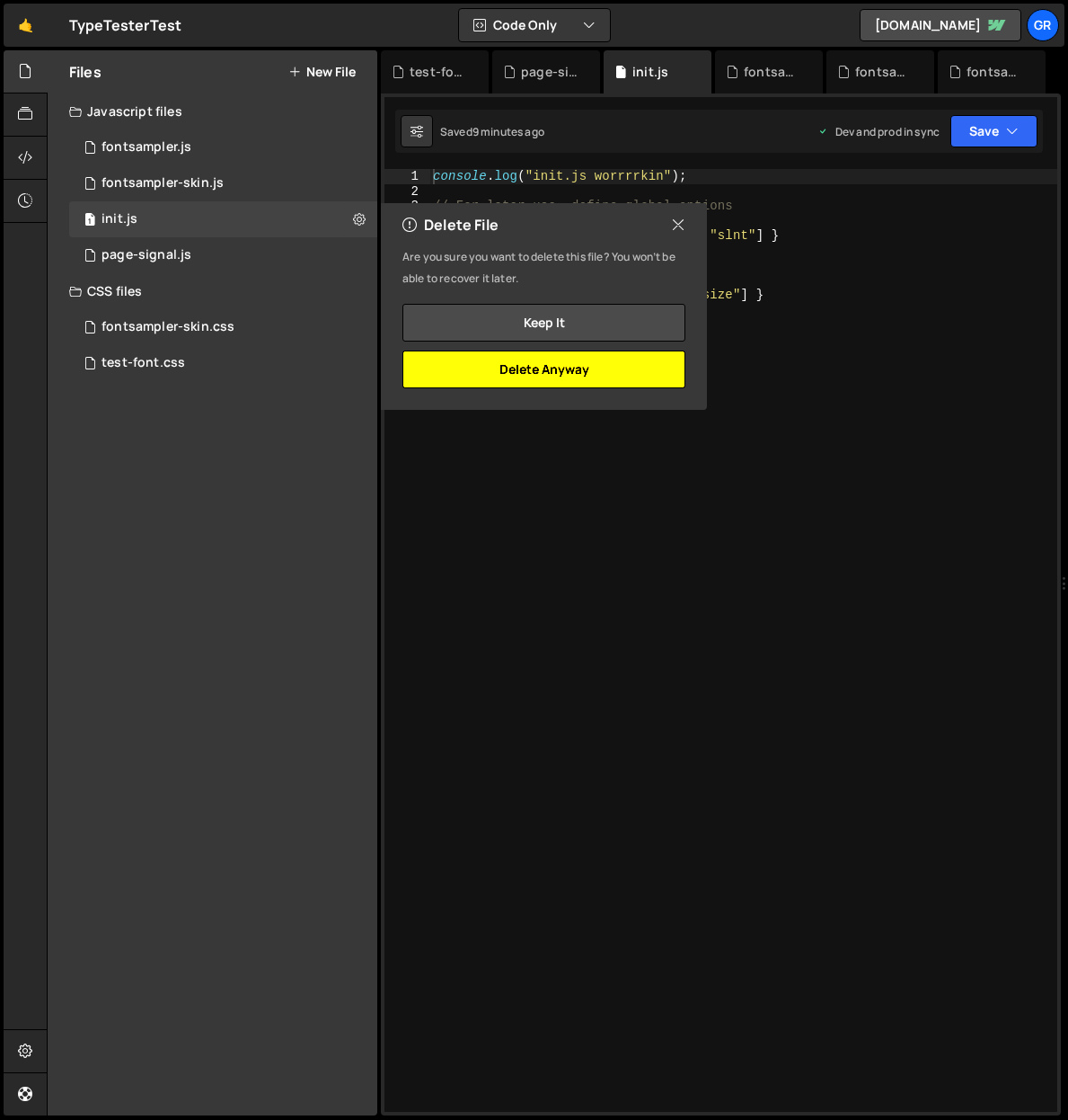
click at [511, 363] on button "Delete Anyway" at bounding box center [544, 369] width 283 height 38
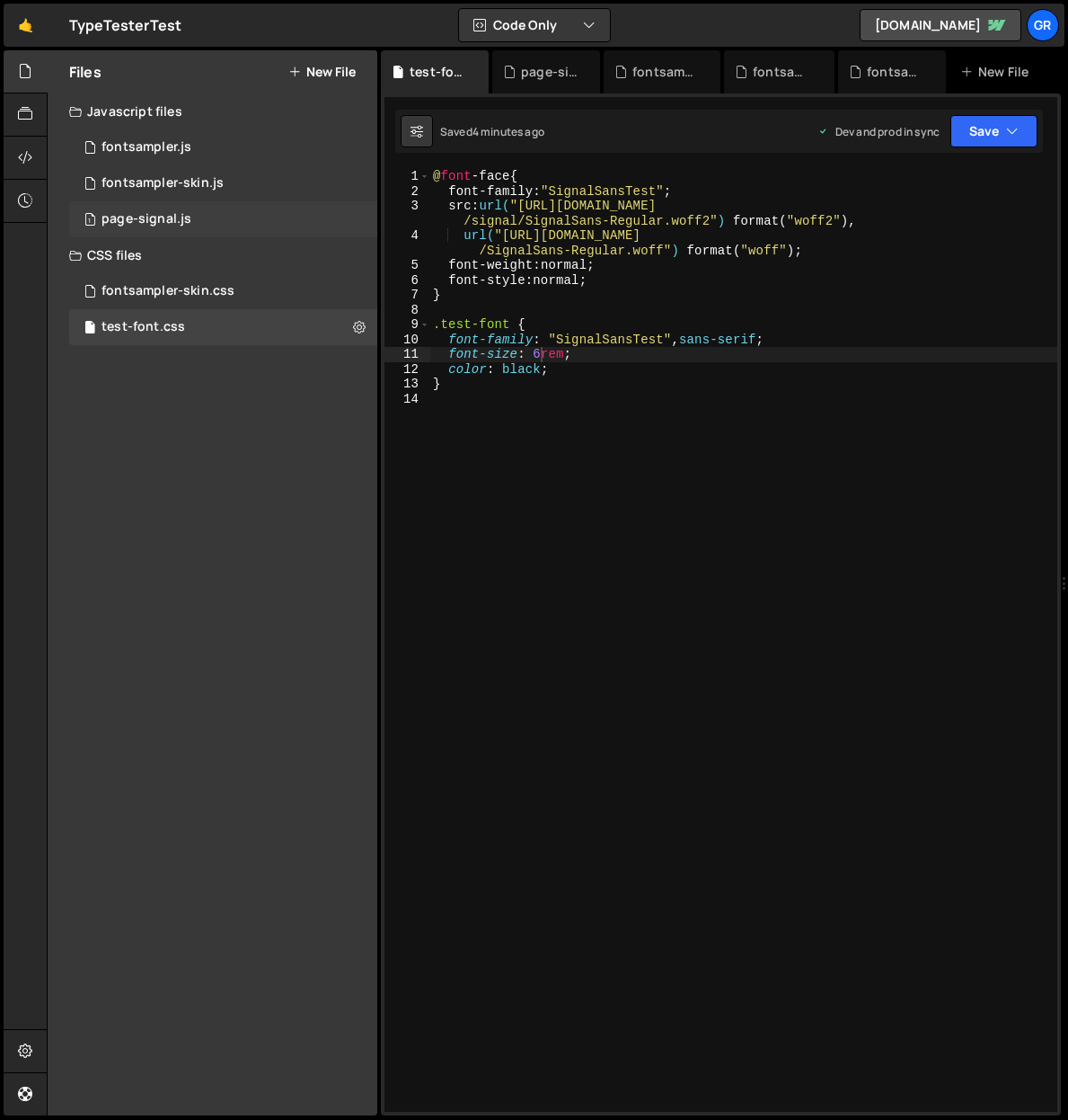
drag, startPoint x: 367, startPoint y: 220, endPoint x: 354, endPoint y: 225, distance: 13.9
click at [366, 220] on div "1 page-signal.js 0" at bounding box center [223, 219] width 309 height 36
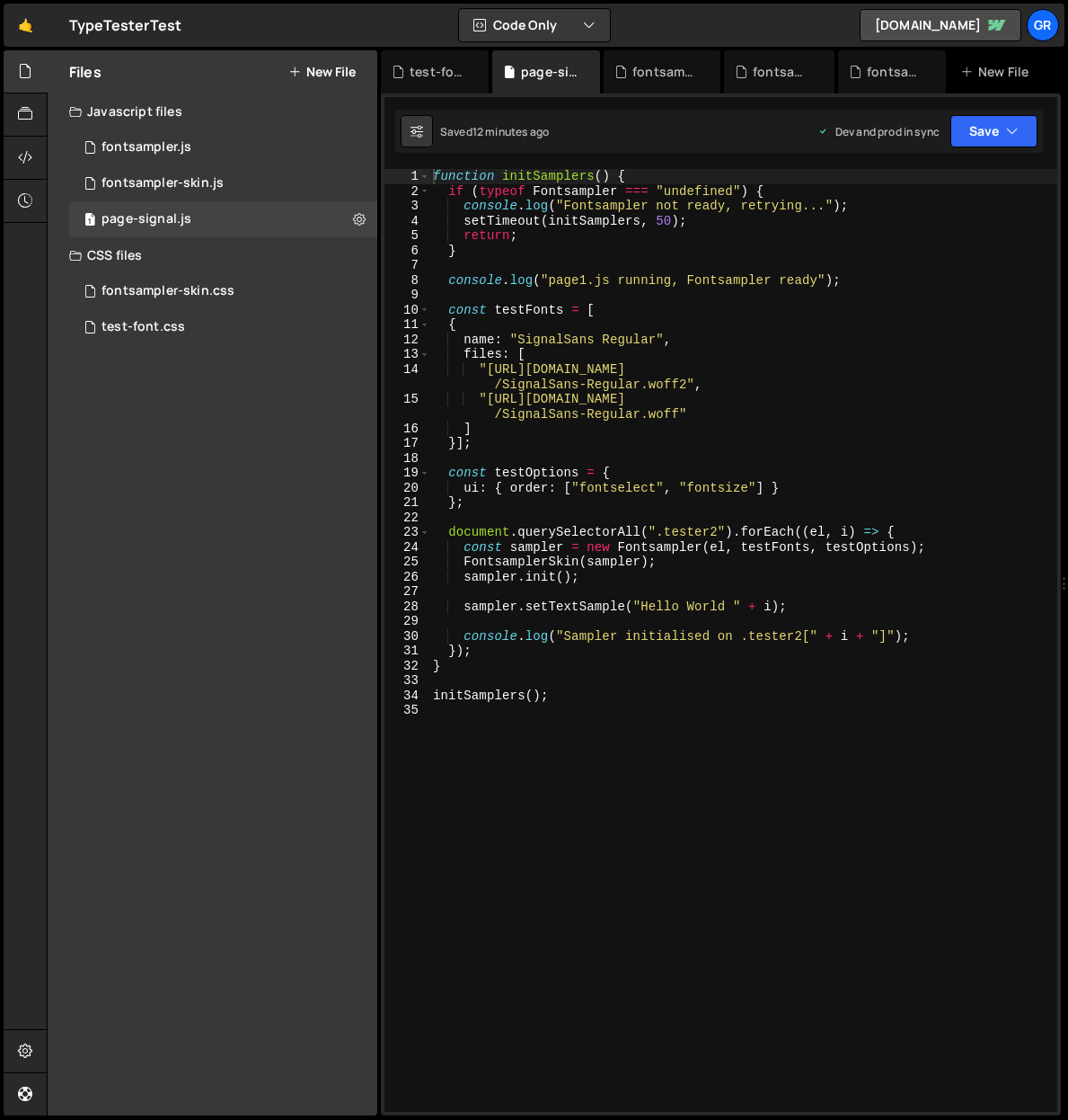
click at [621, 672] on div "function initSamplers ( ) { if ( typeof Fontsampler === "undefined" ) { console…" at bounding box center [743, 655] width 628 height 972
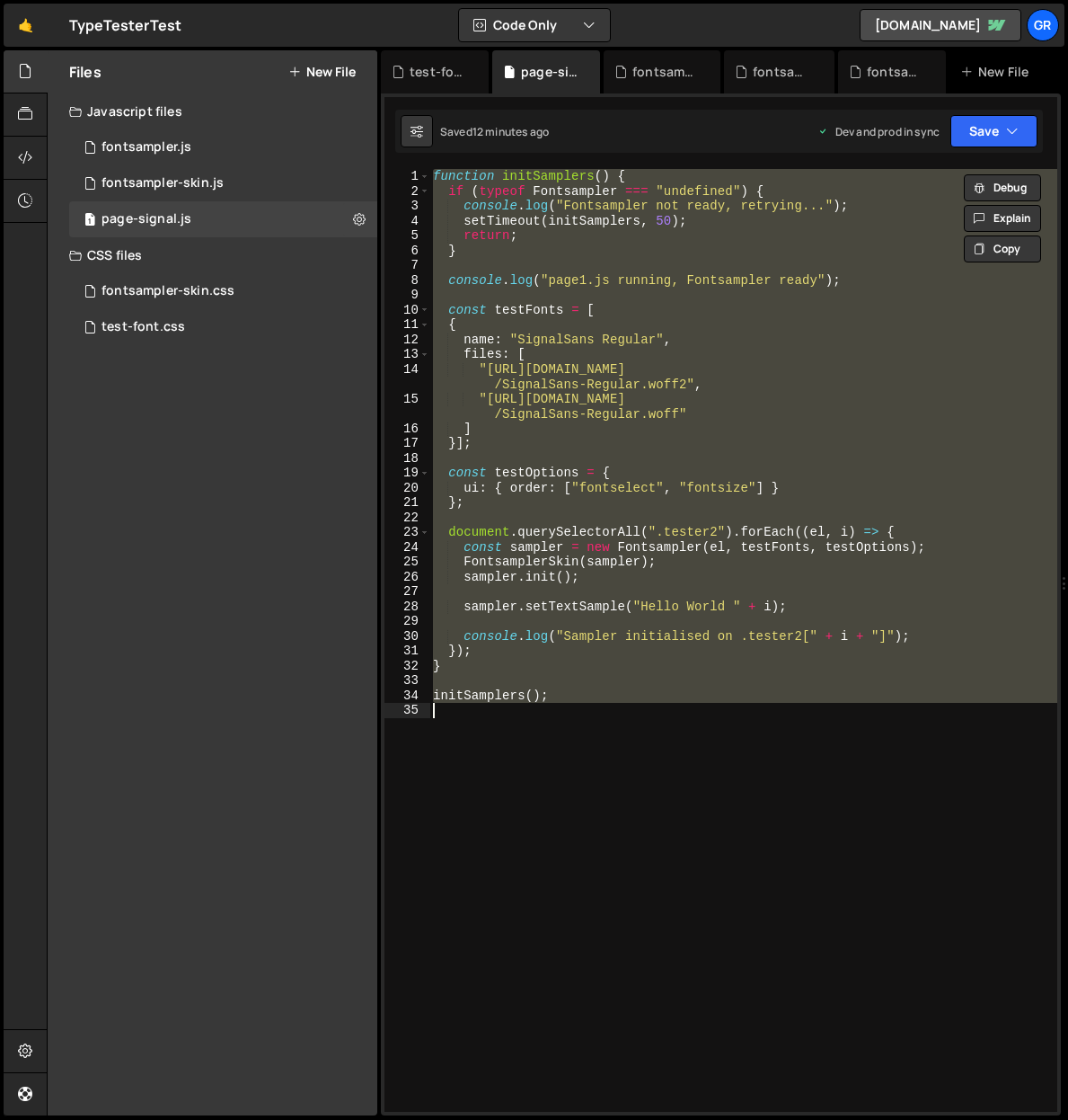
paste textarea "();"
type textarea "initSampler();"
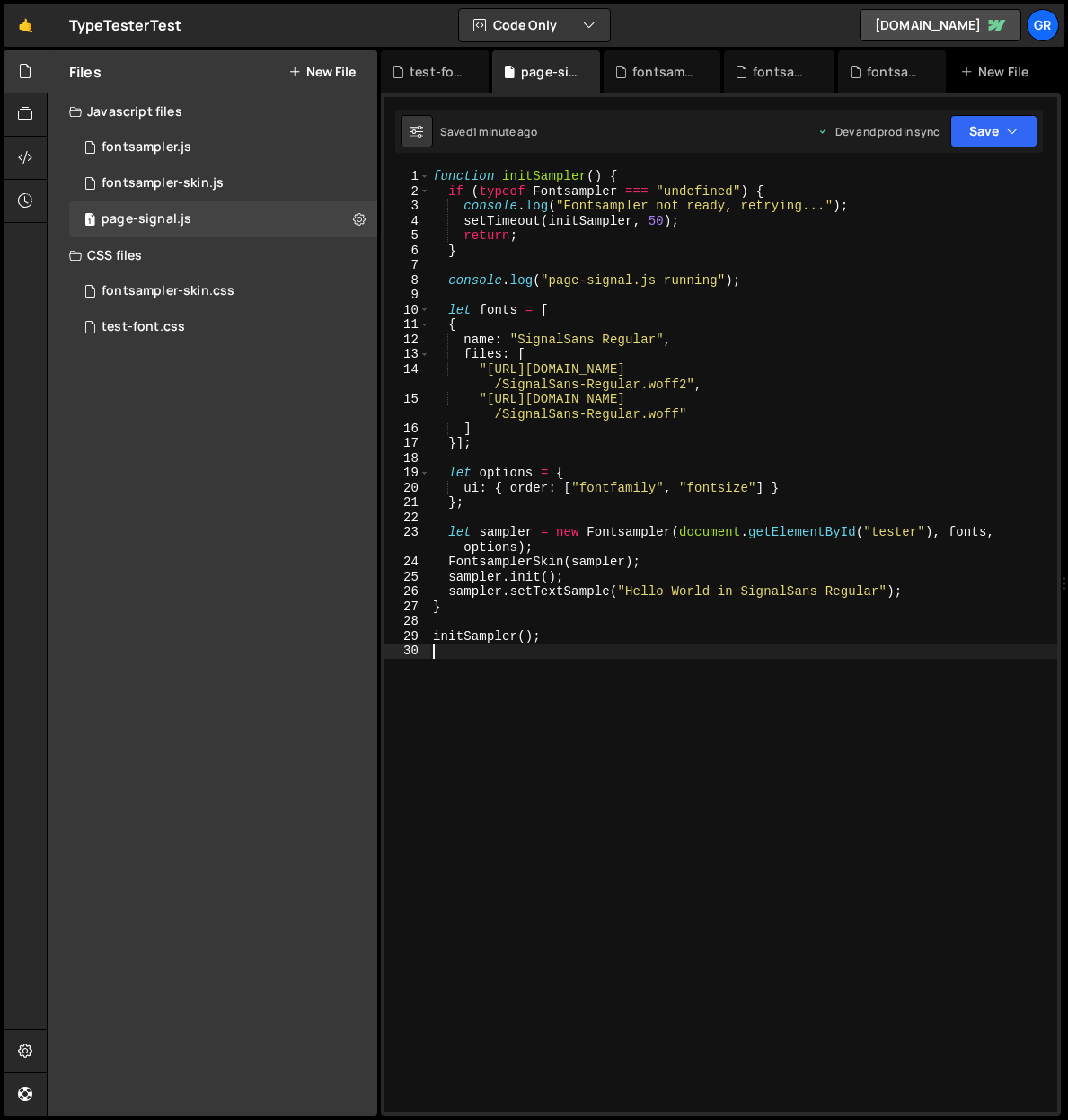
click at [646, 259] on div "function initSampler ( ) { if ( typeof Fontsampler === "undefined" ) { console …" at bounding box center [743, 655] width 628 height 972
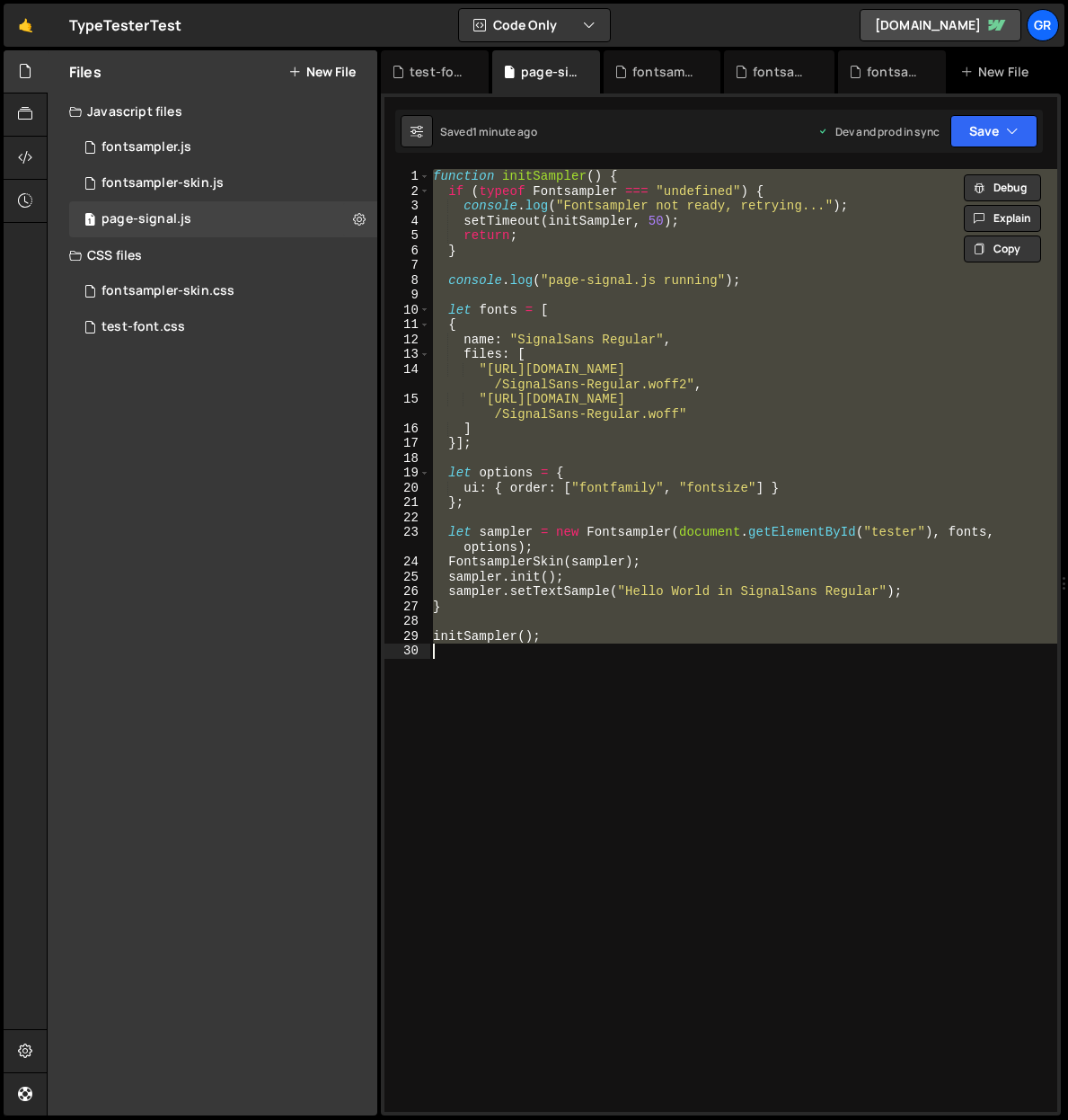
paste textarea "</script>"
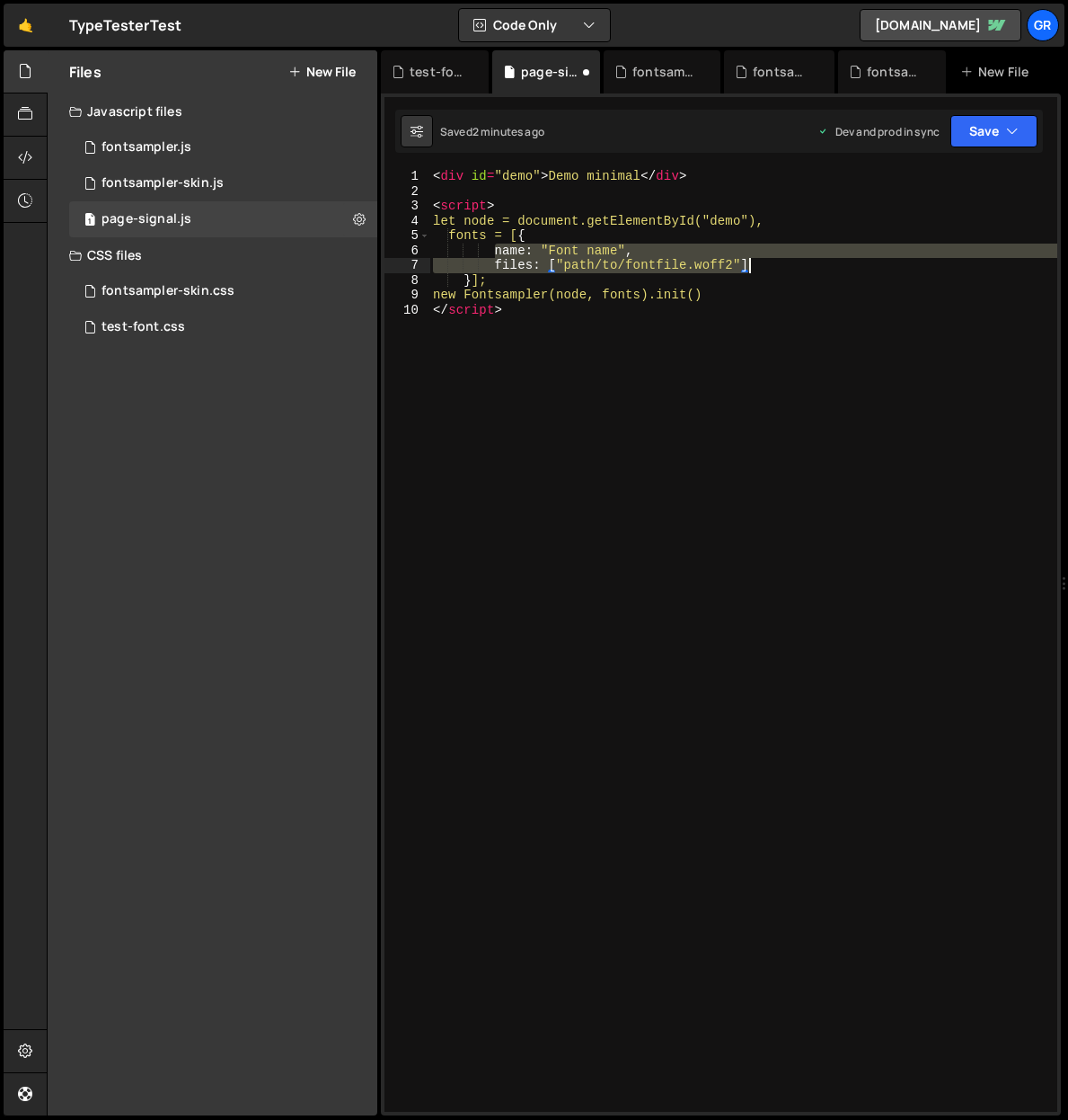
drag, startPoint x: 494, startPoint y: 250, endPoint x: 752, endPoint y: 267, distance: 258.6
click at [752, 267] on div "< div id = "demo" > Demo minimal </ div > < script > let node = document.getEle…" at bounding box center [743, 655] width 628 height 972
paste textarea
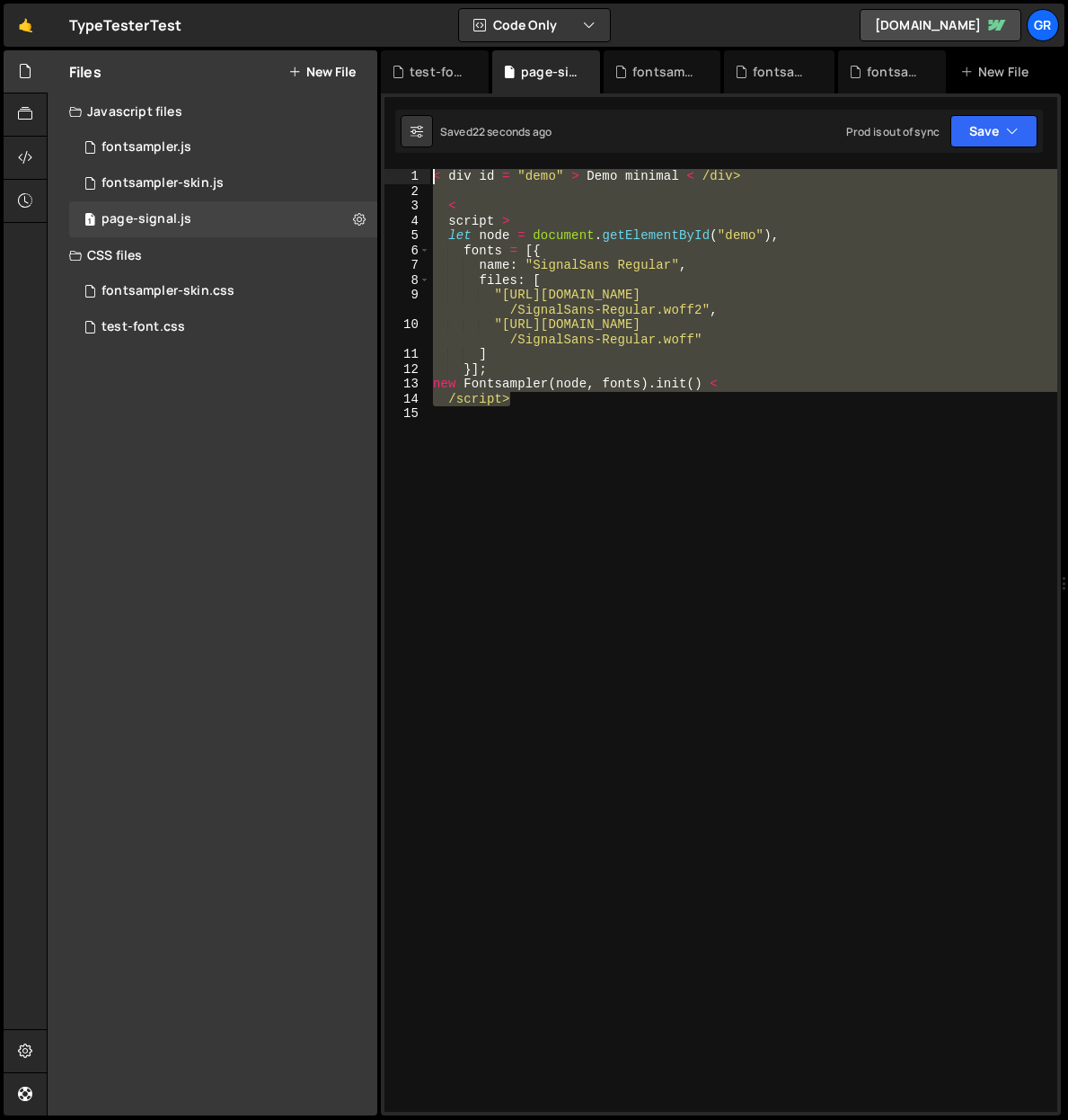
drag, startPoint x: 559, startPoint y: 406, endPoint x: 419, endPoint y: 173, distance: 271.8
click at [419, 173] on div ""[URL][DOMAIN_NAME]" 1 2 3 4 5 6 7 8 9 10 11 12 13 14 15 < div id = "demo" > De…" at bounding box center [720, 640] width 673 height 943
type textarea "< div id = "demo" > Demo minimal < /div>"
click at [355, 217] on icon at bounding box center [359, 219] width 13 height 17
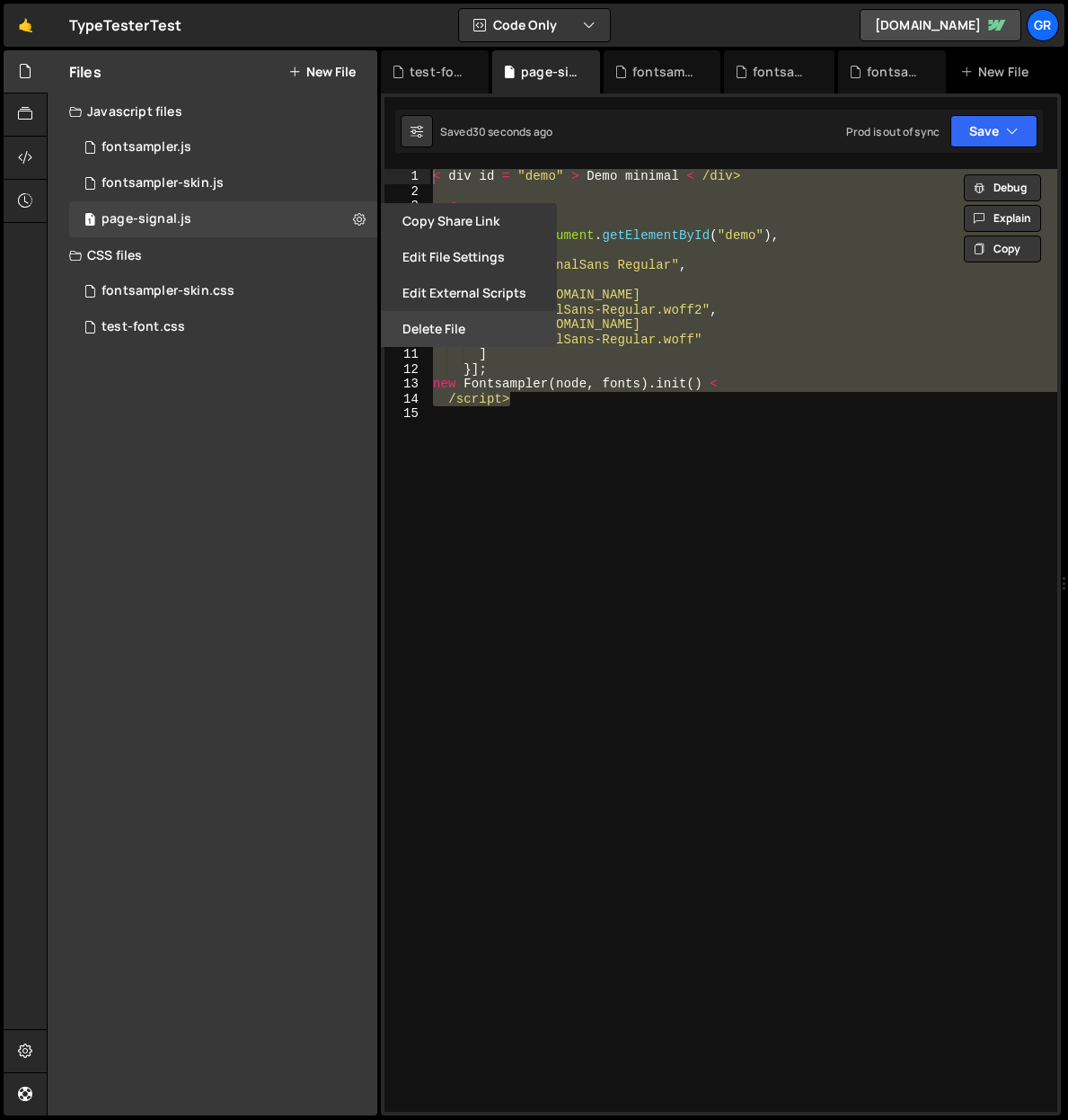
click at [429, 324] on button "Delete File" at bounding box center [469, 328] width 176 height 36
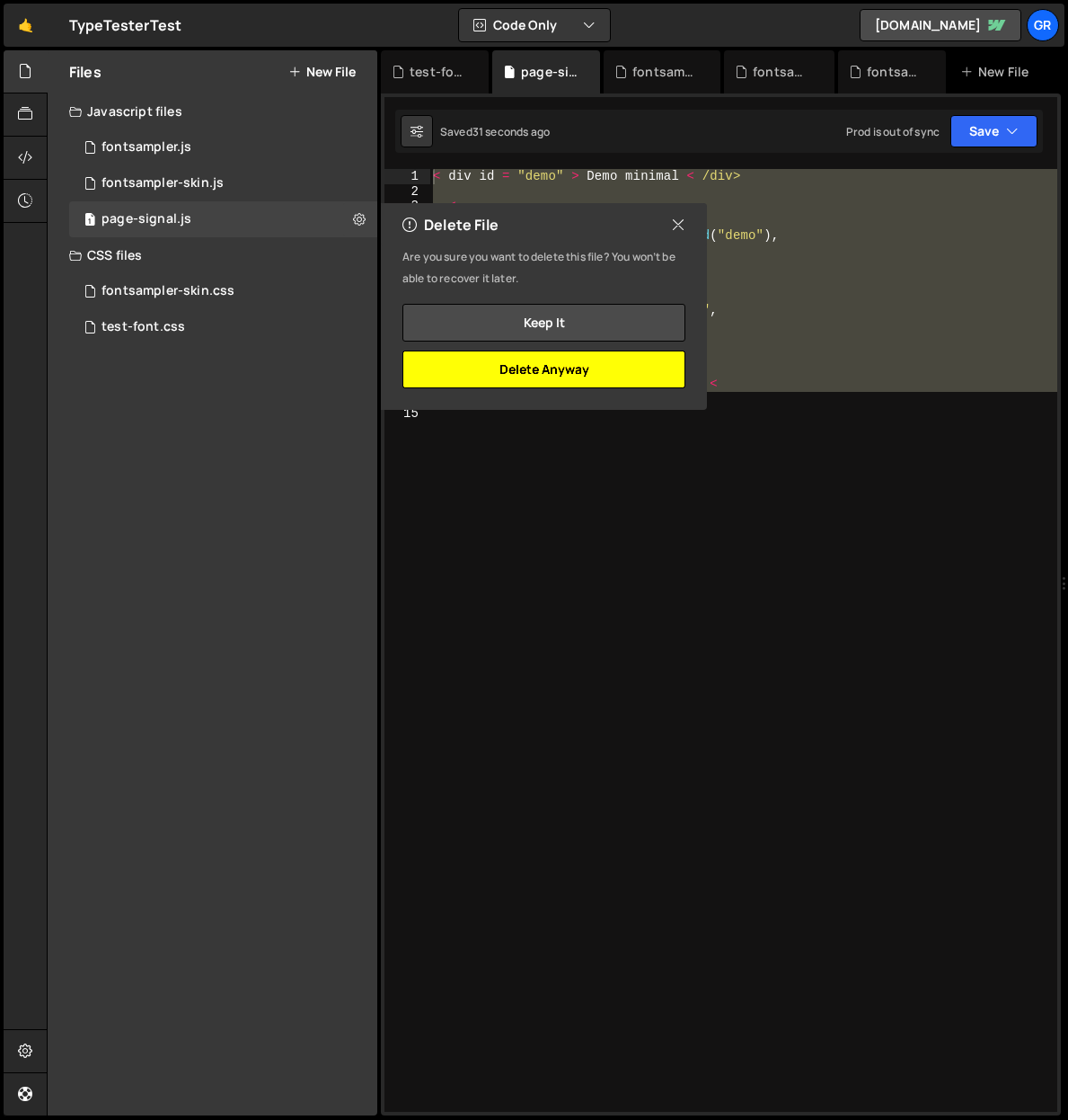
click at [542, 371] on button "Delete Anyway" at bounding box center [544, 369] width 283 height 38
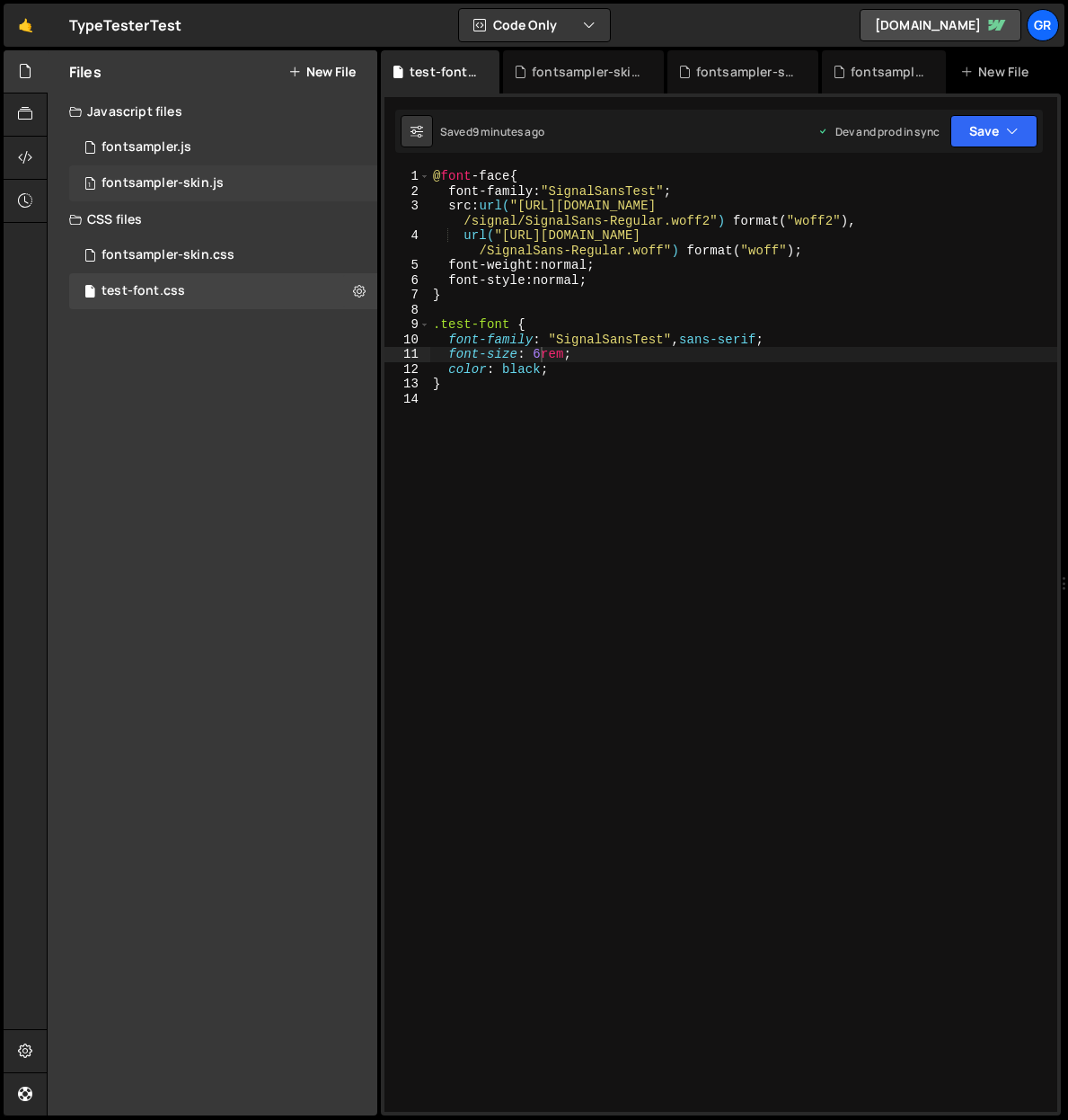
click at [214, 185] on div "fontsampler-skin.js" at bounding box center [163, 183] width 122 height 17
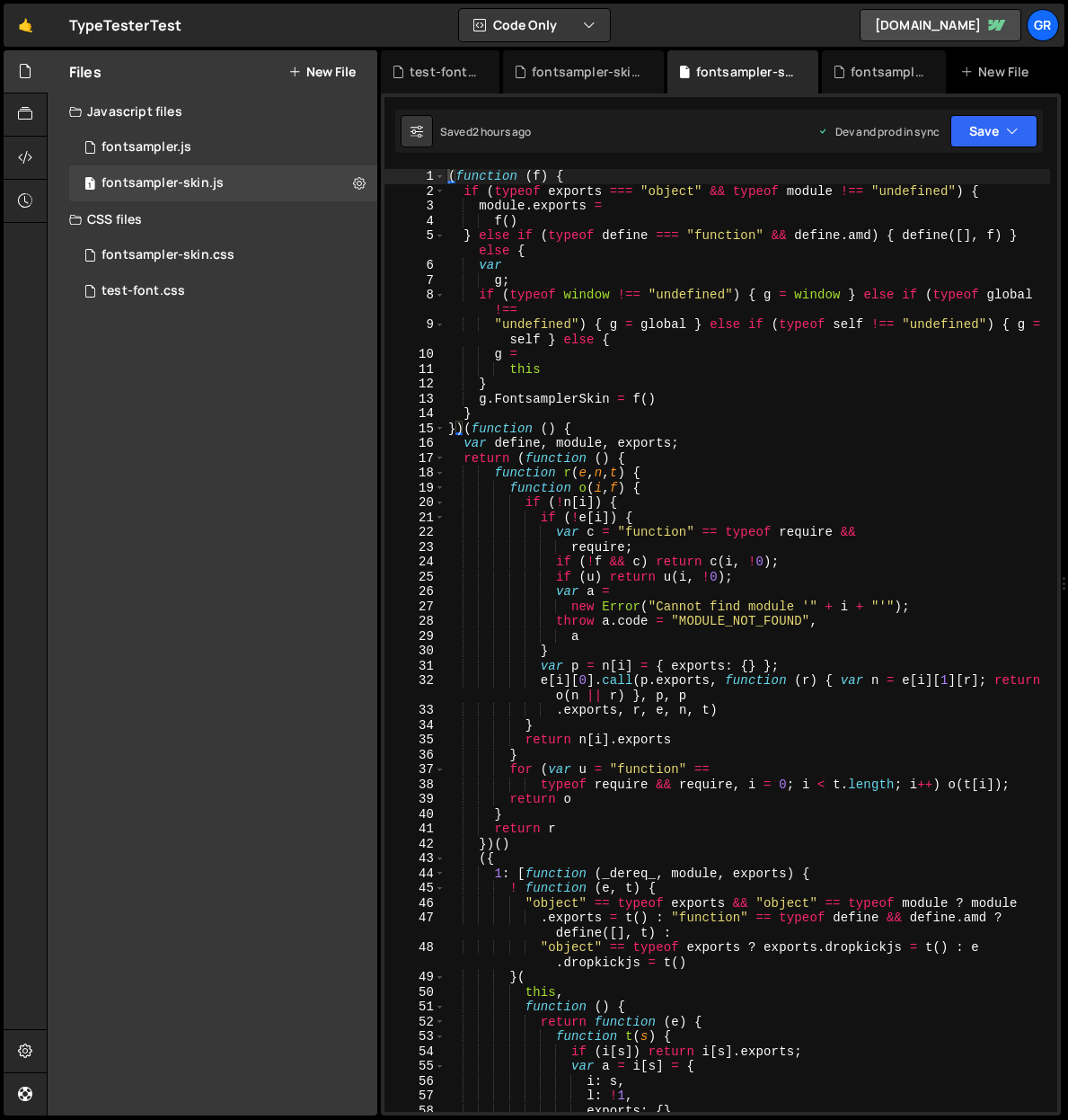
click at [315, 72] on button "New File" at bounding box center [321, 72] width 68 height 15
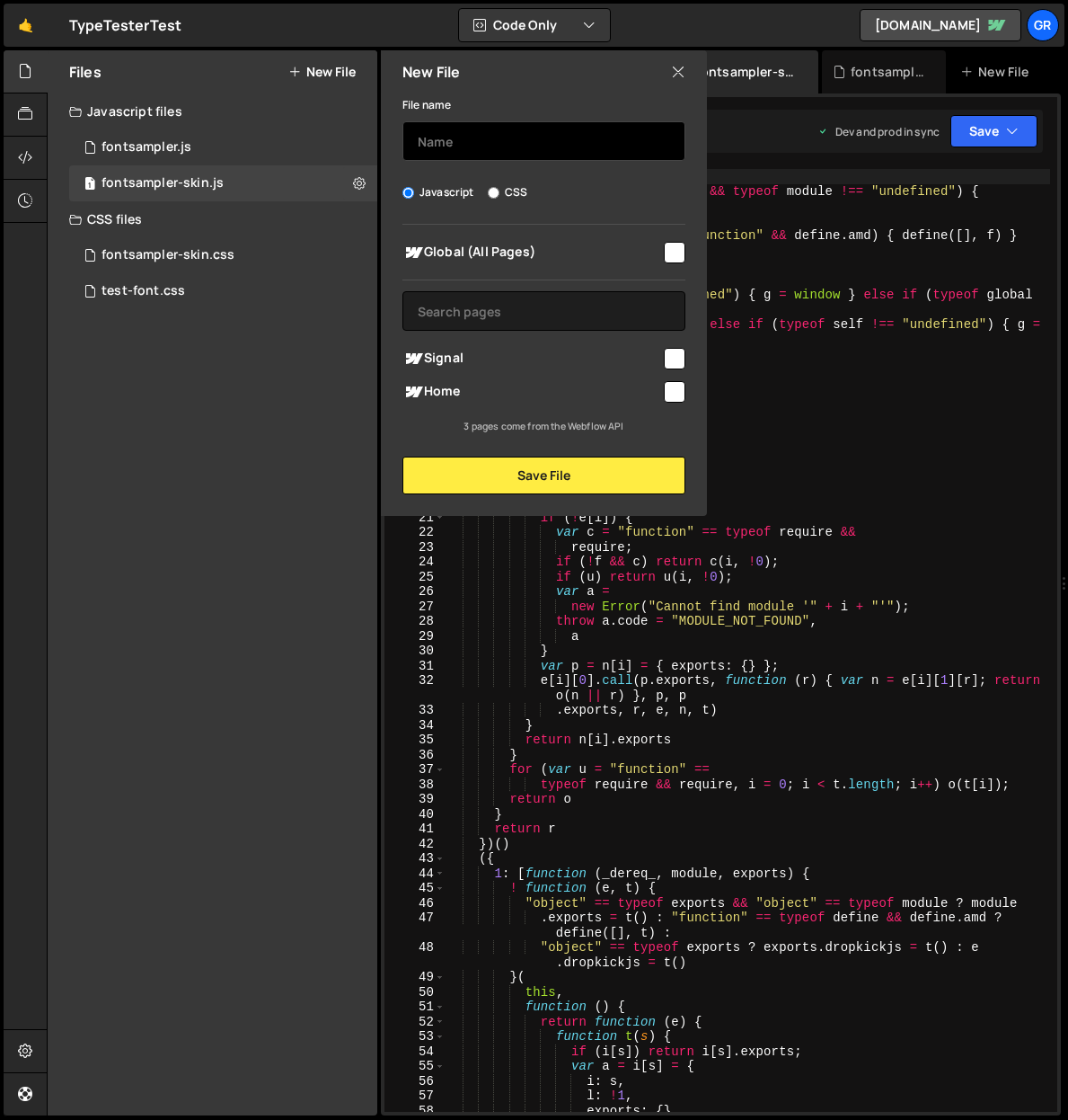
click at [474, 138] on input "text" at bounding box center [544, 141] width 283 height 39
type input "page"
click at [677, 361] on input "checkbox" at bounding box center [675, 359] width 22 height 22
checkbox input "true"
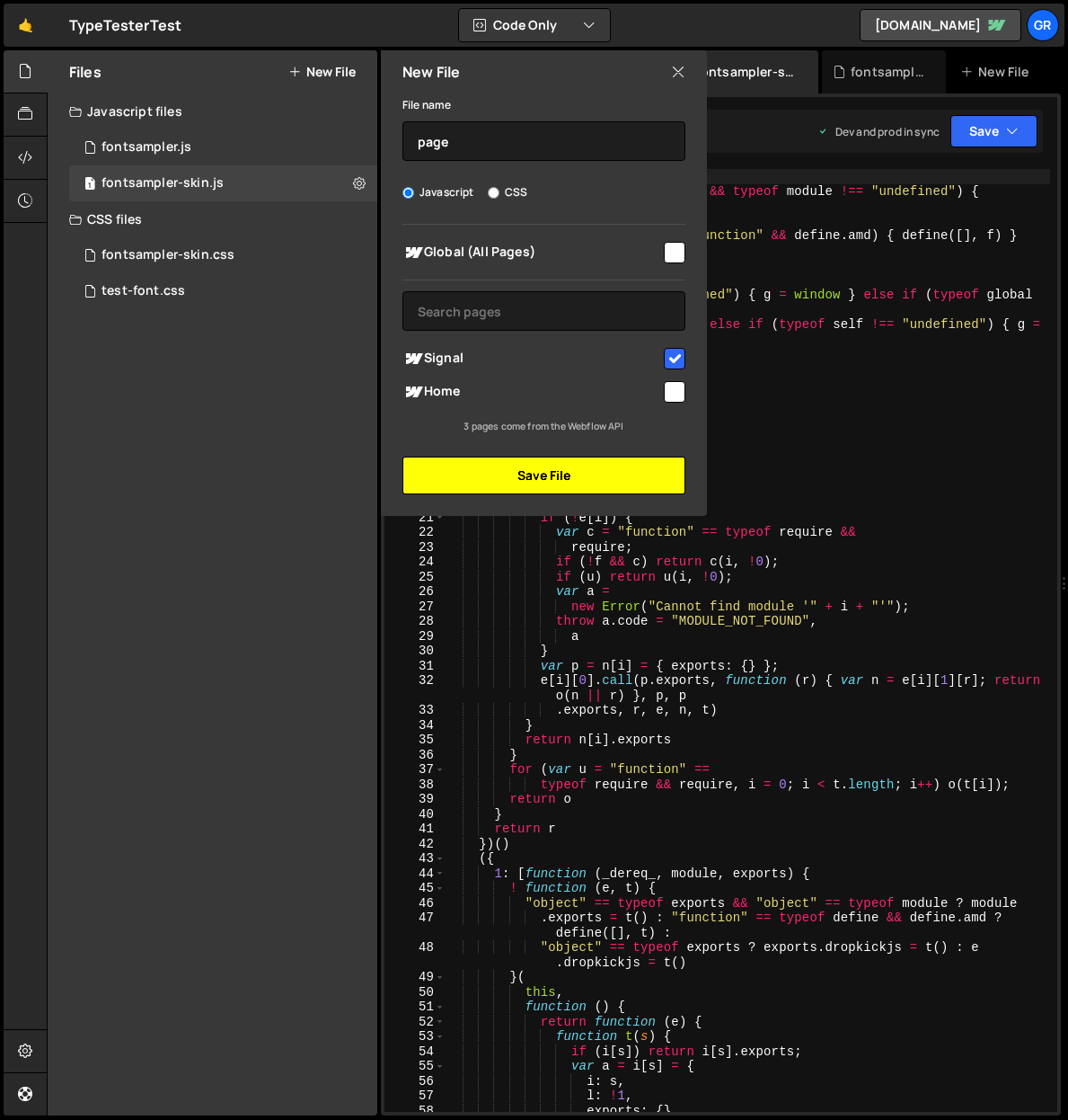
click at [573, 471] on button "Save File" at bounding box center [544, 475] width 283 height 38
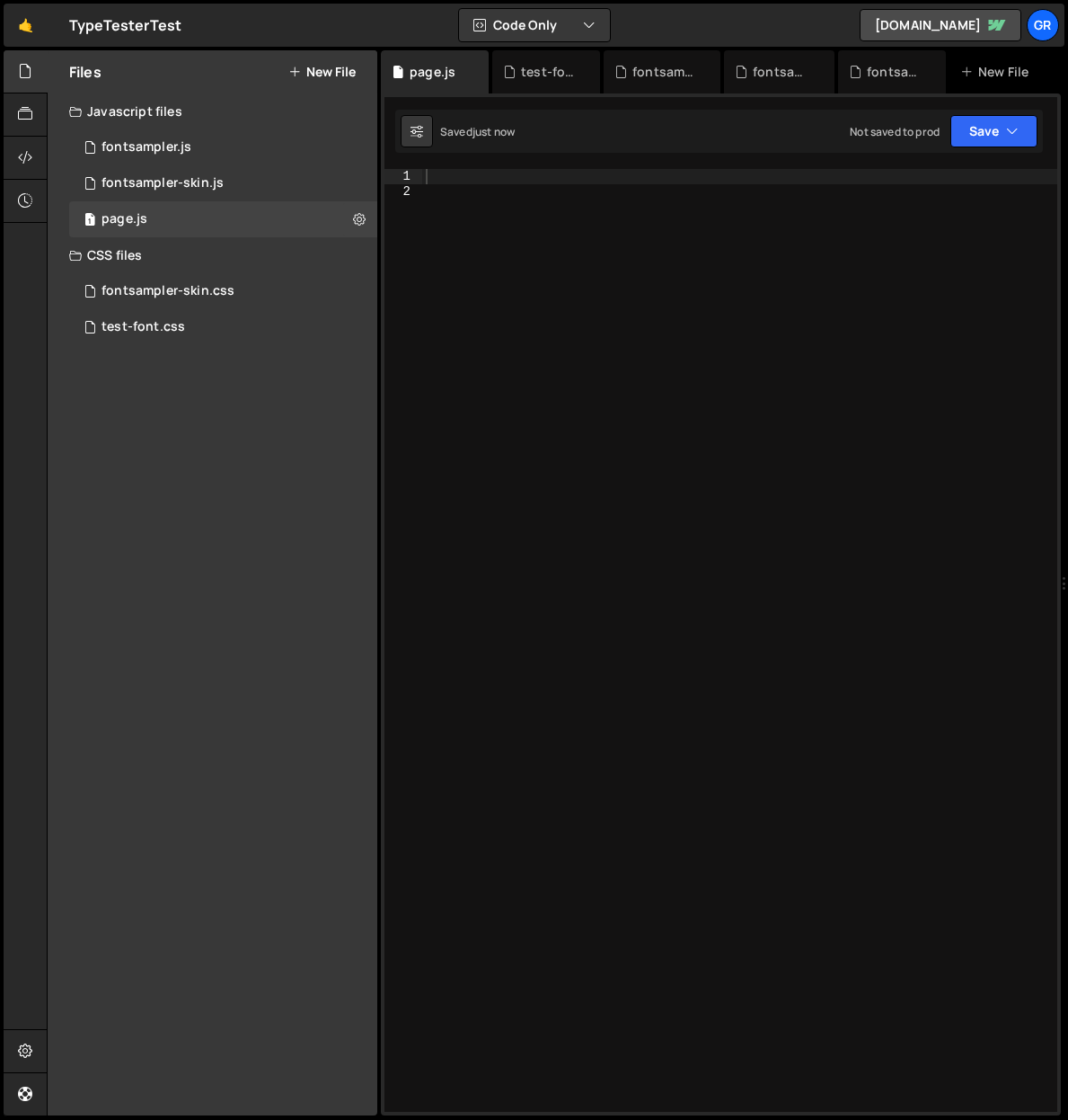
click at [488, 178] on div at bounding box center [740, 655] width 635 height 972
paste textarea "/script>"
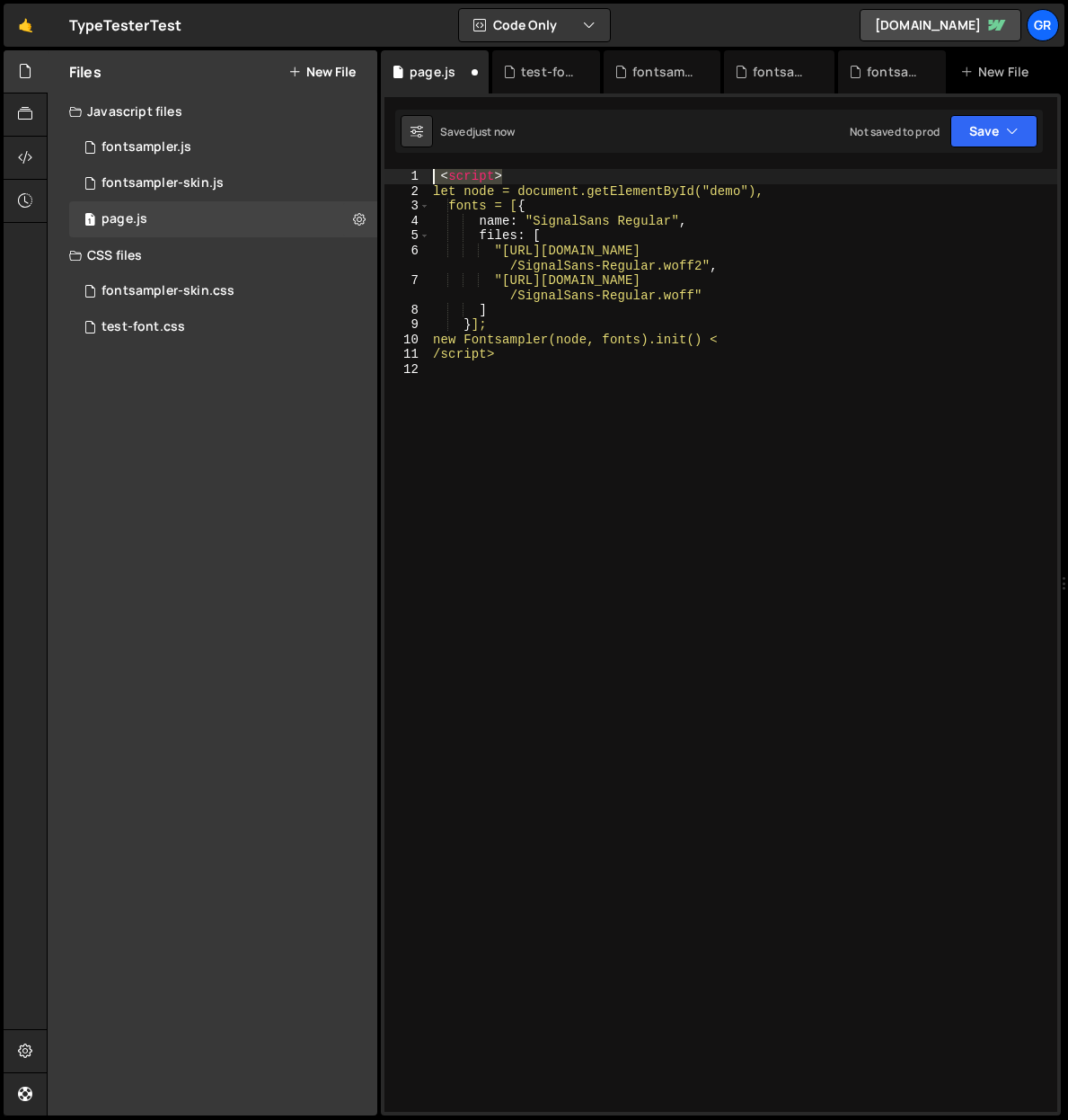
drag, startPoint x: 529, startPoint y: 176, endPoint x: 401, endPoint y: 167, distance: 128.3
click at [401, 167] on div "XXXXXXXXXXXXXXXXXXXXXXXXXXXXXXXXXXXXXXXXXXXXXXXXXXXXXXXXXXXXXXXXXXXXXXXXXXXXXXX…" at bounding box center [721, 604] width 680 height 1022
type textarea "<script>"
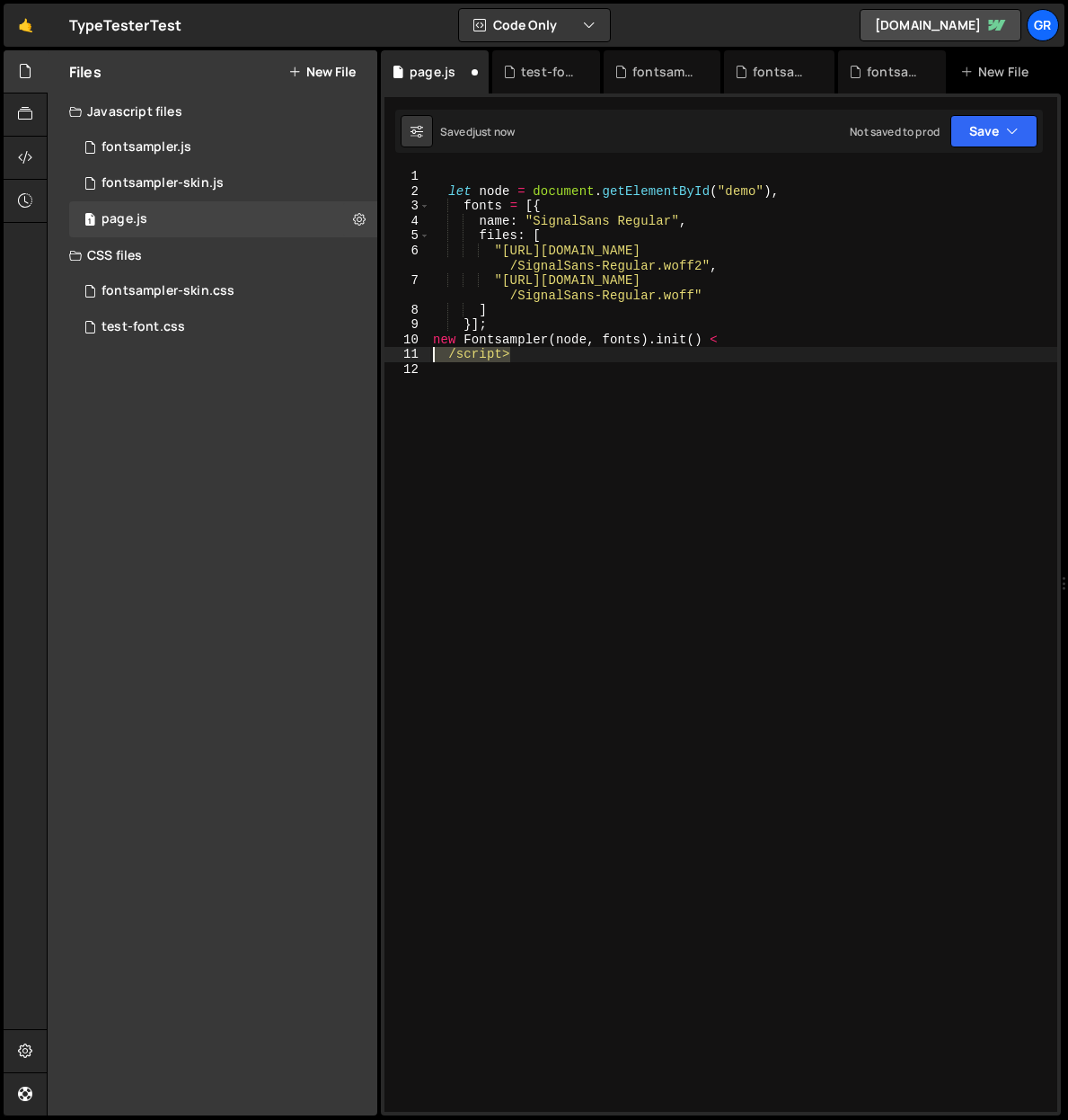
drag, startPoint x: 510, startPoint y: 356, endPoint x: 405, endPoint y: 351, distance: 105.1
click at [405, 351] on div "1 2 3 4 5 6 7 8 9 10 11 12 let node = document . getElementById ( "demo" ) , fo…" at bounding box center [720, 640] width 673 height 943
type textarea "/script>"
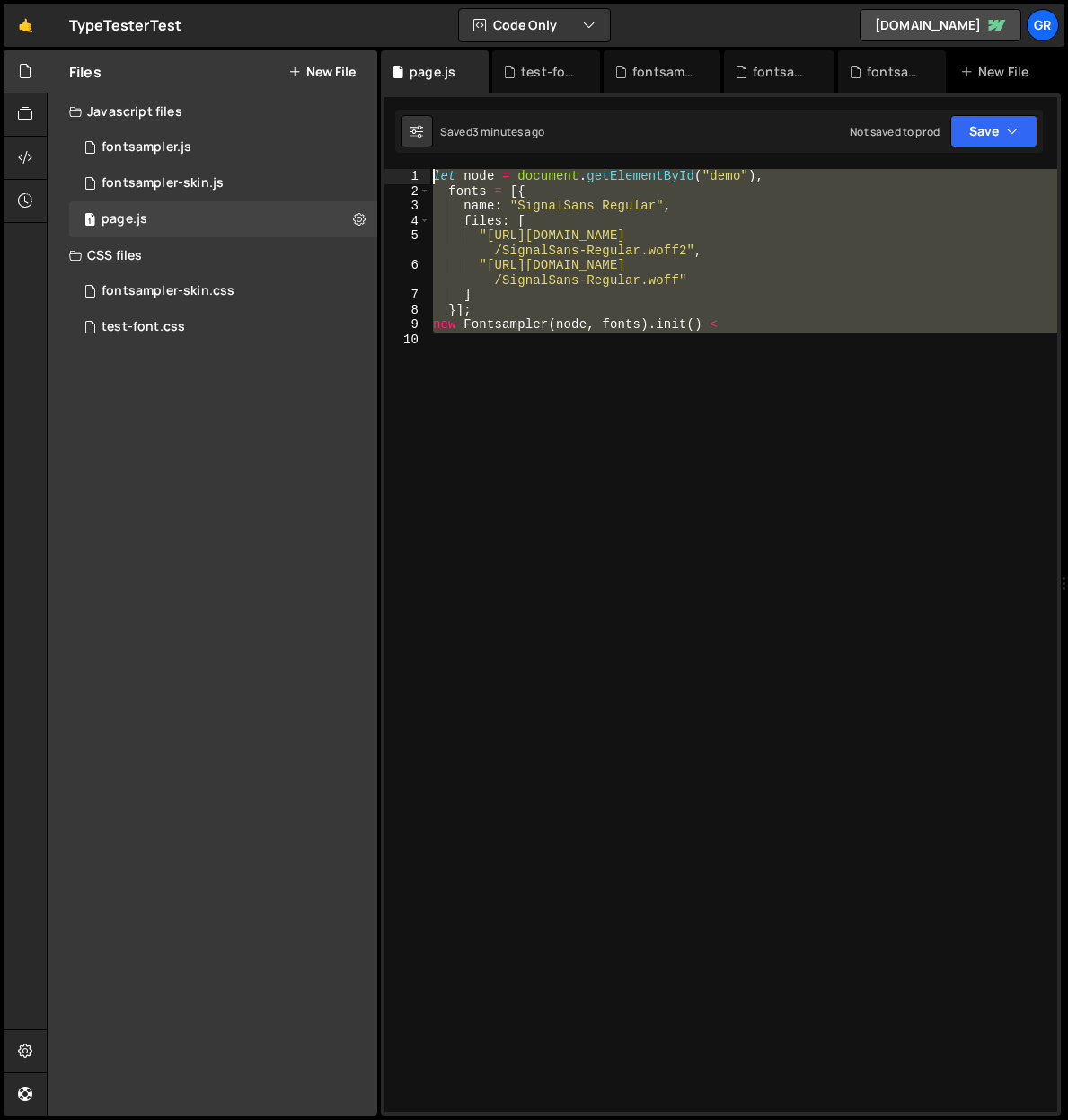
drag, startPoint x: 549, startPoint y: 352, endPoint x: 405, endPoint y: 148, distance: 249.7
click at [405, 148] on div "Debug Explain Copy page.js test-font.css fontsampler-skin.css fontsampler-skin.…" at bounding box center [721, 583] width 680 height 1066
paste textarea "new Fontsampler(node, fonts).init();"
type textarea "new Fontsampler(node, fonts).init();"
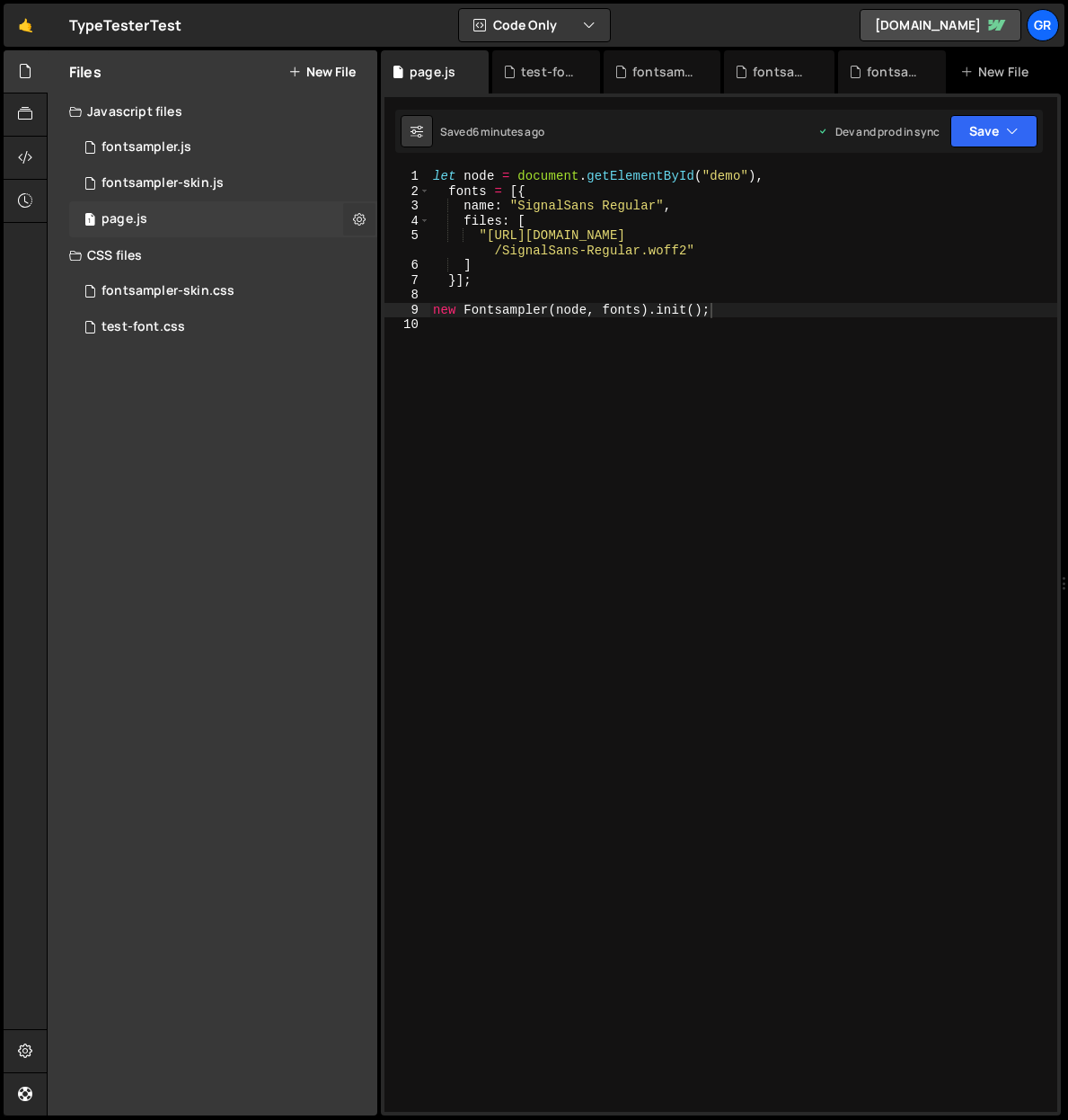
click at [356, 214] on icon at bounding box center [359, 219] width 13 height 17
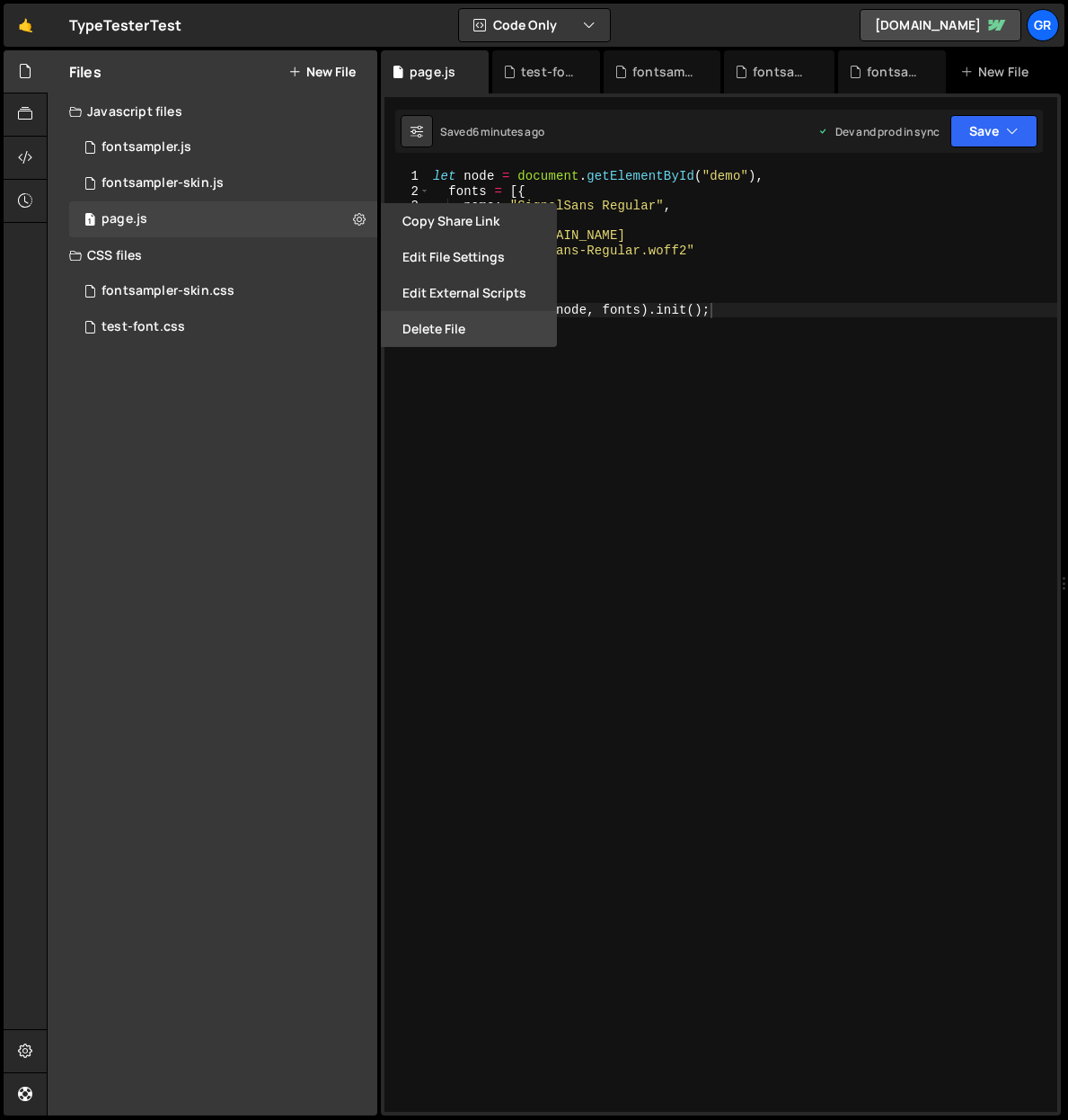
click at [435, 338] on button "Delete File" at bounding box center [469, 328] width 176 height 36
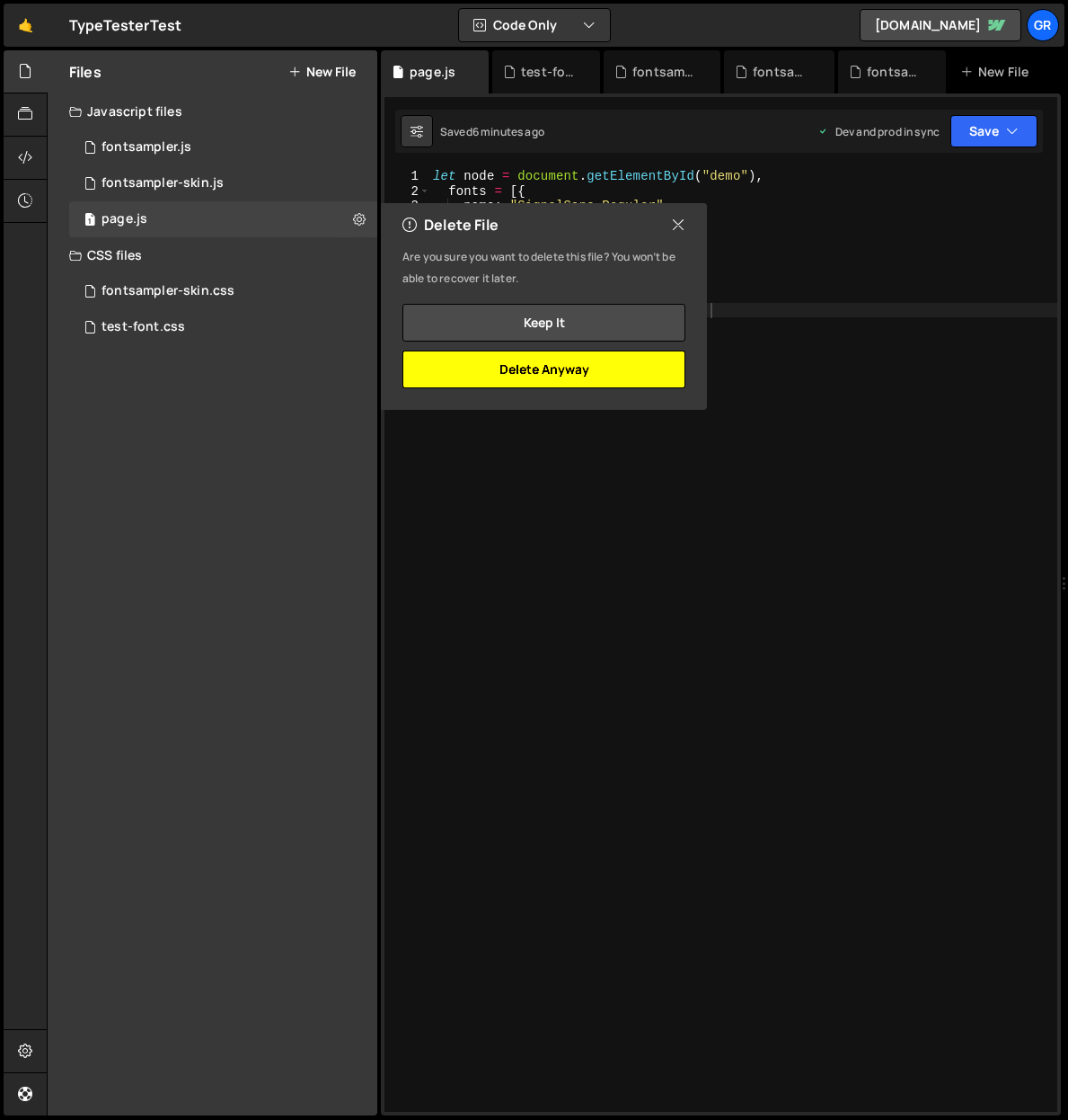
click at [583, 372] on button "Delete Anyway" at bounding box center [544, 369] width 283 height 38
